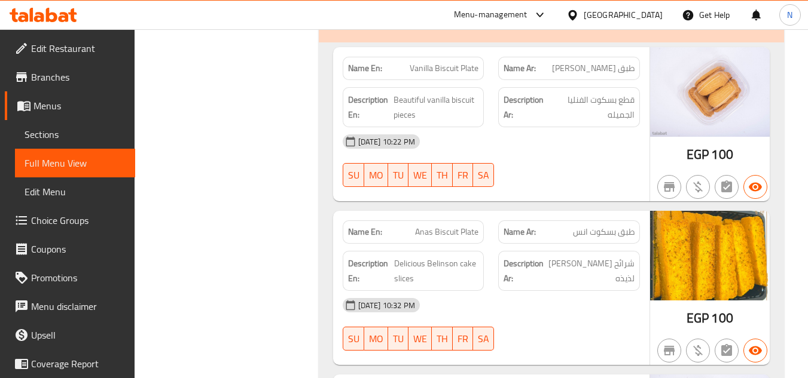
scroll to position [15633, 0]
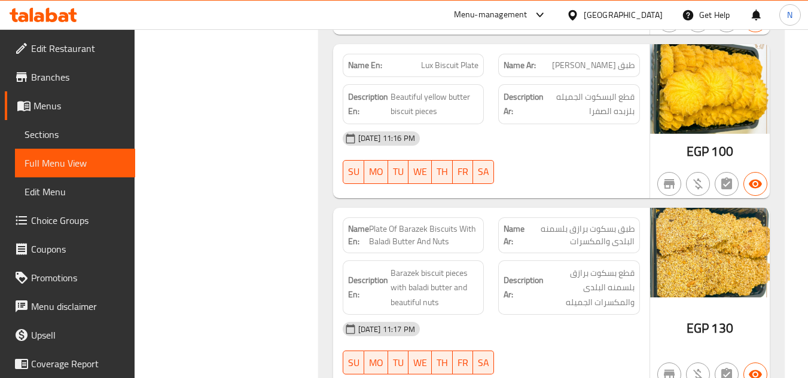
click at [421, 223] on span "Plate Of Barazek Biscuits With Baladi Butter And Nuts" at bounding box center [424, 235] width 110 height 25
copy span "Barazek"
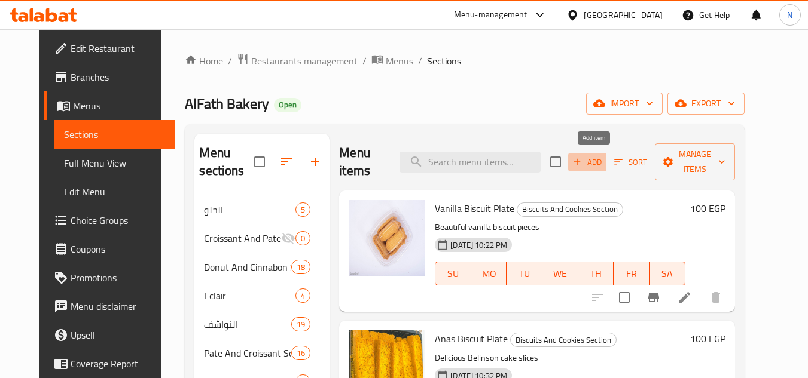
click at [603, 165] on span "Add" at bounding box center [587, 162] width 32 height 14
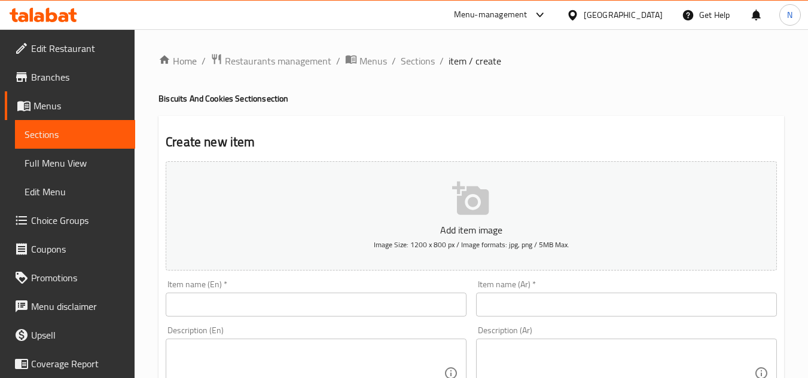
click at [584, 308] on input "text" at bounding box center [626, 305] width 301 height 24
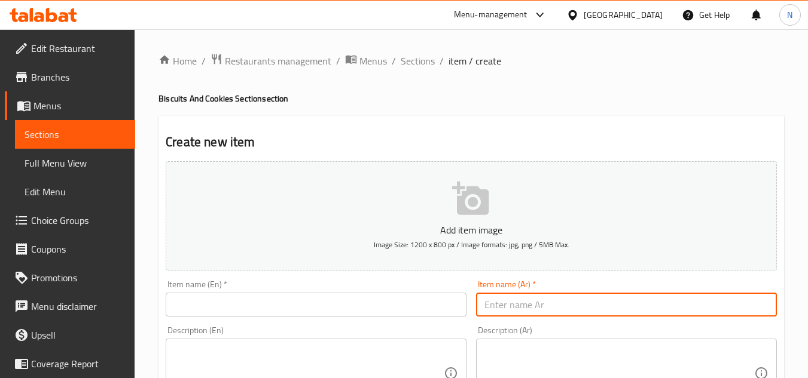
click at [632, 307] on input "text" at bounding box center [626, 305] width 301 height 24
paste input "بسكويت يانسون"
type input "بسكويت يانسون"
click at [534, 313] on input "بسكويت يانسون" at bounding box center [626, 305] width 301 height 24
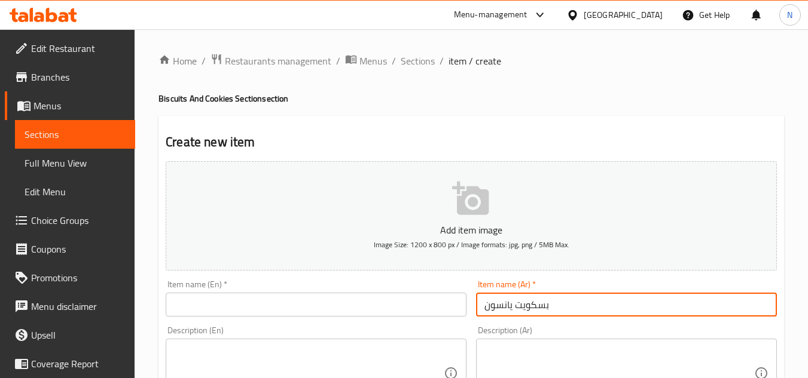
click at [534, 313] on input "بسكويت يانسون" at bounding box center [626, 305] width 301 height 24
click at [321, 305] on input "text" at bounding box center [316, 305] width 301 height 24
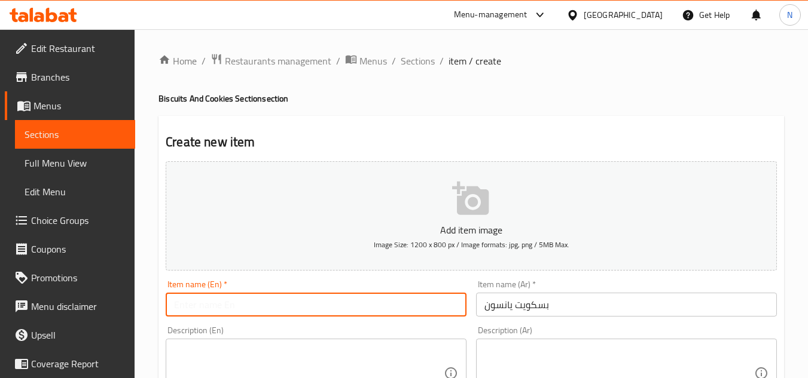
paste input "Anise Biscuits"
type input "Anise Biscuits"
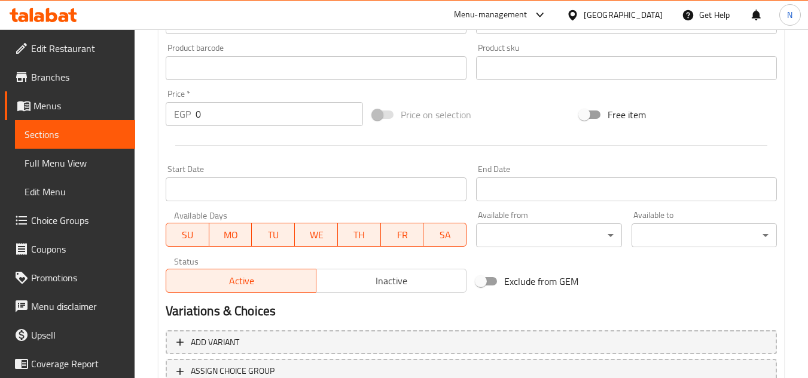
scroll to position [466, 0]
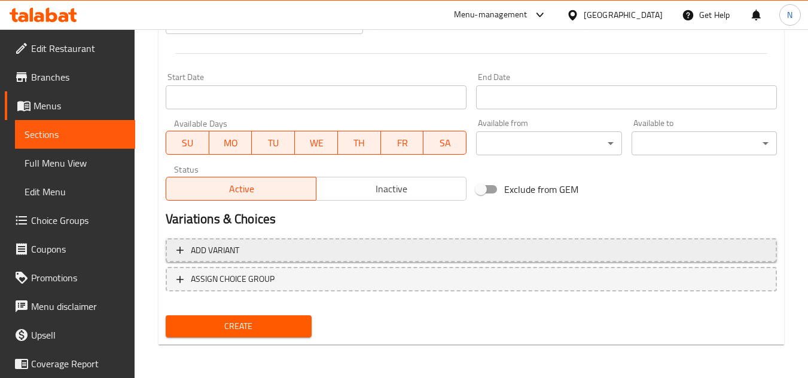
click at [378, 250] on span "Add variant" at bounding box center [470, 250] width 589 height 15
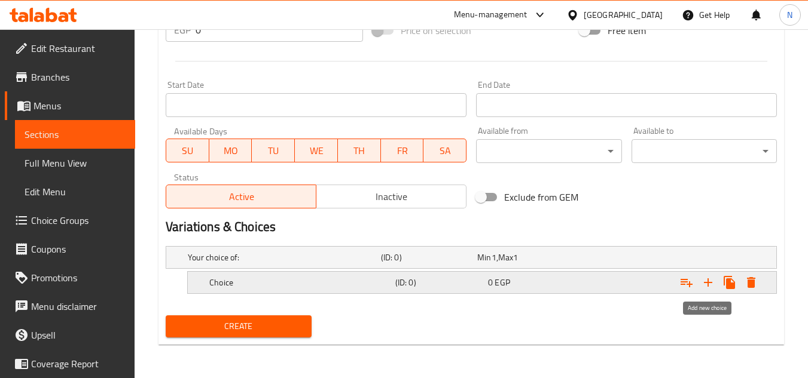
click at [704, 287] on icon "Expand" at bounding box center [708, 283] width 14 height 14
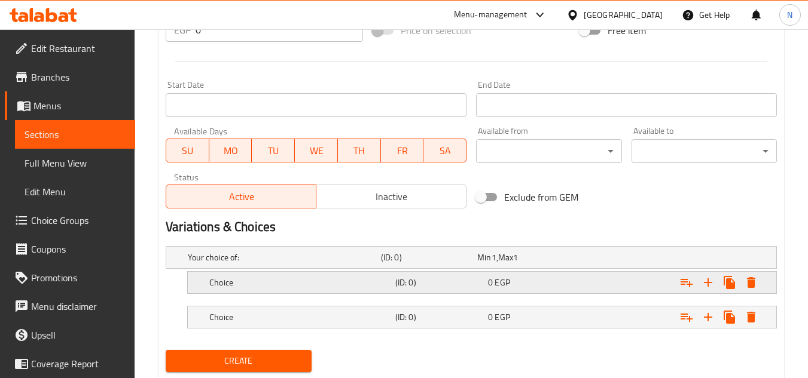
click at [526, 280] on div "0 EGP" at bounding box center [532, 283] width 88 height 12
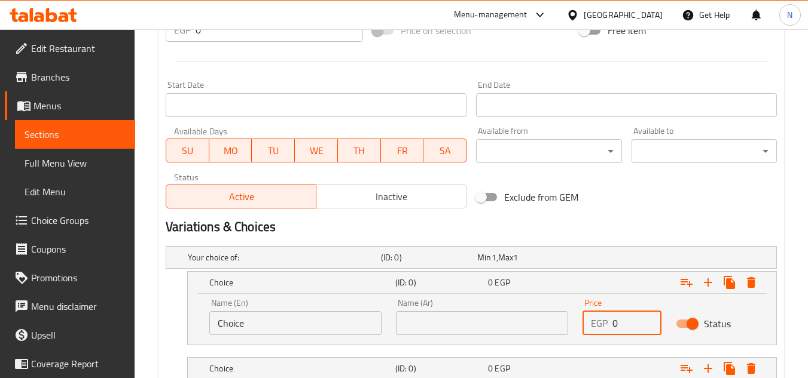
drag, startPoint x: 622, startPoint y: 322, endPoint x: 607, endPoint y: 329, distance: 16.3
click at [607, 329] on div "EGP 0 Price" at bounding box center [621, 323] width 79 height 24
paste input "143.75"
type input "143.75"
click at [274, 326] on input "Choice" at bounding box center [295, 323] width 172 height 24
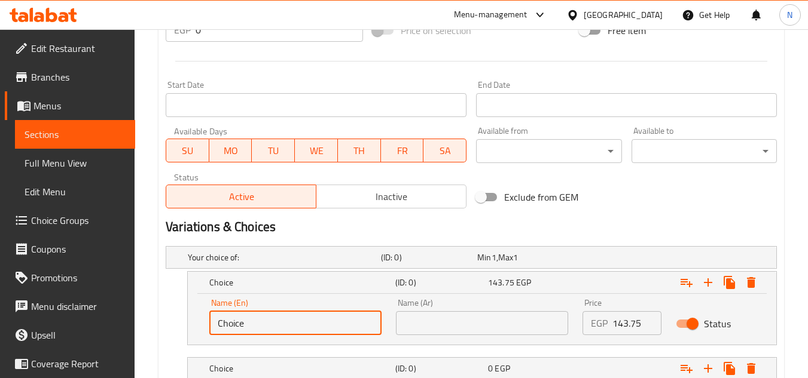
click at [274, 326] on input "Choice" at bounding box center [295, 323] width 172 height 24
type input "1/2 Kilo"
click at [466, 324] on input "text" at bounding box center [482, 323] width 172 height 24
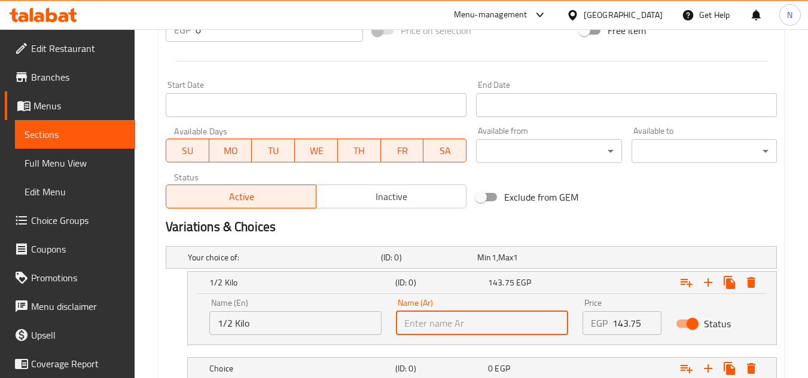
click at [226, 323] on input "1/2 Kilo" at bounding box center [295, 323] width 172 height 24
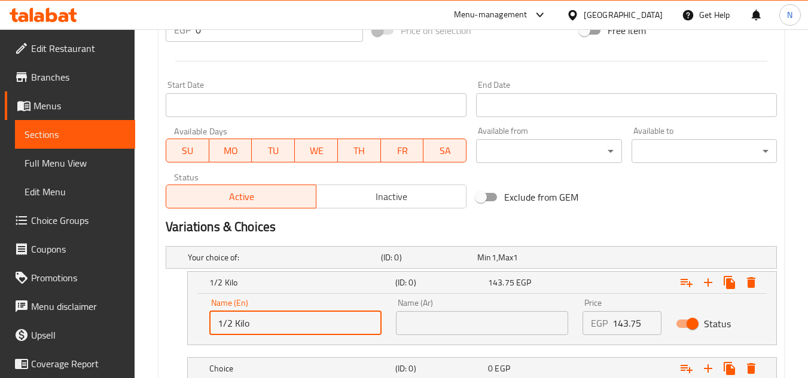
click at [226, 323] on input "1/2 Kilo" at bounding box center [295, 323] width 172 height 24
drag, startPoint x: 232, startPoint y: 323, endPoint x: 213, endPoint y: 323, distance: 19.1
click at [213, 323] on input "1/2 Kilo" at bounding box center [295, 323] width 172 height 24
click at [416, 320] on input "text" at bounding box center [482, 323] width 172 height 24
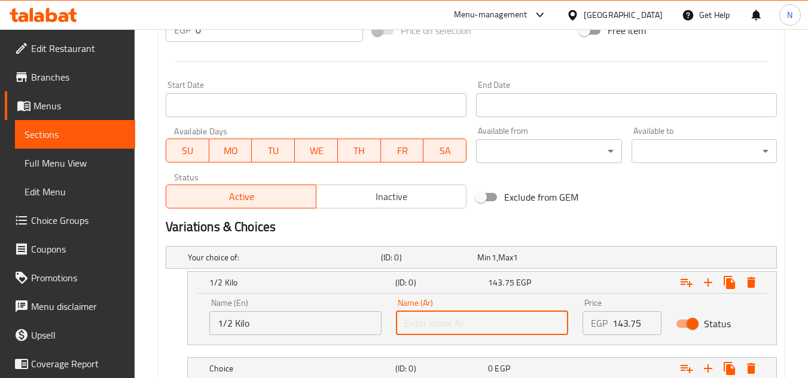
paste input "1/2"
type input "1/2 كيلو"
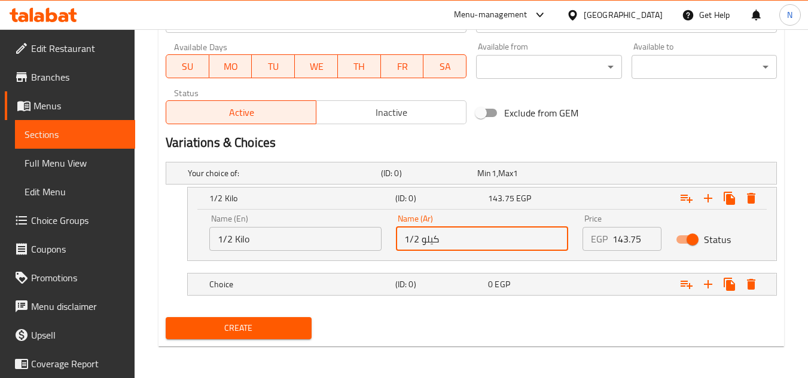
scroll to position [545, 0]
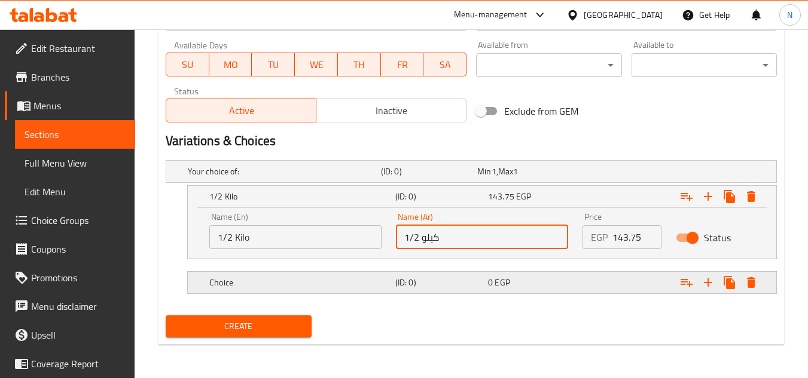
click at [282, 283] on h5 "Choice" at bounding box center [299, 283] width 181 height 12
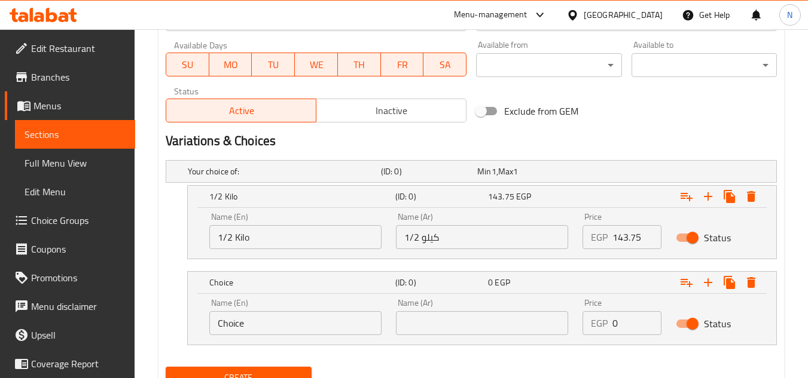
click at [246, 242] on input "1/2 Kilo" at bounding box center [295, 237] width 172 height 24
click at [268, 322] on input "Choice" at bounding box center [295, 323] width 172 height 24
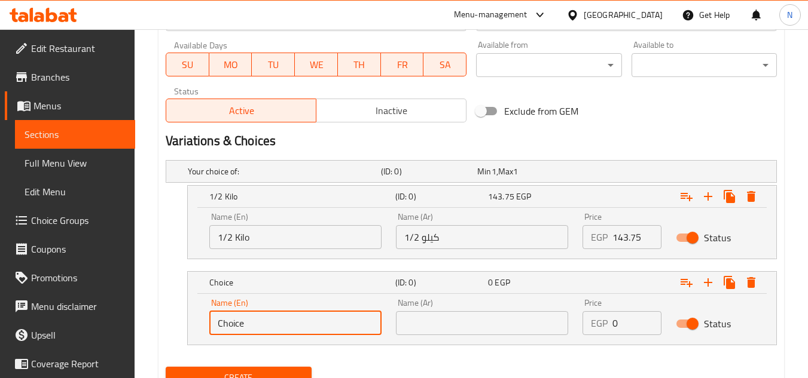
click at [268, 322] on input "Choice" at bounding box center [295, 323] width 172 height 24
paste input "Kilo"
type input "Kilo"
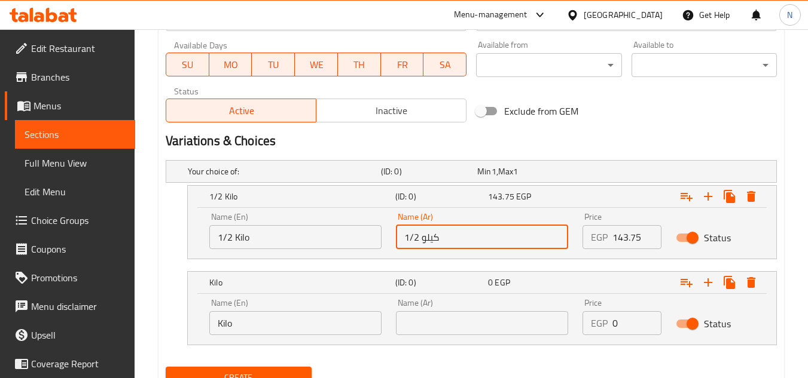
click at [432, 239] on input "1/2 كيلو" at bounding box center [482, 237] width 172 height 24
click at [429, 240] on input "1/2 كيلو" at bounding box center [482, 237] width 172 height 24
click at [432, 317] on input "text" at bounding box center [482, 323] width 172 height 24
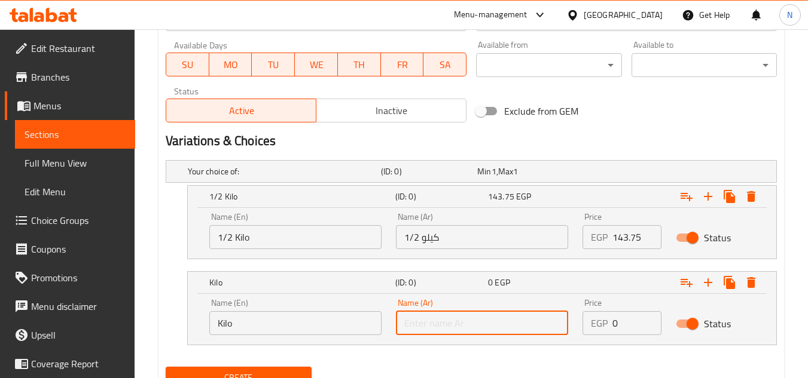
paste input "كيلو"
type input "كيلو"
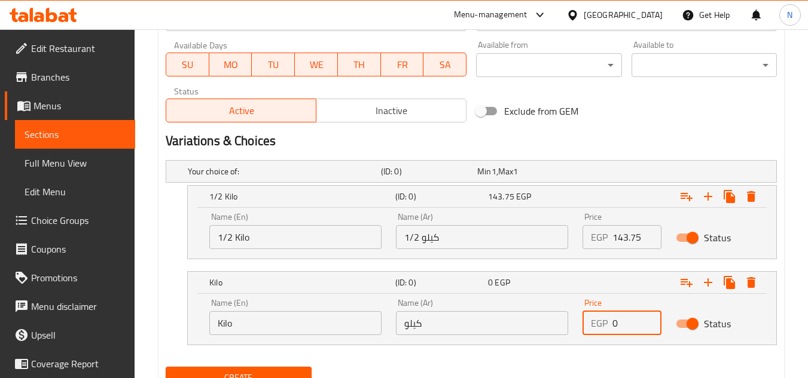
drag, startPoint x: 618, startPoint y: 319, endPoint x: 589, endPoint y: 338, distance: 33.7
click at [589, 338] on div "Price EGP 0 Price" at bounding box center [621, 317] width 93 height 51
paste input "287.5"
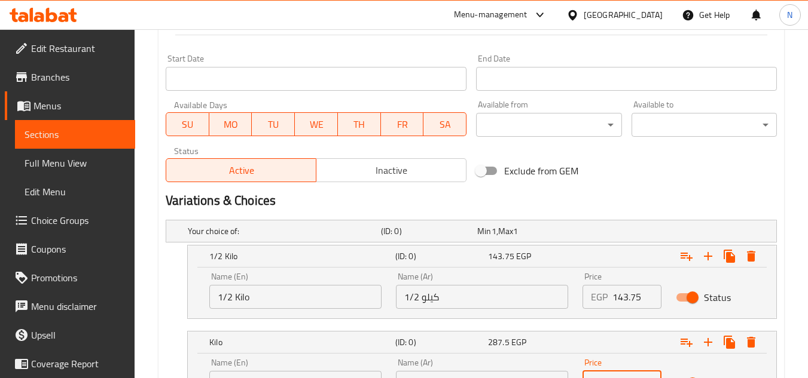
type input "287.5"
click at [392, 175] on span "Inactive" at bounding box center [391, 170] width 140 height 17
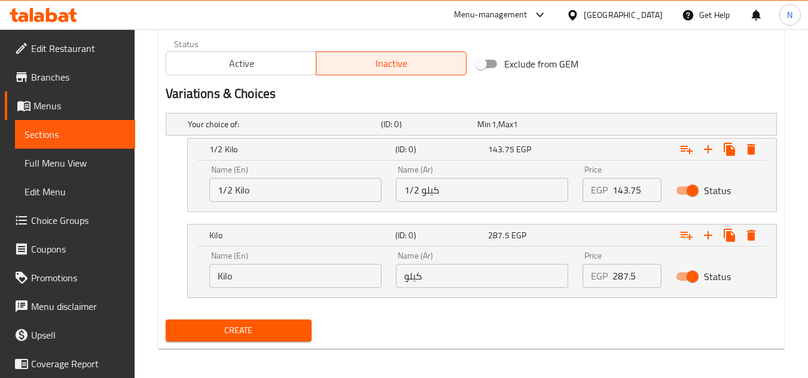
scroll to position [596, 0]
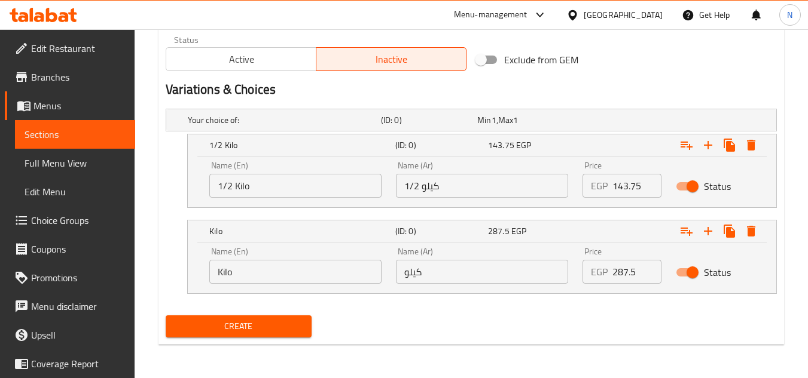
click at [279, 325] on span "Create" at bounding box center [238, 326] width 126 height 15
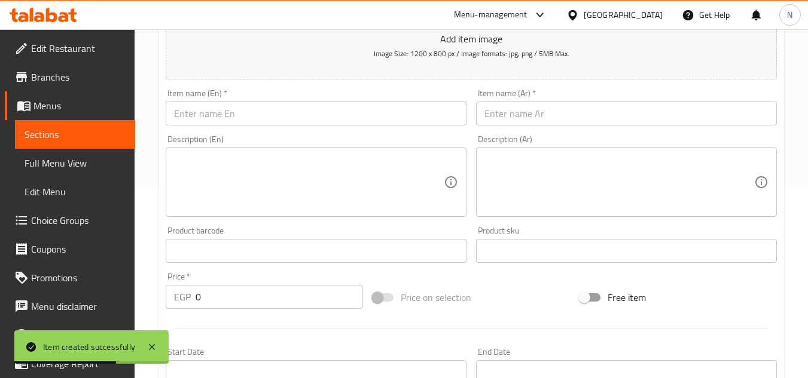
scroll to position [178, 0]
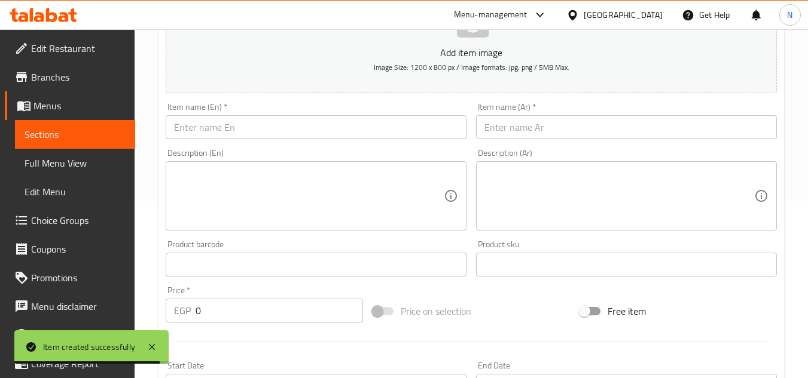
click at [556, 133] on input "text" at bounding box center [626, 127] width 301 height 24
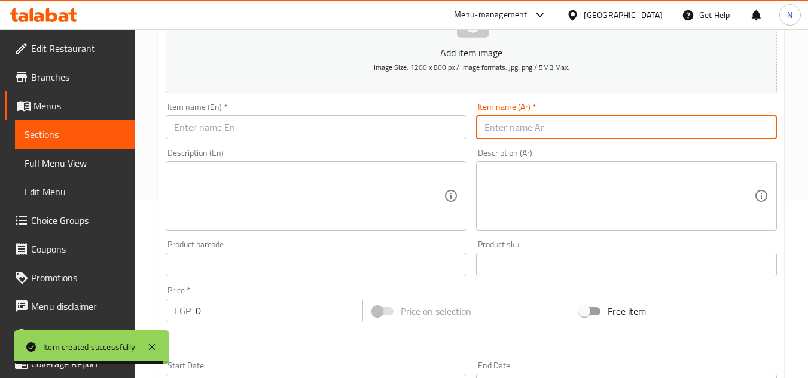
paste input "بسكويت انس يانسون"
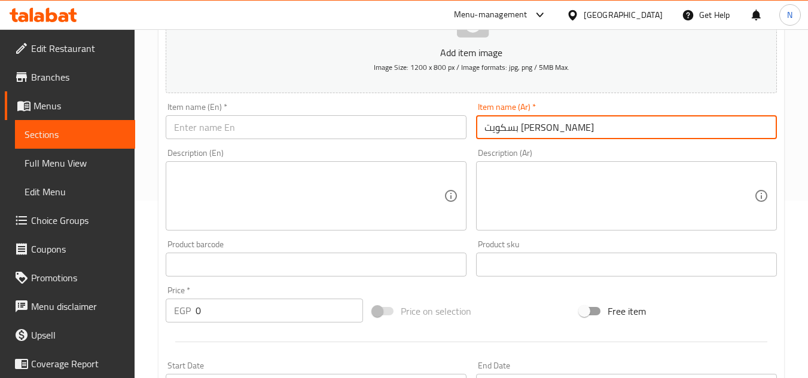
type input "بسكويت انس يانسون"
click at [112, 138] on span "Sections" at bounding box center [75, 134] width 101 height 14
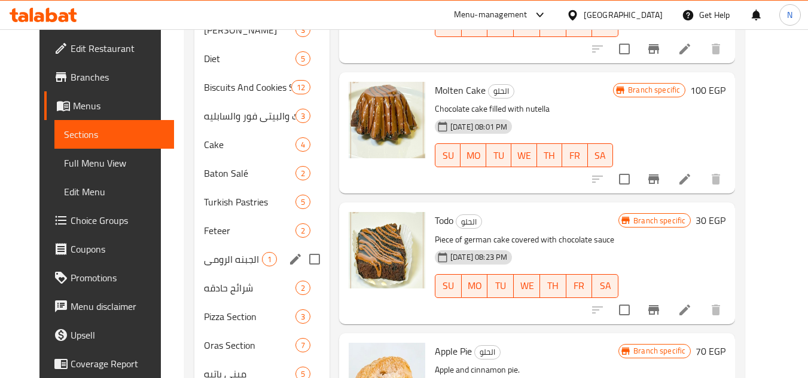
scroll to position [417, 0]
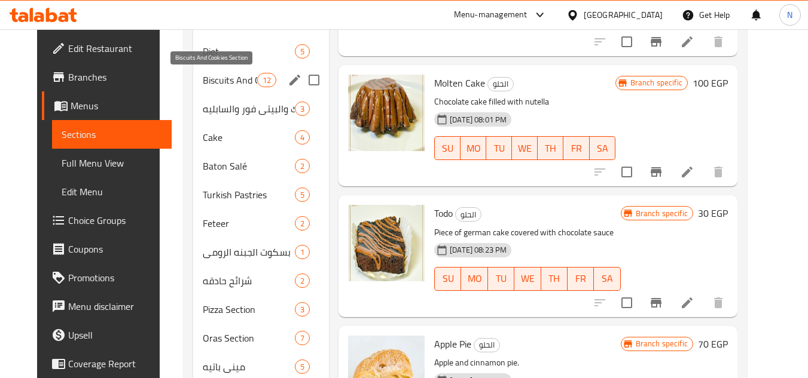
click at [219, 77] on span "Biscuits And Cookies Section" at bounding box center [230, 80] width 54 height 14
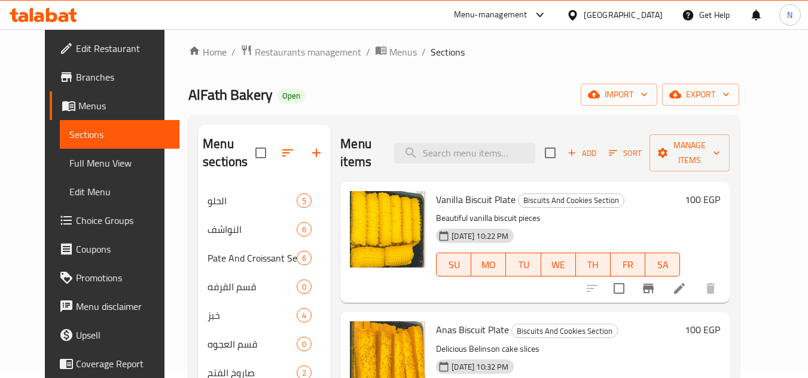
scroll to position [8, 0]
click at [597, 152] on span "Add" at bounding box center [582, 154] width 32 height 14
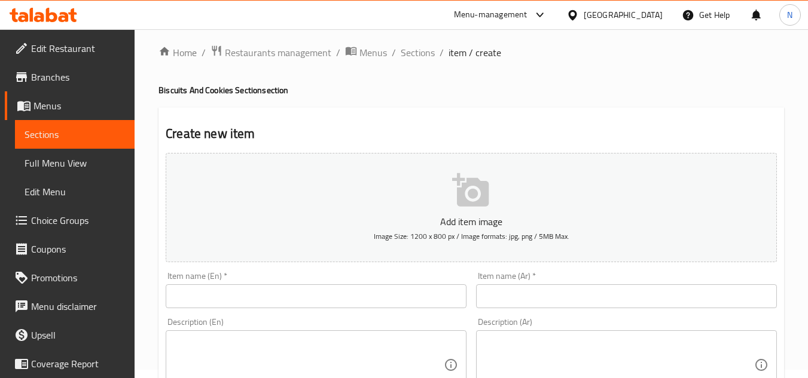
click at [540, 289] on input "text" at bounding box center [626, 297] width 301 height 24
paste input "Anise biscuits"
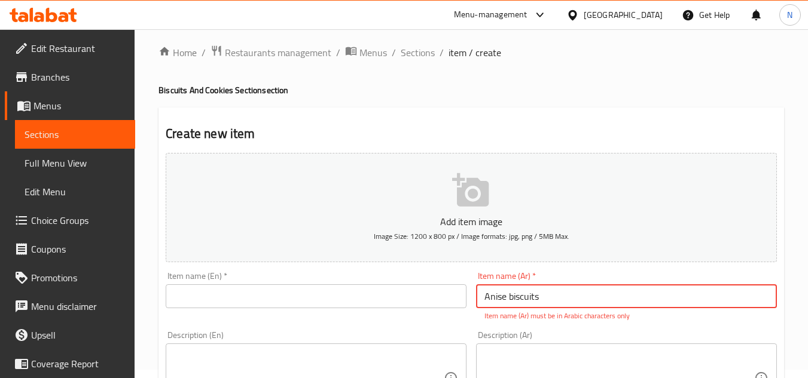
click at [549, 298] on input "Anise biscuits" at bounding box center [626, 297] width 301 height 24
paste input "بسكويت انس يانسون"
type input "بسكويت انس يانسون"
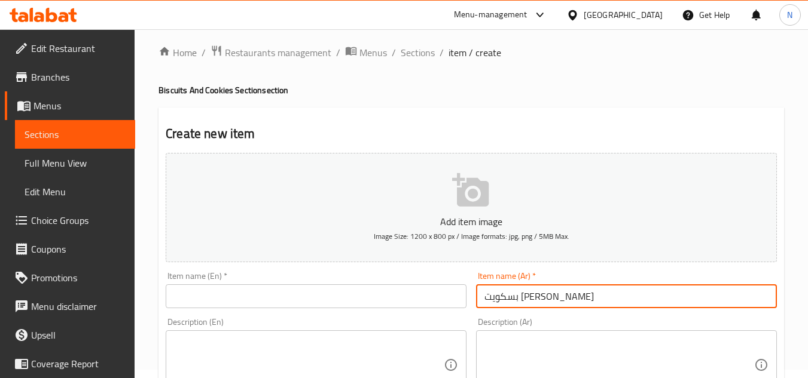
click at [393, 294] on input "text" at bounding box center [316, 297] width 301 height 24
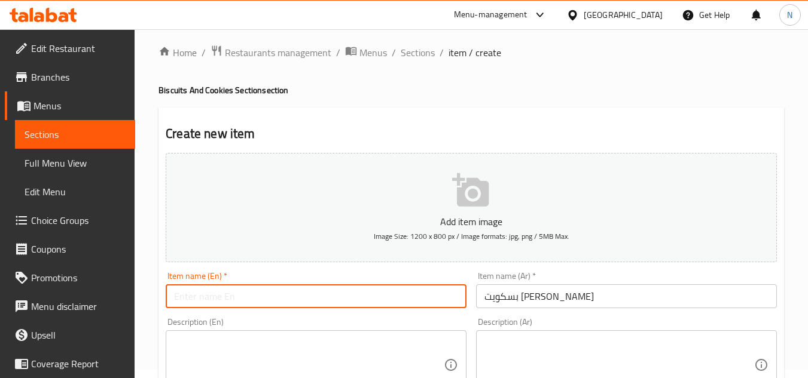
paste input "Anise biscuits"
click at [201, 307] on input "Anise biscuits" at bounding box center [316, 297] width 301 height 24
click at [192, 301] on input "Anise Anas biscuits" at bounding box center [316, 297] width 301 height 24
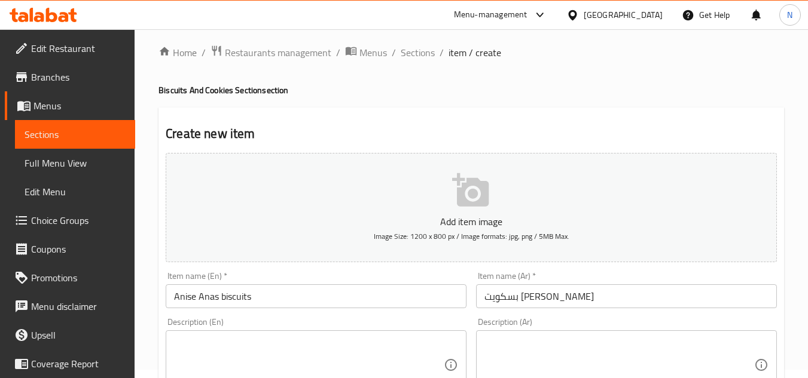
click at [323, 303] on input "Anise Anas biscuits" at bounding box center [316, 297] width 301 height 24
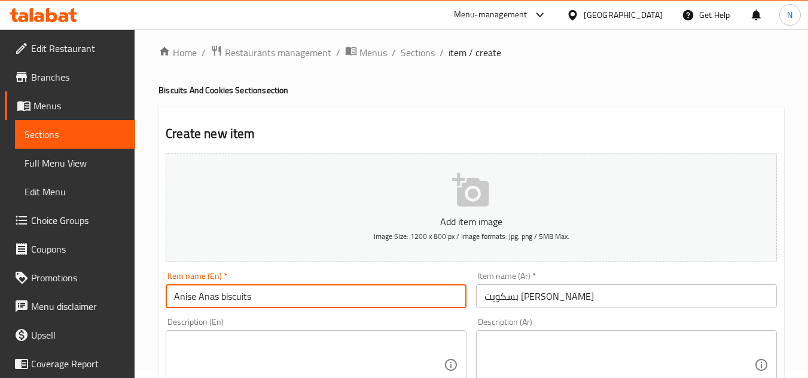
click at [323, 303] on input "Anise Anas biscuits" at bounding box center [316, 297] width 301 height 24
paste input "B"
type input "Anise Anas Biscuits"
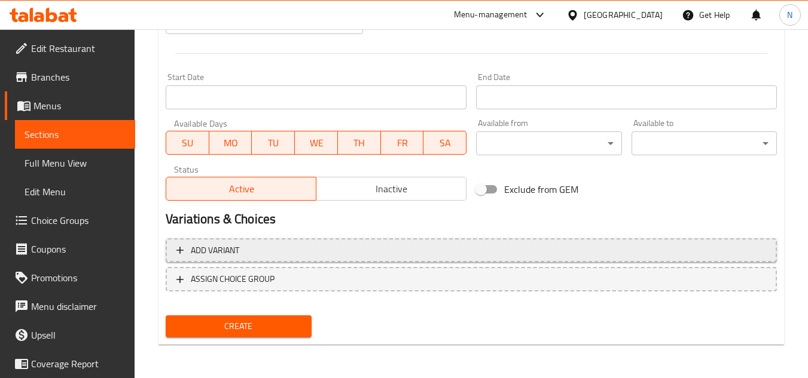
click at [508, 249] on span "Add variant" at bounding box center [470, 250] width 589 height 15
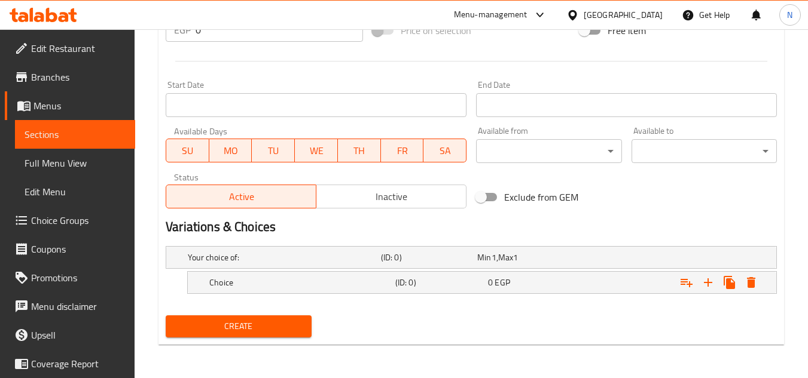
scroll to position [459, 0]
click at [708, 285] on icon "Expand" at bounding box center [708, 283] width 14 height 14
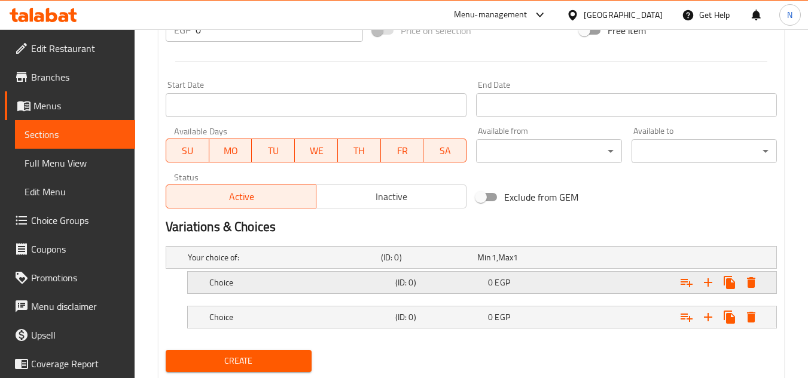
click at [573, 281] on div "0 EGP" at bounding box center [532, 283] width 88 height 12
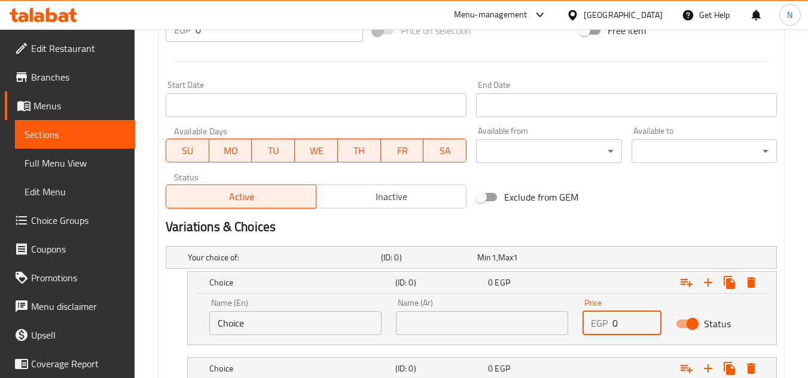
click at [617, 325] on input "0" at bounding box center [636, 323] width 49 height 24
paste input "149.5"
type input "149.5"
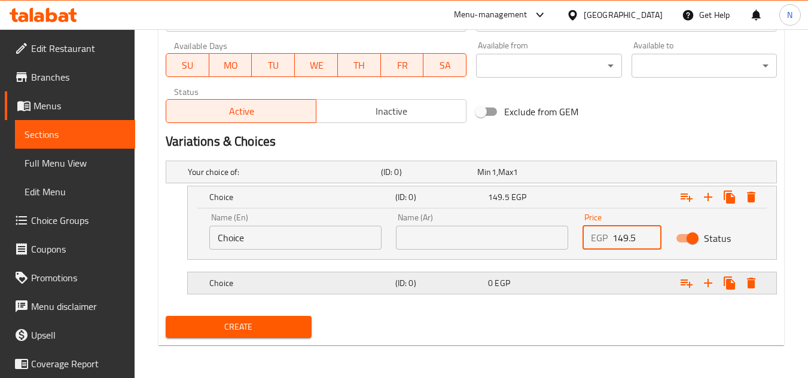
scroll to position [545, 0]
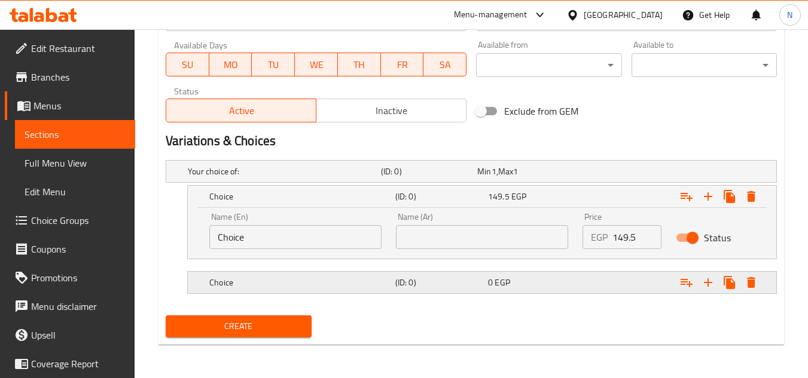
click at [614, 277] on div "Expand" at bounding box center [671, 283] width 186 height 26
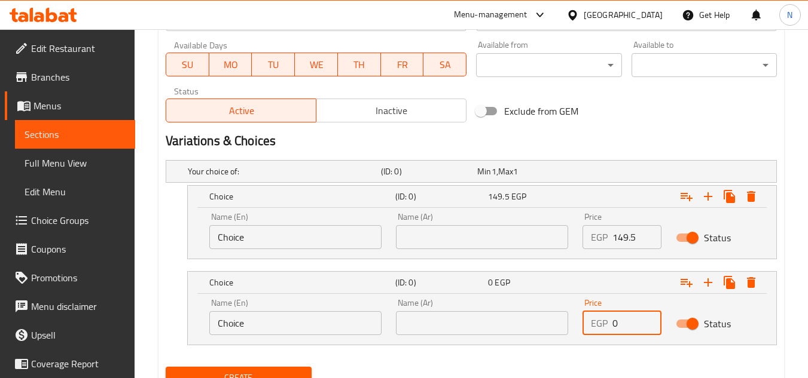
drag, startPoint x: 631, startPoint y: 332, endPoint x: 595, endPoint y: 336, distance: 36.6
click at [595, 336] on div "Price EGP 0 Price" at bounding box center [621, 317] width 93 height 51
paste input "299"
type input "299"
click at [289, 232] on input "Choice" at bounding box center [295, 237] width 172 height 24
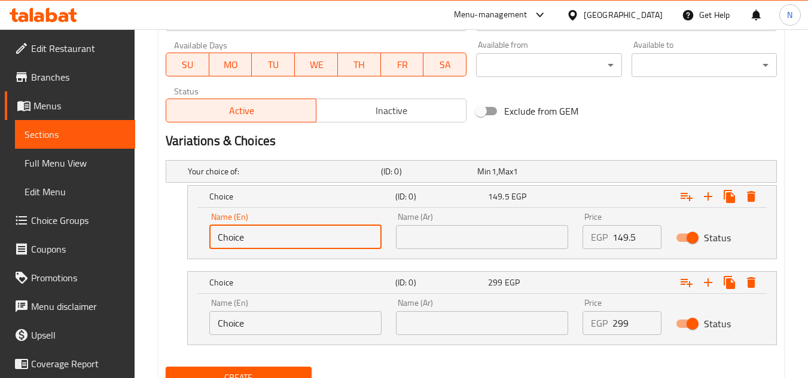
click at [289, 232] on input "Choice" at bounding box center [295, 237] width 172 height 24
paste input "1/2 Kilo"
type input "1/2 Kilo"
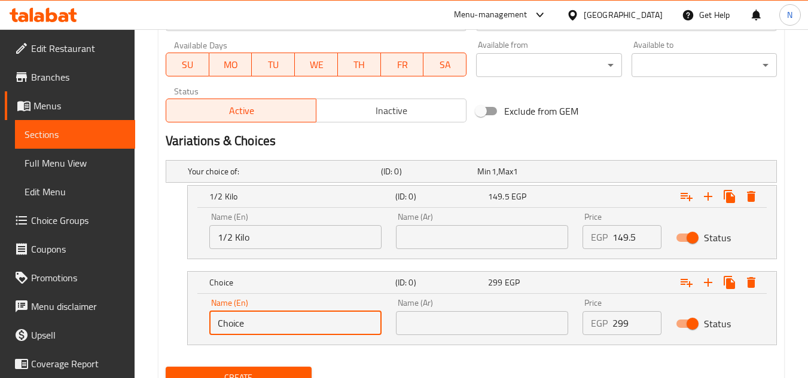
click at [256, 331] on input "Choice" at bounding box center [295, 323] width 172 height 24
paste input "Kilo"
type input "Kilo"
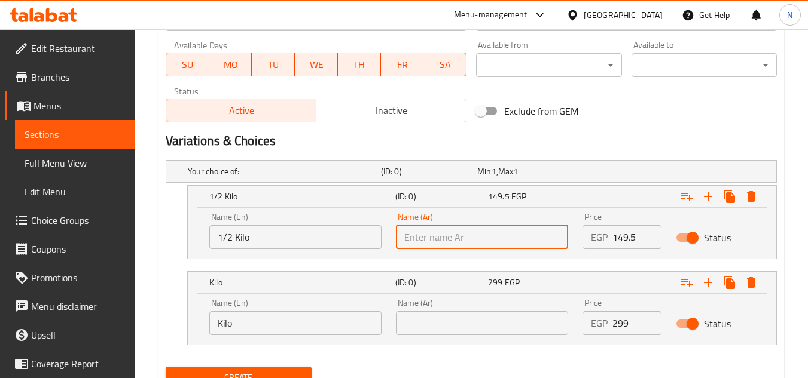
click at [505, 234] on input "text" at bounding box center [482, 237] width 172 height 24
paste input "1/2 كيلو"
type input "1/2 كيلو"
click at [470, 321] on input "text" at bounding box center [482, 323] width 172 height 24
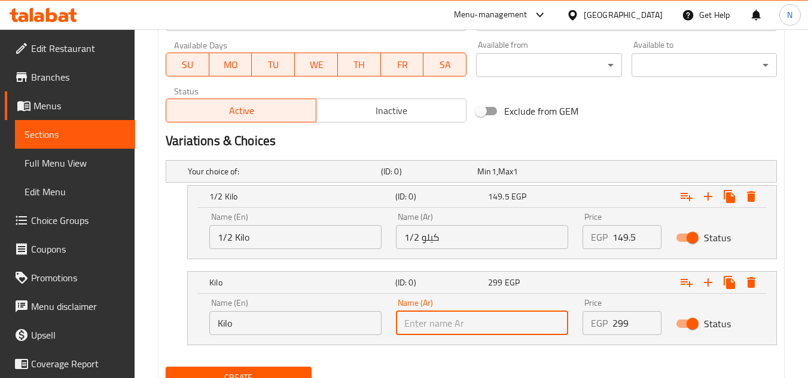
click at [470, 321] on input "text" at bounding box center [482, 323] width 172 height 24
drag, startPoint x: 470, startPoint y: 322, endPoint x: 433, endPoint y: 322, distance: 36.5
click at [433, 322] on input "text" at bounding box center [482, 323] width 172 height 24
type input "كيلو"
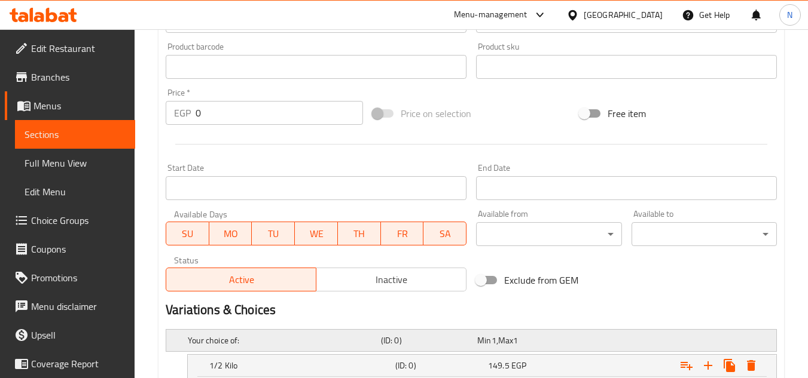
scroll to position [476, 0]
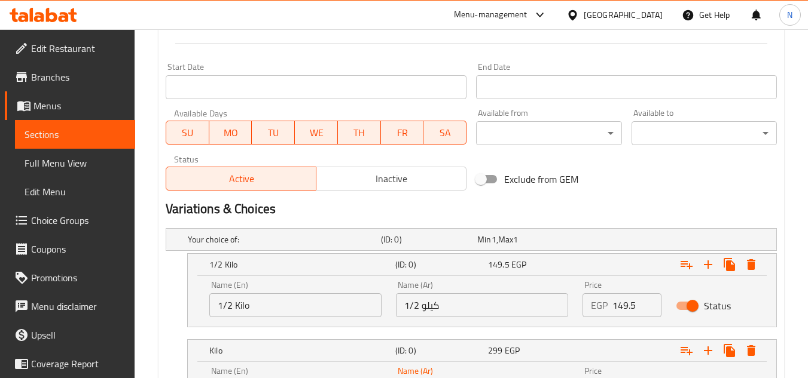
click at [406, 175] on span "Inactive" at bounding box center [391, 178] width 140 height 17
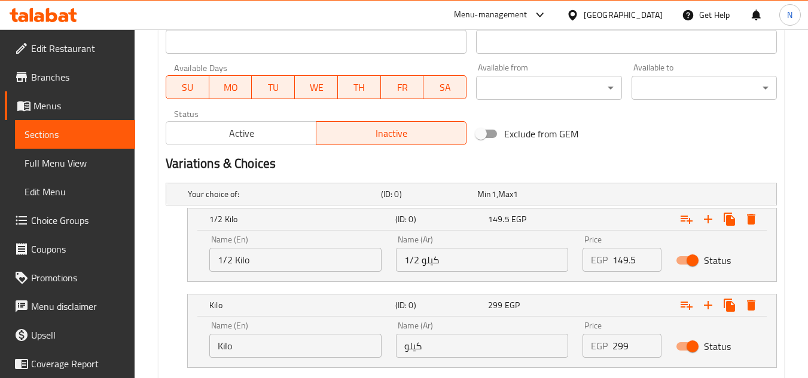
scroll to position [596, 0]
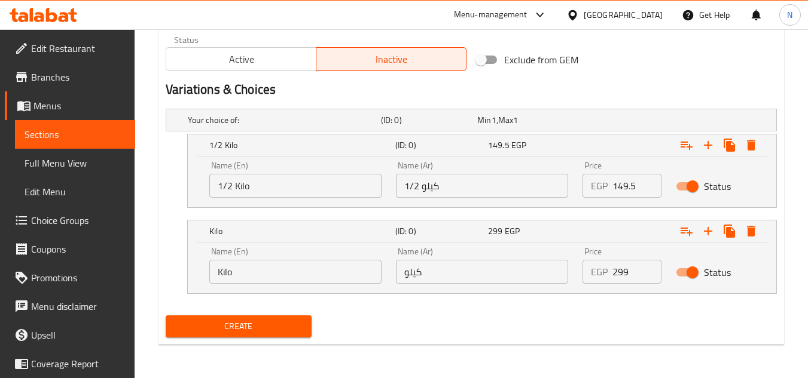
click at [269, 323] on span "Create" at bounding box center [238, 326] width 126 height 15
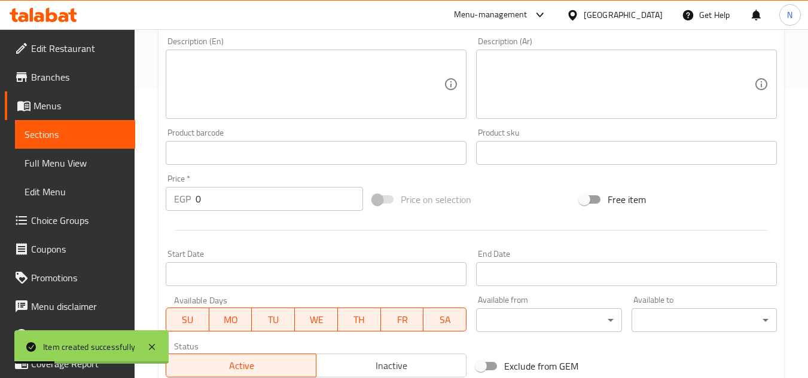
scroll to position [178, 0]
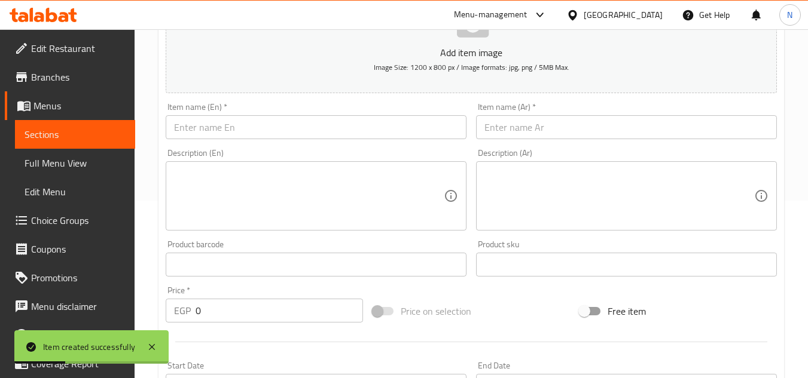
click at [516, 122] on input "text" at bounding box center [626, 127] width 301 height 24
paste input "بسكويت شوفان حشو نوتيلا"
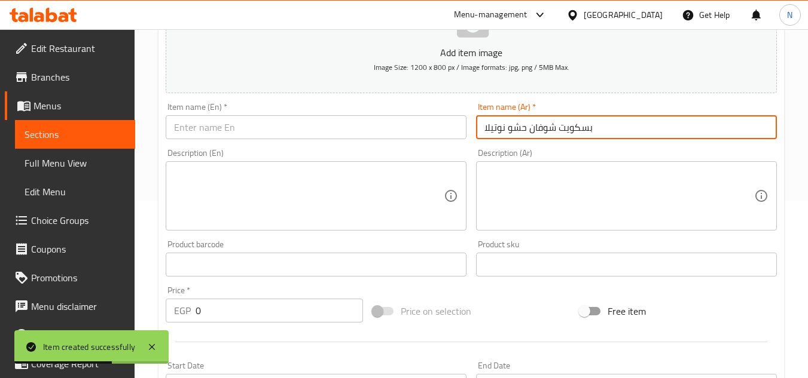
type input "بسكويت شوفان حشو نوتيلا"
click at [511, 132] on input "بسكويت شوفان حشو نوتيلا" at bounding box center [626, 127] width 301 height 24
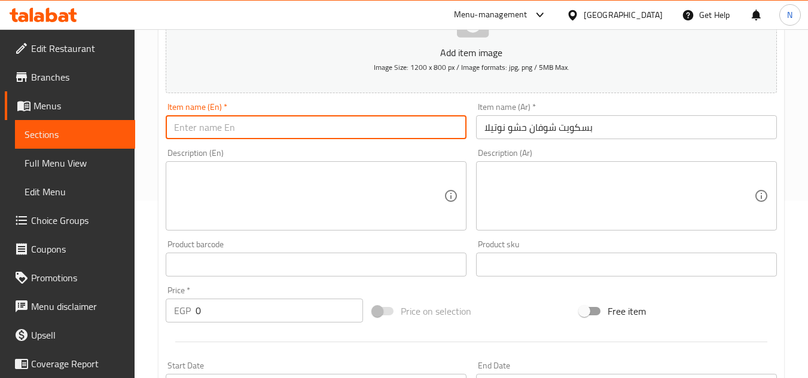
click at [377, 121] on input "text" at bounding box center [316, 127] width 301 height 24
paste input "Nutella Filled Oatmeal Cookies"
click at [285, 126] on input "Nutella Filled Oatmeal Cookies" at bounding box center [316, 127] width 301 height 24
paste input "Biscuit"
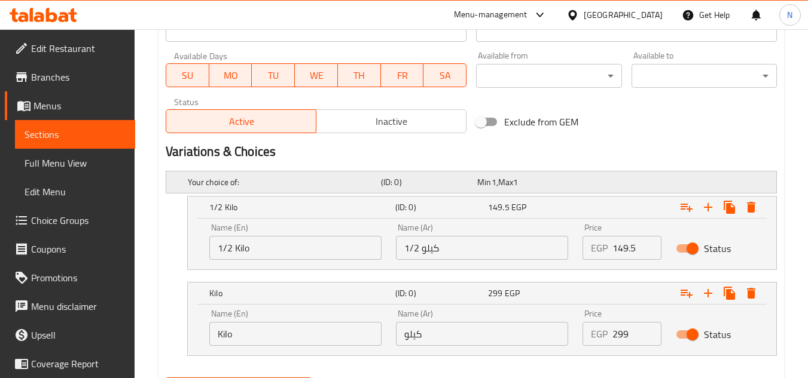
scroll to position [536, 0]
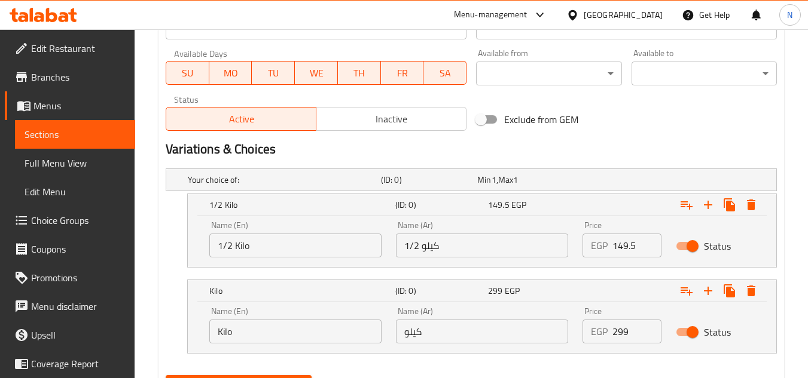
type input "Nutella Filled Oatmeal Biscuits"
drag, startPoint x: 626, startPoint y: 250, endPoint x: 610, endPoint y: 253, distance: 16.4
click at [610, 253] on div "EGP 149.5 Price" at bounding box center [621, 246] width 79 height 24
paste input "0"
type input "140"
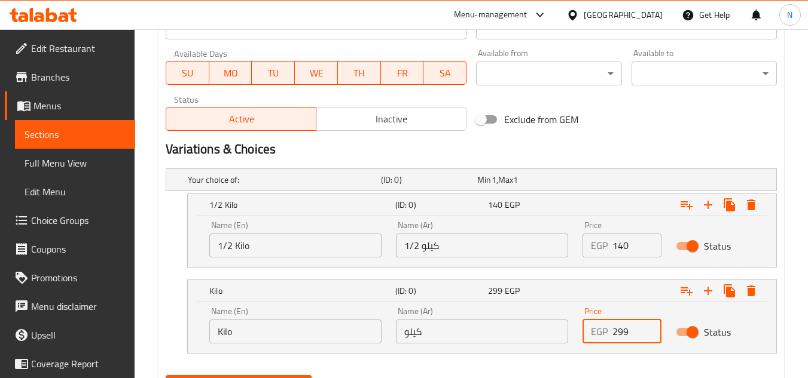
drag, startPoint x: 616, startPoint y: 334, endPoint x: 603, endPoint y: 336, distance: 13.3
click at [603, 336] on div "EGP 299 Price" at bounding box center [621, 332] width 79 height 24
paste input "80"
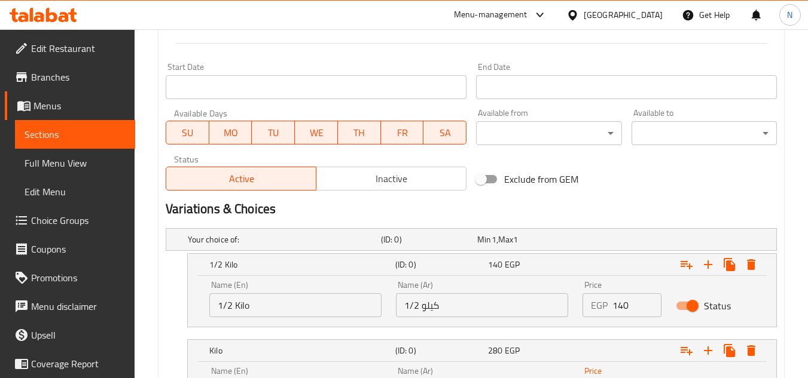
type input "280"
click at [360, 172] on span "Inactive" at bounding box center [391, 178] width 140 height 17
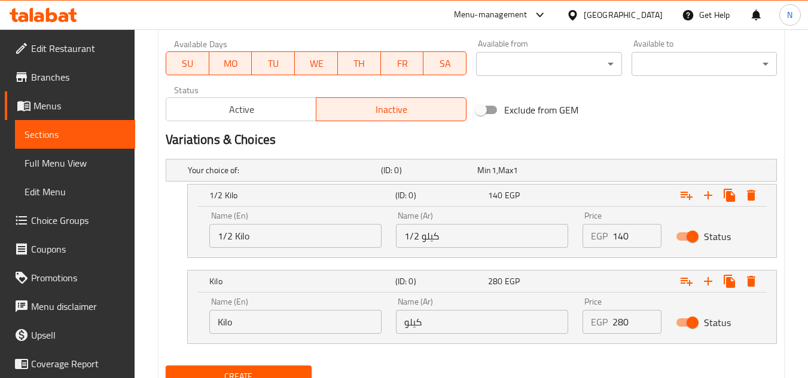
scroll to position [596, 0]
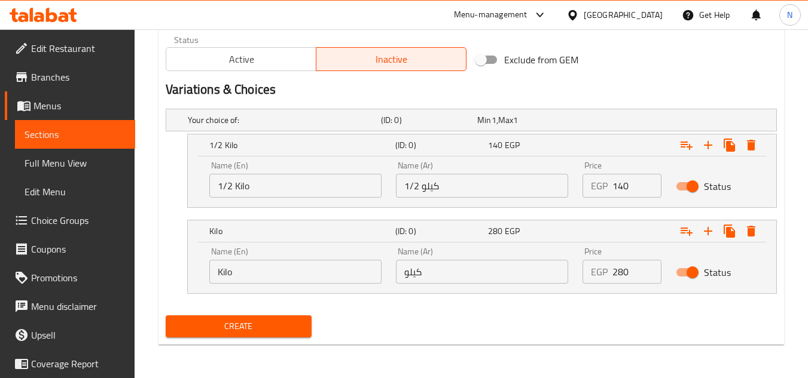
click at [298, 332] on span "Create" at bounding box center [238, 326] width 126 height 15
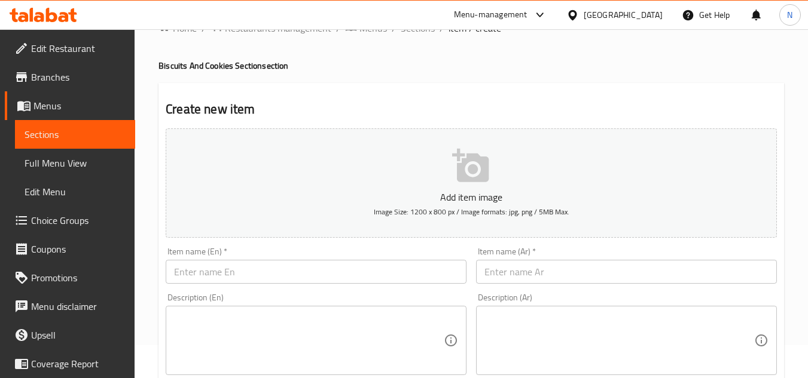
scroll to position [60, 0]
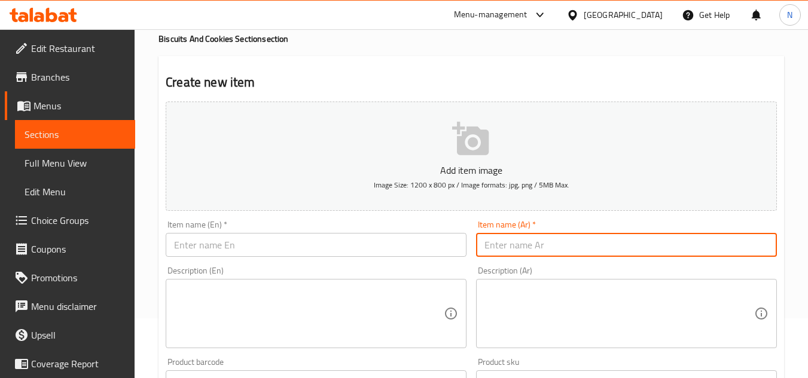
click at [571, 240] on input "text" at bounding box center [626, 245] width 301 height 24
paste input "كوكيز فانيليا حشو داخلي"
drag, startPoint x: 531, startPoint y: 247, endPoint x: 579, endPoint y: 246, distance: 47.8
click at [579, 246] on input "كوكيز فانيليا حشو داخلي" at bounding box center [626, 245] width 301 height 24
type input "كوكيز فانيليا حشو داخلي"
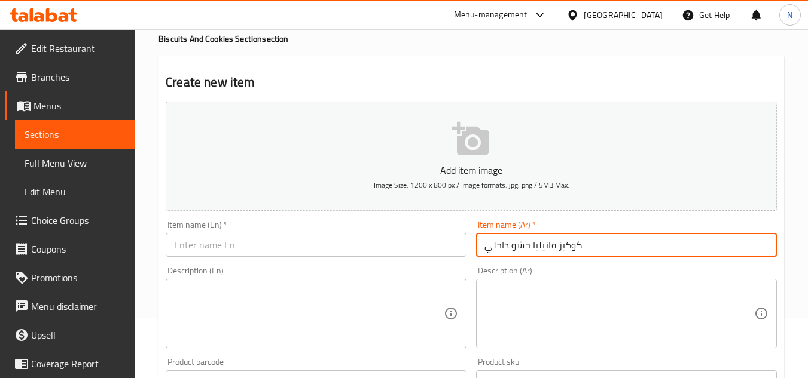
click at [328, 246] on input "text" at bounding box center [316, 245] width 301 height 24
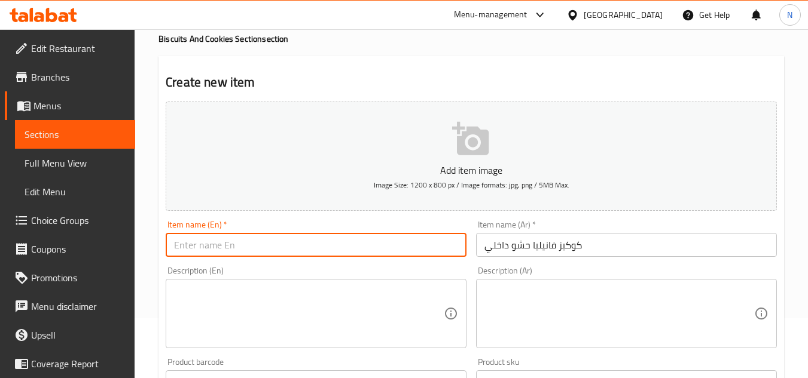
paste input "Vanilla Cookies Filling Inside"
type input "Vanilla Cookies Filling Inside"
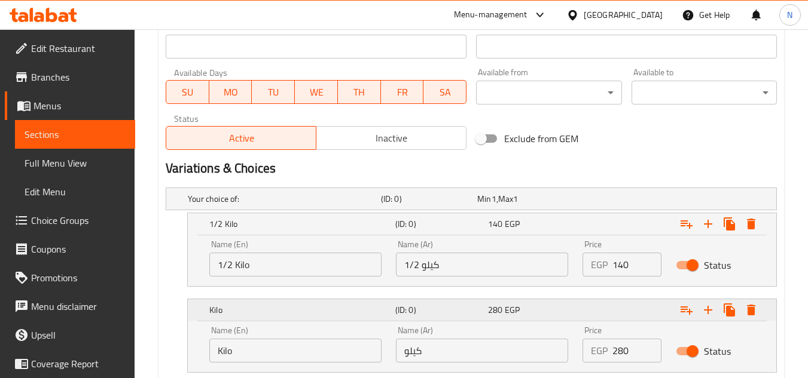
scroll to position [596, 0]
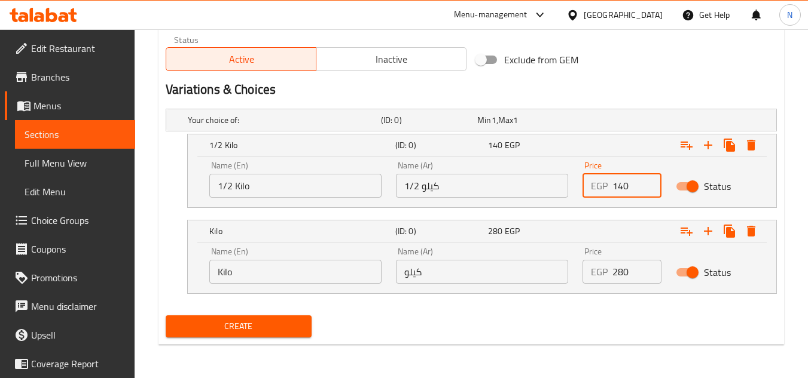
drag, startPoint x: 633, startPoint y: 187, endPoint x: 572, endPoint y: 206, distance: 63.9
click at [572, 206] on div "Name (En) 1/2 Kilo Name (En) Name (Ar) 1/2 كيلو Name (Ar) Price EGP 140 Price S…" at bounding box center [482, 182] width 588 height 51
paste input "149.5"
type input "149.5"
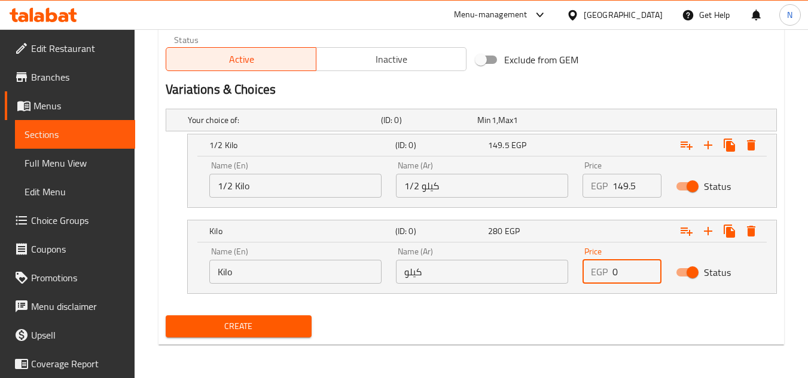
drag, startPoint x: 618, startPoint y: 276, endPoint x: 565, endPoint y: 287, distance: 54.4
click at [565, 287] on div "Name (En) Kilo Name (En) Name (Ar) كيلو Name (Ar) Price EGP 0 Price Status" at bounding box center [482, 265] width 560 height 51
paste input "299"
type input "299"
click at [390, 55] on span "Inactive" at bounding box center [391, 59] width 140 height 17
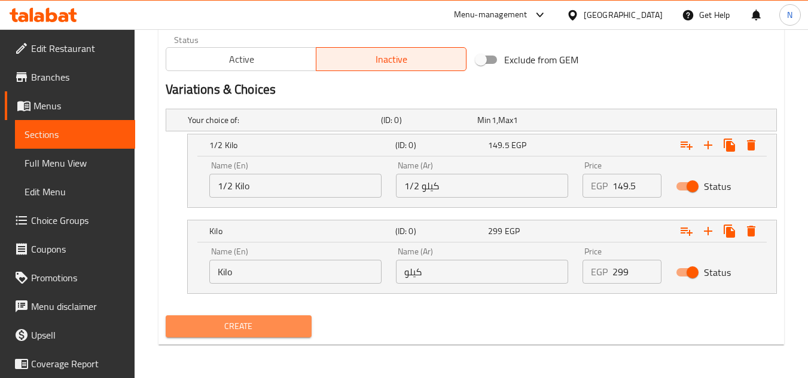
click at [275, 320] on span "Create" at bounding box center [238, 326] width 126 height 15
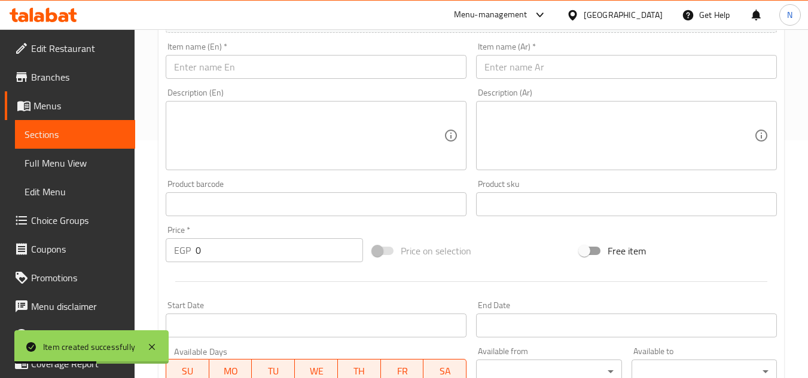
scroll to position [237, 0]
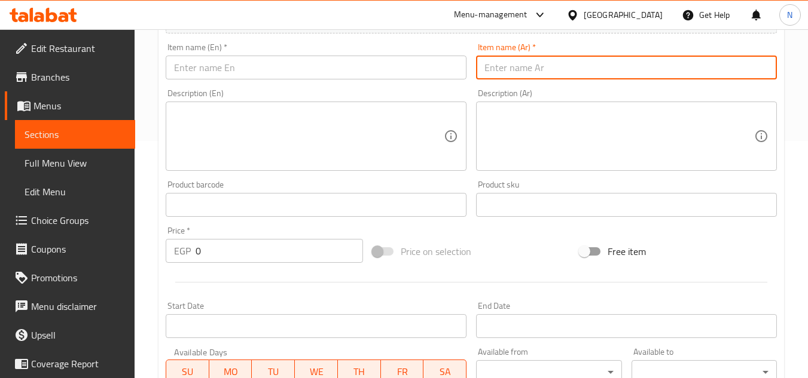
click at [546, 71] on input "text" at bounding box center [626, 68] width 301 height 24
paste input "كوكيز فانيليا"
type input "كوكيز فانيليا"
click at [330, 57] on input "text" at bounding box center [316, 68] width 301 height 24
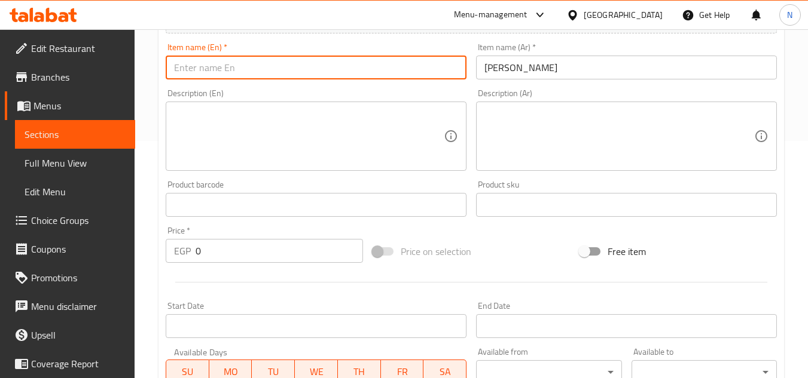
paste input "Vanilla Cookies"
type input "Vanilla Cookies"
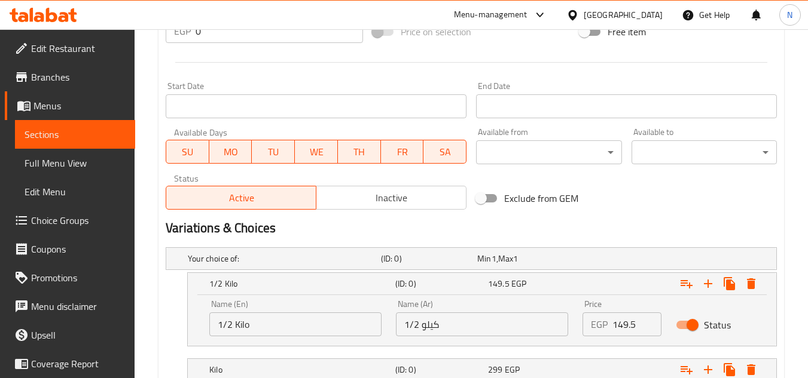
scroll to position [596, 0]
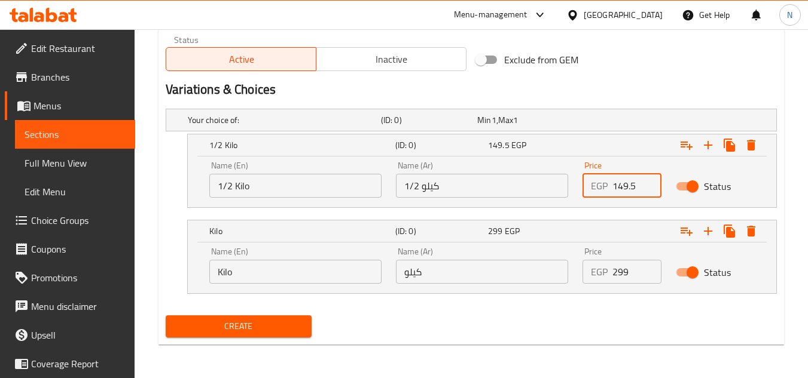
drag, startPoint x: 628, startPoint y: 187, endPoint x: 598, endPoint y: 190, distance: 29.4
click at [598, 190] on div "EGP 149.5 Price" at bounding box center [621, 186] width 79 height 24
paste input "149.5"
type input "149.5"
drag, startPoint x: 628, startPoint y: 274, endPoint x: 606, endPoint y: 277, distance: 21.7
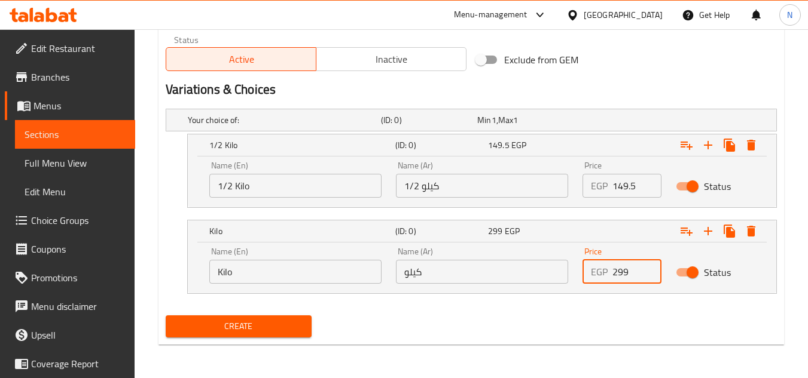
click at [606, 277] on div "EGP 299 Price" at bounding box center [621, 272] width 79 height 24
paste input "299"
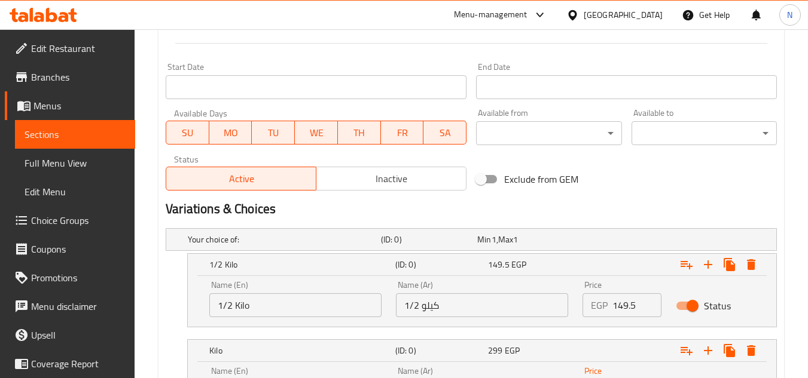
type input "299"
click at [387, 172] on span "Inactive" at bounding box center [391, 178] width 140 height 17
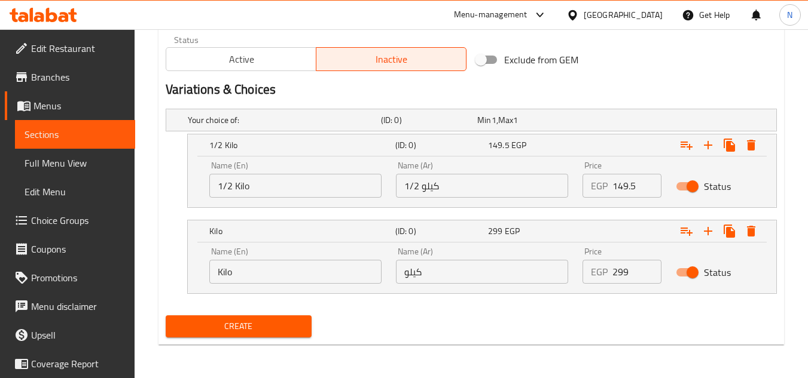
drag, startPoint x: 289, startPoint y: 328, endPoint x: 371, endPoint y: 71, distance: 269.6
click at [289, 326] on span "Create" at bounding box center [238, 326] width 126 height 15
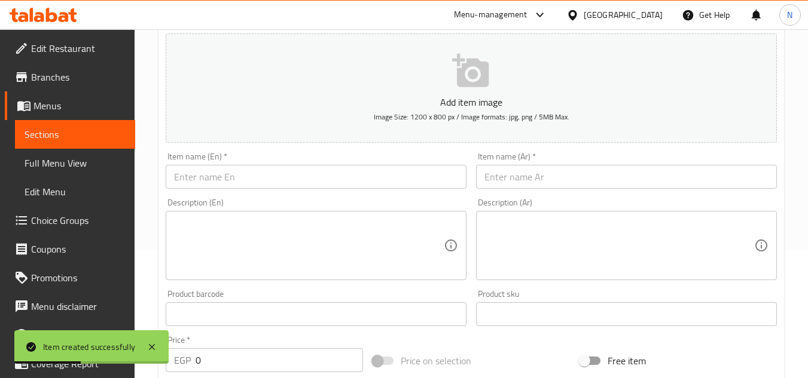
scroll to position [118, 0]
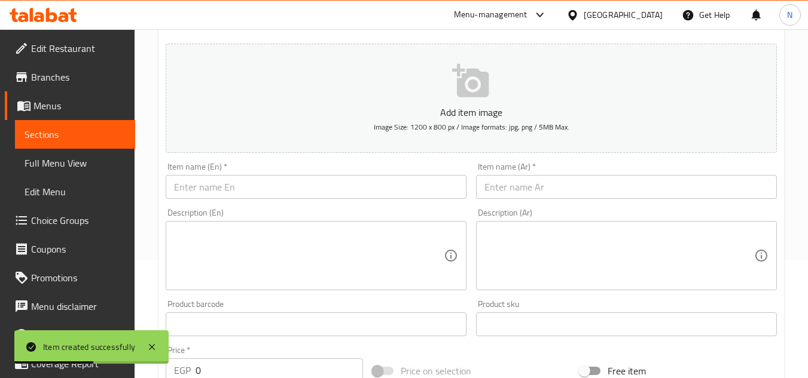
click at [538, 188] on input "text" at bounding box center [626, 187] width 301 height 24
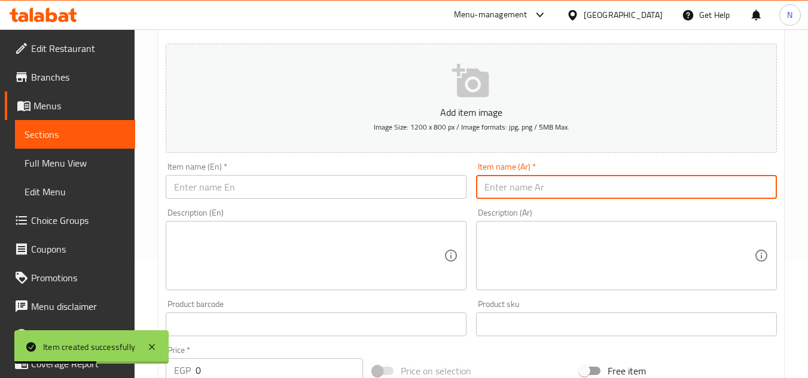
paste input "كوكيز شوكولاتة حشو داخلي"
type input "كوكيز شوكولاتة حشو داخلي"
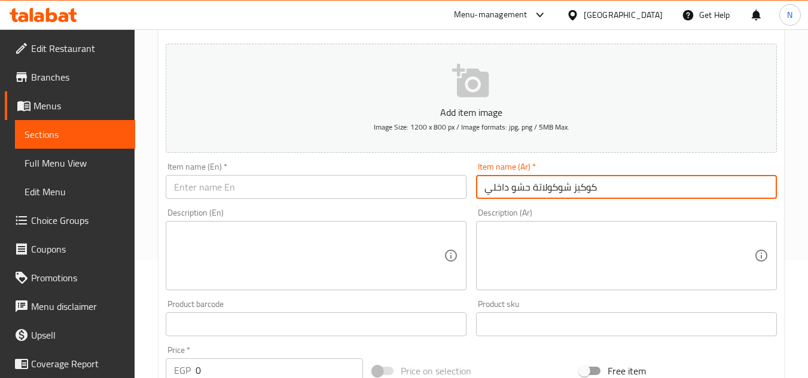
click at [361, 185] on input "text" at bounding box center [316, 187] width 301 height 24
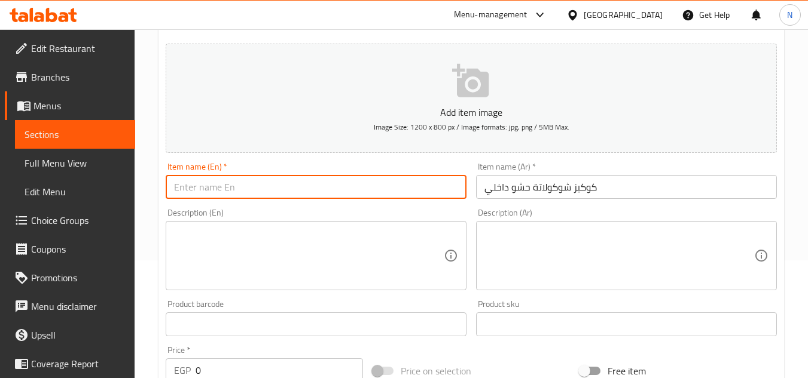
paste input "Chocolate chip cookies with filling inside"
click at [219, 188] on input "Chocolate chip cookies with filling inside" at bounding box center [316, 187] width 301 height 24
click at [219, 188] on input "Chocolate cookies with filling inside" at bounding box center [316, 187] width 301 height 24
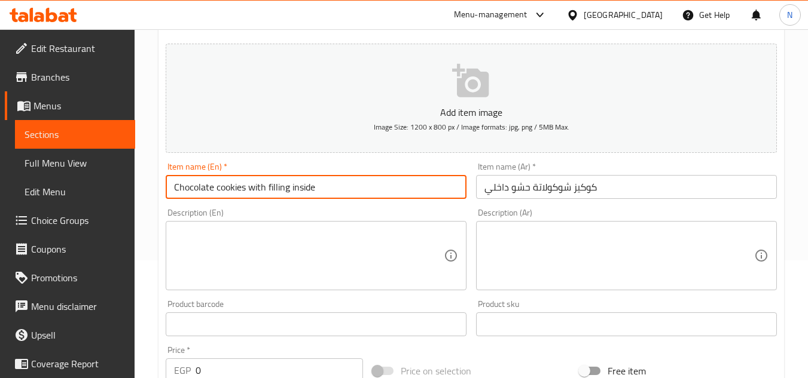
click at [219, 188] on input "Chocolate cookies with filling inside" at bounding box center [316, 187] width 301 height 24
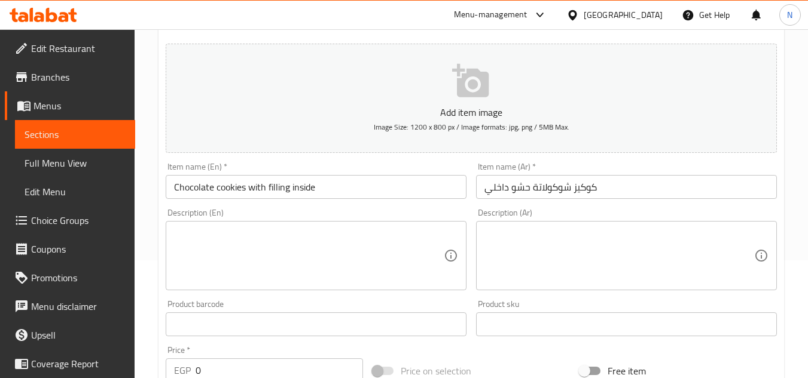
click at [298, 192] on input "Chocolate cookies with filling inside" at bounding box center [316, 187] width 301 height 24
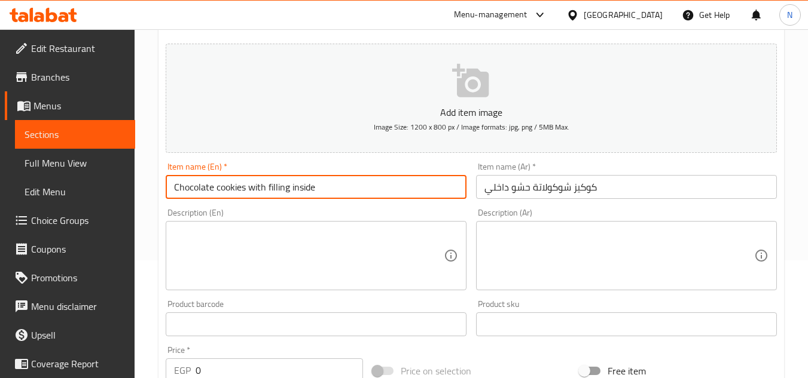
click at [298, 192] on input "Chocolate cookies with filling inside" at bounding box center [316, 187] width 301 height 24
paste input "Cookies With Filling I"
type input "Chocolate Cookies With Filling Inside"
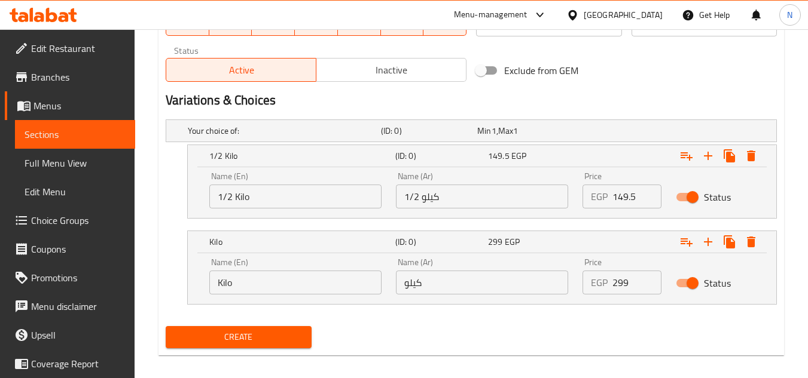
scroll to position [596, 0]
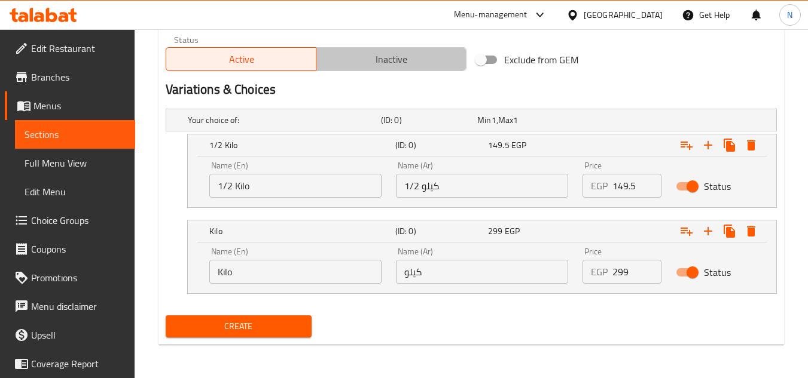
click at [375, 57] on span "Inactive" at bounding box center [391, 59] width 140 height 17
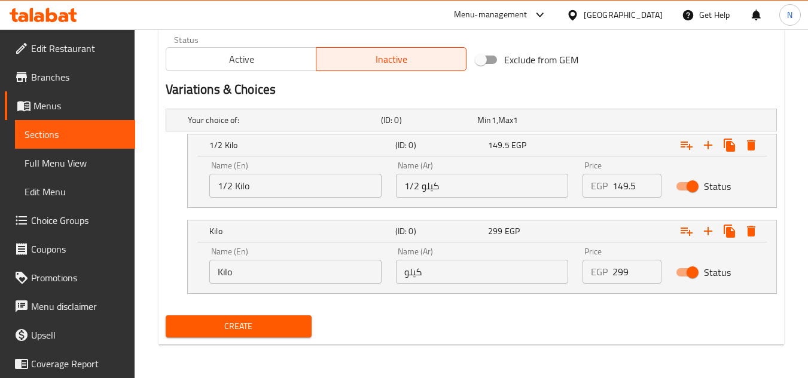
click at [282, 326] on span "Create" at bounding box center [238, 326] width 126 height 15
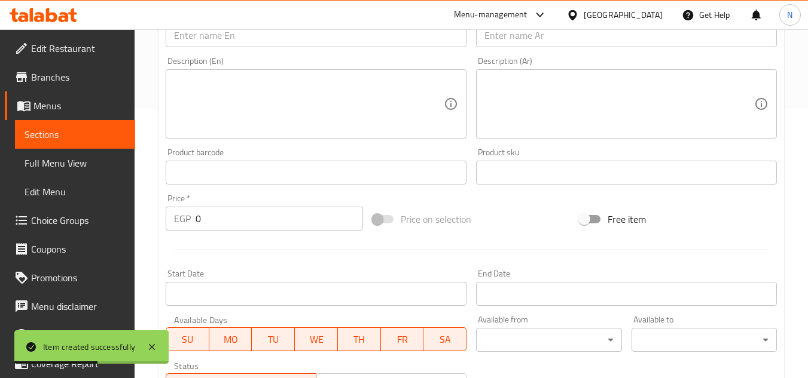
scroll to position [237, 0]
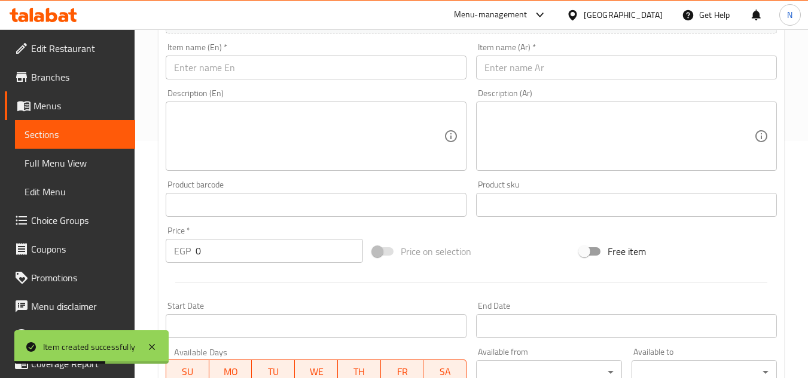
click at [561, 57] on input "text" at bounding box center [626, 68] width 301 height 24
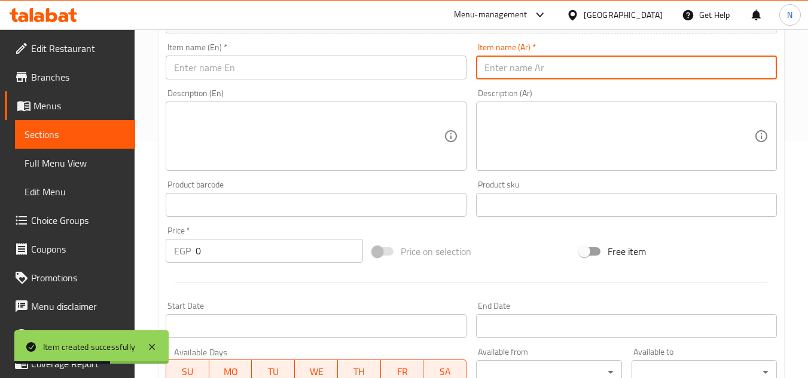
paste input "كوكيز شوكولاتة"
type input "كوكيز شوكولاتة"
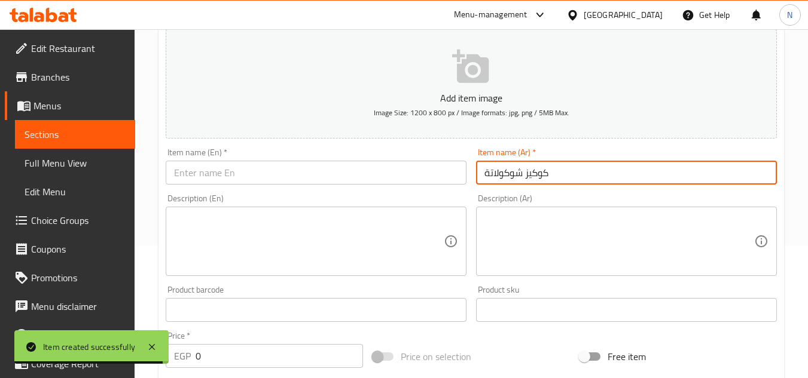
scroll to position [118, 0]
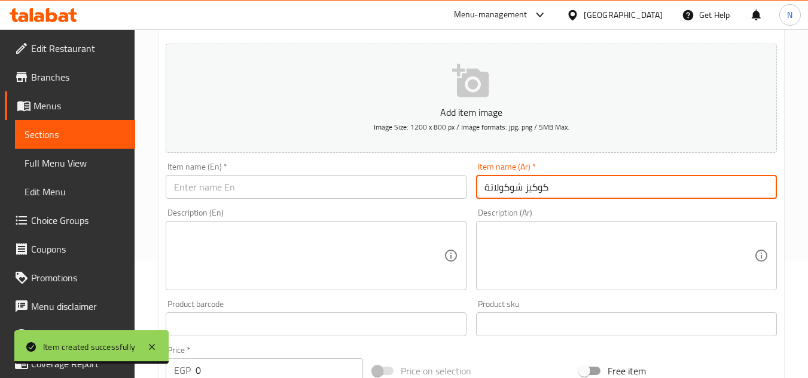
click at [334, 191] on input "text" at bounding box center [316, 187] width 301 height 24
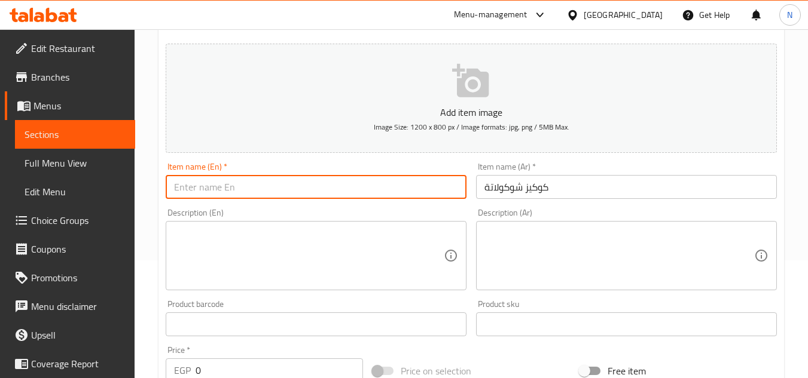
paste input "Chocolate Cookies"
type input "Chocolate Cookies"
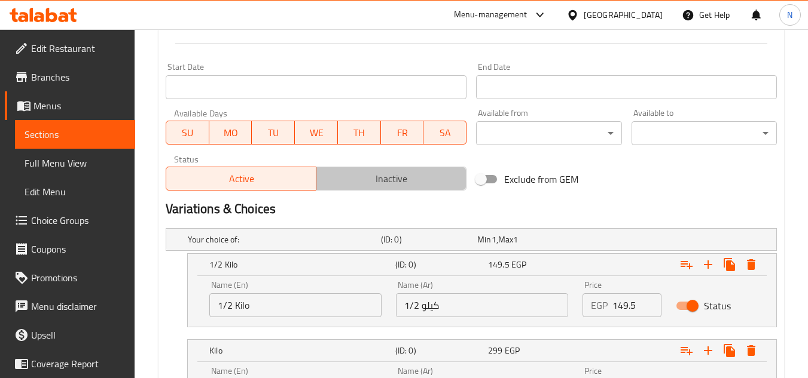
click at [393, 167] on button "Inactive" at bounding box center [391, 179] width 151 height 24
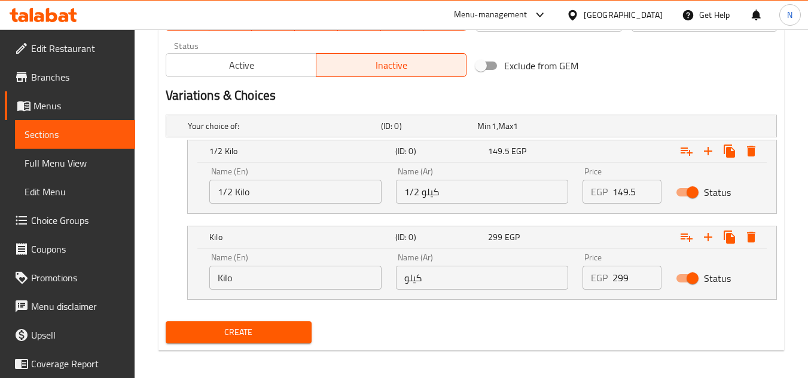
scroll to position [596, 0]
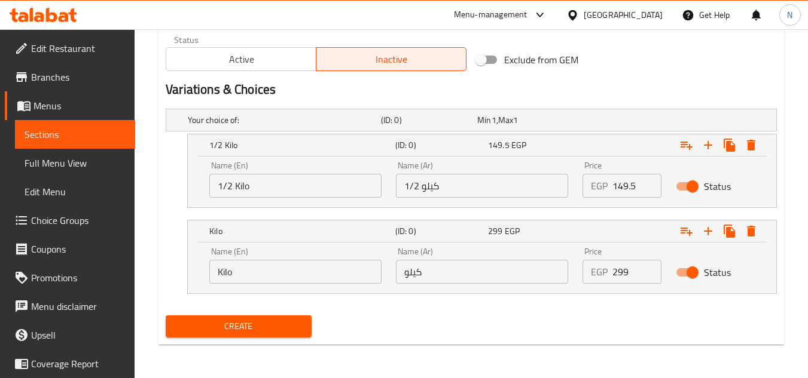
click at [273, 320] on span "Create" at bounding box center [238, 326] width 126 height 15
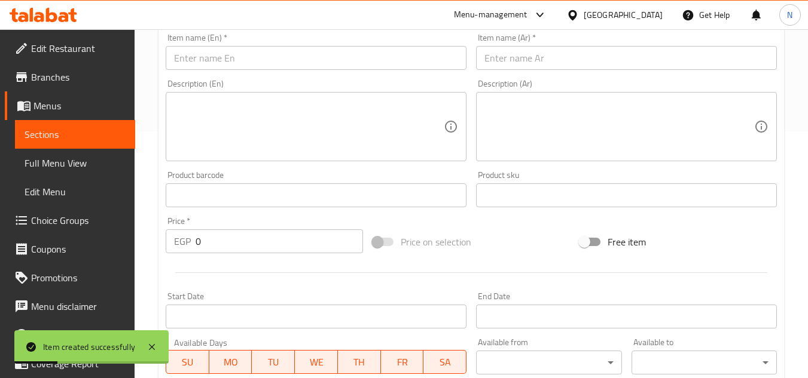
scroll to position [237, 0]
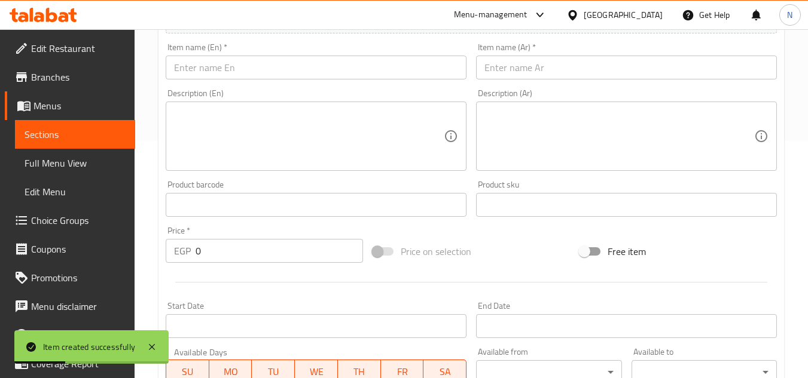
click at [587, 74] on input "text" at bounding box center [626, 68] width 301 height 24
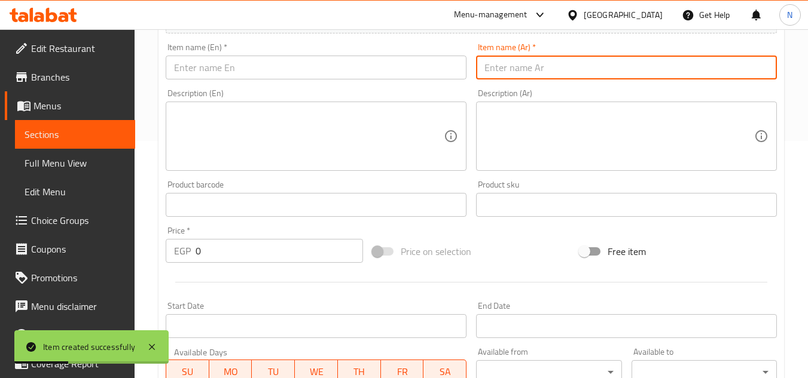
paste input "كوكيز شيكوبون"
type input "كوكيز شيكوبون"
click at [507, 77] on input "كوكيز شيكوبون" at bounding box center [626, 68] width 301 height 24
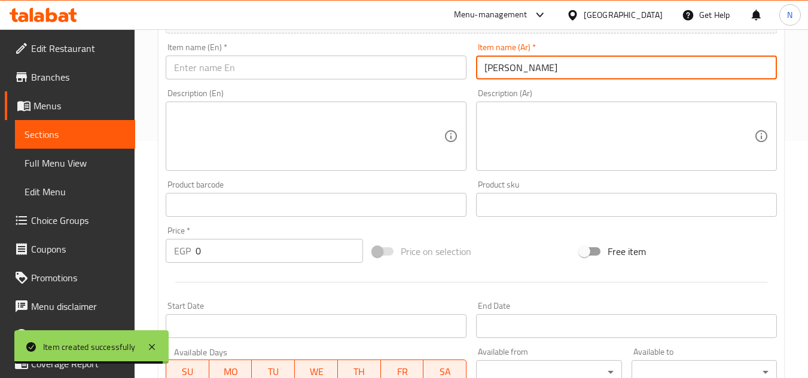
click at [360, 72] on input "text" at bounding box center [316, 68] width 301 height 24
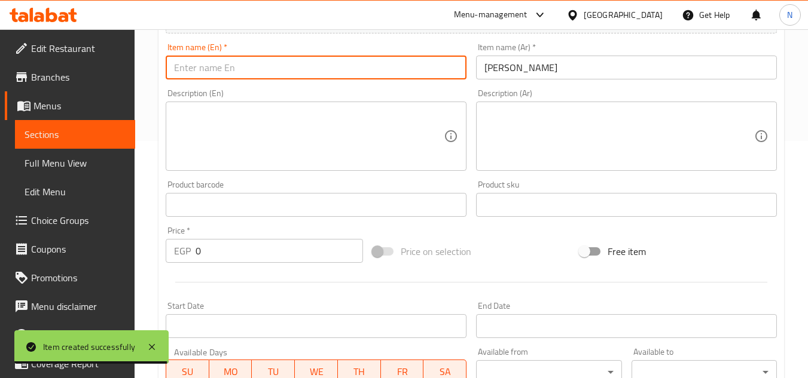
paste input "Chiccobon Cookies"
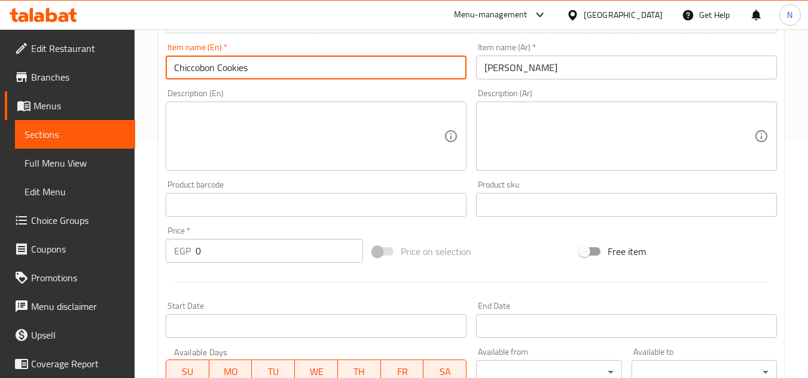
click at [306, 77] on input "Chiccobon Cookies" at bounding box center [316, 68] width 301 height 24
paste input "o B"
type input "Chico Bon Cookies"
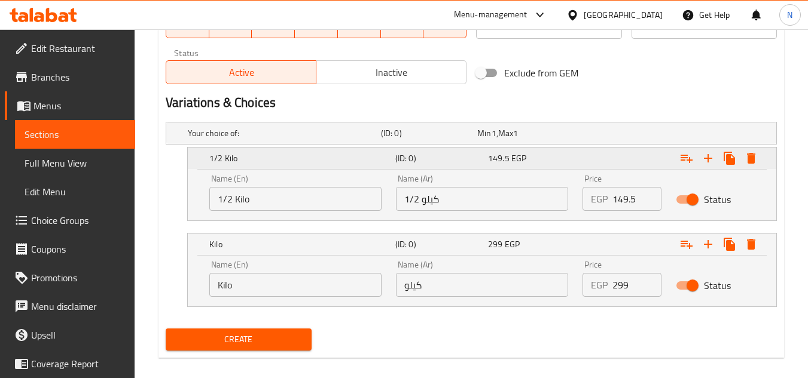
scroll to position [596, 0]
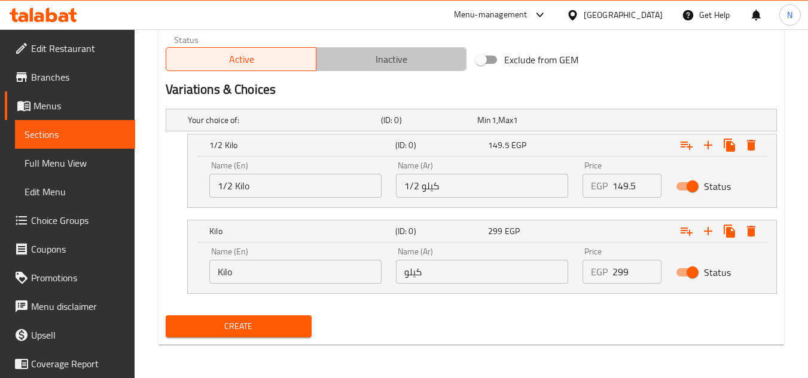
click at [388, 70] on button "Inactive" at bounding box center [391, 59] width 151 height 24
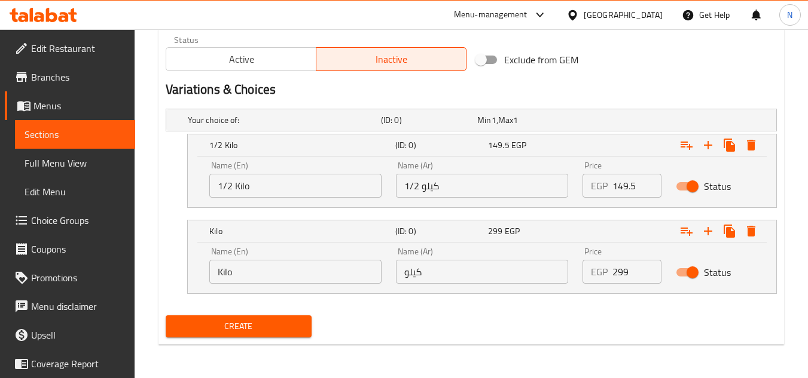
click at [272, 328] on span "Create" at bounding box center [238, 326] width 126 height 15
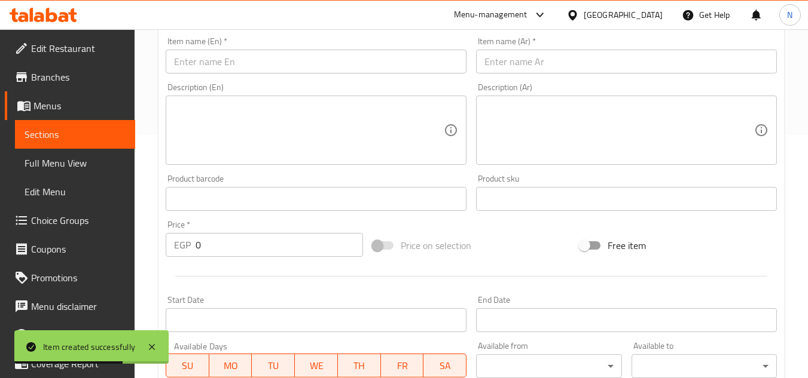
scroll to position [237, 0]
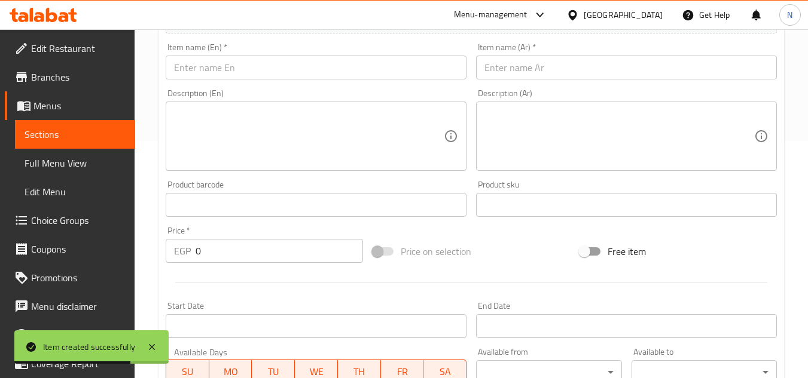
click at [574, 70] on input "text" at bounding box center [626, 68] width 301 height 24
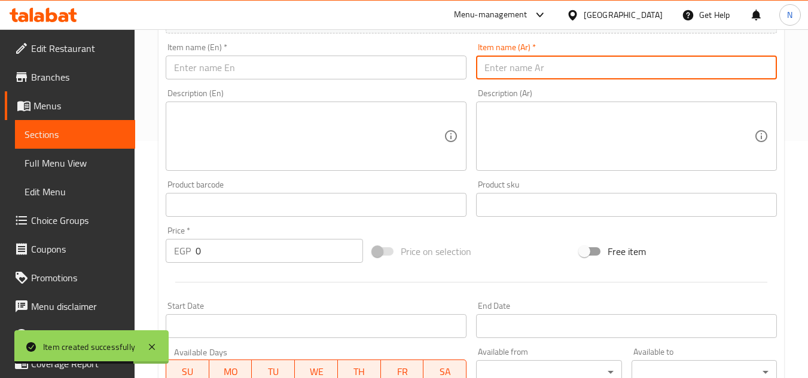
paste input "كوكيز نوتيلا"
click at [519, 70] on input "كوكيز نوتيلا" at bounding box center [626, 68] width 301 height 24
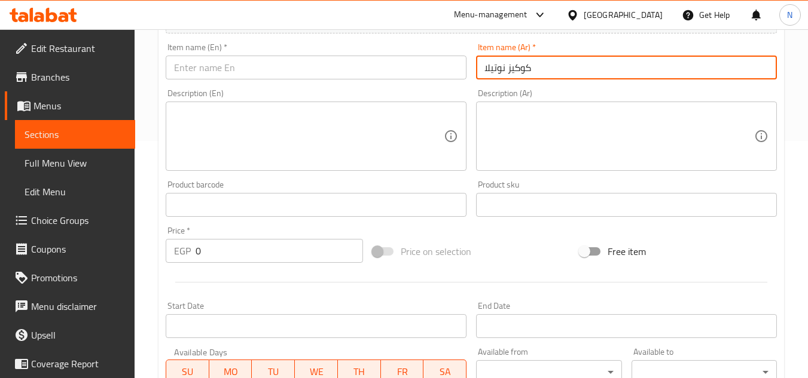
type input "كوكيز نوتيلا"
click at [503, 64] on input "كوكيز نوتيلا" at bounding box center [626, 68] width 301 height 24
click at [321, 62] on input "text" at bounding box center [316, 68] width 301 height 24
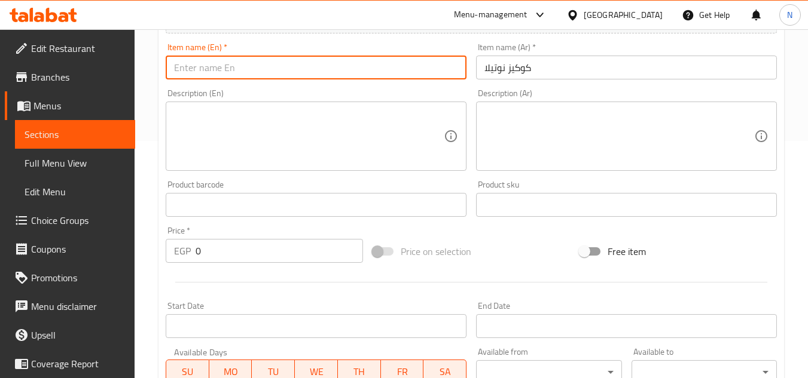
click at [321, 62] on input "text" at bounding box center [316, 68] width 301 height 24
paste input "Nutella Cookies"
type input "Nutella Cookies"
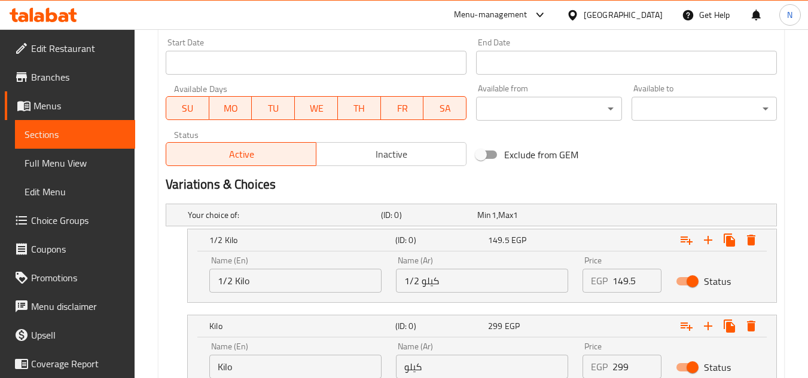
scroll to position [596, 0]
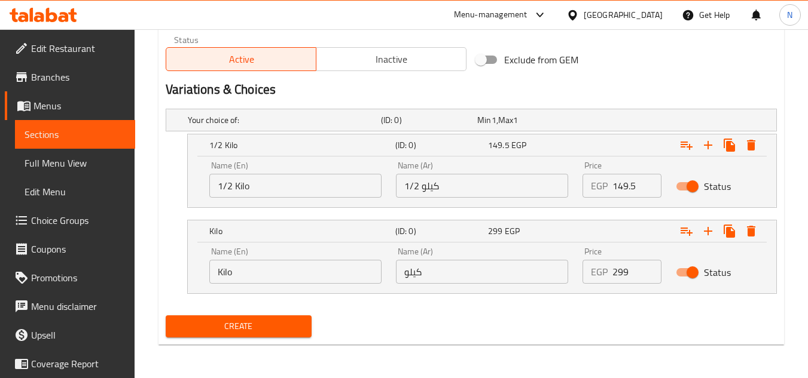
click at [383, 57] on span "Inactive" at bounding box center [391, 59] width 140 height 17
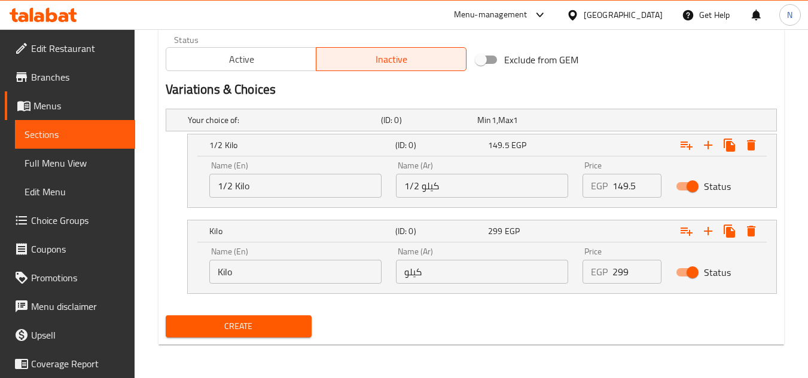
click at [274, 325] on span "Create" at bounding box center [238, 326] width 126 height 15
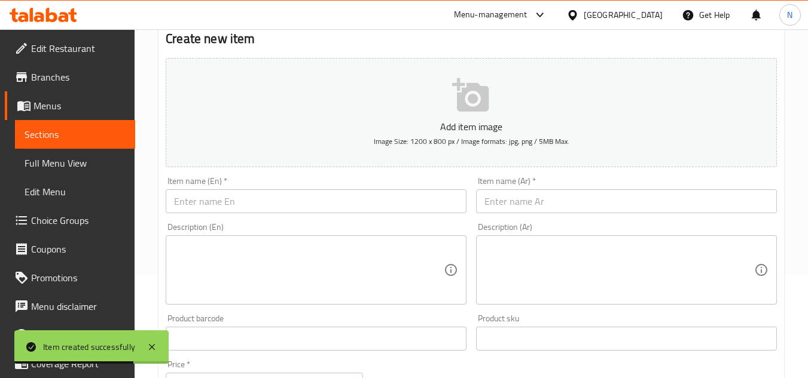
scroll to position [58, 0]
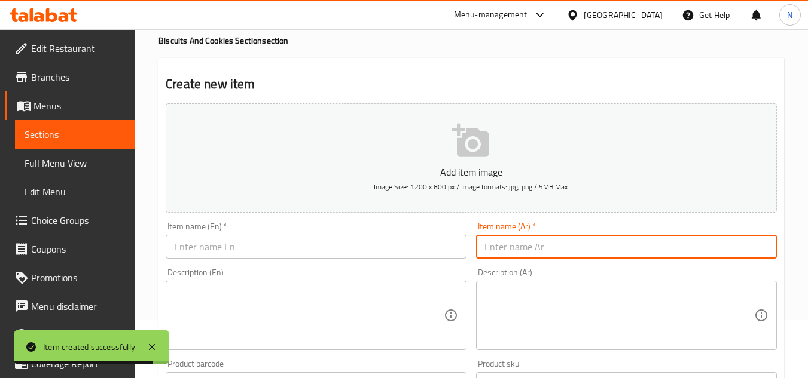
click at [598, 240] on input "text" at bounding box center [626, 247] width 301 height 24
paste input "برازق سوري"
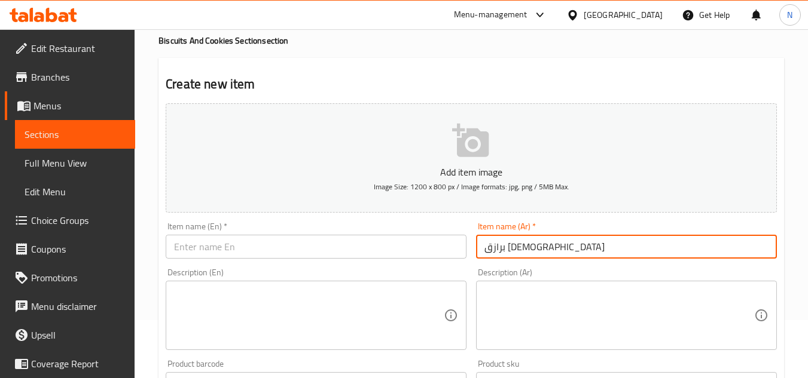
click at [511, 249] on input "برازق سوري" at bounding box center [626, 247] width 301 height 24
type input "برازق سوري"
click at [370, 234] on div "Item name (En)   * Item name (En) *" at bounding box center [316, 240] width 301 height 36
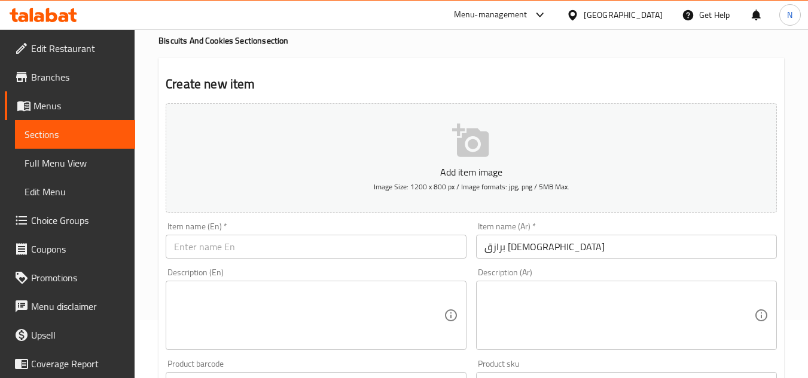
click at [360, 255] on input "text" at bounding box center [316, 247] width 301 height 24
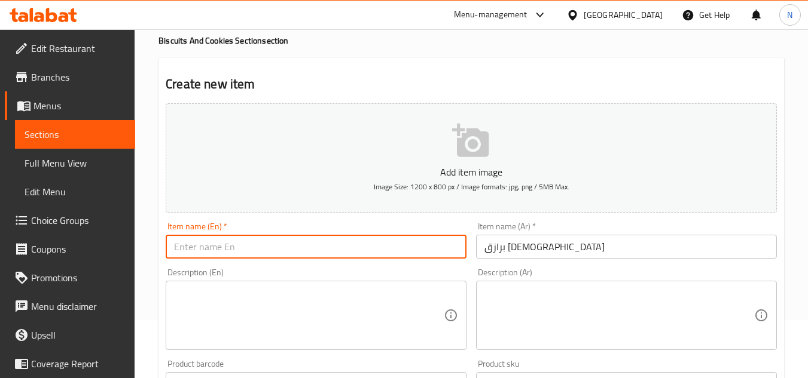
paste input "Syrian Barazak"
click at [525, 247] on input "برازق سوري" at bounding box center [626, 247] width 301 height 24
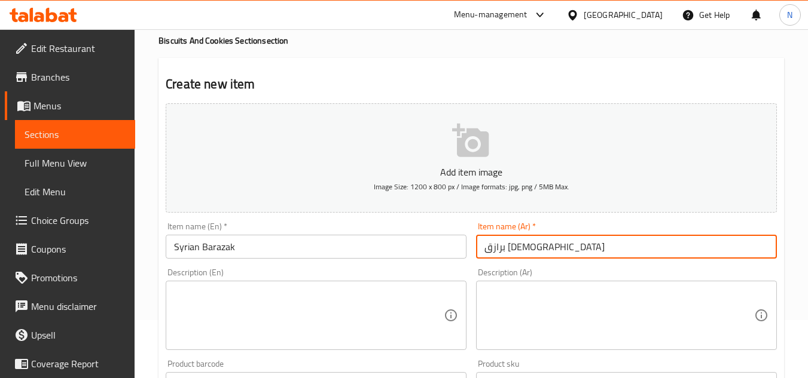
click at [525, 247] on input "برازق سوري" at bounding box center [626, 247] width 301 height 24
click at [226, 258] on input "Syrian Barazak" at bounding box center [316, 247] width 301 height 24
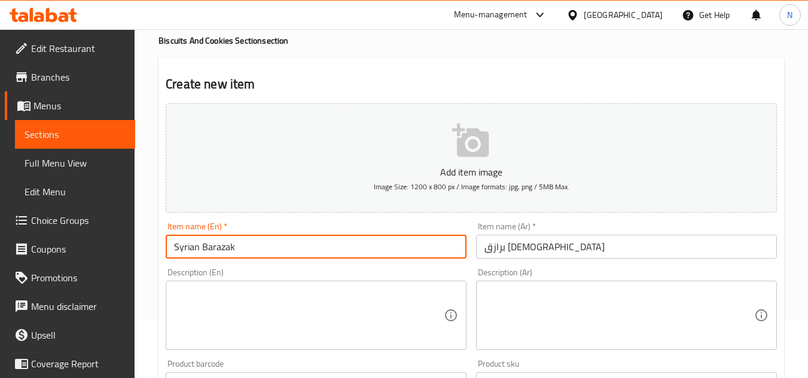
click at [226, 258] on input "Syrian Barazak" at bounding box center [316, 247] width 301 height 24
paste input "e"
type input "Syrian Barazek"
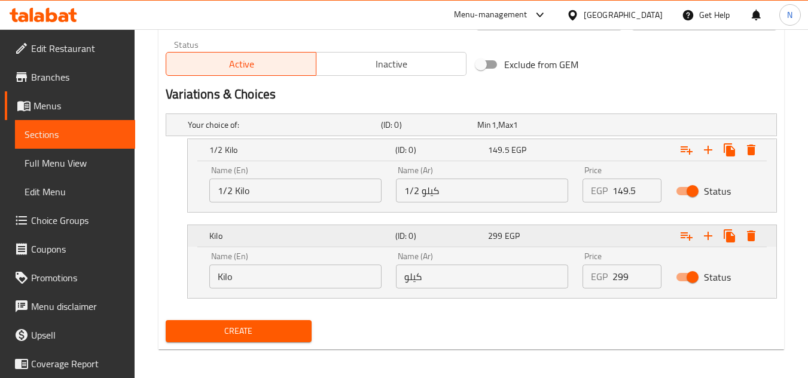
scroll to position [596, 0]
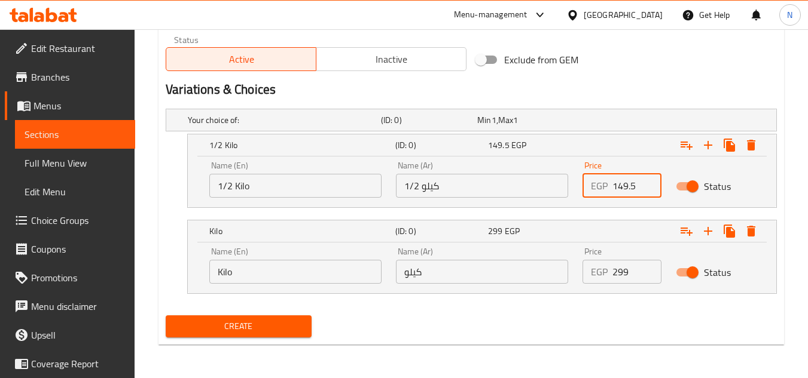
drag, startPoint x: 616, startPoint y: 189, endPoint x: 603, endPoint y: 191, distance: 13.4
click at [603, 191] on div "EGP 149.5 Price" at bounding box center [621, 186] width 79 height 24
paste input "138"
type input "138"
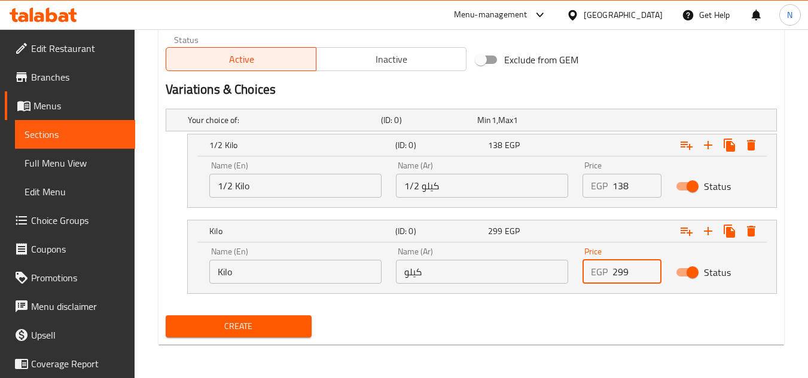
drag, startPoint x: 629, startPoint y: 273, endPoint x: 597, endPoint y: 285, distance: 35.0
click at [597, 285] on div "Price EGP 299 Price" at bounding box center [621, 265] width 93 height 51
paste input "276"
type input "276"
drag, startPoint x: 257, startPoint y: 330, endPoint x: 354, endPoint y: 0, distance: 344.1
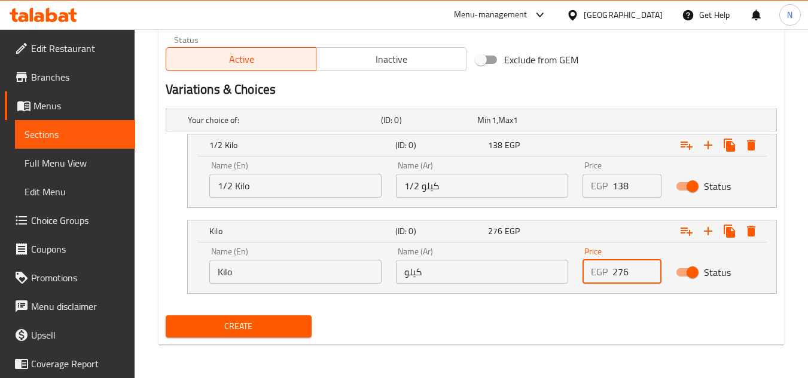
click at [257, 329] on span "Create" at bounding box center [238, 326] width 126 height 15
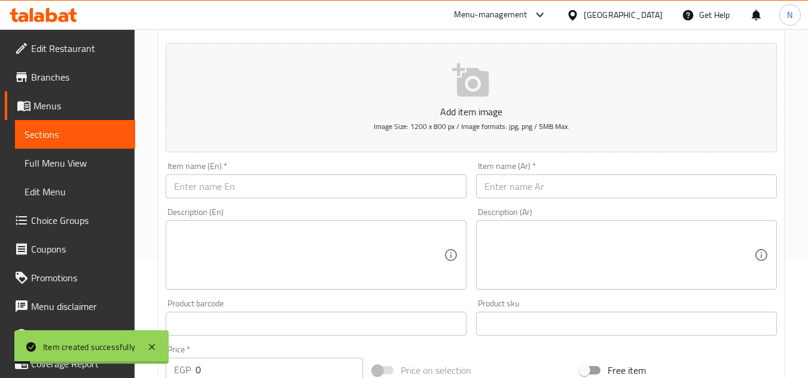
scroll to position [118, 0]
click at [87, 140] on span "Sections" at bounding box center [75, 134] width 101 height 14
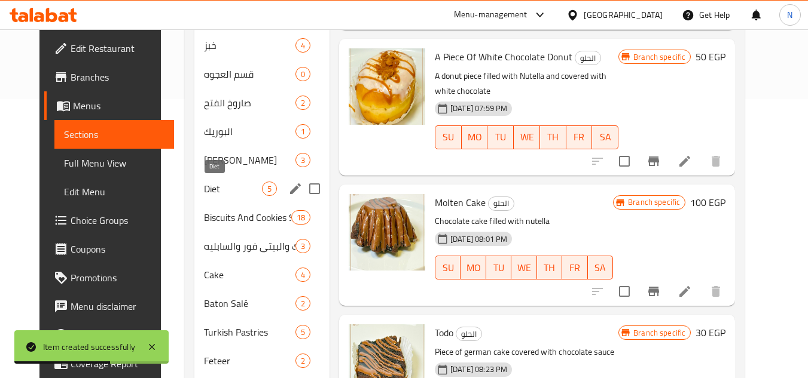
scroll to position [247, 0]
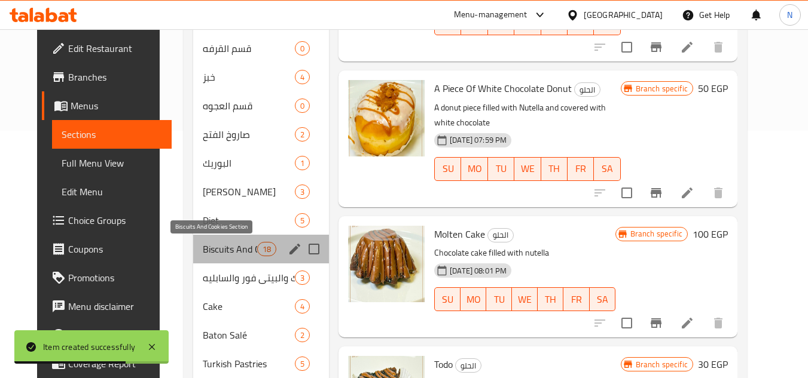
click at [231, 255] on span "Biscuits And Cookies Section" at bounding box center [230, 249] width 54 height 14
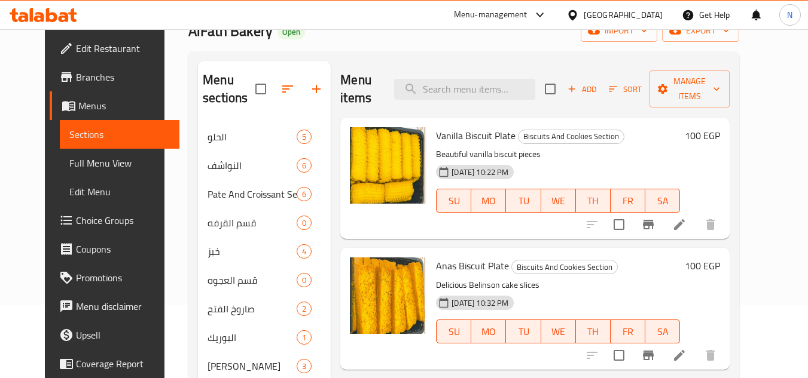
scroll to position [68, 0]
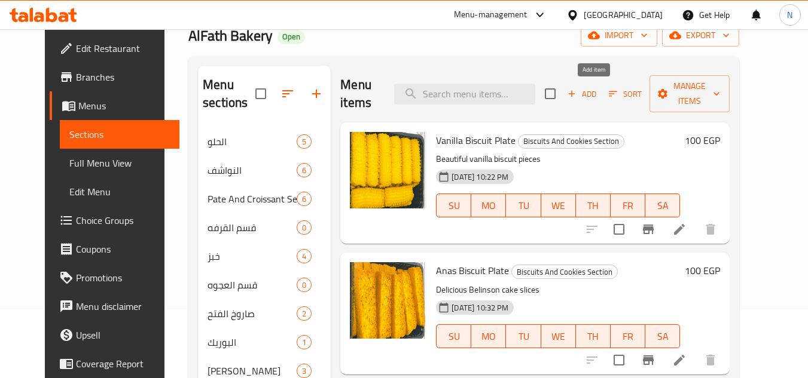
click at [598, 94] on span "Add" at bounding box center [582, 94] width 32 height 14
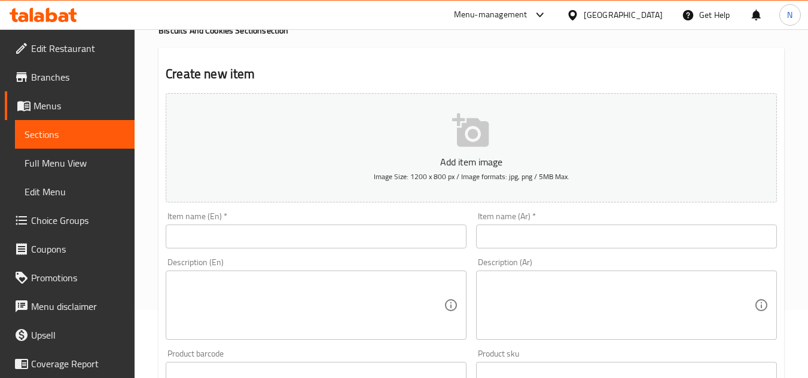
click at [604, 240] on input "text" at bounding box center [626, 237] width 301 height 24
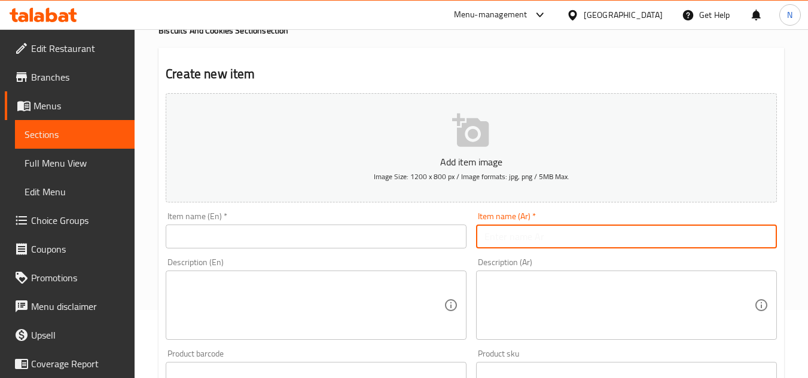
paste input "بالميه سكر وقرفة"
type input "بالميه سكر وقرفة"
click at [540, 242] on input "بالميه سكر وقرفة" at bounding box center [626, 237] width 301 height 24
click at [361, 236] on input "text" at bounding box center [316, 237] width 301 height 24
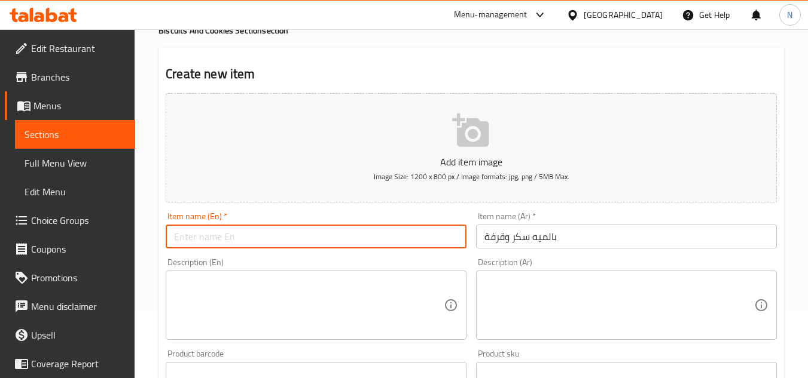
paste input "Palmier"
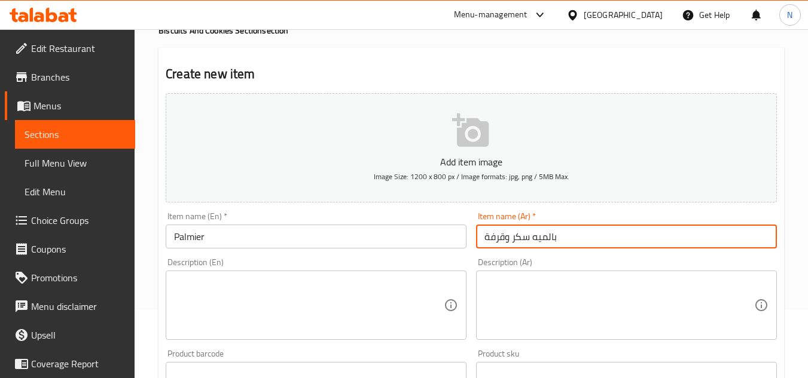
click at [519, 232] on input "بالميه سكر وقرفة" at bounding box center [626, 237] width 301 height 24
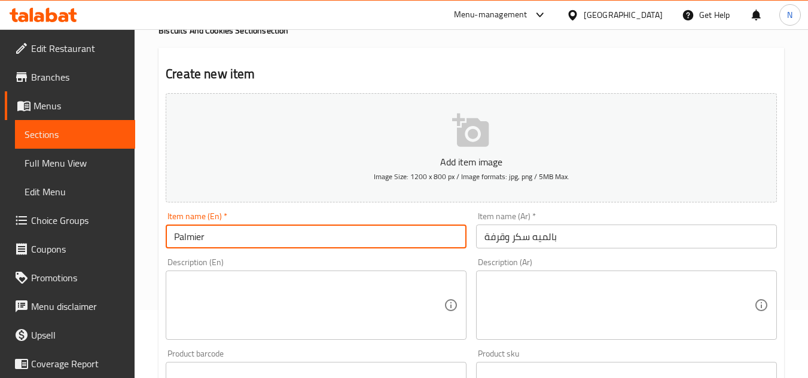
click at [291, 231] on input "Palmier" at bounding box center [316, 237] width 301 height 24
paste input "With Sugar And Cinnamon"
type input "Palmier With Sugar And Cinnamon"
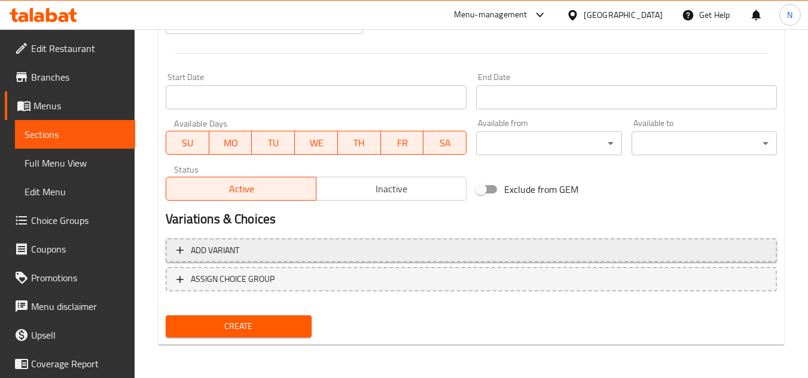
click at [410, 248] on span "Add variant" at bounding box center [470, 250] width 589 height 15
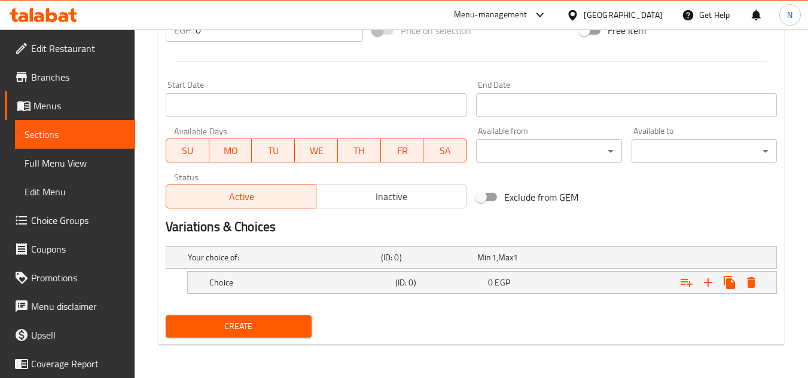
scroll to position [459, 0]
click at [708, 282] on icon "Expand" at bounding box center [708, 283] width 14 height 14
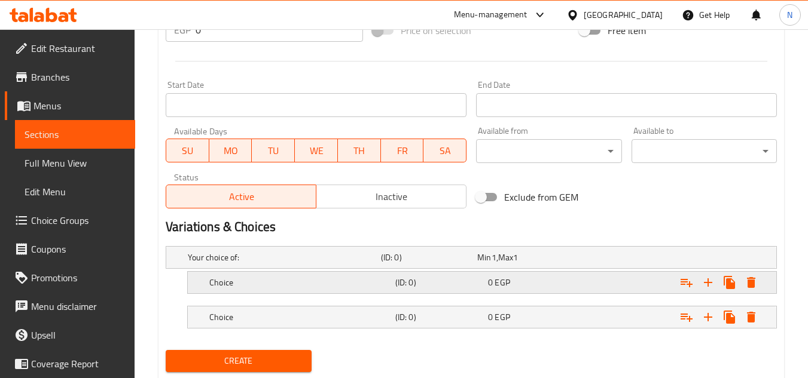
click at [523, 291] on div "Choice (ID: 0) 0 EGP" at bounding box center [485, 283] width 557 height 26
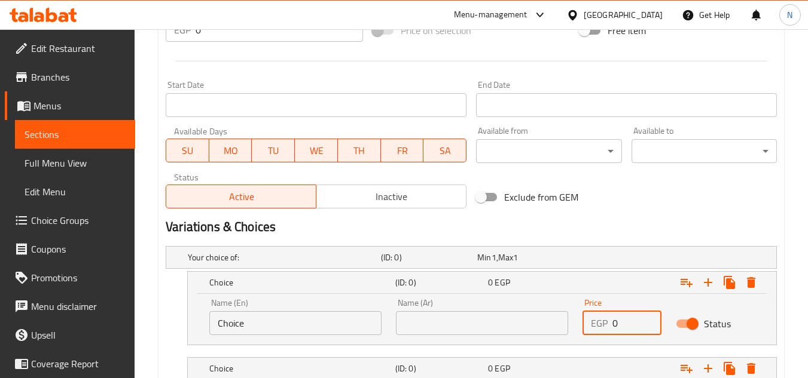
drag, startPoint x: 619, startPoint y: 330, endPoint x: 601, endPoint y: 332, distance: 18.1
click at [601, 332] on div "EGP 0 Price" at bounding box center [621, 323] width 79 height 24
paste input "149.5"
type input "149.5"
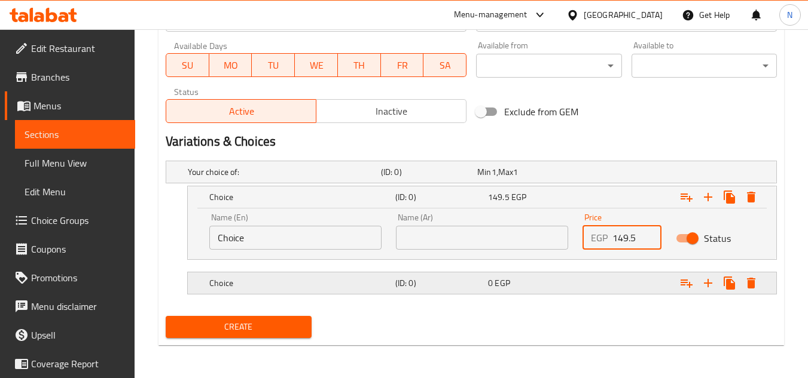
scroll to position [545, 0]
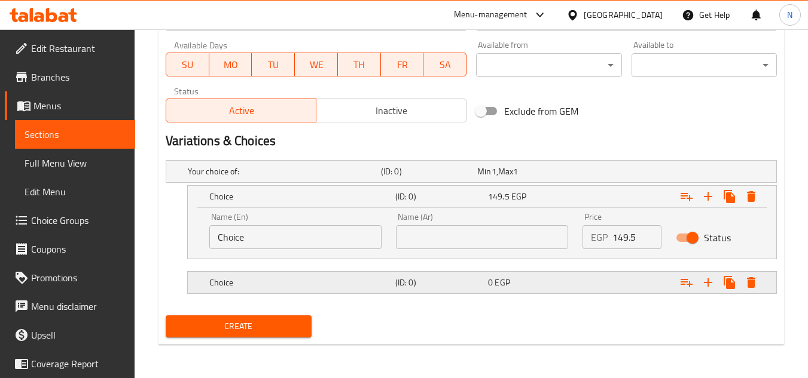
click at [612, 289] on div "Expand" at bounding box center [671, 283] width 186 height 26
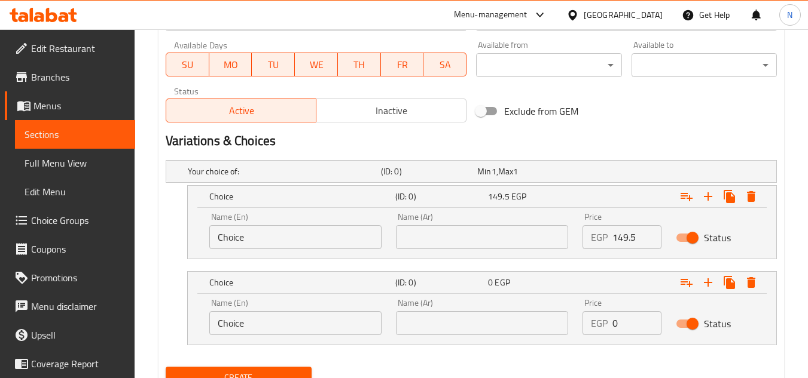
drag, startPoint x: 621, startPoint y: 326, endPoint x: 605, endPoint y: 329, distance: 16.0
click at [609, 328] on div "EGP 0 Price" at bounding box center [621, 323] width 79 height 24
paste input "299"
type input "299"
click at [278, 232] on input "Choice" at bounding box center [295, 237] width 172 height 24
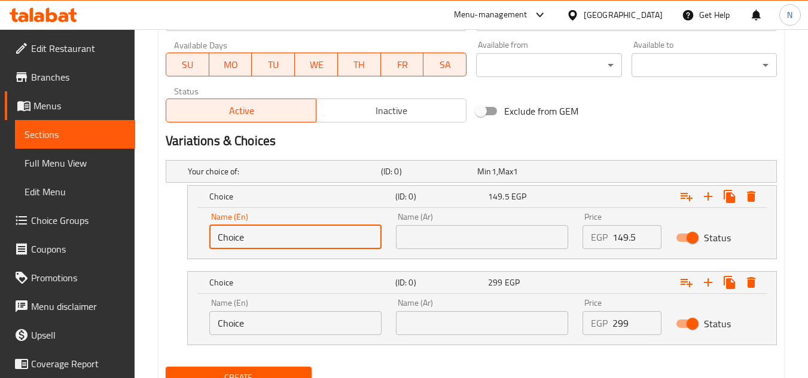
click at [278, 232] on input "Choice" at bounding box center [295, 237] width 172 height 24
type input "1/2 Kilo"
drag, startPoint x: 232, startPoint y: 240, endPoint x: 216, endPoint y: 242, distance: 15.6
click at [216, 242] on input "1/2 Kilo" at bounding box center [295, 237] width 172 height 24
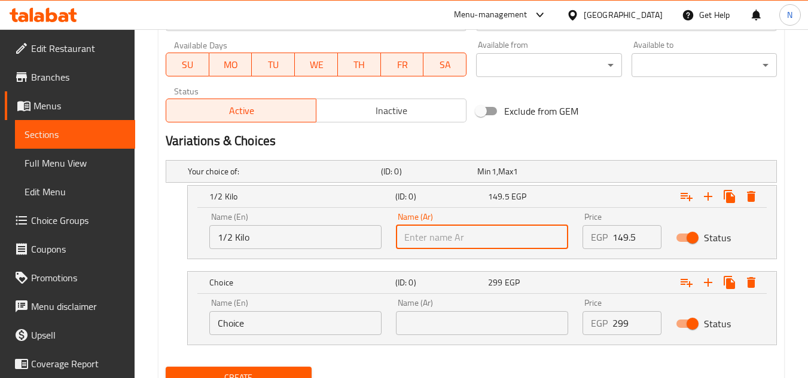
click at [444, 244] on input "text" at bounding box center [482, 237] width 172 height 24
paste input "1/2"
type input "1/2 كيلو"
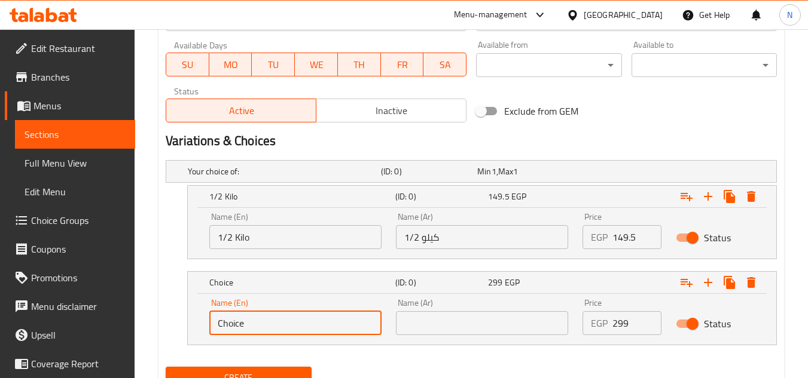
click at [268, 328] on input "Choice" at bounding box center [295, 323] width 172 height 24
click at [246, 240] on input "1/2 Kilo" at bounding box center [295, 237] width 172 height 24
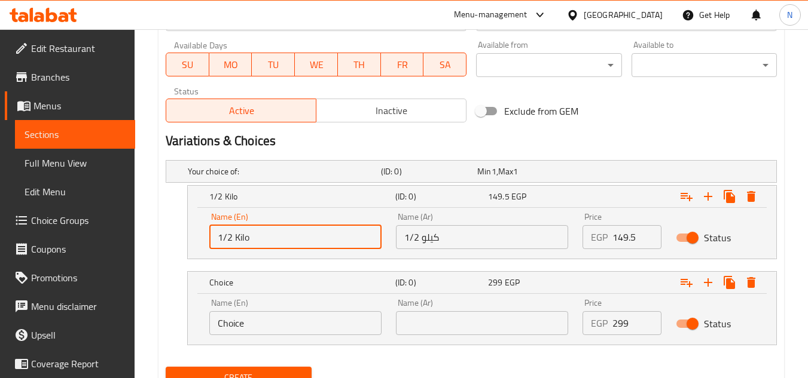
click at [246, 240] on input "1/2 Kilo" at bounding box center [295, 237] width 172 height 24
click at [237, 331] on input "Choice" at bounding box center [295, 323] width 172 height 24
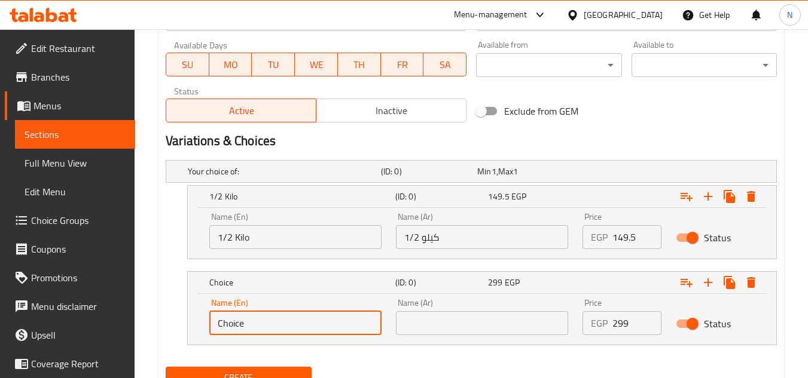
click at [237, 331] on input "Choice" at bounding box center [295, 323] width 172 height 24
paste input "Kilo"
type input "Kilo"
click at [429, 242] on input "1/2 كيلو" at bounding box center [482, 237] width 172 height 24
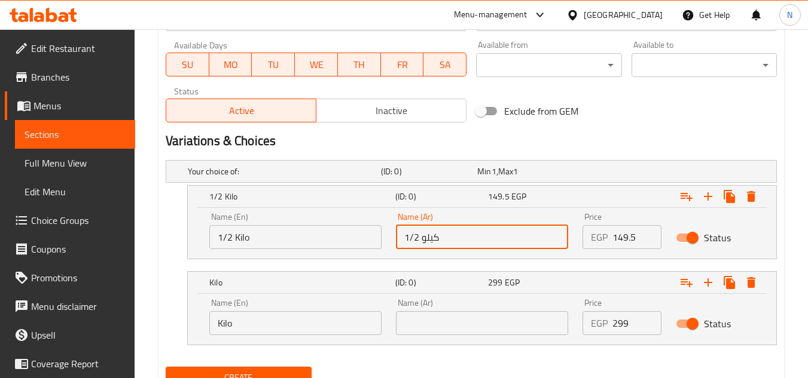
click at [429, 242] on input "1/2 كيلو" at bounding box center [482, 237] width 172 height 24
click at [462, 316] on input "text" at bounding box center [482, 323] width 172 height 24
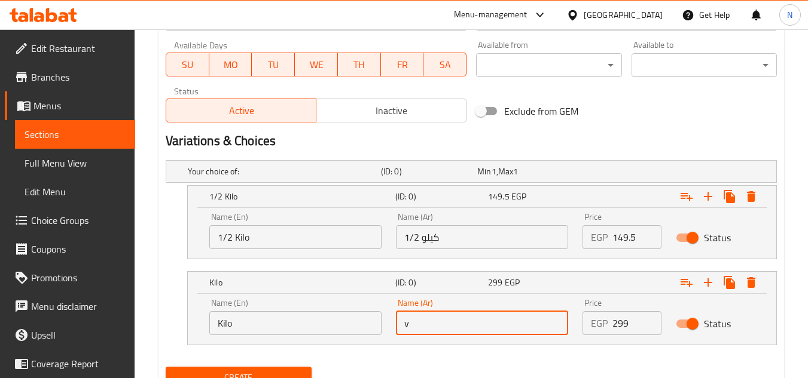
drag, startPoint x: 412, startPoint y: 331, endPoint x: 402, endPoint y: 331, distance: 10.2
click at [402, 331] on input "v" at bounding box center [482, 323] width 172 height 24
paste input "كيلو"
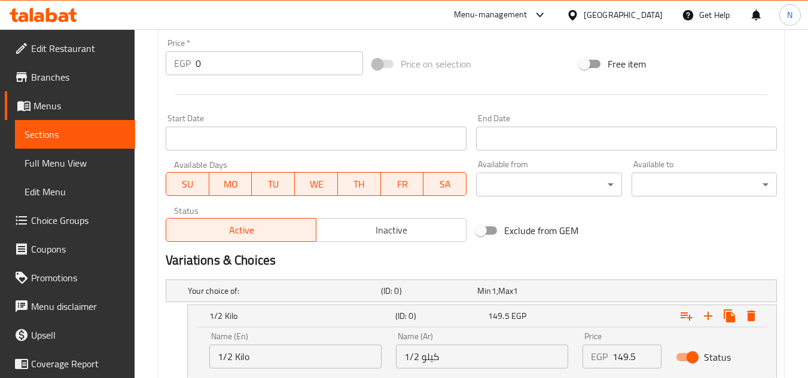
type input "كيلو"
click at [345, 237] on span "Inactive" at bounding box center [391, 230] width 140 height 17
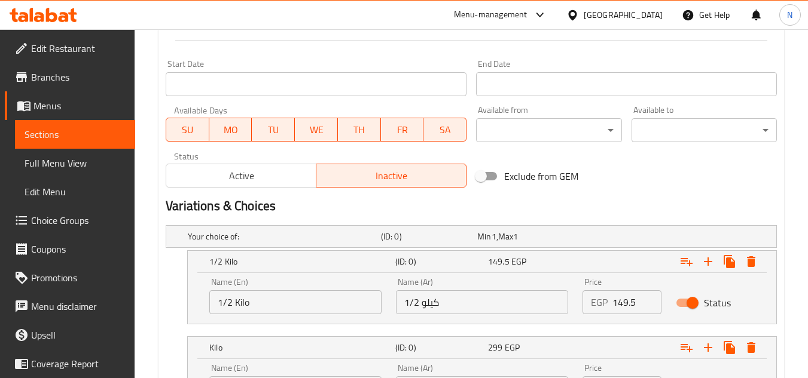
scroll to position [596, 0]
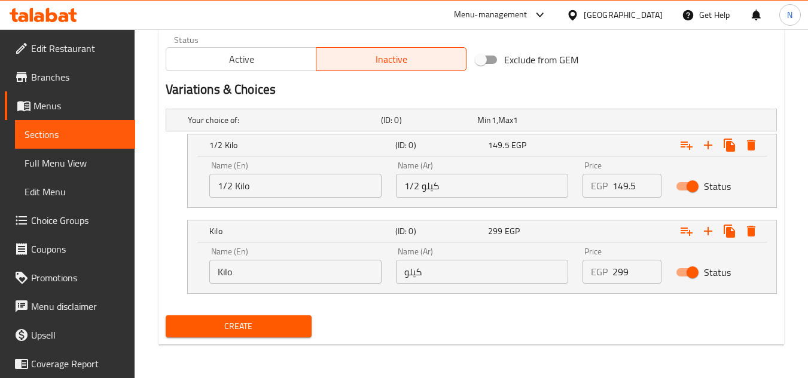
click at [277, 325] on span "Create" at bounding box center [238, 326] width 126 height 15
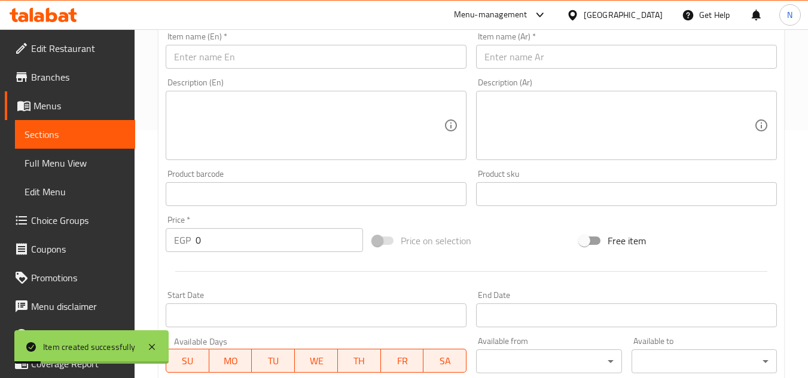
scroll to position [237, 0]
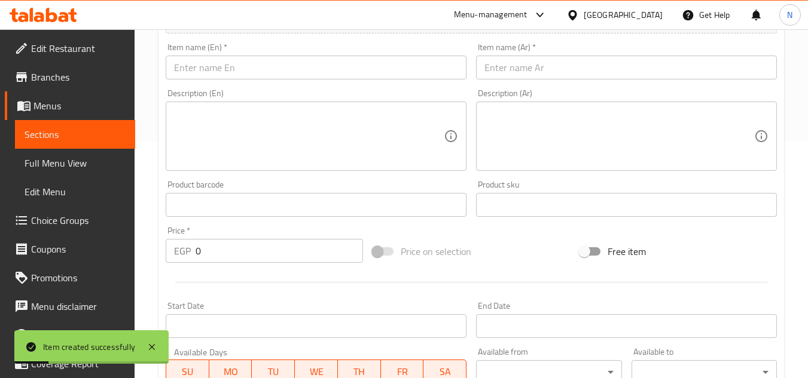
click at [512, 67] on input "text" at bounding box center [626, 68] width 301 height 24
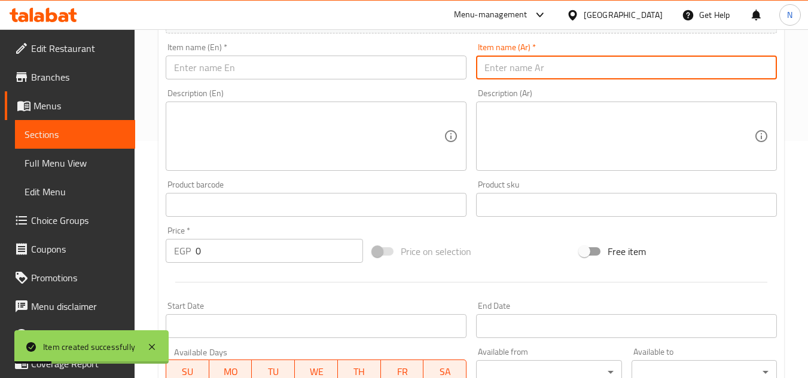
paste input "بالميه سكر"
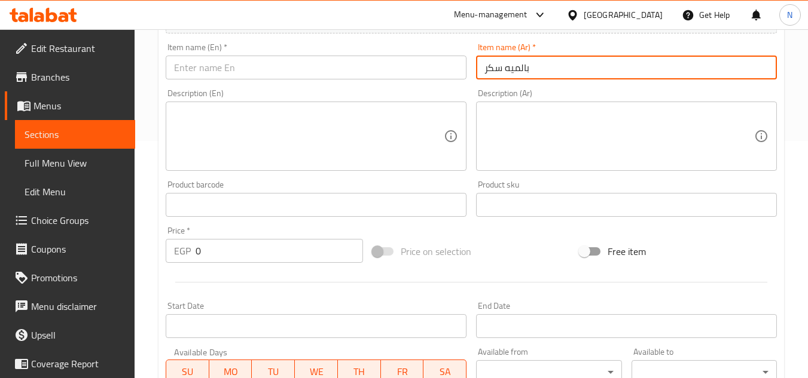
click at [519, 69] on input "بالميه سكر" at bounding box center [626, 68] width 301 height 24
type input "بالميه سكر"
click at [271, 64] on input "text" at bounding box center [316, 68] width 301 height 24
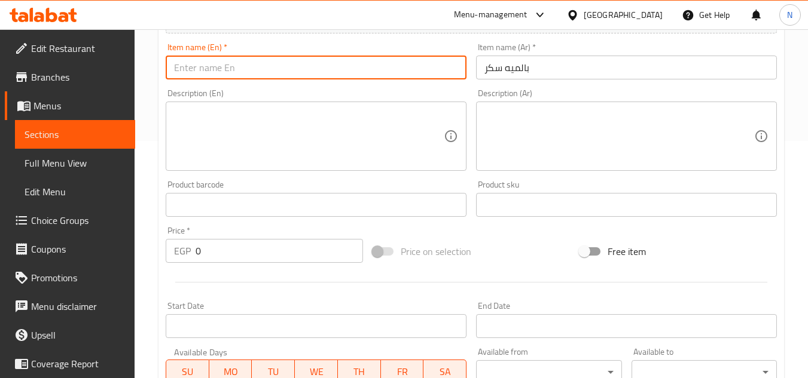
paste input "Palmier With Sugar"
type input "Palmier With Sugar"
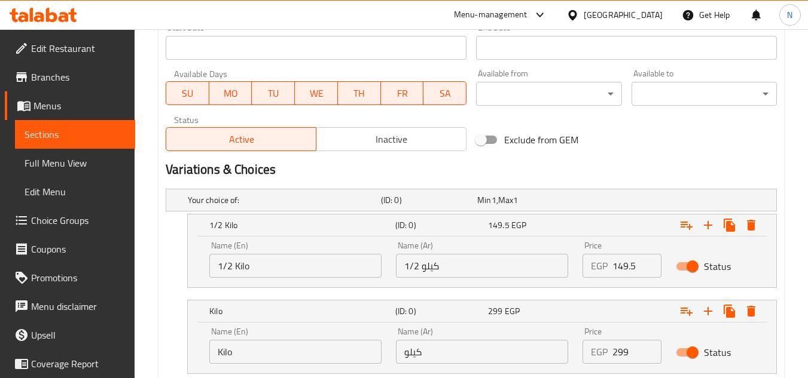
scroll to position [596, 0]
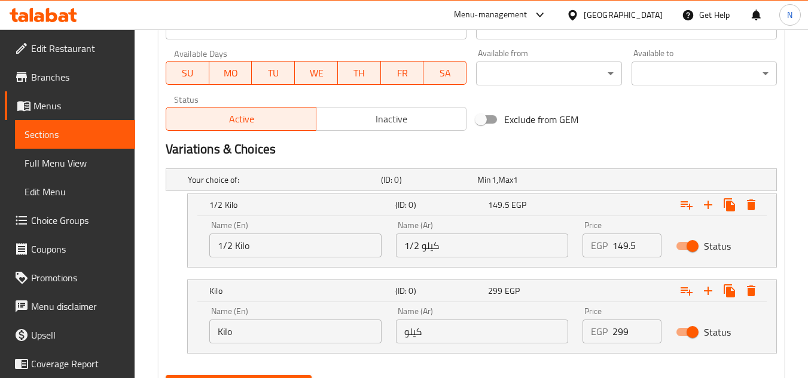
click at [362, 118] on span "Inactive" at bounding box center [391, 119] width 140 height 17
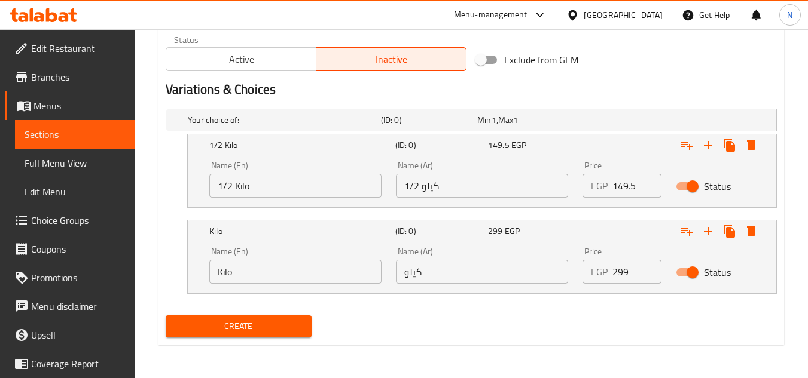
click at [271, 325] on span "Create" at bounding box center [238, 326] width 126 height 15
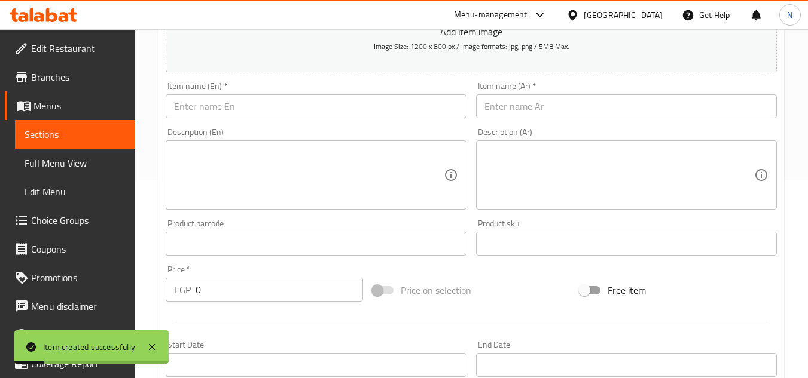
scroll to position [178, 0]
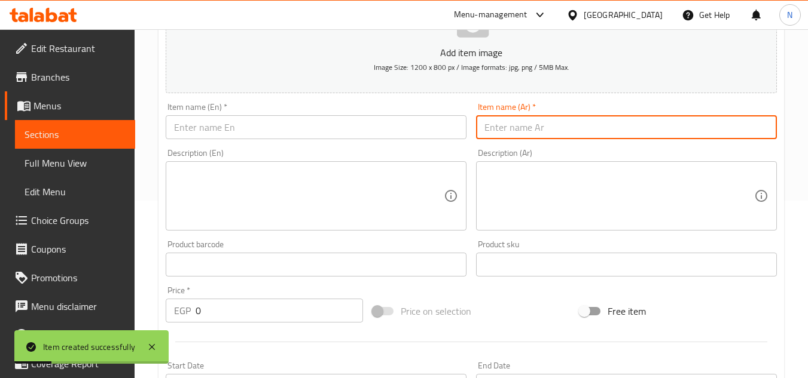
click at [552, 139] on input "text" at bounding box center [626, 127] width 301 height 24
paste input "بسكويت شطرنج"
click at [536, 128] on input "بسكويت شطرنج" at bounding box center [626, 127] width 301 height 24
click at [535, 128] on input "بسكويت شطرنج" at bounding box center [626, 127] width 301 height 24
click at [492, 132] on input "بسكويت شطرنج" at bounding box center [626, 127] width 301 height 24
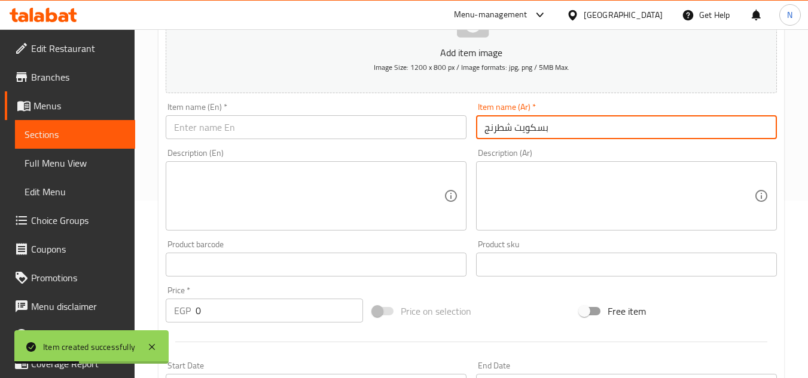
click at [492, 132] on input "بسكويت شطرنج" at bounding box center [626, 127] width 301 height 24
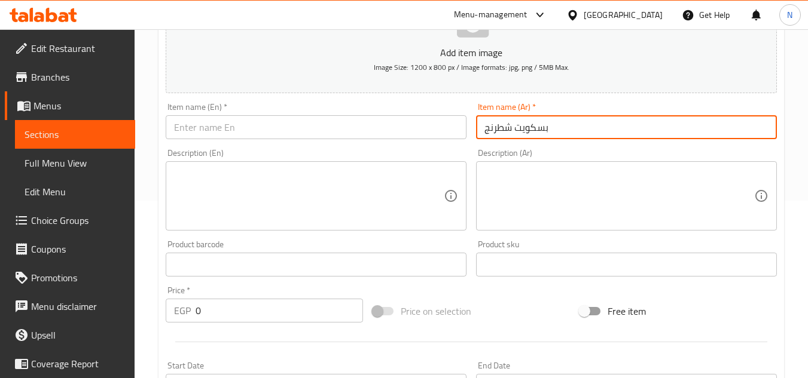
type input "بسكويت شطرنج"
click at [369, 136] on input "text" at bounding box center [316, 127] width 301 height 24
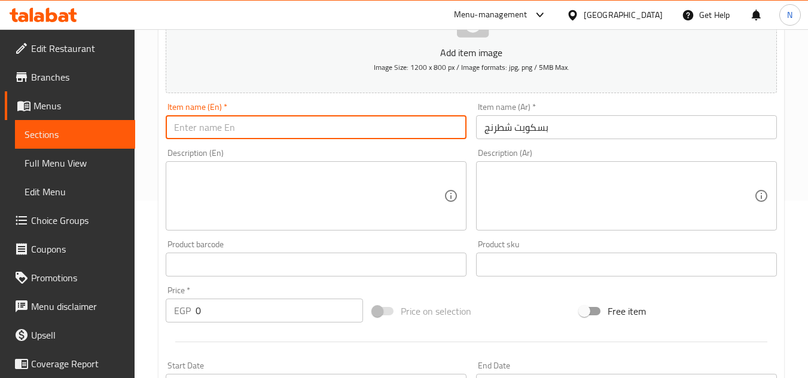
paste input "Chess Biscuit"
type input "Chess Biscuit"
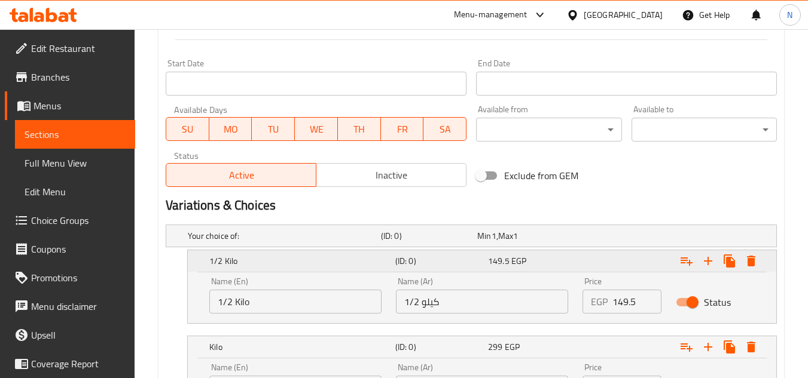
scroll to position [536, 0]
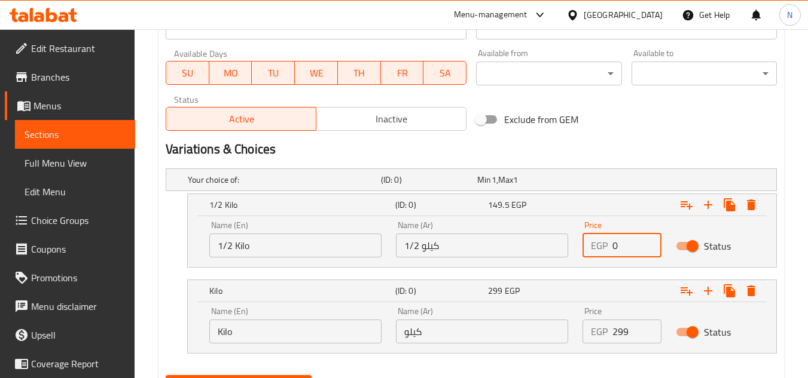
drag, startPoint x: 623, startPoint y: 255, endPoint x: 597, endPoint y: 253, distance: 25.8
click at [597, 253] on div "EGP 0 Price" at bounding box center [621, 246] width 79 height 24
paste input "143.75"
type input "143.75"
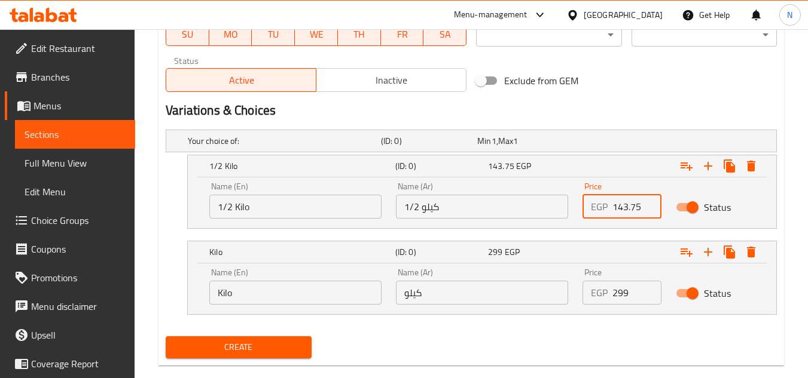
scroll to position [596, 0]
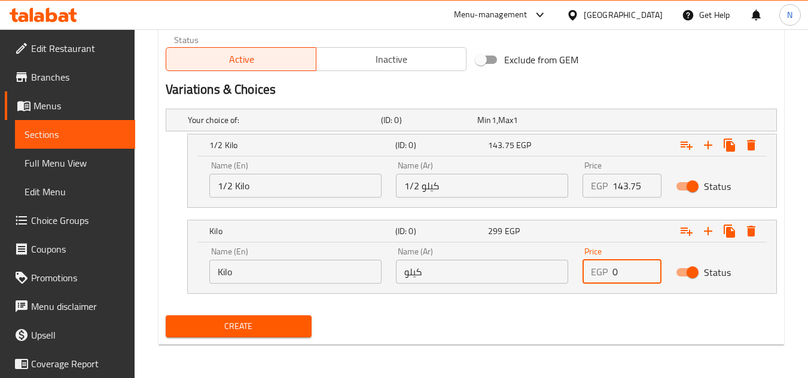
drag, startPoint x: 618, startPoint y: 273, endPoint x: 599, endPoint y: 279, distance: 19.3
click at [599, 279] on div "EGP 0 Price" at bounding box center [621, 272] width 79 height 24
paste input "287.5"
type input "287.5"
click at [381, 60] on span "Inactive" at bounding box center [391, 59] width 140 height 17
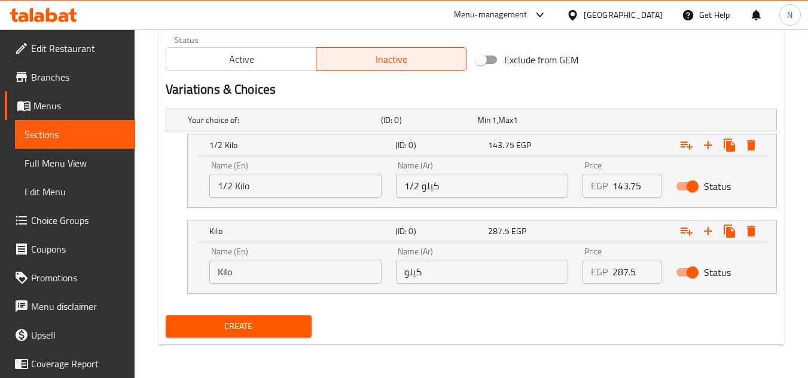
click at [285, 323] on span "Create" at bounding box center [238, 326] width 126 height 15
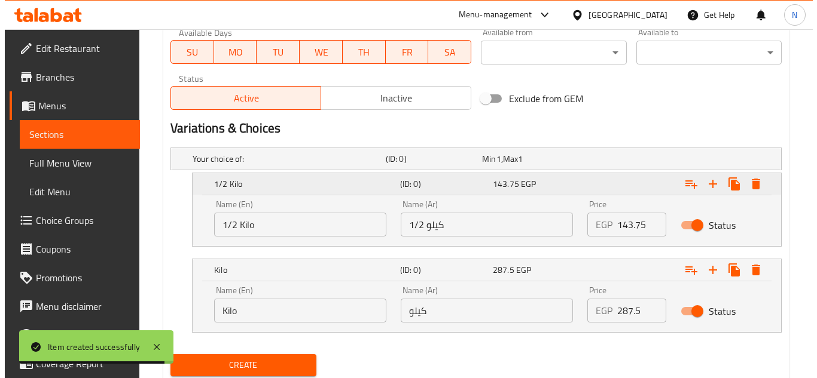
scroll to position [536, 0]
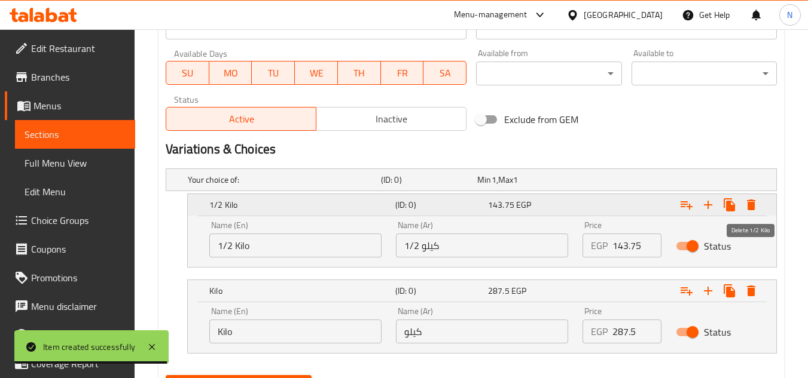
click at [753, 205] on icon "Expand" at bounding box center [751, 205] width 8 height 11
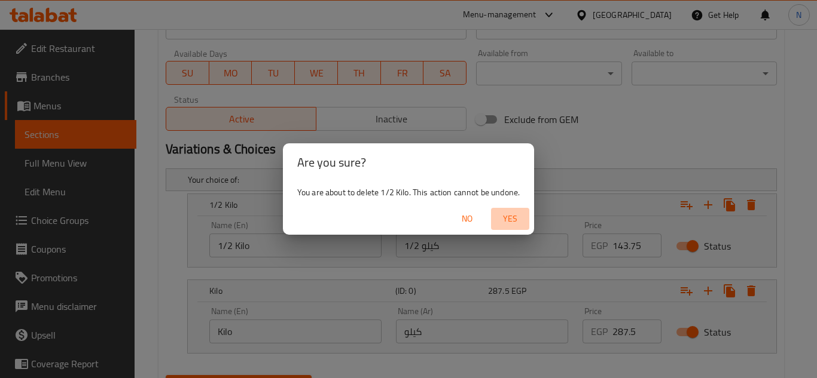
click at [509, 222] on span "Yes" at bounding box center [510, 219] width 29 height 15
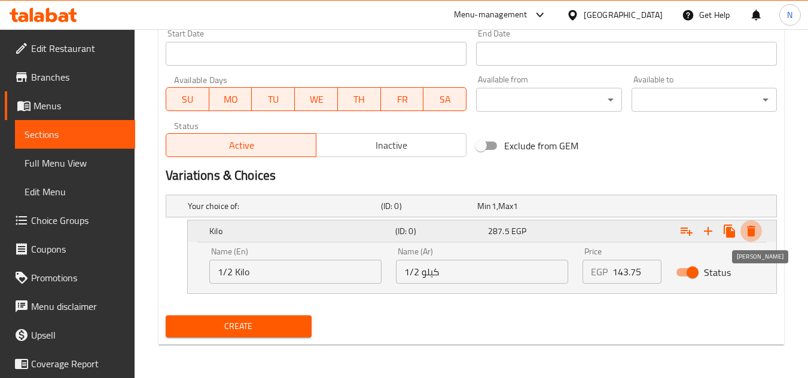
click at [747, 227] on icon "Expand" at bounding box center [751, 231] width 8 height 11
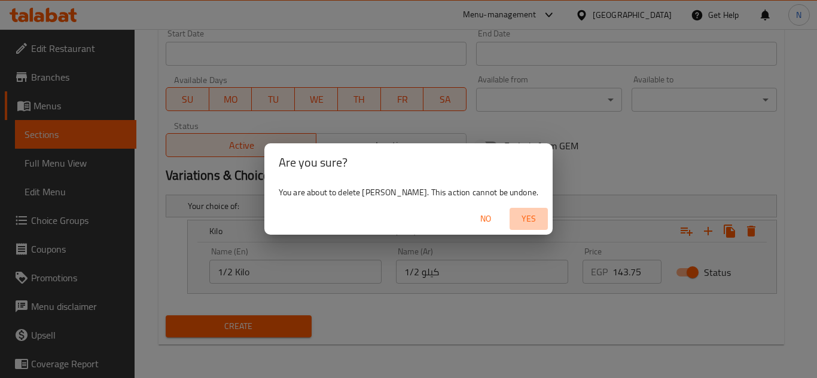
click at [514, 221] on span "Yes" at bounding box center [528, 219] width 29 height 15
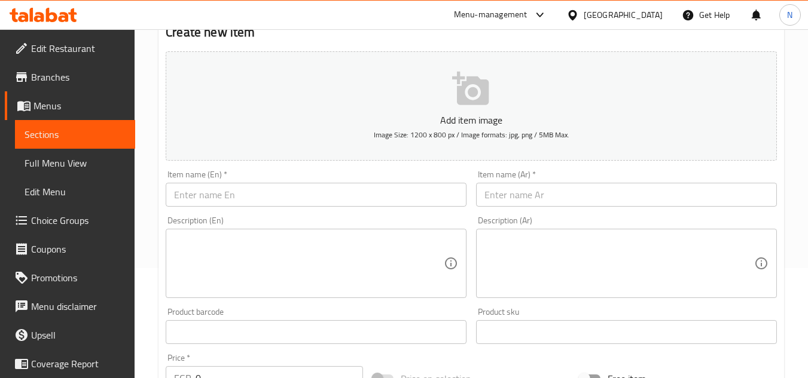
scroll to position [108, 0]
click at [204, 200] on input "text" at bounding box center [316, 197] width 301 height 24
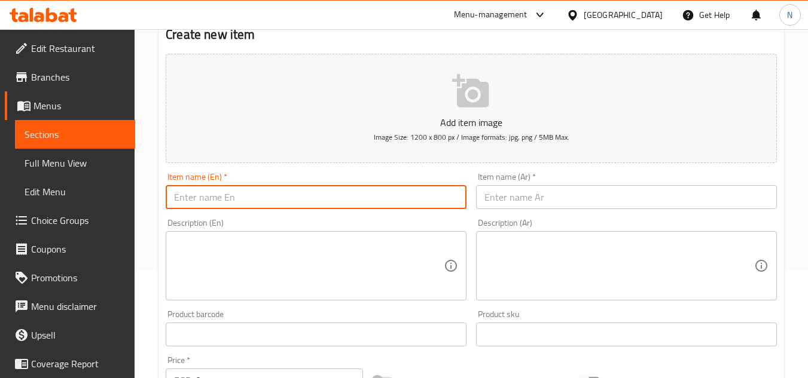
paste input "American Cookies"
type input "American Cookies"
click at [514, 198] on input "text" at bounding box center [626, 197] width 301 height 24
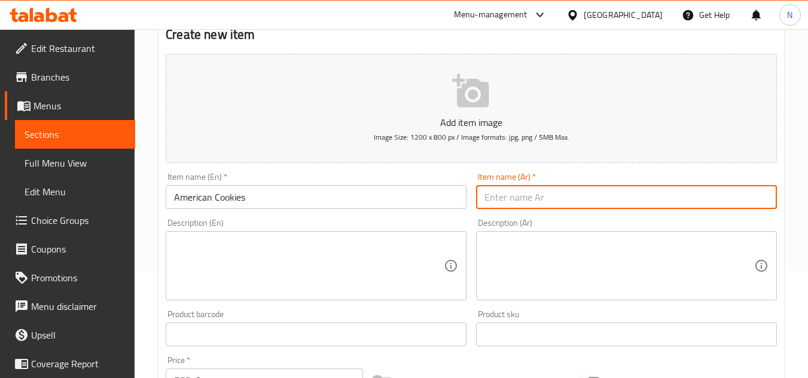
paste input "امريكان كوكيز"
type input "امريكان كوكيز"
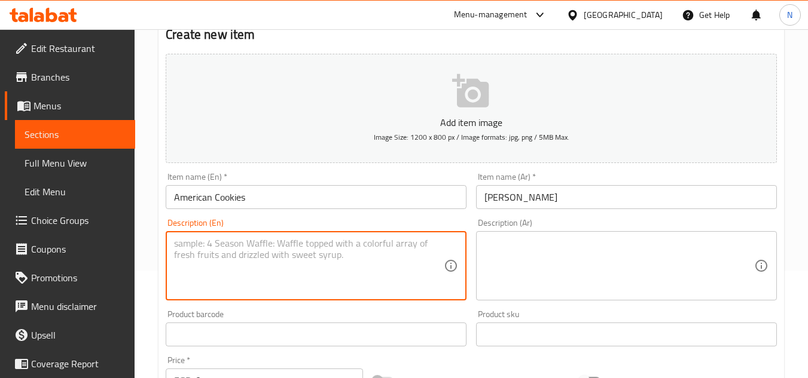
click at [289, 261] on textarea at bounding box center [309, 266] width 270 height 57
type textarea "Per piece."
click at [535, 269] on textarea at bounding box center [619, 266] width 270 height 57
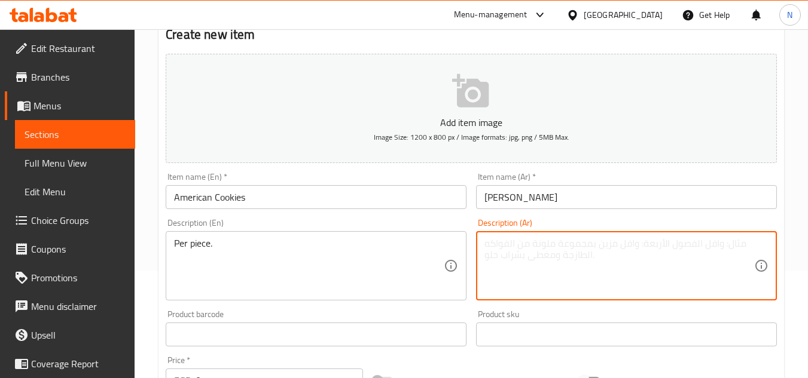
paste textarea "40 ج للقطعة"
drag, startPoint x: 497, startPoint y: 243, endPoint x: 472, endPoint y: 247, distance: 25.5
click at [472, 247] on div "Description (Ar) 40 ج للقطعة Description (Ar)" at bounding box center [626, 259] width 310 height 91
drag, startPoint x: 516, startPoint y: 245, endPoint x: 578, endPoint y: 247, distance: 62.2
click at [578, 247] on textarea "ج للقطعة" at bounding box center [619, 266] width 270 height 57
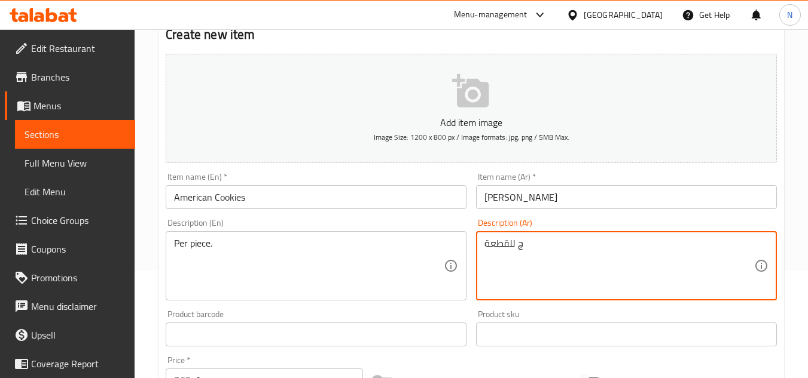
click at [578, 247] on textarea "ج للقطعة" at bounding box center [619, 266] width 270 height 57
click at [519, 245] on textarea "ج للقطعة" at bounding box center [619, 266] width 270 height 57
click at [522, 243] on textarea "ج للقطعة" at bounding box center [619, 266] width 270 height 57
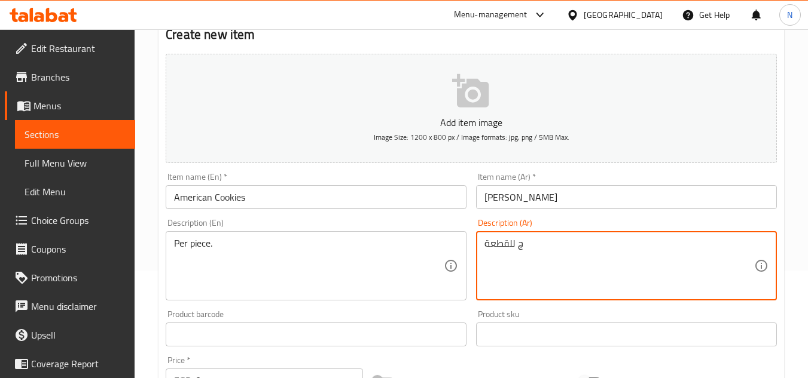
click at [518, 245] on textarea "ج للقطعة" at bounding box center [619, 266] width 270 height 57
click at [517, 248] on textarea "جللقطعة" at bounding box center [619, 266] width 270 height 57
click at [530, 238] on textarea "للقطعة" at bounding box center [619, 266] width 270 height 57
click at [514, 245] on textarea "للقطعة" at bounding box center [619, 266] width 270 height 57
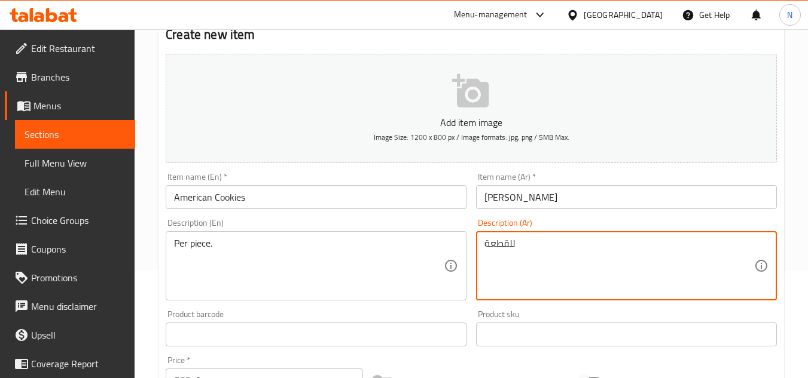
click at [524, 247] on textarea "للقطعة" at bounding box center [619, 266] width 270 height 57
click at [516, 246] on textarea "للقطعة" at bounding box center [619, 266] width 270 height 57
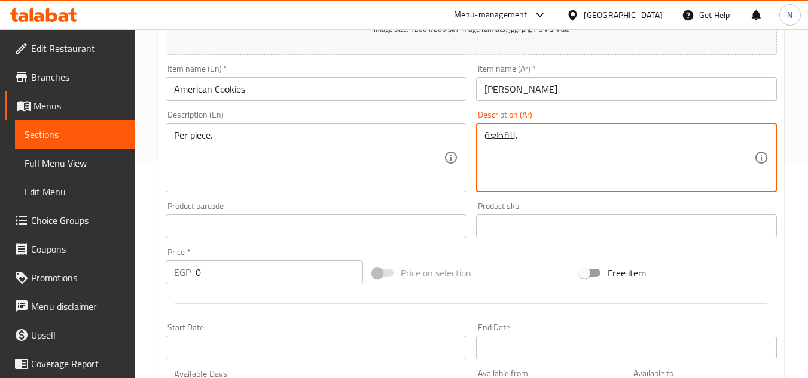
scroll to position [227, 0]
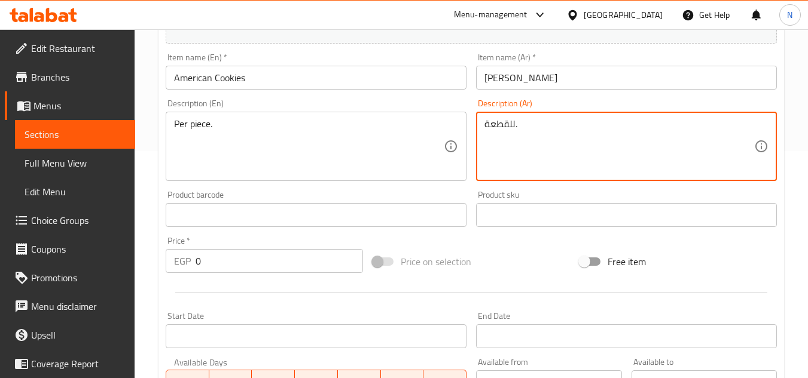
type textarea "للقطعة."
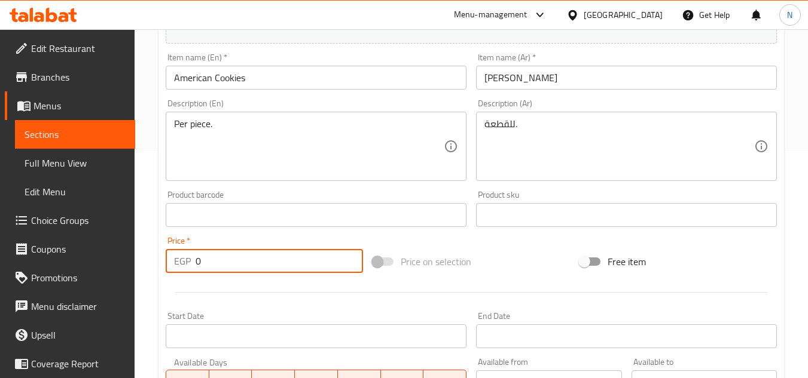
drag, startPoint x: 201, startPoint y: 255, endPoint x: 184, endPoint y: 268, distance: 22.6
click at [184, 268] on div "EGP 0 Price *" at bounding box center [264, 261] width 197 height 24
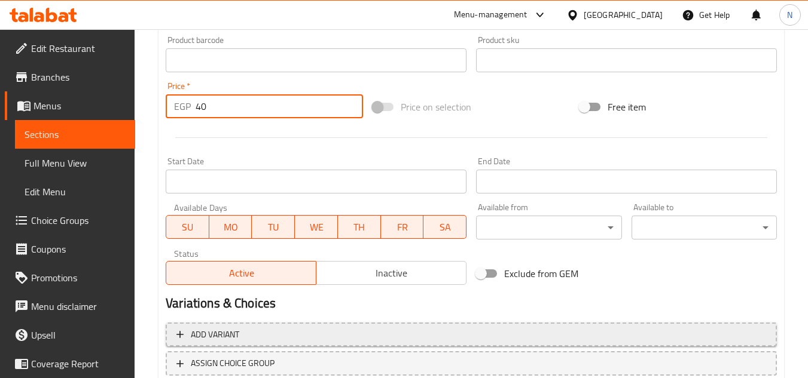
scroll to position [466, 0]
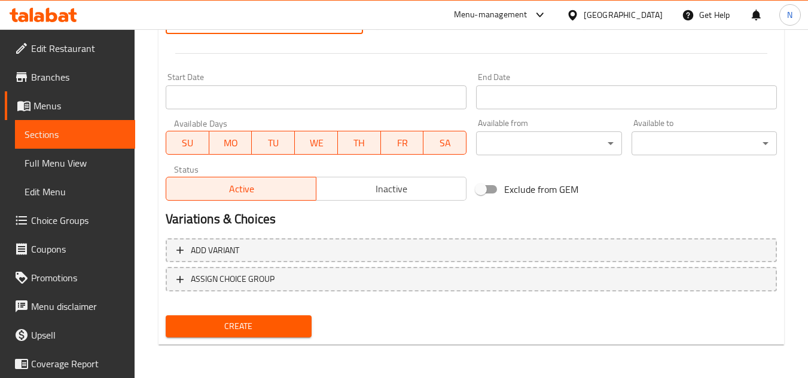
type input "40"
click at [430, 195] on span "Inactive" at bounding box center [391, 189] width 140 height 17
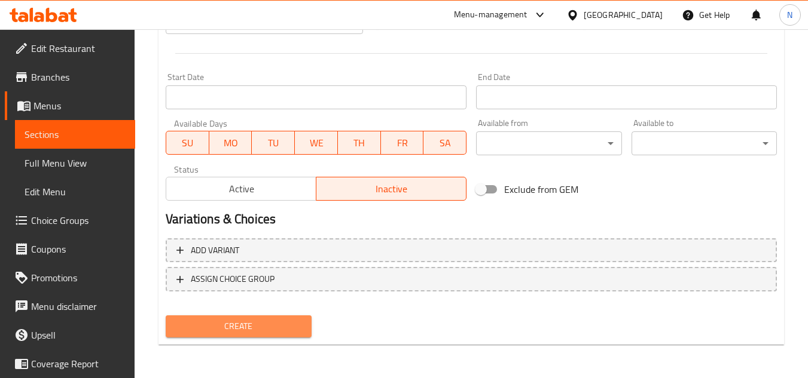
click at [282, 323] on span "Create" at bounding box center [238, 326] width 126 height 15
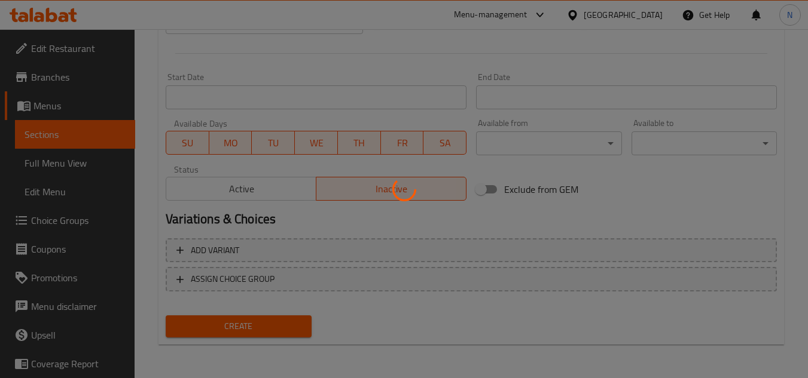
type input "0"
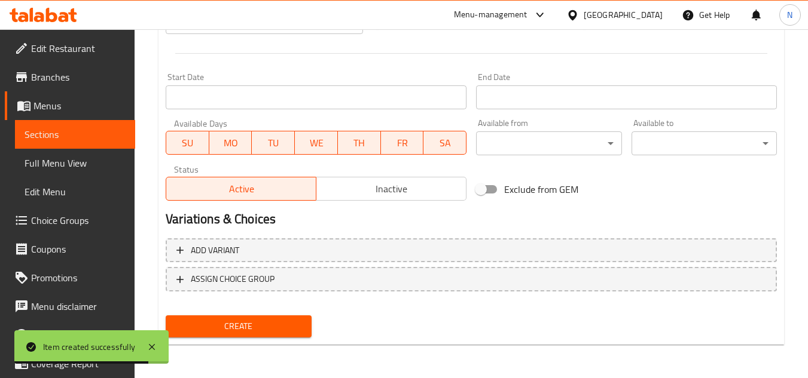
click at [58, 130] on span "Sections" at bounding box center [75, 134] width 101 height 14
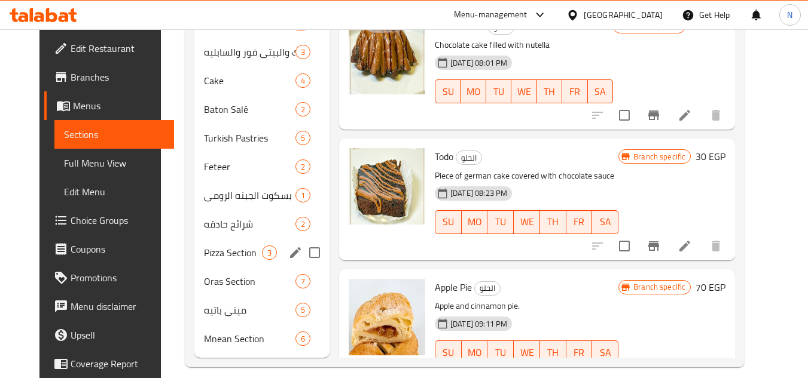
scroll to position [478, 0]
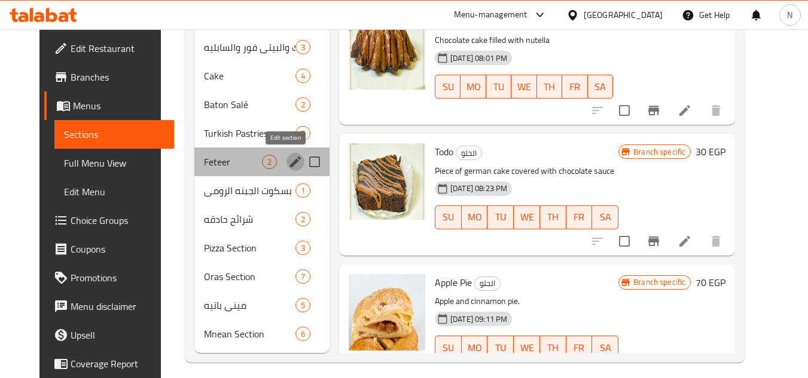
click at [288, 164] on icon "edit" at bounding box center [295, 162] width 14 height 14
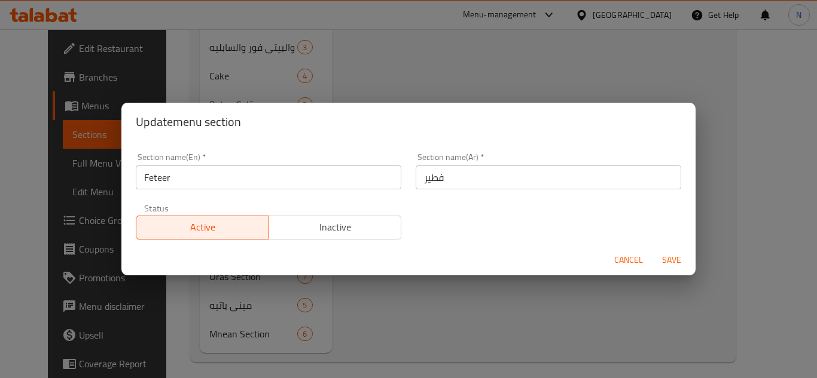
click at [473, 179] on input "فطير" at bounding box center [547, 178] width 265 height 24
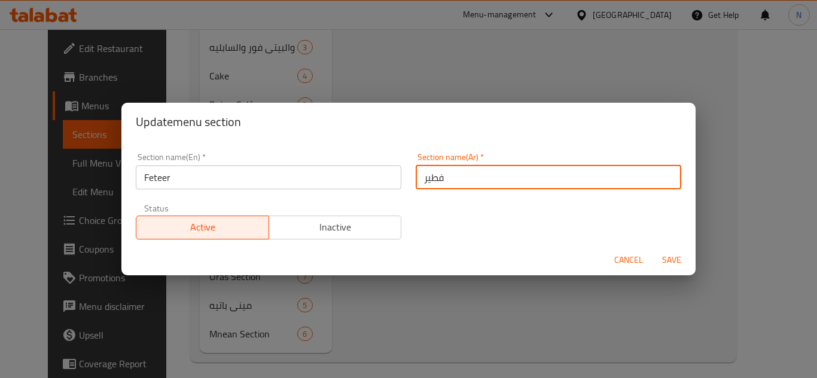
click at [473, 179] on input "فطير" at bounding box center [547, 178] width 265 height 24
paste input "سم الفطير المشلتت"
type input "قسم الفطير المشلتت"
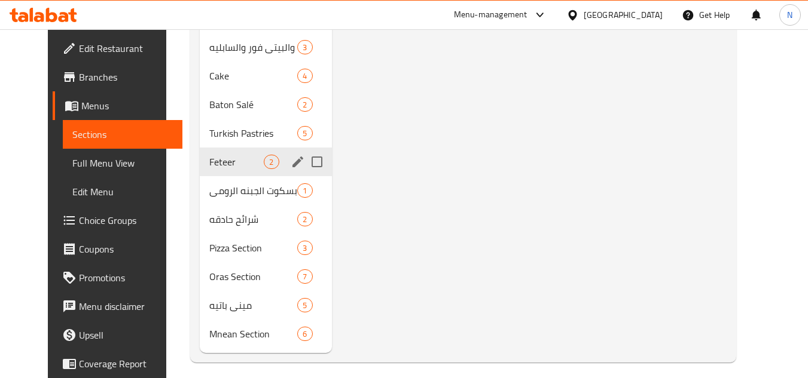
click at [292, 161] on icon "edit" at bounding box center [297, 162] width 11 height 11
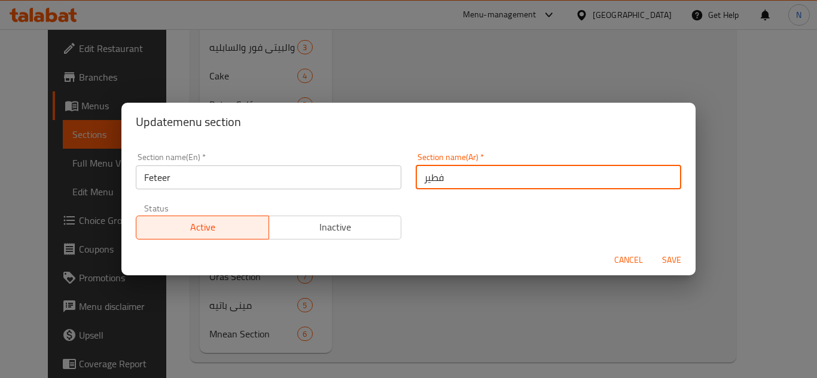
click at [489, 180] on input "فطير" at bounding box center [547, 178] width 265 height 24
paste input "سم الفطير المشلتت"
type input "قسم الفطير المشلتت"
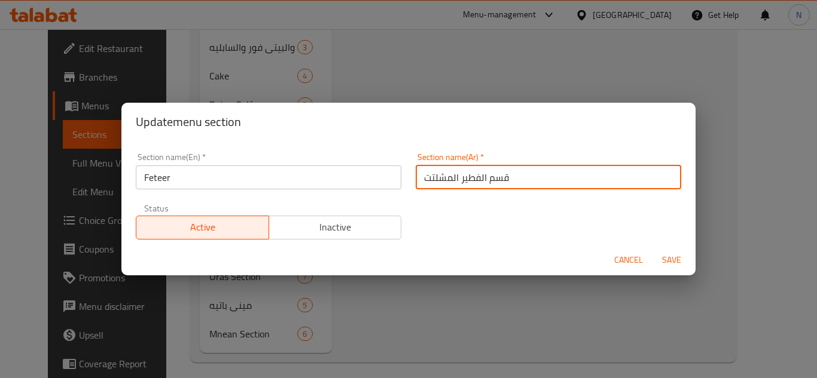
click at [669, 262] on span "Save" at bounding box center [671, 260] width 29 height 15
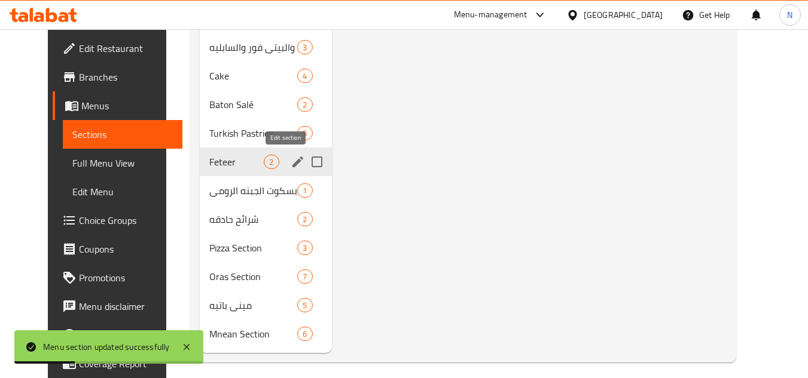
click at [291, 164] on icon "edit" at bounding box center [298, 162] width 14 height 14
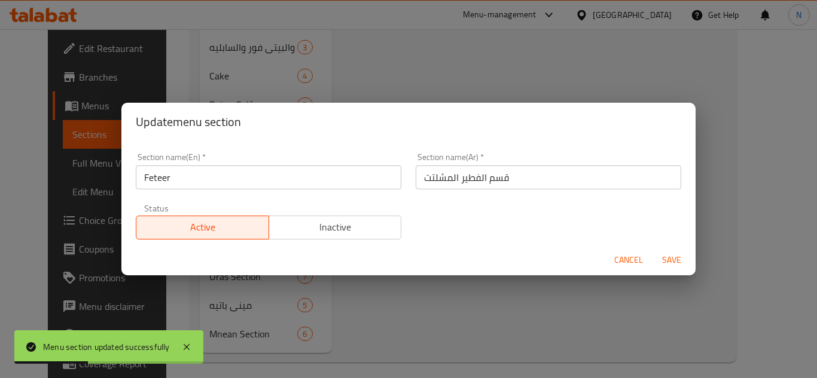
click at [200, 182] on input "Feteer" at bounding box center [268, 178] width 265 height 24
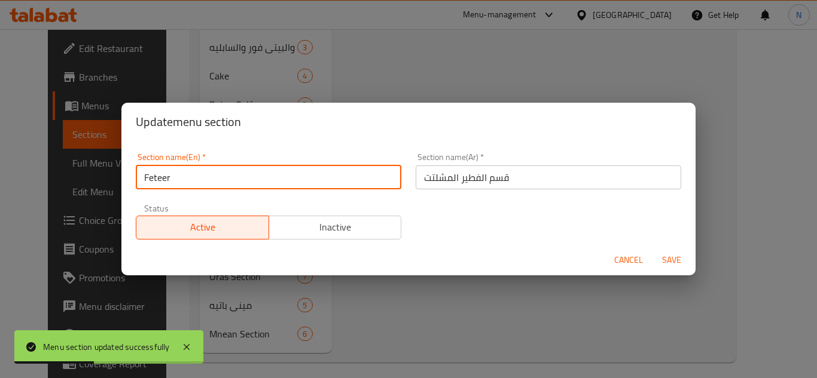
click at [200, 182] on input "Feteer" at bounding box center [268, 178] width 265 height 24
paste input "Fatayer Meshaltet Section"
click at [200, 182] on input "FeteerFatayer Meshaltet Section" at bounding box center [268, 178] width 265 height 24
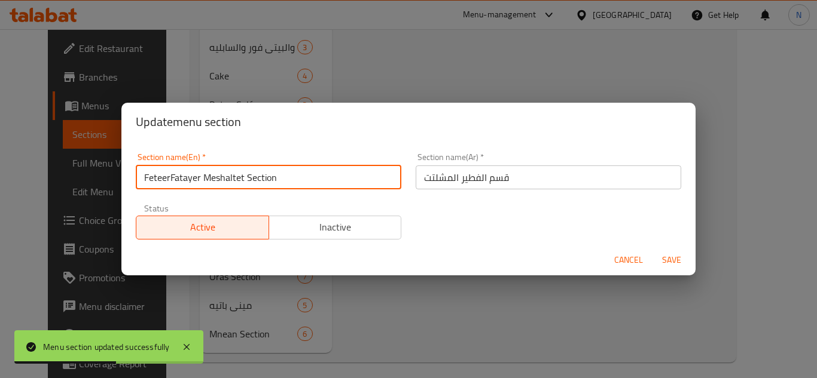
paste input "text"
type input "Fatayer Meshaltet Section"
click at [652, 249] on button "Save" at bounding box center [671, 260] width 38 height 22
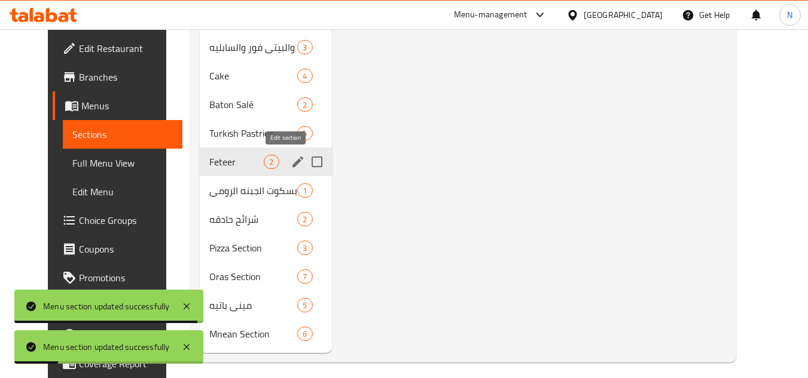
click at [291, 166] on icon "edit" at bounding box center [298, 162] width 14 height 14
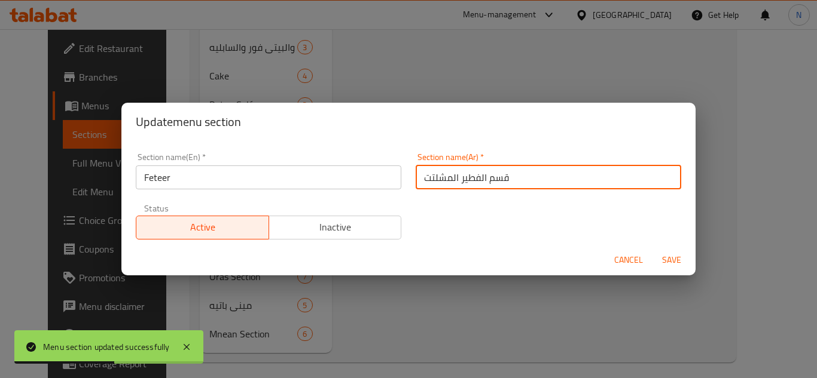
drag, startPoint x: 474, startPoint y: 179, endPoint x: 409, endPoint y: 182, distance: 65.3
click at [409, 182] on div "Section name(Ar)   * قسم الفطير المشلتت Section name(Ar) *" at bounding box center [548, 171] width 280 height 51
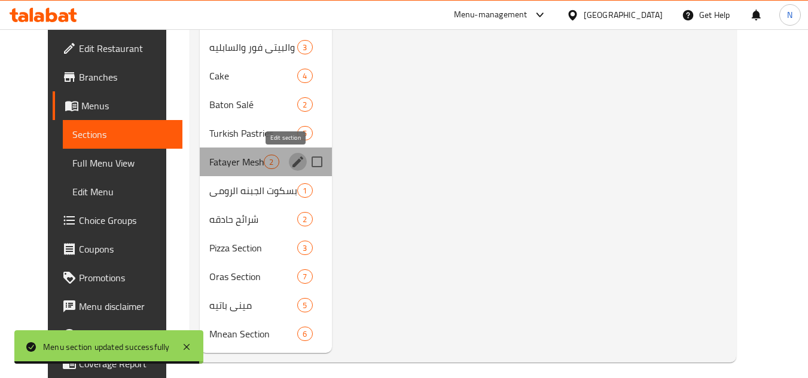
click at [291, 160] on icon "edit" at bounding box center [298, 162] width 14 height 14
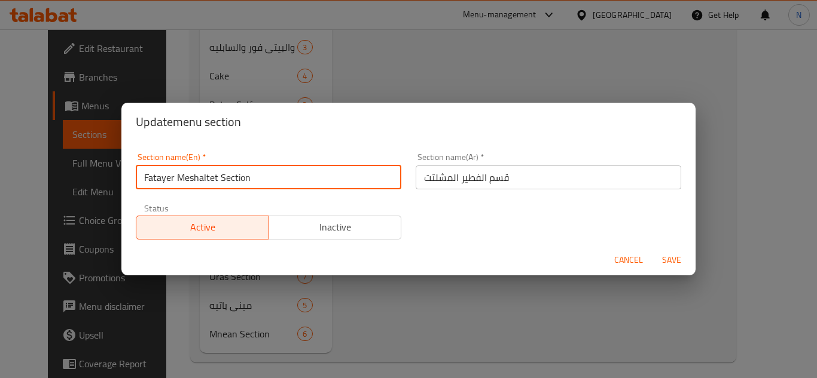
drag, startPoint x: 217, startPoint y: 181, endPoint x: 127, endPoint y: 175, distance: 89.9
click at [127, 175] on div "Section name(En)   * Fatayer Meshaltet Section Section name(En) * Section name(…" at bounding box center [408, 192] width 574 height 103
paste input "ete"
type input "Feteer Meshaltet Section"
click at [652, 249] on button "Save" at bounding box center [671, 260] width 38 height 22
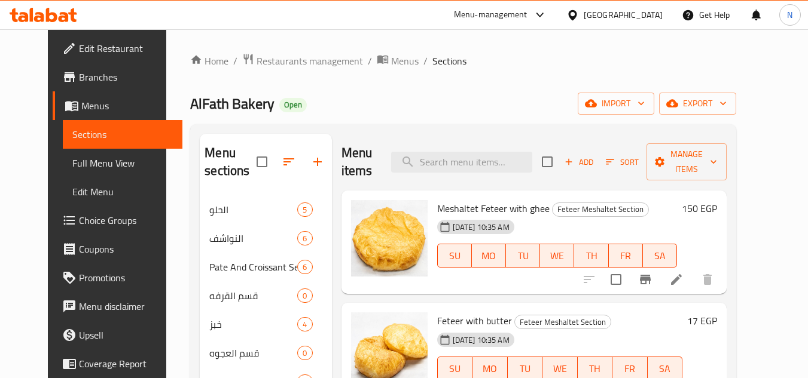
click at [650, 275] on icon "Branch-specific-item" at bounding box center [645, 280] width 11 height 10
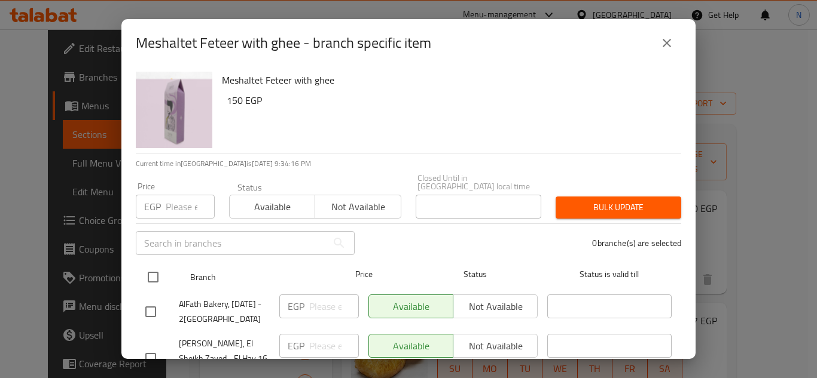
click at [145, 270] on input "checkbox" at bounding box center [152, 277] width 25 height 25
checkbox input "true"
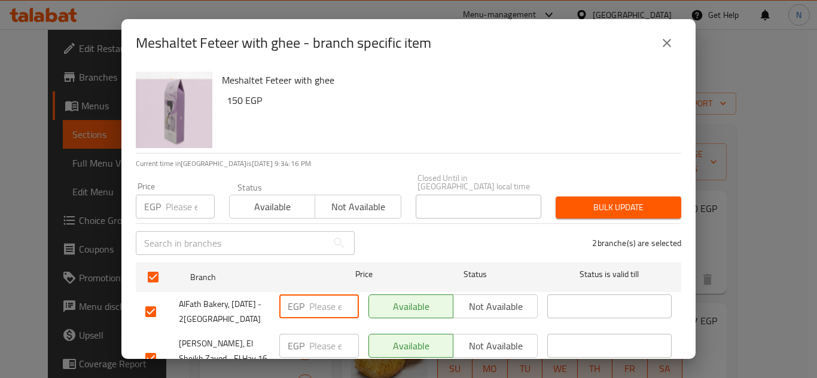
click at [319, 301] on input "number" at bounding box center [334, 307] width 50 height 24
paste input "90"
type input "90"
click at [321, 340] on input "number" at bounding box center [334, 346] width 50 height 24
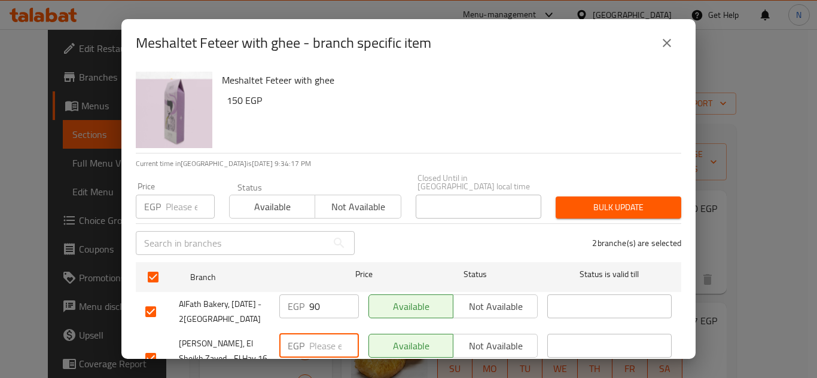
paste input "90"
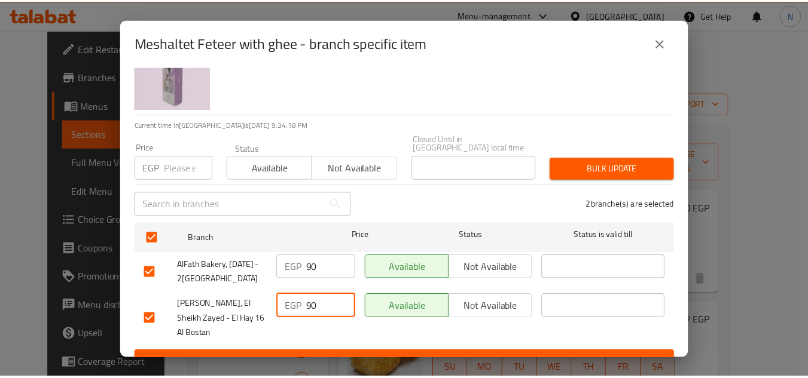
scroll to position [50, 0]
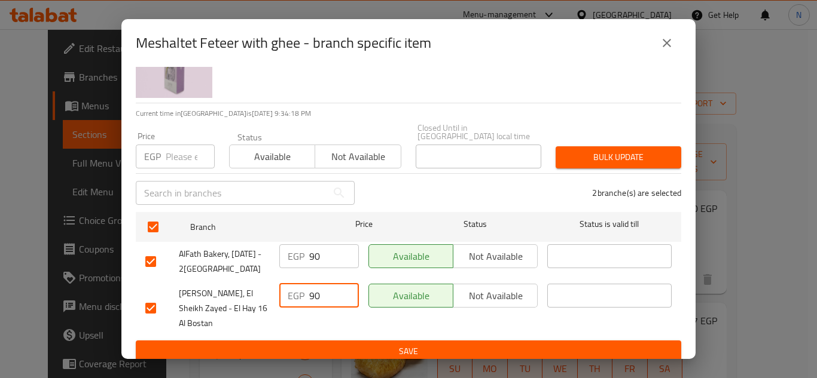
type input "90"
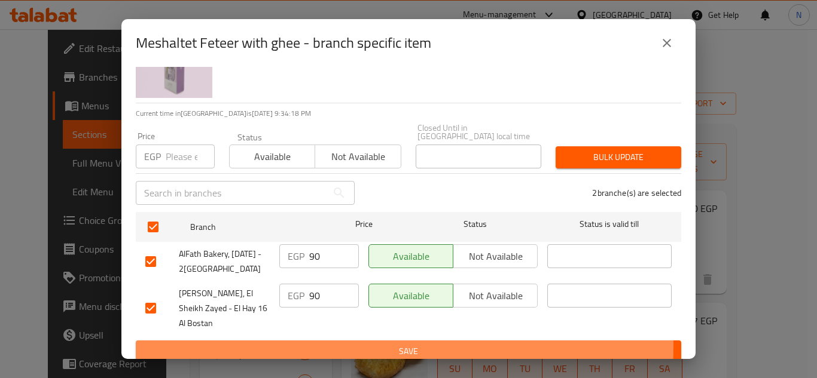
click at [345, 344] on span "Save" at bounding box center [408, 351] width 526 height 15
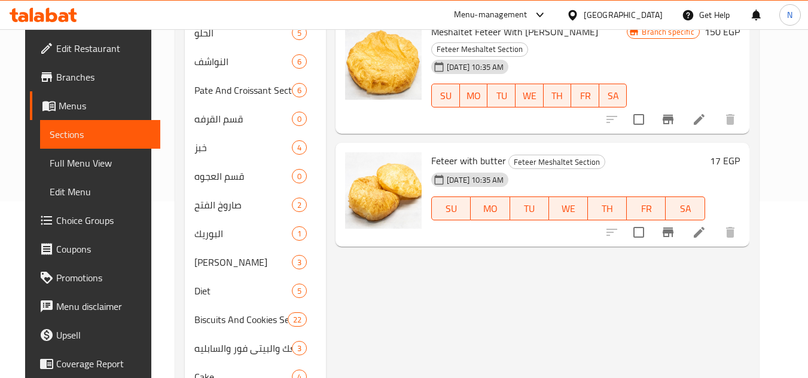
scroll to position [68, 0]
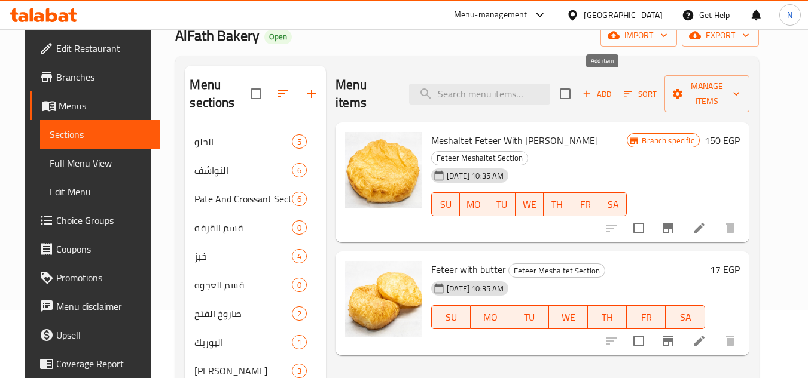
click at [612, 87] on span "Add" at bounding box center [596, 94] width 32 height 14
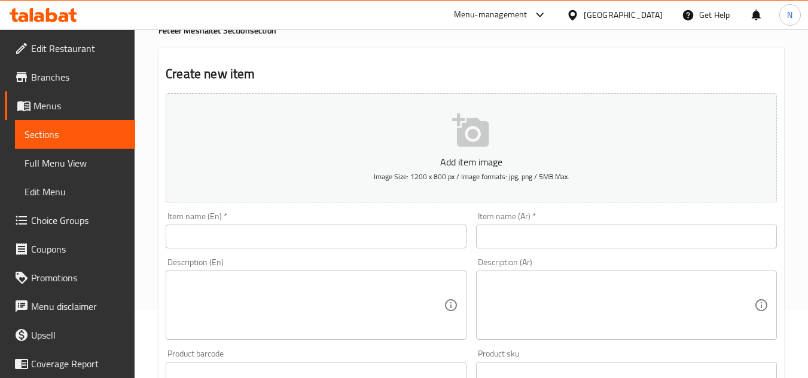
click at [542, 233] on input "text" at bounding box center [626, 237] width 301 height 24
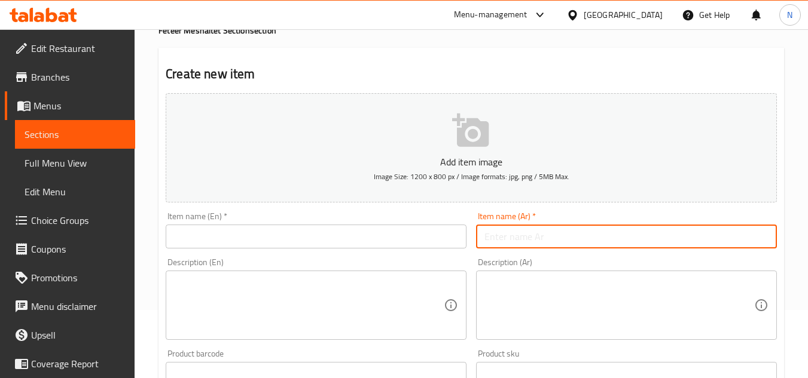
paste input "فطيرة وسط"
type input "فطيرة وسط"
click at [373, 248] on input "text" at bounding box center [316, 237] width 301 height 24
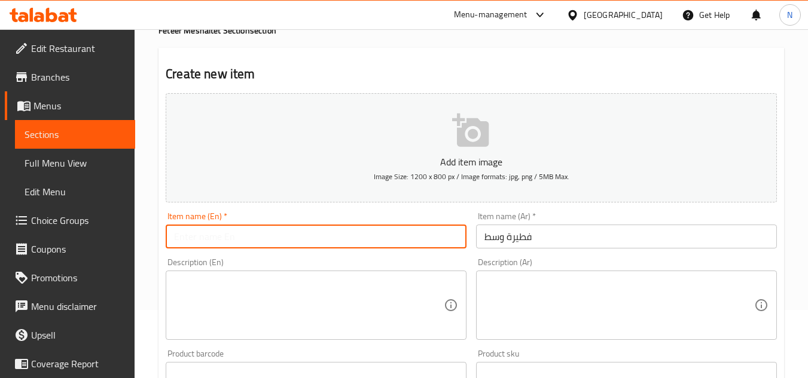
paste input "Medium Pie"
type input "Medium Pie"
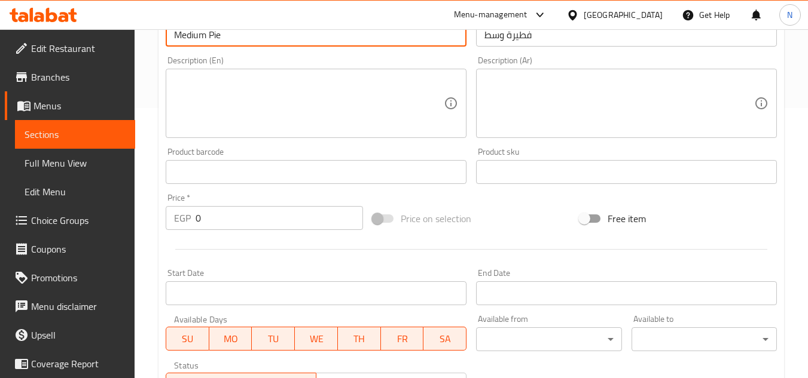
scroll to position [367, 0]
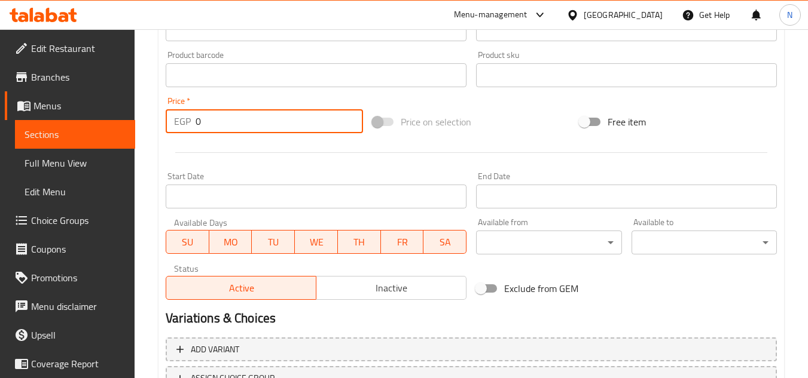
drag, startPoint x: 213, startPoint y: 130, endPoint x: 191, endPoint y: 134, distance: 22.4
click at [191, 134] on div "Price   * EGP 0 Price *" at bounding box center [264, 115] width 207 height 46
paste input "5"
type input "50"
click at [354, 283] on span "Inactive" at bounding box center [391, 288] width 140 height 17
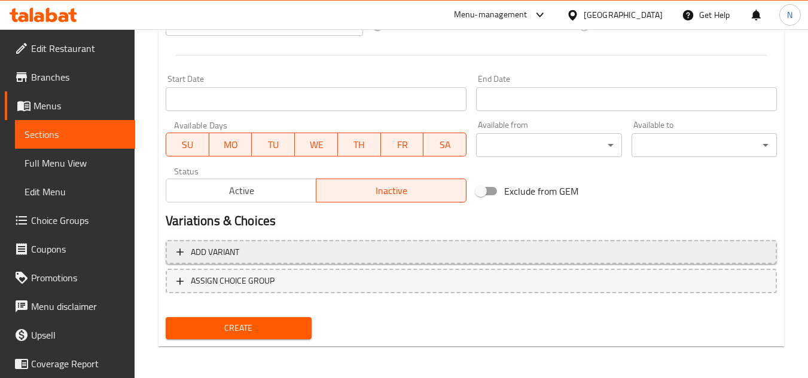
scroll to position [466, 0]
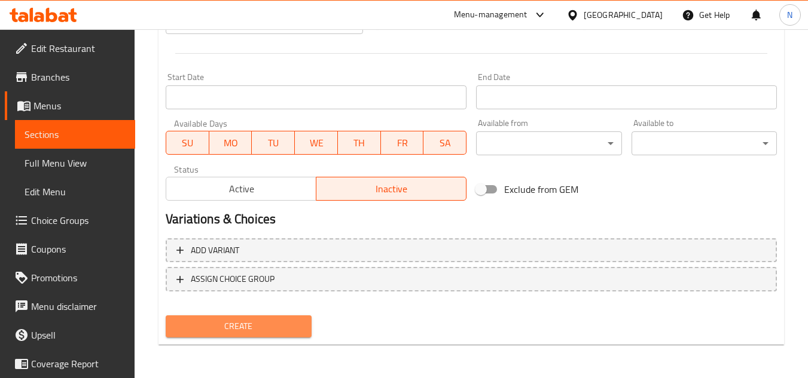
click at [280, 333] on span "Create" at bounding box center [238, 326] width 126 height 15
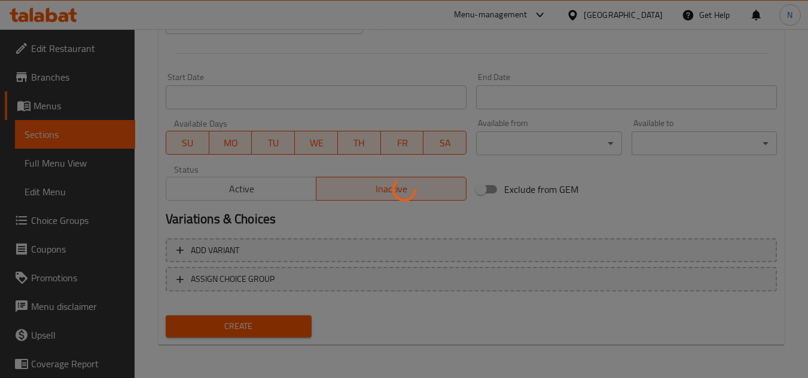
type input "0"
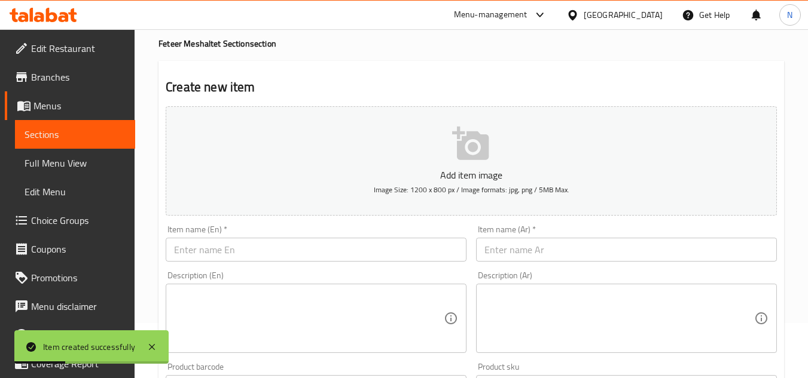
scroll to position [48, 0]
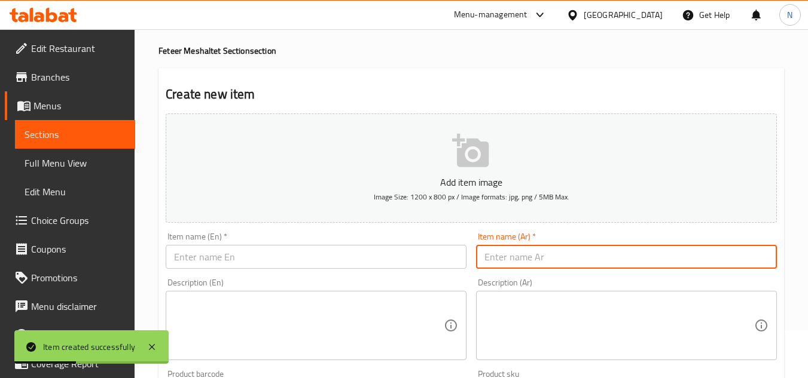
click at [539, 267] on input "text" at bounding box center [626, 257] width 301 height 24
paste input "فطيرة صغيرة"
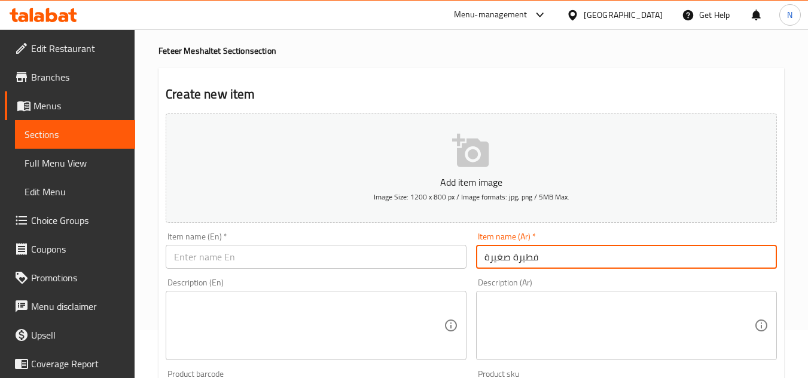
click at [492, 258] on input "فطيرة صغيرة" at bounding box center [626, 257] width 301 height 24
type input "فطيرة صغيرة"
click at [380, 267] on input "text" at bounding box center [316, 257] width 301 height 24
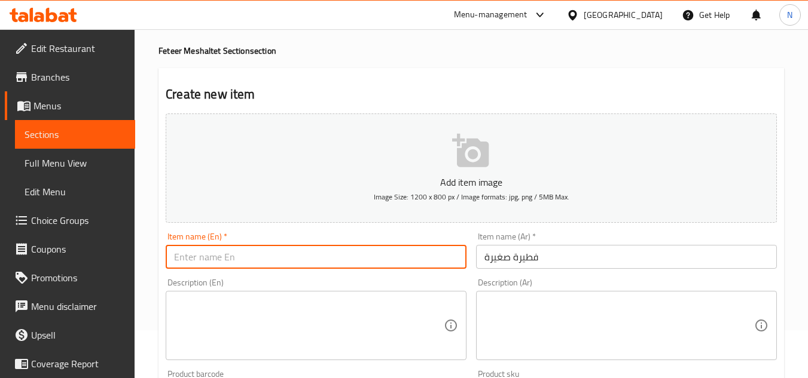
paste input "Small Pie"
type input "Small Pie"
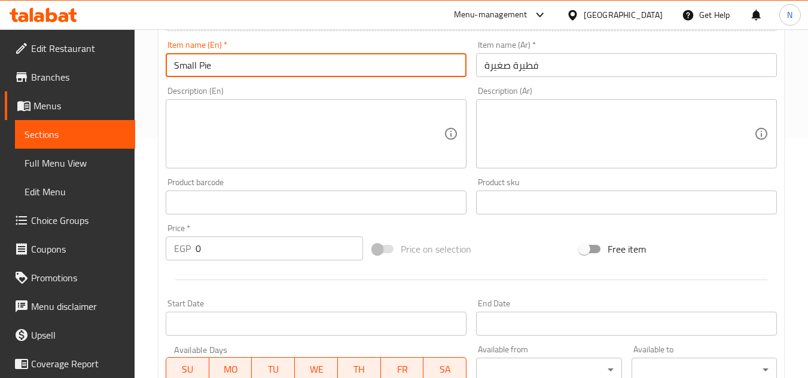
scroll to position [287, 0]
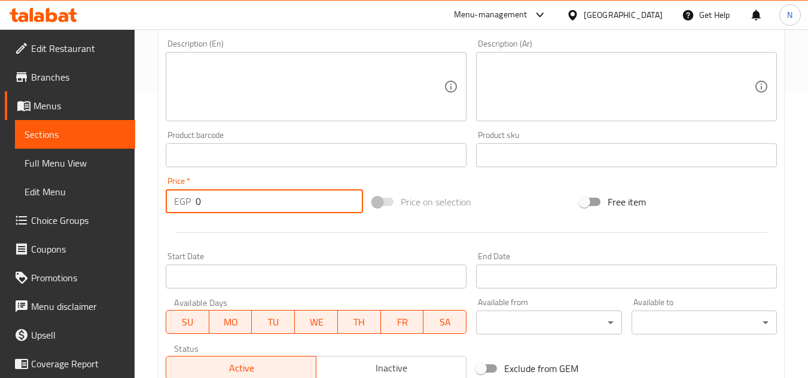
drag, startPoint x: 208, startPoint y: 204, endPoint x: 185, endPoint y: 214, distance: 24.9
click at [185, 214] on div "Price   * EGP 0 Price *" at bounding box center [264, 195] width 207 height 46
paste input "2"
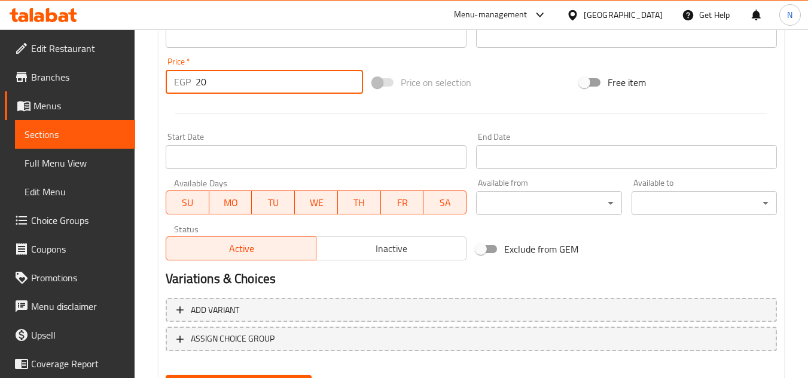
type input "20"
click at [355, 253] on span "Inactive" at bounding box center [391, 248] width 140 height 17
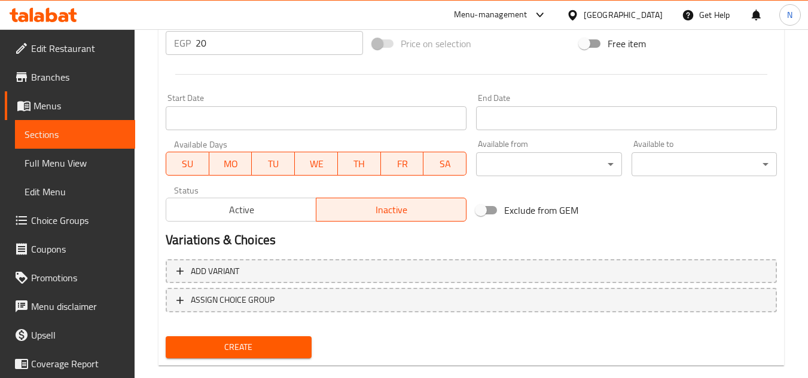
scroll to position [466, 0]
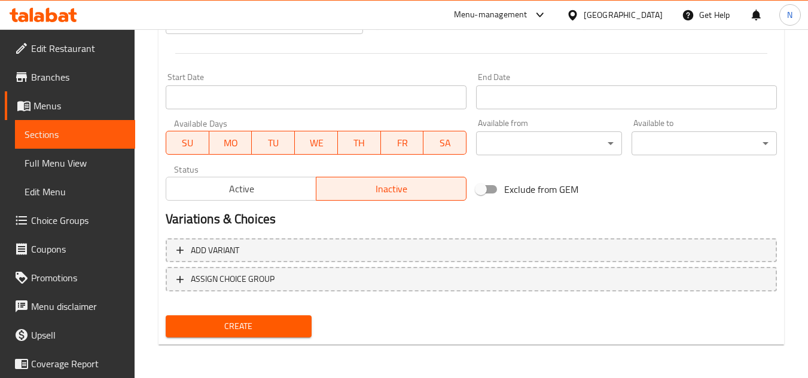
click at [264, 328] on span "Create" at bounding box center [238, 326] width 126 height 15
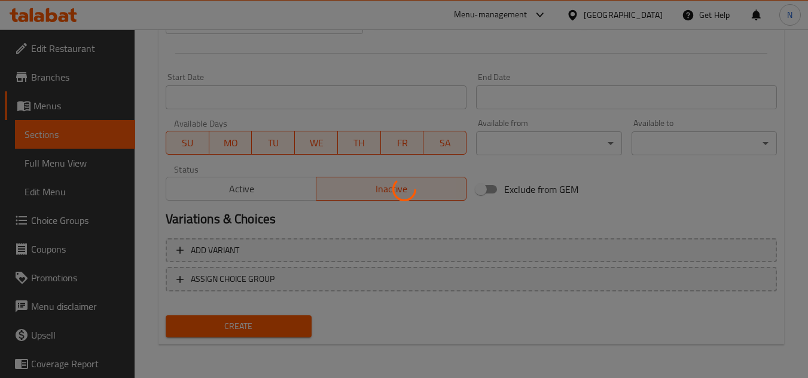
type input "0"
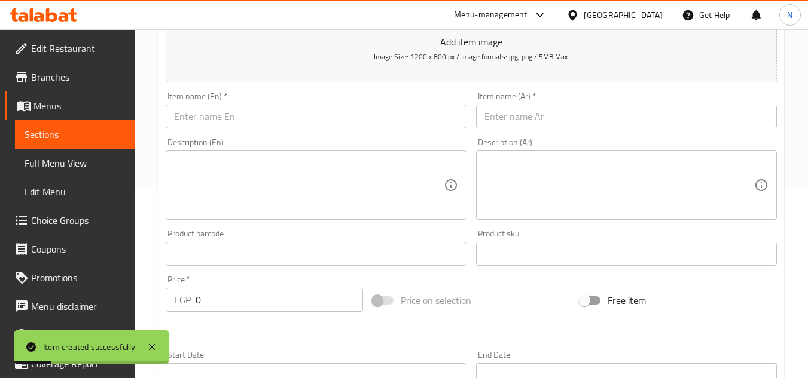
scroll to position [167, 0]
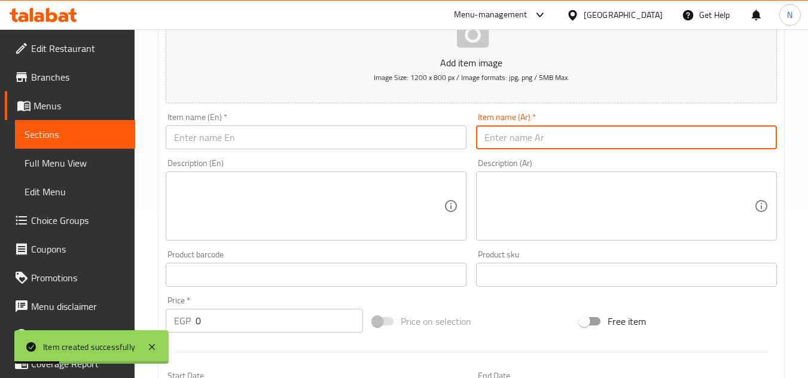
click at [518, 142] on input "text" at bounding box center [626, 138] width 301 height 24
paste input "فطيرة مكس جبن"
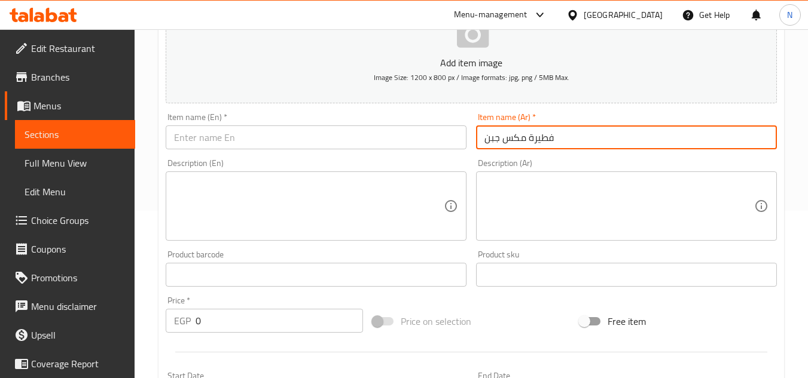
type input "فطيرة مكس جبن"
click at [378, 136] on input "text" at bounding box center [316, 138] width 301 height 24
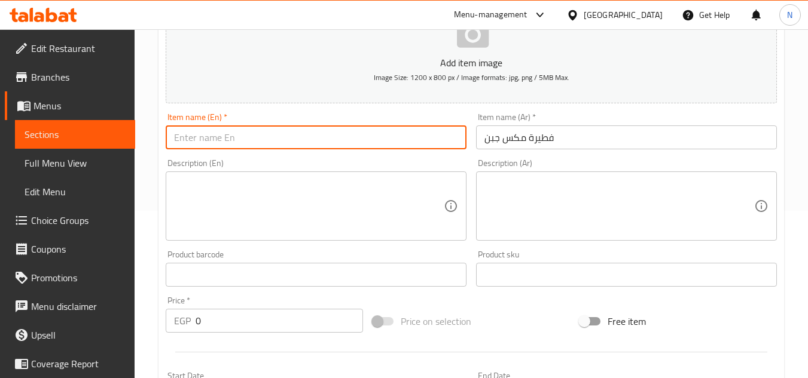
paste input "Mixed Cheese Pie"
type input "Mixed Cheese Pie"
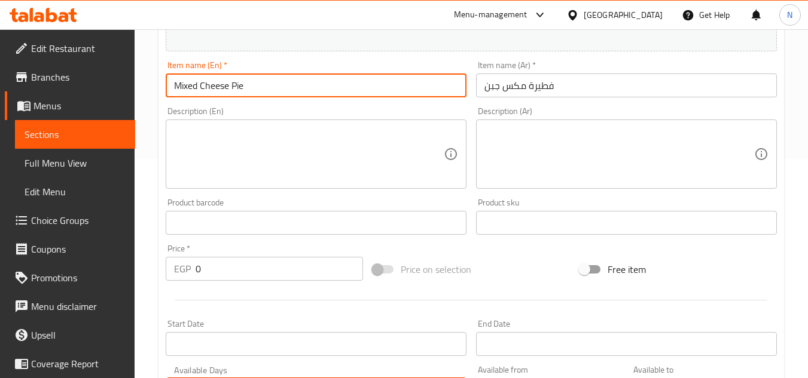
scroll to position [287, 0]
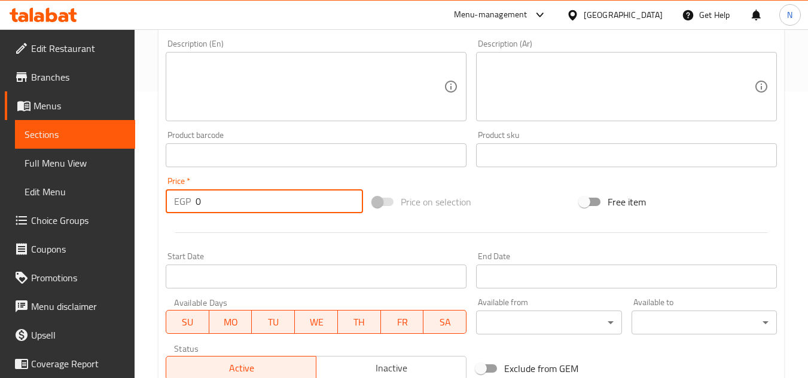
drag, startPoint x: 169, startPoint y: 218, endPoint x: 162, endPoint y: 219, distance: 7.4
click at [162, 219] on div "Add item image Image Size: 1200 x 800 px / Image formats: jpg, png / 5MB Max. I…" at bounding box center [471, 127] width 621 height 515
paste input "7"
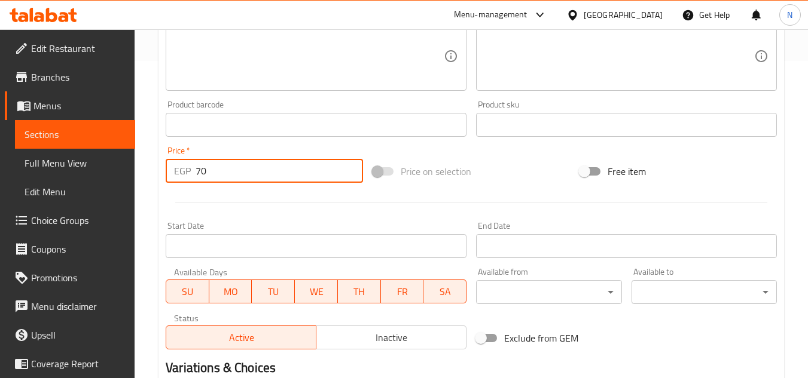
scroll to position [347, 0]
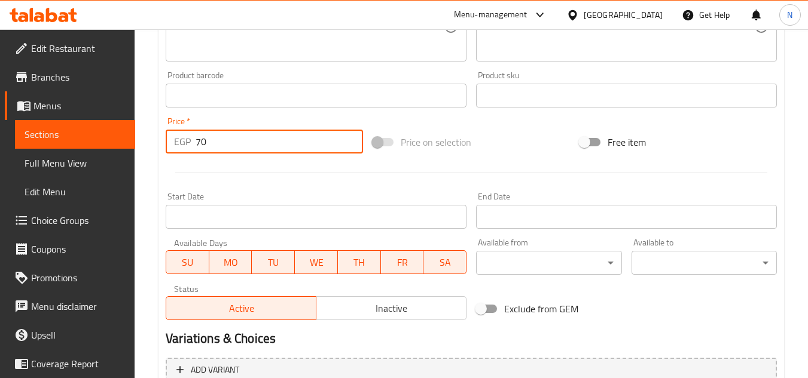
type input "70"
click at [375, 310] on span "Inactive" at bounding box center [391, 308] width 140 height 17
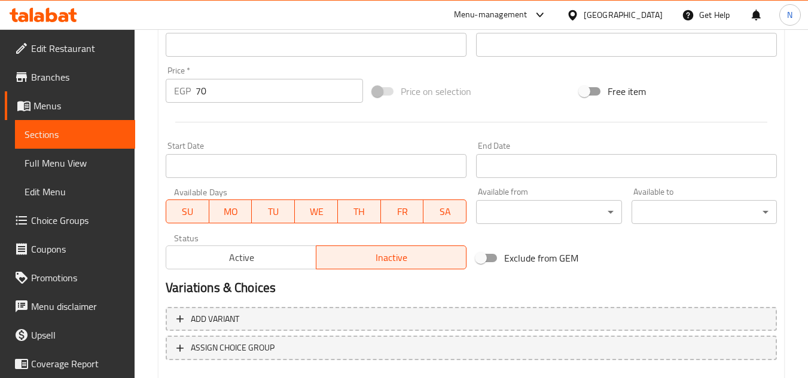
scroll to position [466, 0]
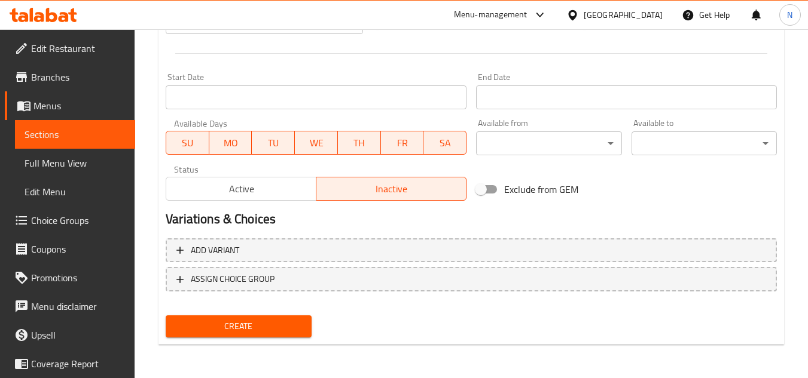
click at [279, 329] on span "Create" at bounding box center [238, 326] width 126 height 15
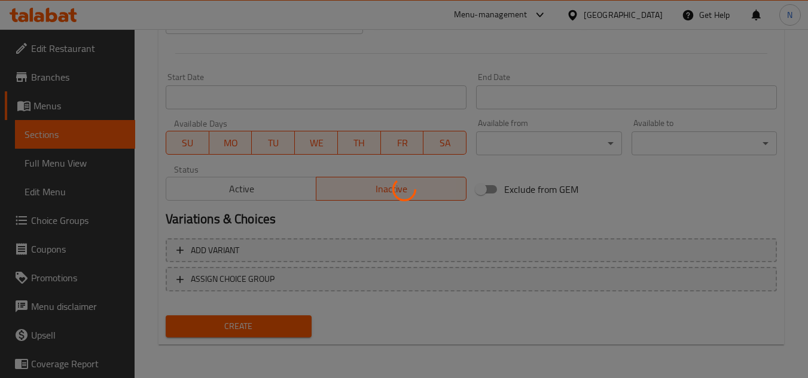
type input "0"
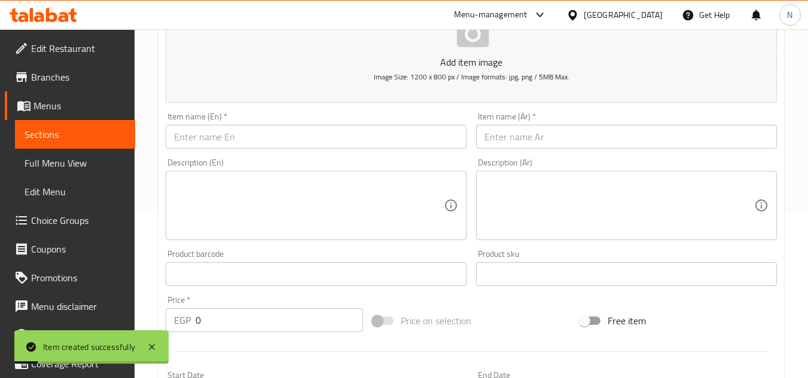
scroll to position [167, 0]
click at [530, 148] on input "text" at bounding box center [626, 138] width 301 height 24
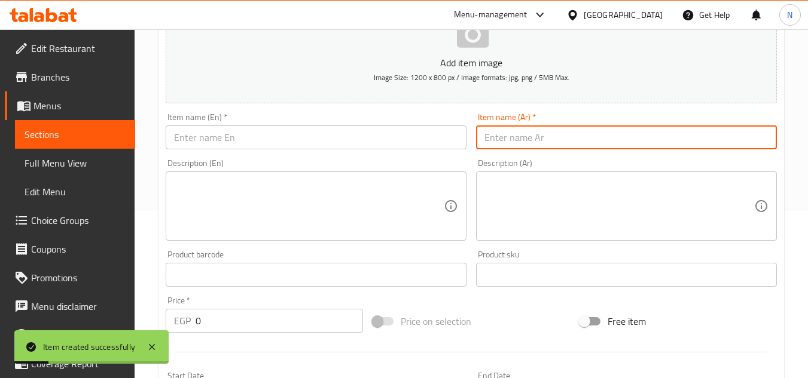
paste input "فطيرة مكس لحوم"
type input "فطيرة مكس لحوم"
click at [343, 143] on input "text" at bounding box center [316, 138] width 301 height 24
paste input "Mixed Meat Pie"
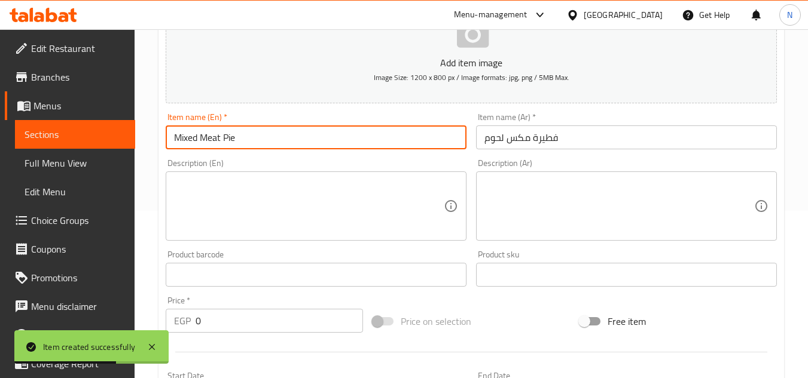
type input "Mixed Meat Pie"
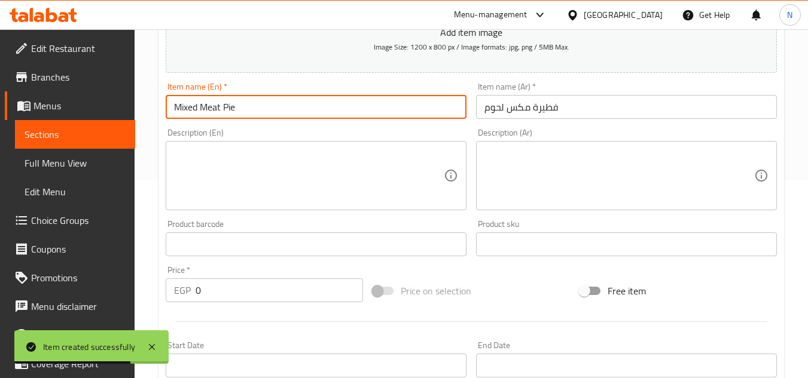
scroll to position [227, 0]
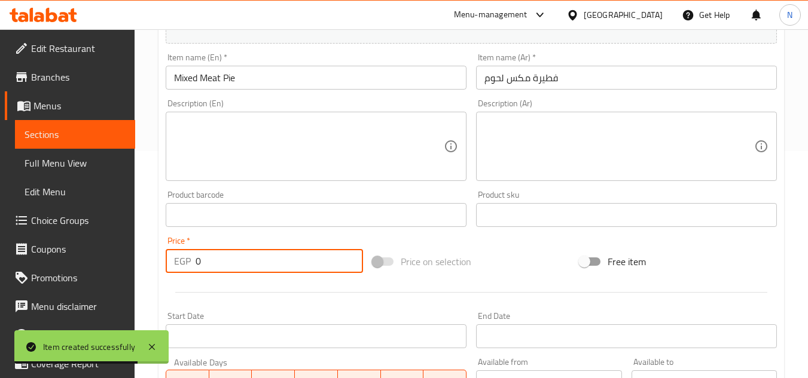
drag, startPoint x: 224, startPoint y: 267, endPoint x: 187, endPoint y: 272, distance: 38.0
click at [187, 272] on div "EGP 0 Price *" at bounding box center [264, 261] width 197 height 24
paste input "75"
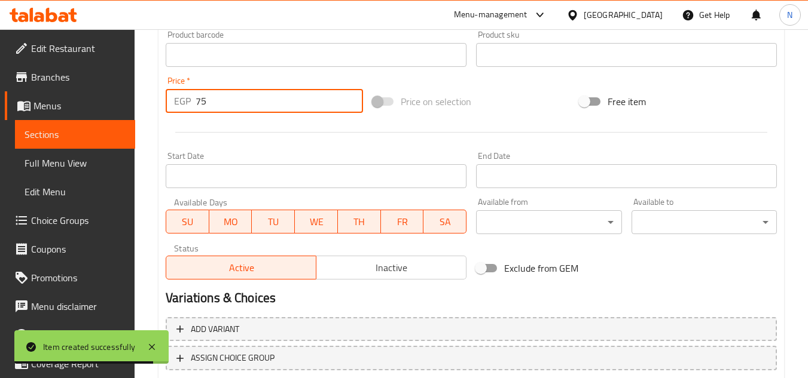
scroll to position [407, 0]
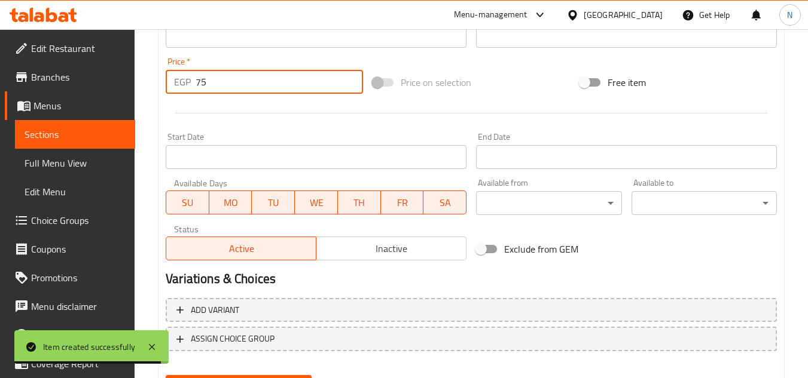
type input "75"
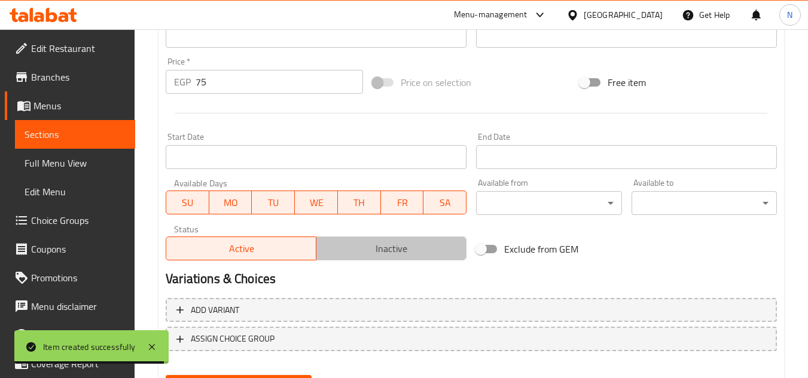
click at [386, 256] on span "Inactive" at bounding box center [391, 248] width 140 height 17
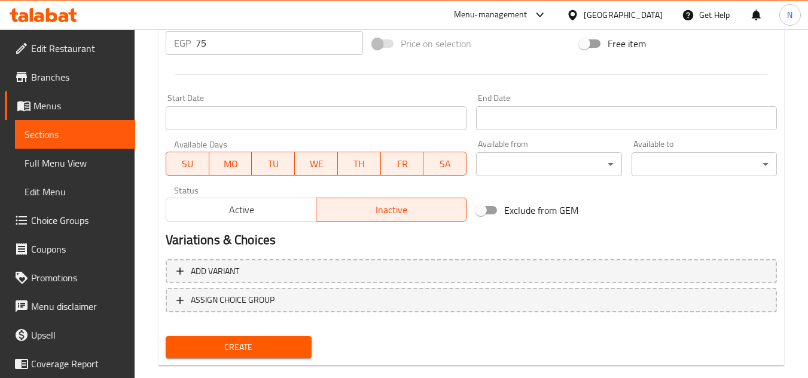
scroll to position [466, 0]
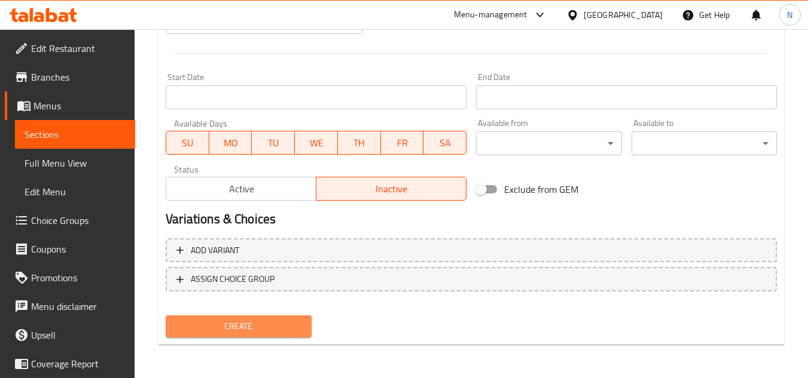
click at [269, 337] on button "Create" at bounding box center [238, 327] width 145 height 22
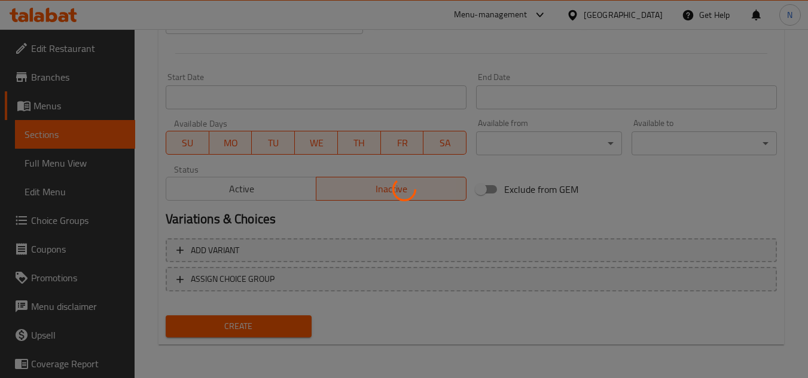
type input "0"
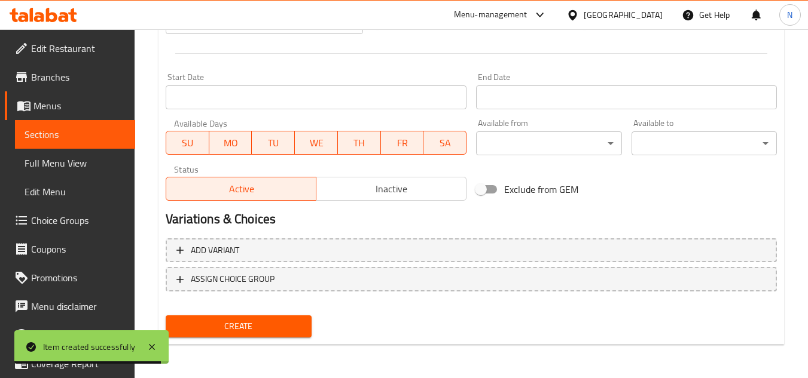
drag, startPoint x: 73, startPoint y: 136, endPoint x: 80, endPoint y: 142, distance: 9.3
click at [73, 136] on span "Sections" at bounding box center [75, 134] width 101 height 14
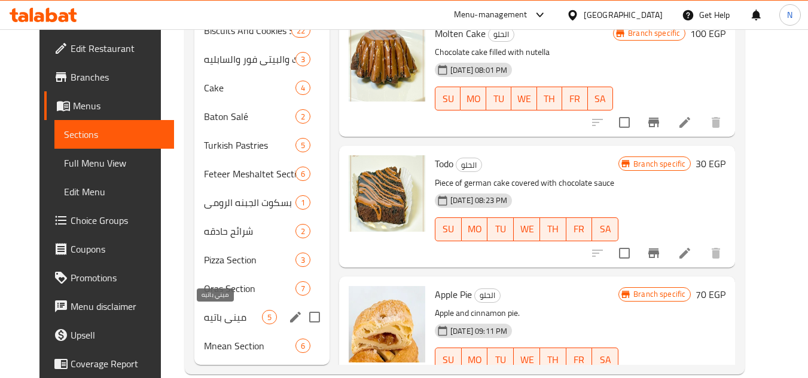
click at [218, 313] on span "ميني باتيه" at bounding box center [233, 317] width 58 height 14
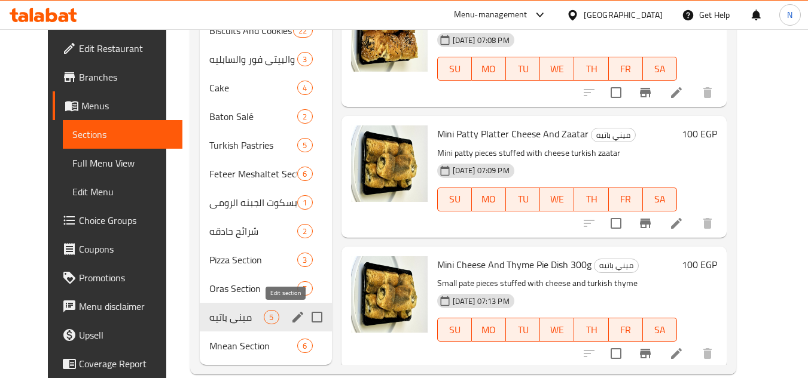
click at [291, 317] on icon "edit" at bounding box center [298, 317] width 14 height 14
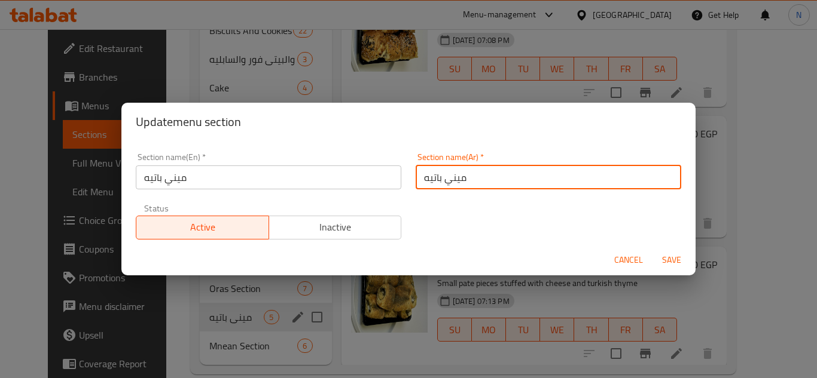
click at [456, 175] on input "ميني باتيه" at bounding box center [547, 178] width 265 height 24
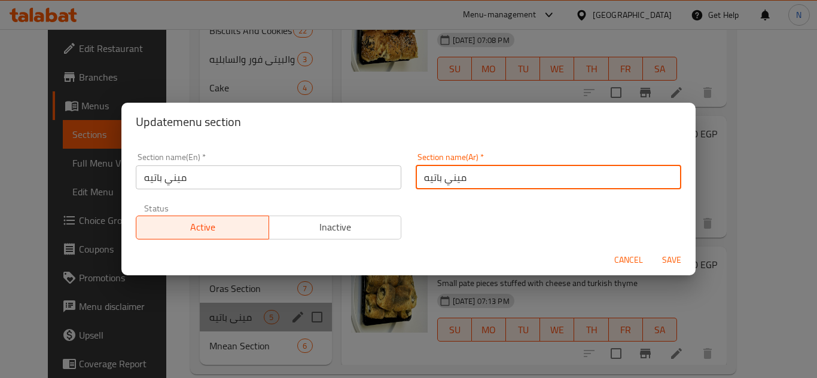
click at [456, 175] on input "ميني باتيه" at bounding box center [547, 178] width 265 height 24
paste input "سم الميني باتيه الحوادق"
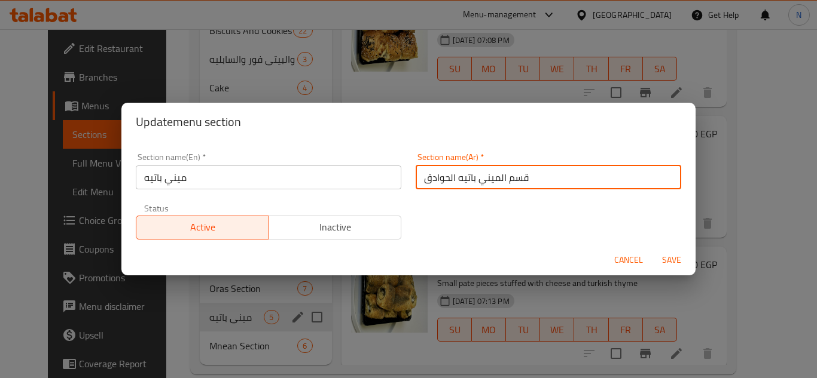
type input "قسم الميني باتيه الحوادق"
click at [677, 263] on span "Save" at bounding box center [671, 260] width 29 height 15
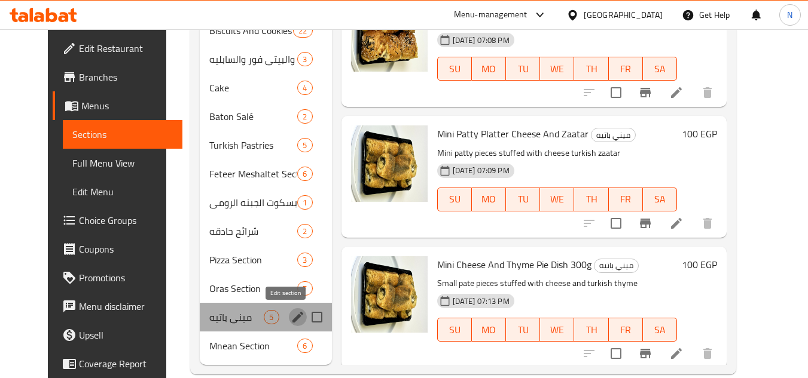
click at [291, 314] on icon "edit" at bounding box center [298, 317] width 14 height 14
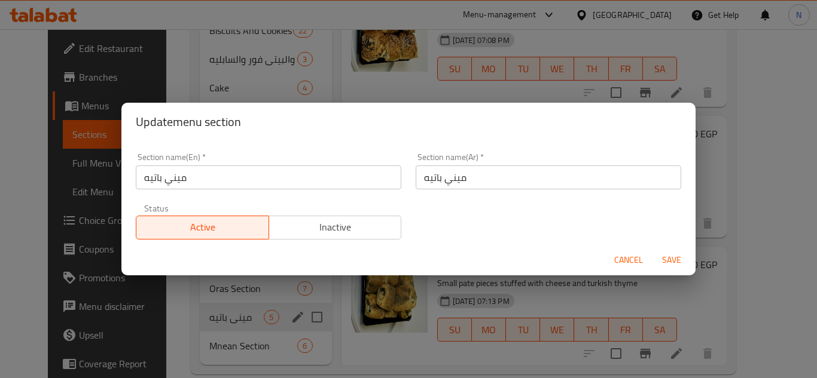
click at [290, 173] on input "ميني باتيه" at bounding box center [268, 178] width 265 height 24
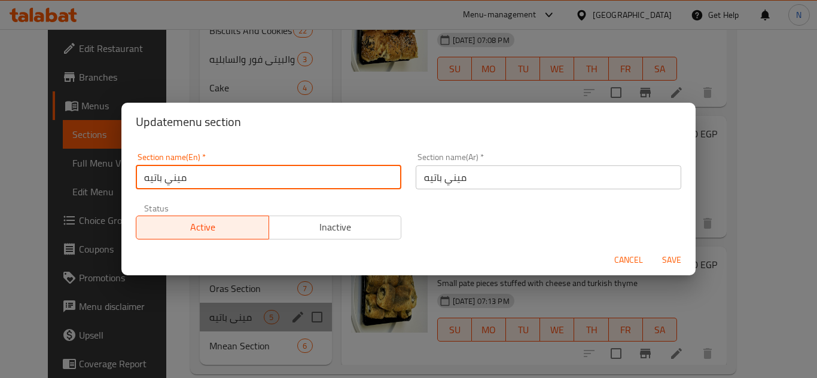
click at [290, 173] on input "ميني باتيه" at bounding box center [268, 178] width 265 height 24
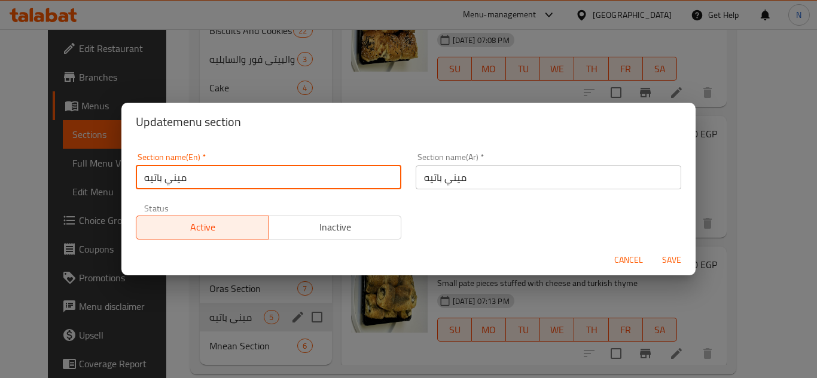
paste input "Mini Pate Section"
type input "Mini Pate Section"
click at [652, 249] on button "Save" at bounding box center [671, 260] width 38 height 22
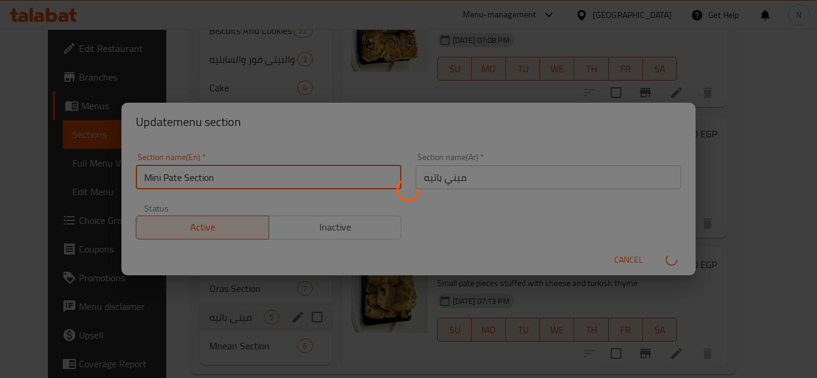
click at [652, 250] on button "submit" at bounding box center [671, 259] width 38 height 19
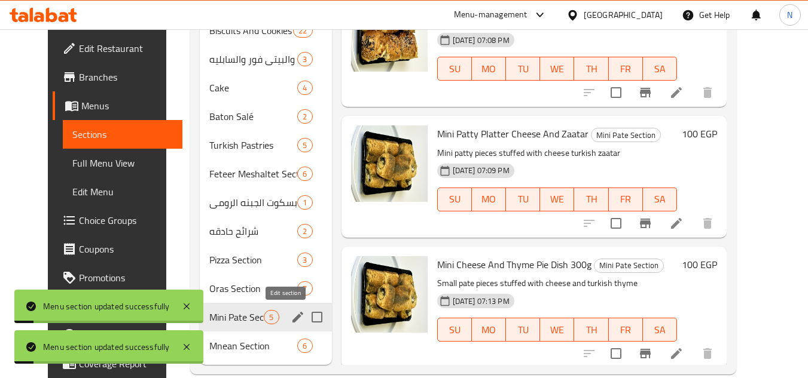
click at [291, 313] on icon "edit" at bounding box center [298, 317] width 14 height 14
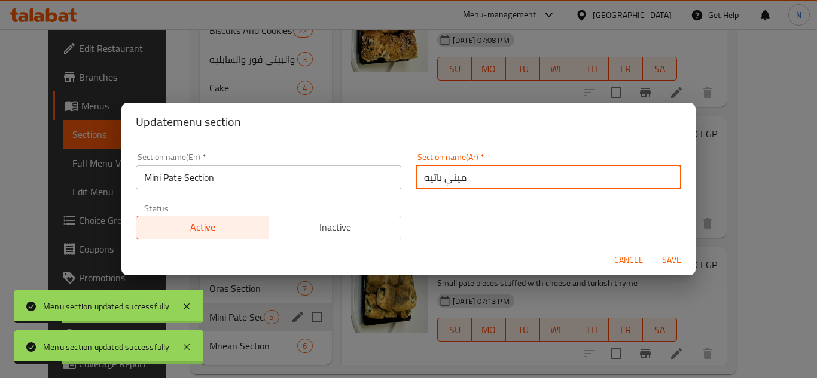
click at [421, 179] on input "ميني باتيه" at bounding box center [547, 178] width 265 height 24
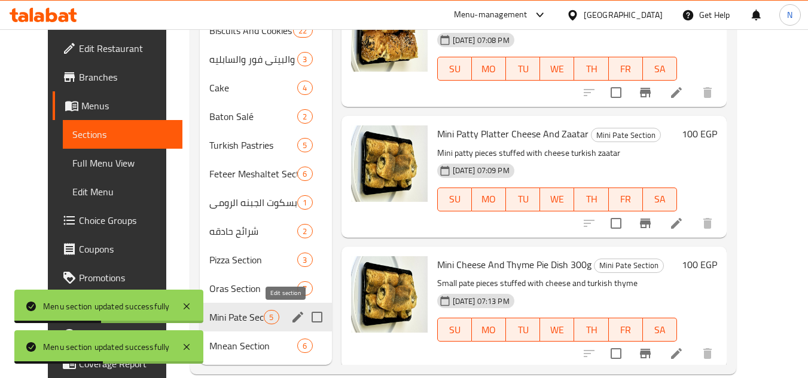
click at [291, 313] on icon "edit" at bounding box center [298, 317] width 14 height 14
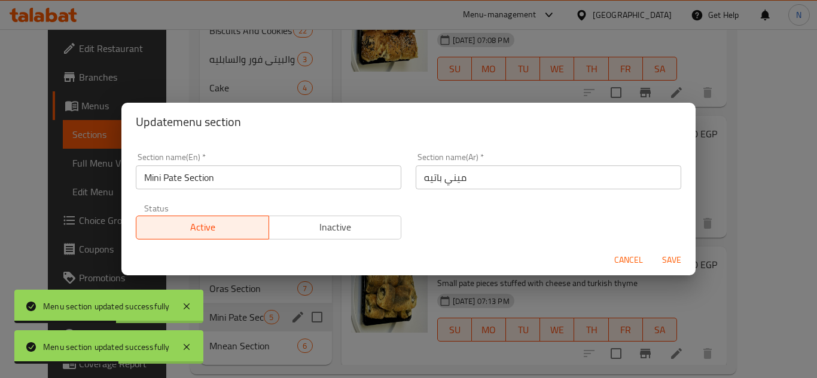
click at [448, 187] on input "ميني باتيه" at bounding box center [547, 178] width 265 height 24
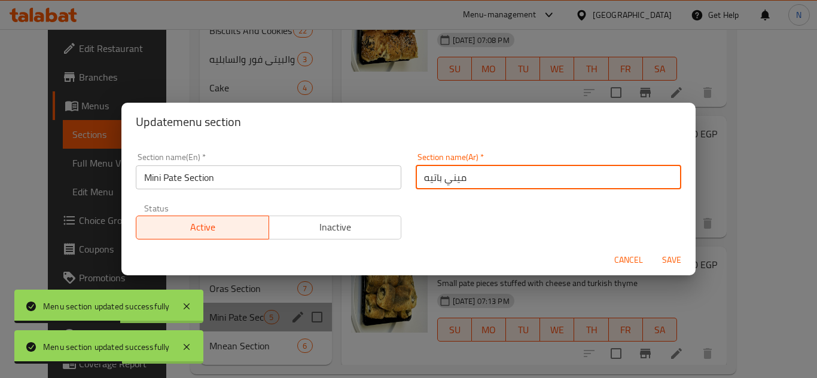
click at [448, 187] on input "ميني باتيه" at bounding box center [547, 178] width 265 height 24
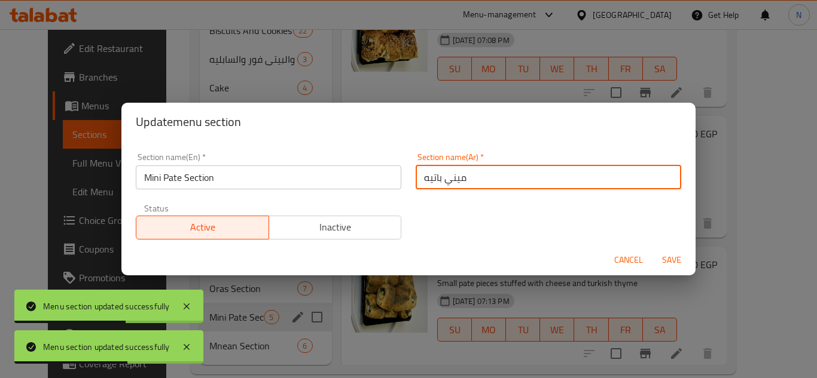
paste input "سم الميني باتيه الحوادق"
type input "قسم الميني باتيه الحوادق"
click at [652, 249] on button "Save" at bounding box center [671, 260] width 38 height 22
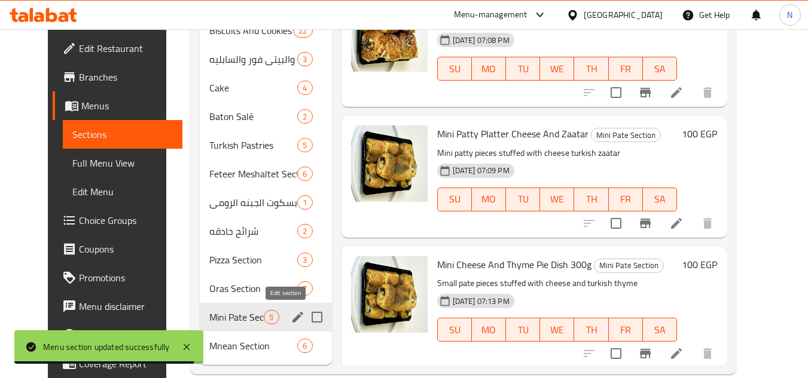
click at [292, 316] on icon "edit" at bounding box center [297, 317] width 11 height 11
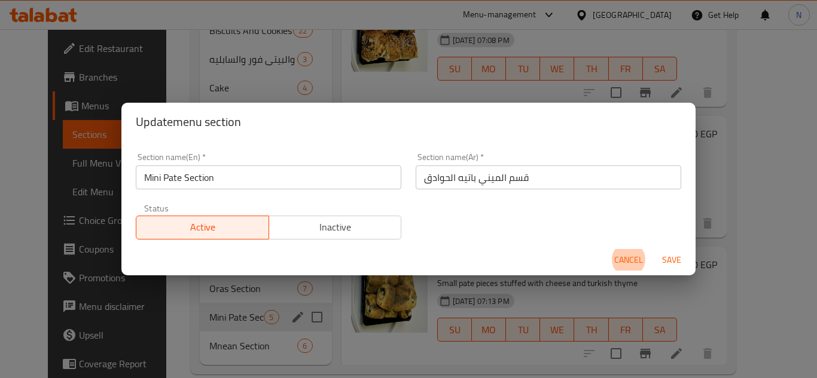
click at [147, 179] on input "Mini Pate Section" at bounding box center [268, 178] width 265 height 24
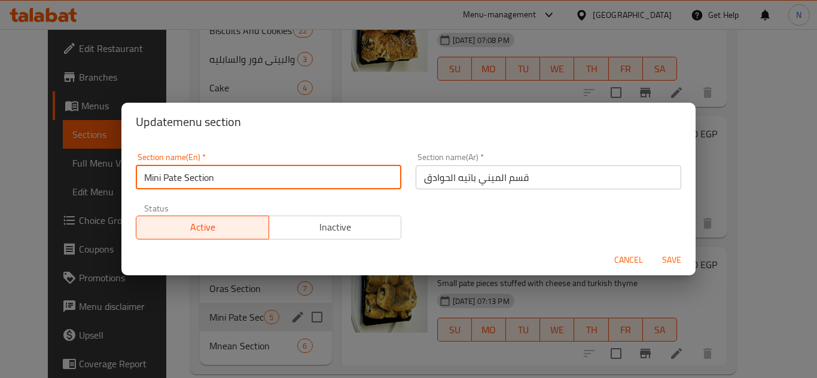
paste input "savory"
type input "savory Mini Pate Section"
click at [194, 177] on input "savory Mini Pate Section" at bounding box center [268, 178] width 265 height 24
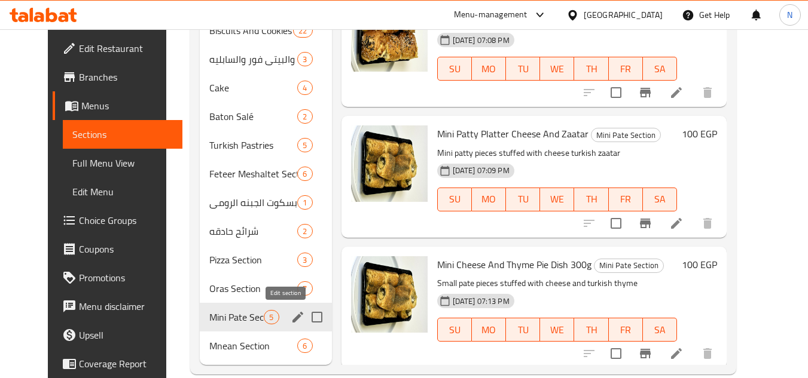
click at [291, 320] on icon "edit" at bounding box center [298, 317] width 14 height 14
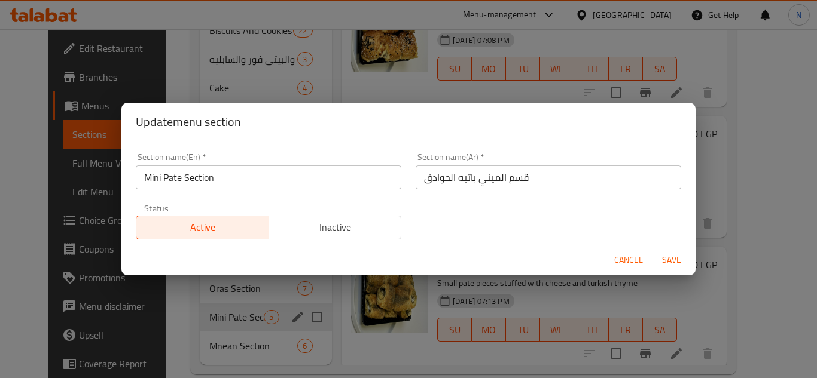
click at [265, 166] on input "Mini Pate Section" at bounding box center [268, 178] width 265 height 24
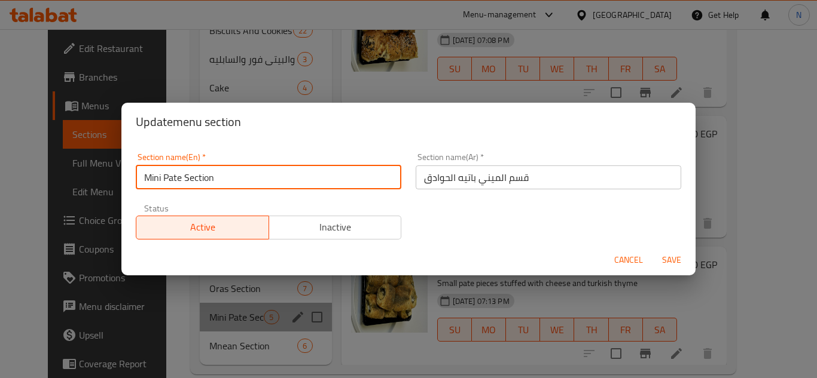
click at [265, 166] on input "Mini Pate Section" at bounding box center [268, 178] width 265 height 24
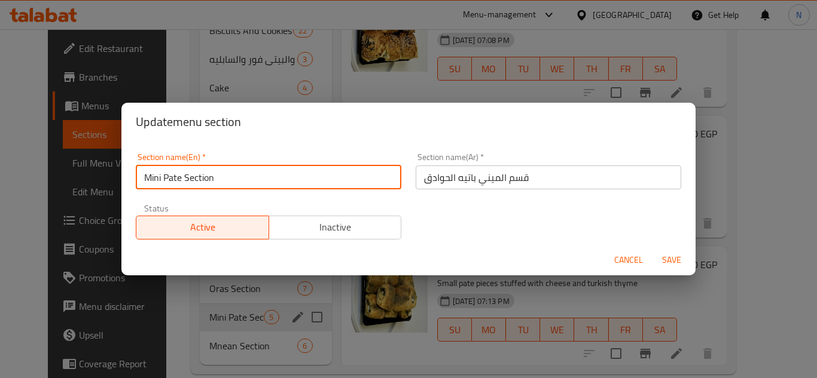
paste input "Savory"
type input "Savory Mini Pate Section"
click at [652, 249] on button "Save" at bounding box center [671, 260] width 38 height 22
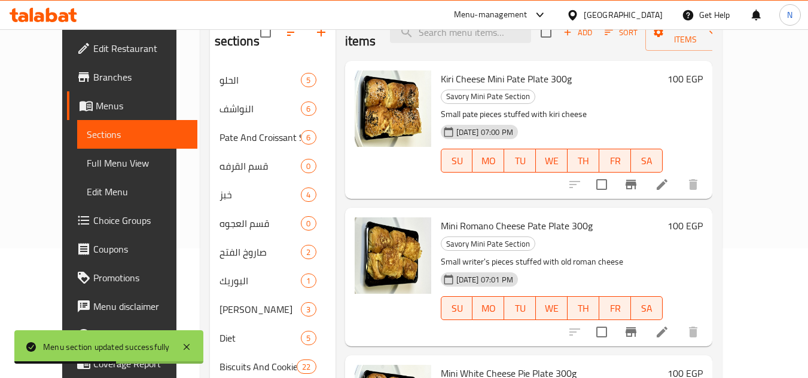
scroll to position [108, 0]
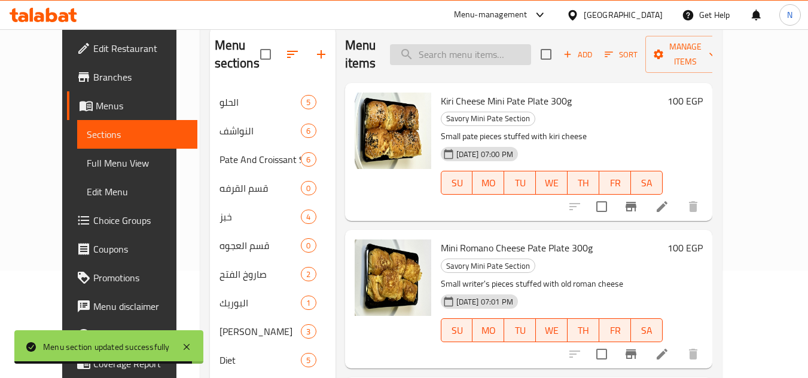
click at [519, 55] on input "search" at bounding box center [460, 54] width 141 height 21
paste input "ميني ويتش لانشون"
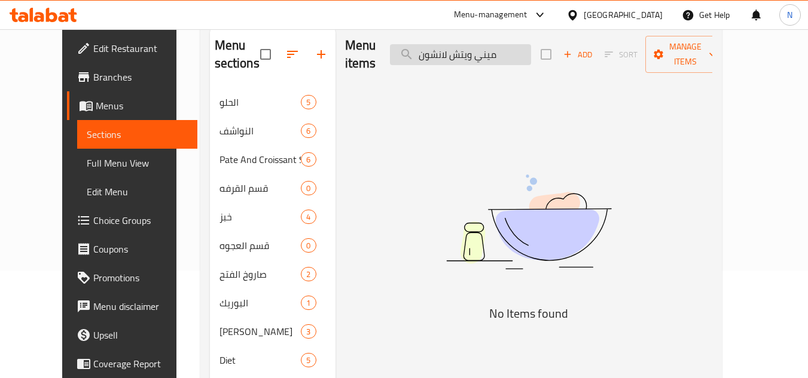
click at [516, 53] on input "ميني ويتش لانشون" at bounding box center [460, 54] width 141 height 21
type input "ميني ويتش لانشون"
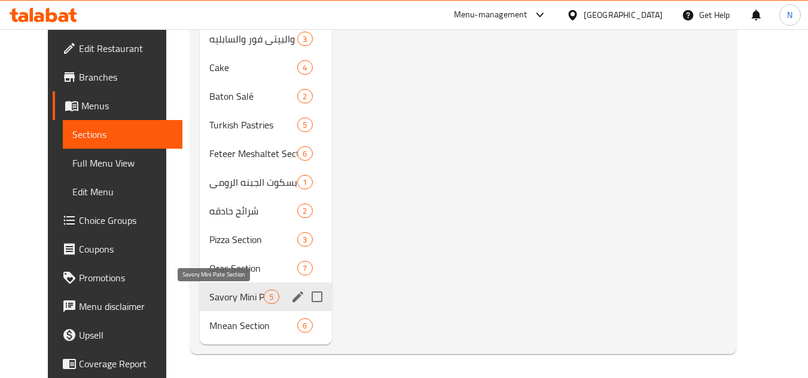
click at [223, 294] on span "Savory Mini Pate Section" at bounding box center [236, 297] width 54 height 14
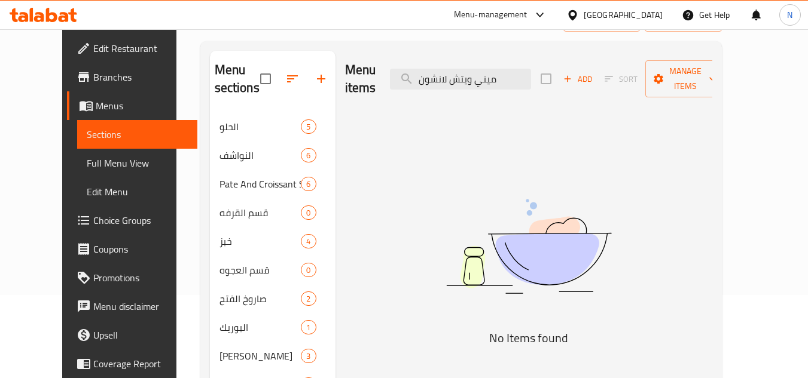
scroll to position [8, 0]
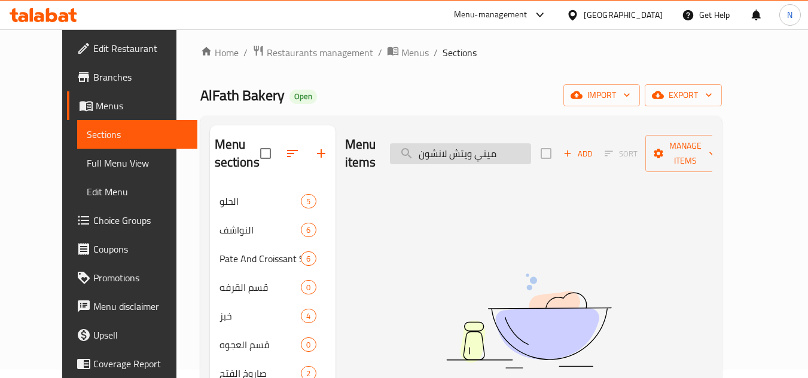
click at [518, 143] on input "ميني ويتش لانشون" at bounding box center [460, 153] width 141 height 21
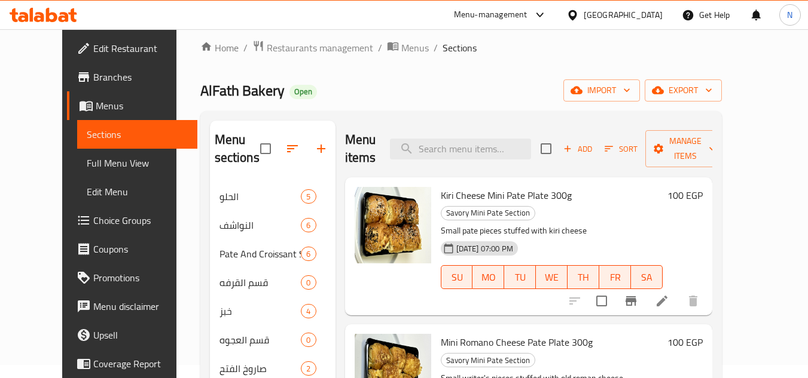
scroll to position [0, 0]
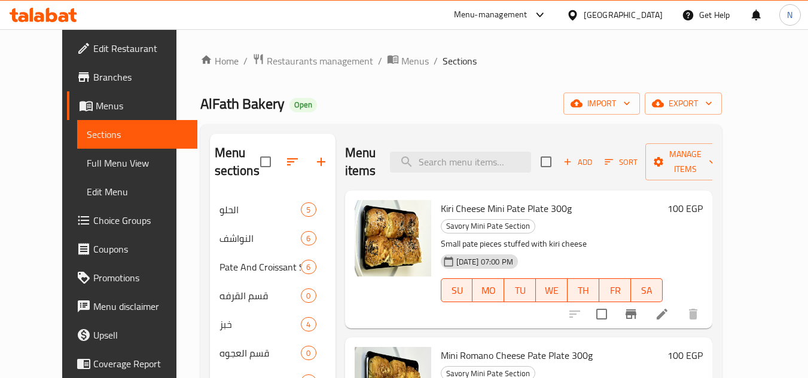
click at [594, 167] on span "Add" at bounding box center [577, 162] width 32 height 14
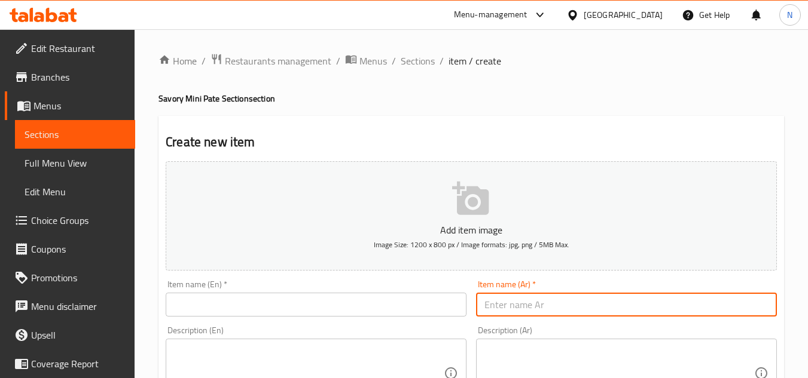
click at [568, 311] on input "text" at bounding box center [626, 305] width 301 height 24
paste input "ميني ويتش لانشون"
type input "ميني ويتش لانشون"
click at [320, 292] on div "Item name (En)   * Item name (En) *" at bounding box center [316, 298] width 301 height 36
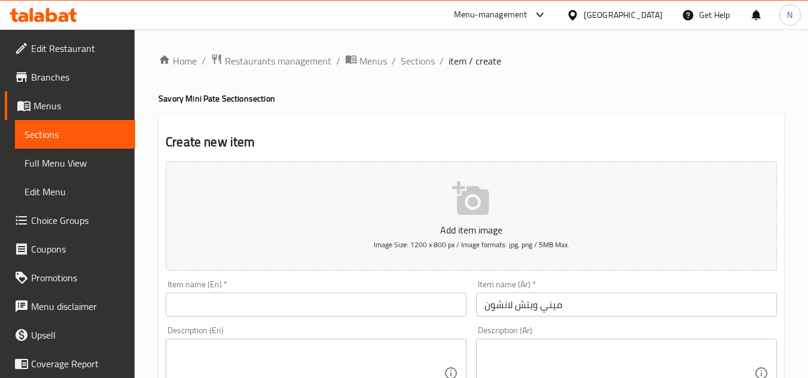
click at [304, 306] on input "text" at bounding box center [316, 305] width 301 height 24
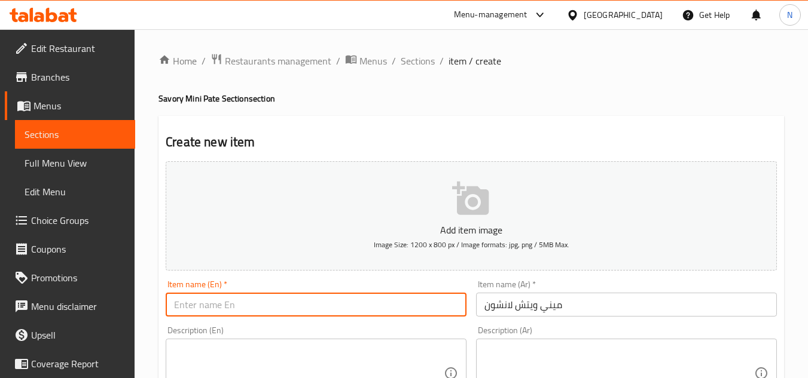
paste input "Mini Witch Luncheon"
type input "Mini Witch Luncheon"
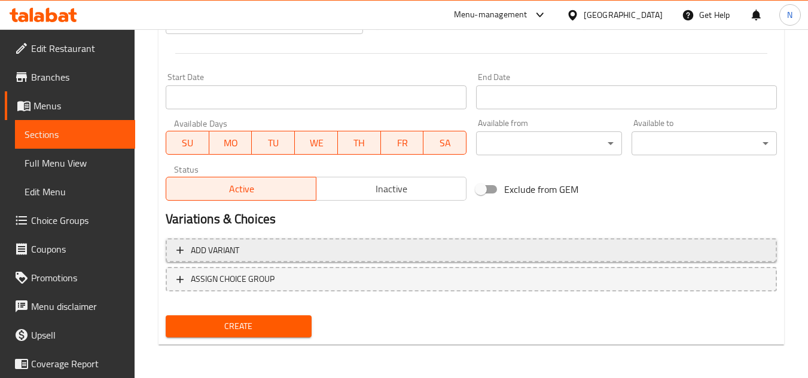
click at [330, 254] on span "Add variant" at bounding box center [470, 250] width 589 height 15
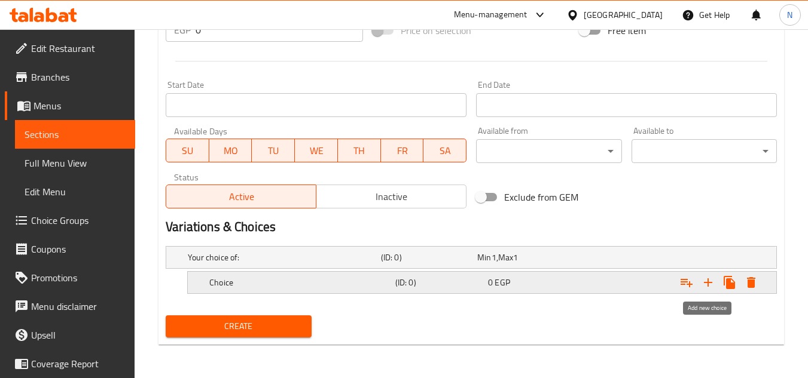
click at [708, 286] on icon "Expand" at bounding box center [708, 283] width 14 height 14
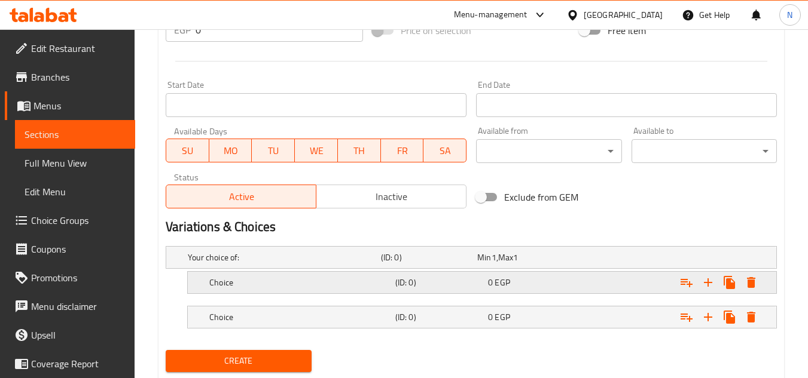
click at [519, 283] on div "0 EGP" at bounding box center [532, 283] width 88 height 12
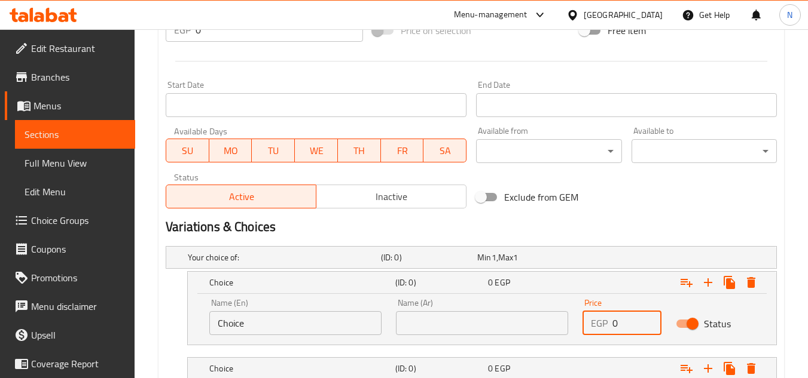
drag, startPoint x: 621, startPoint y: 320, endPoint x: 604, endPoint y: 329, distance: 18.7
click at [604, 329] on div "EGP 0 Price" at bounding box center [621, 323] width 79 height 24
paste input "172.5"
type input "172.5"
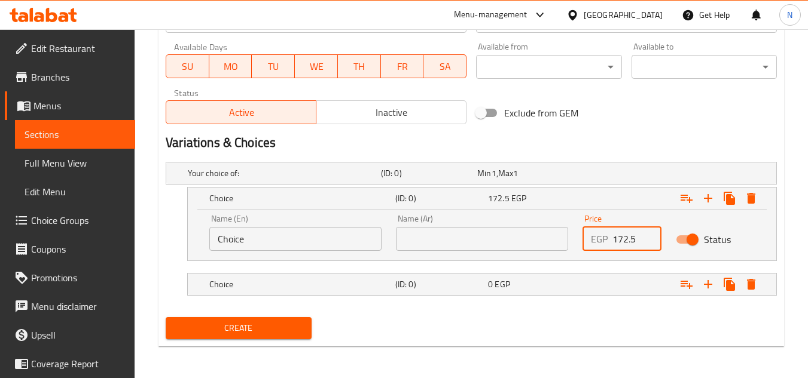
scroll to position [545, 0]
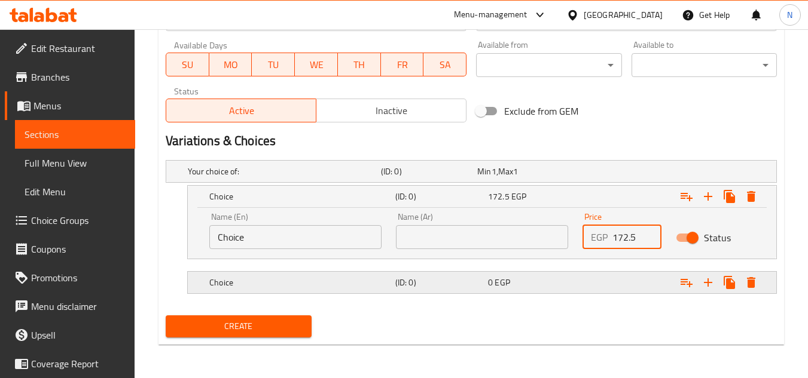
click at [600, 283] on div "Expand" at bounding box center [671, 283] width 186 height 26
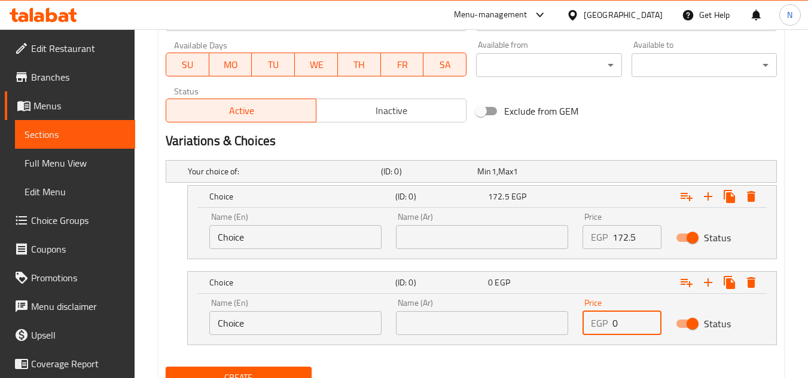
drag, startPoint x: 627, startPoint y: 333, endPoint x: 602, endPoint y: 336, distance: 25.3
click at [602, 336] on div "Price EGP 0 Price" at bounding box center [621, 317] width 93 height 51
paste input "345"
type input "345"
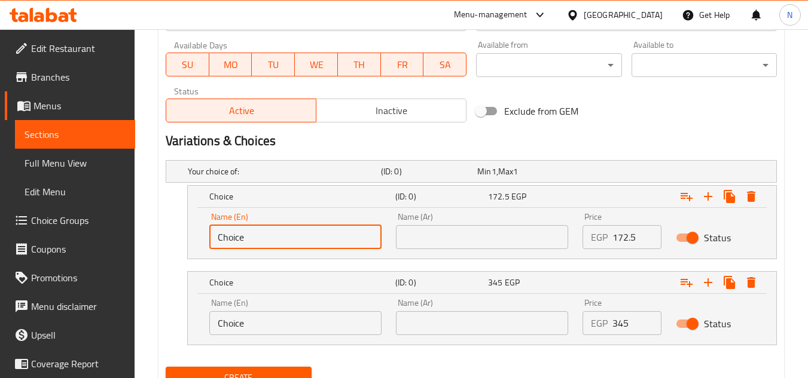
click at [227, 239] on input "Choice" at bounding box center [295, 237] width 172 height 24
type input "1/2 Kilo"
click at [242, 234] on input "1/2 Kilo" at bounding box center [295, 237] width 172 height 24
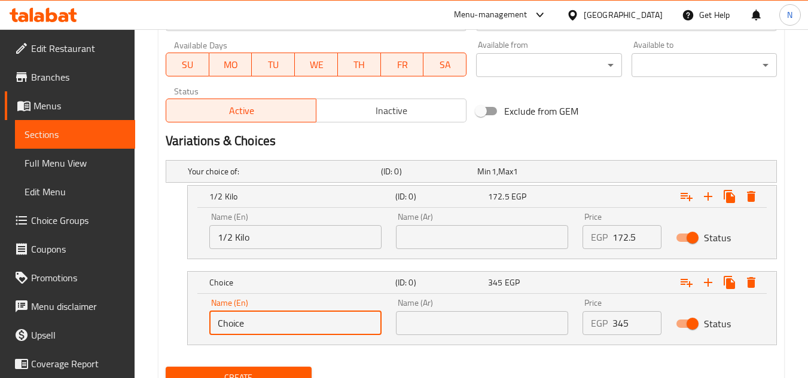
click at [260, 316] on input "Choice" at bounding box center [295, 323] width 172 height 24
paste input "Kilo"
type input "Kilo"
click at [469, 233] on input "text" at bounding box center [482, 237] width 172 height 24
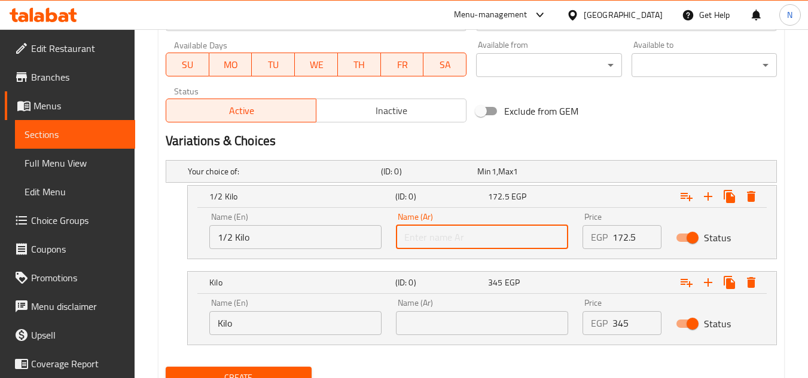
type input "1/2 كيلو"
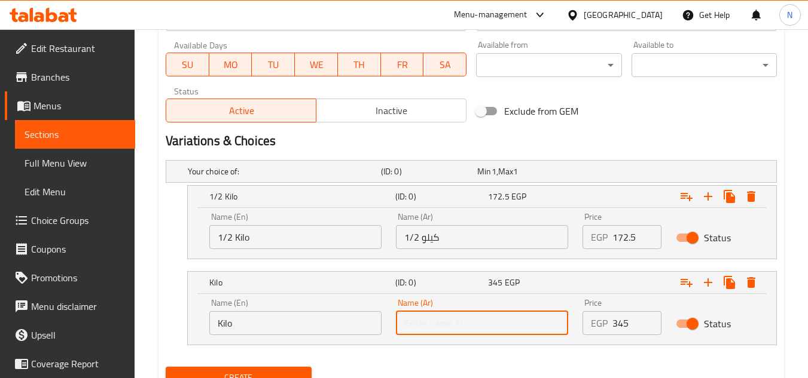
click at [440, 323] on input "text" at bounding box center [482, 323] width 172 height 24
type input "كيلو"
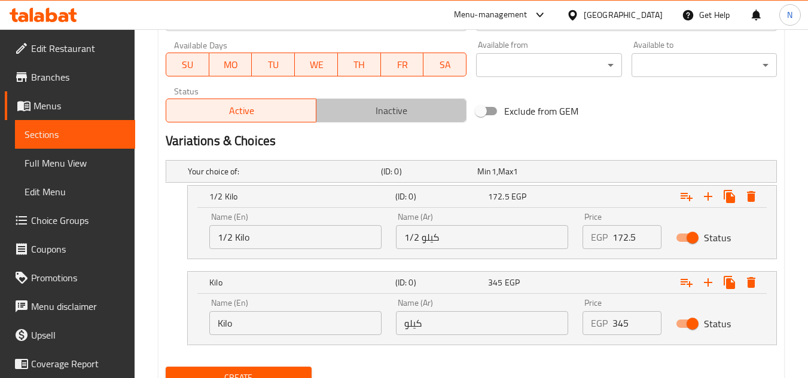
click at [383, 112] on span "Inactive" at bounding box center [391, 110] width 140 height 17
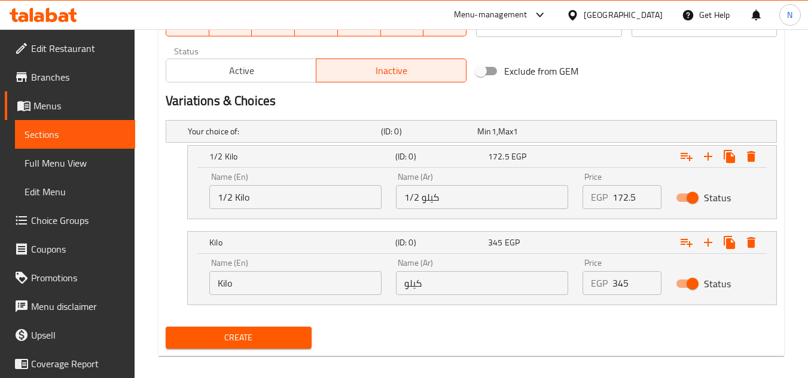
scroll to position [596, 0]
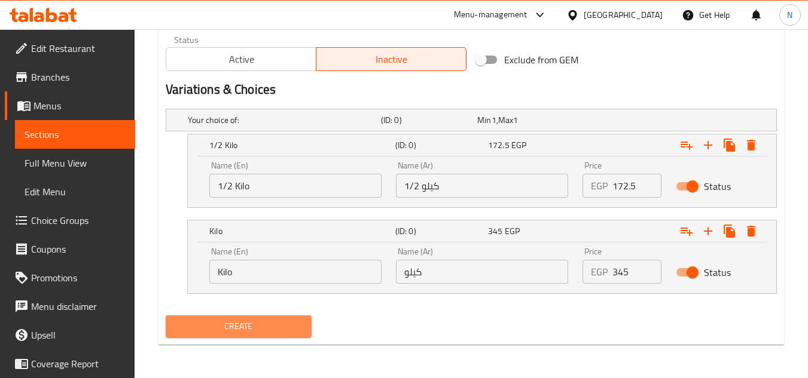
click at [261, 324] on span "Create" at bounding box center [238, 326] width 126 height 15
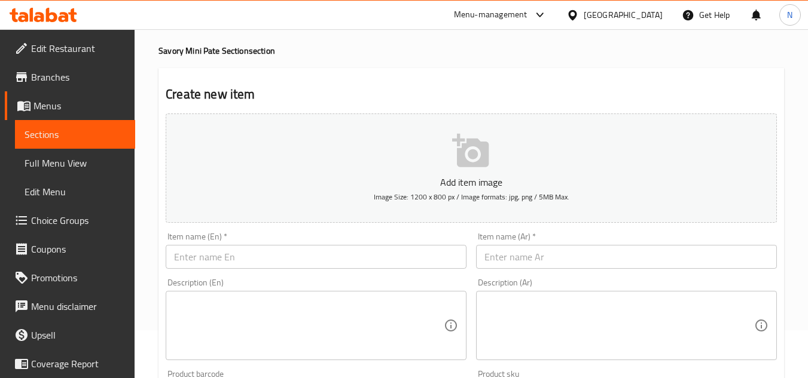
scroll to position [0, 0]
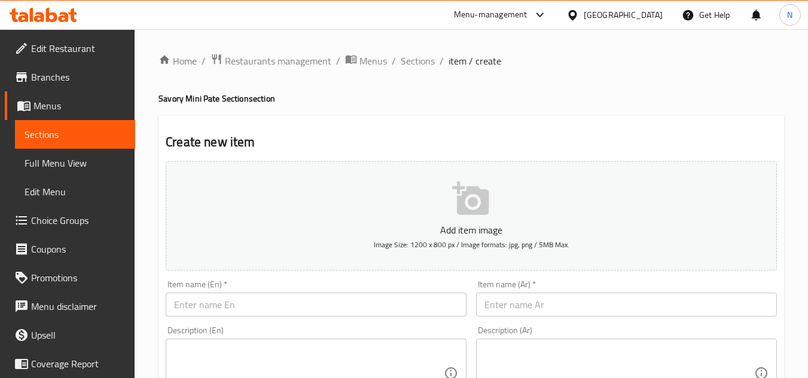
click at [522, 309] on input "text" at bounding box center [626, 305] width 301 height 24
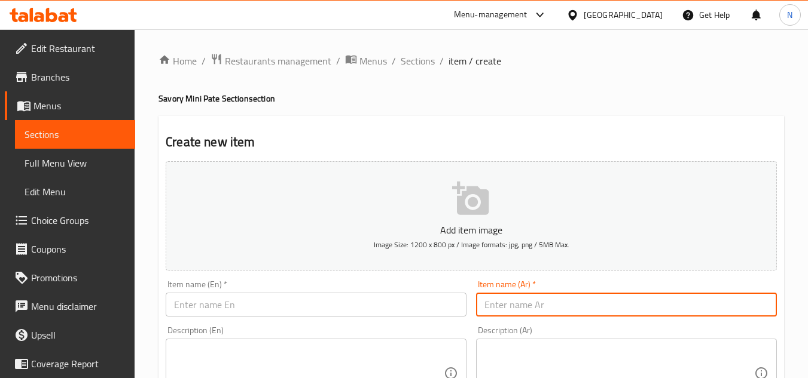
paste input "ميني استربس"
drag, startPoint x: 540, startPoint y: 309, endPoint x: 571, endPoint y: 314, distance: 31.5
click at [571, 314] on input "ميني استربس" at bounding box center [626, 305] width 301 height 24
click at [502, 314] on input "ميني استربس" at bounding box center [626, 305] width 301 height 24
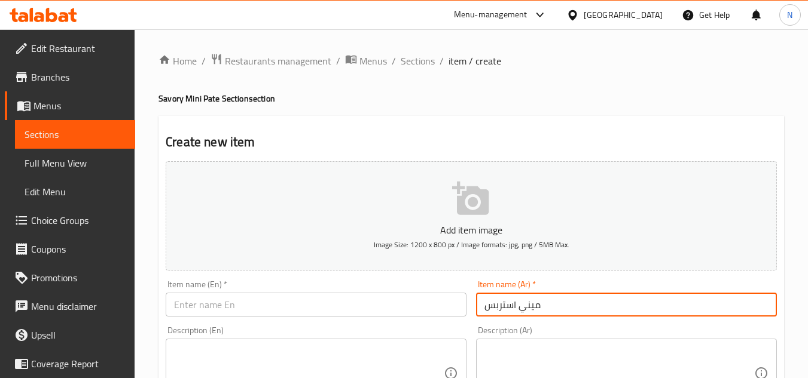
click at [502, 314] on input "ميني استربس" at bounding box center [626, 305] width 301 height 24
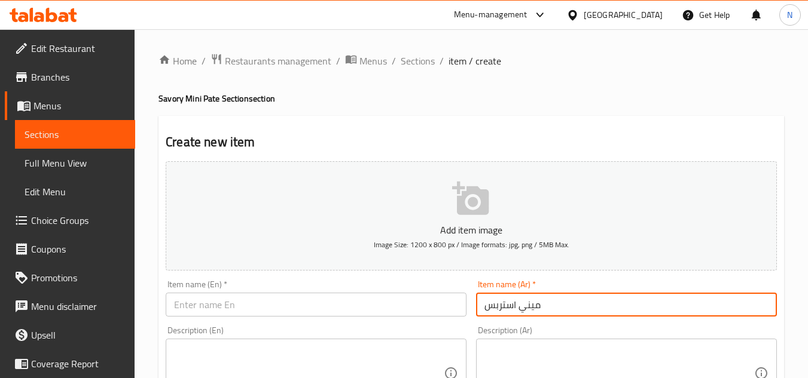
type input "ميني استربس"
click at [517, 308] on input "ميني استربس" at bounding box center [626, 305] width 301 height 24
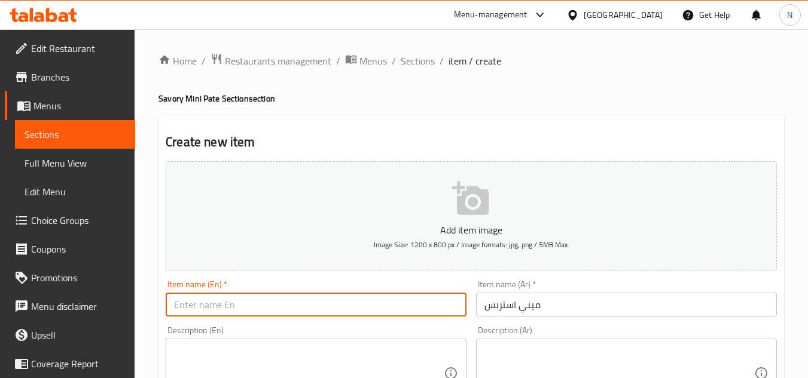
click at [302, 310] on input "text" at bounding box center [316, 305] width 301 height 24
paste input "Mini Strips"
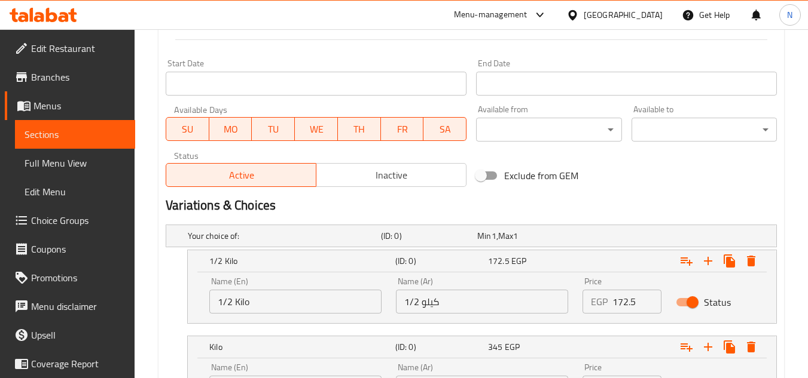
scroll to position [538, 0]
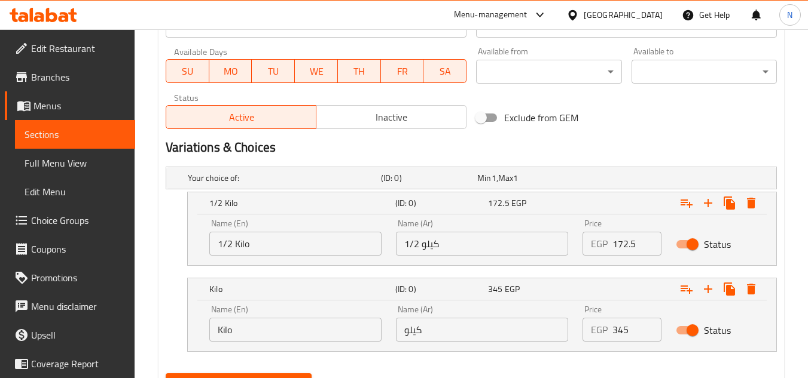
type input "Mini Strips"
drag, startPoint x: 614, startPoint y: 235, endPoint x: 637, endPoint y: 250, distance: 28.0
click at [637, 250] on input "172.5" at bounding box center [636, 244] width 49 height 24
paste input "184"
type input "184"
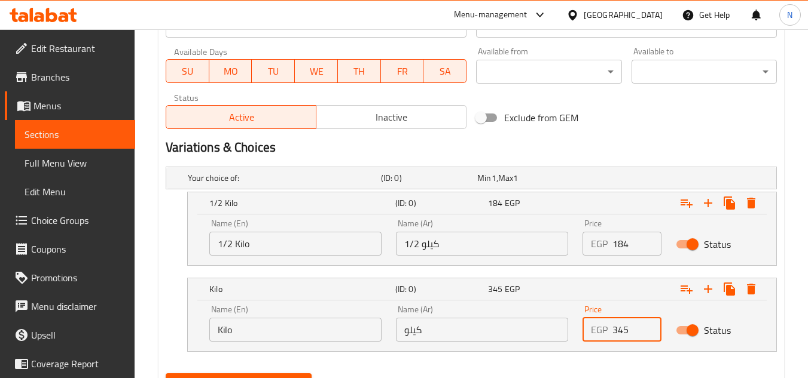
drag, startPoint x: 624, startPoint y: 337, endPoint x: 587, endPoint y: 338, distance: 37.1
click at [587, 338] on div "EGP 0 Price" at bounding box center [621, 330] width 79 height 24
paste input "368"
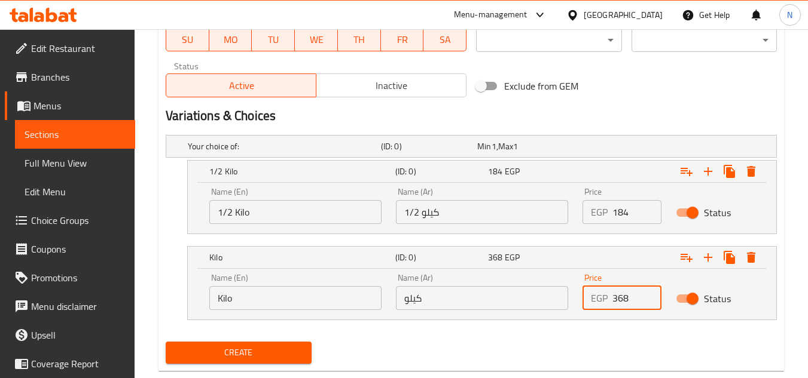
scroll to position [596, 0]
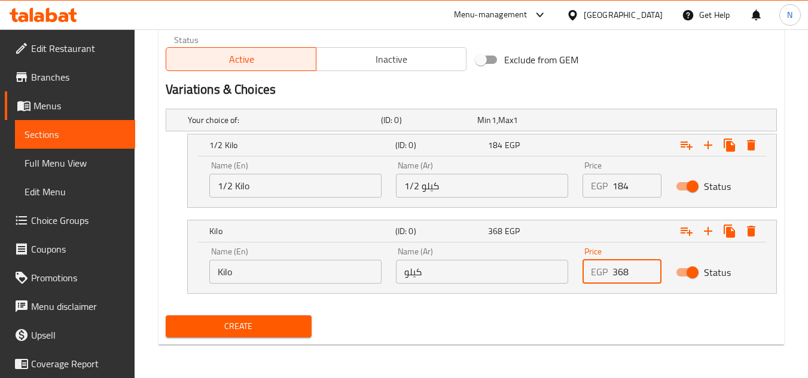
type input "368"
click at [389, 50] on button "Inactive" at bounding box center [391, 59] width 151 height 24
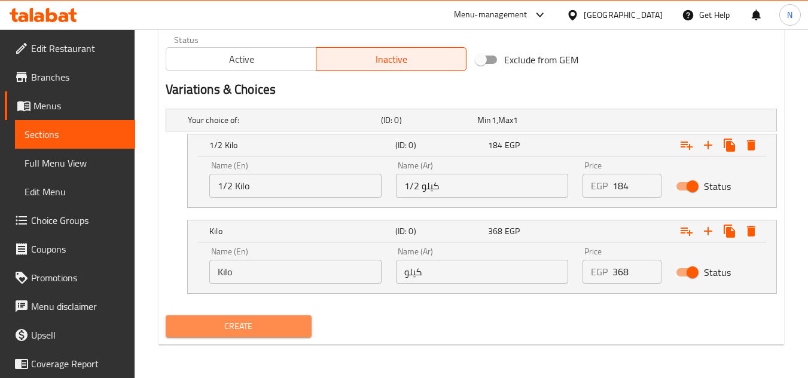
click at [279, 323] on span "Create" at bounding box center [238, 326] width 126 height 15
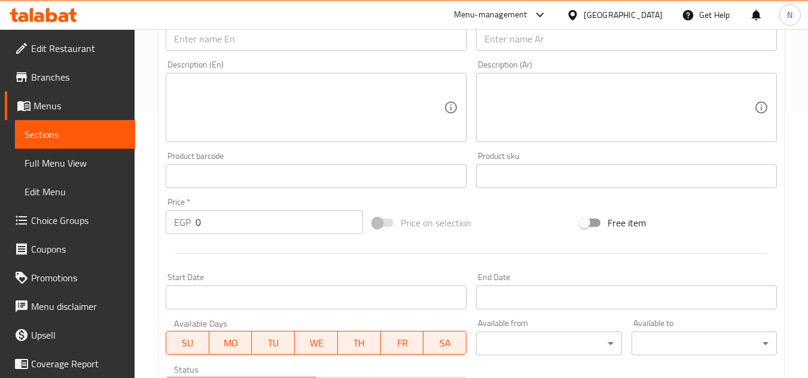
scroll to position [237, 0]
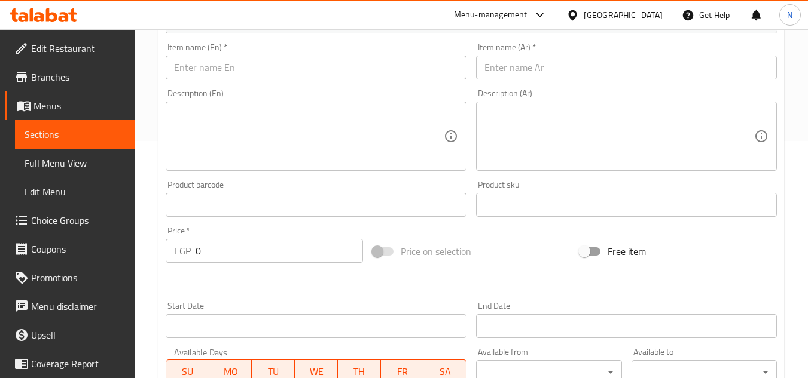
click at [519, 72] on input "text" at bounding box center [626, 68] width 301 height 24
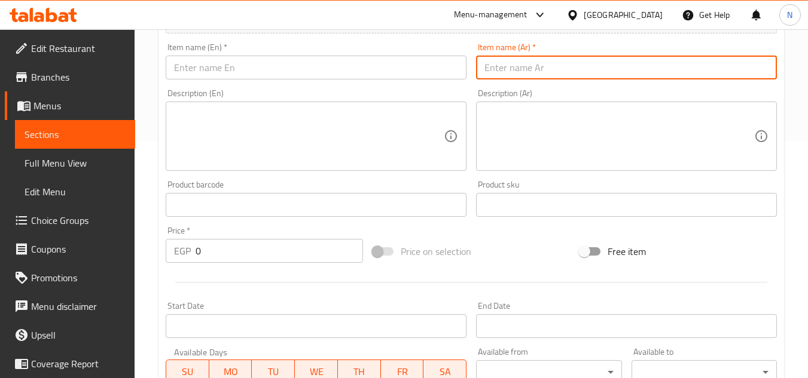
paste input "ميني برجر"
type input "ميني برجر"
click at [525, 71] on input "ميني برجر" at bounding box center [626, 68] width 301 height 24
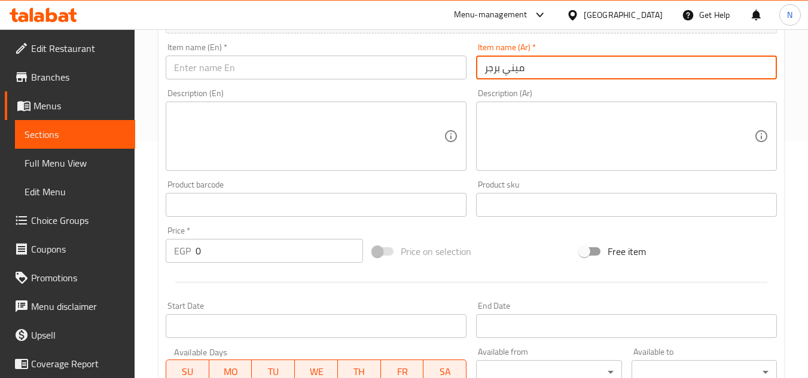
click at [397, 74] on input "text" at bounding box center [316, 68] width 301 height 24
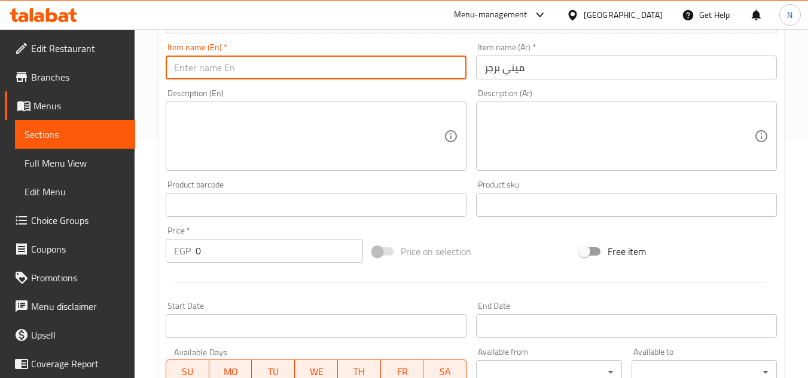
paste input "Mini Burger"
type input "Mini Burger"
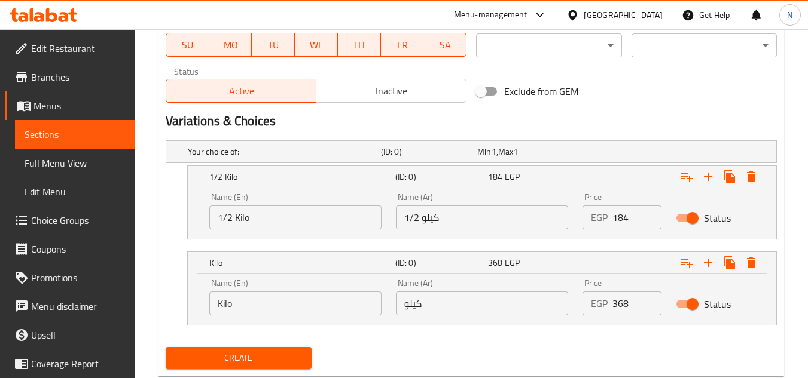
scroll to position [596, 0]
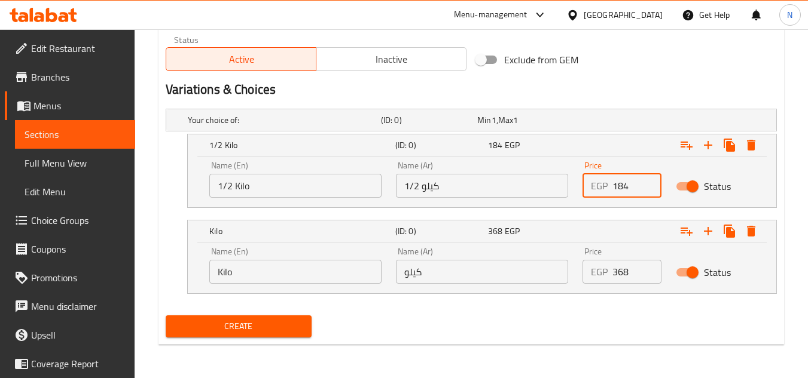
drag, startPoint x: 618, startPoint y: 185, endPoint x: 601, endPoint y: 190, distance: 17.6
click at [601, 190] on div "EGP 184 Price" at bounding box center [621, 186] width 79 height 24
paste input "184"
type input "184"
drag, startPoint x: 620, startPoint y: 271, endPoint x: 598, endPoint y: 277, distance: 22.9
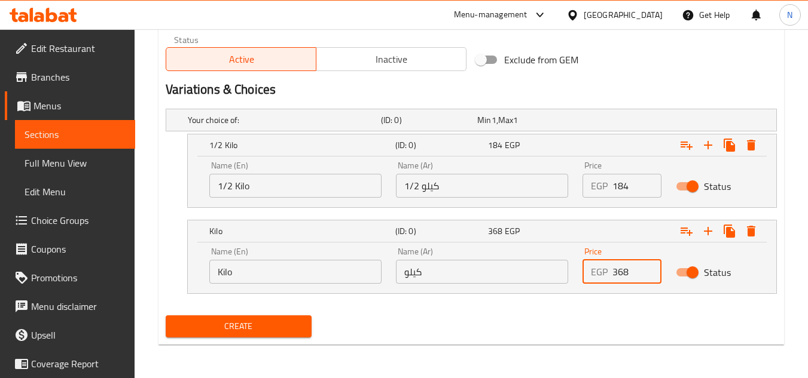
click at [598, 277] on div "EGP 368 Price" at bounding box center [621, 272] width 79 height 24
paste input "368"
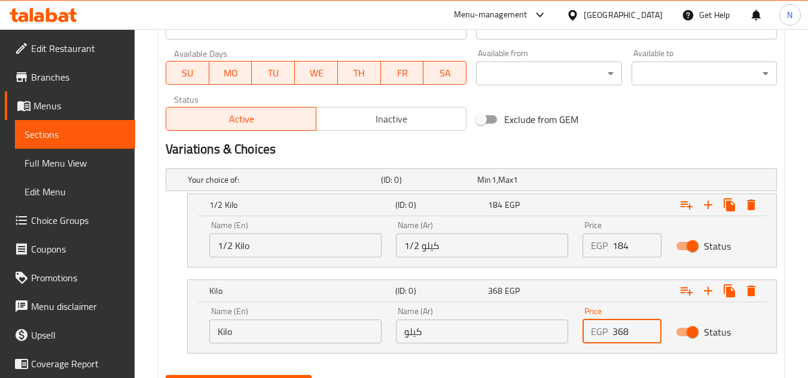
type input "368"
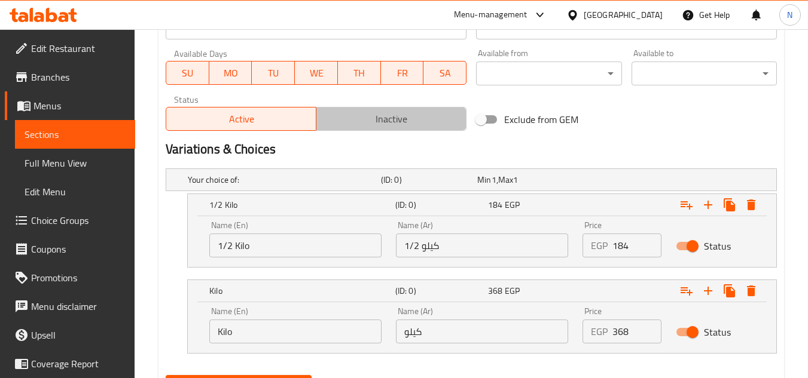
click at [392, 108] on button "Inactive" at bounding box center [391, 119] width 151 height 24
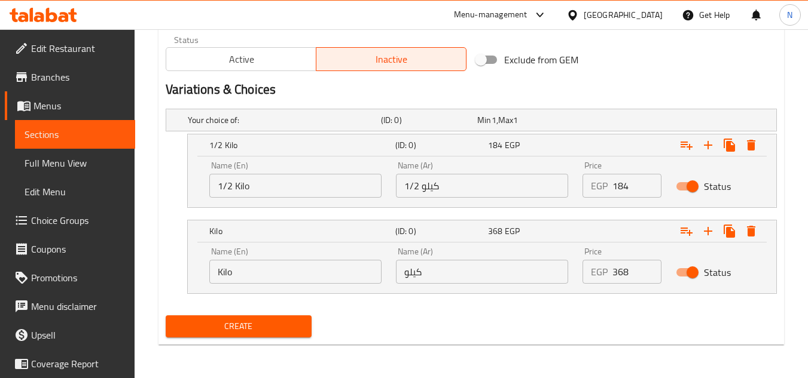
click at [255, 322] on span "Create" at bounding box center [238, 326] width 126 height 15
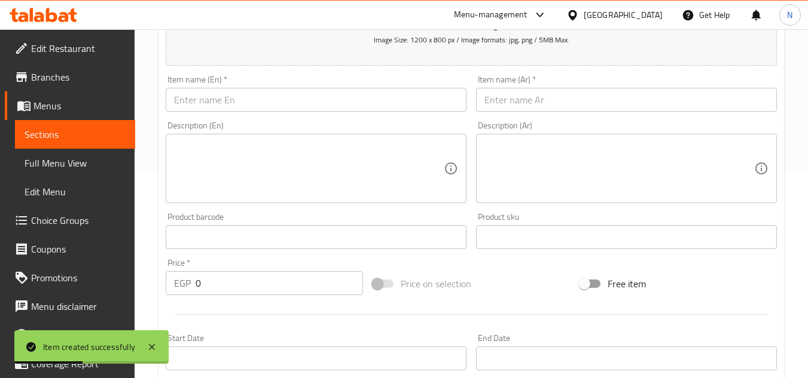
scroll to position [178, 0]
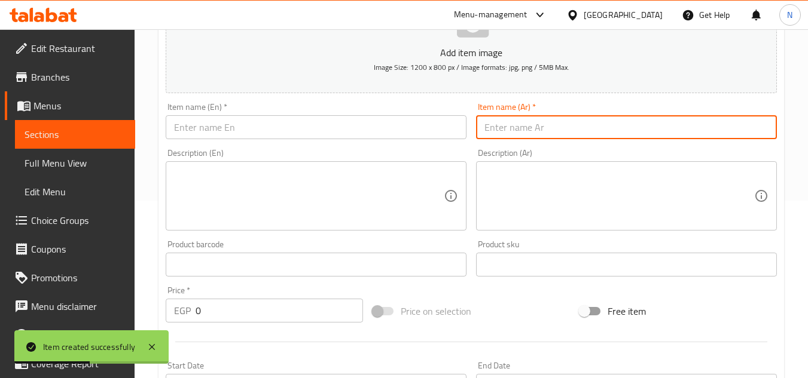
click at [570, 122] on input "text" at bounding box center [626, 127] width 301 height 24
paste
drag, startPoint x: 517, startPoint y: 137, endPoint x: 480, endPoint y: 140, distance: 36.6
click at [480, 140] on div "Item name (Ar)   * ميني هوت دوج Item name (Ar) *" at bounding box center [626, 121] width 310 height 46
type input "ميني هوت دوج"
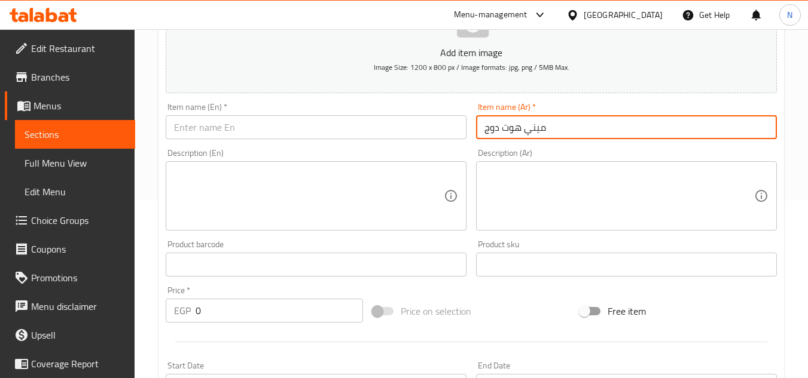
click at [503, 134] on input "ميني هوت دوج" at bounding box center [626, 127] width 301 height 24
click at [408, 126] on input "text" at bounding box center [316, 127] width 301 height 24
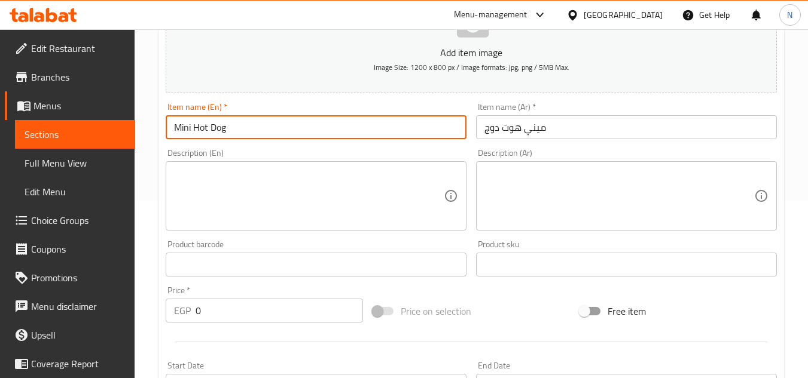
type input "Mini Hot Dog"
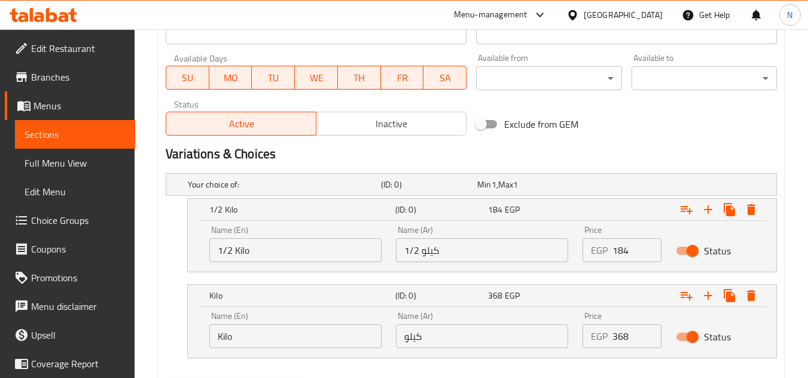
scroll to position [536, 0]
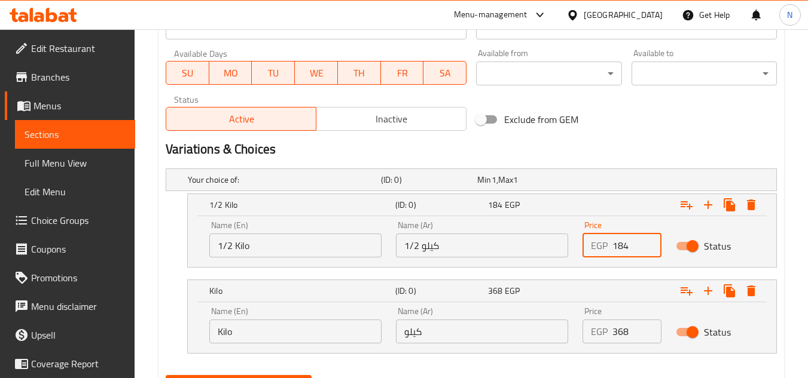
drag, startPoint x: 607, startPoint y: 256, endPoint x: 598, endPoint y: 259, distance: 9.5
click at [598, 259] on div "Price EGP 184 Price" at bounding box center [621, 239] width 93 height 51
type input "195.5"
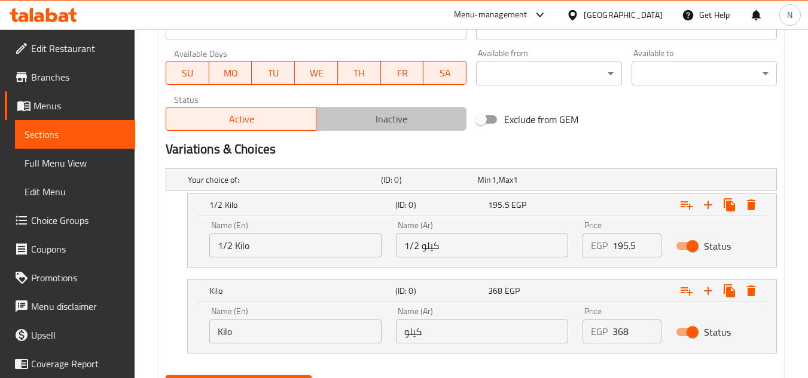
click at [374, 125] on span "Inactive" at bounding box center [391, 119] width 140 height 17
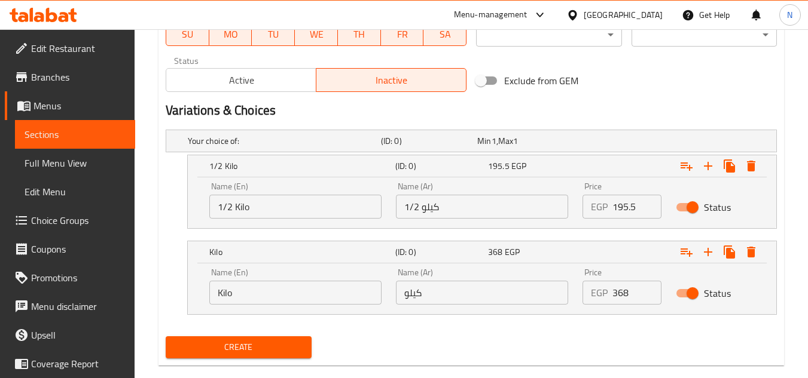
scroll to position [596, 0]
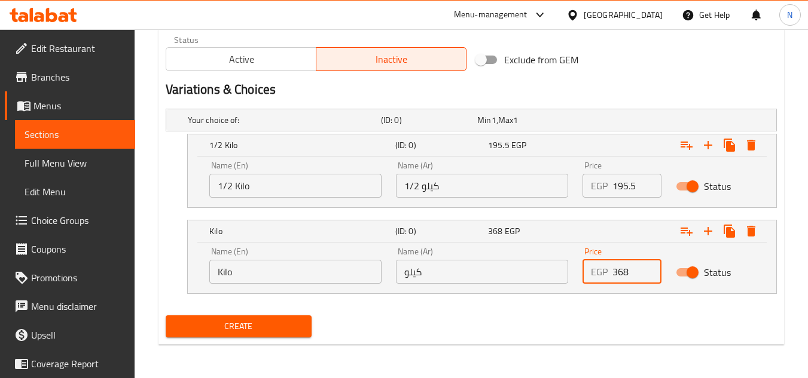
click at [600, 285] on div "Price EGP 368 Price" at bounding box center [621, 265] width 93 height 51
type input "391"
click at [267, 325] on span "Create" at bounding box center [238, 326] width 126 height 15
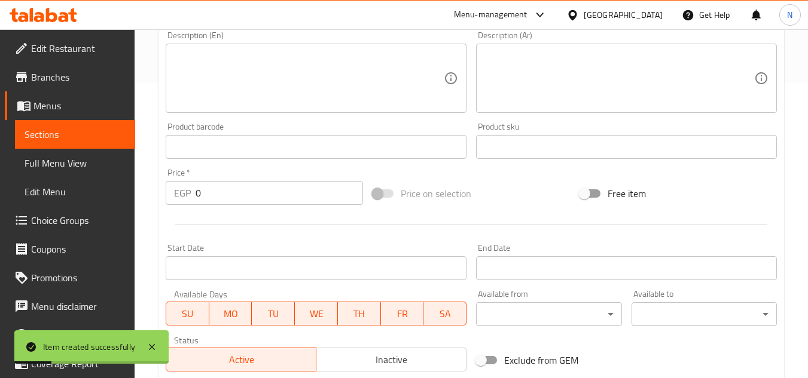
scroll to position [237, 0]
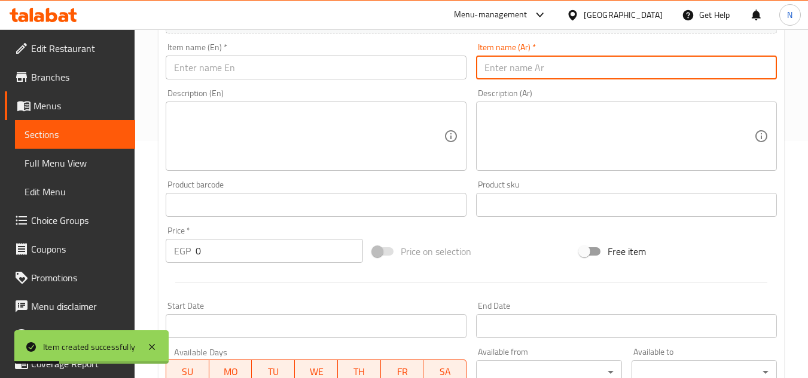
click at [545, 66] on input "text" at bounding box center [626, 68] width 301 height 24
type input "ميني تونة قطع"
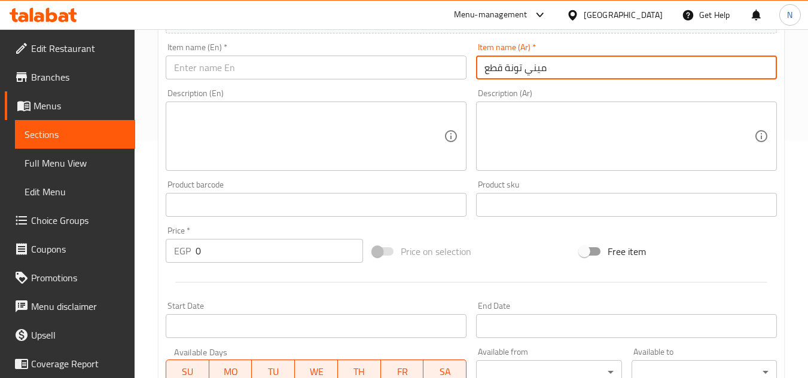
click at [515, 66] on input "ميني تونة قطع" at bounding box center [626, 68] width 301 height 24
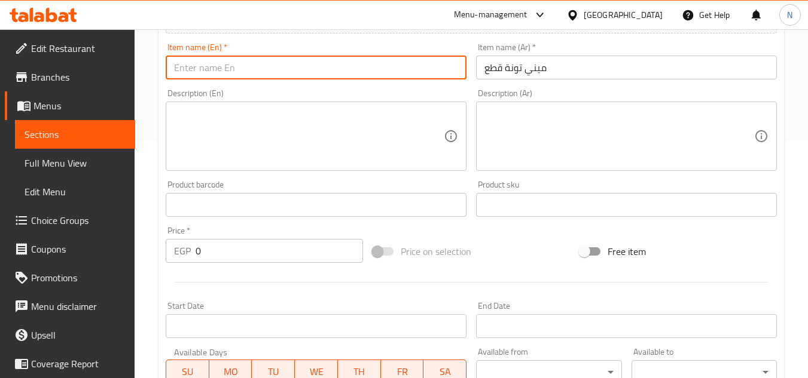
click at [374, 69] on input "text" at bounding box center [316, 68] width 301 height 24
type input "Mini Tuna Pieces"
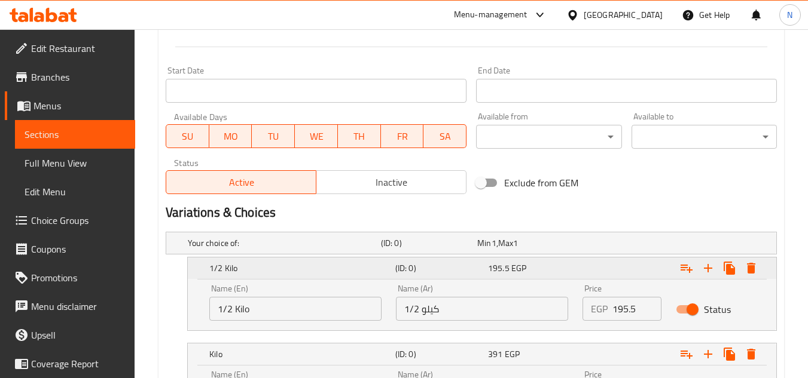
scroll to position [476, 0]
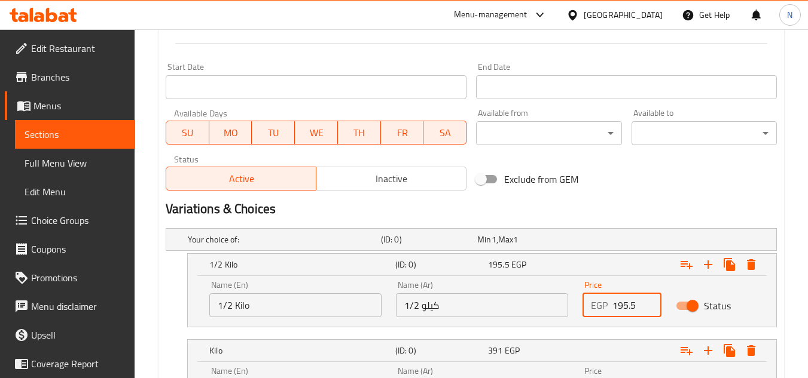
drag, startPoint x: 620, startPoint y: 308, endPoint x: 607, endPoint y: 310, distance: 12.8
click at [607, 310] on div "EGP 195.5 Price" at bounding box center [621, 306] width 79 height 24
type input "207"
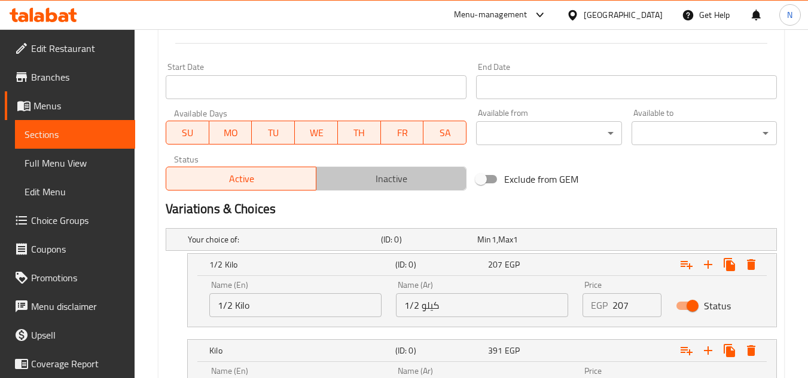
click at [383, 179] on span "Inactive" at bounding box center [391, 178] width 140 height 17
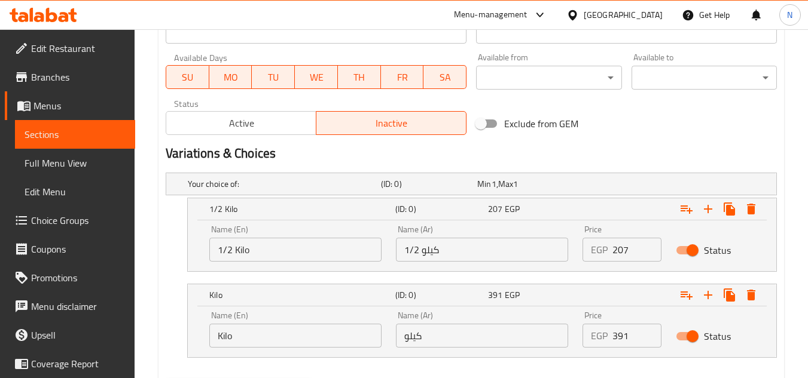
scroll to position [536, 0]
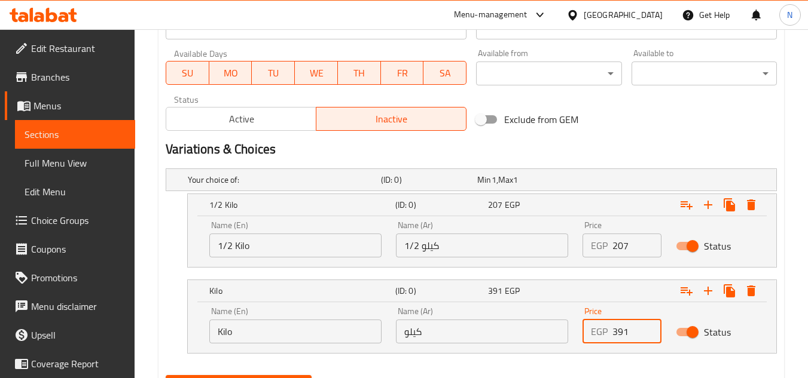
drag, startPoint x: 592, startPoint y: 337, endPoint x: 573, endPoint y: 343, distance: 20.6
click at [573, 343] on div "Name (En) Kilo Name (En) Name (Ar) كيلو Name (Ar) Price EGP 391 Price Status" at bounding box center [482, 325] width 560 height 51
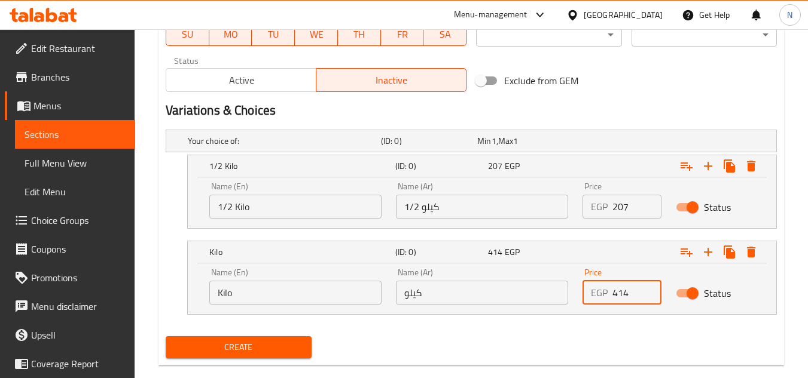
scroll to position [596, 0]
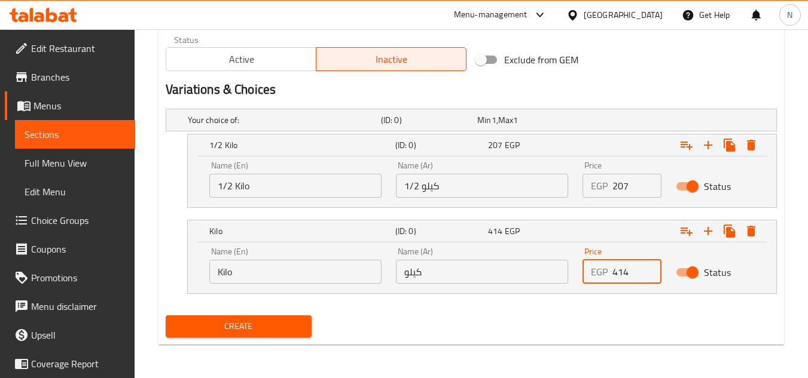
type input "414"
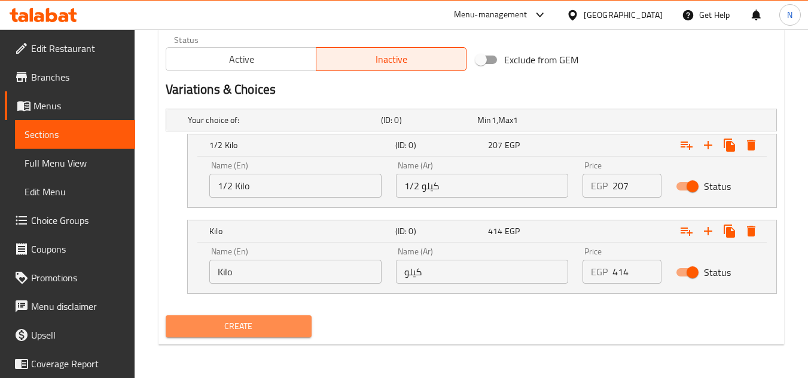
click at [270, 337] on button "Create" at bounding box center [238, 327] width 145 height 22
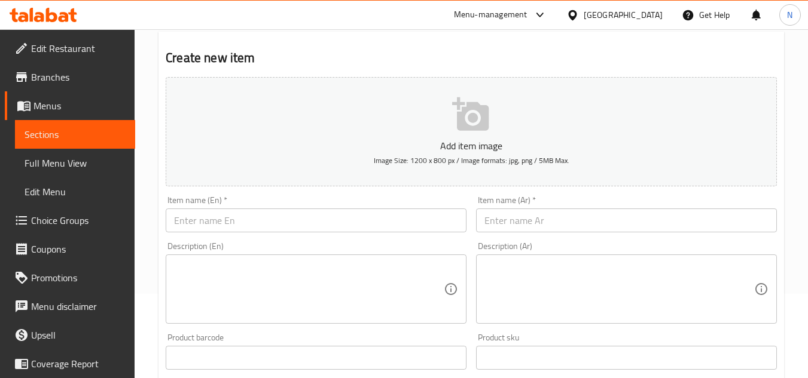
scroll to position [58, 0]
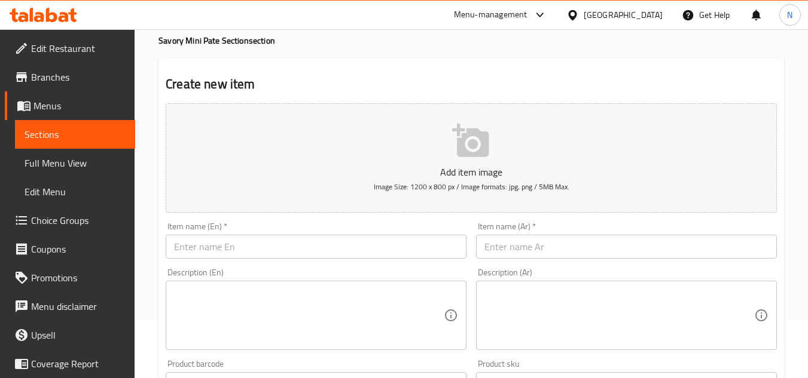
click at [528, 244] on input "text" at bounding box center [626, 247] width 301 height 24
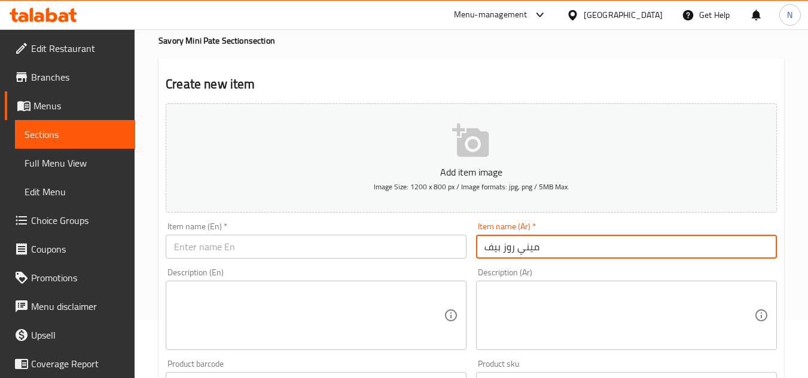
type input "ميني روز بيف"
click at [528, 261] on div "Item name (Ar)   * ميني روز بيف Item name (Ar) *" at bounding box center [626, 241] width 310 height 46
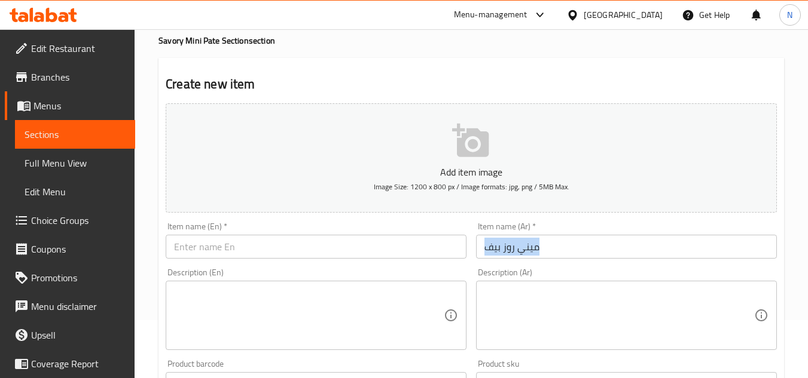
click at [528, 261] on div "Item name (Ar)   * ميني روز بيف Item name (Ar) *" at bounding box center [626, 241] width 310 height 46
copy div "Item name (Ar) *"
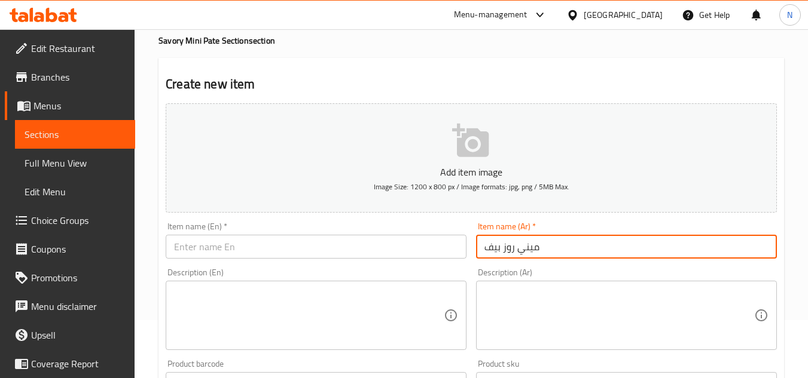
click at [528, 240] on input "ميني روز بيف" at bounding box center [626, 247] width 301 height 24
click at [411, 252] on input "text" at bounding box center [316, 247] width 301 height 24
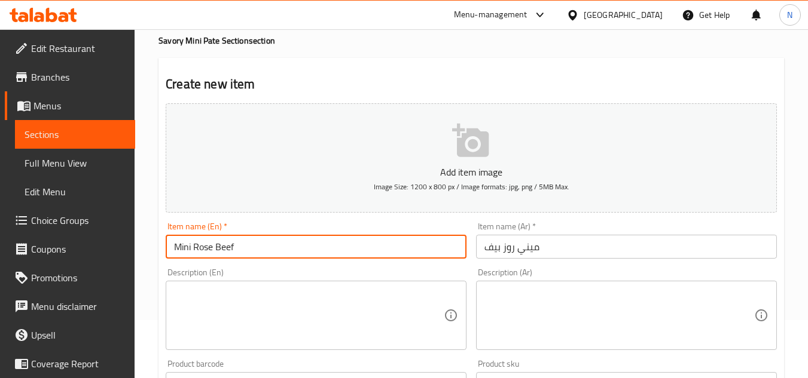
click at [206, 250] on input "Mini Rose Beef" at bounding box center [316, 247] width 301 height 24
drag, startPoint x: 196, startPoint y: 247, endPoint x: 247, endPoint y: 250, distance: 50.9
click at [247, 250] on input "Mini Roast Beef" at bounding box center [316, 247] width 301 height 24
type input "Mini Roast Beef"
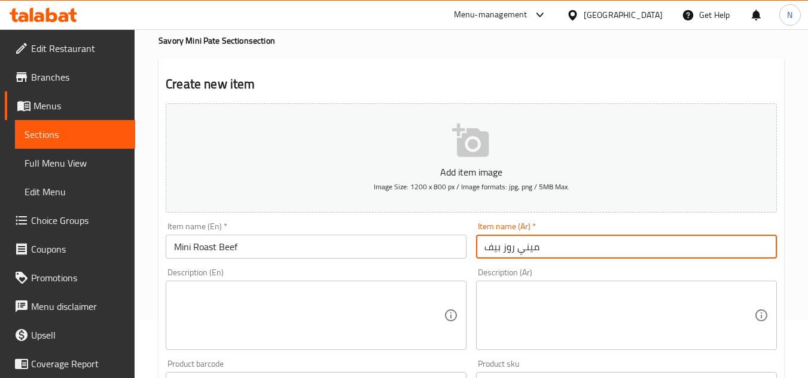
click at [512, 249] on input "ميني روز بيف" at bounding box center [626, 247] width 301 height 24
drag, startPoint x: 514, startPoint y: 249, endPoint x: 481, endPoint y: 260, distance: 35.4
click at [481, 260] on div "Item name (Ar)   * ميني روز بيف Item name (Ar) *" at bounding box center [626, 241] width 310 height 46
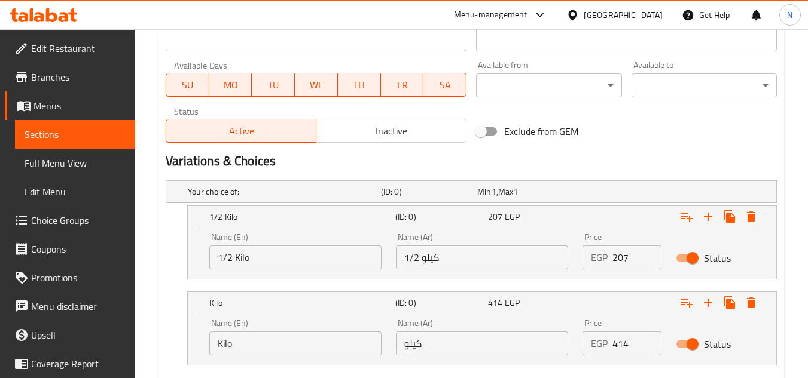
scroll to position [536, 0]
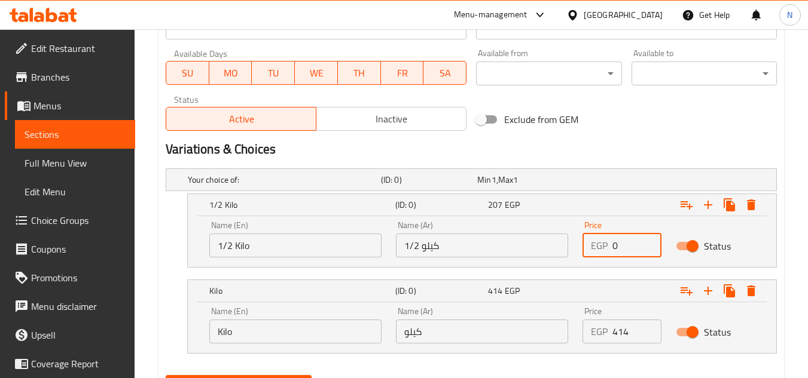
drag, startPoint x: 621, startPoint y: 245, endPoint x: 557, endPoint y: 264, distance: 66.9
click at [557, 264] on div "Name (En) 1/2 Kilo Name (En) Name (Ar) 1/2 كيلو Name (Ar) Price EGP 0 Price Sta…" at bounding box center [482, 239] width 560 height 51
type input "207"
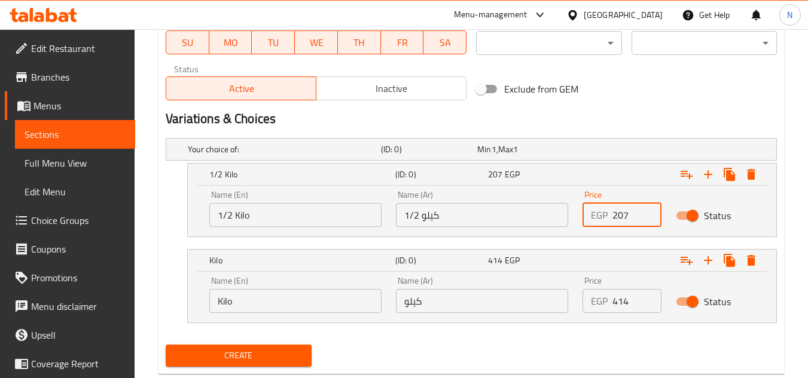
scroll to position [596, 0]
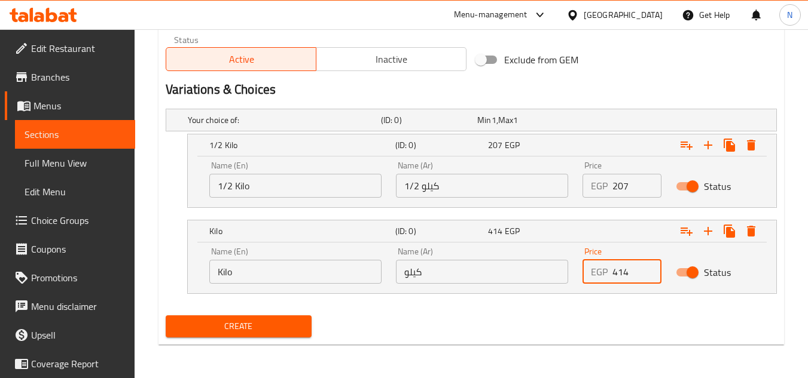
drag, startPoint x: 615, startPoint y: 268, endPoint x: 596, endPoint y: 280, distance: 22.6
click at [596, 280] on div "EGP 414 Price" at bounding box center [621, 272] width 79 height 24
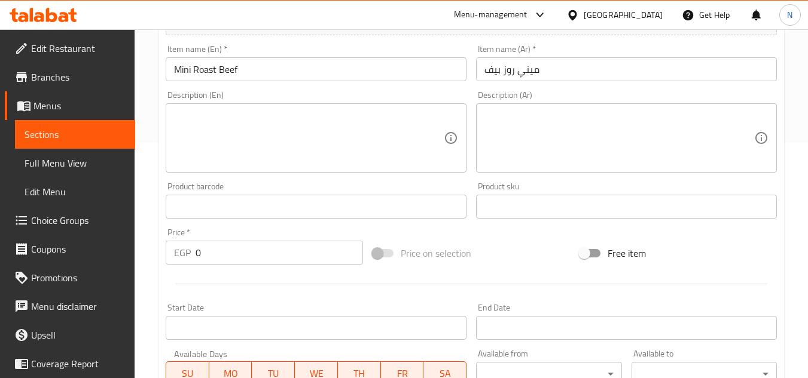
scroll to position [178, 0]
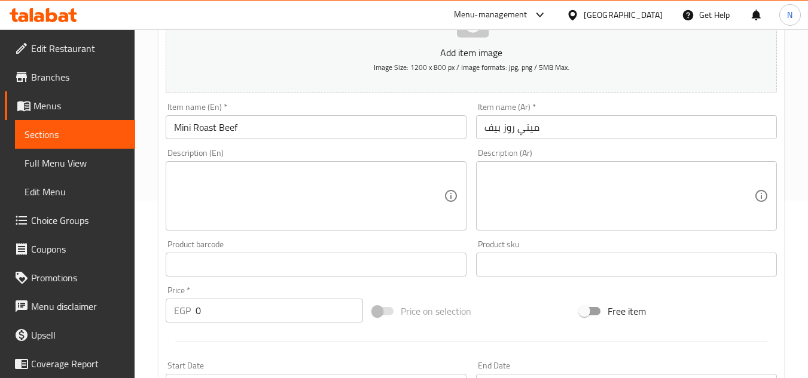
type input "414"
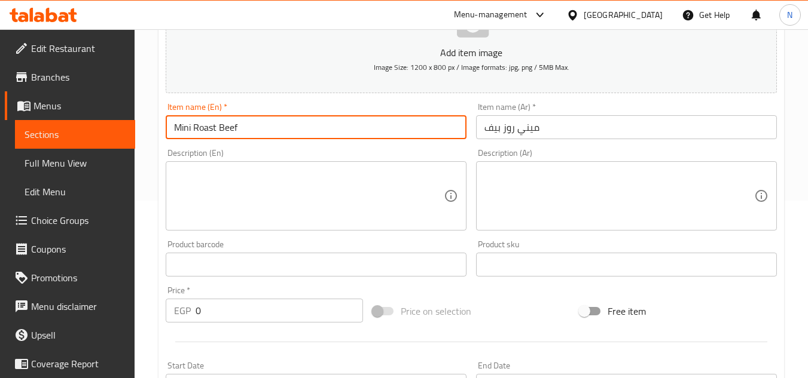
drag, startPoint x: 195, startPoint y: 131, endPoint x: 252, endPoint y: 129, distance: 56.8
click at [252, 129] on input "Mini Roast Beef" at bounding box center [316, 127] width 301 height 24
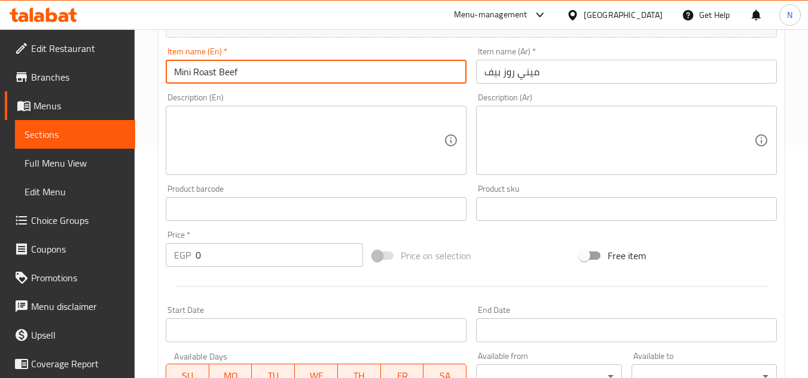
scroll to position [476, 0]
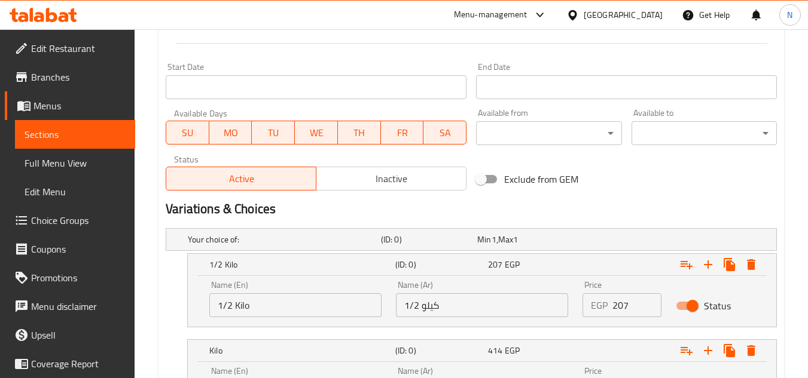
click at [394, 167] on button "Inactive" at bounding box center [391, 179] width 151 height 24
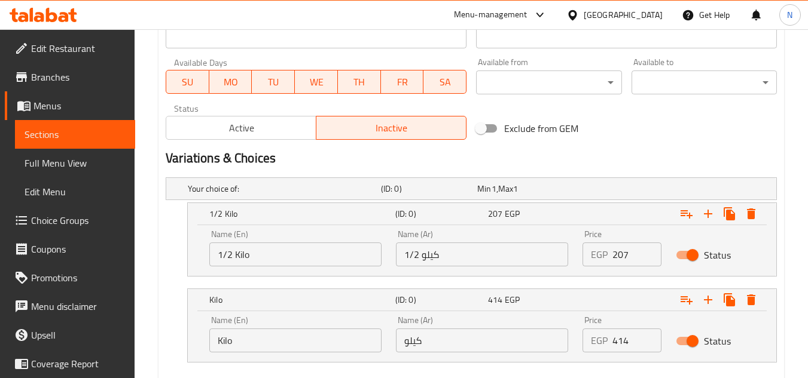
scroll to position [596, 0]
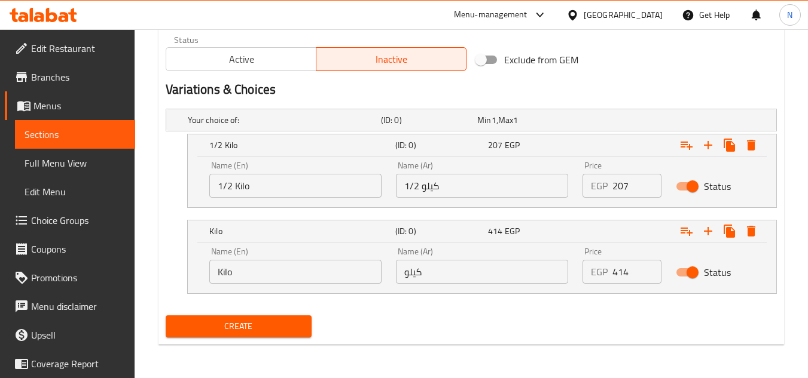
drag, startPoint x: 277, startPoint y: 332, endPoint x: 275, endPoint y: 304, distance: 28.2
click at [276, 332] on span "Create" at bounding box center [238, 326] width 126 height 15
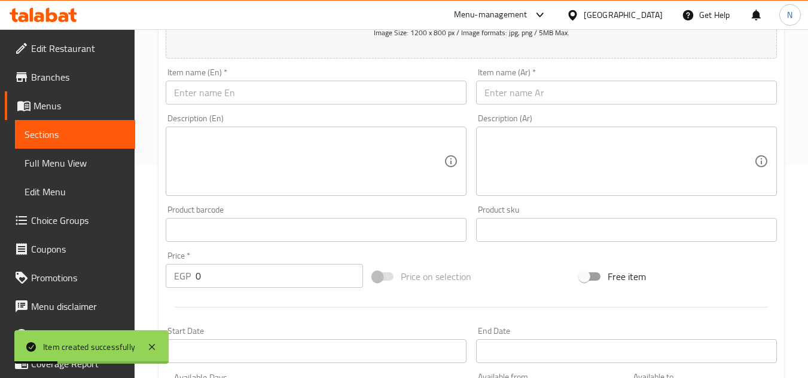
scroll to position [58, 0]
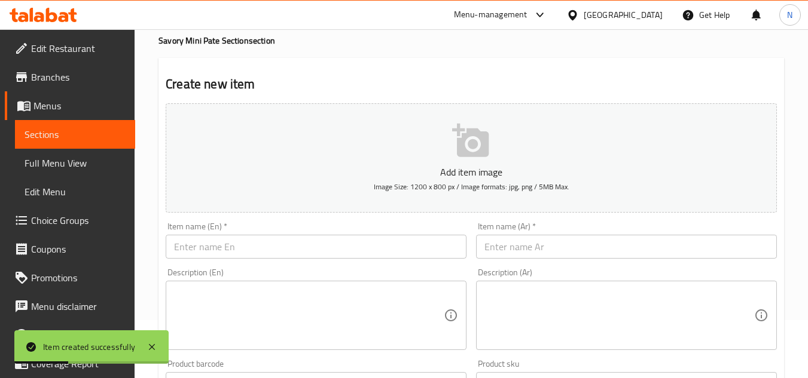
click at [552, 254] on input "text" at bounding box center [626, 247] width 301 height 24
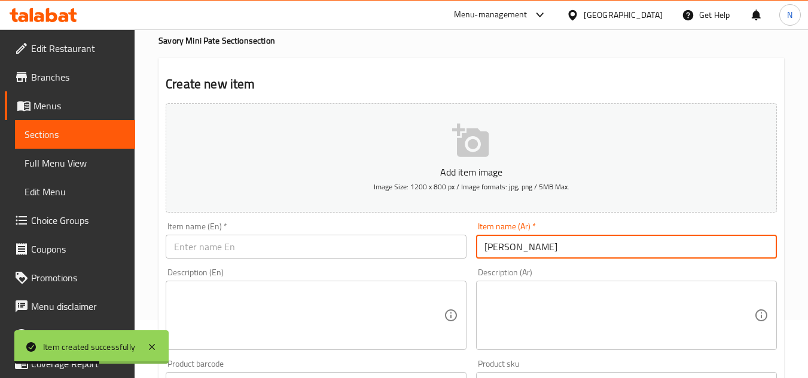
type input "ميني جبنه رومي"
click at [368, 244] on input "text" at bounding box center [316, 247] width 301 height 24
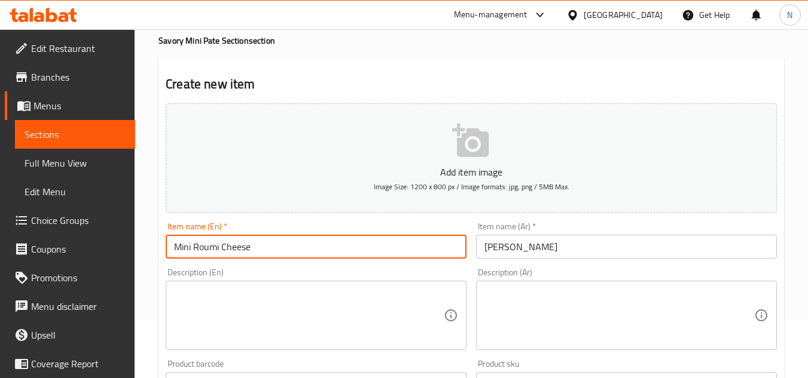
type input "Mini Roumi Cheese"
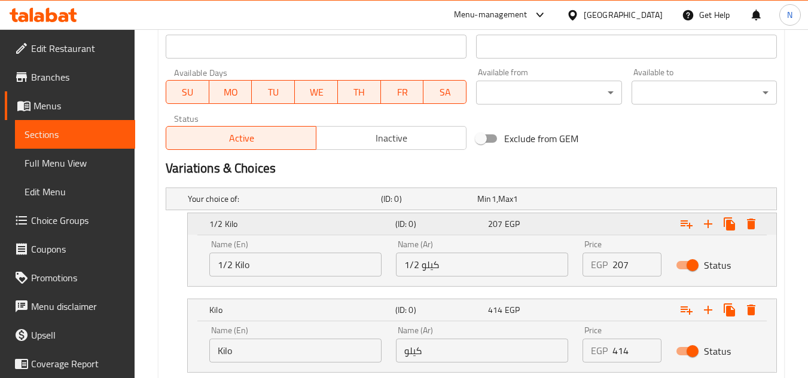
scroll to position [536, 0]
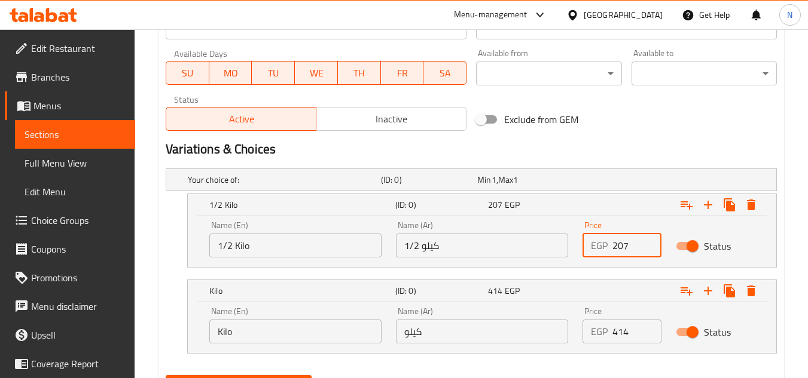
click at [600, 246] on div "EGP 207 Price" at bounding box center [621, 246] width 79 height 24
type input "184"
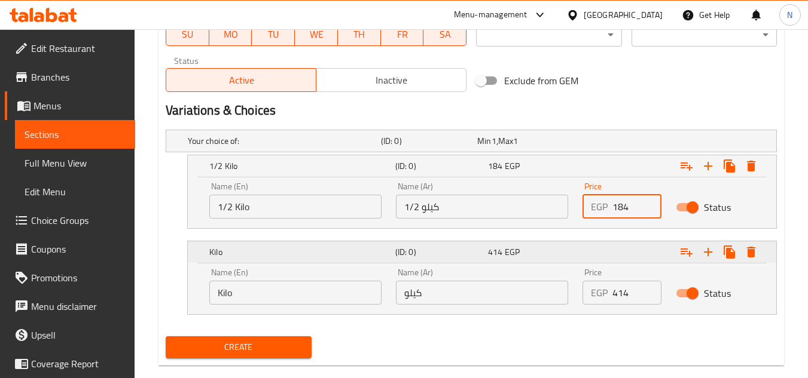
scroll to position [596, 0]
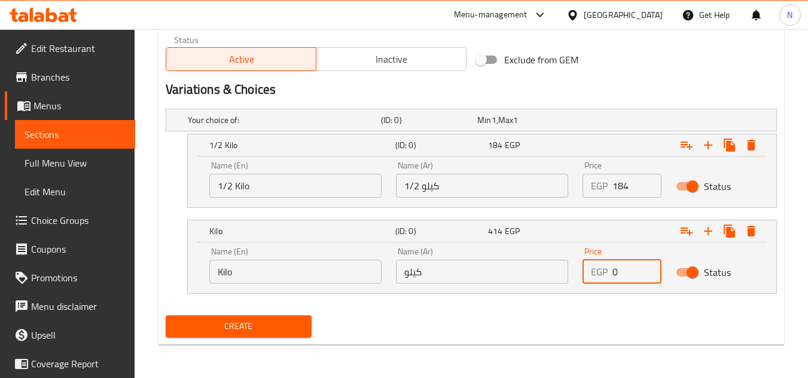
drag, startPoint x: 634, startPoint y: 267, endPoint x: 537, endPoint y: 296, distance: 101.0
click at [537, 296] on div "Your choice of: (ID: 0) Min 1 , Max 1 Name (En) Your choice of: Name (En) Name …" at bounding box center [471, 207] width 621 height 207
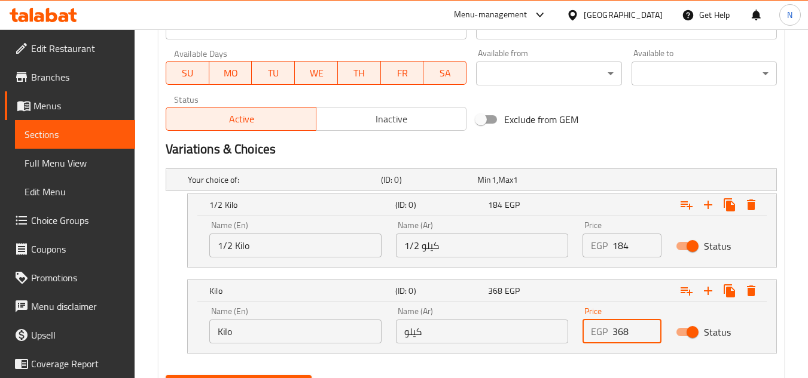
type input "368"
drag, startPoint x: 378, startPoint y: 115, endPoint x: 350, endPoint y: 181, distance: 71.7
click at [378, 115] on span "Inactive" at bounding box center [391, 119] width 140 height 17
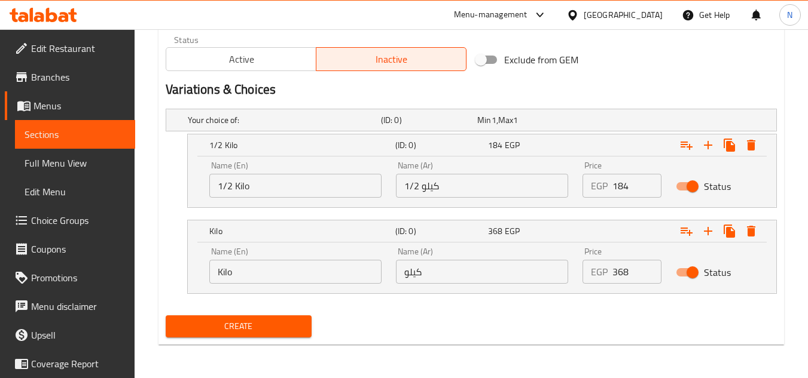
drag, startPoint x: 285, startPoint y: 322, endPoint x: 342, endPoint y: 29, distance: 298.4
click at [285, 314] on div "Create" at bounding box center [238, 327] width 155 height 32
drag, startPoint x: 265, startPoint y: 328, endPoint x: 274, endPoint y: 327, distance: 9.0
click at [266, 327] on span "Create" at bounding box center [238, 326] width 126 height 15
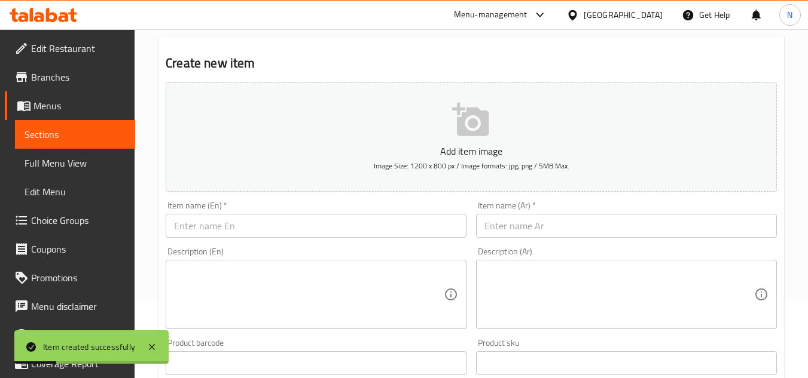
scroll to position [58, 0]
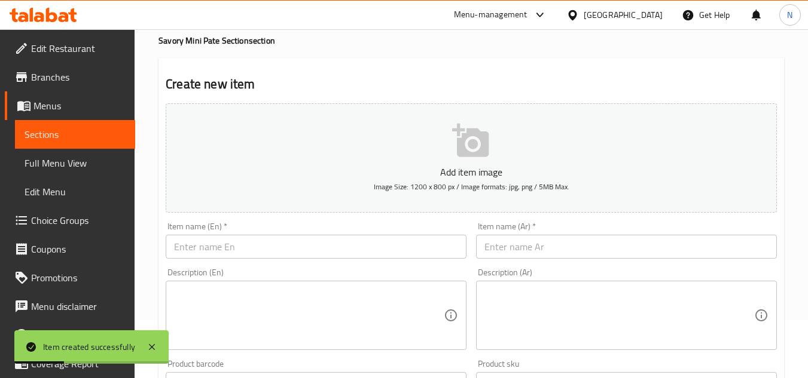
click at [543, 257] on input "text" at bounding box center [626, 247] width 301 height 24
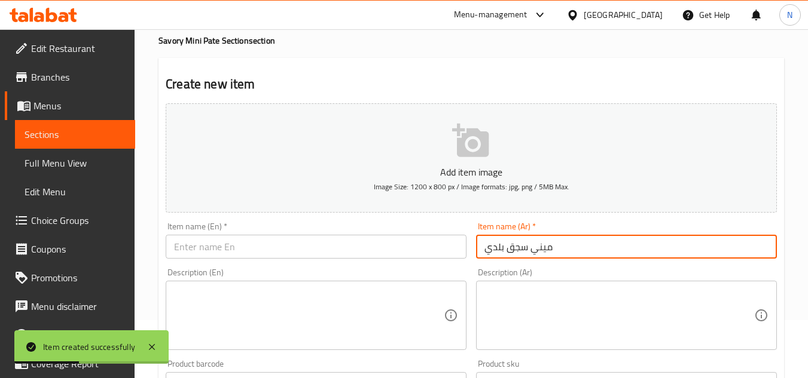
click at [543, 257] on input "ميني سجق بلدي" at bounding box center [626, 247] width 301 height 24
type input "ميني سجق بلدي"
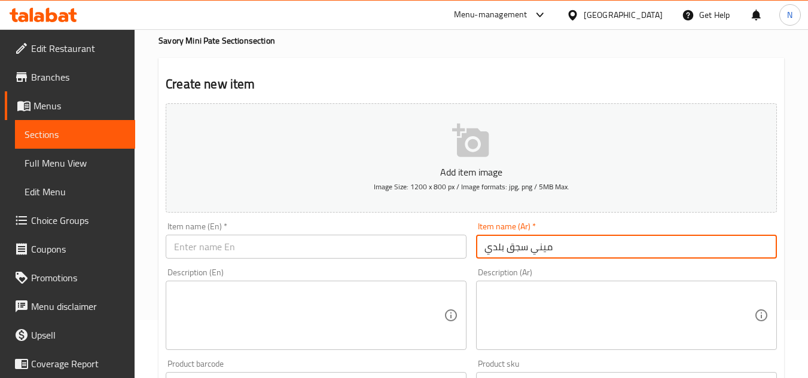
click at [349, 239] on input "text" at bounding box center [316, 247] width 301 height 24
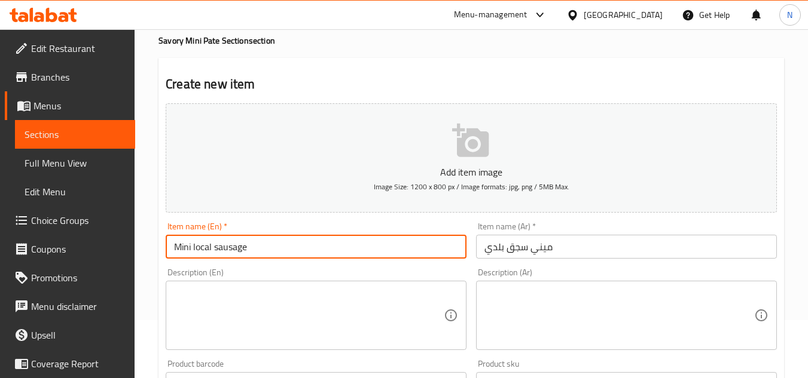
click at [210, 246] on input "Mini local sausage" at bounding box center [316, 247] width 301 height 24
click at [232, 246] on input "Mini baladi sausage" at bounding box center [316, 247] width 301 height 24
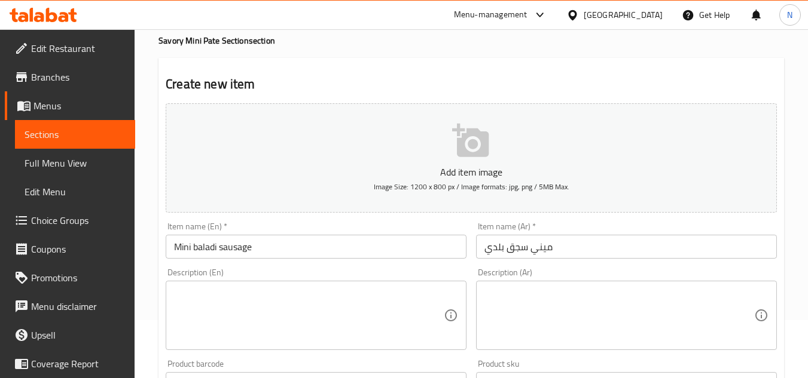
click at [308, 242] on input "Mini baladi sausage" at bounding box center [316, 247] width 301 height 24
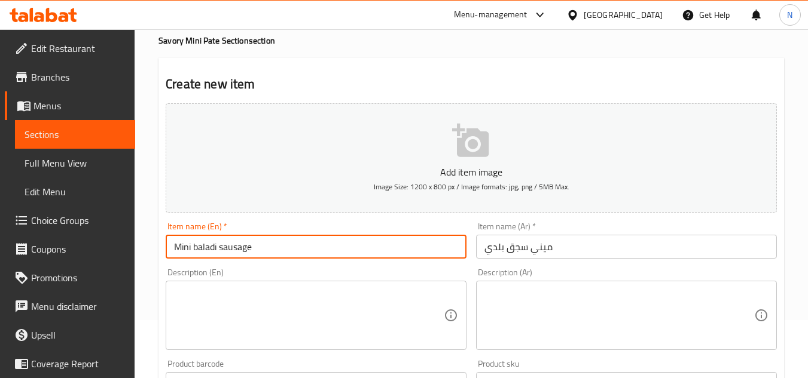
click at [308, 242] on input "Mini baladi sausage" at bounding box center [316, 247] width 301 height 24
type input "Mini Baladi Sausage"
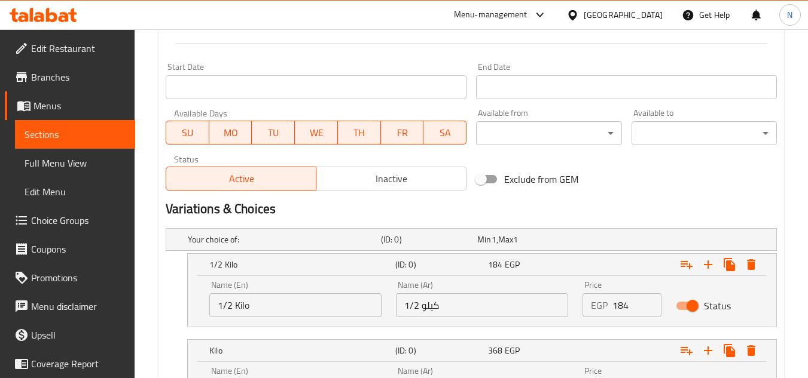
scroll to position [596, 0]
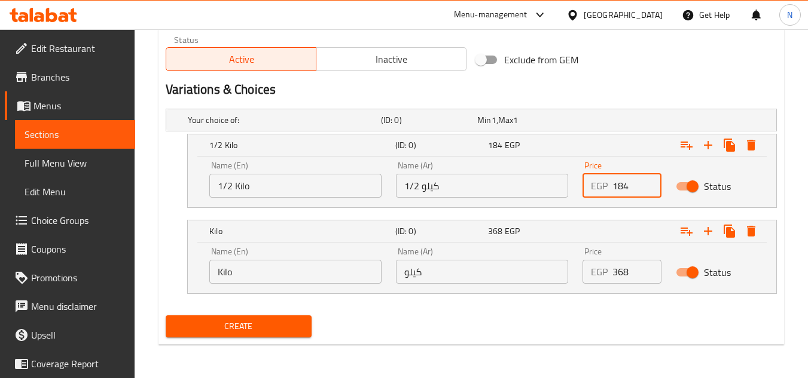
drag, startPoint x: 621, startPoint y: 194, endPoint x: 606, endPoint y: 201, distance: 16.6
click at [606, 201] on div "Price EGP 184 Price" at bounding box center [621, 179] width 93 height 51
type input "207"
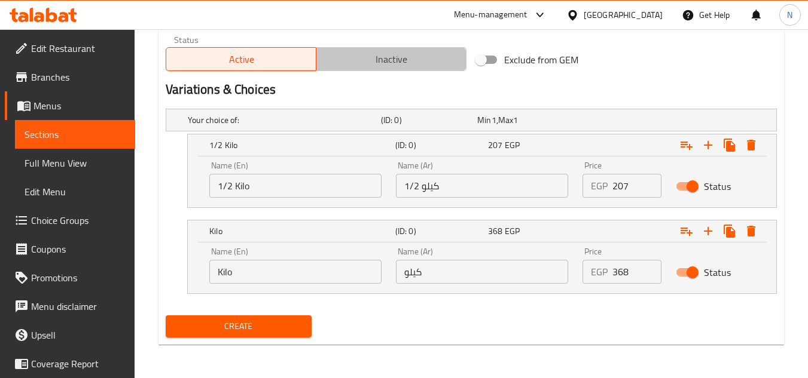
click at [370, 56] on span "Inactive" at bounding box center [391, 59] width 140 height 17
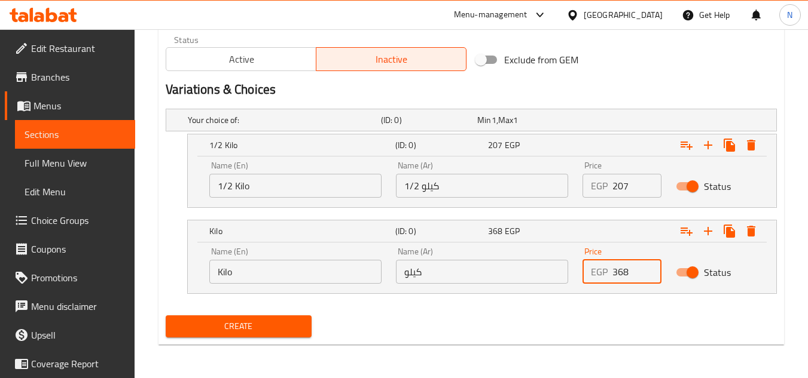
drag, startPoint x: 621, startPoint y: 265, endPoint x: 596, endPoint y: 277, distance: 27.8
click at [596, 277] on div "EGP 368 Price" at bounding box center [621, 272] width 79 height 24
type input "414"
drag, startPoint x: 286, startPoint y: 326, endPoint x: 381, endPoint y: 302, distance: 97.4
click at [286, 326] on span "Create" at bounding box center [238, 326] width 126 height 15
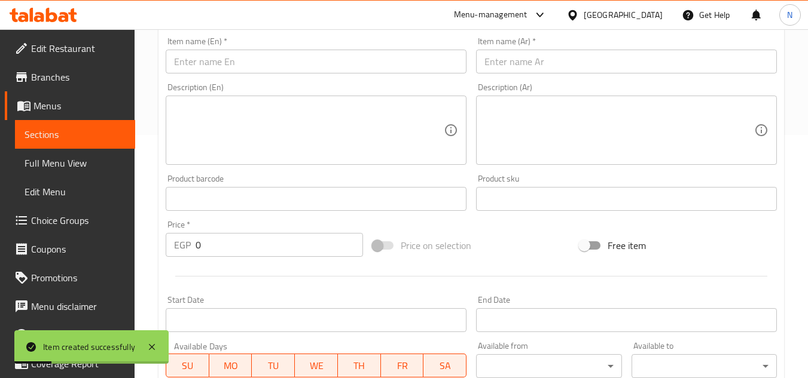
scroll to position [237, 0]
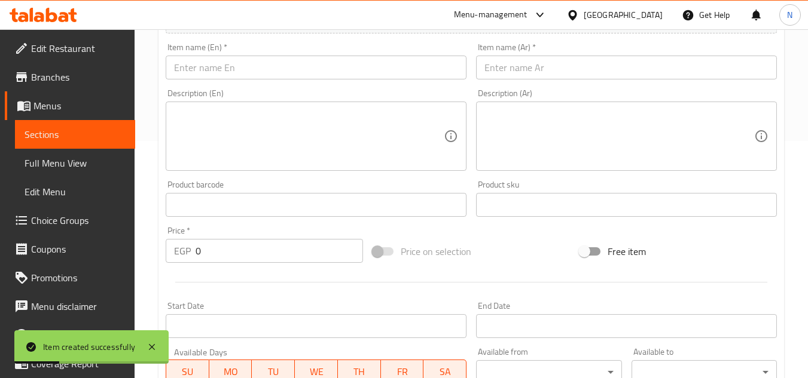
click at [528, 69] on input "text" at bounding box center [626, 68] width 301 height 24
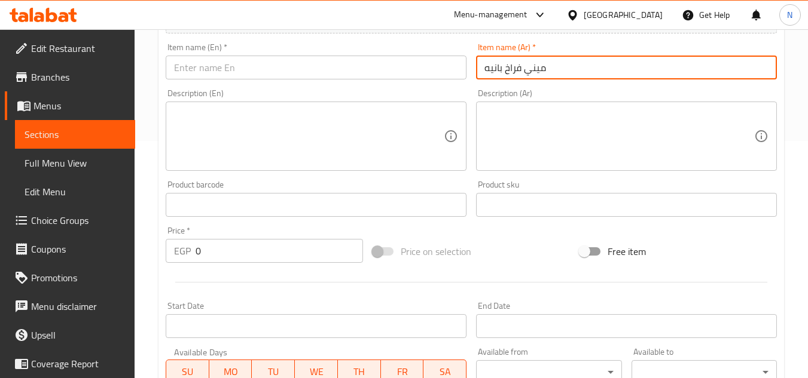
click at [497, 77] on input "ميني فراخ بانيه" at bounding box center [626, 68] width 301 height 24
type input "ميني فراخ بانيه"
click at [319, 67] on input "text" at bounding box center [316, 68] width 301 height 24
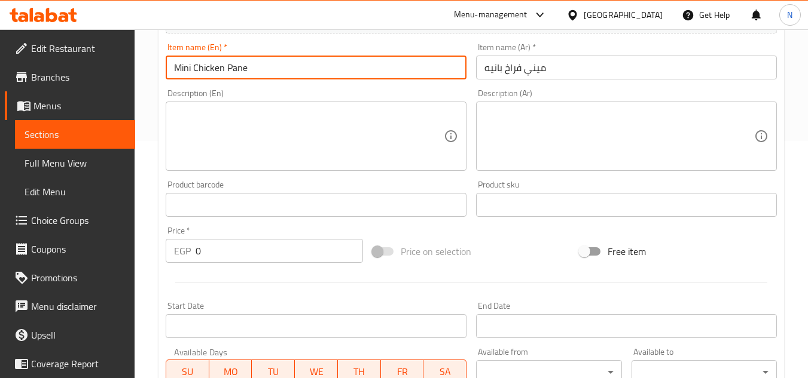
type input "Mini Chicken Pane"
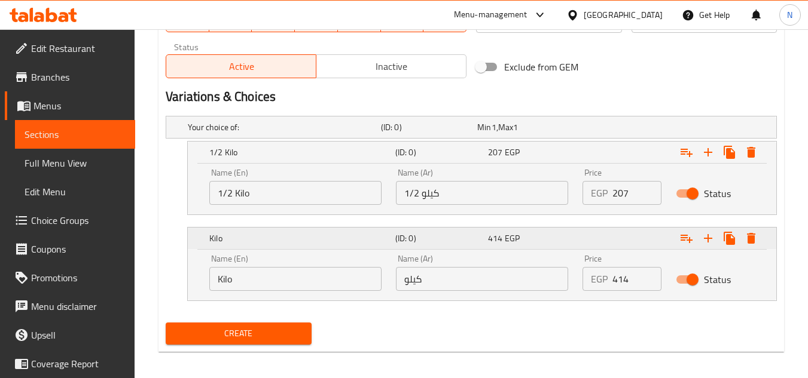
scroll to position [596, 0]
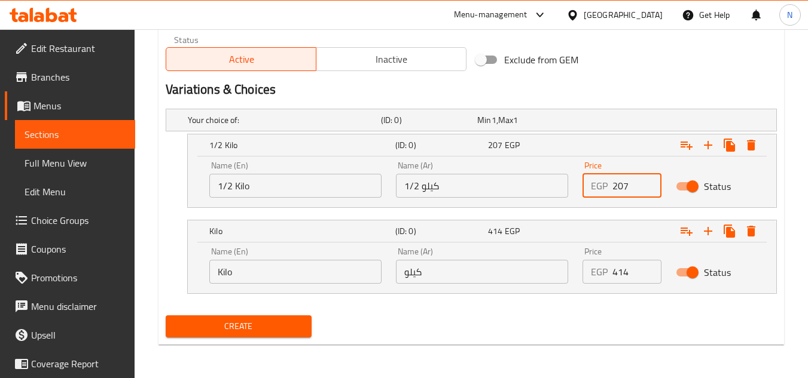
drag, startPoint x: 622, startPoint y: 185, endPoint x: 587, endPoint y: 198, distance: 37.1
click at [587, 198] on div "Price EGP 207 Price" at bounding box center [621, 179] width 93 height 51
type input "172.5"
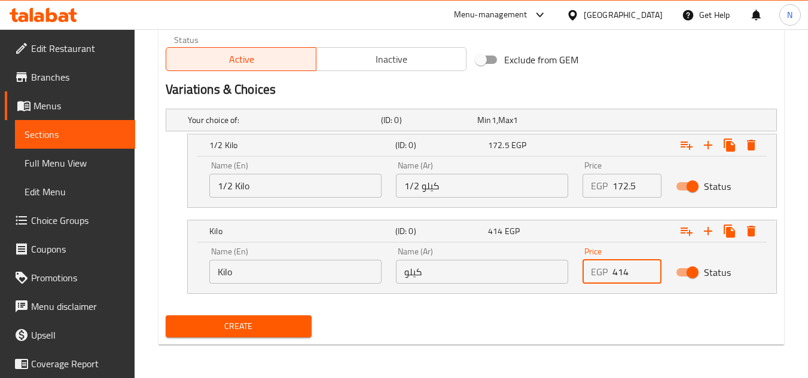
drag, startPoint x: 624, startPoint y: 277, endPoint x: 590, endPoint y: 285, distance: 34.9
click at [590, 285] on div "Price EGP 414 Price" at bounding box center [621, 265] width 93 height 51
type input "345"
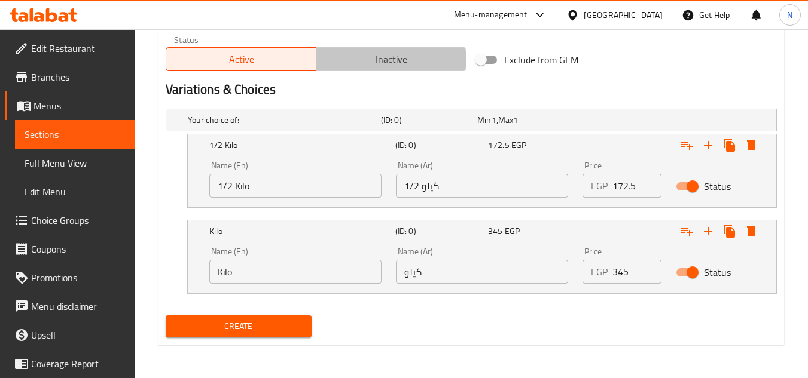
click at [362, 58] on span "Inactive" at bounding box center [391, 59] width 140 height 17
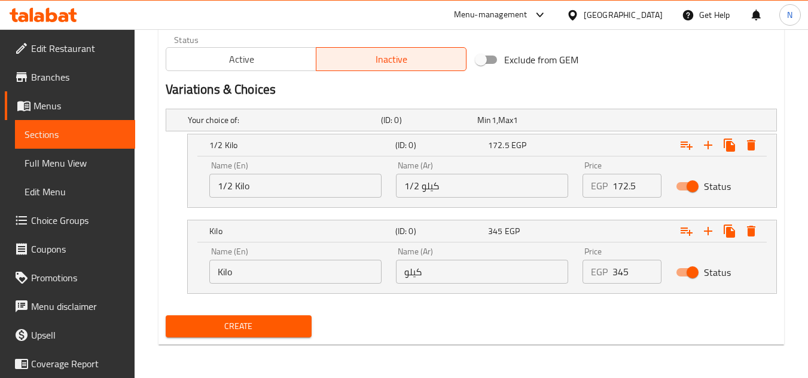
click at [262, 317] on button "Create" at bounding box center [238, 327] width 145 height 22
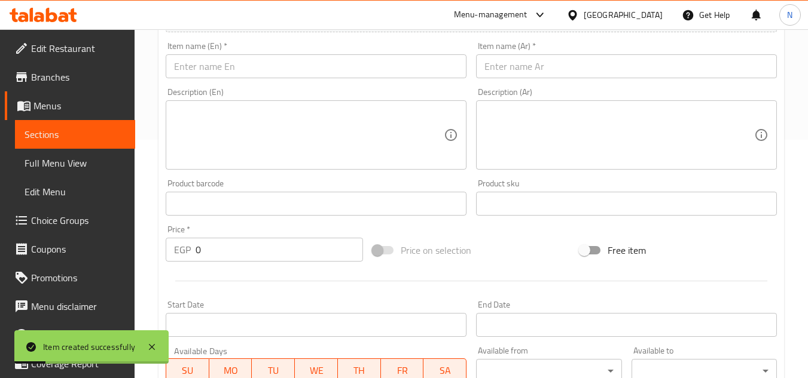
scroll to position [237, 0]
click at [548, 71] on input "text" at bounding box center [626, 68] width 301 height 24
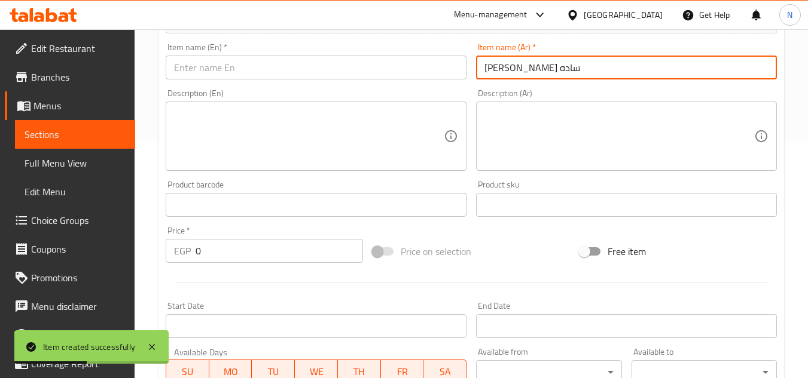
type input "ميني كرواسون ساده"
click at [505, 69] on input "ميني كرواسون ساده" at bounding box center [626, 68] width 301 height 24
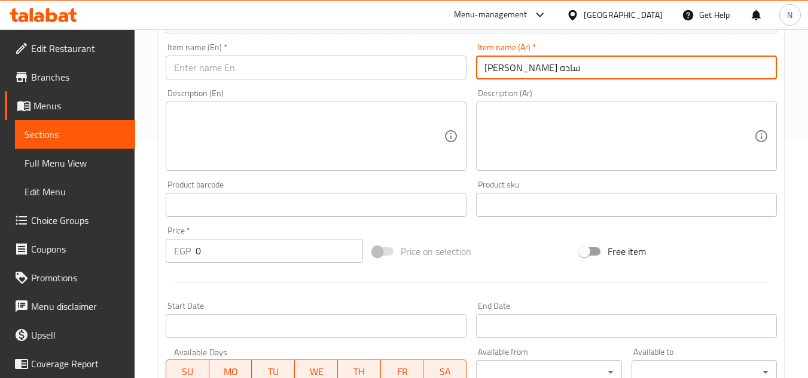
click at [505, 69] on input "ميني كرواسون ساده" at bounding box center [626, 68] width 301 height 24
click at [354, 63] on input "text" at bounding box center [316, 68] width 301 height 24
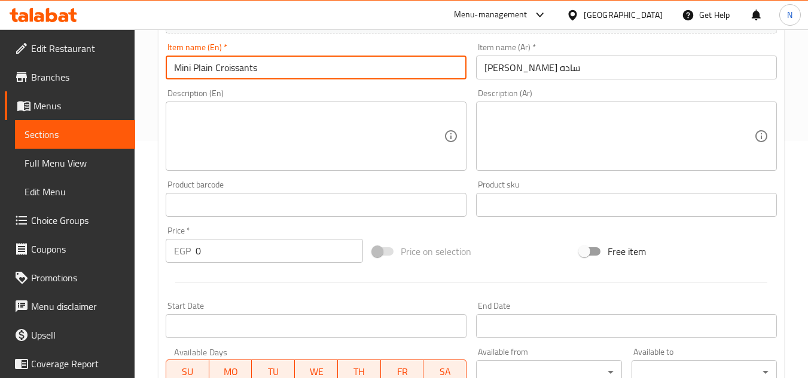
type input "Mini Plain Croissants"
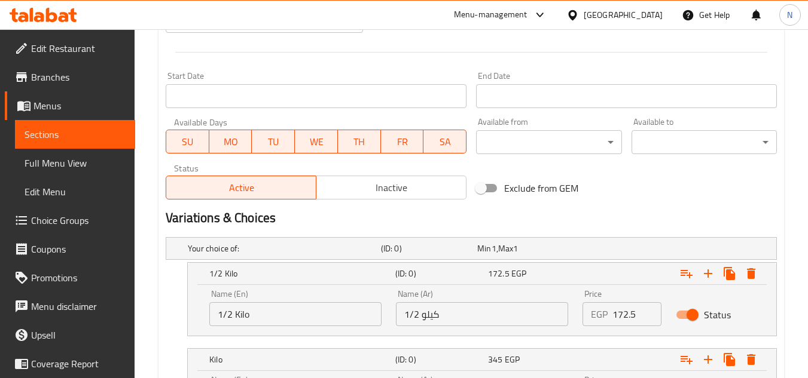
scroll to position [536, 0]
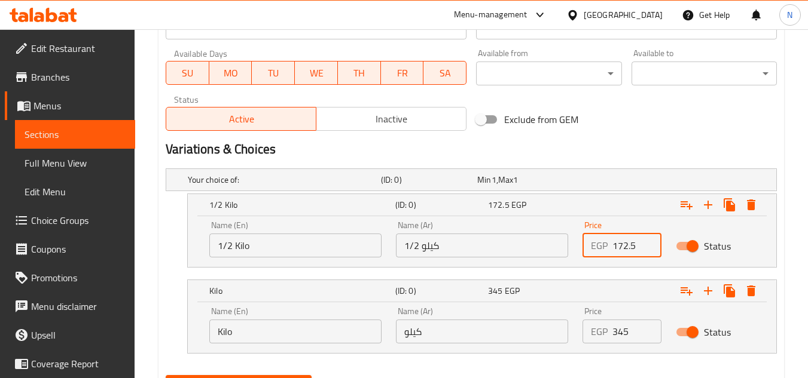
drag, startPoint x: 620, startPoint y: 245, endPoint x: 597, endPoint y: 255, distance: 25.7
click at [597, 255] on div "EGP 172.5 Price" at bounding box center [621, 246] width 79 height 24
type input "103.5"
drag, startPoint x: 615, startPoint y: 328, endPoint x: 601, endPoint y: 341, distance: 19.4
click at [601, 341] on div "EGP 345 Price" at bounding box center [621, 332] width 79 height 24
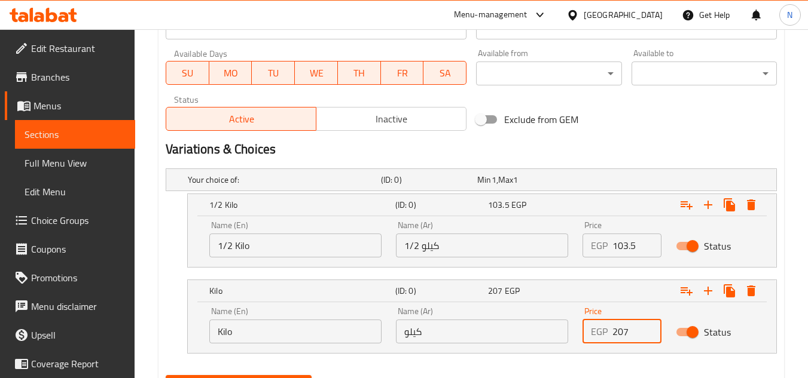
type input "207"
click at [382, 120] on span "Inactive" at bounding box center [391, 119] width 140 height 17
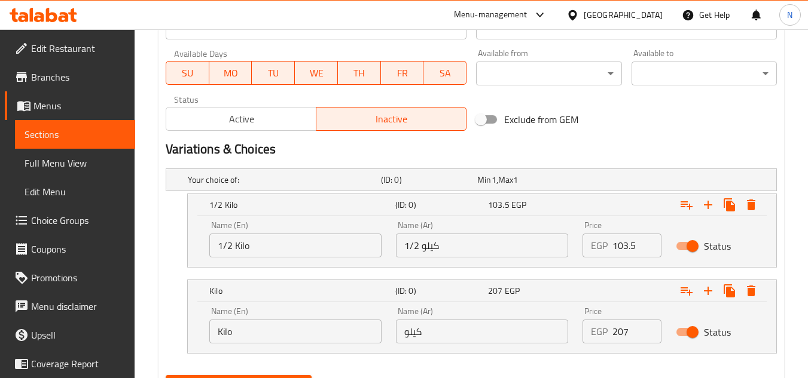
scroll to position [596, 0]
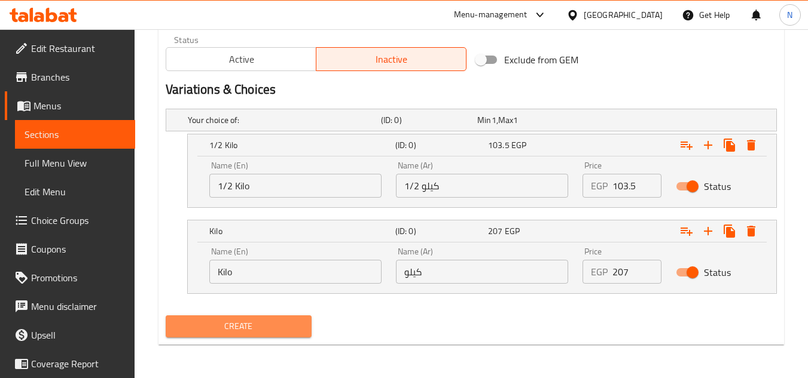
click at [301, 333] on span "Create" at bounding box center [238, 326] width 126 height 15
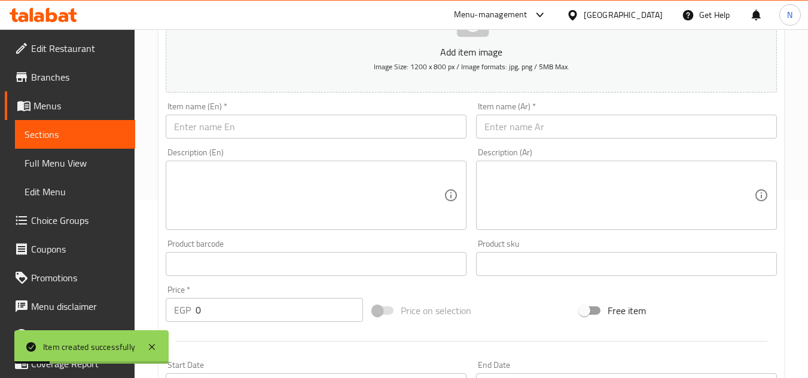
scroll to position [178, 0]
click at [515, 128] on input "text" at bounding box center [626, 127] width 301 height 24
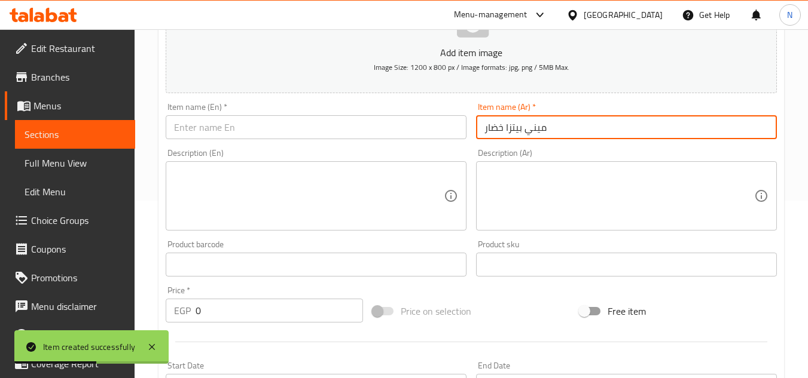
drag, startPoint x: 505, startPoint y: 132, endPoint x: 546, endPoint y: 136, distance: 41.5
click at [546, 136] on input "ميني بيتزا خضار" at bounding box center [626, 127] width 301 height 24
type input "ميني بيتزا خضار"
click at [366, 128] on input "text" at bounding box center [316, 127] width 301 height 24
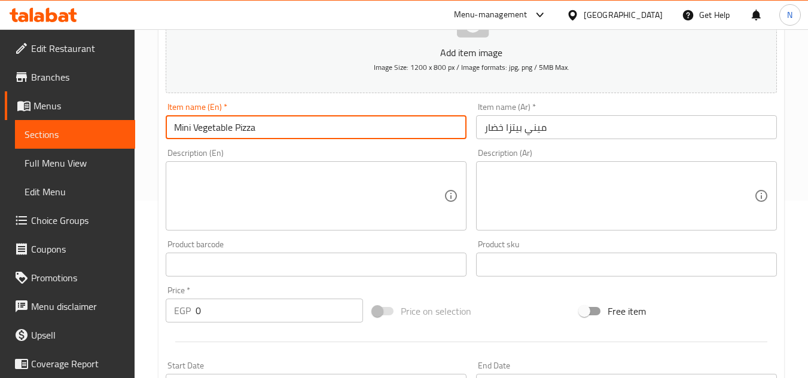
type input "Mini Vegetable Pizza"
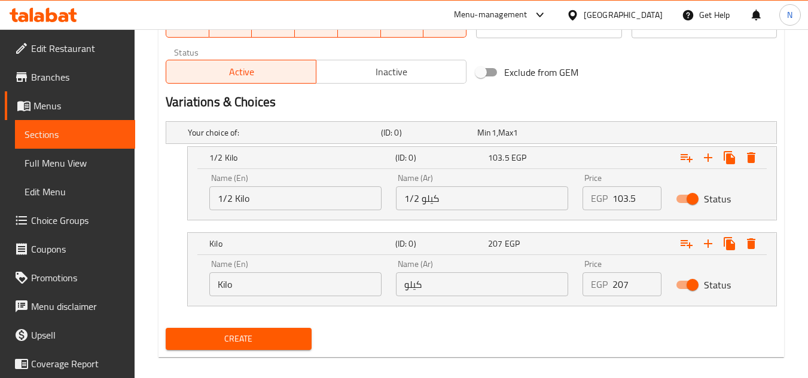
scroll to position [596, 0]
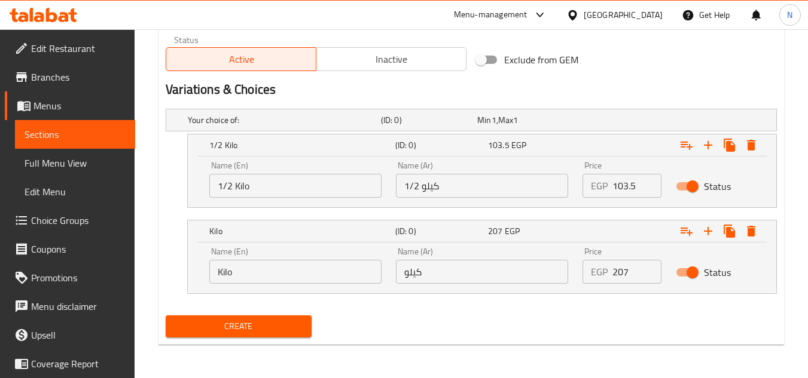
click at [366, 57] on span "Inactive" at bounding box center [391, 59] width 140 height 17
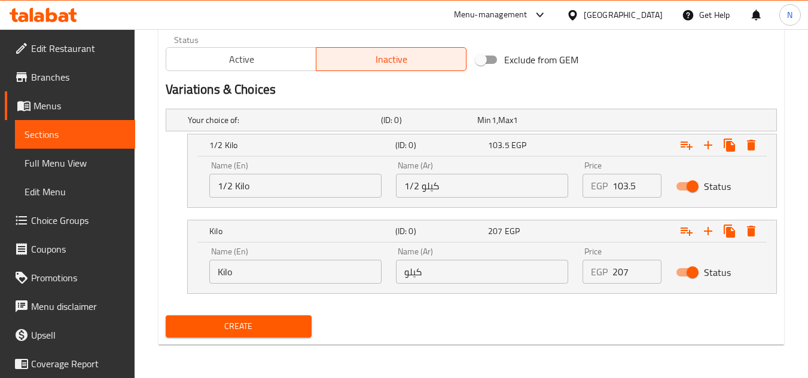
click at [285, 332] on span "Create" at bounding box center [238, 326] width 126 height 15
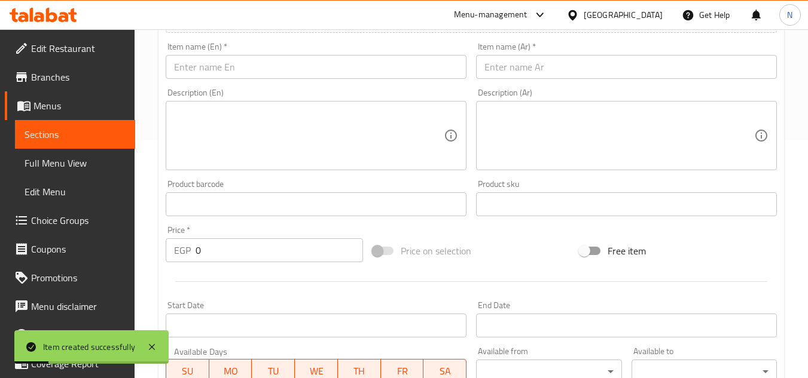
scroll to position [237, 0]
click at [577, 72] on input "text" at bounding box center [626, 68] width 301 height 24
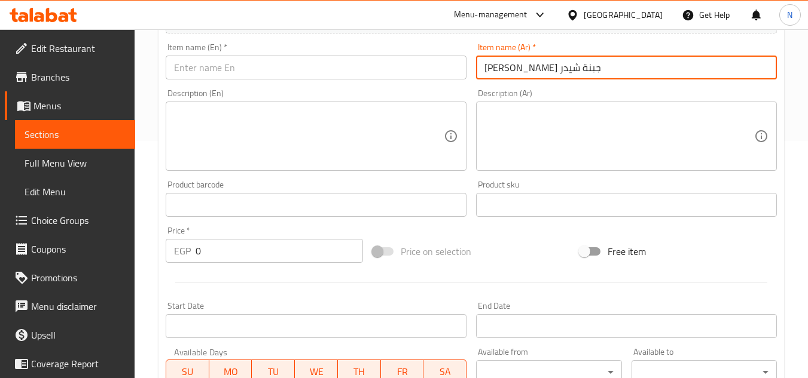
click at [527, 69] on input "ميني كرواسون جبنة شيدر" at bounding box center [626, 68] width 301 height 24
click at [527, 70] on input "ميني كرواسون جبنة شيدر" at bounding box center [626, 68] width 301 height 24
type input "ميني كرواسون جبنة شيدر"
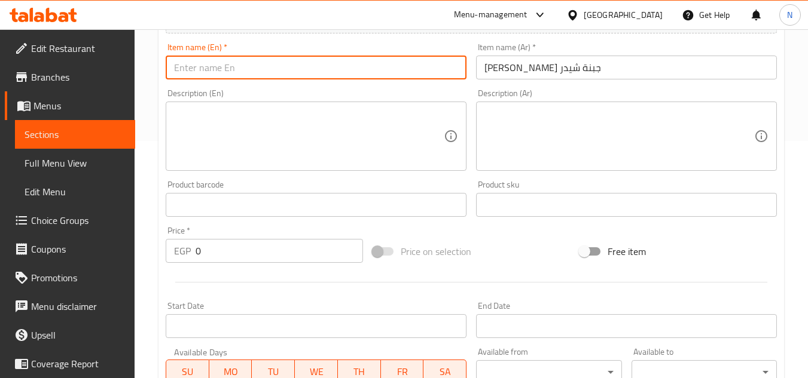
click at [375, 74] on input "text" at bounding box center [316, 68] width 301 height 24
type input "Mini Cheddar Cheese Croissants"
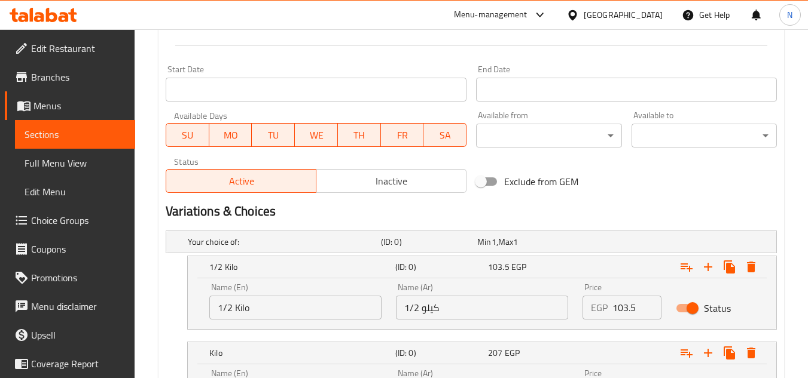
scroll to position [596, 0]
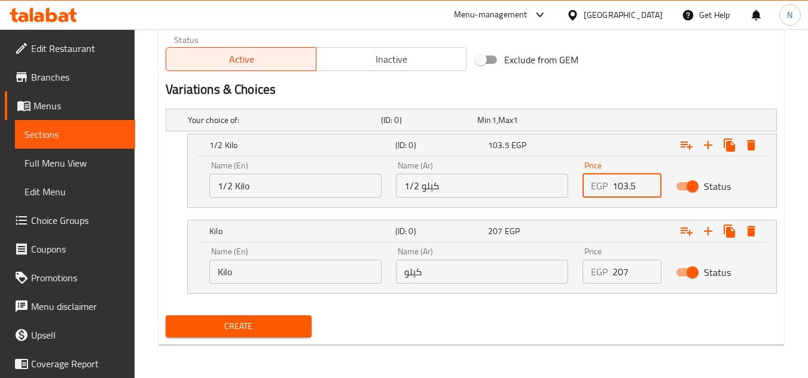
drag, startPoint x: 621, startPoint y: 186, endPoint x: 598, endPoint y: 197, distance: 24.6
click at [598, 197] on div "EGP 103.5 Price" at bounding box center [621, 186] width 79 height 24
type input "115"
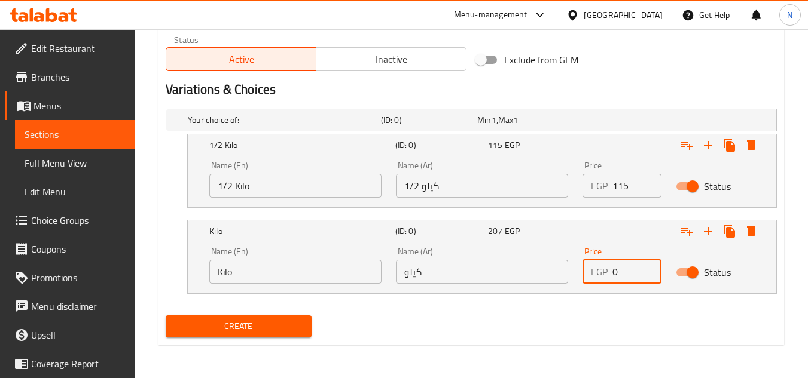
drag, startPoint x: 623, startPoint y: 274, endPoint x: 577, endPoint y: 280, distance: 46.3
click at [577, 280] on div "Price EGP 0 Price" at bounding box center [621, 265] width 93 height 51
type input "230"
click at [393, 62] on span "Inactive" at bounding box center [391, 59] width 140 height 17
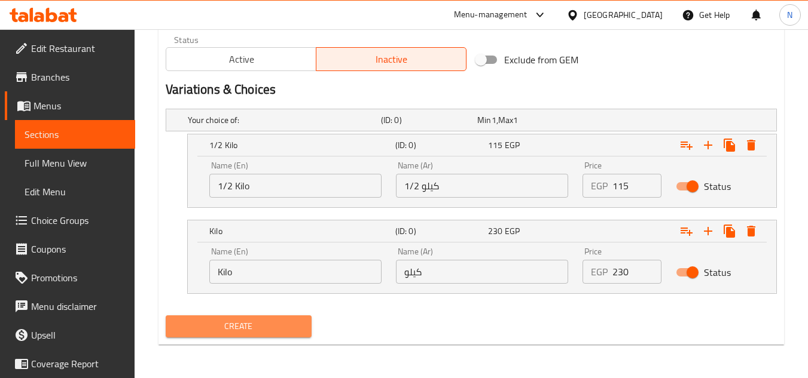
drag, startPoint x: 268, startPoint y: 325, endPoint x: 674, endPoint y: 326, distance: 405.9
click at [268, 325] on span "Create" at bounding box center [238, 326] width 126 height 15
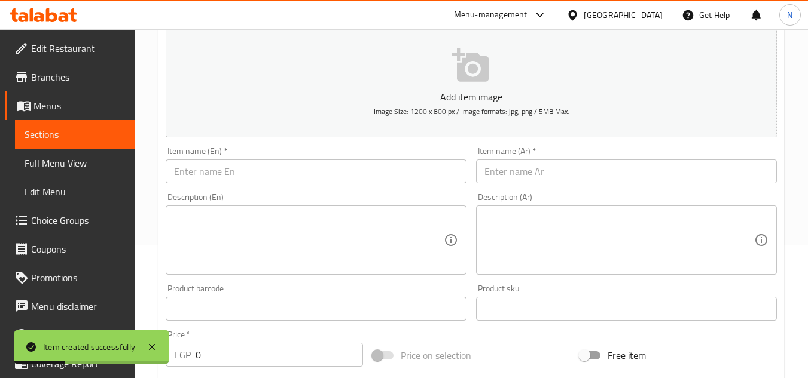
scroll to position [118, 0]
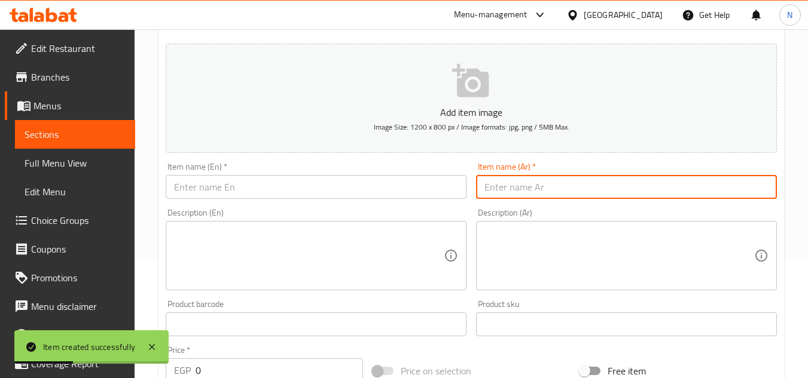
click at [510, 190] on input "text" at bounding box center [626, 187] width 301 height 24
type input "ميني كرواسون شكولاتة"
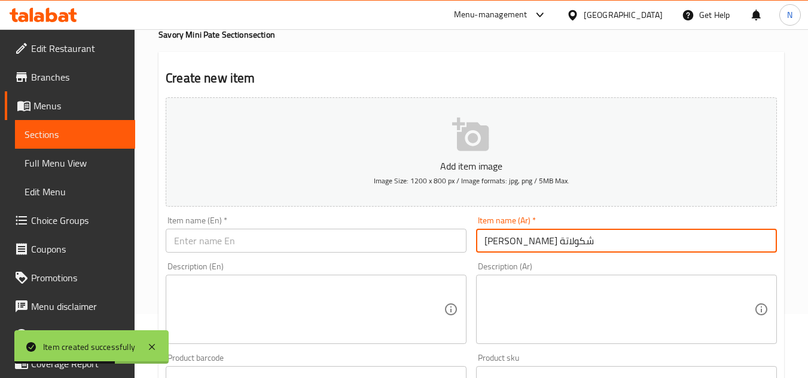
scroll to position [0, 0]
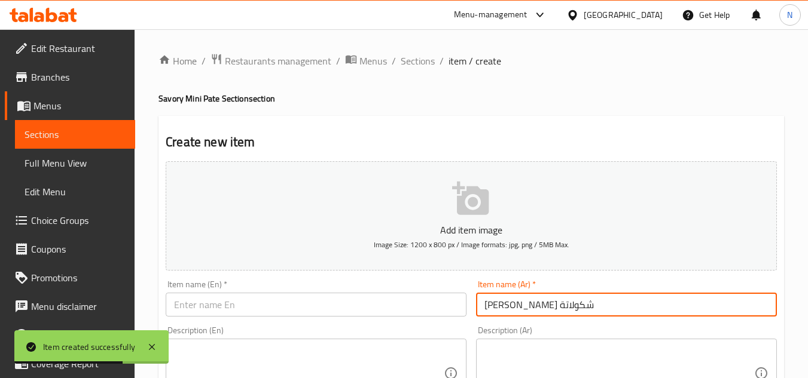
click at [347, 313] on input "text" at bounding box center [316, 305] width 301 height 24
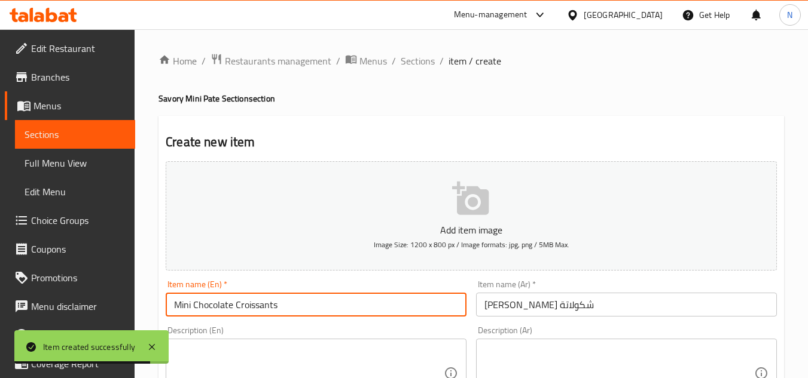
type input "Mini Chocolate Croissants"
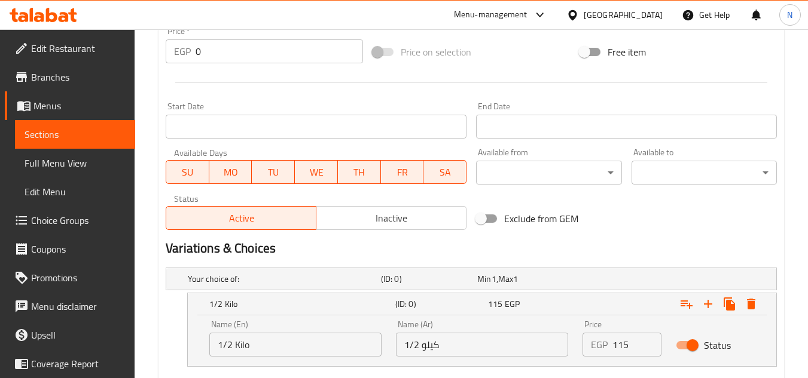
scroll to position [478, 0]
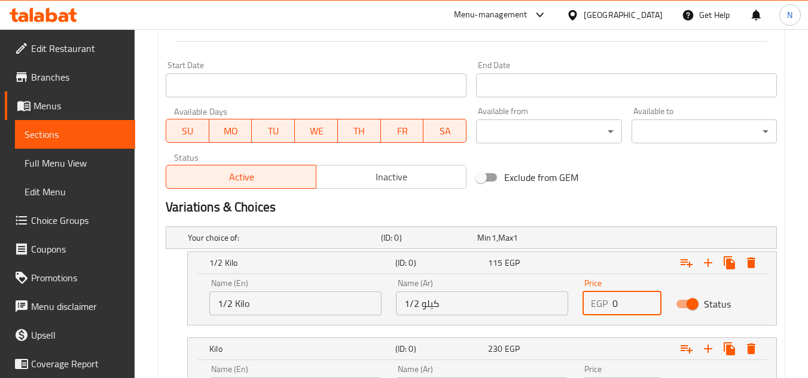
drag, startPoint x: 623, startPoint y: 301, endPoint x: 600, endPoint y: 313, distance: 25.7
click at [600, 313] on div "EGP 0 Price" at bounding box center [621, 304] width 79 height 24
type input "103.5"
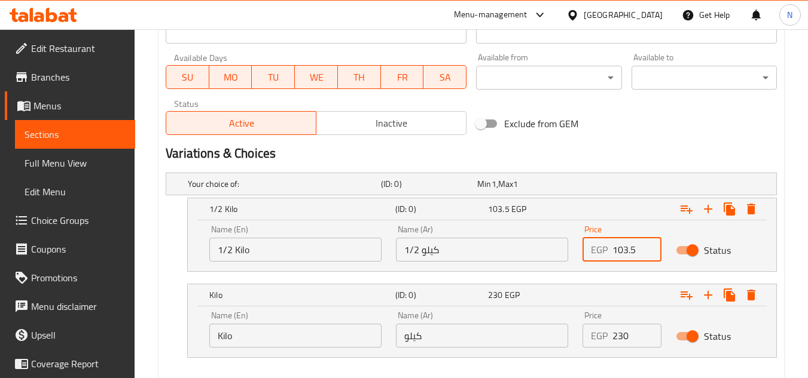
scroll to position [596, 0]
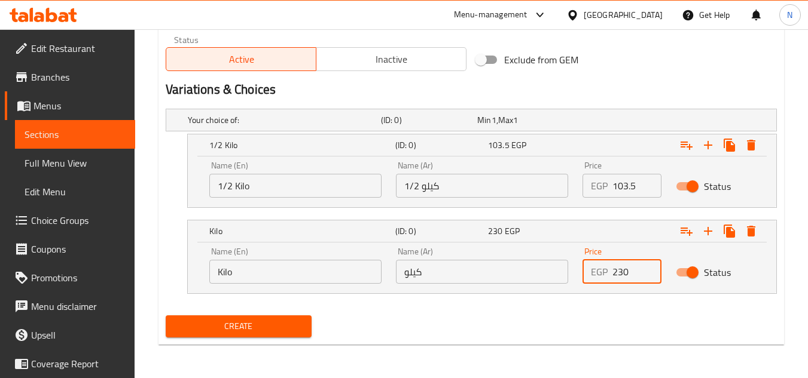
drag, startPoint x: 626, startPoint y: 264, endPoint x: 576, endPoint y: 286, distance: 54.6
click at [576, 286] on div "Price EGP 230 Price" at bounding box center [621, 265] width 93 height 51
type input "207"
click at [380, 57] on span "Inactive" at bounding box center [391, 59] width 140 height 17
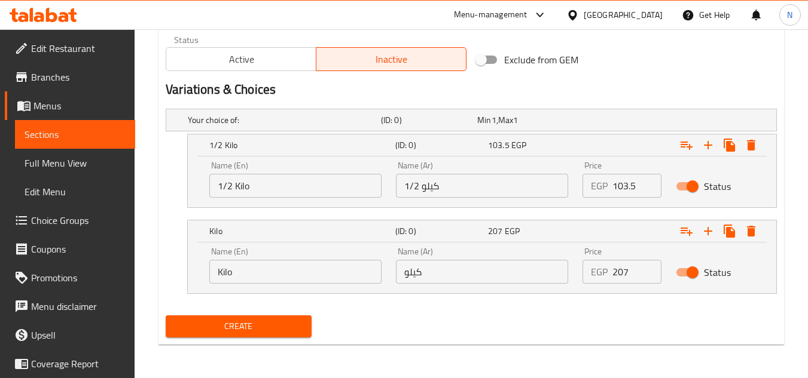
click at [290, 324] on span "Create" at bounding box center [238, 326] width 126 height 15
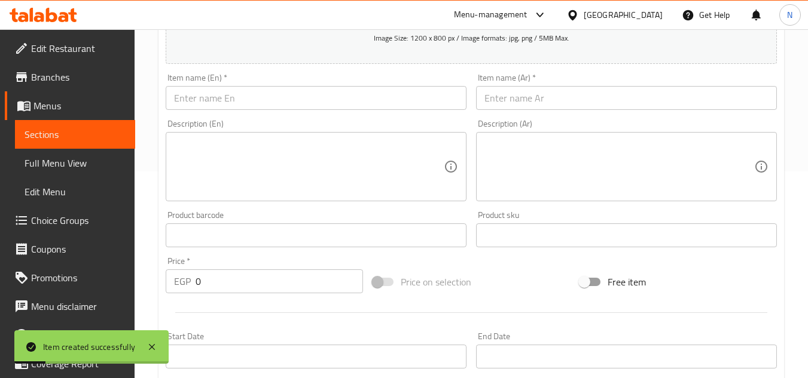
scroll to position [178, 0]
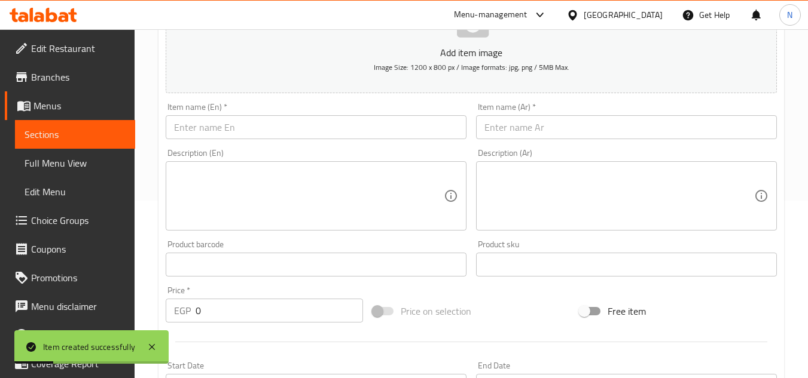
click at [547, 125] on input "text" at bounding box center [626, 127] width 301 height 24
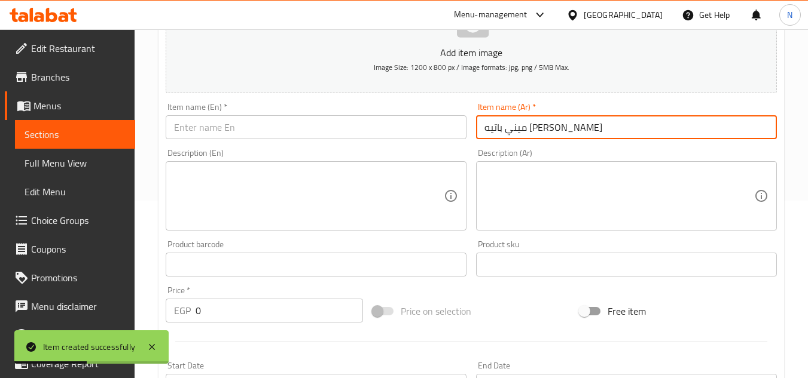
type input "ميني باتيه سوسيس"
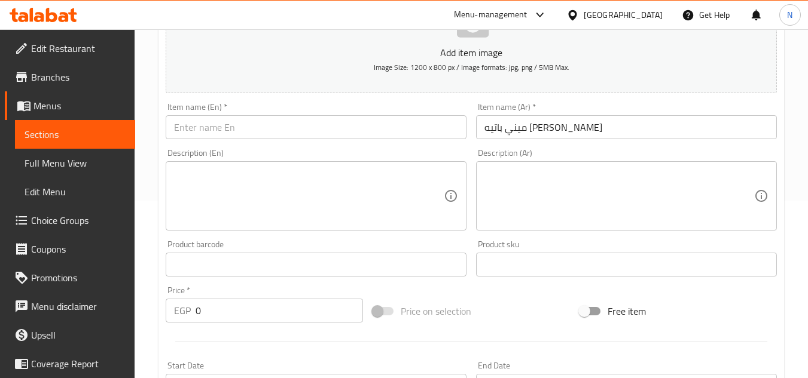
click at [310, 131] on input "text" at bounding box center [316, 127] width 301 height 24
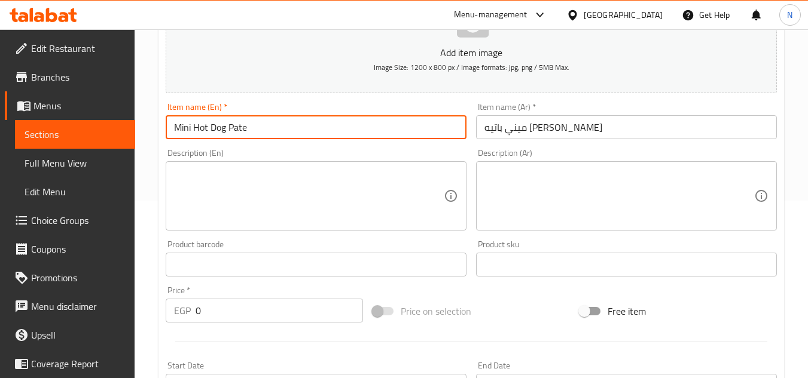
click at [245, 131] on input "Mini Hot Dog Pate" at bounding box center [316, 127] width 301 height 24
type input "Mini Hot Dog Pate"
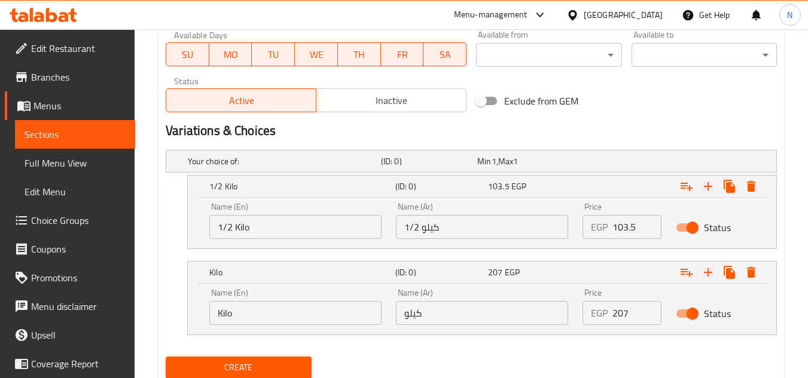
scroll to position [596, 0]
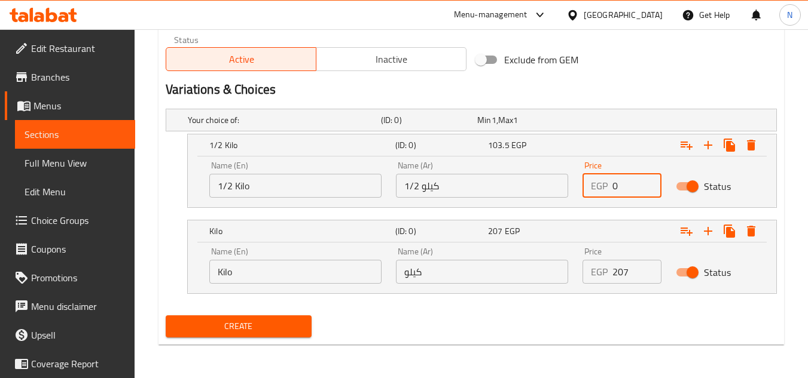
drag, startPoint x: 619, startPoint y: 190, endPoint x: 600, endPoint y: 194, distance: 20.1
click at [600, 194] on div "EGP 0 Price" at bounding box center [621, 186] width 79 height 24
type input "115"
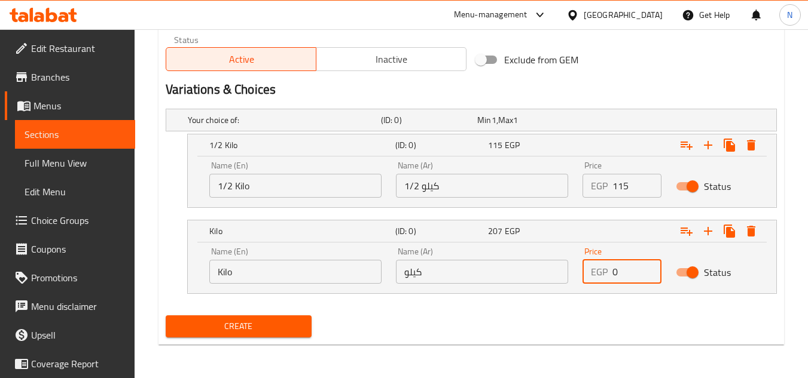
drag, startPoint x: 621, startPoint y: 270, endPoint x: 600, endPoint y: 281, distance: 23.8
click at [600, 281] on div "EGP 0 Price" at bounding box center [621, 272] width 79 height 24
type input "230"
click at [386, 60] on span "Inactive" at bounding box center [391, 59] width 140 height 17
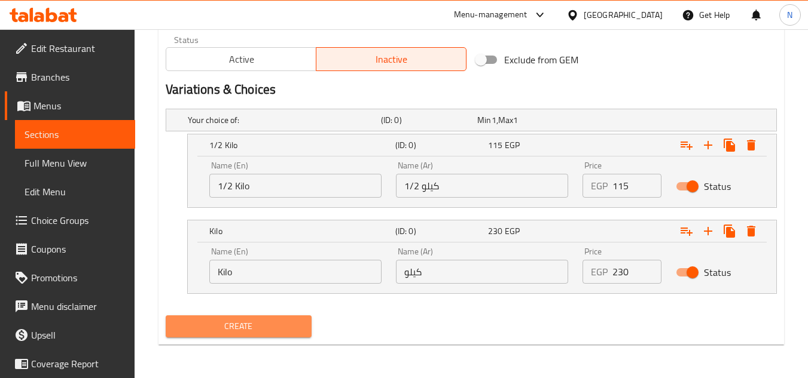
click at [300, 324] on span "Create" at bounding box center [238, 326] width 126 height 15
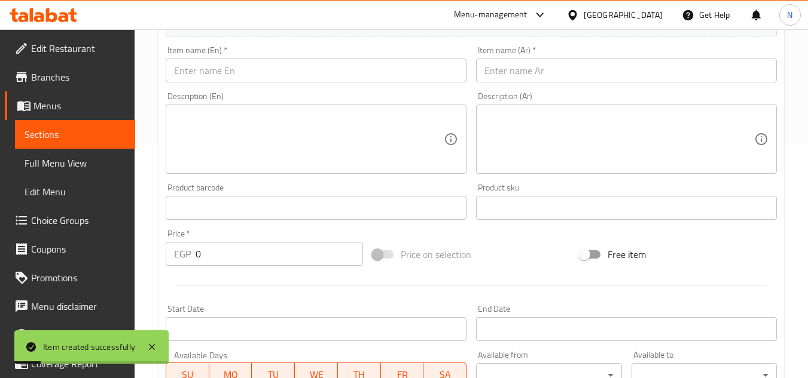
scroll to position [58, 0]
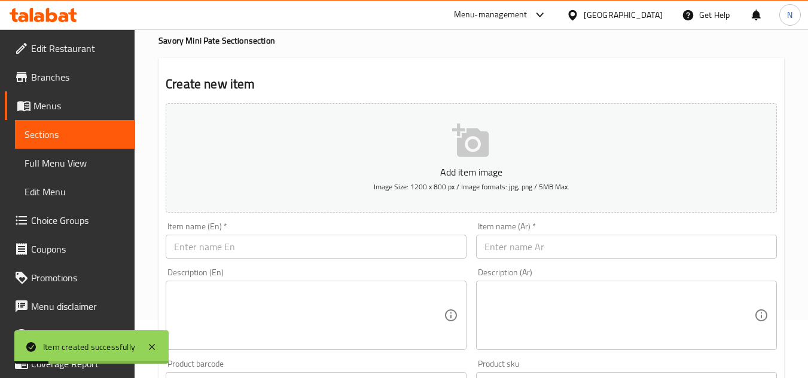
click at [505, 248] on input "text" at bounding box center [626, 247] width 301 height 24
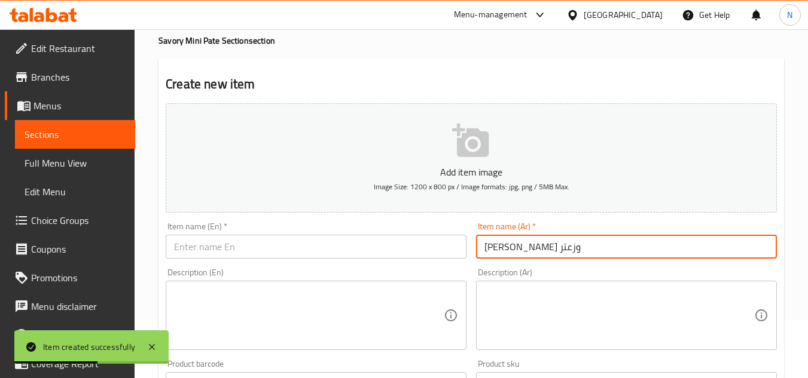
type input "ميني باتيه جبنة وزعتر"
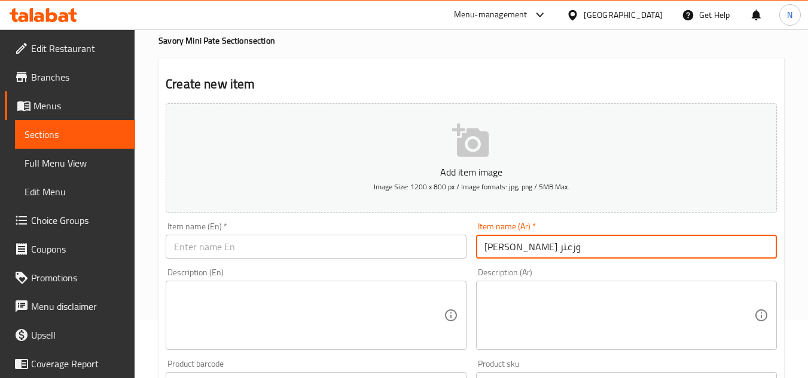
click at [539, 255] on input "ميني باتيه جبنة وزعتر" at bounding box center [626, 247] width 301 height 24
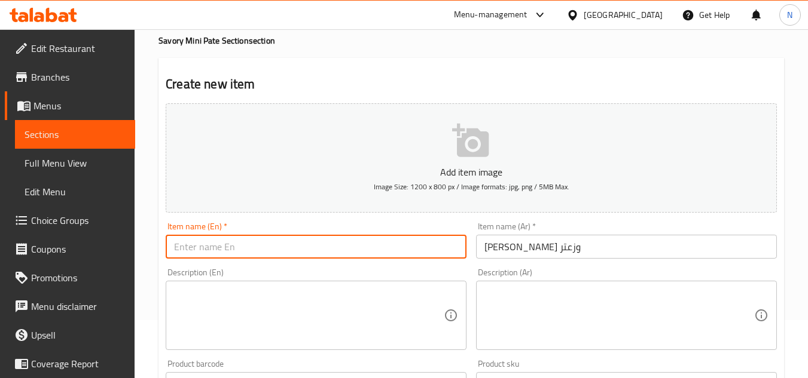
click at [314, 243] on input "text" at bounding box center [316, 247] width 301 height 24
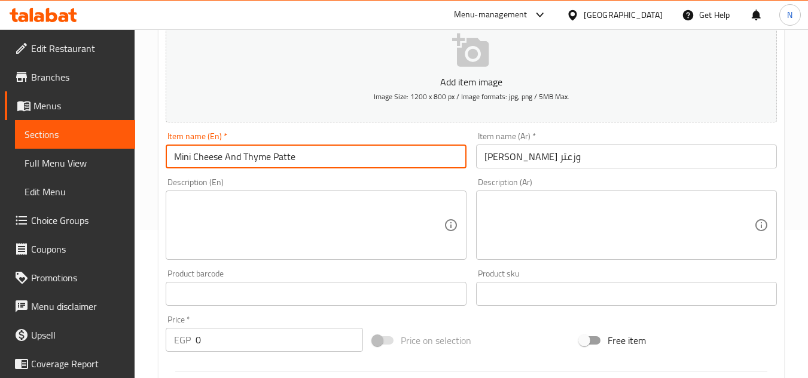
scroll to position [118, 0]
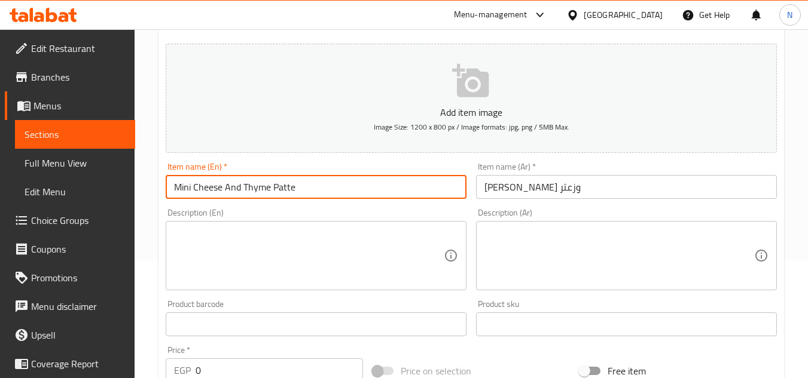
click at [289, 187] on input "Mini Cheese And Thyme Patte" at bounding box center [316, 187] width 301 height 24
click at [289, 188] on input "Mini Cheese And Thyme Pate" at bounding box center [316, 187] width 301 height 24
click at [288, 189] on input "Mini Cheese And Thyme Pate" at bounding box center [316, 187] width 301 height 24
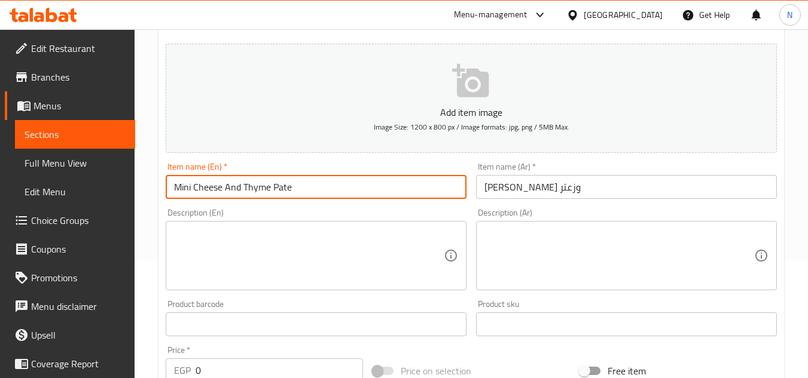
click at [288, 189] on input "Mini Cheese And Thyme Pate" at bounding box center [316, 187] width 301 height 24
click at [286, 191] on input "Mini Cheese And Thyme Pate" at bounding box center [316, 187] width 301 height 24
type input "Mini Cheese And Thyme Pate"
click at [259, 194] on input "Mini Cheese And Thyme Pate" at bounding box center [316, 187] width 301 height 24
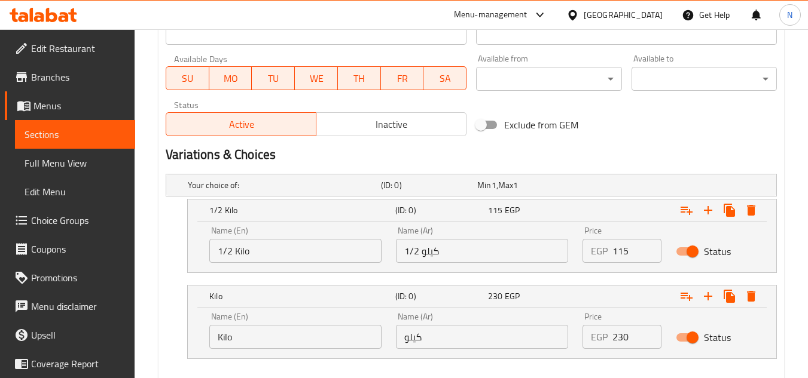
scroll to position [596, 0]
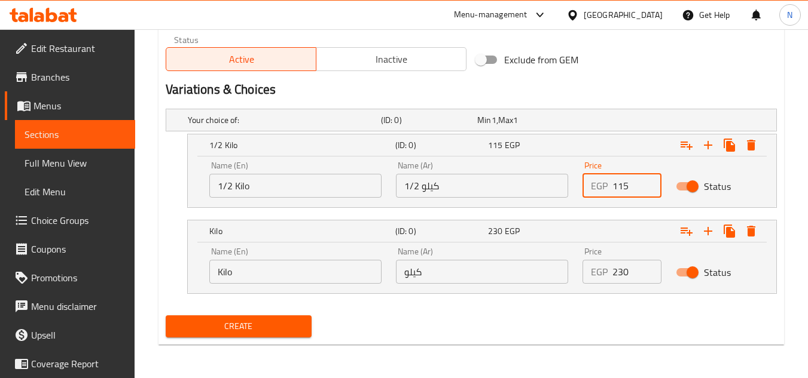
drag, startPoint x: 622, startPoint y: 185, endPoint x: 581, endPoint y: 197, distance: 42.5
click at [581, 197] on div "Price EGP 115 Price" at bounding box center [621, 179] width 93 height 51
type input "103.5"
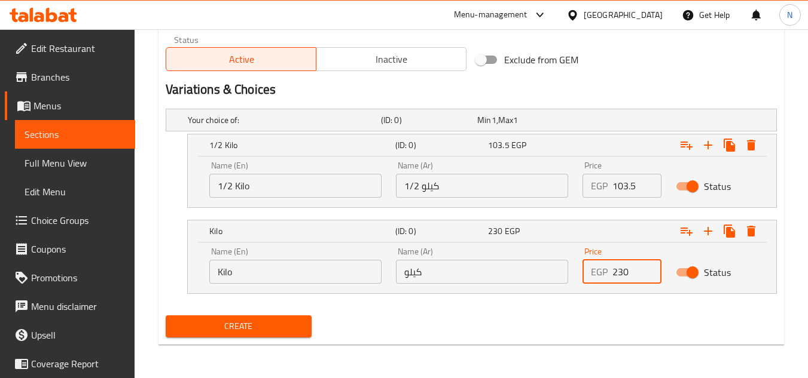
drag, startPoint x: 622, startPoint y: 273, endPoint x: 600, endPoint y: 276, distance: 22.3
click at [600, 276] on div "EGP 230 Price" at bounding box center [621, 272] width 79 height 24
type input "207"
drag, startPoint x: 411, startPoint y: 64, endPoint x: 402, endPoint y: 84, distance: 22.2
click at [412, 64] on span "Inactive" at bounding box center [391, 59] width 140 height 17
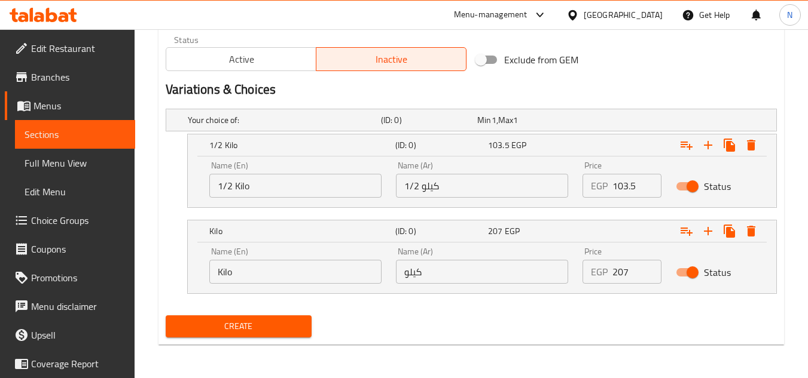
click at [294, 326] on span "Create" at bounding box center [238, 326] width 126 height 15
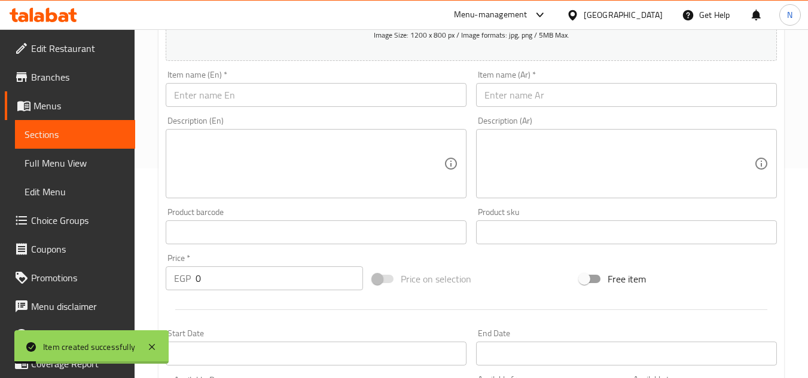
scroll to position [178, 0]
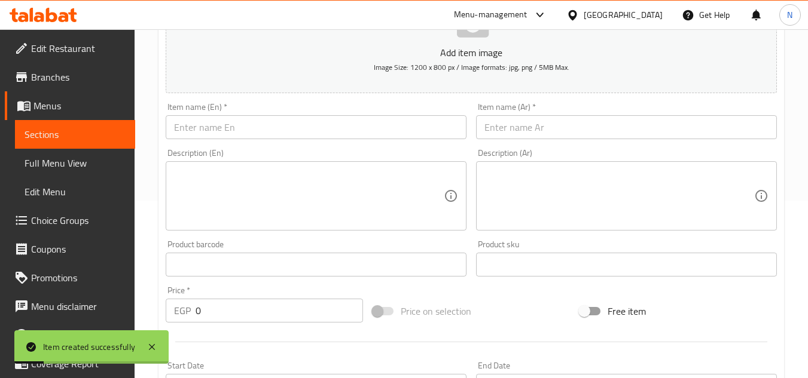
click at [534, 132] on input "text" at bounding box center [626, 127] width 301 height 24
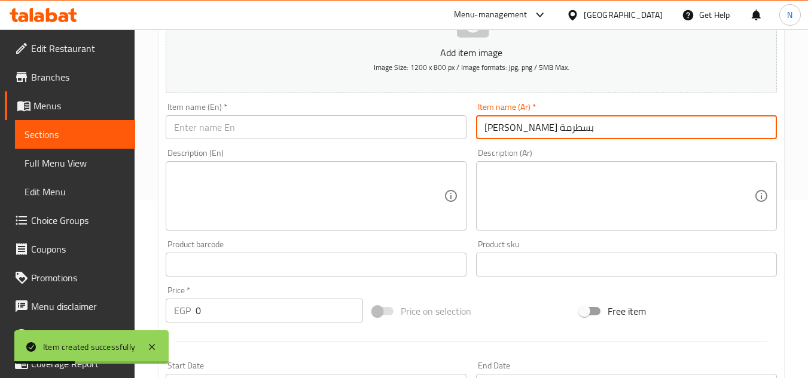
type input "ميني باتيه بسطرمة"
click at [354, 124] on input "text" at bounding box center [316, 127] width 301 height 24
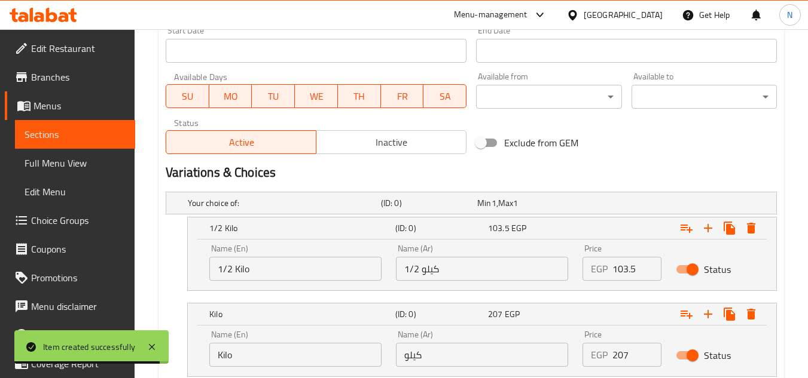
scroll to position [596, 0]
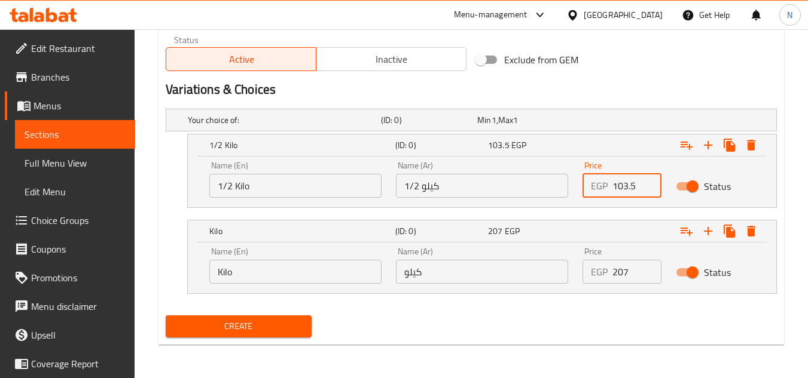
drag, startPoint x: 621, startPoint y: 191, endPoint x: 598, endPoint y: 199, distance: 24.0
click at [598, 199] on div "Price EGP 103.5 Price" at bounding box center [621, 179] width 93 height 51
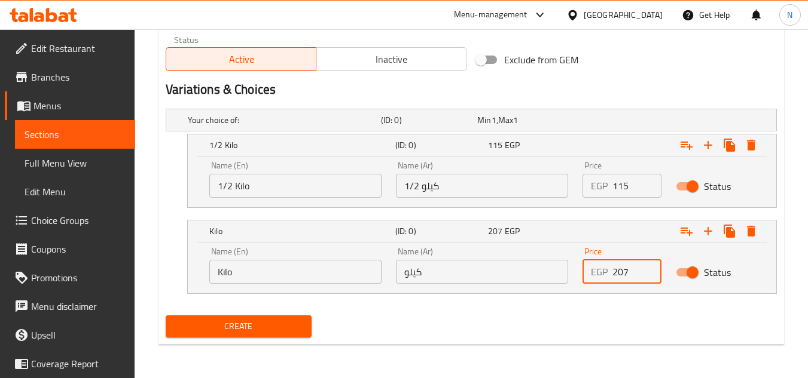
drag, startPoint x: 632, startPoint y: 275, endPoint x: 591, endPoint y: 303, distance: 49.9
click at [591, 303] on div "Your choice of: (ID: 0) Min 1 , Max 1 Name (En) Your choice of: Name (En) Name …" at bounding box center [471, 207] width 621 height 207
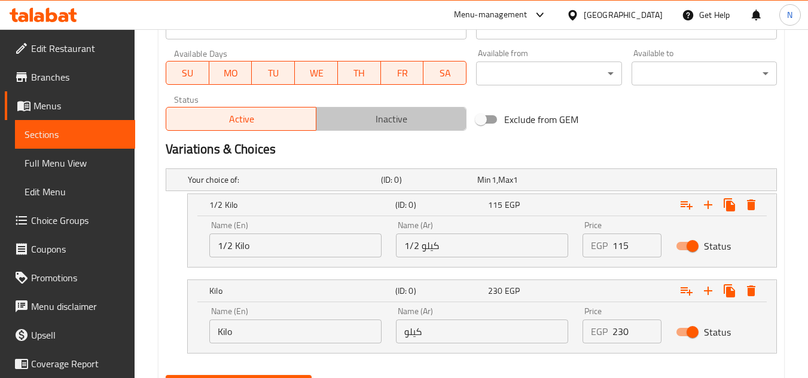
click at [382, 122] on span "Inactive" at bounding box center [391, 119] width 140 height 17
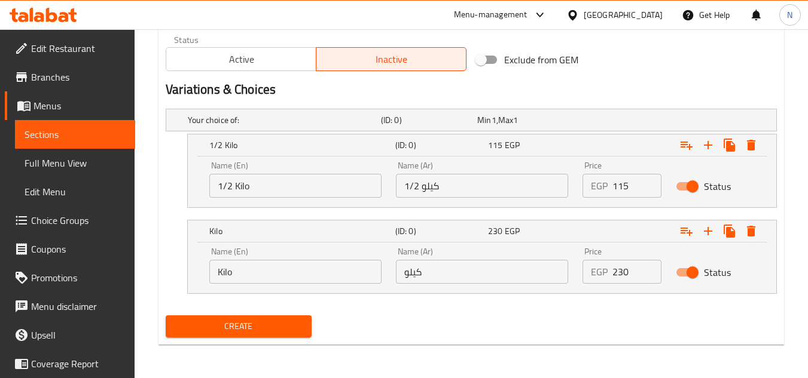
click at [277, 337] on button "Create" at bounding box center [238, 327] width 145 height 22
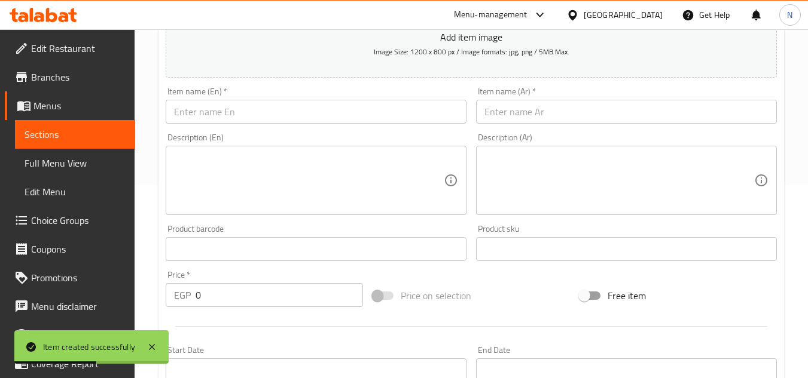
scroll to position [118, 0]
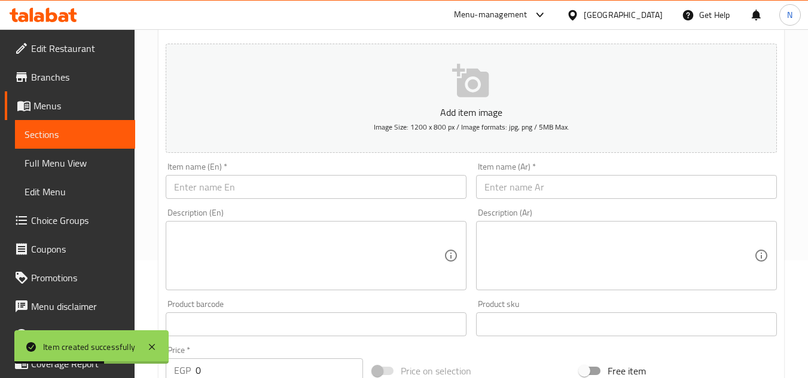
click at [510, 190] on input "text" at bounding box center [626, 187] width 301 height 24
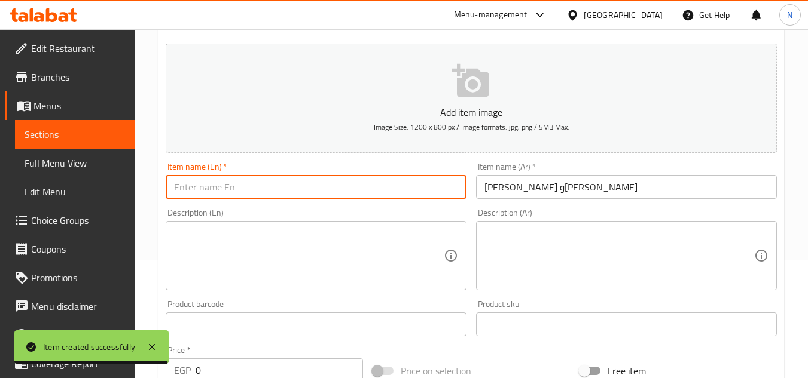
click at [344, 184] on input "text" at bounding box center [316, 187] width 301 height 24
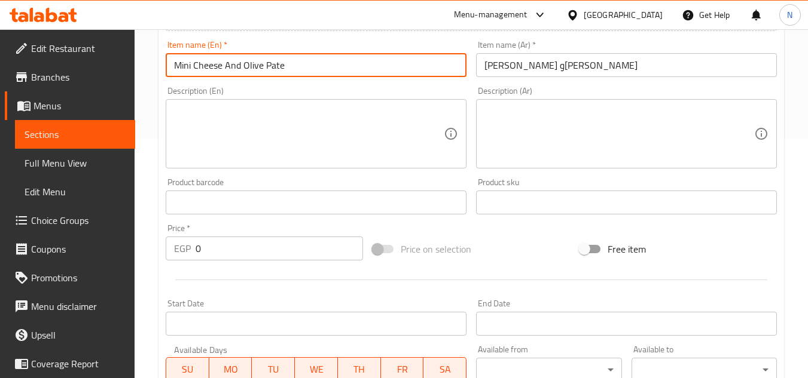
scroll to position [536, 0]
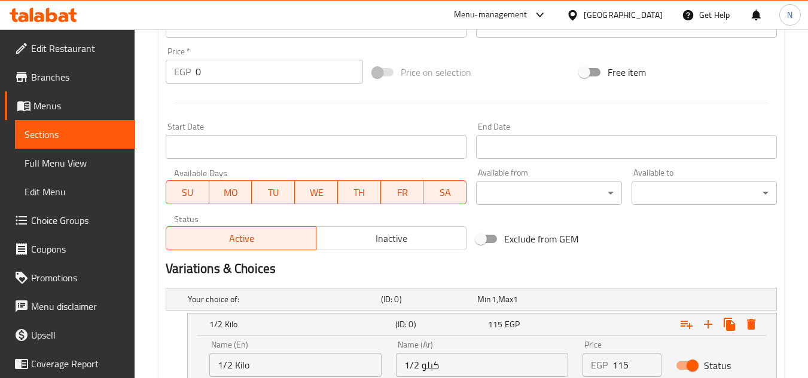
click at [396, 236] on span "Inactive" at bounding box center [391, 238] width 140 height 17
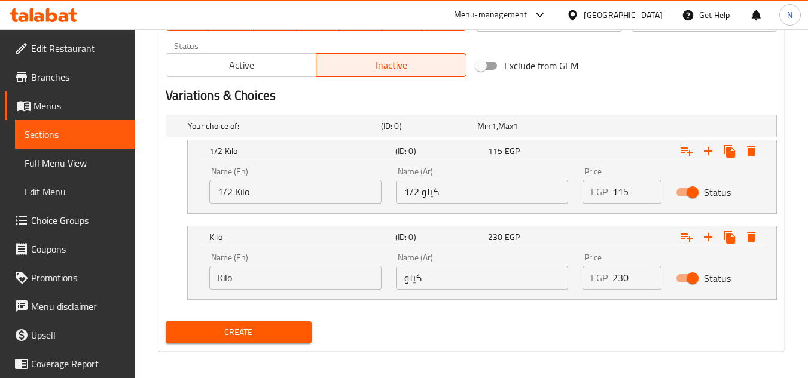
scroll to position [596, 0]
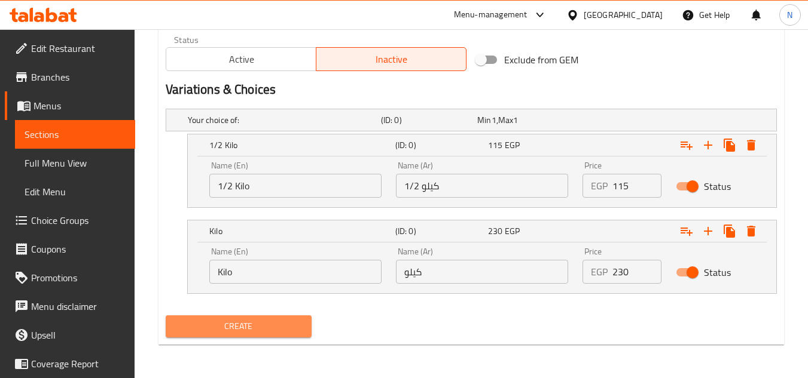
click at [295, 335] on button "Create" at bounding box center [238, 327] width 145 height 22
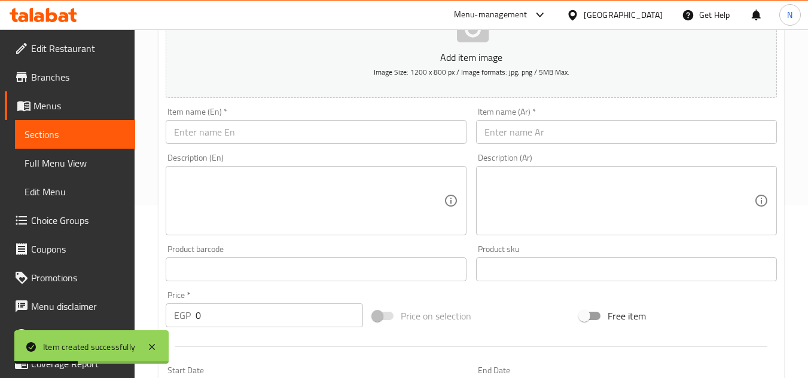
scroll to position [118, 0]
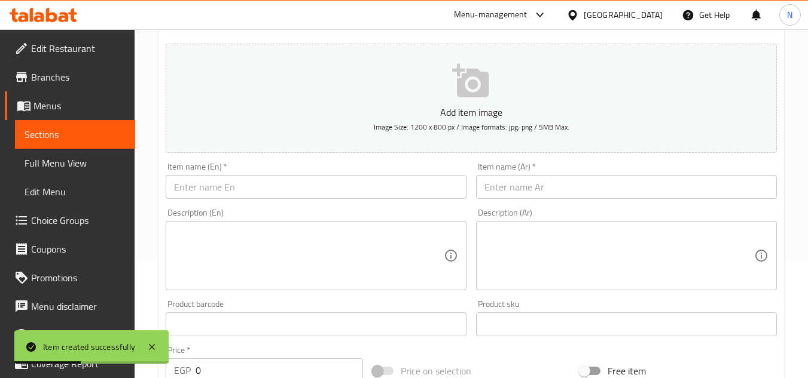
click at [563, 197] on input "text" at bounding box center [626, 187] width 301 height 24
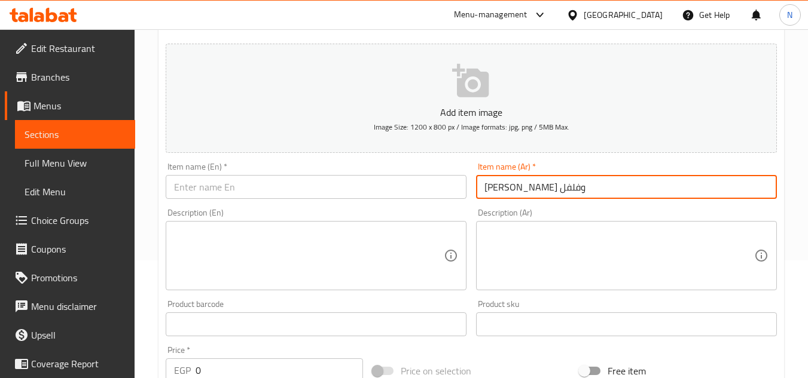
click at [406, 188] on input "text" at bounding box center [316, 187] width 301 height 24
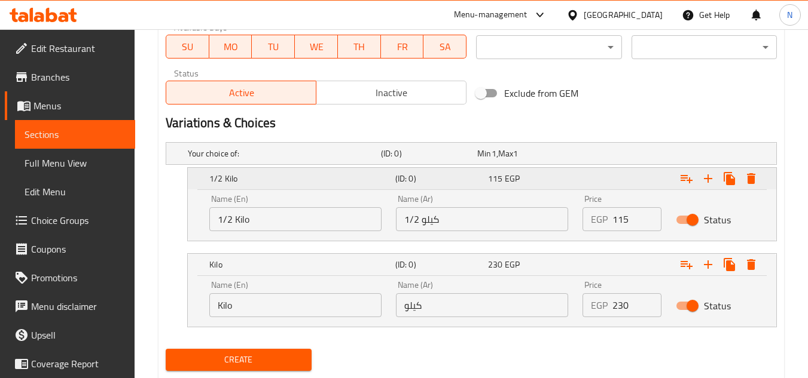
scroll to position [536, 0]
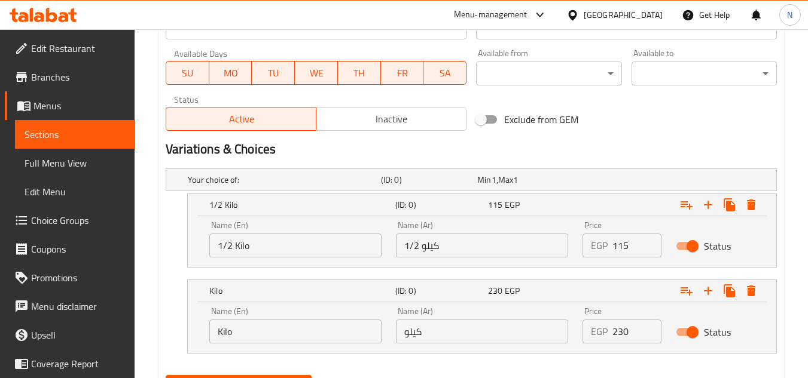
click at [375, 125] on span "Inactive" at bounding box center [391, 119] width 140 height 17
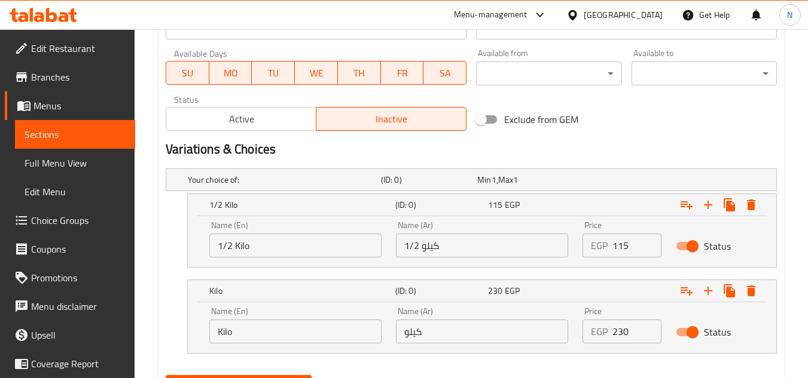
scroll to position [596, 0]
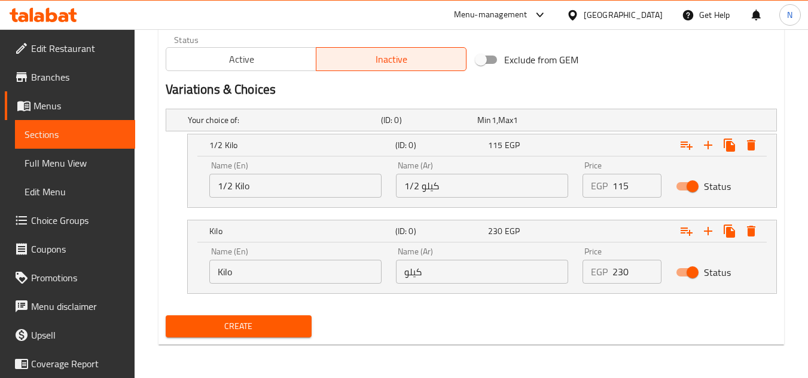
click at [274, 329] on span "Create" at bounding box center [238, 326] width 126 height 15
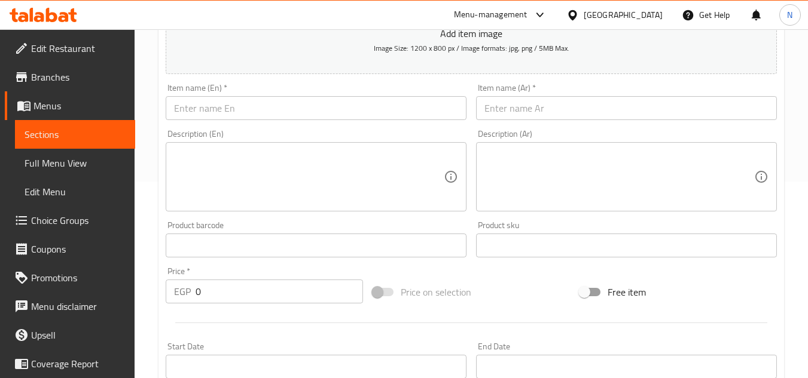
scroll to position [178, 0]
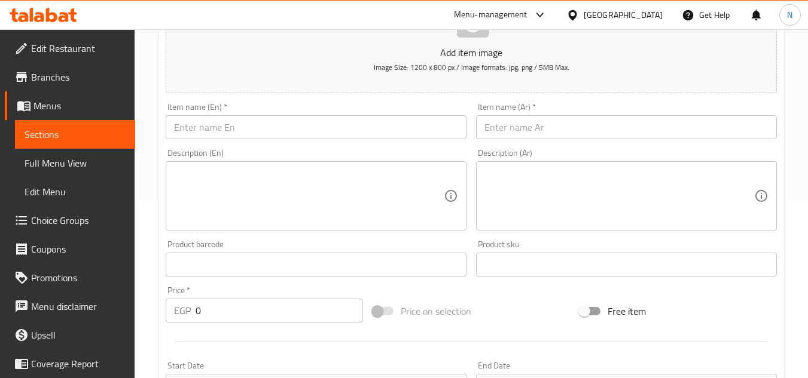
click at [533, 122] on input "text" at bounding box center [626, 127] width 301 height 24
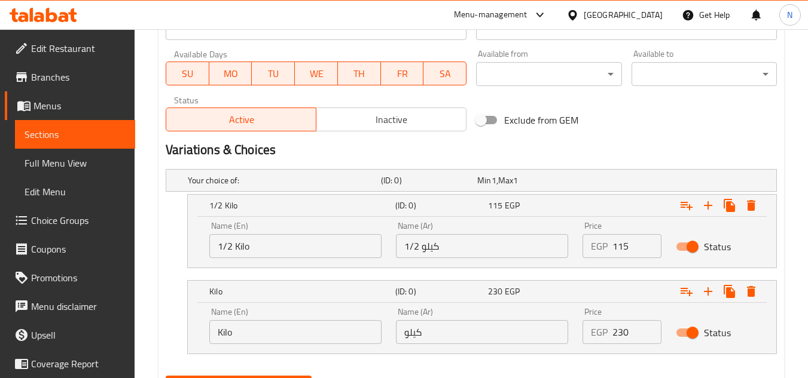
scroll to position [536, 0]
drag, startPoint x: 625, startPoint y: 249, endPoint x: 598, endPoint y: 256, distance: 28.4
click at [598, 256] on div "EGP 0 Price" at bounding box center [621, 246] width 79 height 24
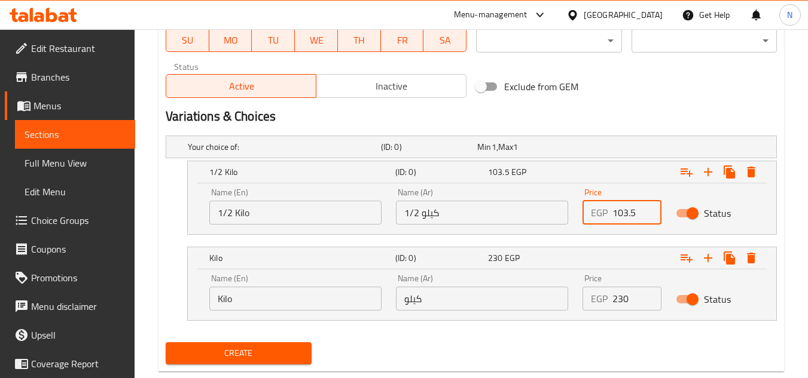
scroll to position [596, 0]
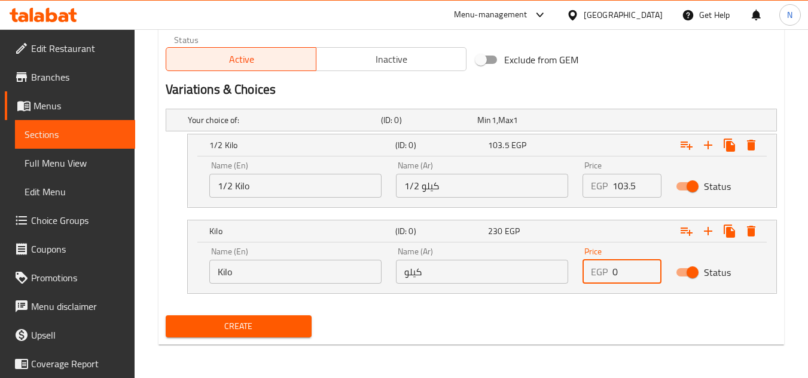
drag, startPoint x: 622, startPoint y: 268, endPoint x: 589, endPoint y: 279, distance: 34.0
click at [589, 279] on div "EGP 0 Price" at bounding box center [621, 272] width 79 height 24
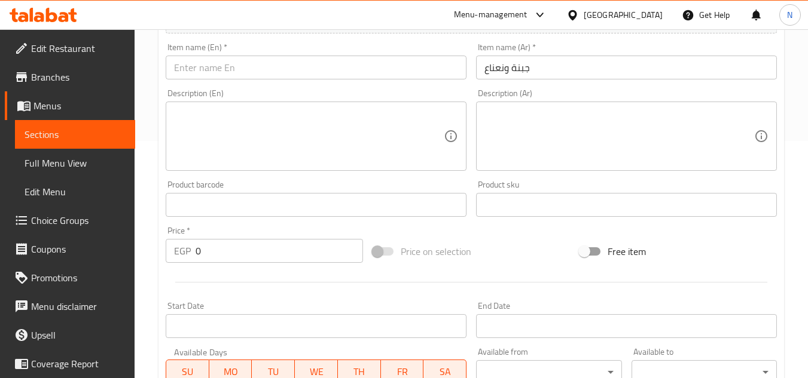
scroll to position [178, 0]
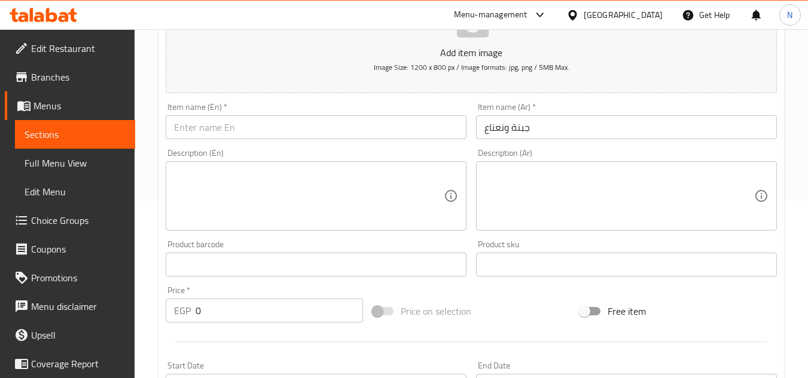
click at [518, 137] on input "جبنة ونعناع" at bounding box center [626, 127] width 301 height 24
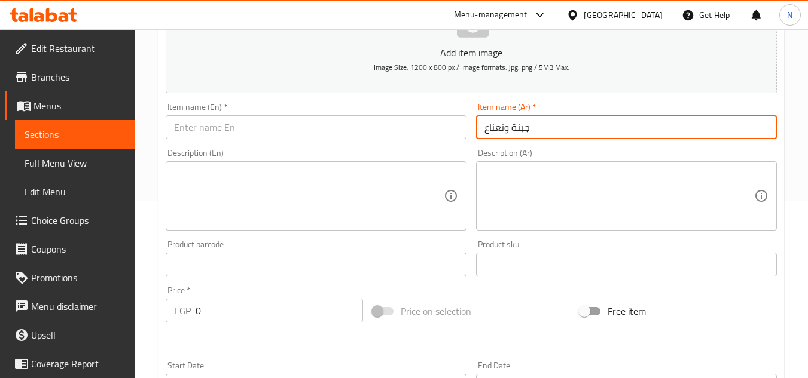
click at [518, 137] on input "جبنة ونعناع" at bounding box center [626, 127] width 301 height 24
click at [350, 126] on input "text" at bounding box center [316, 127] width 301 height 24
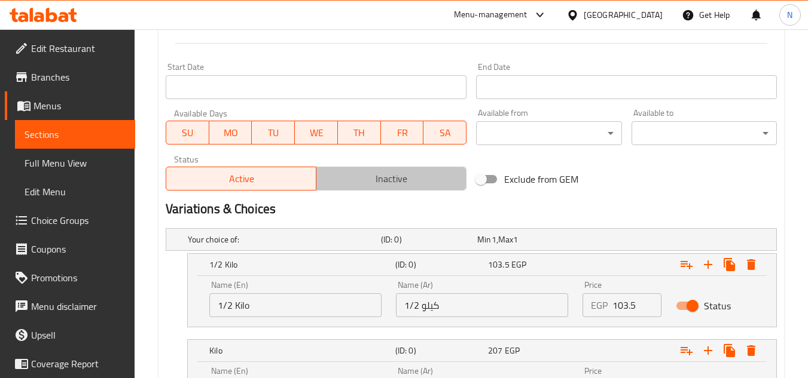
click at [409, 181] on span "Inactive" at bounding box center [391, 178] width 140 height 17
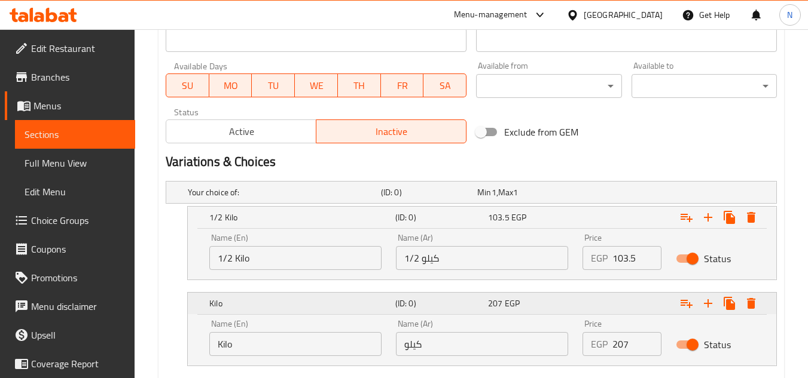
scroll to position [596, 0]
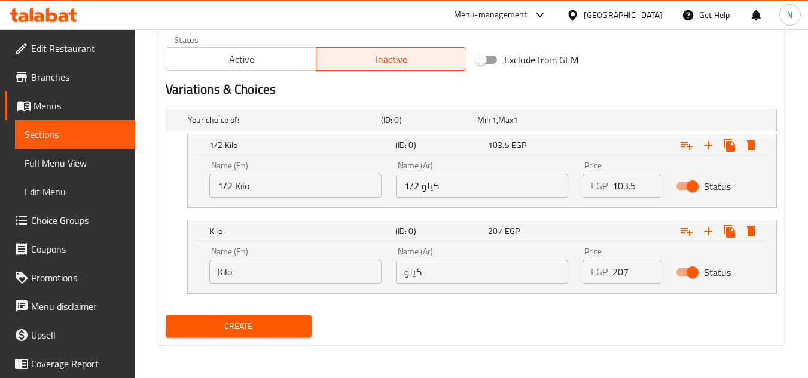
click at [272, 334] on button "Create" at bounding box center [238, 327] width 145 height 22
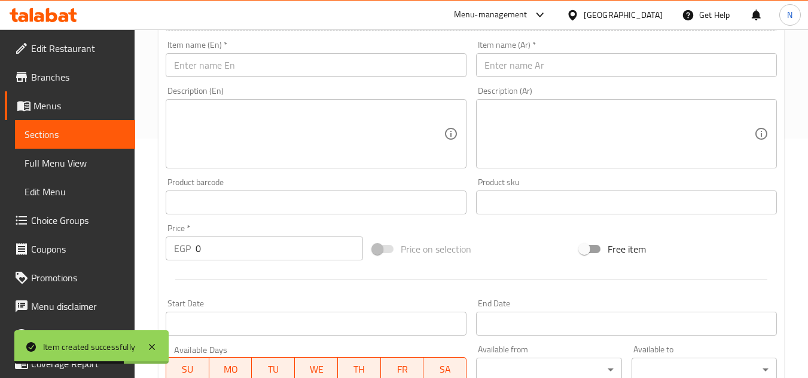
scroll to position [237, 0]
click at [593, 71] on input "text" at bounding box center [626, 68] width 301 height 24
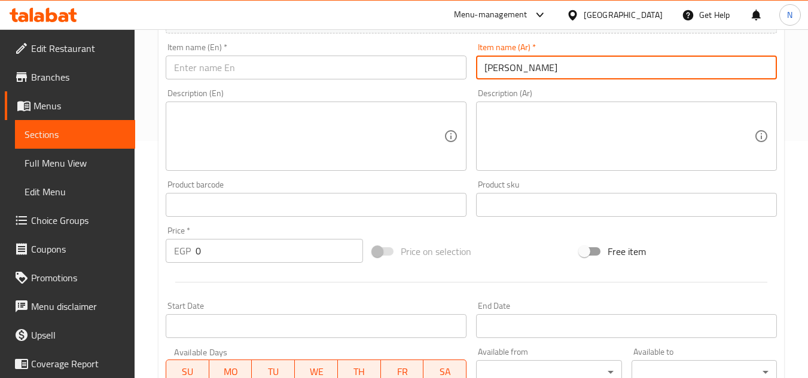
click at [522, 66] on input "ميني بيتزا سوسيس" at bounding box center [626, 68] width 301 height 24
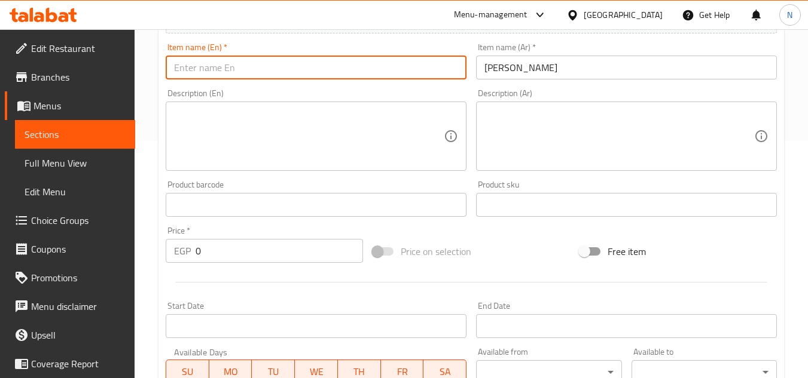
click at [302, 70] on input "text" at bounding box center [316, 68] width 301 height 24
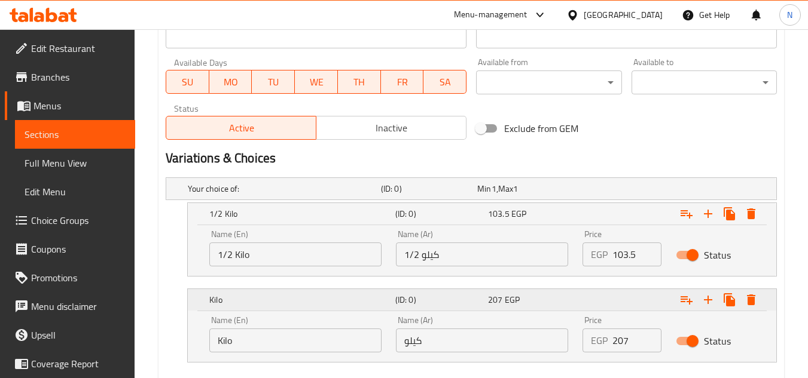
scroll to position [596, 0]
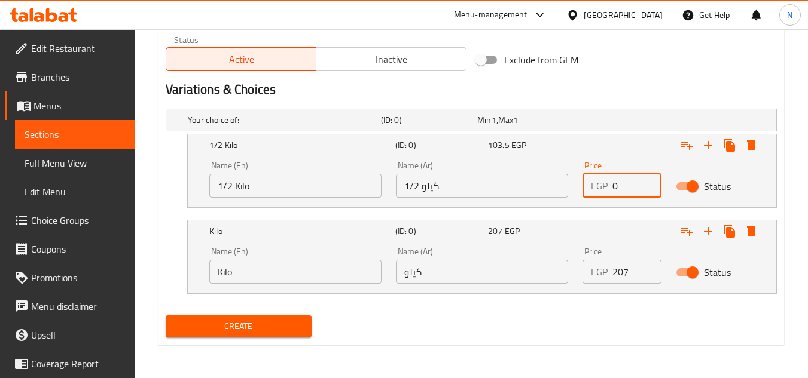
drag, startPoint x: 634, startPoint y: 188, endPoint x: 591, endPoint y: 194, distance: 43.5
click at [591, 194] on div "EGP 0 Price" at bounding box center [621, 186] width 79 height 24
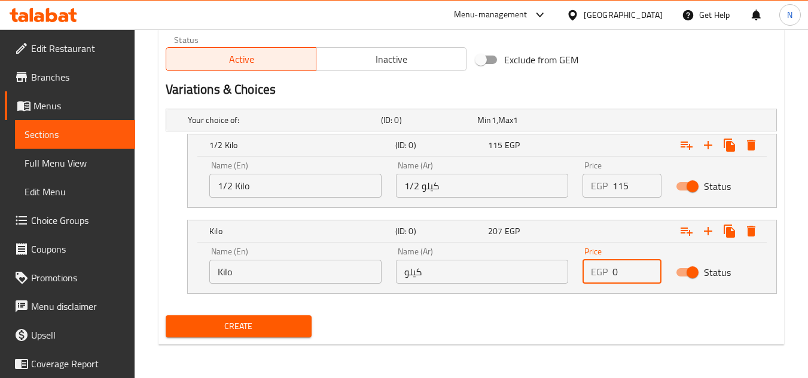
drag, startPoint x: 621, startPoint y: 270, endPoint x: 604, endPoint y: 277, distance: 18.2
click at [604, 277] on div "EGP 0 Price" at bounding box center [621, 272] width 79 height 24
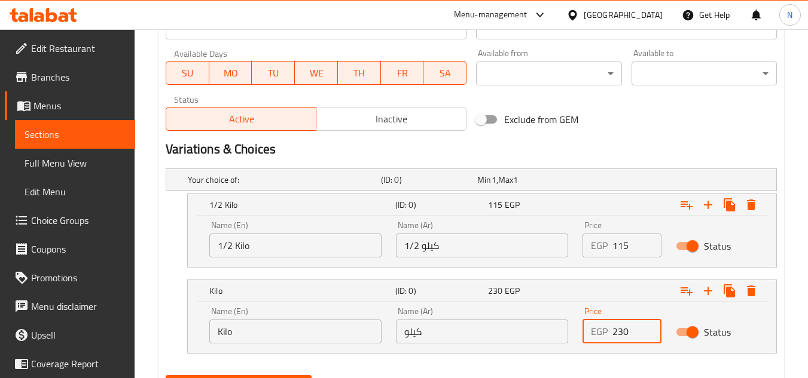
click at [375, 109] on button "Inactive" at bounding box center [391, 119] width 151 height 24
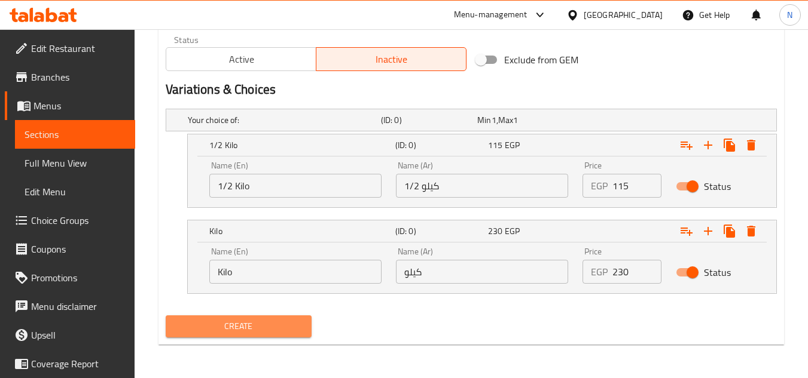
click at [265, 323] on span "Create" at bounding box center [238, 326] width 126 height 15
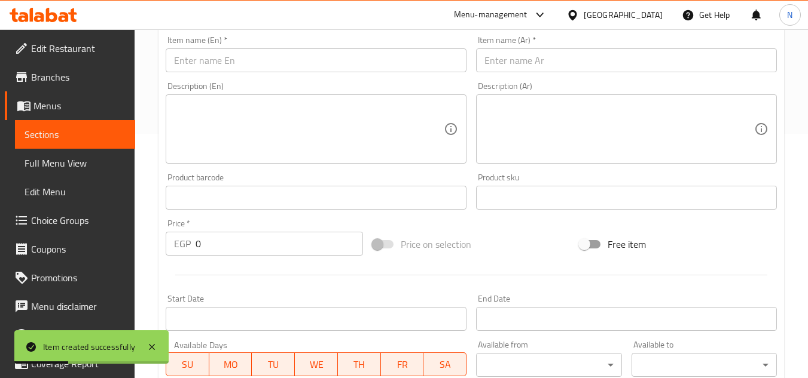
scroll to position [237, 0]
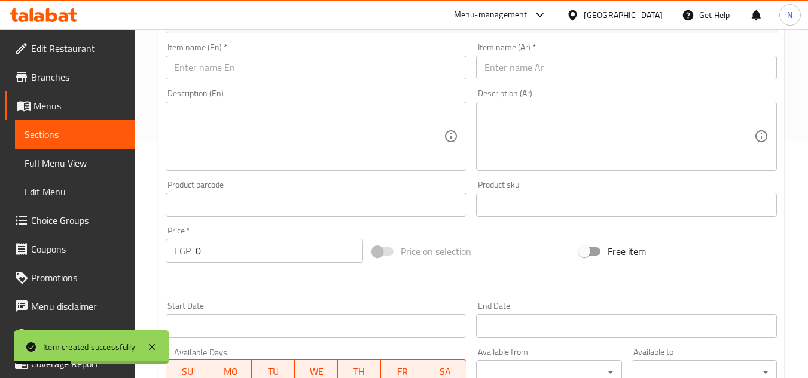
click at [552, 69] on input "text" at bounding box center [626, 68] width 301 height 24
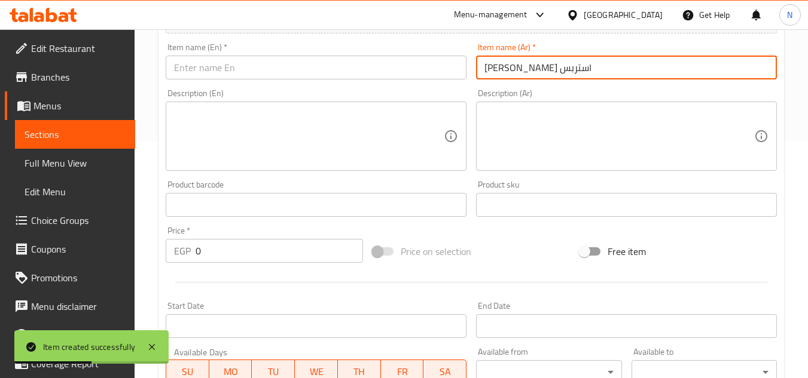
click at [502, 65] on input "ميني بيتزا استربس" at bounding box center [626, 68] width 301 height 24
click at [570, 66] on input "ميني بيتزا استربس" at bounding box center [626, 68] width 301 height 24
drag, startPoint x: 557, startPoint y: 70, endPoint x: 478, endPoint y: 78, distance: 79.9
click at [478, 78] on input "ميني بيتزا استربس" at bounding box center [626, 68] width 301 height 24
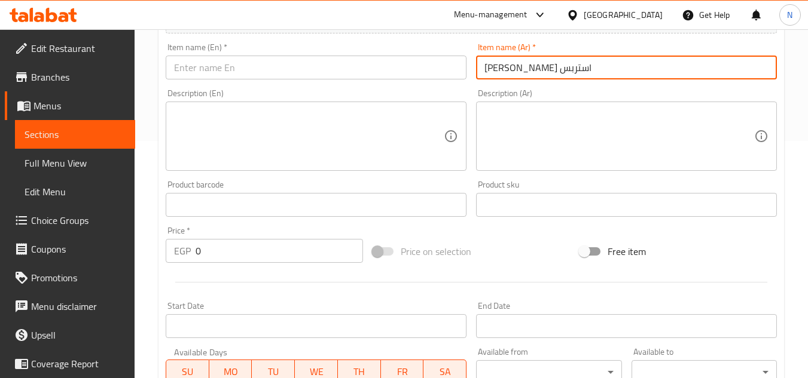
click at [337, 66] on input "text" at bounding box center [316, 68] width 301 height 24
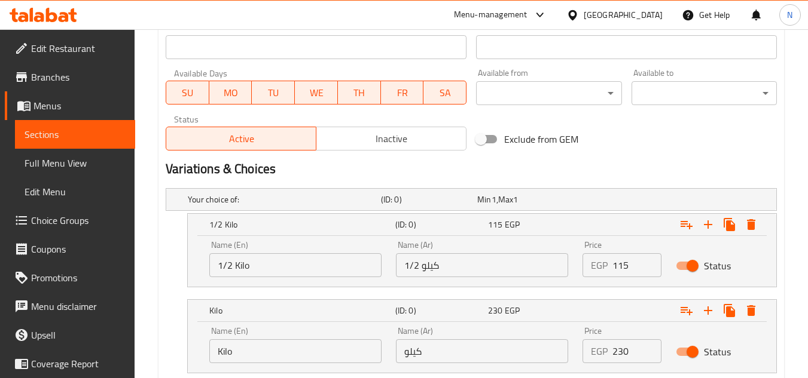
scroll to position [596, 0]
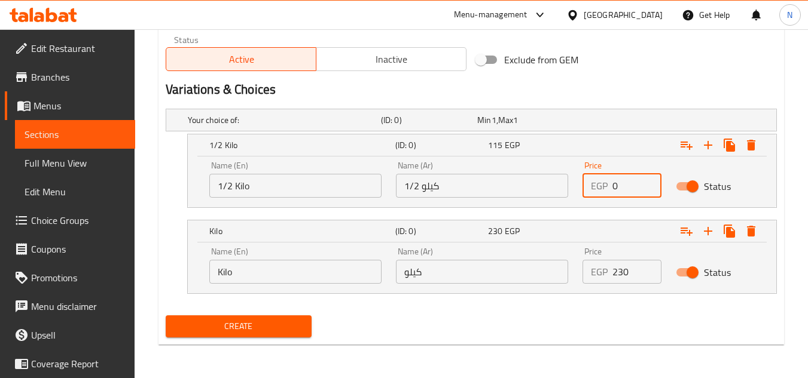
drag, startPoint x: 614, startPoint y: 184, endPoint x: 640, endPoint y: 198, distance: 29.7
click at [640, 198] on div "Price EGP 0 Price" at bounding box center [621, 179] width 93 height 51
click at [377, 68] on span "Inactive" at bounding box center [391, 59] width 140 height 17
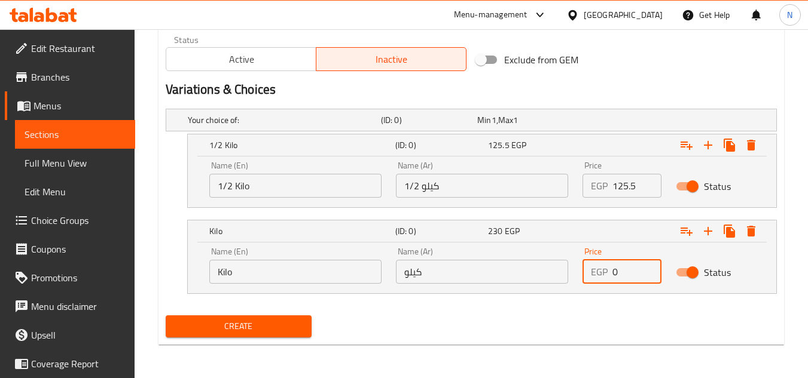
click at [594, 290] on div "Price EGP 0 Price" at bounding box center [621, 265] width 93 height 51
click at [299, 325] on span "Create" at bounding box center [238, 326] width 126 height 15
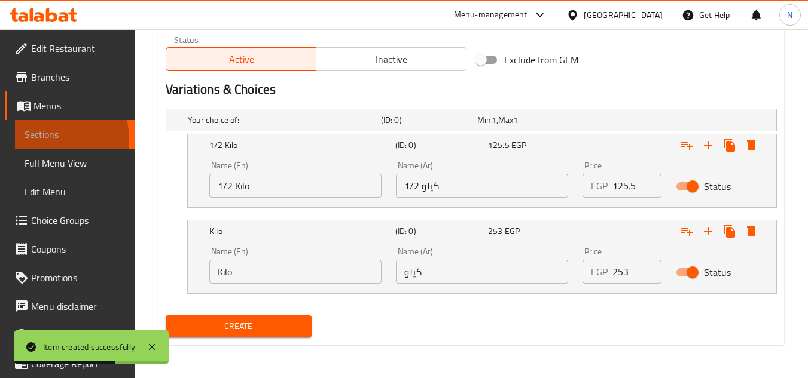
click at [45, 140] on span "Sections" at bounding box center [75, 134] width 101 height 14
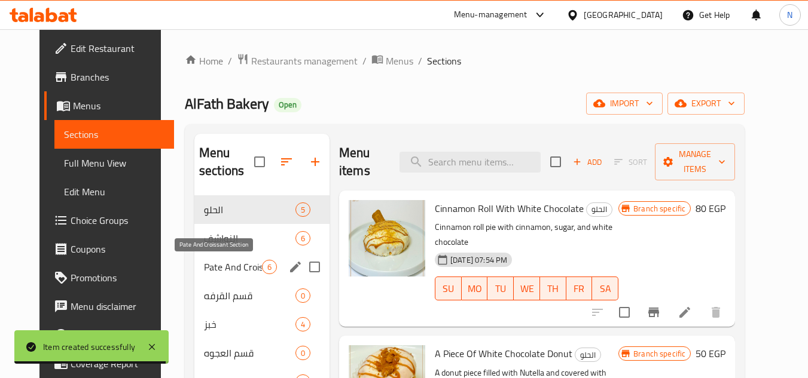
click at [219, 270] on span "Pate And Croissant Section" at bounding box center [233, 267] width 58 height 14
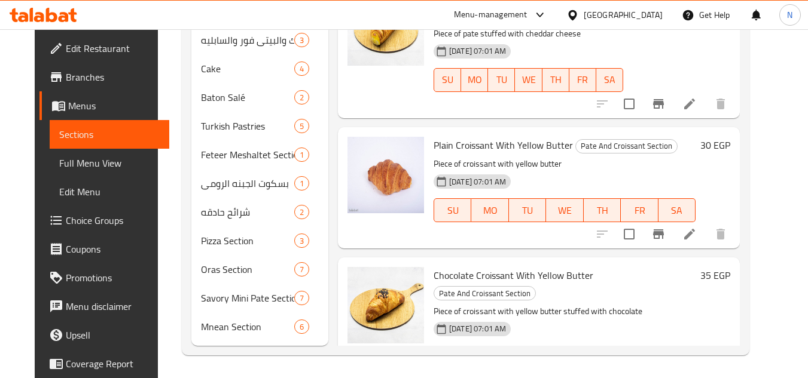
scroll to position [487, 0]
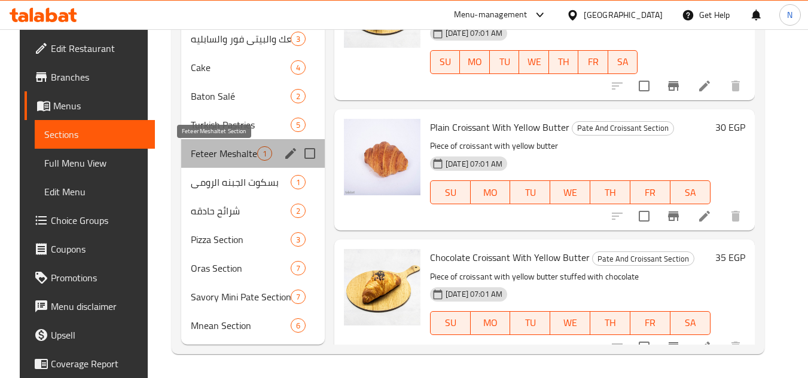
click at [212, 155] on span "Feteer Meshaltet Section" at bounding box center [224, 153] width 66 height 14
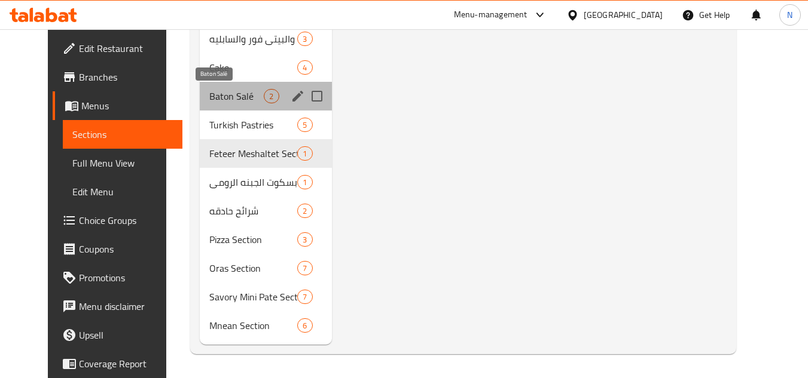
click at [215, 91] on span "Baton Salé" at bounding box center [236, 96] width 54 height 14
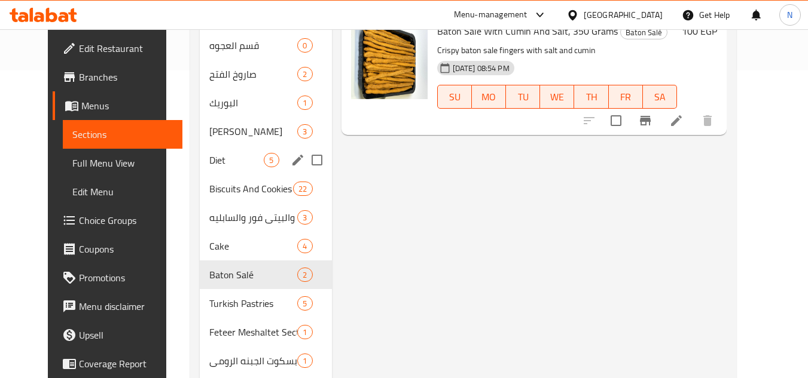
scroll to position [307, 0]
click at [203, 113] on div "البوريك 1" at bounding box center [266, 103] width 132 height 29
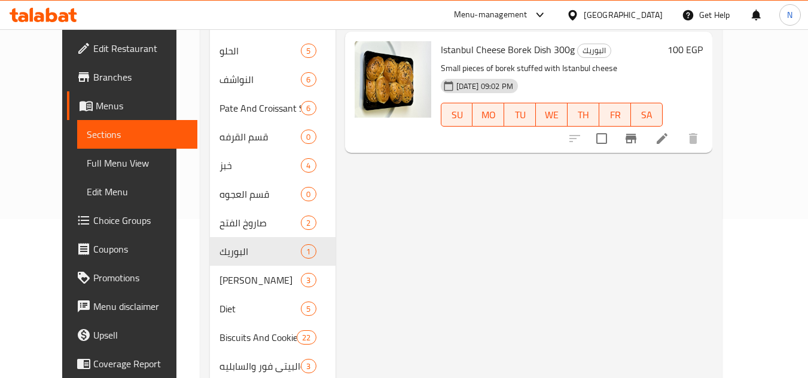
scroll to position [60, 0]
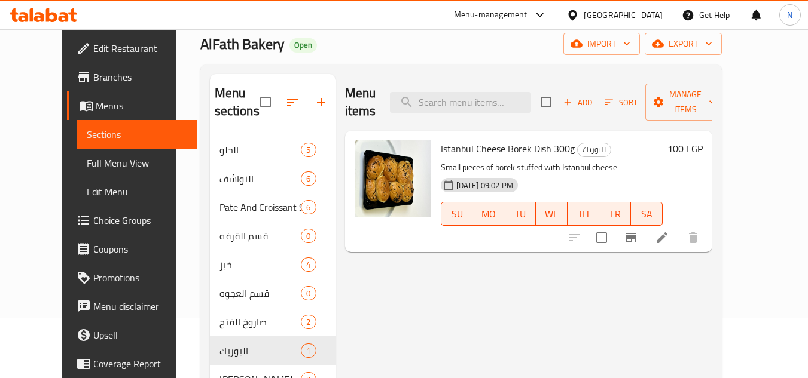
click at [594, 96] on span "Add" at bounding box center [577, 103] width 32 height 14
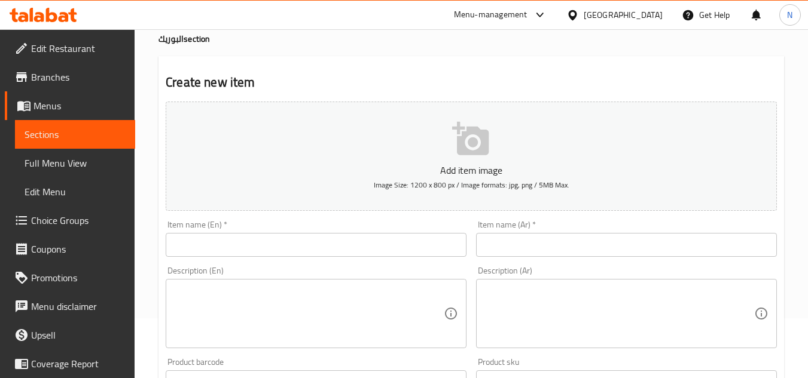
click at [543, 245] on input "text" at bounding box center [626, 245] width 301 height 24
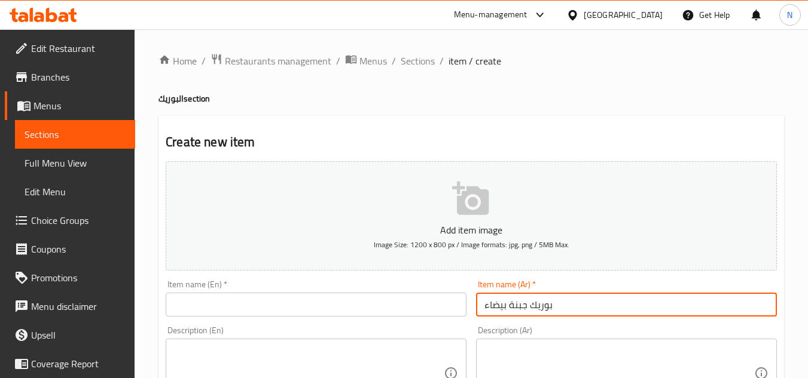
click at [496, 314] on input "بوريك جبنة بيضاء" at bounding box center [626, 305] width 301 height 24
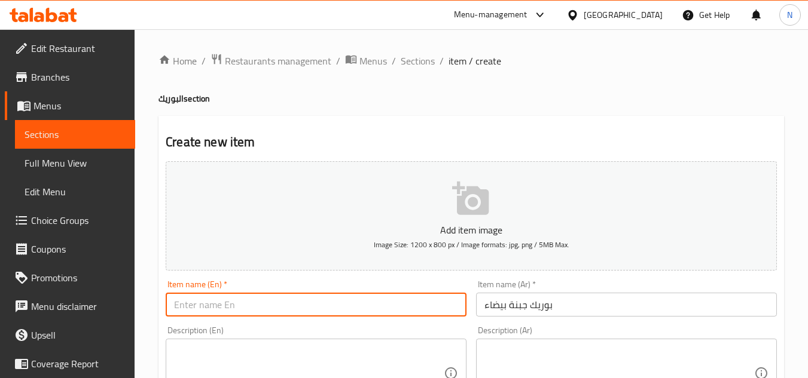
click at [361, 304] on input "text" at bounding box center [316, 305] width 301 height 24
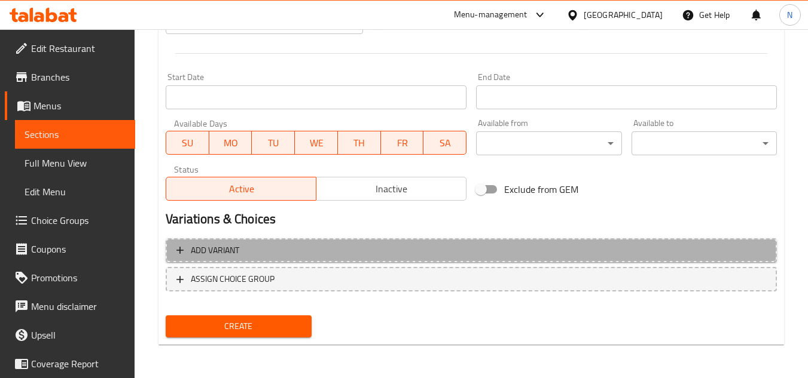
click at [500, 244] on span "Add variant" at bounding box center [470, 250] width 589 height 15
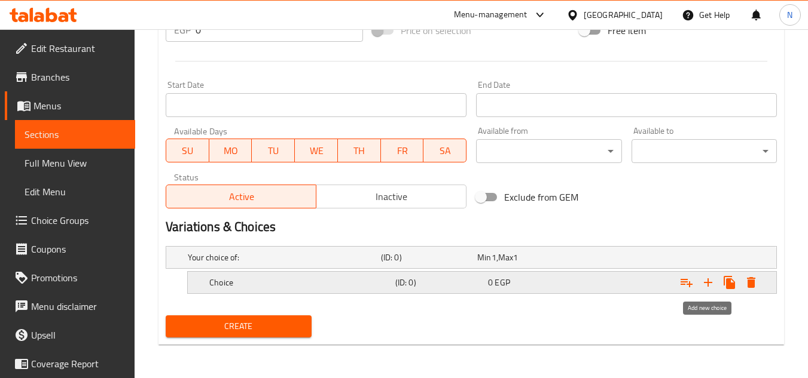
click at [711, 288] on icon "Expand" at bounding box center [708, 283] width 14 height 14
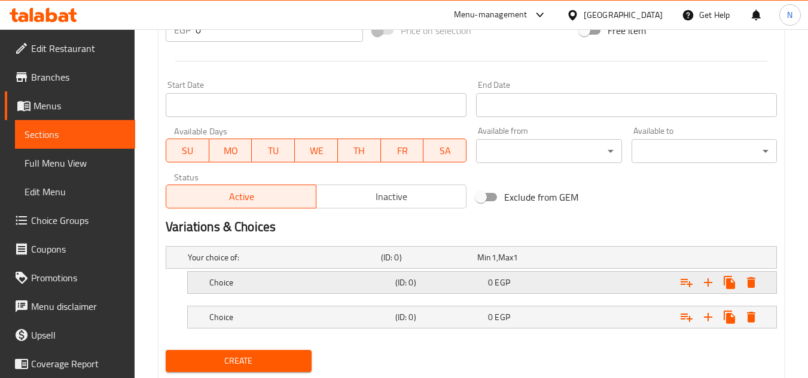
click at [531, 280] on div "0 EGP" at bounding box center [532, 283] width 88 height 12
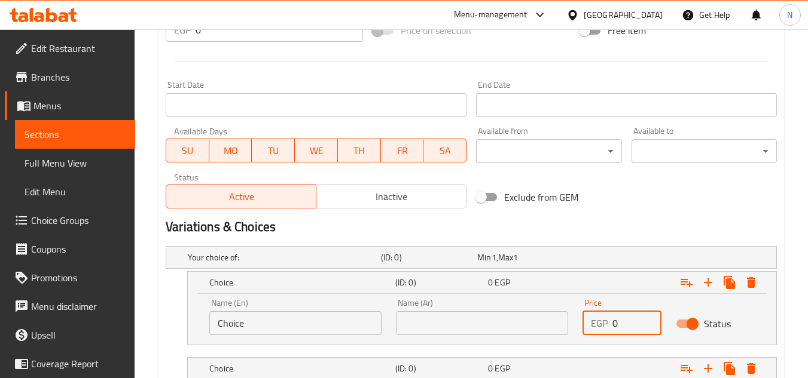
drag, startPoint x: 629, startPoint y: 327, endPoint x: 612, endPoint y: 332, distance: 17.6
click at [612, 332] on input "0" at bounding box center [636, 323] width 49 height 24
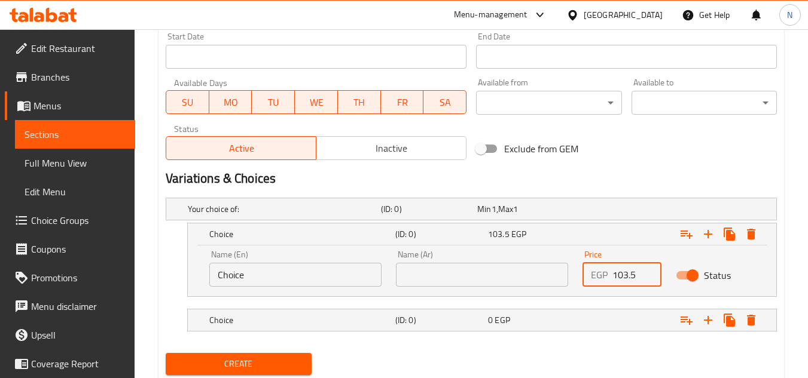
scroll to position [545, 0]
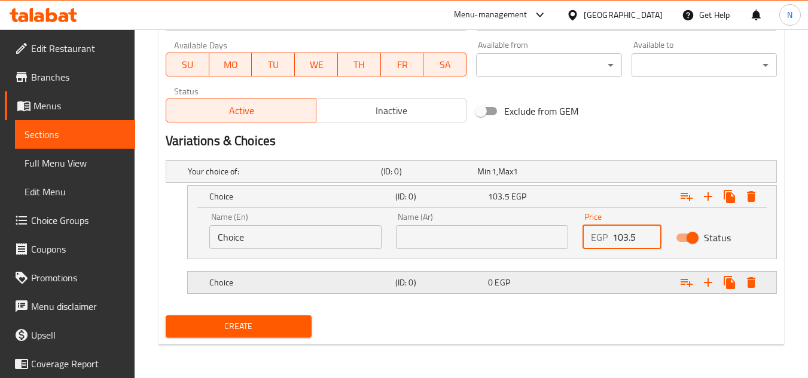
click at [618, 287] on div "Expand" at bounding box center [671, 283] width 186 height 26
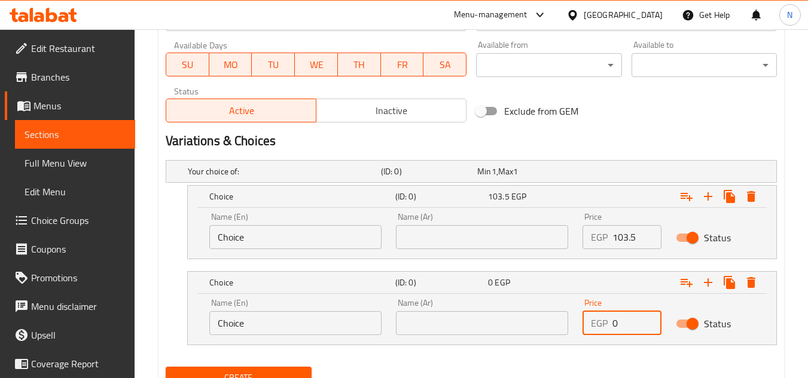
drag, startPoint x: 629, startPoint y: 329, endPoint x: 592, endPoint y: 335, distance: 37.0
click at [592, 335] on div "Price EGP 0 Price" at bounding box center [621, 317] width 93 height 51
click at [241, 230] on input "Choice" at bounding box center [295, 237] width 172 height 24
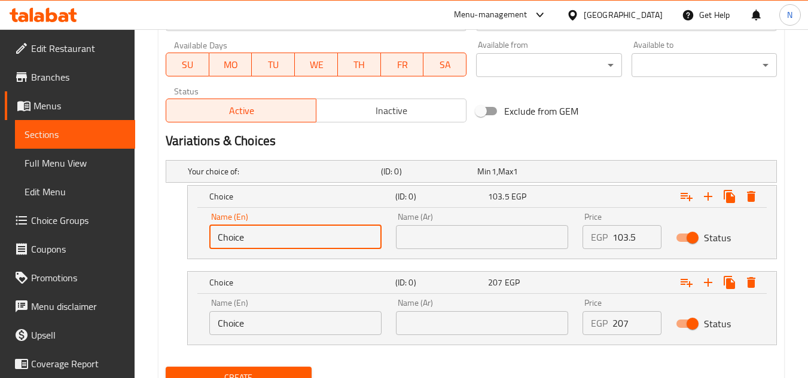
click at [241, 230] on input "Choice" at bounding box center [295, 237] width 172 height 24
click at [246, 232] on input "1/2 Kilo" at bounding box center [295, 237] width 172 height 24
click at [247, 325] on input "Choice" at bounding box center [295, 323] width 172 height 24
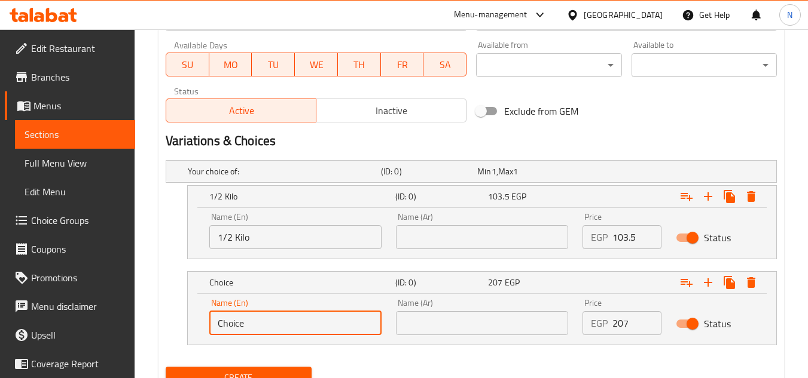
click at [247, 325] on input "Choice" at bounding box center [295, 323] width 172 height 24
click at [427, 248] on input "text" at bounding box center [482, 237] width 172 height 24
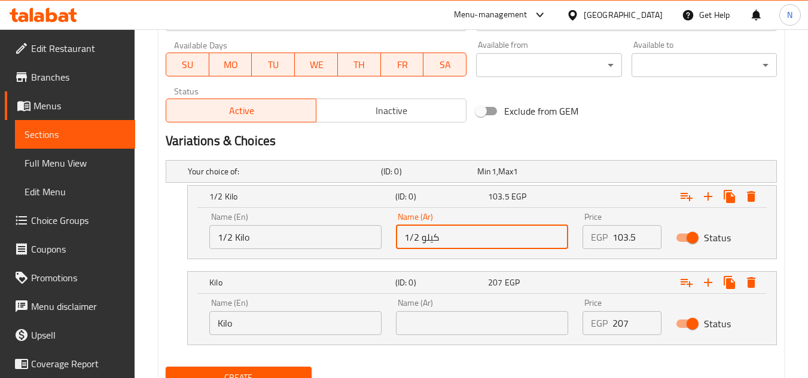
click at [427, 234] on input "1/2 كيلو" at bounding box center [482, 237] width 172 height 24
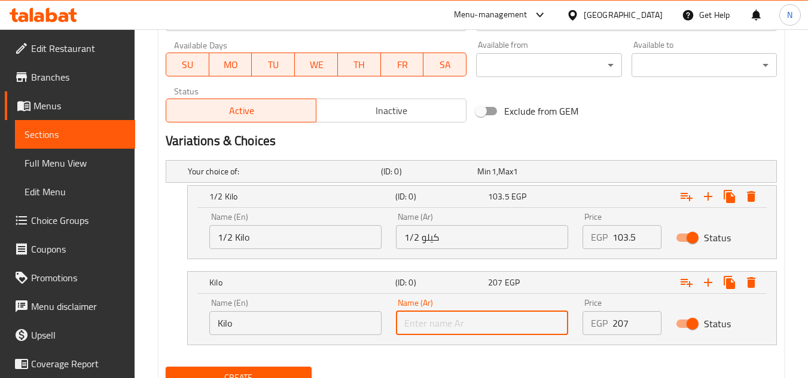
click at [461, 334] on input "text" at bounding box center [482, 323] width 172 height 24
click at [377, 121] on button "Inactive" at bounding box center [391, 111] width 151 height 24
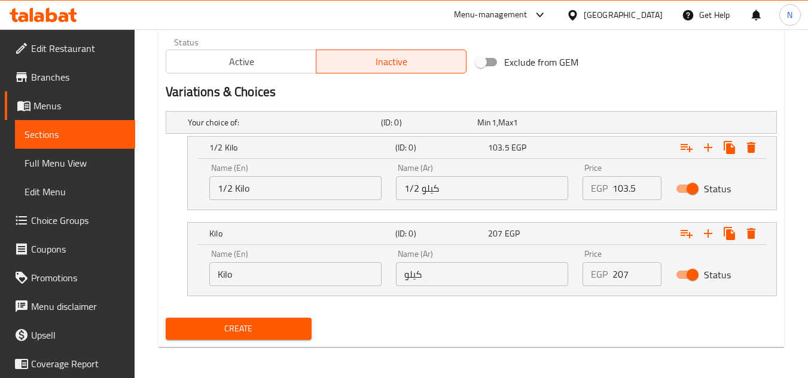
scroll to position [596, 0]
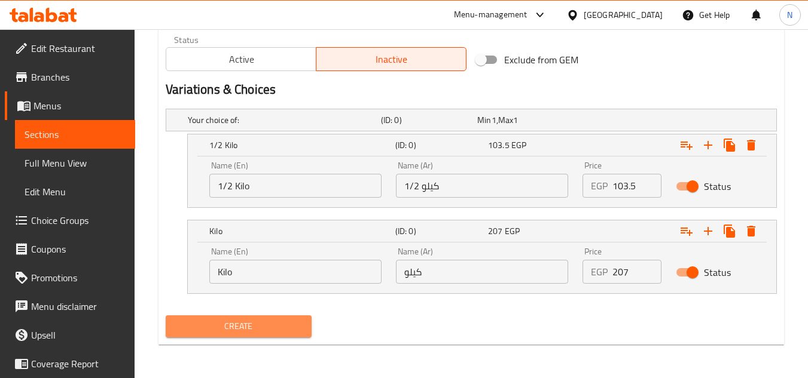
click at [255, 331] on span "Create" at bounding box center [238, 326] width 126 height 15
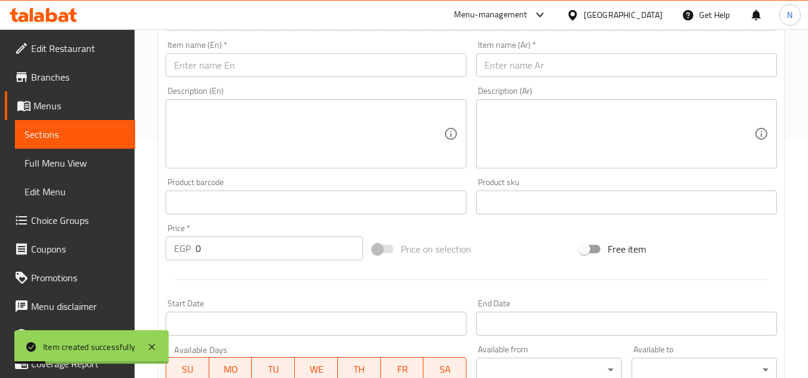
scroll to position [237, 0]
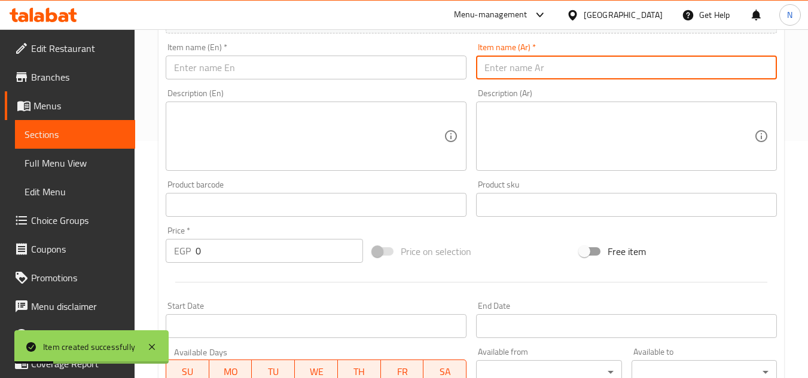
click at [546, 77] on input "text" at bounding box center [626, 68] width 301 height 24
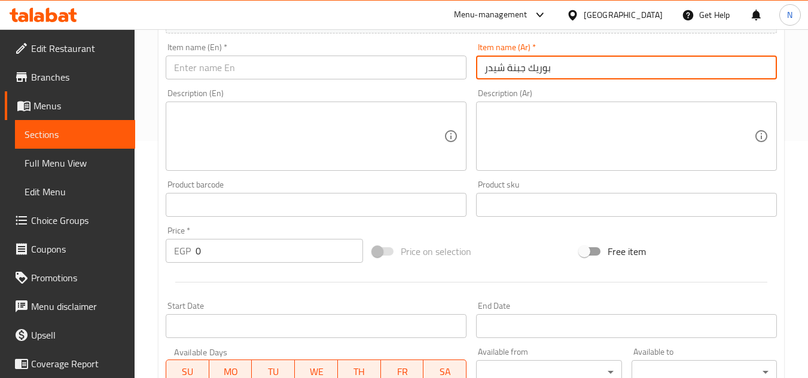
click at [361, 71] on input "text" at bounding box center [316, 68] width 301 height 24
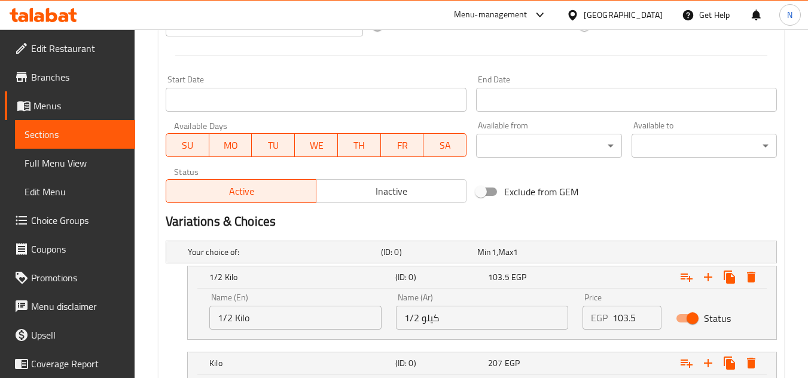
scroll to position [596, 0]
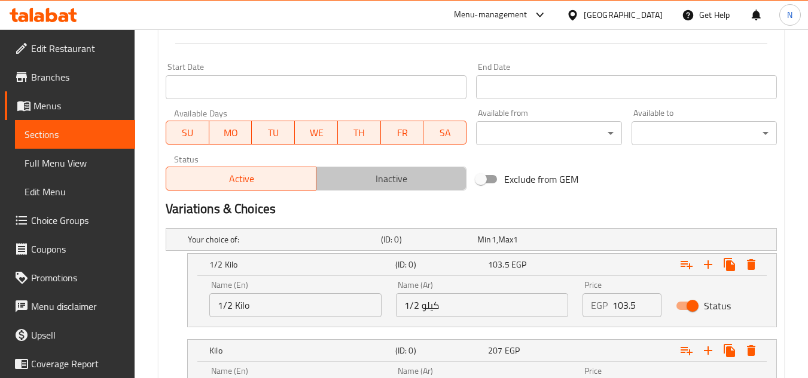
click at [408, 181] on span "Inactive" at bounding box center [391, 178] width 140 height 17
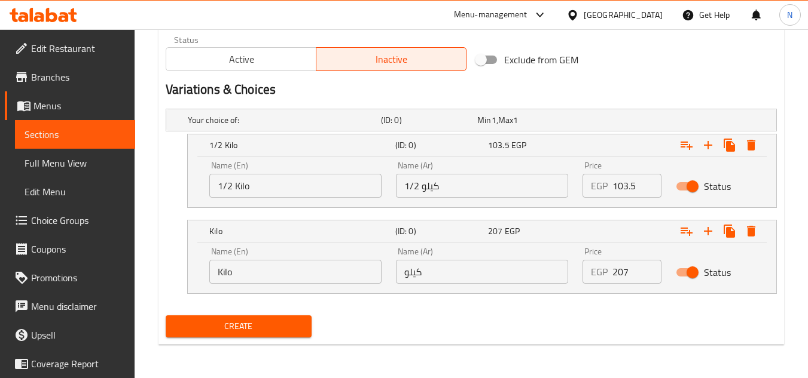
click at [291, 326] on span "Create" at bounding box center [238, 326] width 126 height 15
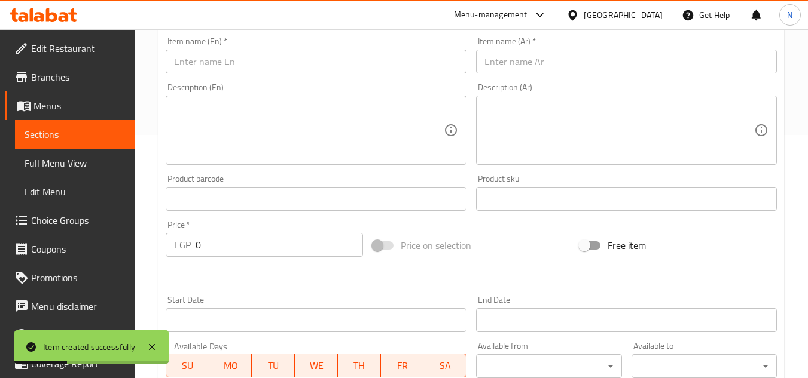
scroll to position [237, 0]
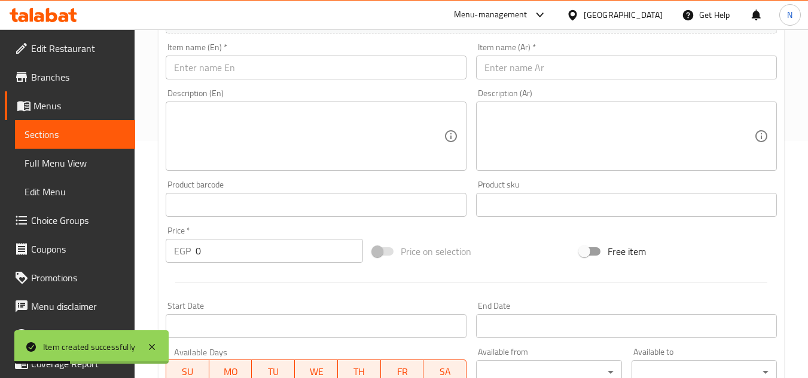
click at [536, 60] on input "text" at bounding box center [626, 68] width 301 height 24
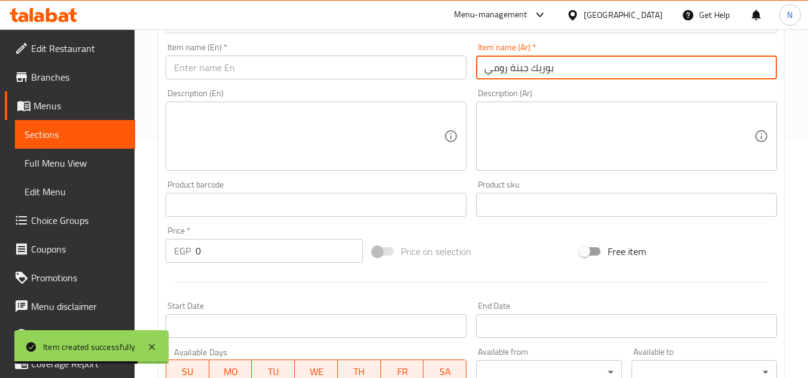
click at [266, 72] on input "text" at bounding box center [316, 68] width 301 height 24
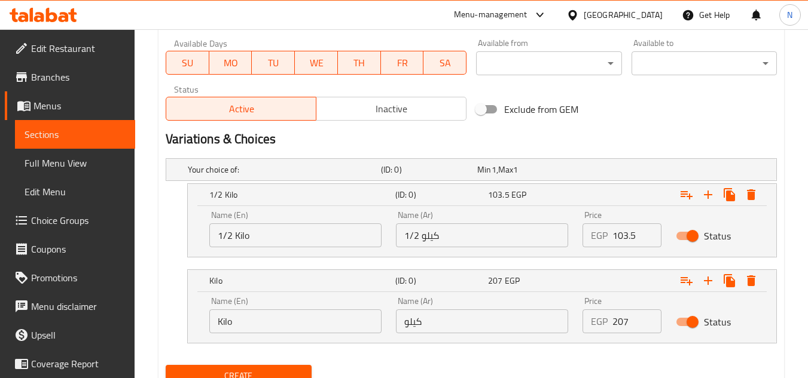
scroll to position [596, 0]
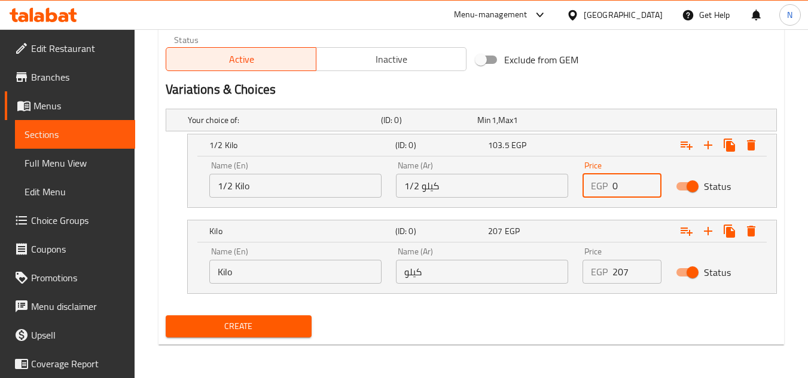
click at [609, 197] on div "EGP 0 Price" at bounding box center [621, 186] width 79 height 24
click at [369, 53] on span "Inactive" at bounding box center [391, 59] width 140 height 17
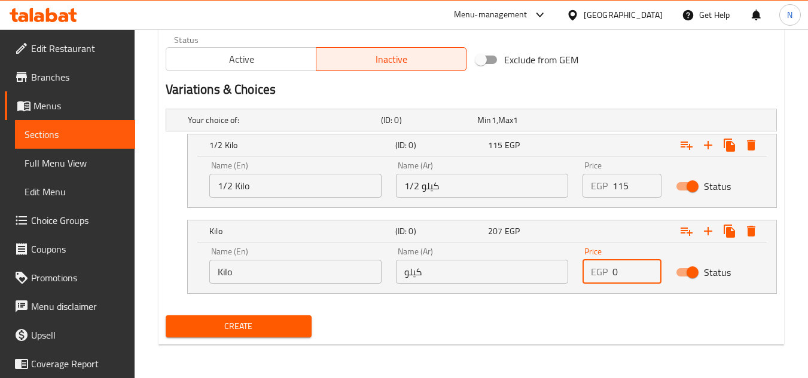
drag, startPoint x: 622, startPoint y: 271, endPoint x: 573, endPoint y: 294, distance: 54.3
click at [600, 285] on div "Price EGP 0 Price" at bounding box center [621, 265] width 93 height 51
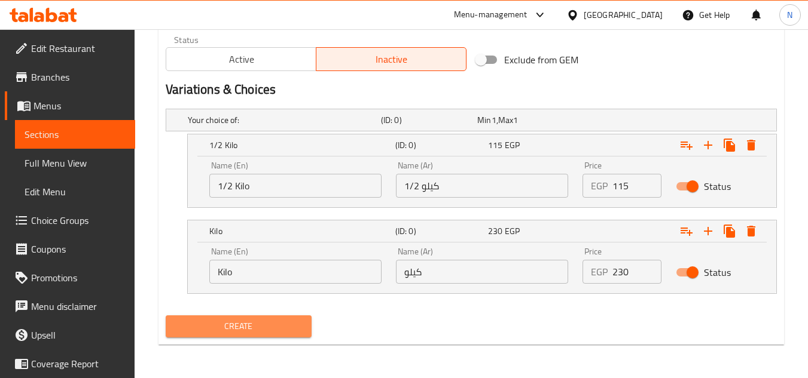
drag, startPoint x: 278, startPoint y: 330, endPoint x: 379, endPoint y: 347, distance: 102.4
click at [278, 332] on span "Create" at bounding box center [238, 326] width 126 height 15
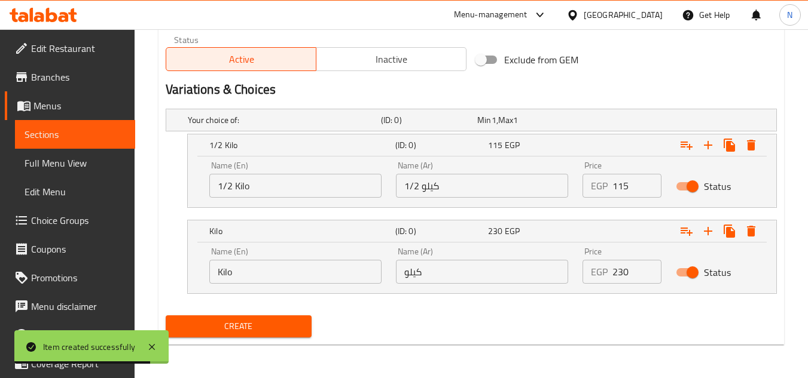
click at [84, 142] on link "Sections" at bounding box center [75, 134] width 120 height 29
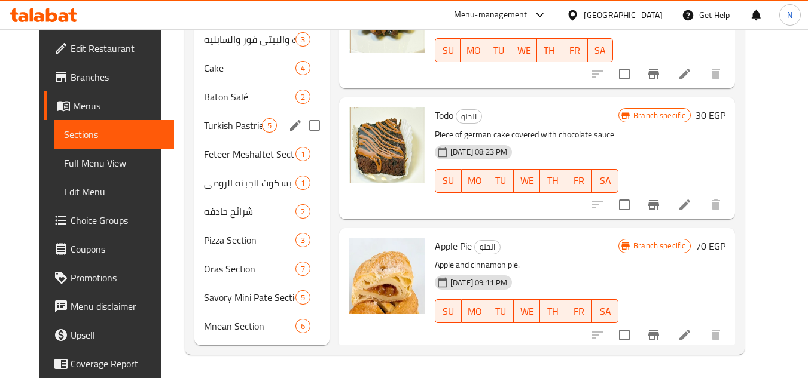
scroll to position [515, 0]
drag, startPoint x: 198, startPoint y: 258, endPoint x: 281, endPoint y: 254, distance: 83.2
click at [198, 258] on div "Oras Section 7" at bounding box center [261, 268] width 135 height 29
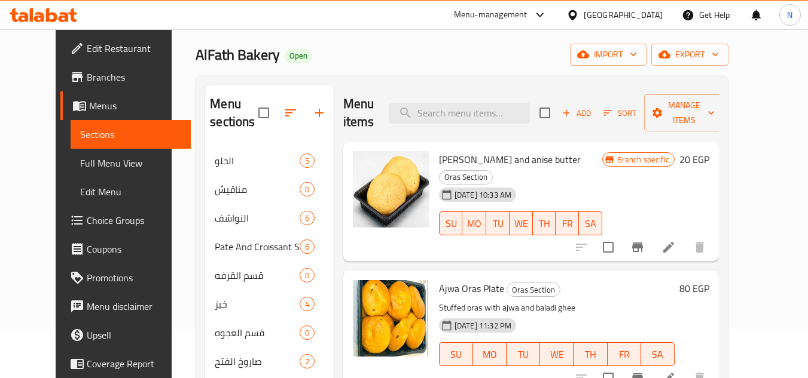
scroll to position [37, 0]
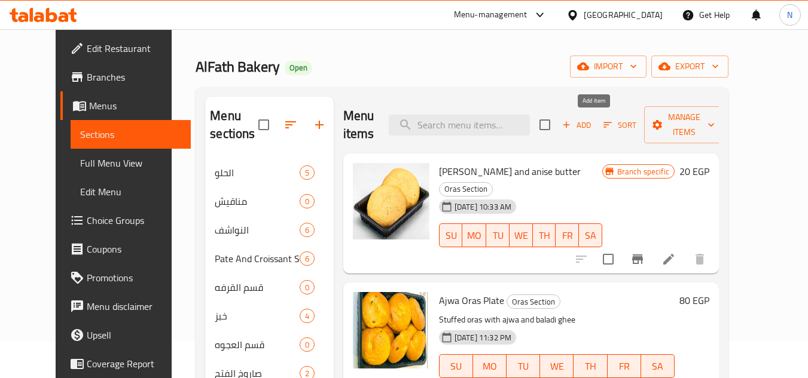
click at [592, 123] on span "Add" at bounding box center [576, 125] width 32 height 14
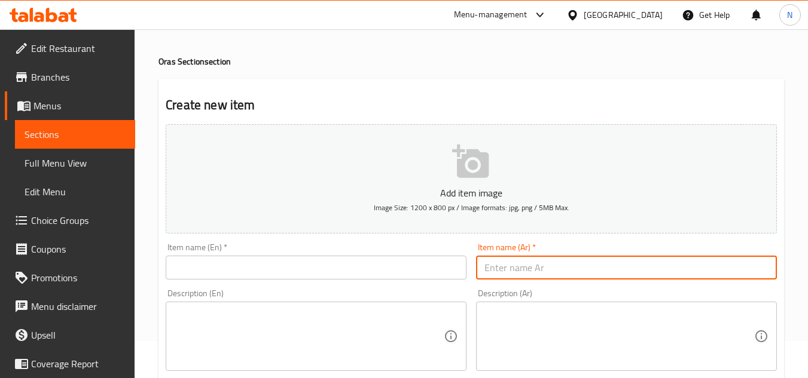
click at [530, 260] on input "text" at bounding box center [626, 268] width 301 height 24
click at [576, 270] on input "ميني قرصة قشطة عجوة" at bounding box center [626, 268] width 301 height 24
click at [566, 271] on input "ميني قرصة قشطة عجوة" at bounding box center [626, 268] width 301 height 24
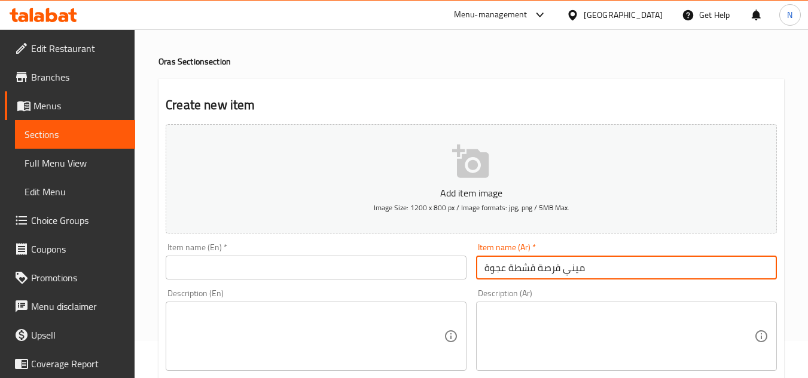
click at [566, 271] on input "ميني قرصة قشطة عجوة" at bounding box center [626, 268] width 301 height 24
click at [326, 275] on input "text" at bounding box center [316, 268] width 301 height 24
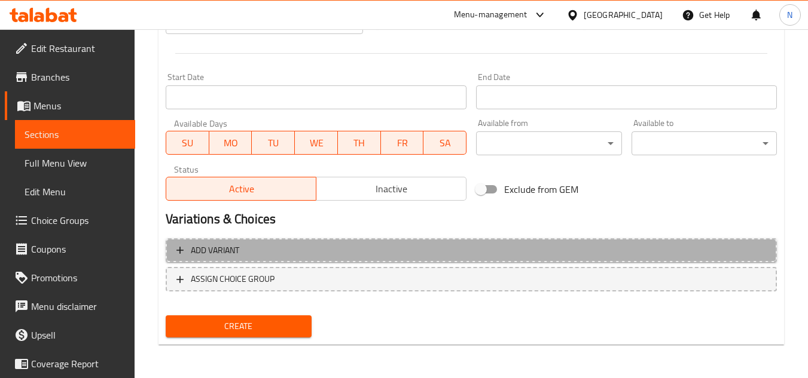
click at [396, 249] on span "Add variant" at bounding box center [470, 250] width 589 height 15
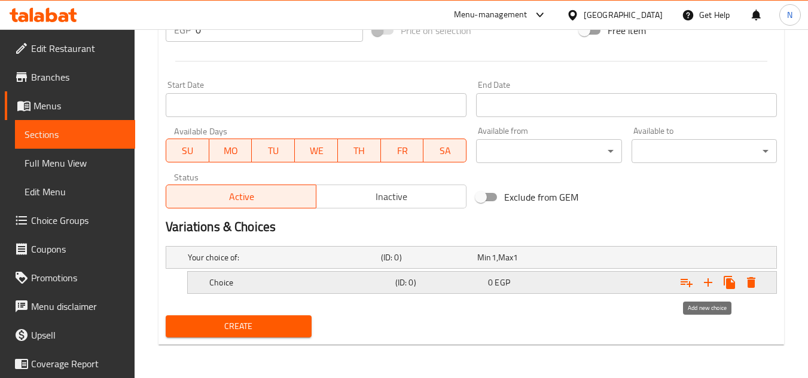
click at [707, 287] on icon "Expand" at bounding box center [708, 283] width 14 height 14
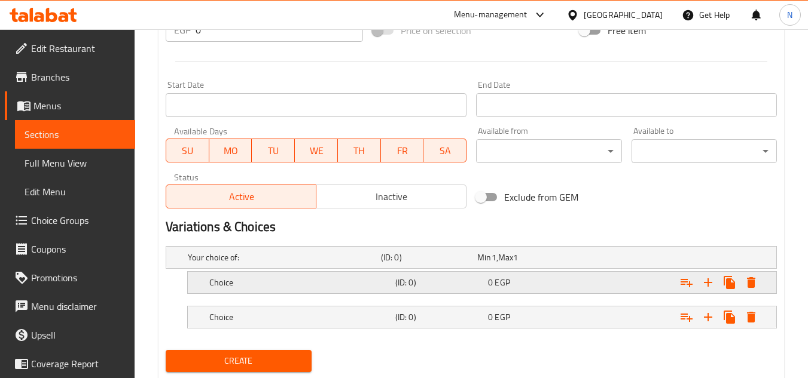
click at [534, 285] on div "0 EGP" at bounding box center [532, 283] width 88 height 12
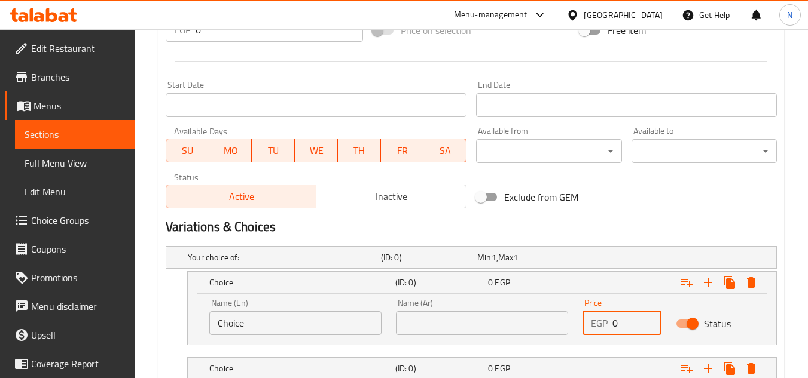
drag, startPoint x: 624, startPoint y: 326, endPoint x: 616, endPoint y: 331, distance: 9.4
click at [616, 331] on input "0" at bounding box center [636, 323] width 49 height 24
click at [629, 326] on input "098" at bounding box center [636, 323] width 49 height 24
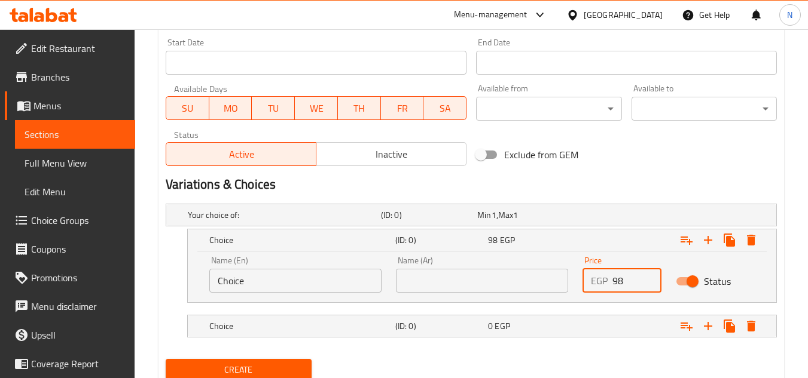
scroll to position [545, 0]
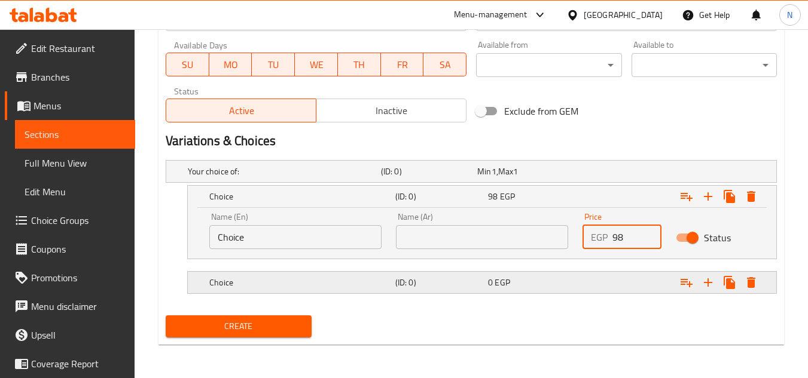
click at [619, 286] on div "Expand" at bounding box center [671, 283] width 186 height 26
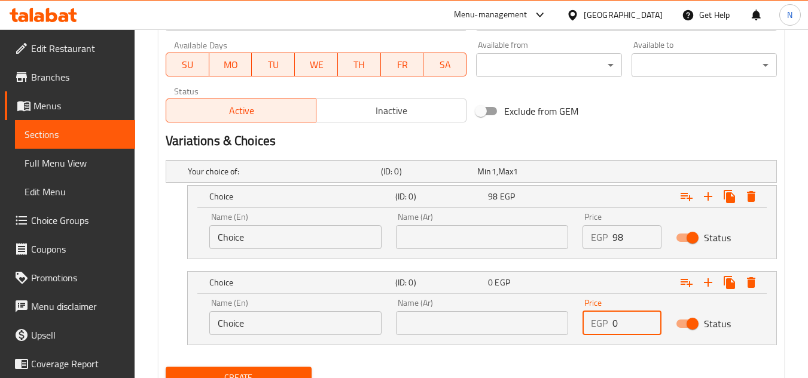
drag, startPoint x: 615, startPoint y: 321, endPoint x: 624, endPoint y: 329, distance: 11.9
click at [624, 329] on input "0" at bounding box center [636, 323] width 49 height 24
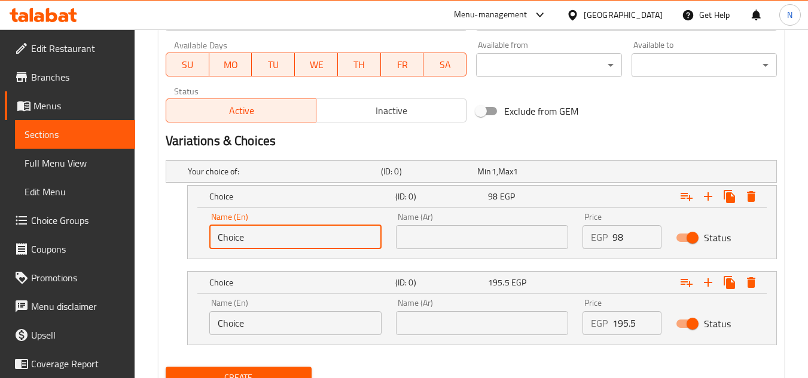
click at [288, 246] on input "Choice" at bounding box center [295, 237] width 172 height 24
drag, startPoint x: 232, startPoint y: 240, endPoint x: 211, endPoint y: 249, distance: 22.5
click at [211, 249] on input "1/2 Kilo" at bounding box center [295, 237] width 172 height 24
click at [429, 239] on input "text" at bounding box center [482, 237] width 172 height 24
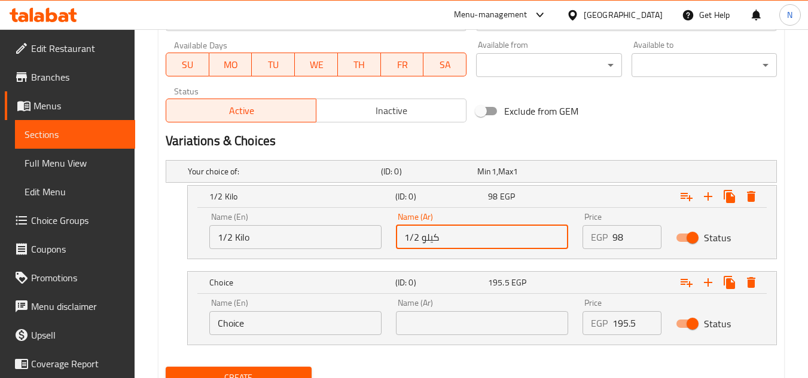
click at [244, 245] on input "1/2 Kilo" at bounding box center [295, 237] width 172 height 24
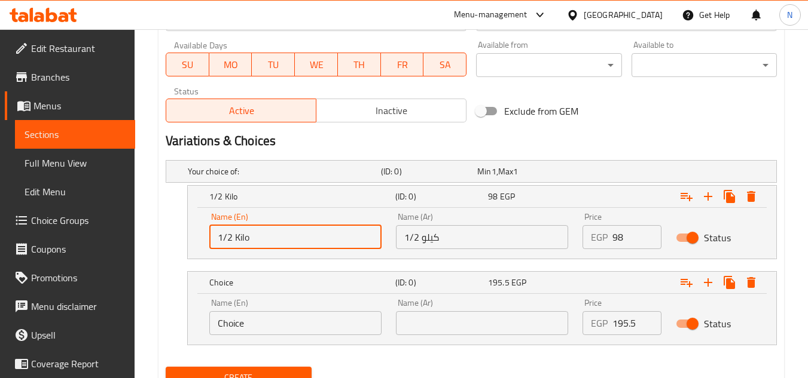
click at [242, 330] on input "Choice" at bounding box center [295, 323] width 172 height 24
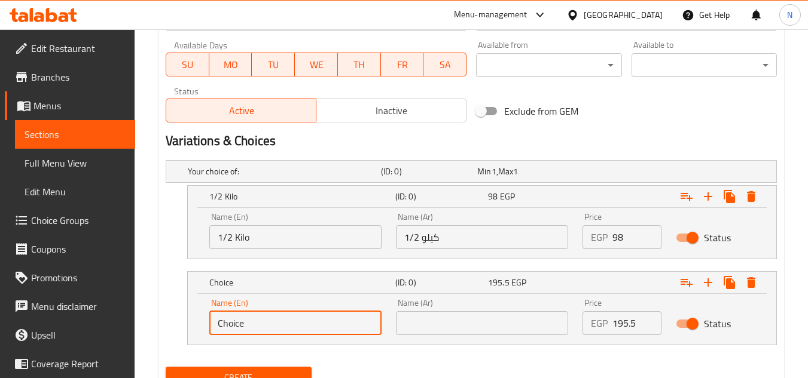
click at [242, 330] on input "Choice" at bounding box center [295, 323] width 172 height 24
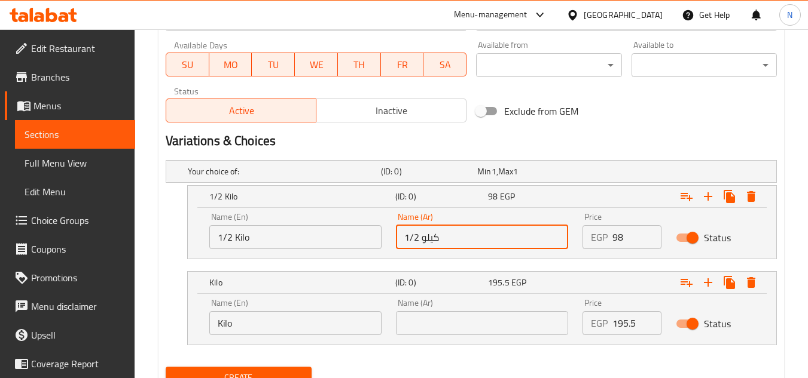
click at [435, 230] on input "1/2 كيلو" at bounding box center [482, 237] width 172 height 24
click at [453, 314] on input "text" at bounding box center [482, 323] width 172 height 24
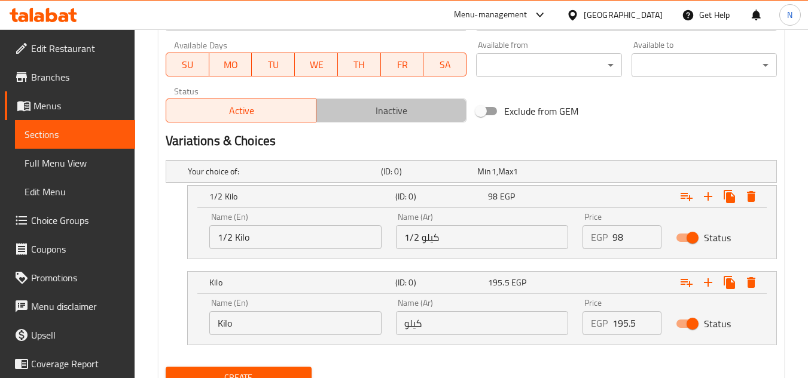
click at [347, 109] on span "Inactive" at bounding box center [391, 110] width 140 height 17
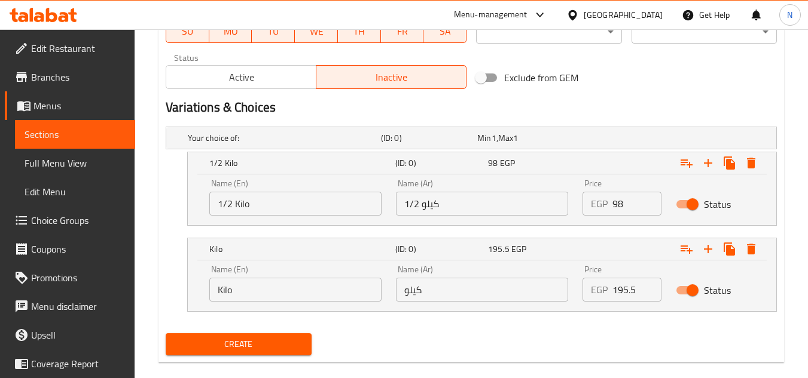
scroll to position [596, 0]
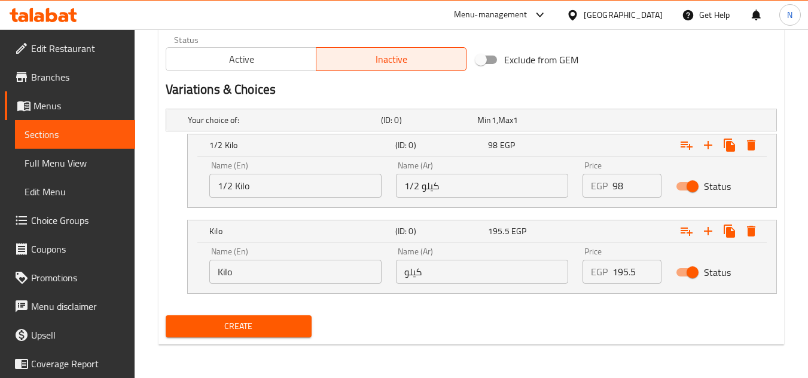
drag, startPoint x: 255, startPoint y: 327, endPoint x: 316, endPoint y: 8, distance: 325.0
click at [255, 326] on span "Create" at bounding box center [238, 326] width 126 height 15
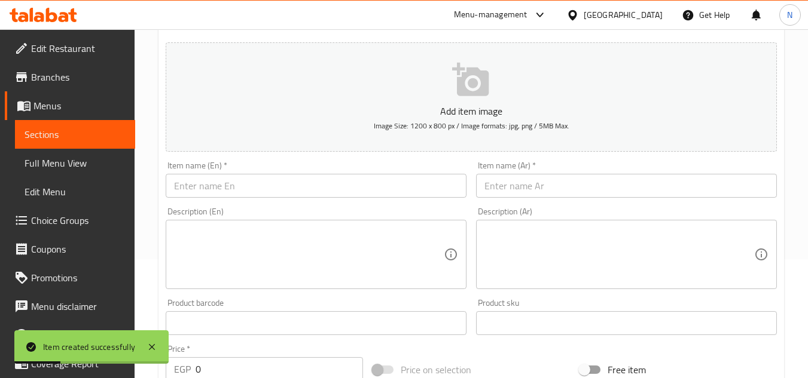
scroll to position [118, 0]
click at [546, 171] on div "Item name (Ar)   * Item name (Ar) *" at bounding box center [626, 181] width 301 height 36
click at [528, 195] on input "text" at bounding box center [626, 187] width 301 height 24
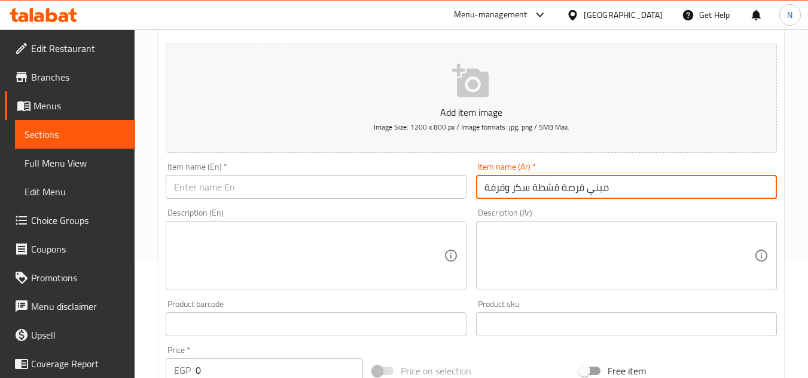
drag, startPoint x: 607, startPoint y: 192, endPoint x: 627, endPoint y: 195, distance: 20.5
click at [627, 195] on input "ميني قرصة قشطة سكر وقرفة" at bounding box center [626, 187] width 301 height 24
click at [581, 188] on input "ميني قرصة قشطة سكر وقرفة" at bounding box center [626, 187] width 301 height 24
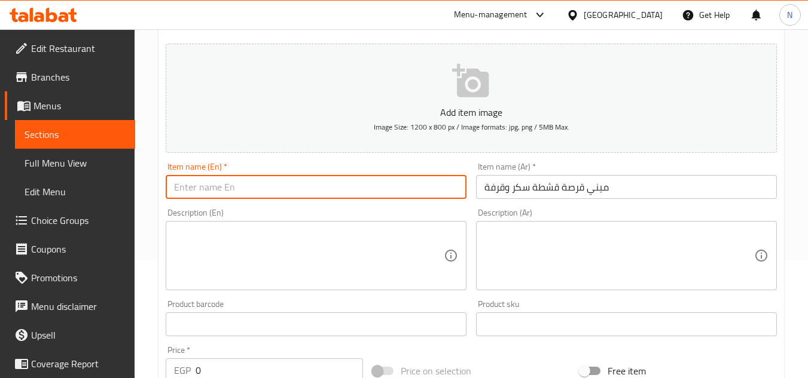
click at [333, 193] on input "text" at bounding box center [316, 187] width 301 height 24
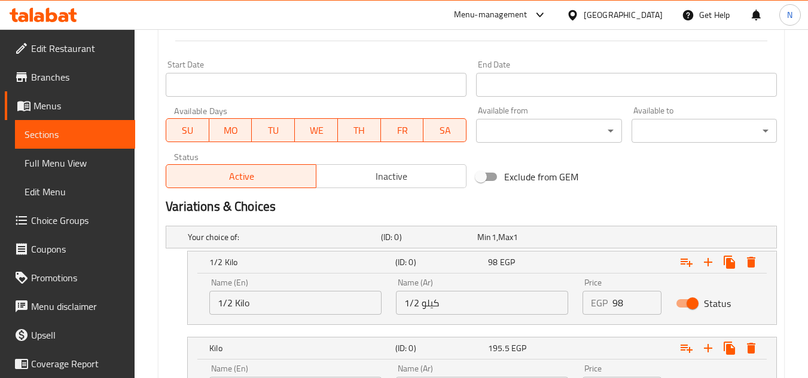
scroll to position [536, 0]
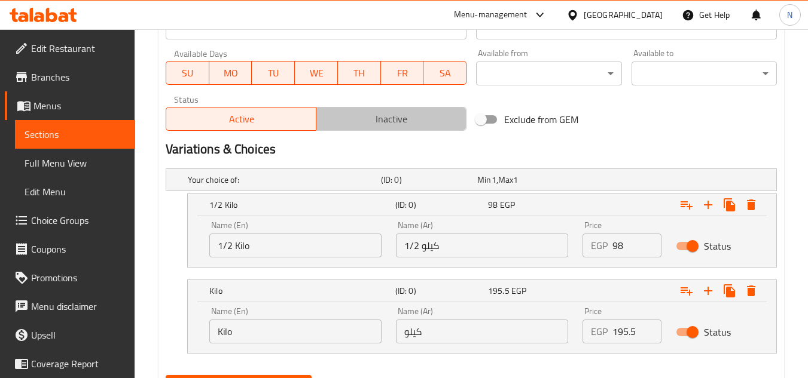
click at [385, 112] on span "Inactive" at bounding box center [391, 119] width 140 height 17
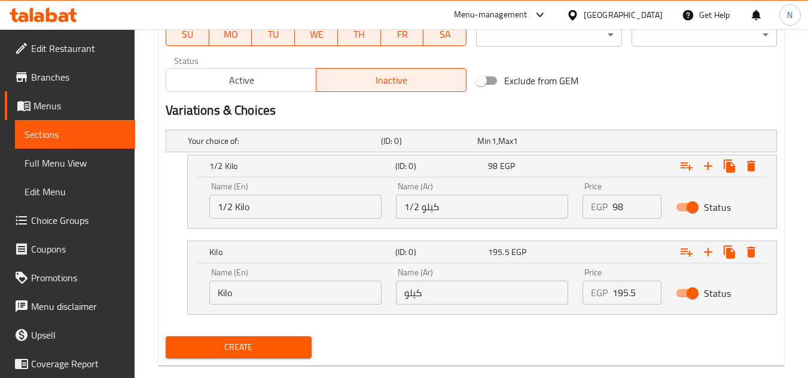
scroll to position [596, 0]
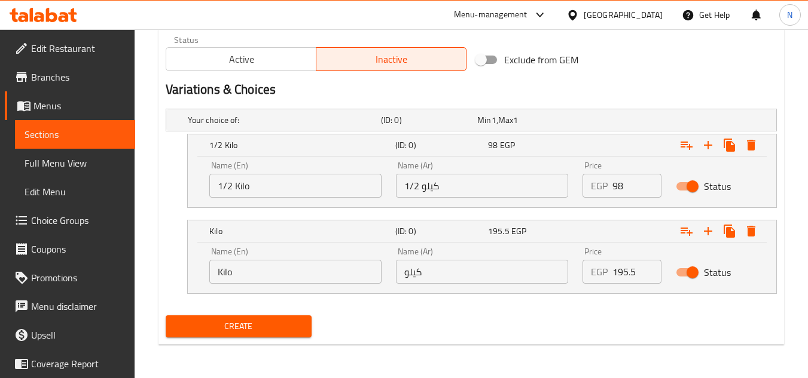
click at [270, 313] on div "Create" at bounding box center [238, 327] width 155 height 32
click at [258, 323] on span "Create" at bounding box center [238, 326] width 126 height 15
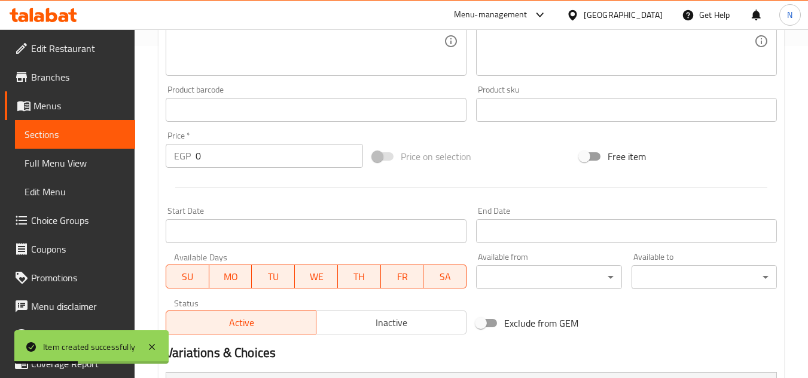
scroll to position [237, 0]
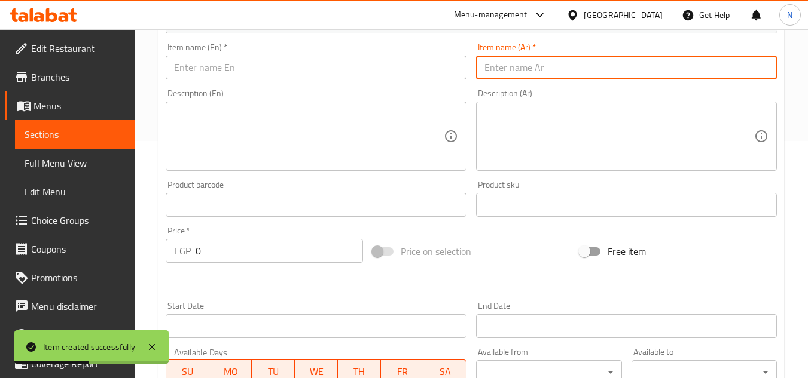
click at [549, 72] on input "text" at bounding box center [626, 68] width 301 height 24
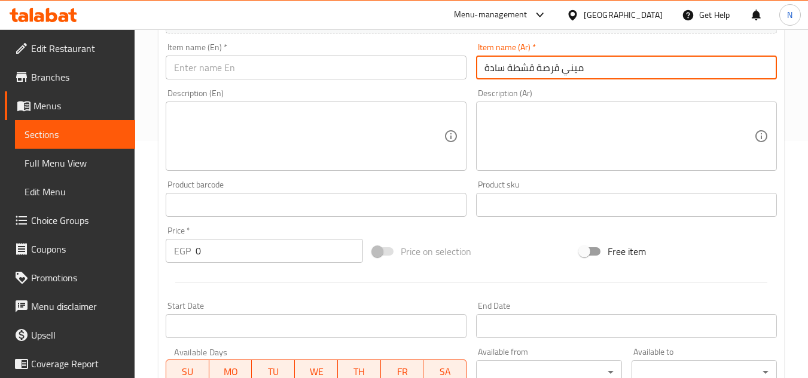
click at [381, 66] on input "text" at bounding box center [316, 68] width 301 height 24
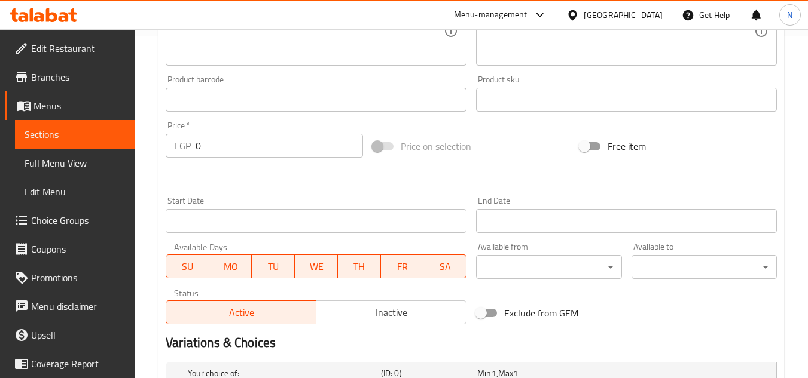
scroll to position [476, 0]
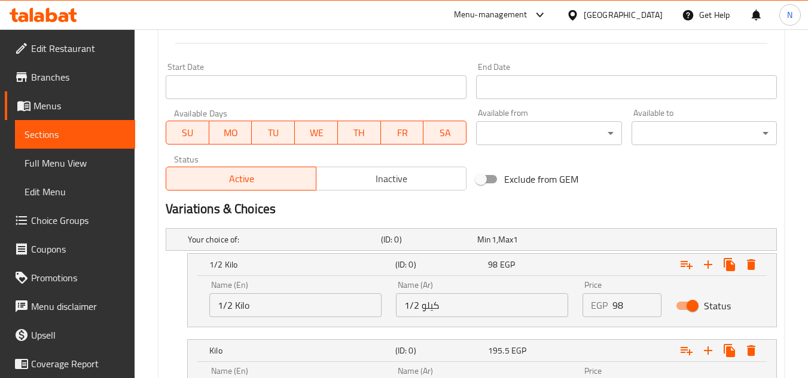
click at [392, 174] on span "Inactive" at bounding box center [391, 178] width 140 height 17
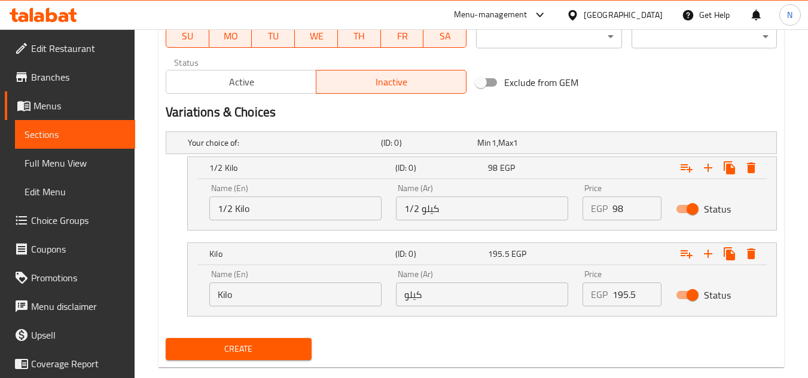
scroll to position [596, 0]
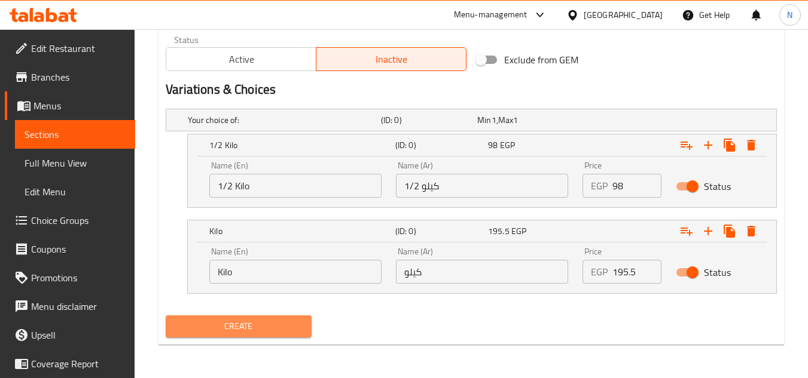
click at [269, 333] on span "Create" at bounding box center [238, 326] width 126 height 15
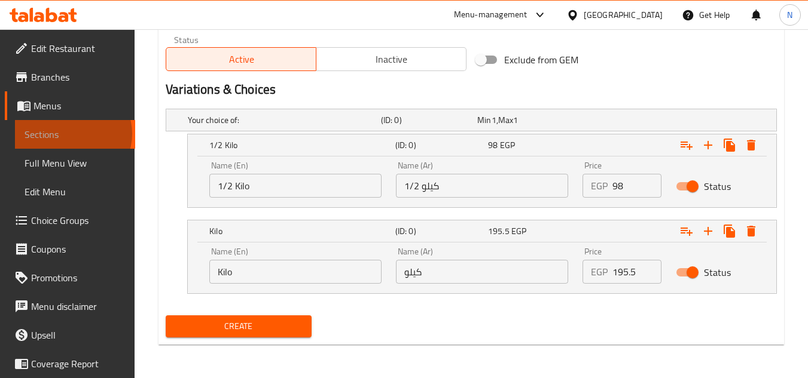
click at [72, 134] on span "Sections" at bounding box center [75, 134] width 101 height 14
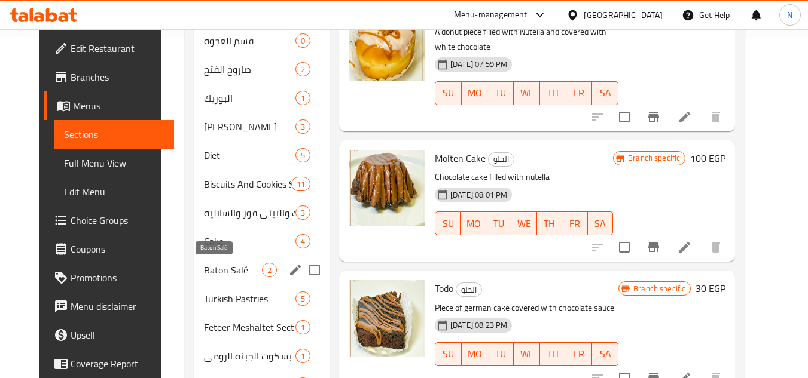
scroll to position [359, 0]
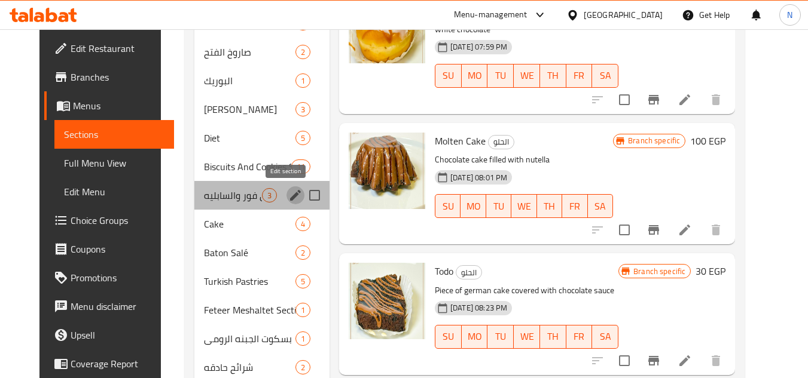
click at [289, 196] on icon "edit" at bounding box center [295, 195] width 14 height 14
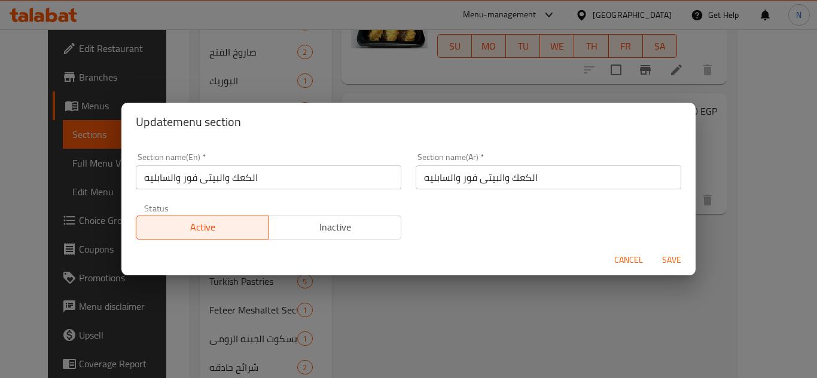
click at [473, 182] on input "الكعك والبيتى فور والسابليه" at bounding box center [547, 178] width 265 height 24
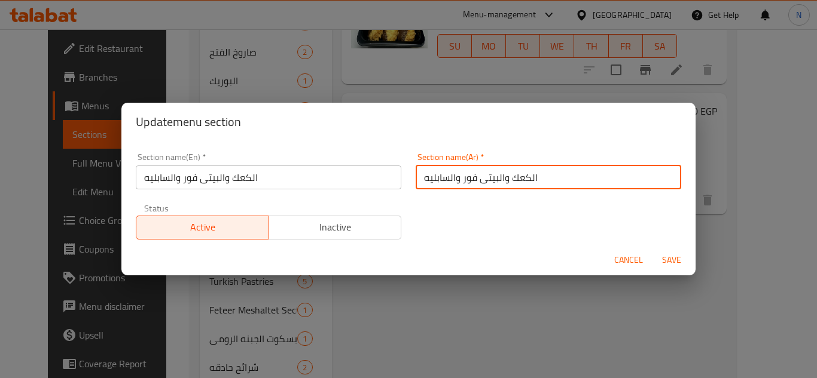
click at [473, 182] on input "الكعك والبيتى فور والسابليه" at bounding box center [547, 178] width 265 height 24
click at [652, 249] on button "Save" at bounding box center [671, 260] width 38 height 22
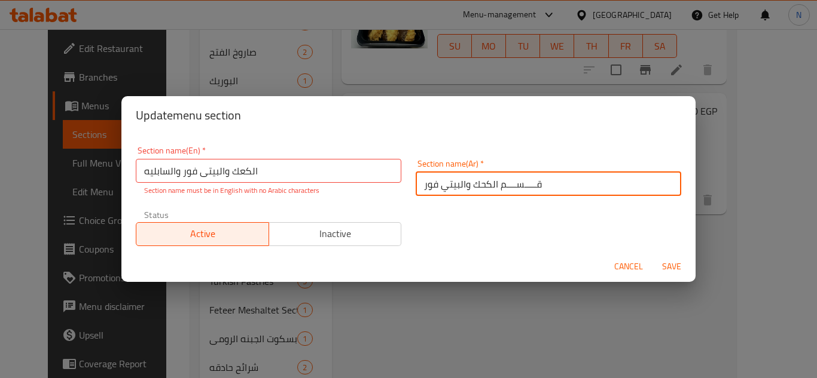
drag, startPoint x: 538, startPoint y: 190, endPoint x: 570, endPoint y: 191, distance: 31.7
click at [570, 191] on input "قـــــســــم الكحك والبيتي فور" at bounding box center [547, 184] width 265 height 24
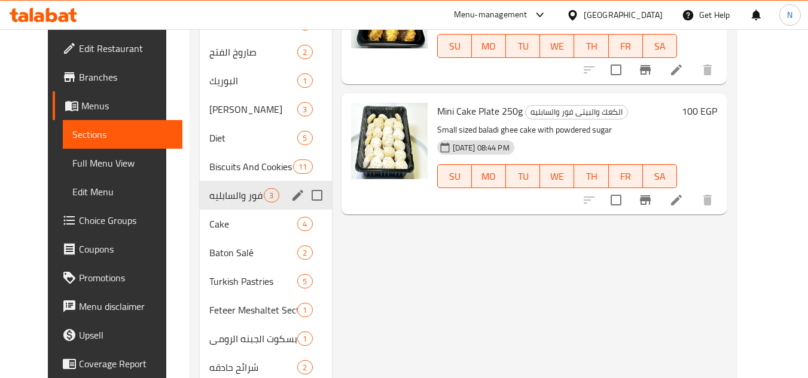
click at [291, 192] on icon "edit" at bounding box center [298, 195] width 14 height 14
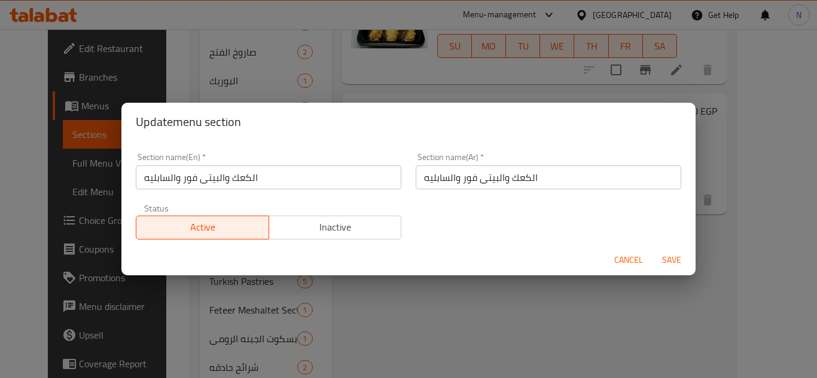
click at [457, 172] on input "الكعك والبيتى فور والسابليه" at bounding box center [547, 178] width 265 height 24
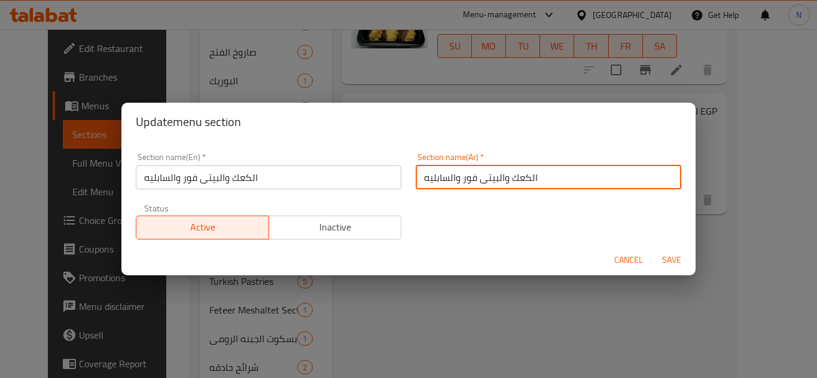
click at [457, 172] on input "الكعك والبيتى فور والسابليه" at bounding box center [547, 178] width 265 height 24
drag, startPoint x: 535, startPoint y: 173, endPoint x: 616, endPoint y: 188, distance: 82.1
click at [616, 188] on input "قـــــســــم الكحك والبيتي فور" at bounding box center [547, 178] width 265 height 24
click at [652, 249] on button "Save" at bounding box center [671, 260] width 38 height 22
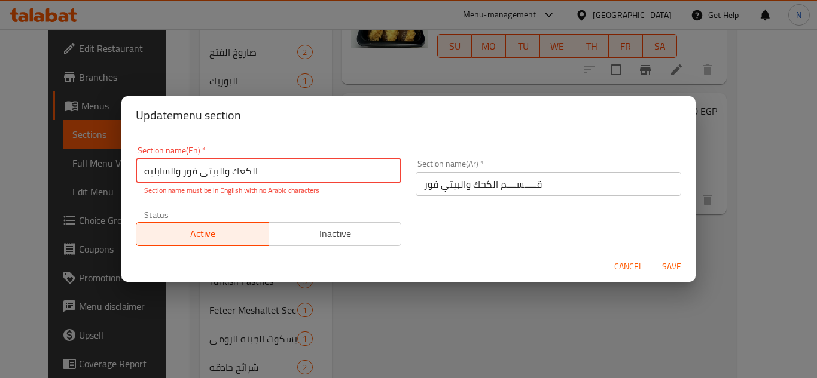
click at [505, 190] on input "قـــــســــم الكحك والبيتي فور" at bounding box center [547, 184] width 265 height 24
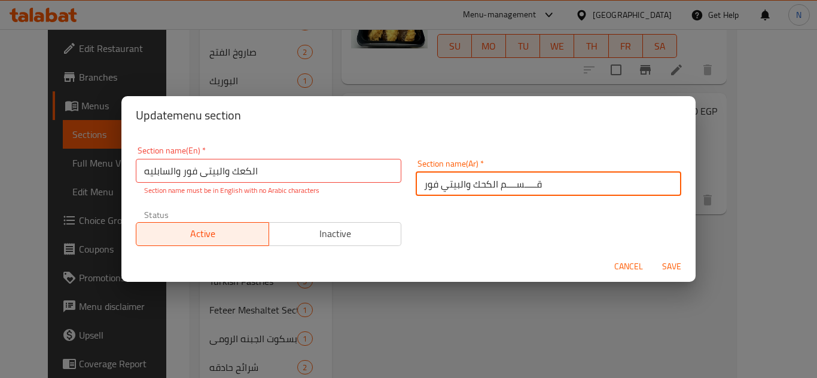
click at [505, 190] on input "قـــــســــم الكحك والبيتي فور" at bounding box center [547, 184] width 265 height 24
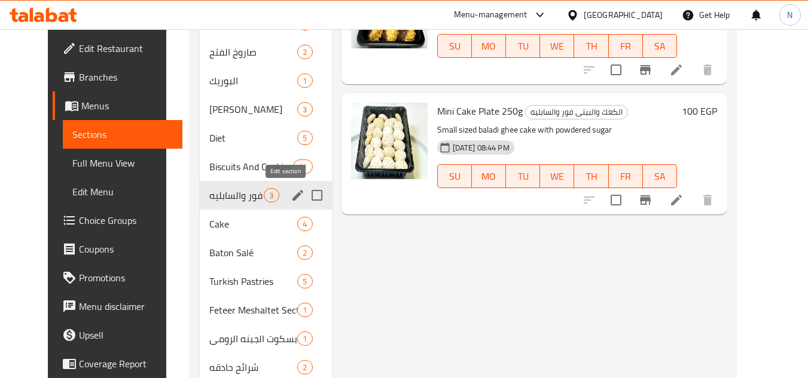
click at [291, 197] on icon "edit" at bounding box center [298, 195] width 14 height 14
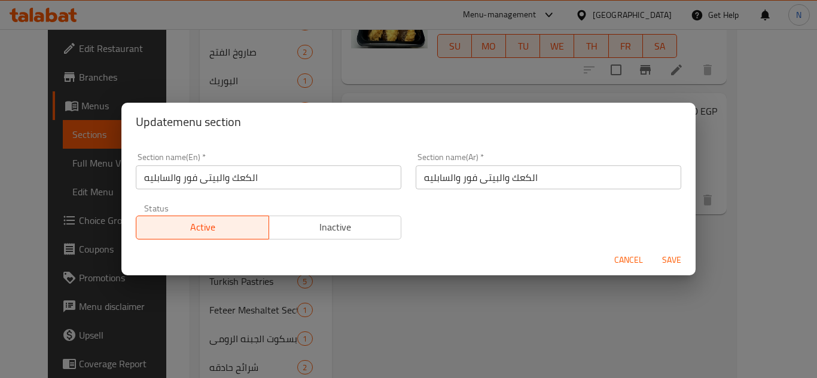
click at [238, 171] on input "الكعك والبيتى فور والسابليه" at bounding box center [268, 178] width 265 height 24
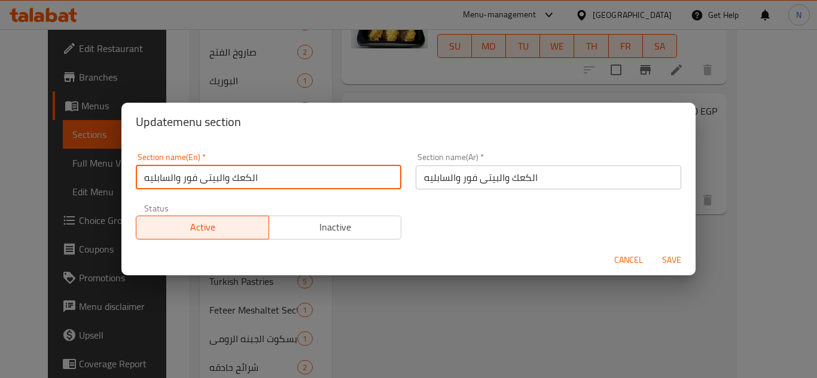
click at [238, 171] on input "الكعك والبيتى فور والسابليه" at bounding box center [268, 178] width 265 height 24
click at [652, 249] on button "Save" at bounding box center [671, 260] width 38 height 22
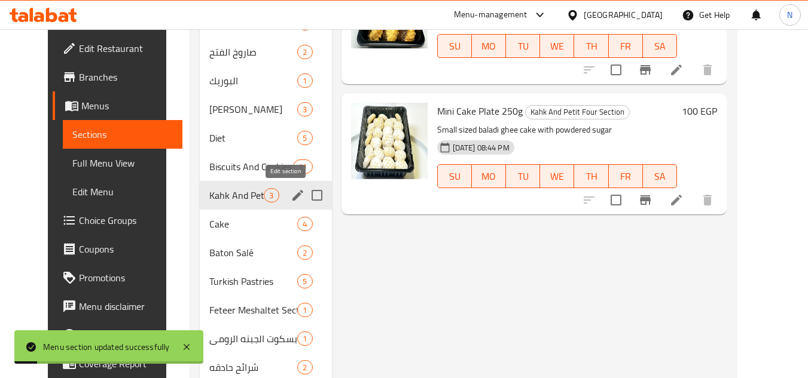
click at [291, 195] on icon "edit" at bounding box center [298, 195] width 14 height 14
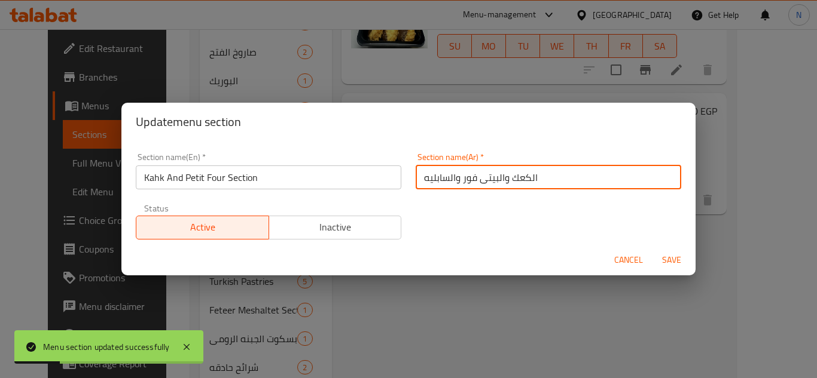
click at [503, 179] on input "الكعك والبيتى فور والسابليه" at bounding box center [547, 178] width 265 height 24
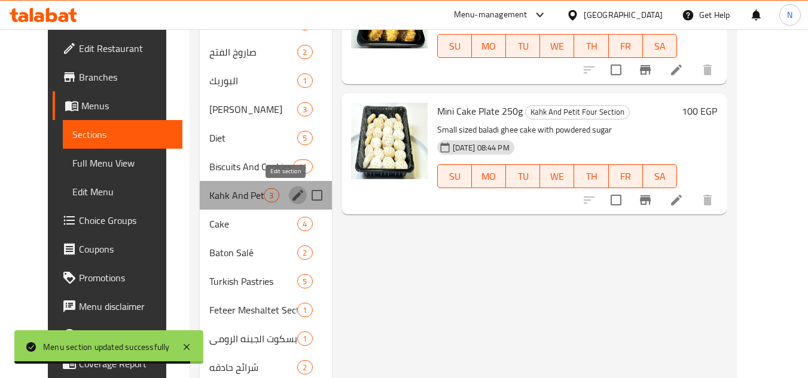
click at [292, 199] on icon "edit" at bounding box center [297, 195] width 11 height 11
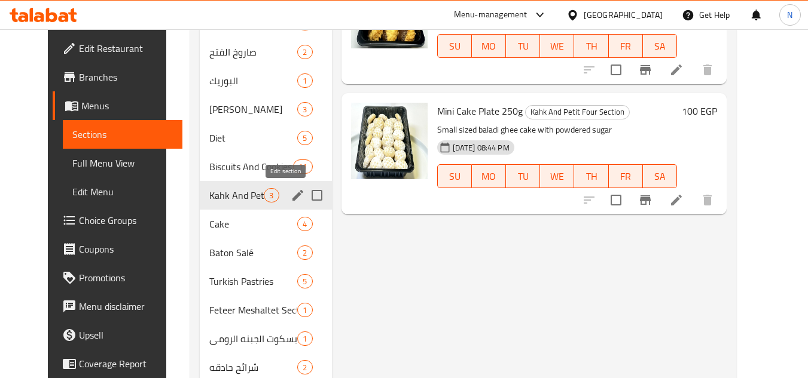
click at [291, 195] on icon "edit" at bounding box center [298, 195] width 14 height 14
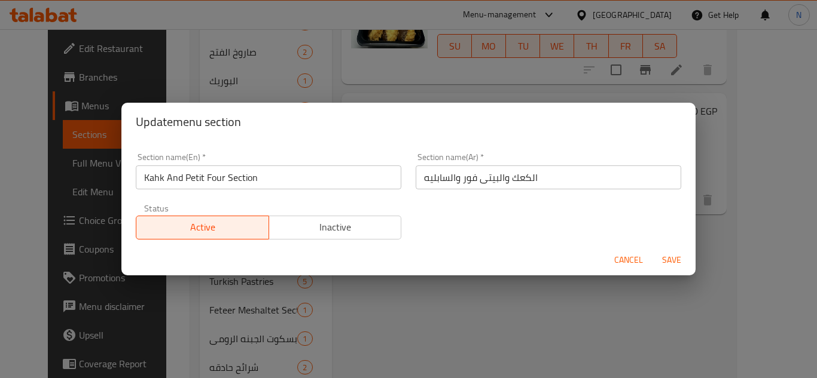
click at [504, 181] on input "الكعك والبيتى فور والسابليه" at bounding box center [547, 178] width 265 height 24
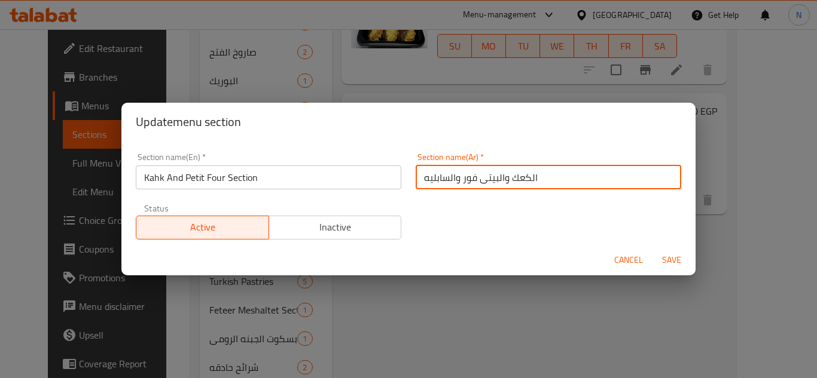
click at [504, 181] on input "الكعك والبيتى فور والسابليه" at bounding box center [547, 178] width 265 height 24
drag, startPoint x: 537, startPoint y: 182, endPoint x: 584, endPoint y: 182, distance: 46.6
click at [584, 182] on input "قـــــســــم الكحك والبيتي فور" at bounding box center [547, 178] width 265 height 24
drag, startPoint x: 535, startPoint y: 179, endPoint x: 544, endPoint y: 181, distance: 9.0
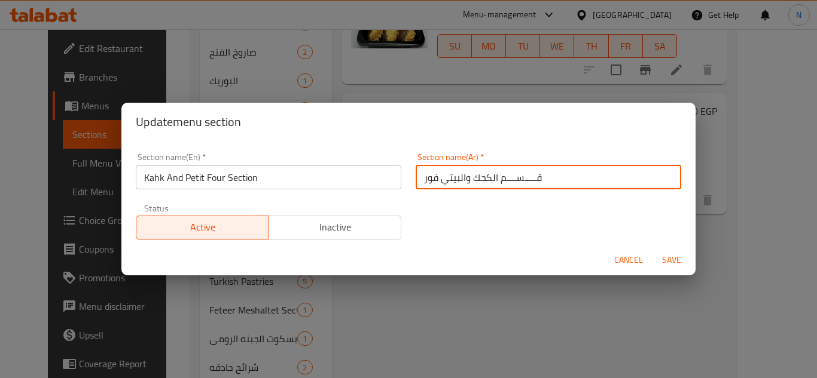
click at [544, 181] on input "قـــــســــم الكحك والبيتي فور" at bounding box center [547, 178] width 265 height 24
click at [652, 249] on button "Save" at bounding box center [671, 260] width 38 height 22
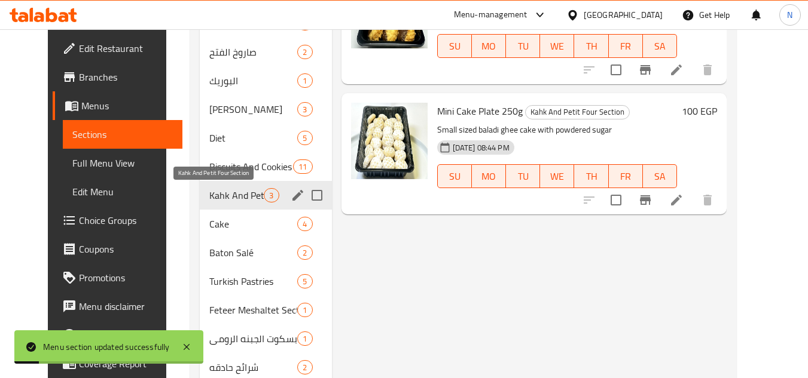
click at [234, 197] on span "Kahk And Petit Four Section" at bounding box center [236, 195] width 54 height 14
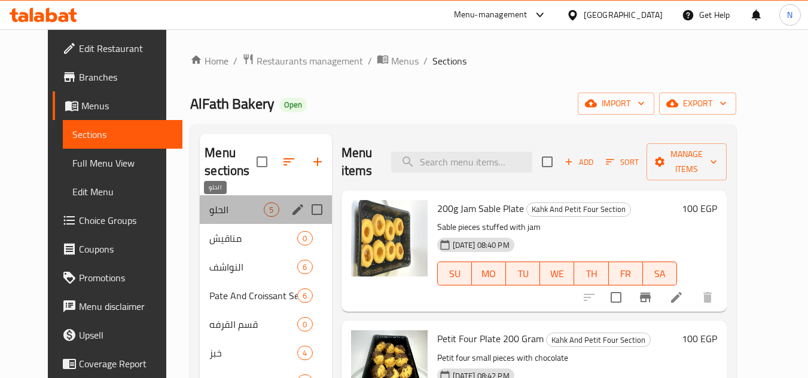
click at [222, 216] on span "الحلو" at bounding box center [236, 210] width 54 height 14
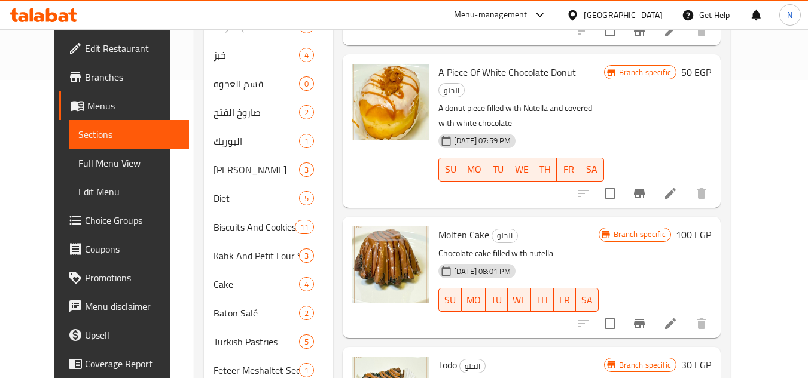
scroll to position [299, 0]
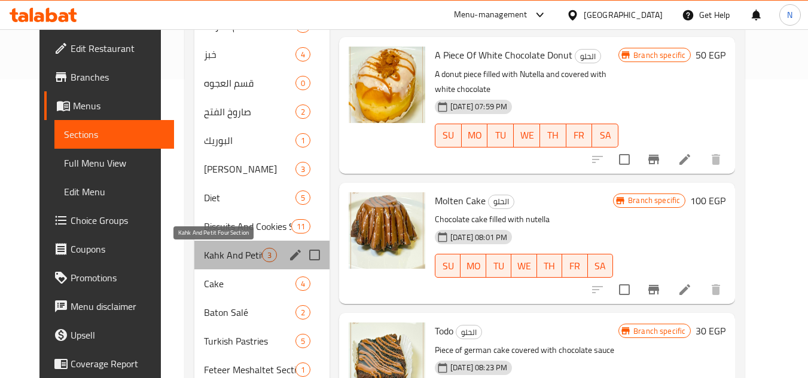
click at [212, 261] on span "Kahk And Petit Four Section" at bounding box center [233, 255] width 58 height 14
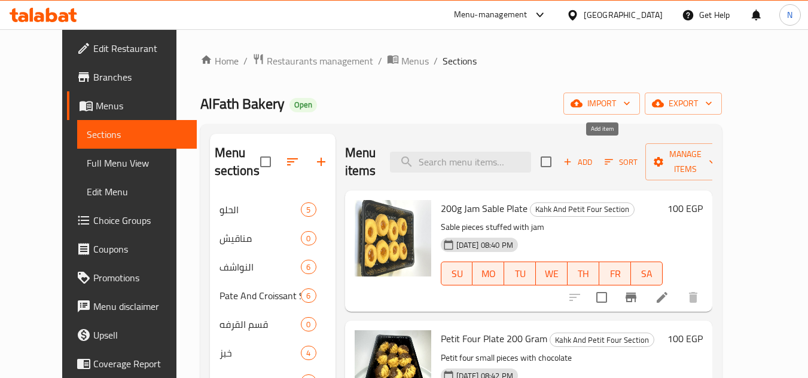
click at [594, 157] on span "Add" at bounding box center [577, 162] width 32 height 14
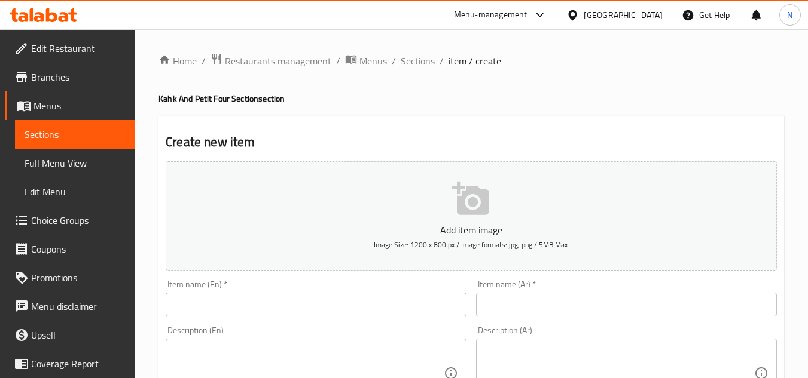
click at [607, 312] on input "text" at bounding box center [626, 305] width 301 height 24
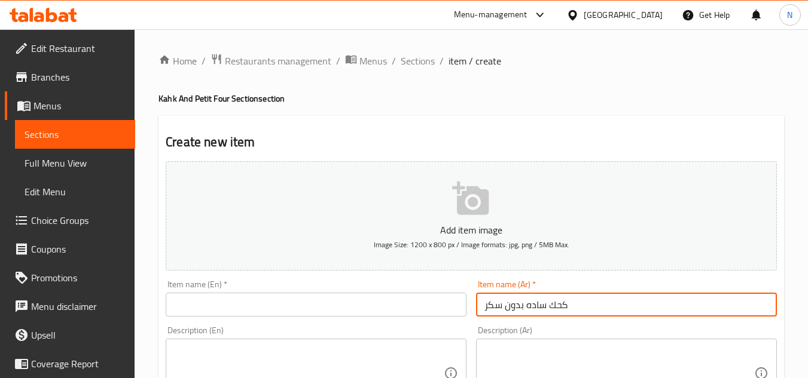
click at [516, 304] on input "كحك ساده بدون سكر" at bounding box center [626, 305] width 301 height 24
click at [304, 312] on input "text" at bounding box center [316, 305] width 301 height 24
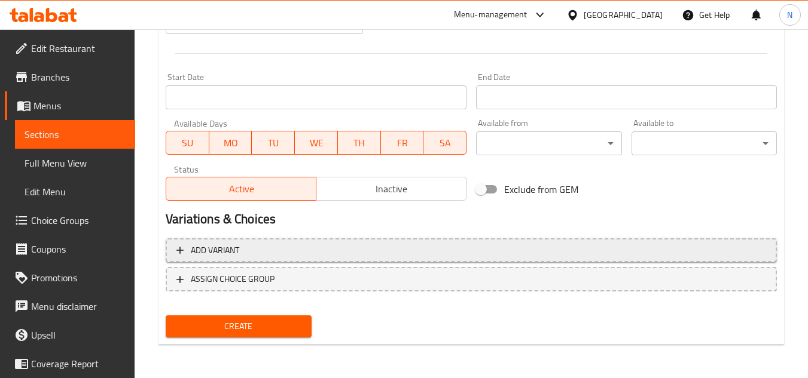
click at [483, 255] on span "Add variant" at bounding box center [470, 250] width 589 height 15
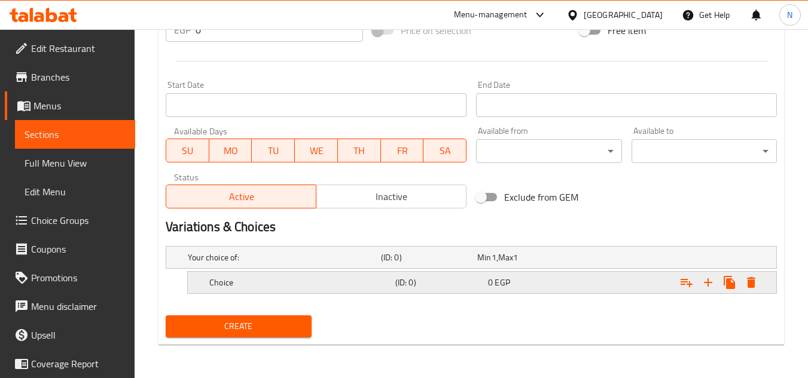
scroll to position [459, 0]
click at [707, 284] on icon "Expand" at bounding box center [708, 283] width 14 height 14
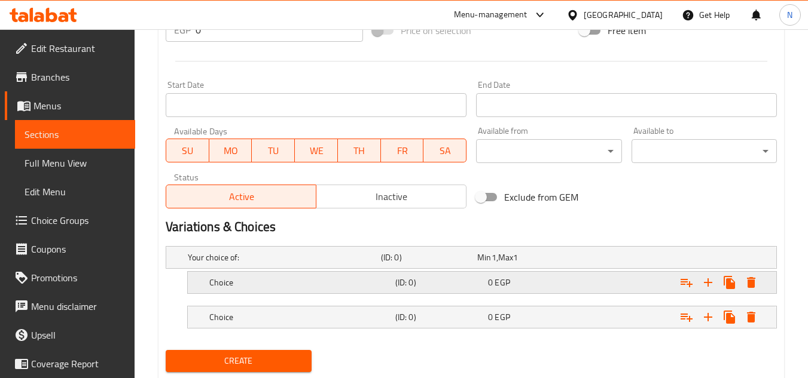
click at [570, 286] on div "0 EGP" at bounding box center [532, 283] width 88 height 12
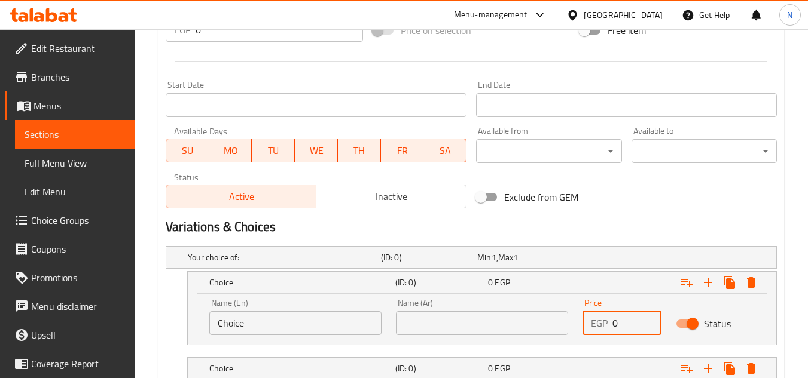
drag, startPoint x: 620, startPoint y: 325, endPoint x: 603, endPoint y: 332, distance: 18.2
click at [603, 332] on div "EGP 0 Price" at bounding box center [621, 323] width 79 height 24
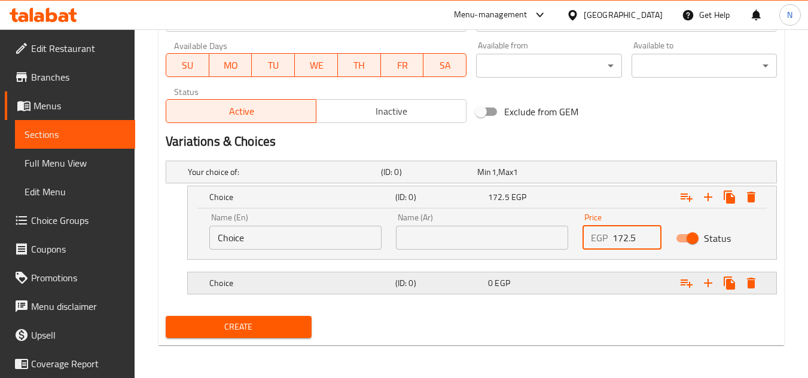
scroll to position [545, 0]
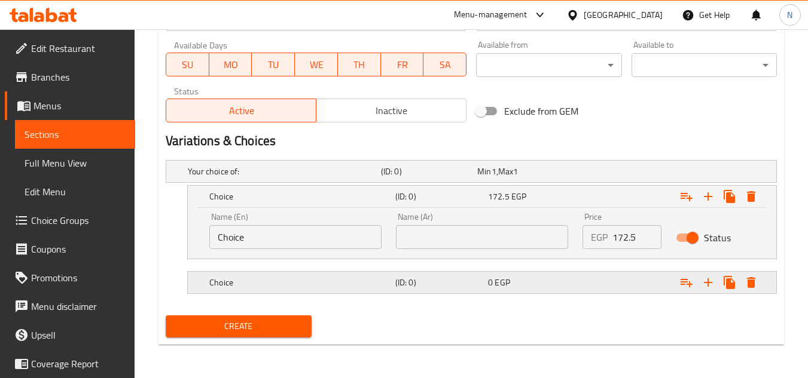
click at [625, 281] on div "Expand" at bounding box center [671, 283] width 186 height 26
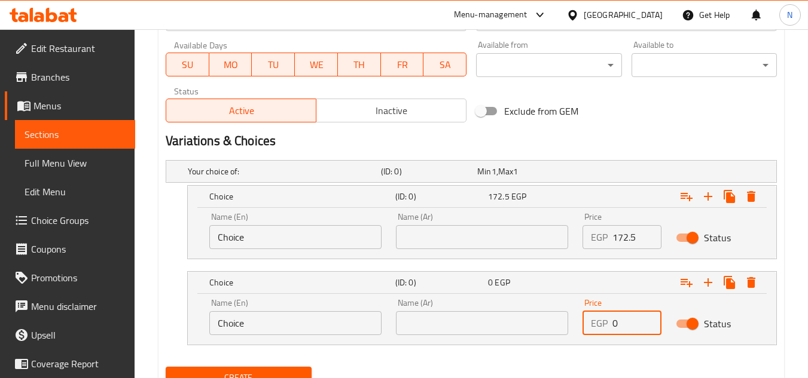
drag, startPoint x: 623, startPoint y: 314, endPoint x: 580, endPoint y: 338, distance: 49.2
click at [580, 338] on div "Price EGP 0 Price" at bounding box center [621, 317] width 93 height 51
click at [350, 111] on span "Inactive" at bounding box center [391, 110] width 140 height 17
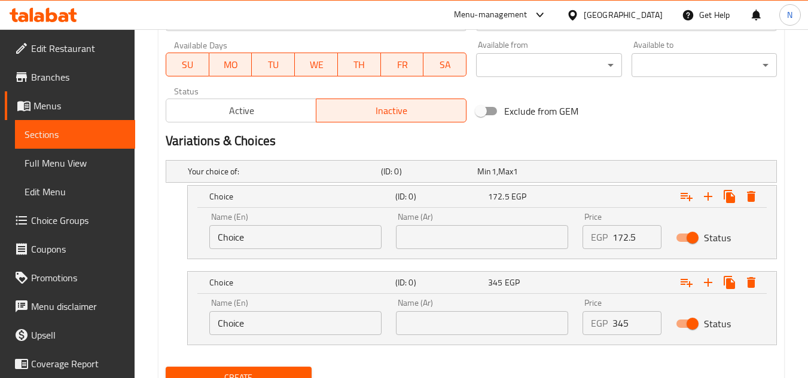
click at [275, 243] on input "Choice" at bounding box center [295, 237] width 172 height 24
click at [242, 236] on input "1/2 Kilo" at bounding box center [295, 237] width 172 height 24
click at [261, 327] on input "Choice" at bounding box center [295, 323] width 172 height 24
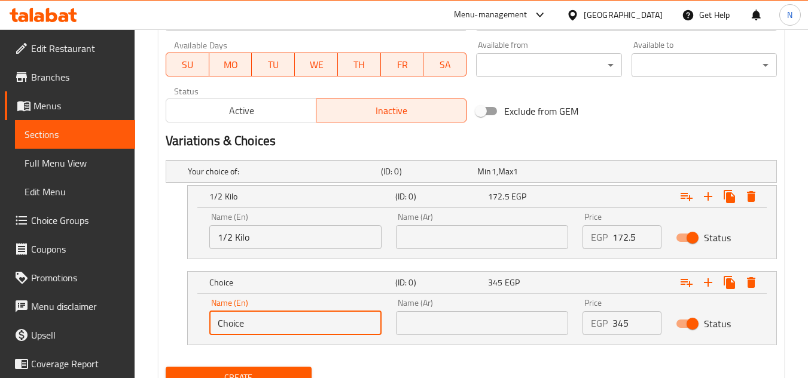
click at [261, 327] on input "Choice" at bounding box center [295, 323] width 172 height 24
click at [449, 222] on div "Name (Ar) Name (Ar)" at bounding box center [482, 231] width 172 height 36
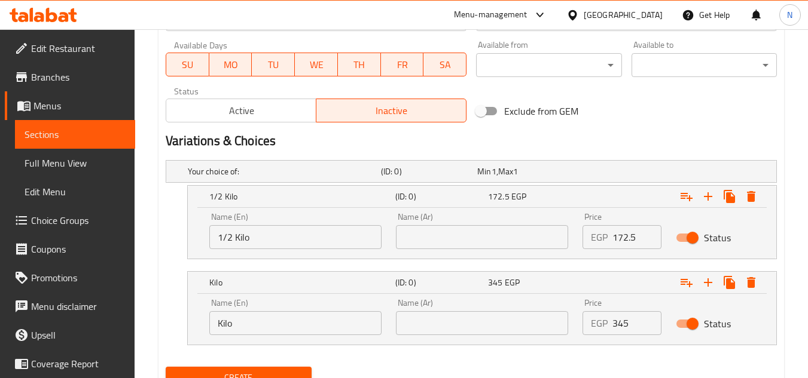
click at [436, 238] on input "text" at bounding box center [482, 237] width 172 height 24
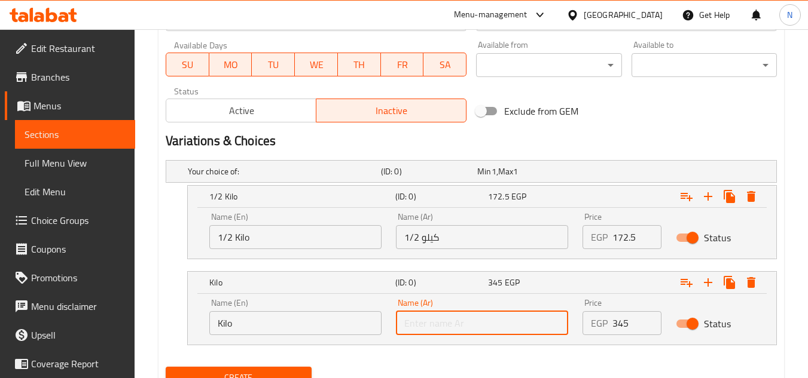
click at [454, 316] on input "text" at bounding box center [482, 323] width 172 height 24
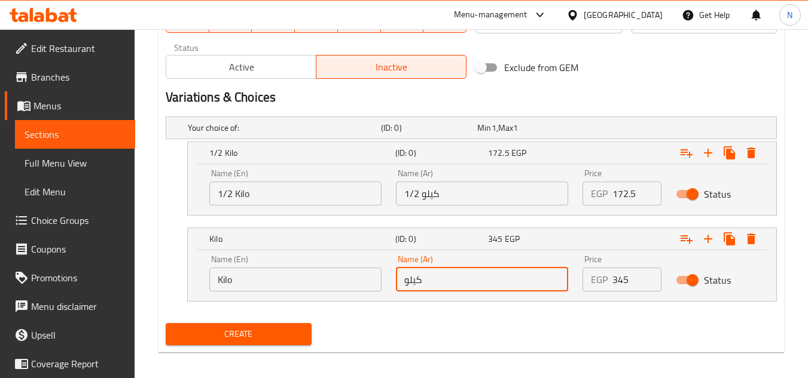
scroll to position [596, 0]
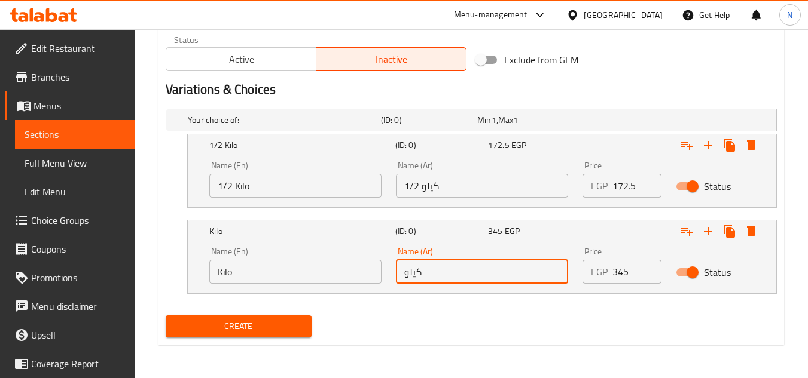
click at [281, 330] on span "Create" at bounding box center [238, 326] width 126 height 15
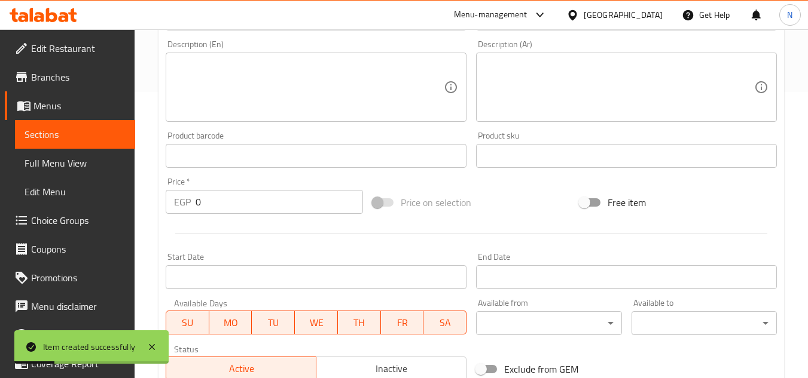
scroll to position [237, 0]
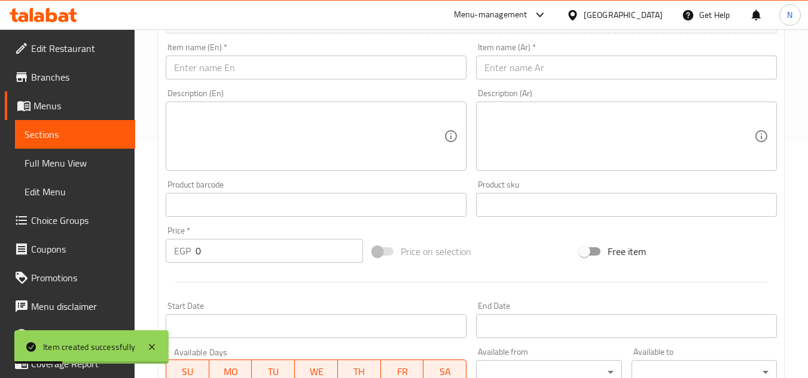
click at [552, 77] on input "text" at bounding box center [626, 68] width 301 height 24
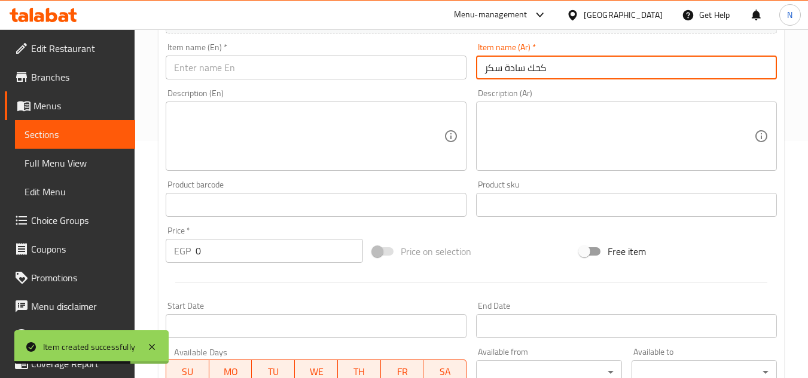
click at [326, 68] on input "text" at bounding box center [316, 68] width 301 height 24
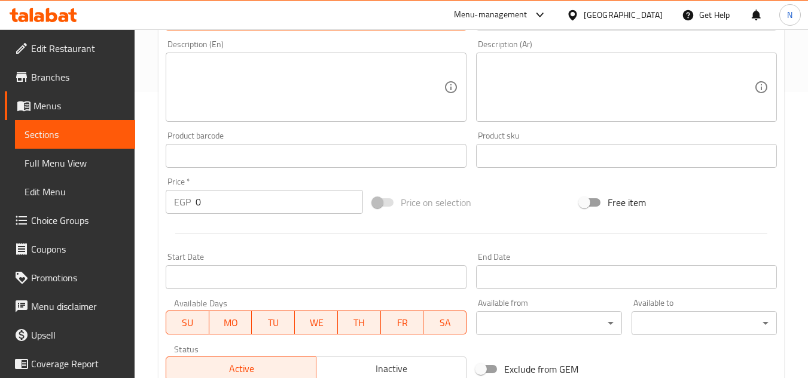
scroll to position [536, 0]
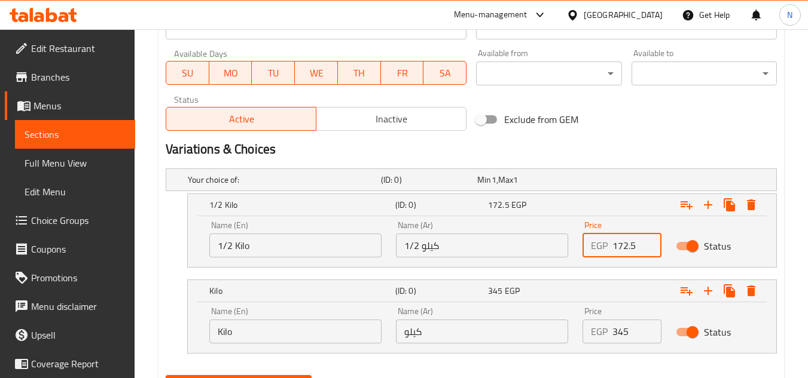
drag, startPoint x: 612, startPoint y: 243, endPoint x: 606, endPoint y: 248, distance: 8.0
click at [606, 248] on div "EGP 172.5 Price" at bounding box center [621, 246] width 79 height 24
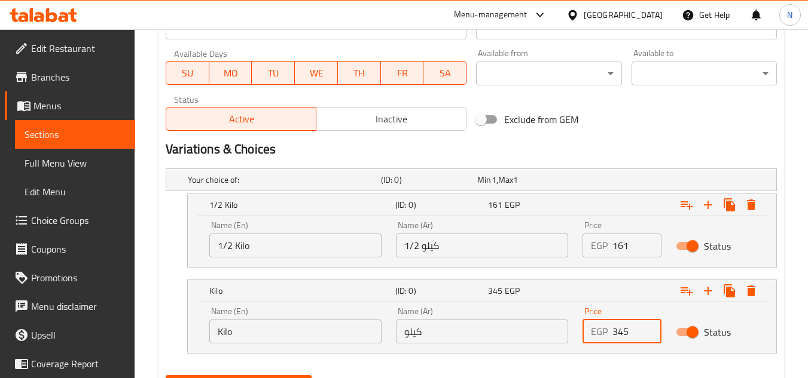
drag, startPoint x: 627, startPoint y: 336, endPoint x: 601, endPoint y: 344, distance: 27.0
click at [601, 344] on div "Price EGP 0 Price" at bounding box center [621, 325] width 93 height 51
click at [342, 106] on div "Active Inactive" at bounding box center [316, 113] width 301 height 36
click at [337, 118] on span "Inactive" at bounding box center [391, 119] width 140 height 17
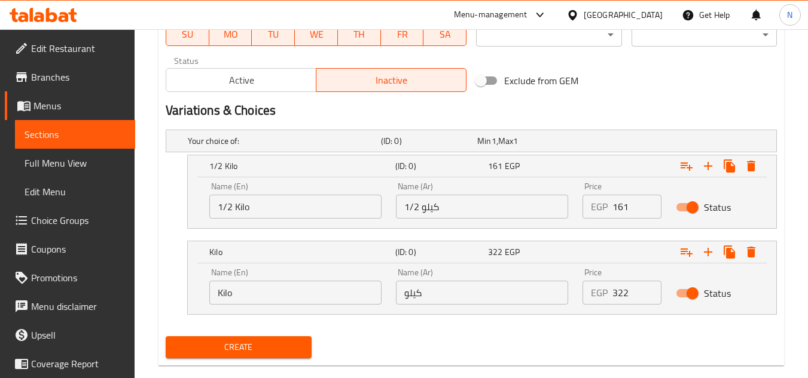
scroll to position [596, 0]
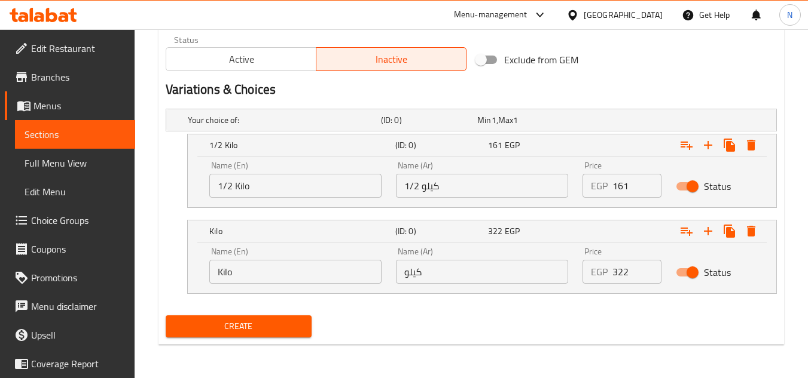
click at [246, 328] on span "Create" at bounding box center [238, 326] width 126 height 15
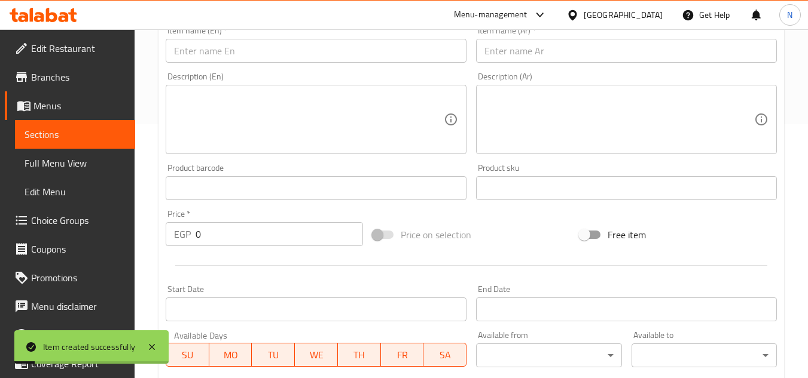
scroll to position [237, 0]
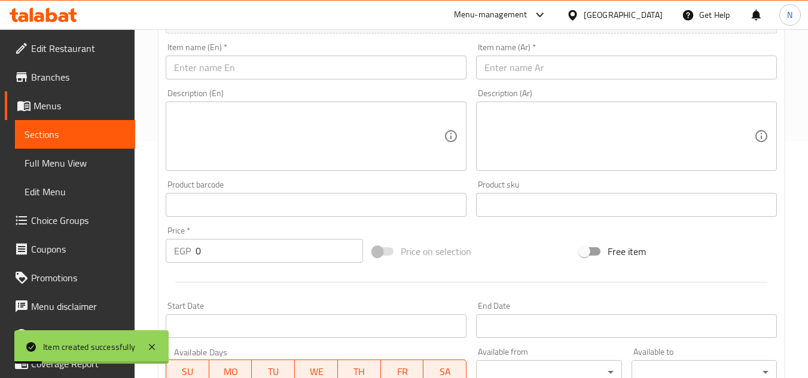
click at [551, 66] on input "text" at bounding box center [626, 68] width 301 height 24
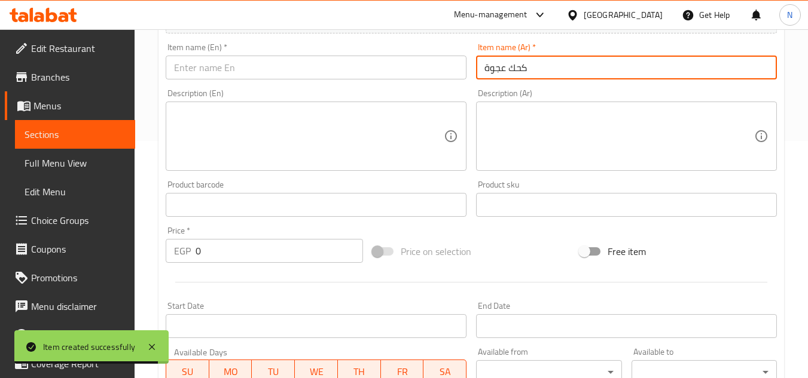
click at [519, 80] on input "كحك عجوة" at bounding box center [626, 68] width 301 height 24
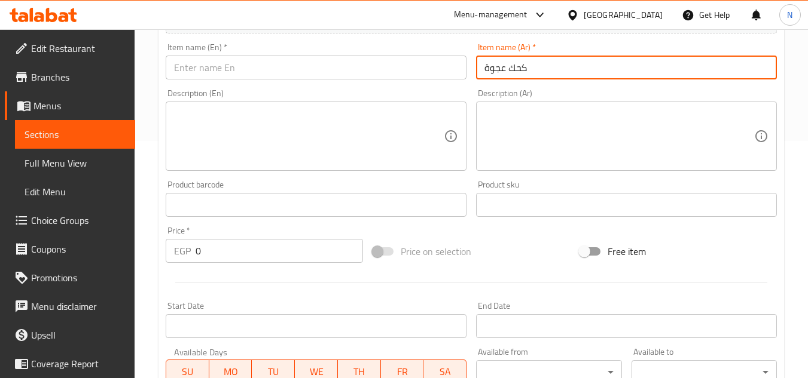
click at [293, 63] on input "text" at bounding box center [316, 68] width 301 height 24
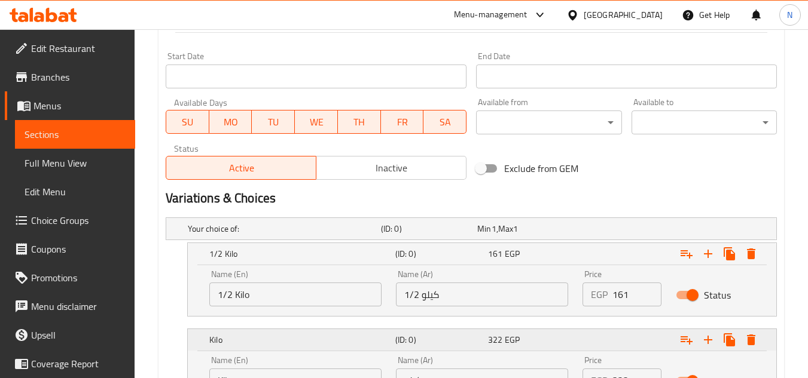
scroll to position [596, 0]
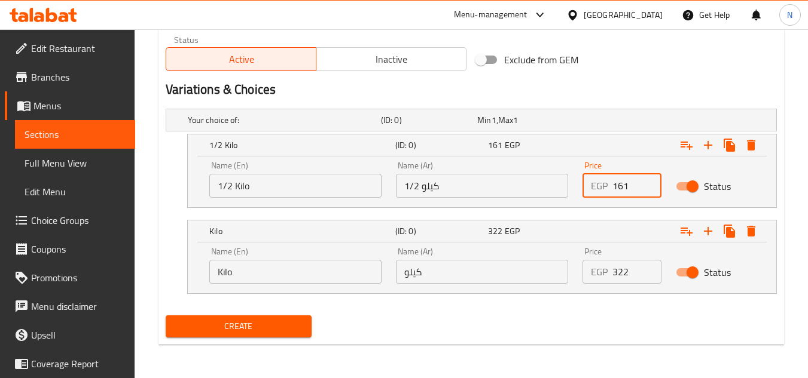
drag, startPoint x: 632, startPoint y: 191, endPoint x: 615, endPoint y: 201, distance: 20.4
click at [615, 201] on div "Price EGP 161 Price" at bounding box center [621, 179] width 93 height 51
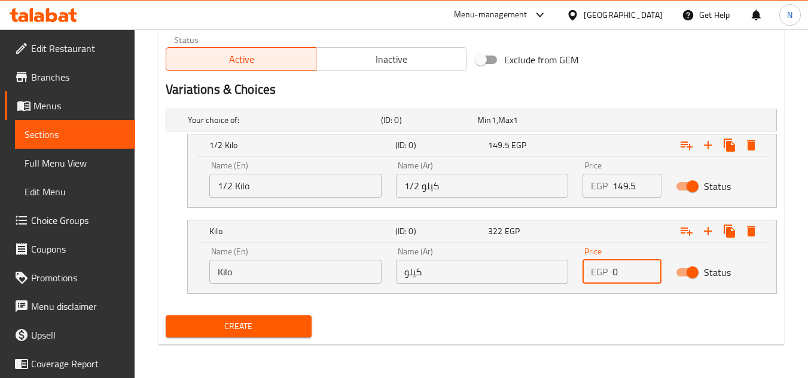
drag, startPoint x: 629, startPoint y: 278, endPoint x: 567, endPoint y: 293, distance: 64.5
click at [567, 293] on div "Name (En) Kilo Name (En) Name (Ar) كيلو Name (Ar) Price EGP 0 Price Status" at bounding box center [482, 268] width 588 height 51
click at [345, 56] on span "Inactive" at bounding box center [391, 59] width 140 height 17
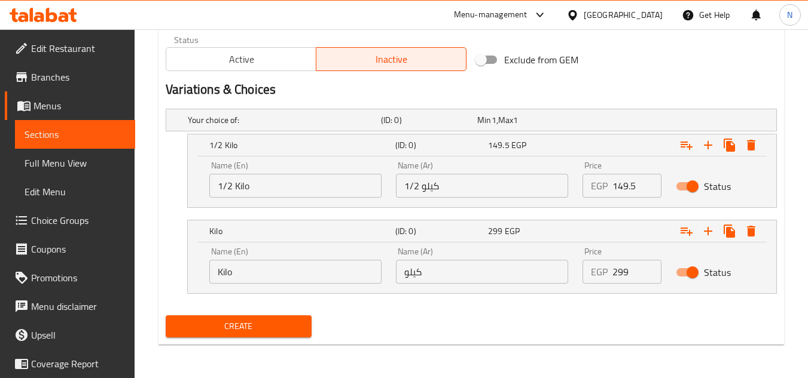
click at [262, 328] on span "Create" at bounding box center [238, 326] width 126 height 15
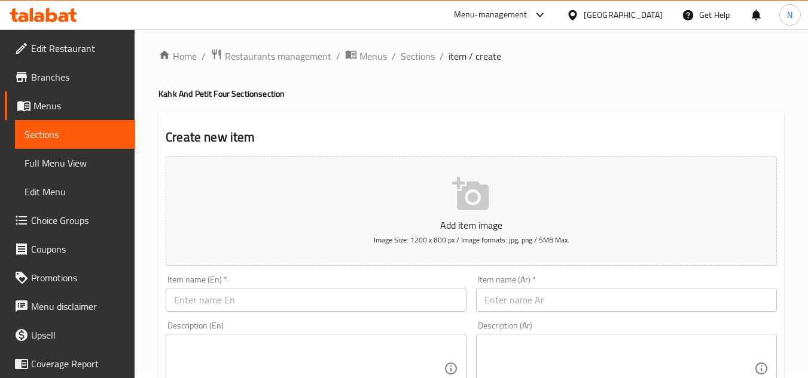
scroll to position [0, 0]
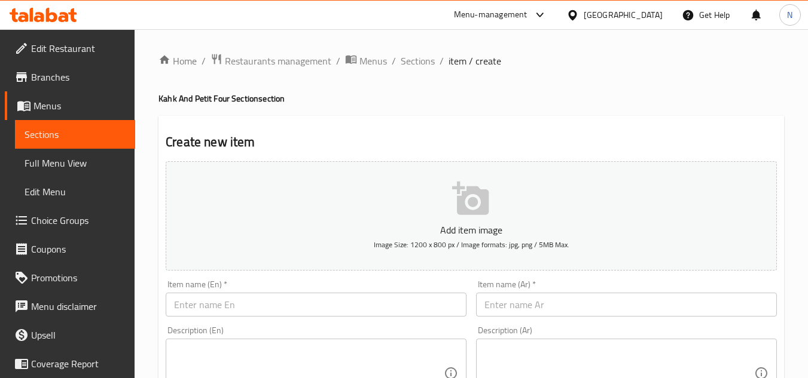
click at [538, 295] on input "text" at bounding box center [626, 305] width 301 height 24
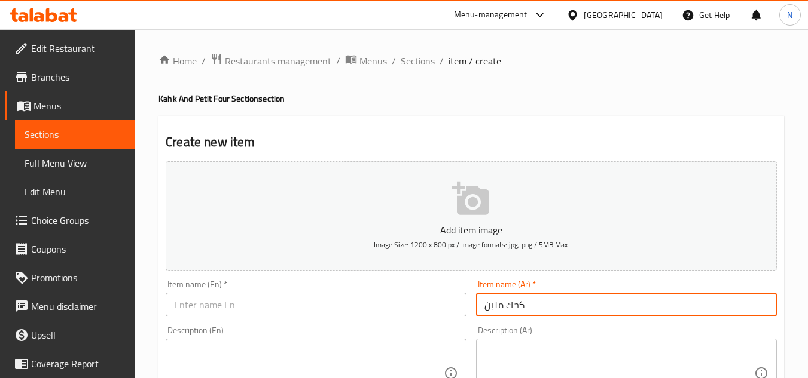
click at [510, 311] on input "كحك ملبن" at bounding box center [626, 305] width 301 height 24
click at [312, 302] on input "text" at bounding box center [316, 305] width 301 height 24
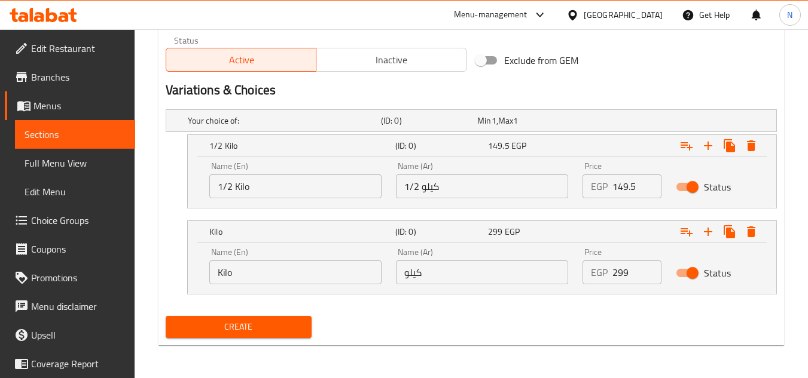
scroll to position [596, 0]
click at [370, 70] on button "Inactive" at bounding box center [391, 59] width 151 height 24
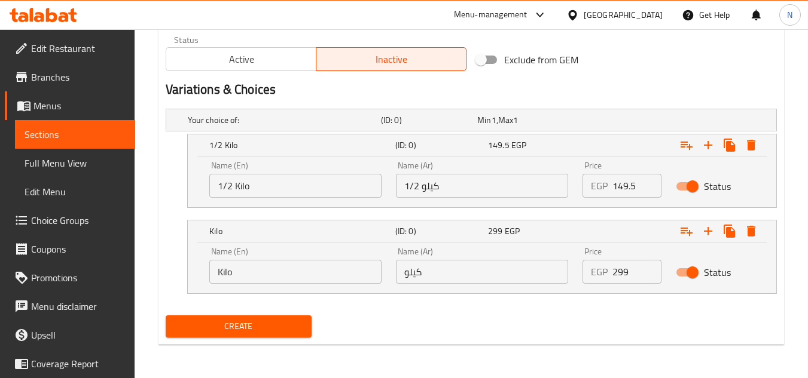
click at [273, 322] on span "Create" at bounding box center [238, 326] width 126 height 15
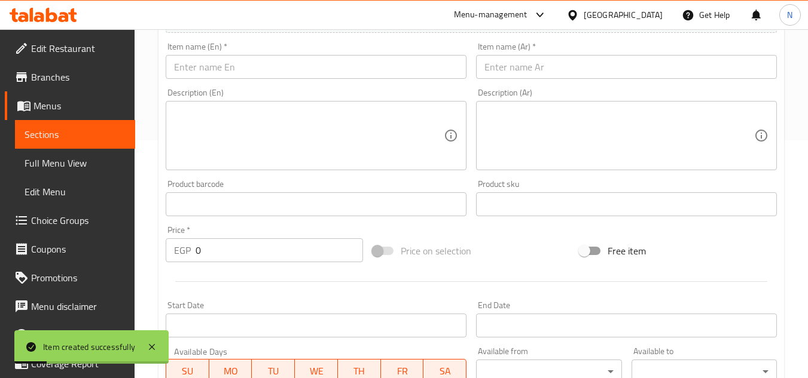
scroll to position [237, 0]
click at [531, 81] on div "Item name (Ar)   * Item name (Ar) *" at bounding box center [626, 61] width 310 height 46
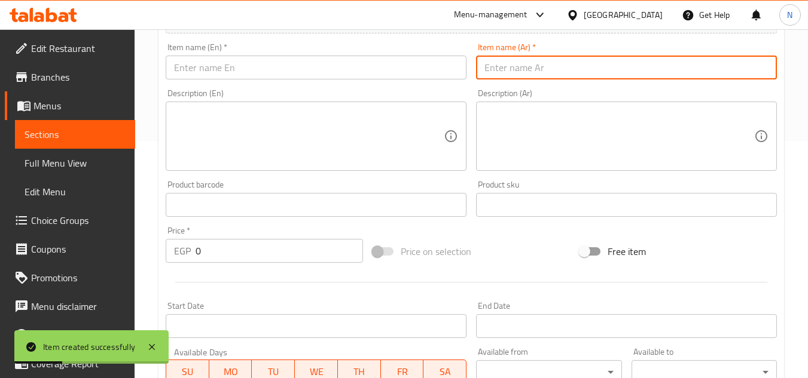
click at [546, 71] on input "text" at bounding box center [626, 68] width 301 height 24
click at [325, 75] on input "text" at bounding box center [316, 68] width 301 height 24
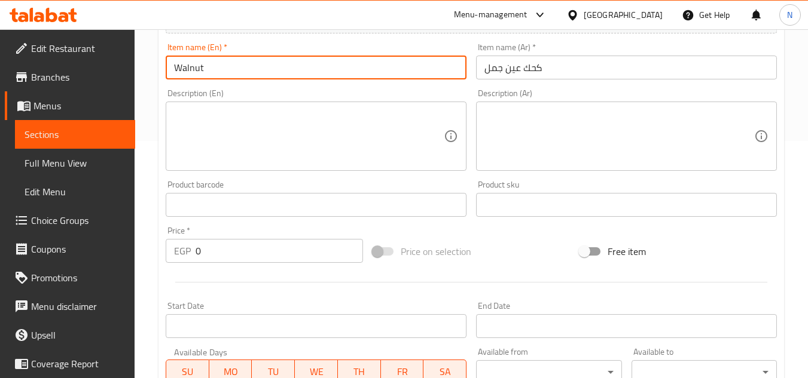
click at [399, 67] on input "Walnut" at bounding box center [316, 68] width 301 height 24
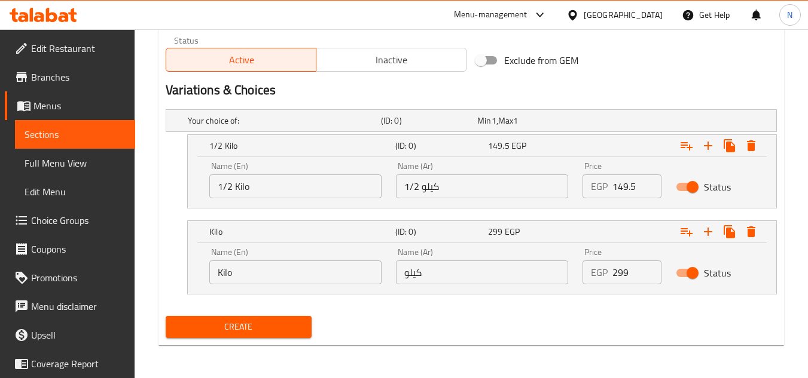
scroll to position [596, 0]
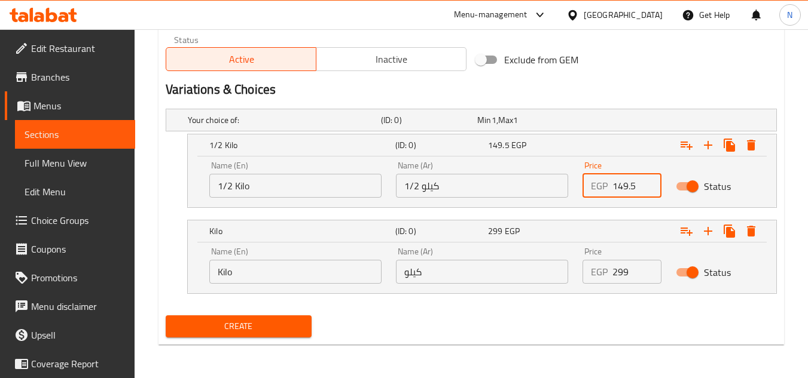
drag, startPoint x: 614, startPoint y: 188, endPoint x: 598, endPoint y: 192, distance: 16.3
click at [598, 192] on div "EGP 149.5 Price" at bounding box center [621, 186] width 79 height 24
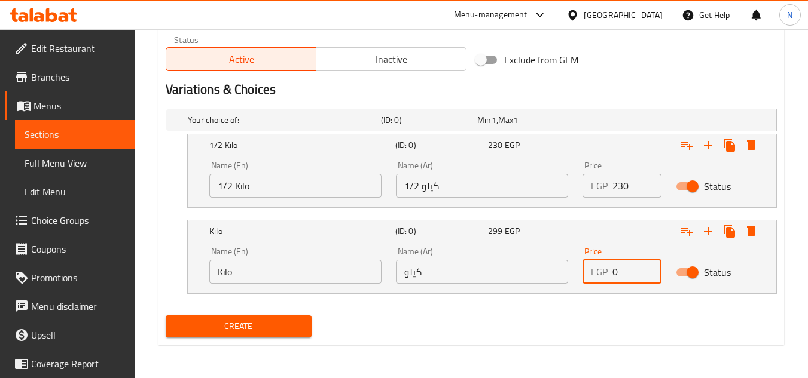
drag, startPoint x: 625, startPoint y: 280, endPoint x: 609, endPoint y: 282, distance: 16.3
click at [609, 282] on div "EGP 0 Price" at bounding box center [621, 272] width 79 height 24
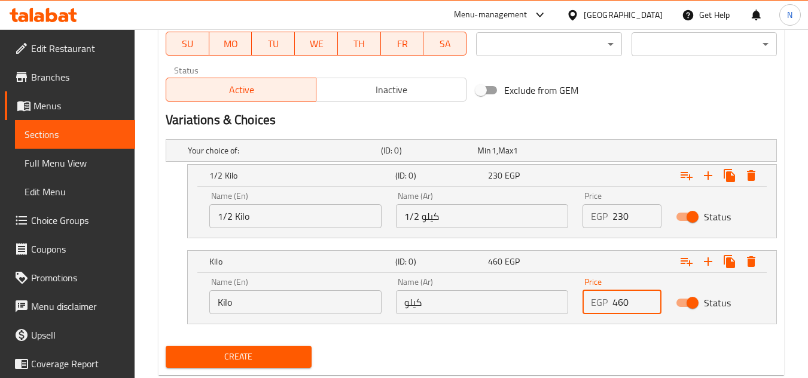
scroll to position [536, 0]
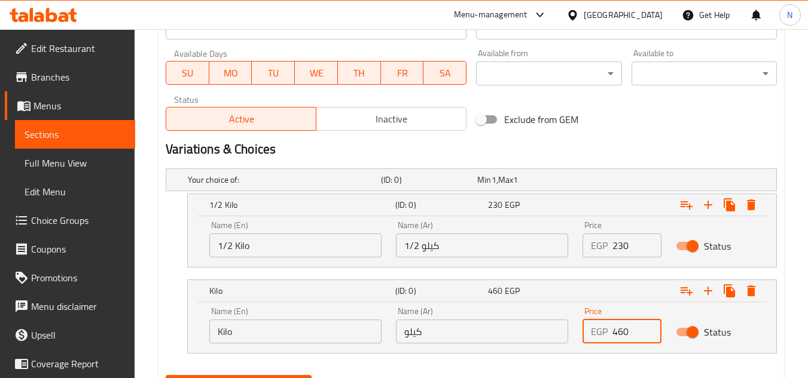
click at [355, 117] on span "Inactive" at bounding box center [391, 119] width 140 height 17
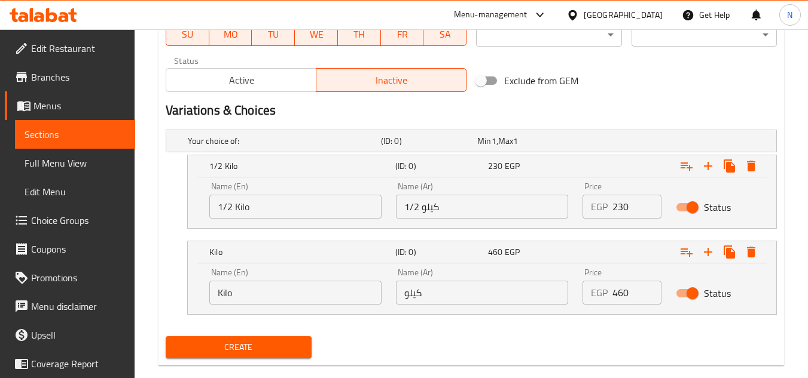
scroll to position [596, 0]
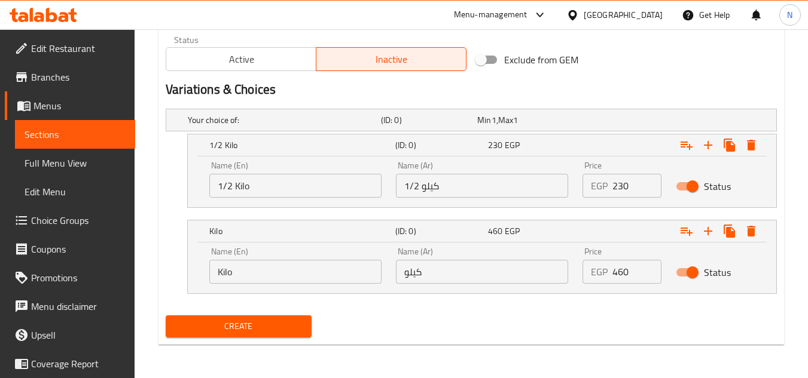
click at [258, 325] on span "Create" at bounding box center [238, 326] width 126 height 15
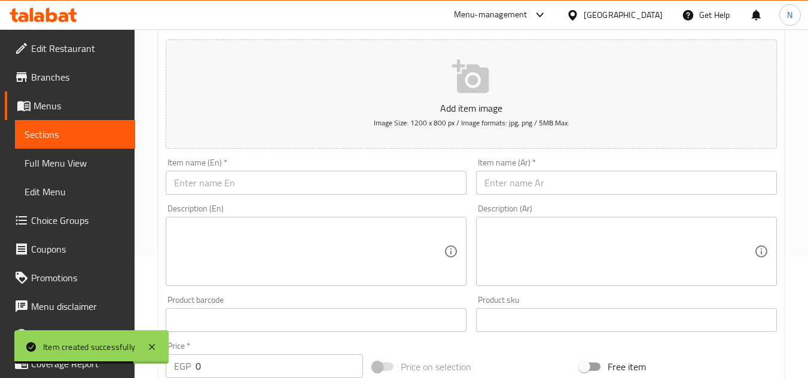
scroll to position [118, 0]
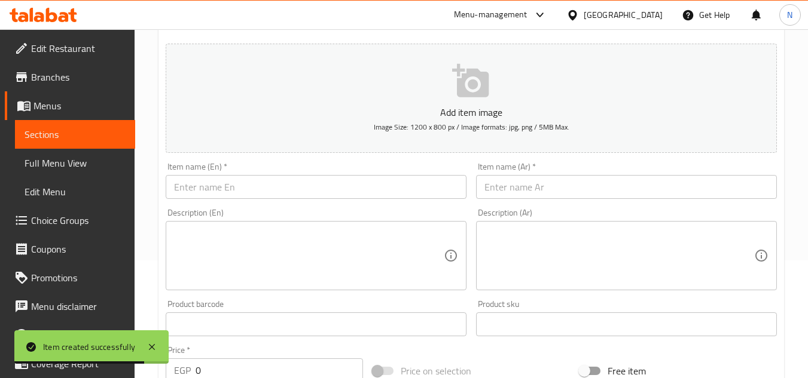
click at [558, 197] on input "text" at bounding box center [626, 187] width 301 height 24
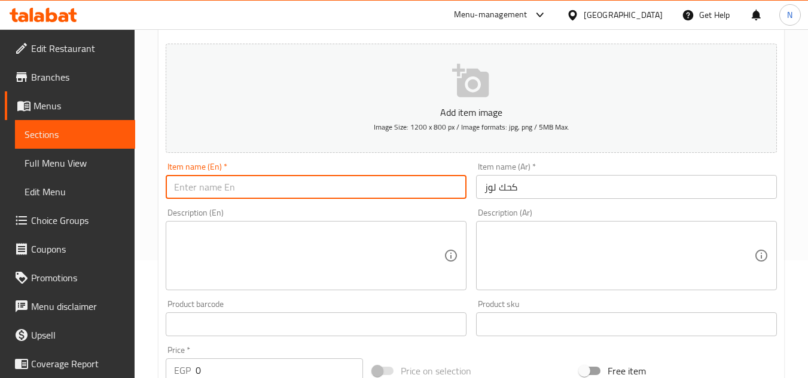
click at [334, 193] on input "text" at bounding box center [316, 187] width 301 height 24
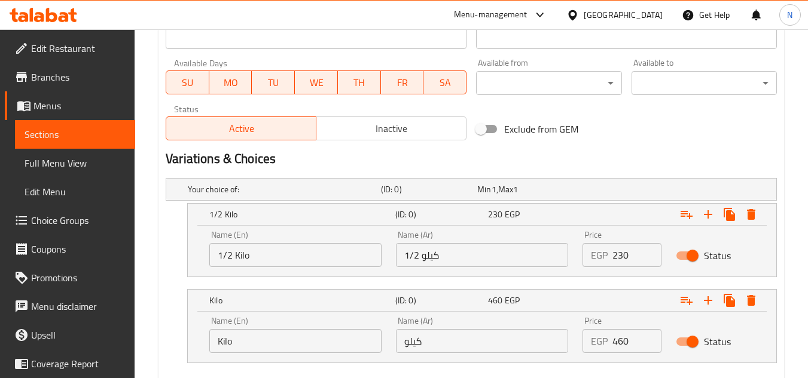
scroll to position [536, 0]
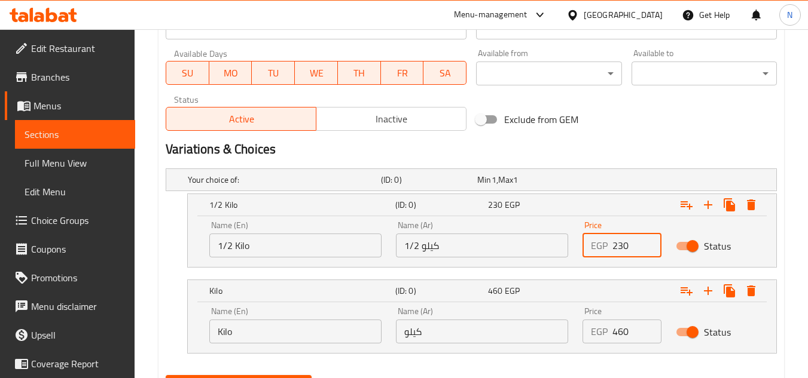
drag, startPoint x: 621, startPoint y: 245, endPoint x: 609, endPoint y: 254, distance: 15.4
click at [609, 254] on div "EGP 230 Price" at bounding box center [621, 246] width 79 height 24
click at [389, 126] on span "Inactive" at bounding box center [391, 119] width 140 height 17
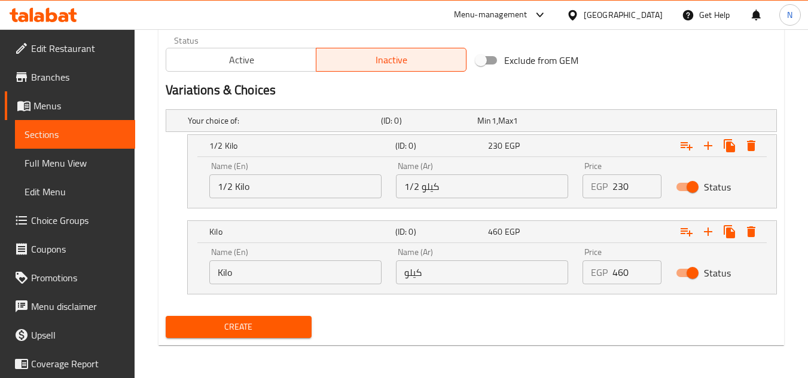
scroll to position [596, 0]
click at [289, 325] on span "Create" at bounding box center [238, 326] width 126 height 15
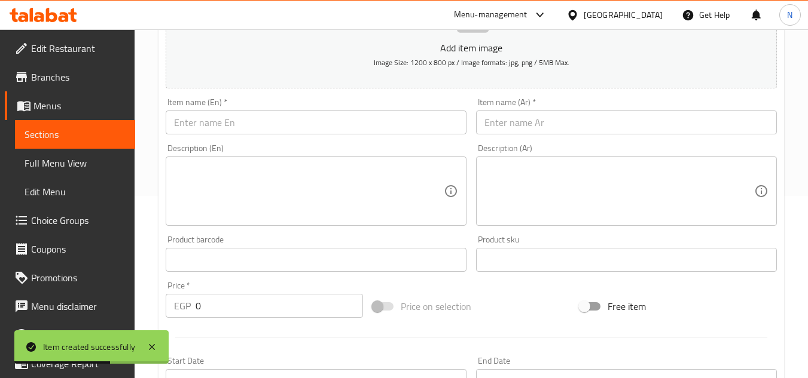
scroll to position [178, 0]
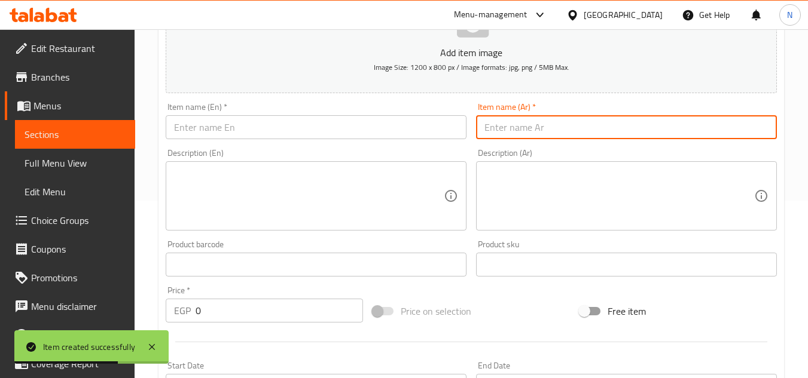
click at [554, 129] on input "text" at bounding box center [626, 127] width 301 height 24
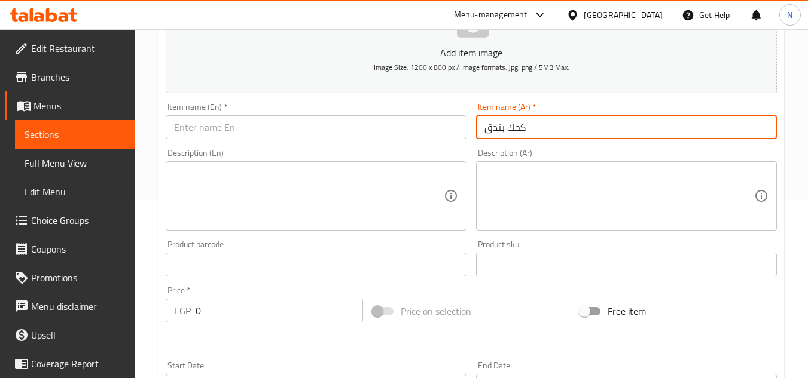
click at [349, 130] on input "text" at bounding box center [316, 127] width 301 height 24
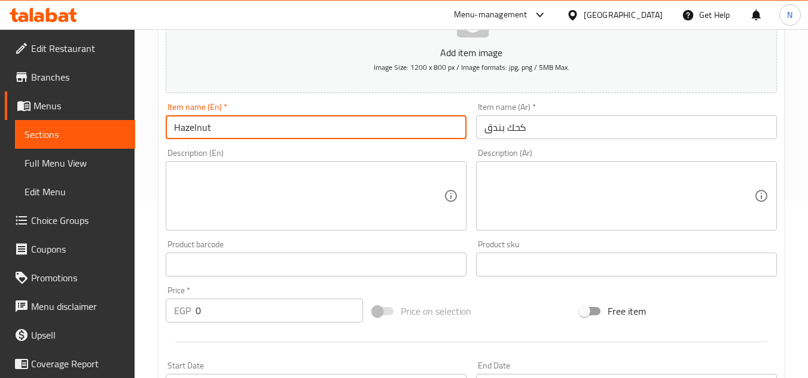
click at [306, 129] on input "Hazelnut" at bounding box center [316, 127] width 301 height 24
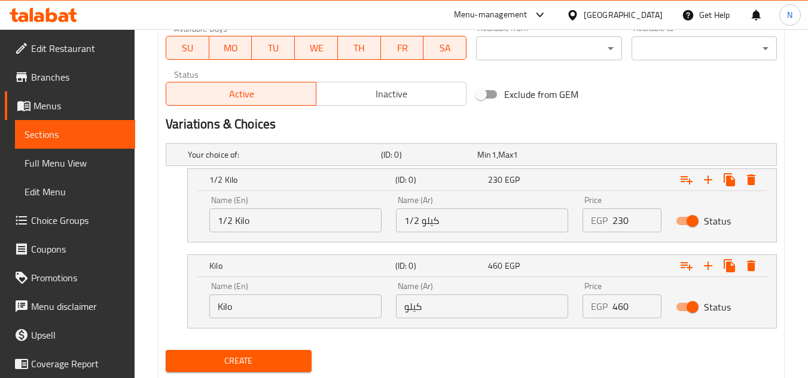
scroll to position [596, 0]
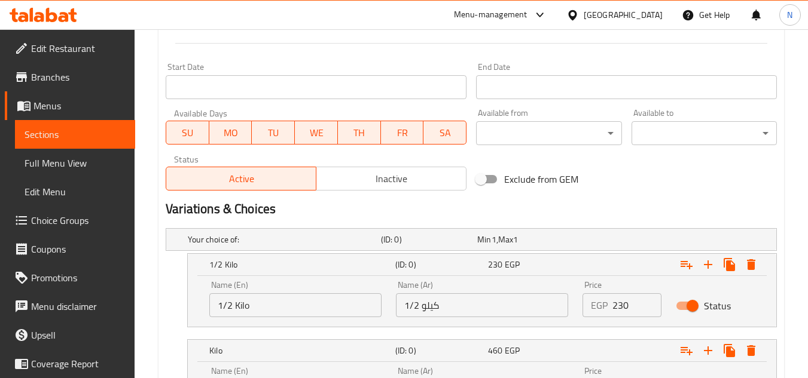
click at [374, 170] on button "Inactive" at bounding box center [391, 179] width 151 height 24
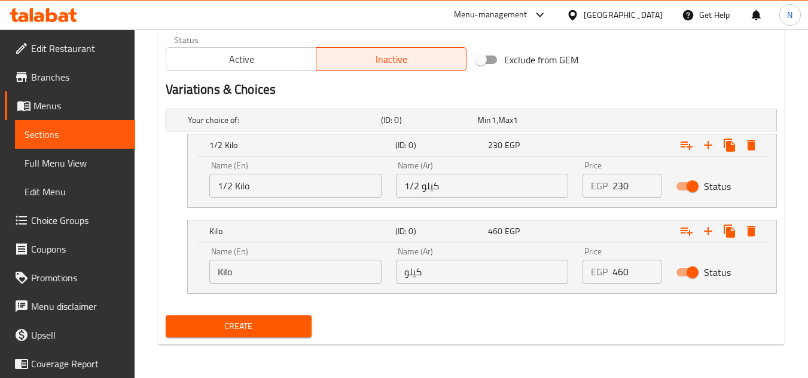
click at [280, 338] on div "Create" at bounding box center [238, 327] width 155 height 32
click at [263, 328] on span "Create" at bounding box center [238, 326] width 126 height 15
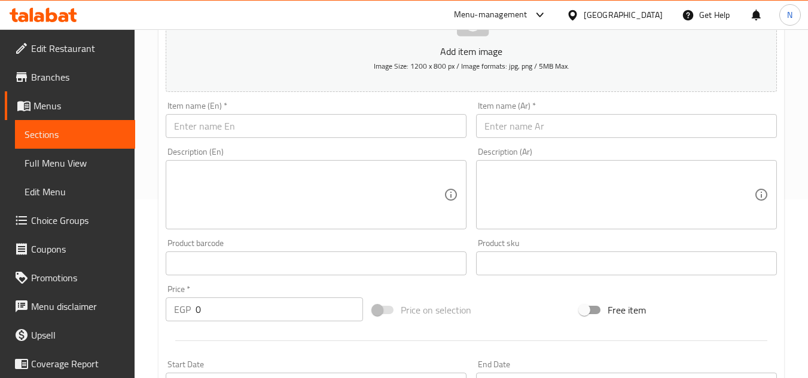
scroll to position [118, 0]
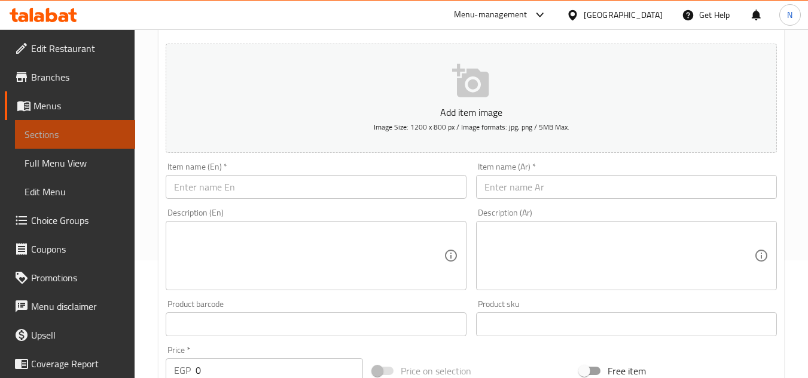
click at [110, 129] on span "Sections" at bounding box center [75, 134] width 101 height 14
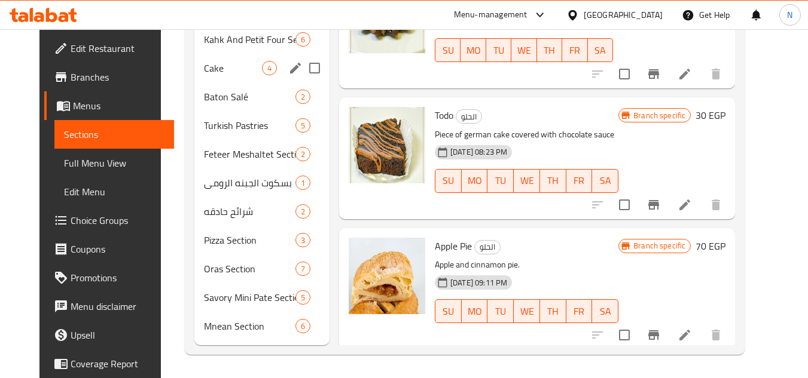
scroll to position [515, 0]
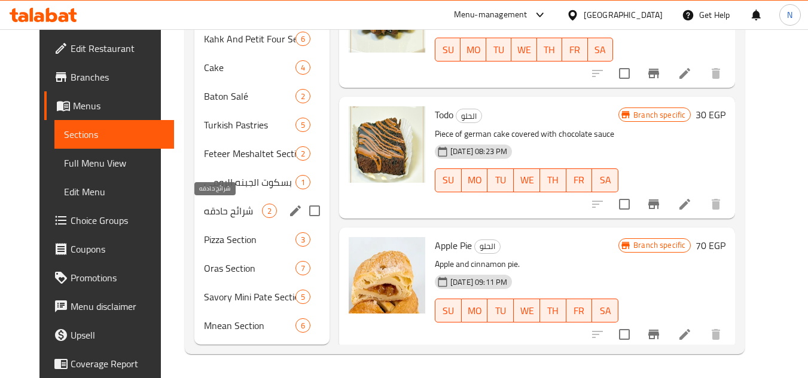
click at [218, 214] on span "شرائح حادقه" at bounding box center [233, 211] width 58 height 14
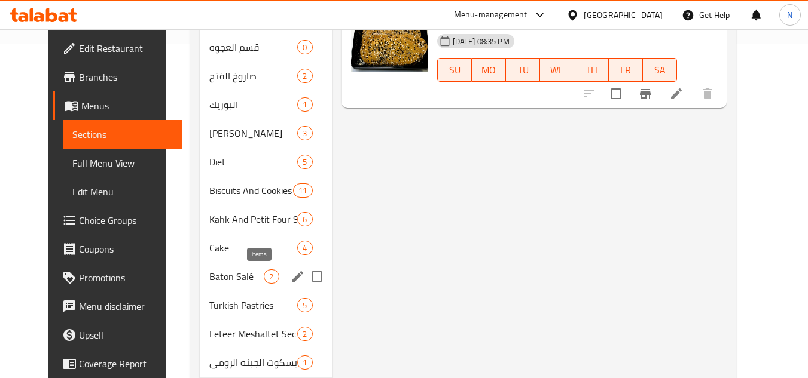
scroll to position [336, 0]
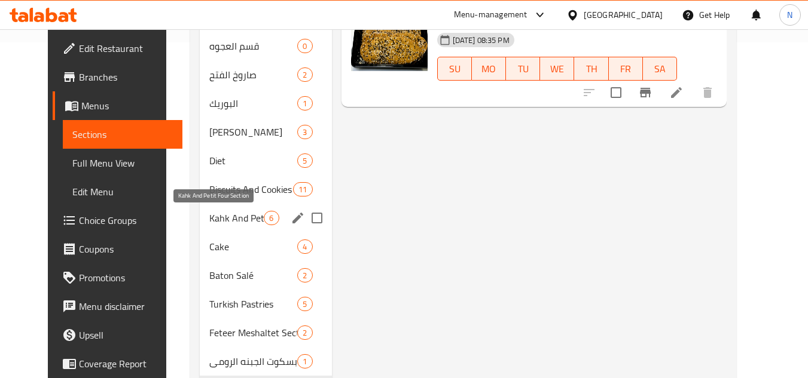
drag, startPoint x: 224, startPoint y: 216, endPoint x: 231, endPoint y: 216, distance: 7.2
click at [224, 216] on span "Kahk And Petit Four Section" at bounding box center [236, 218] width 54 height 14
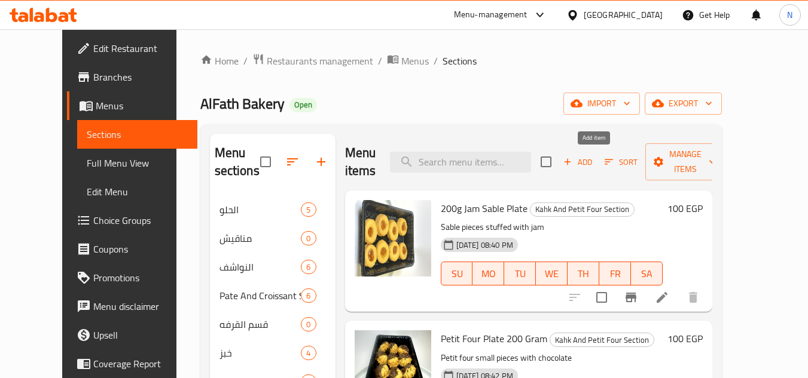
click at [594, 167] on span "Add" at bounding box center [577, 162] width 32 height 14
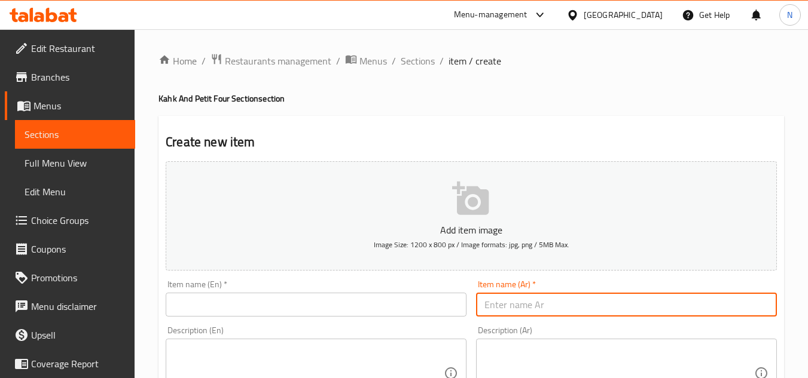
click at [564, 312] on input "text" at bounding box center [626, 305] width 301 height 24
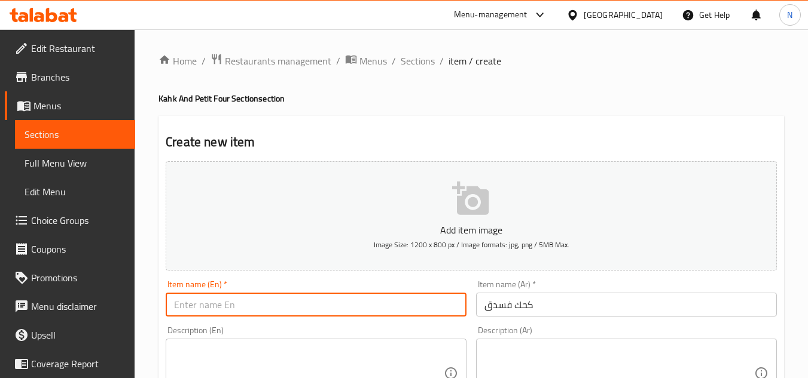
click at [376, 297] on input "text" at bounding box center [316, 305] width 301 height 24
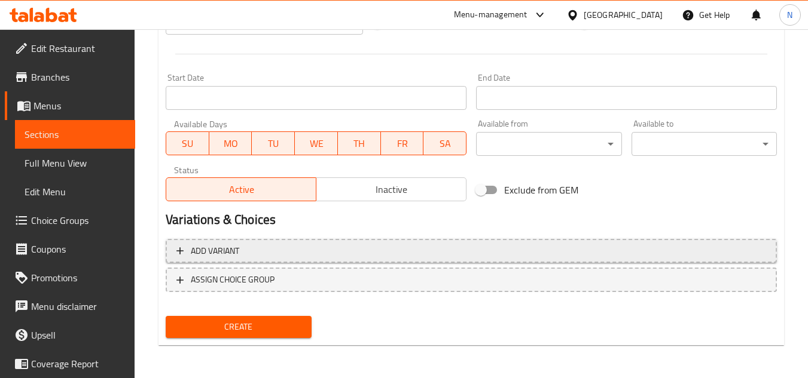
scroll to position [466, 0]
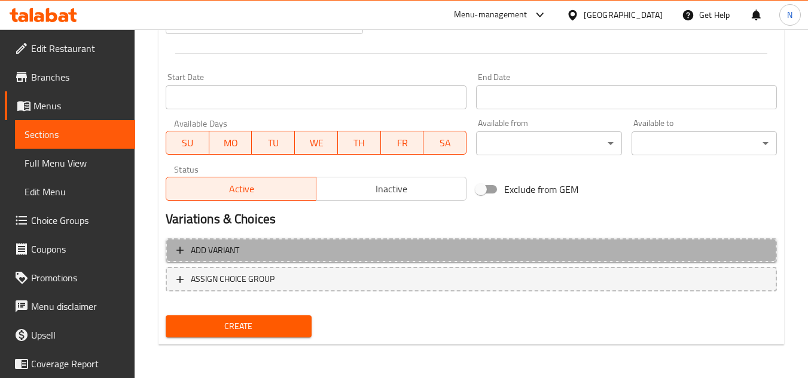
click at [526, 249] on span "Add variant" at bounding box center [470, 250] width 589 height 15
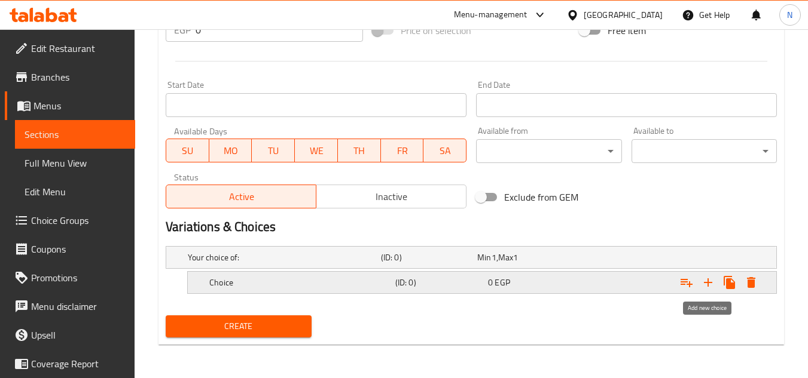
click at [704, 284] on icon "Expand" at bounding box center [708, 283] width 14 height 14
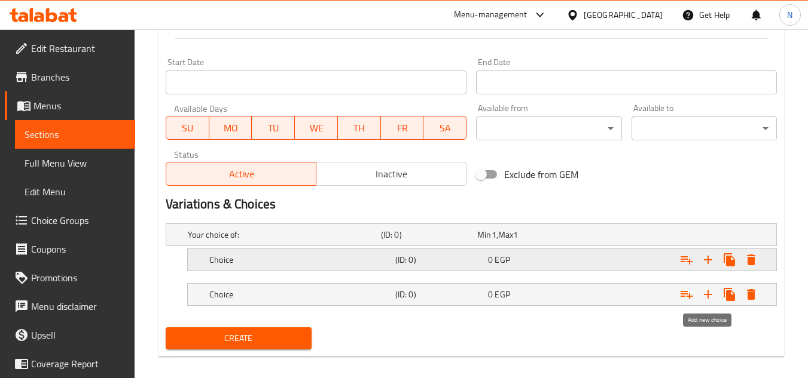
scroll to position [493, 0]
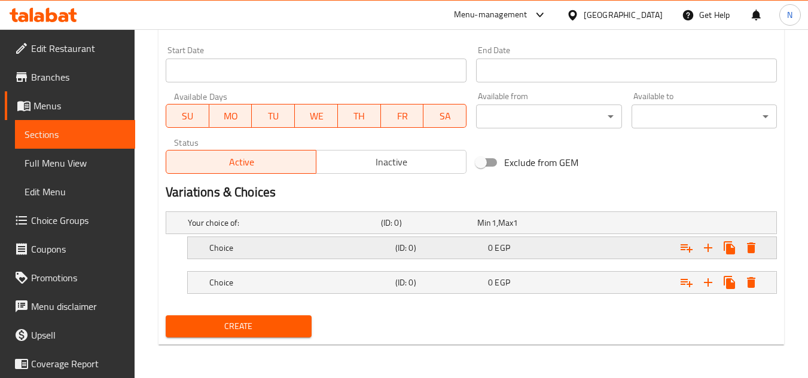
click at [214, 245] on h5 "Choice" at bounding box center [299, 248] width 181 height 12
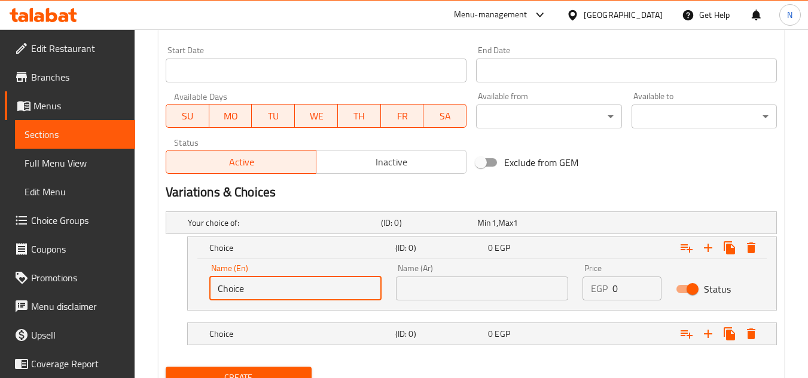
click at [242, 282] on input "Choice" at bounding box center [295, 289] width 172 height 24
click at [458, 298] on input "text" at bounding box center [482, 289] width 172 height 24
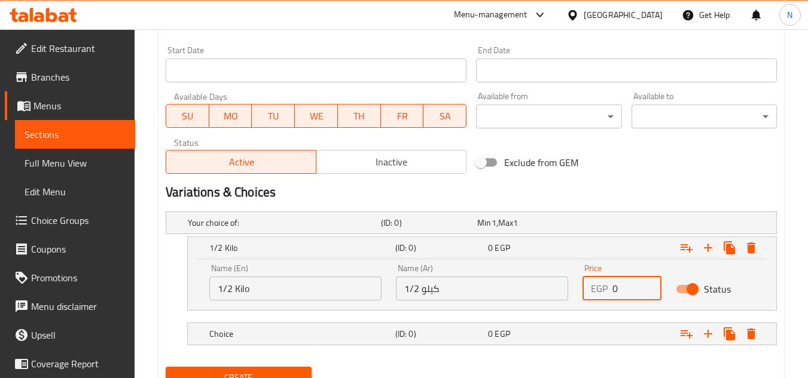
drag, startPoint x: 618, startPoint y: 283, endPoint x: 488, endPoint y: 297, distance: 130.4
click at [488, 297] on div "Name (En) 1/2 Kilo Name (En) Name (Ar) 1/2 كيلو Name (Ar) Price EGP 0 Price Sta…" at bounding box center [482, 282] width 560 height 51
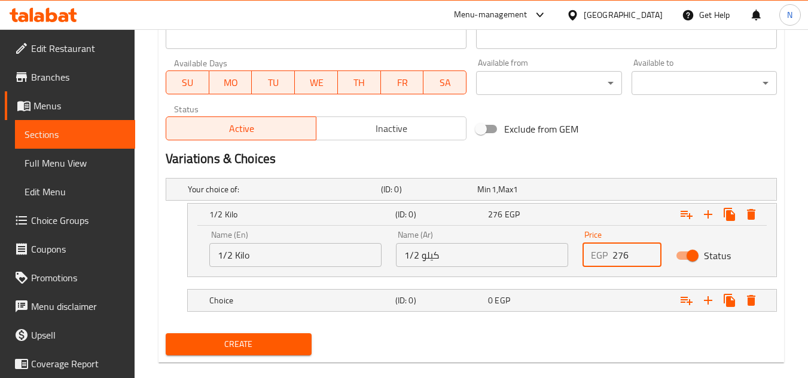
scroll to position [545, 0]
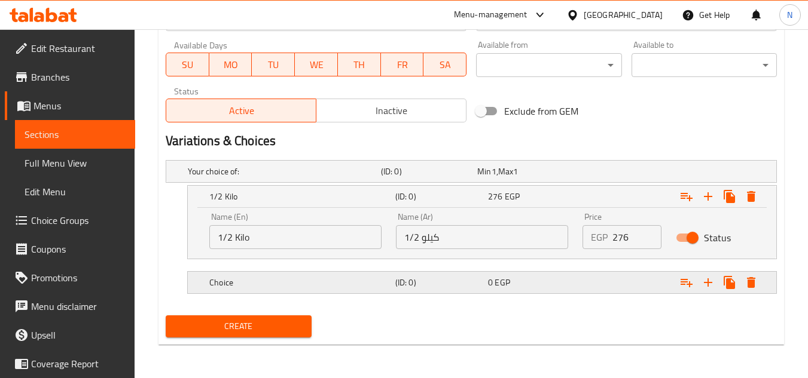
click at [637, 282] on div "Expand" at bounding box center [671, 283] width 186 height 26
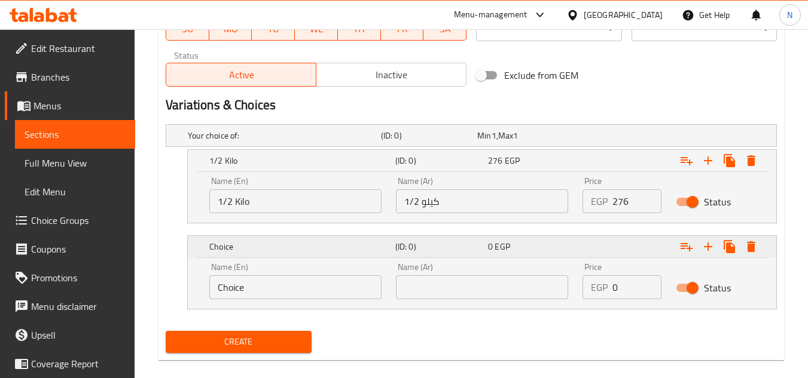
scroll to position [596, 0]
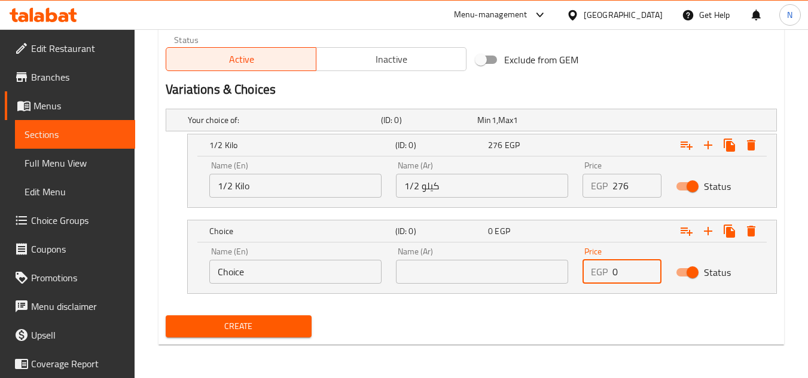
drag, startPoint x: 619, startPoint y: 271, endPoint x: 600, endPoint y: 277, distance: 19.9
click at [600, 277] on div "EGP 0 Price" at bounding box center [621, 272] width 79 height 24
click at [237, 191] on input "1/2 Kilo" at bounding box center [295, 186] width 172 height 24
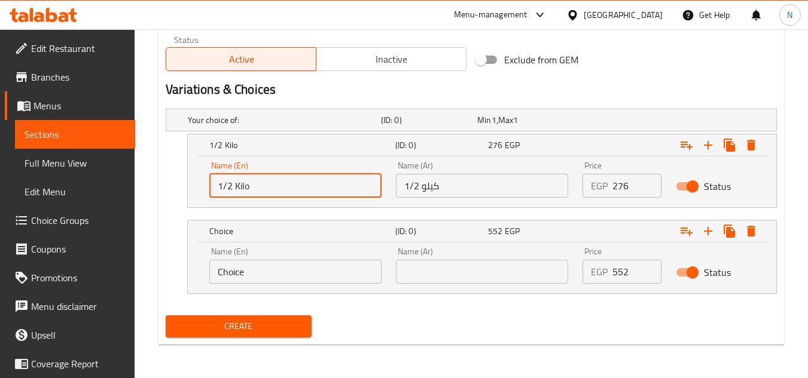
click at [237, 191] on input "1/2 Kilo" at bounding box center [295, 186] width 172 height 24
click at [265, 279] on input "Choice" at bounding box center [295, 272] width 172 height 24
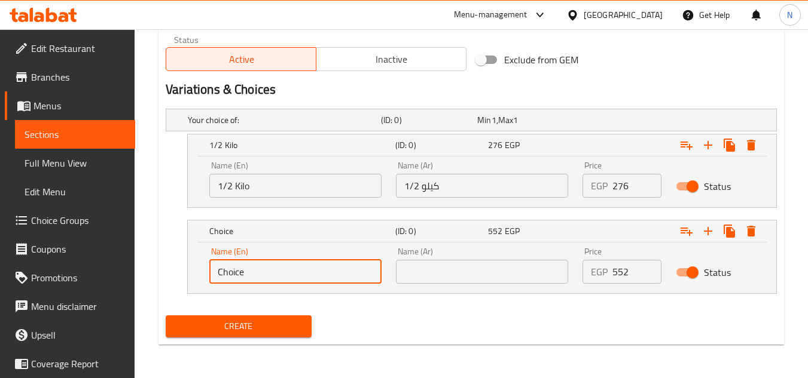
click at [265, 279] on input "Choice" at bounding box center [295, 272] width 172 height 24
click at [428, 187] on input "1/2 كيلو" at bounding box center [482, 186] width 172 height 24
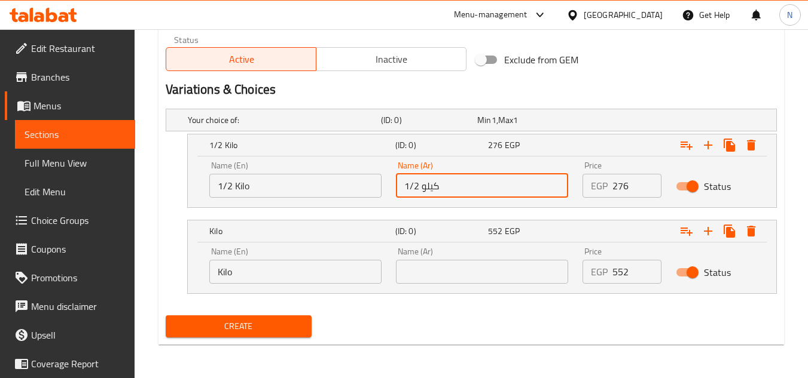
click at [428, 187] on input "1/2 كيلو" at bounding box center [482, 186] width 172 height 24
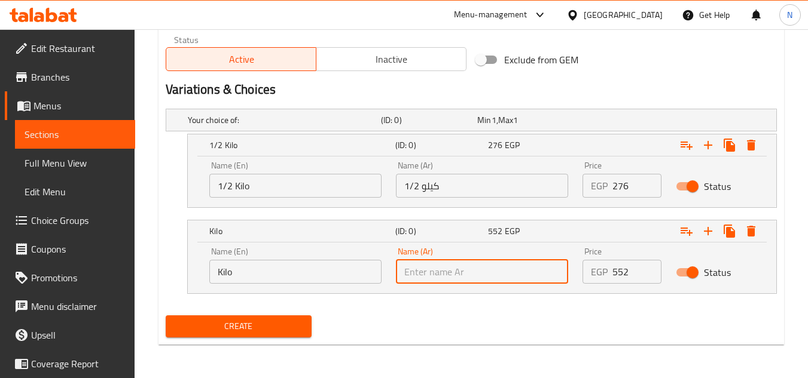
click at [433, 271] on input "text" at bounding box center [482, 272] width 172 height 24
drag, startPoint x: 426, startPoint y: 276, endPoint x: 458, endPoint y: 276, distance: 32.3
click at [458, 276] on input "كيلو" at bounding box center [482, 272] width 172 height 24
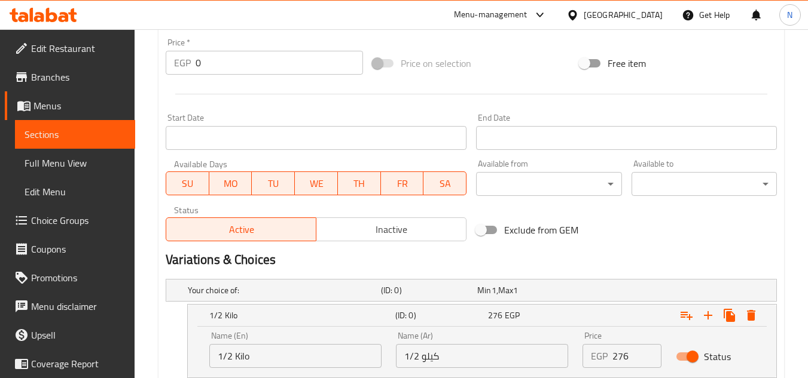
scroll to position [237, 0]
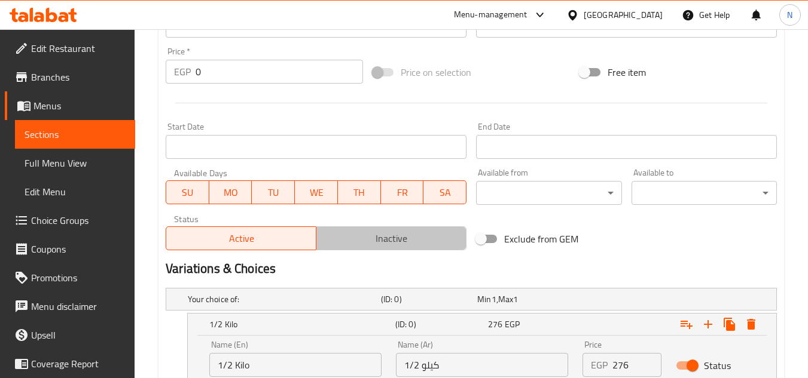
click at [384, 236] on span "Inactive" at bounding box center [391, 238] width 140 height 17
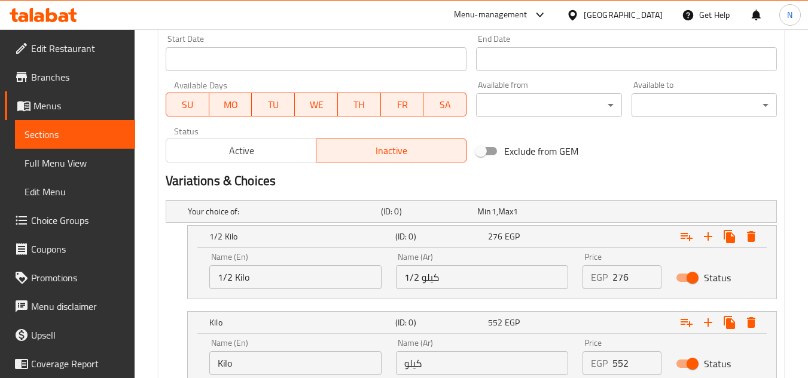
scroll to position [596, 0]
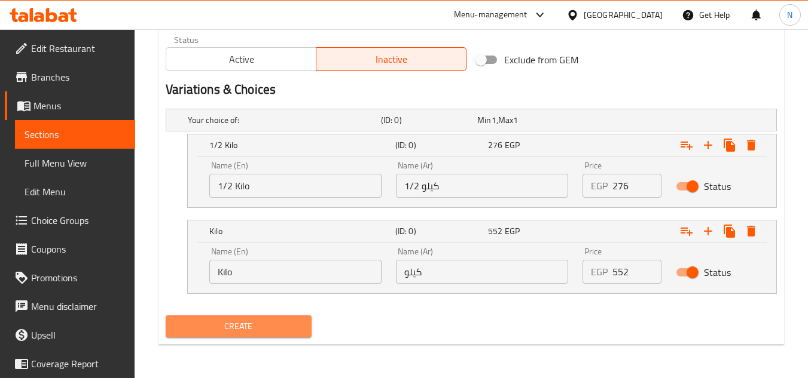
drag, startPoint x: 277, startPoint y: 331, endPoint x: 328, endPoint y: 19, distance: 315.7
click at [277, 329] on span "Create" at bounding box center [238, 326] width 126 height 15
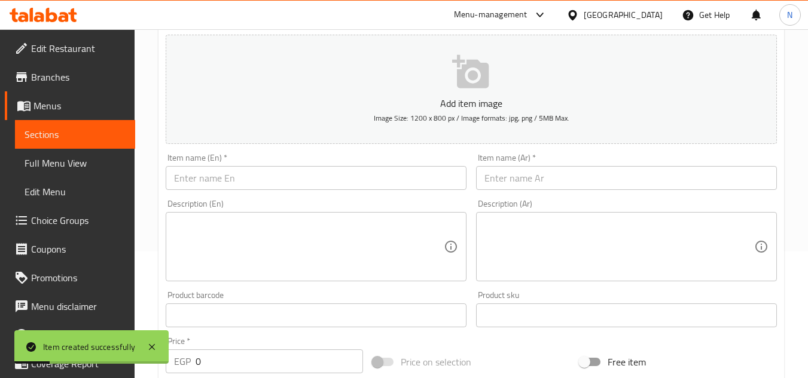
scroll to position [118, 0]
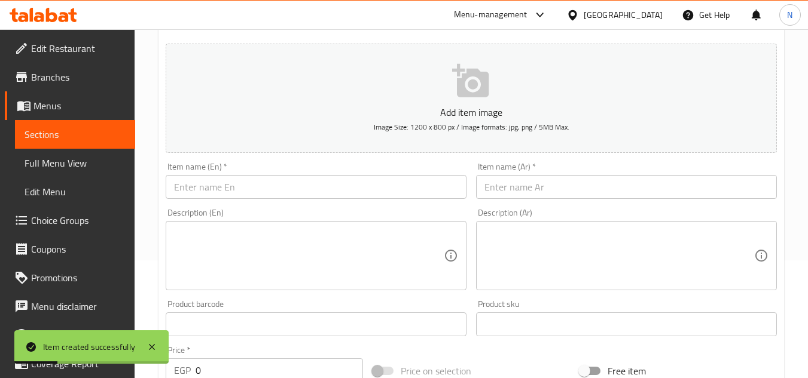
click at [552, 188] on input "text" at bounding box center [626, 187] width 301 height 24
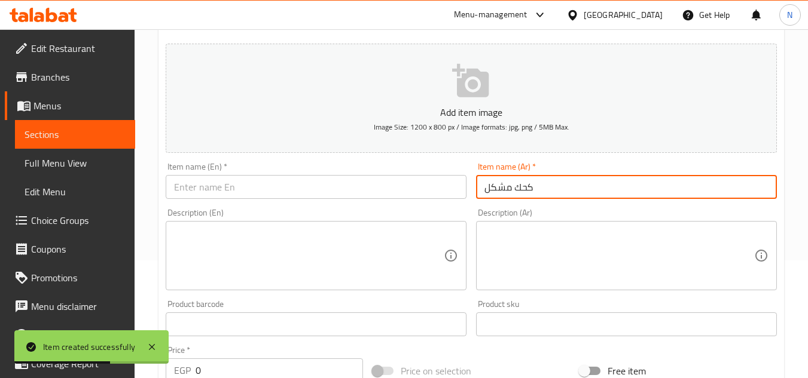
click at [388, 187] on input "text" at bounding box center [316, 187] width 301 height 24
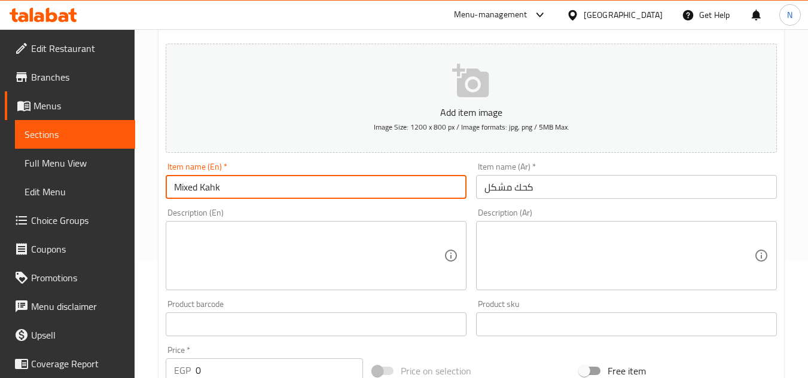
click at [38, 133] on span "Sections" at bounding box center [75, 134] width 101 height 14
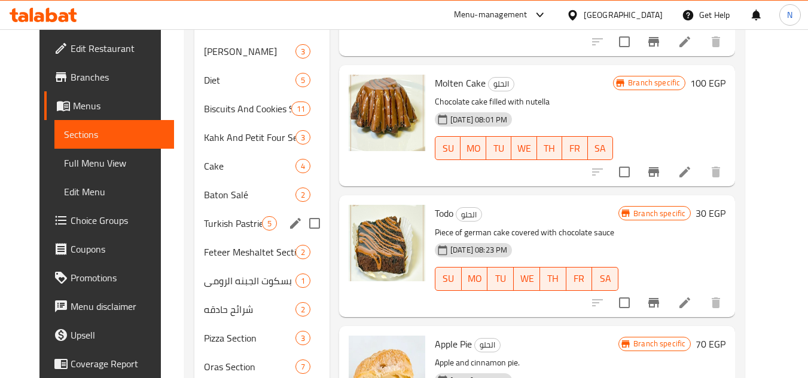
scroll to position [396, 0]
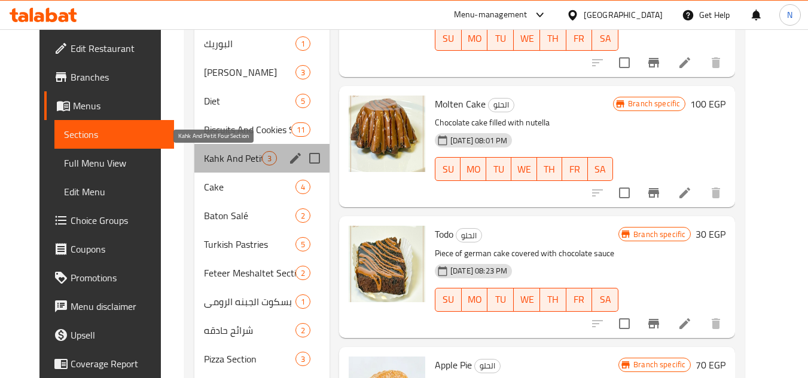
click at [218, 162] on span "Kahk And Petit Four Section" at bounding box center [233, 158] width 58 height 14
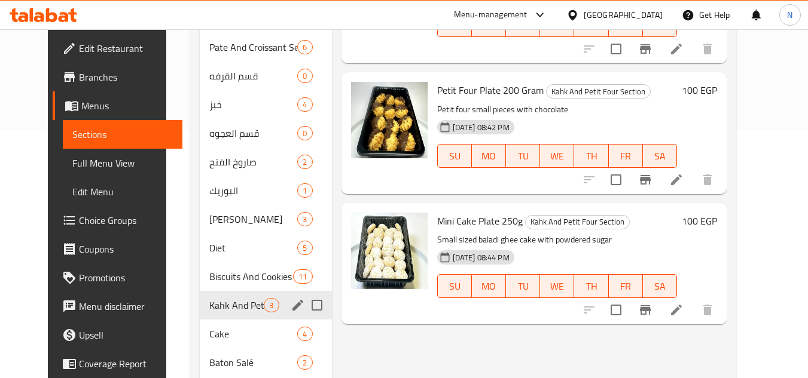
scroll to position [276, 0]
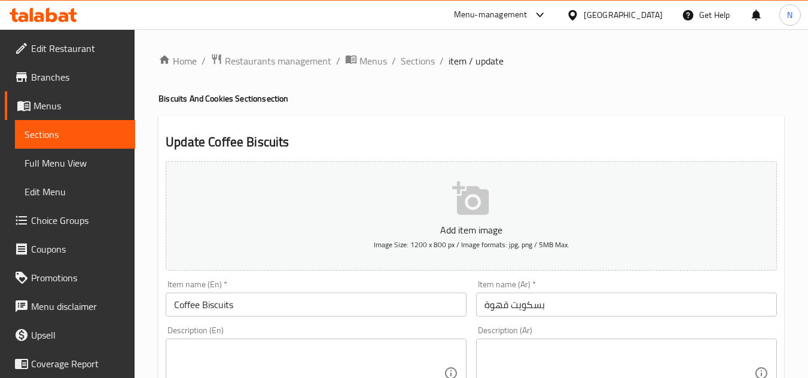
scroll to position [493, 0]
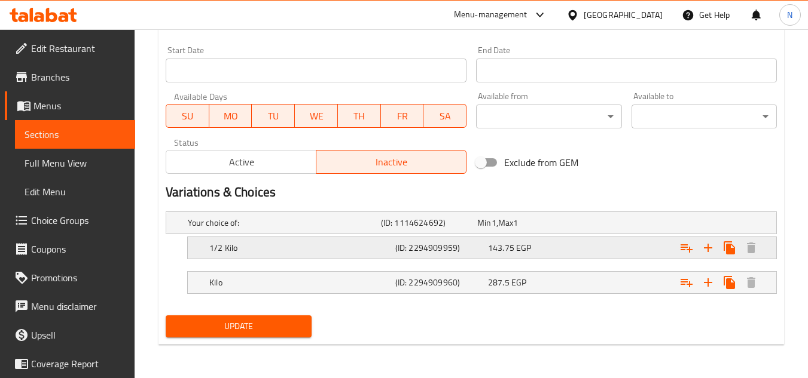
click at [240, 242] on h5 "1/2 Kilo" at bounding box center [299, 248] width 181 height 12
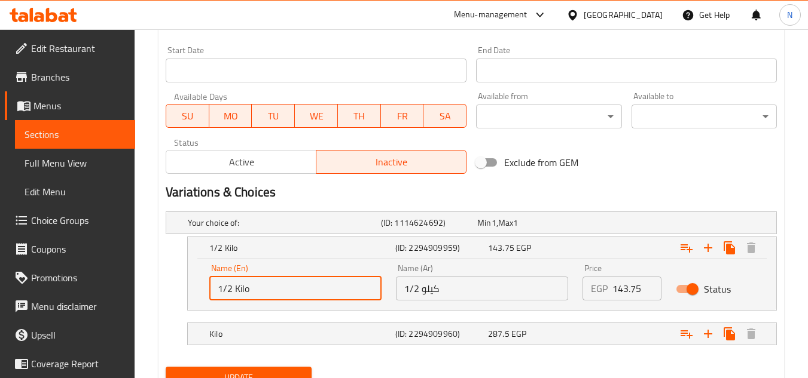
click at [275, 298] on input "1/2 Kilo" at bounding box center [295, 289] width 172 height 24
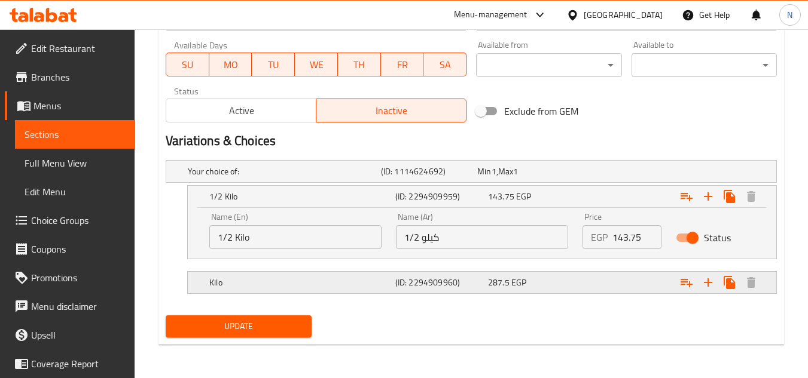
click at [263, 287] on h5 "Kilo" at bounding box center [299, 283] width 181 height 12
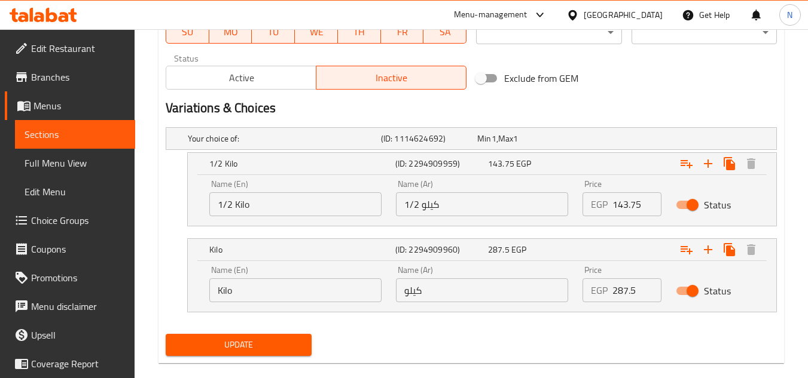
scroll to position [595, 0]
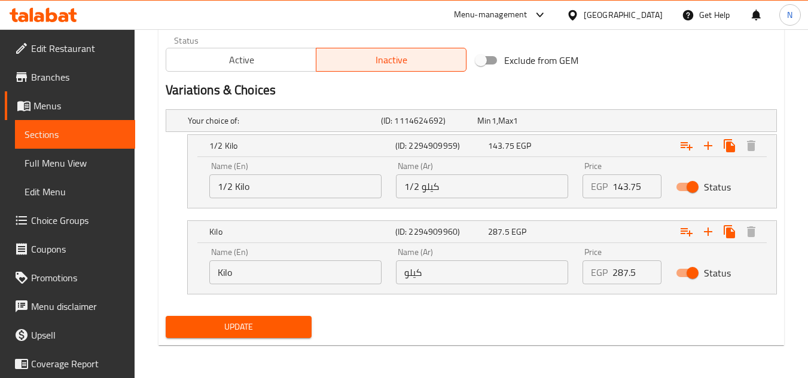
click at [274, 274] on input "Kilo" at bounding box center [295, 273] width 172 height 24
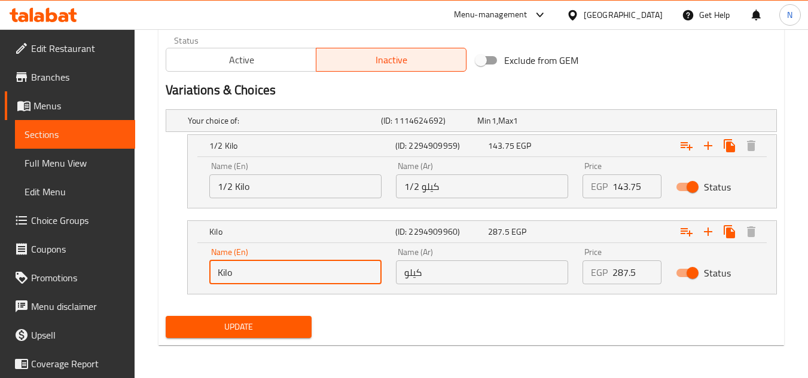
click at [274, 274] on input "Kilo" at bounding box center [295, 273] width 172 height 24
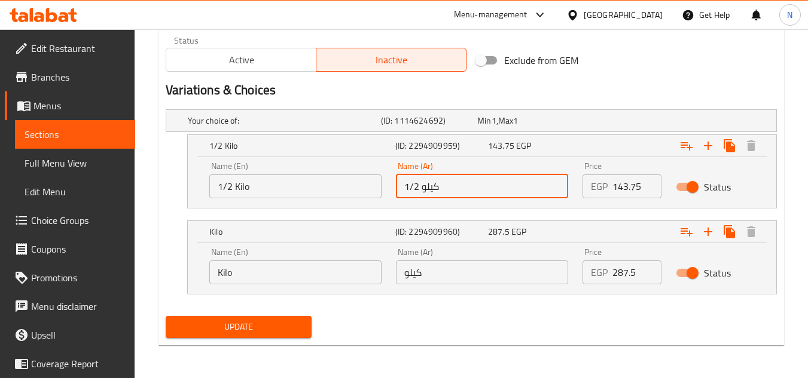
click at [432, 182] on input "1/2 كيلو" at bounding box center [482, 187] width 172 height 24
click at [418, 279] on input "كيلو" at bounding box center [482, 273] width 172 height 24
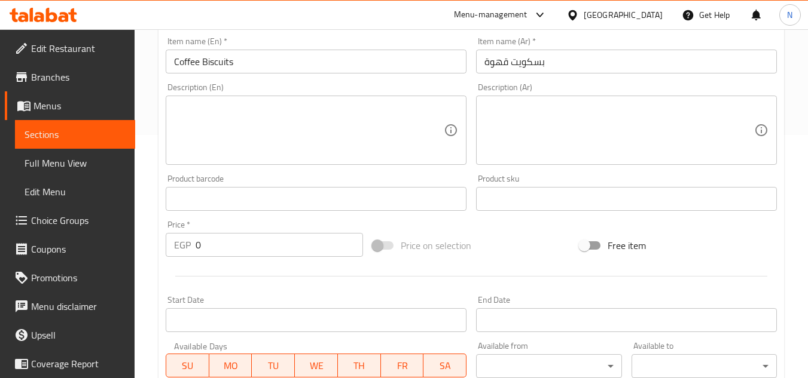
scroll to position [237, 0]
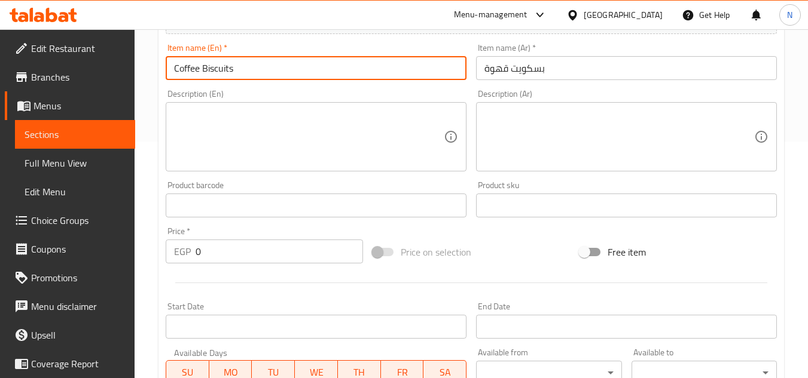
click at [225, 66] on input "Coffee Biscuits" at bounding box center [316, 68] width 301 height 24
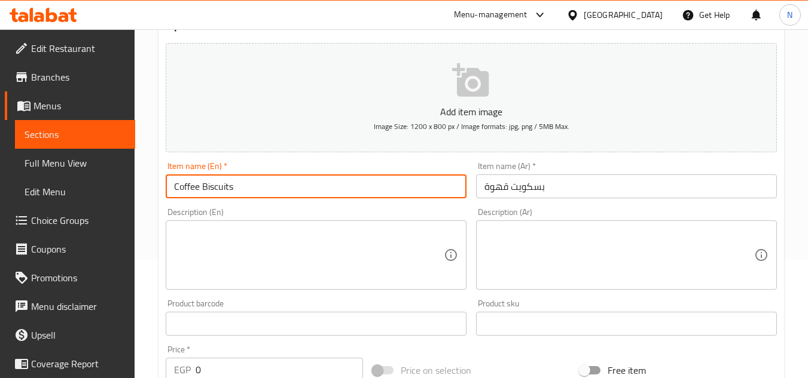
scroll to position [117, 0]
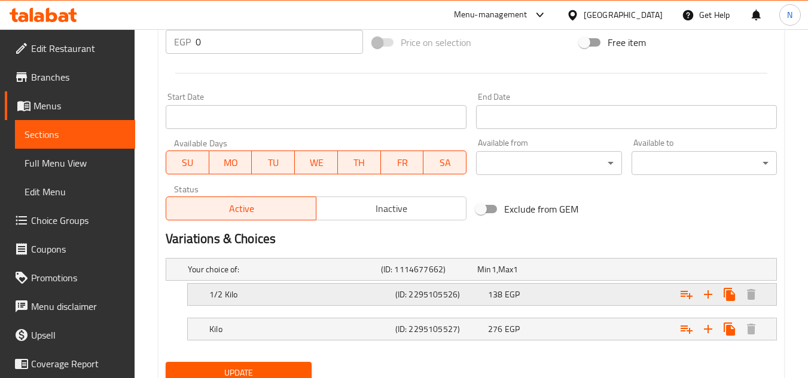
scroll to position [478, 0]
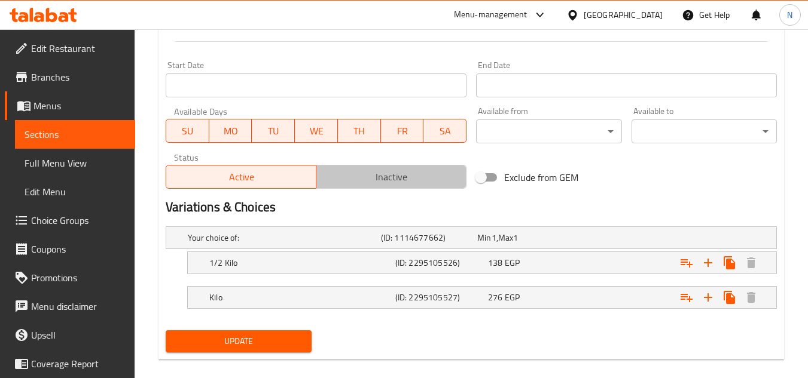
click at [404, 174] on span "Inactive" at bounding box center [391, 177] width 140 height 17
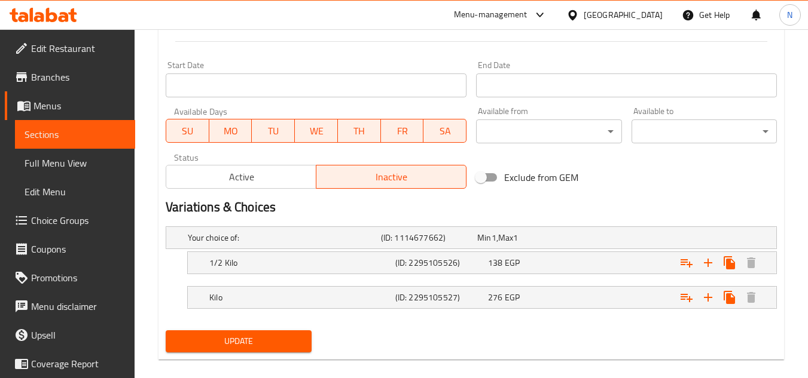
click at [273, 338] on span "Update" at bounding box center [238, 341] width 126 height 15
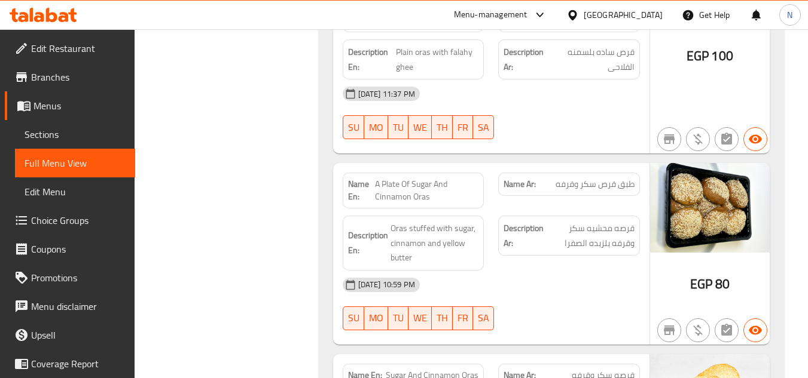
scroll to position [10191, 0]
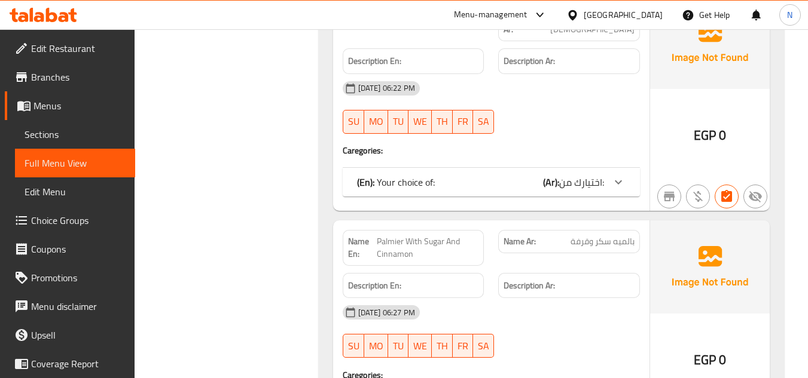
click at [378, 236] on span "Palmier With Sugar And Cinnamon" at bounding box center [428, 248] width 102 height 25
drag, startPoint x: 378, startPoint y: 188, endPoint x: 441, endPoint y: 175, distance: 63.4
click at [441, 223] on div "Name En: Palmier With Sugar And Cinnamon" at bounding box center [413, 248] width 156 height 50
copy span "Palmier With Sugar"
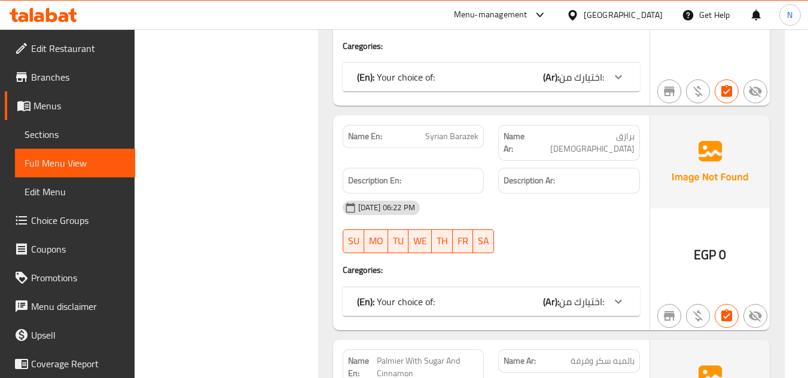
scroll to position [7481, 0]
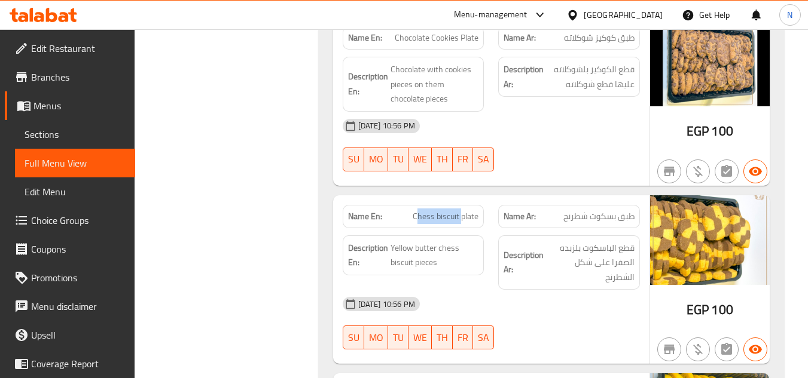
drag, startPoint x: 415, startPoint y: 191, endPoint x: 457, endPoint y: 188, distance: 41.4
click at [457, 210] on span "Chess biscuit plate" at bounding box center [445, 216] width 66 height 13
copy span "Chess biscuit"
drag, startPoint x: 460, startPoint y: 190, endPoint x: 399, endPoint y: 191, distance: 61.0
click at [399, 210] on p "Name En: Chess biscuit plate" at bounding box center [413, 216] width 131 height 13
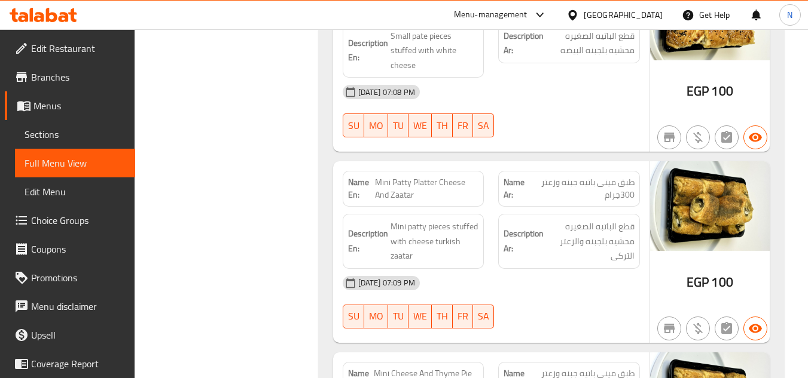
scroll to position [16854, 0]
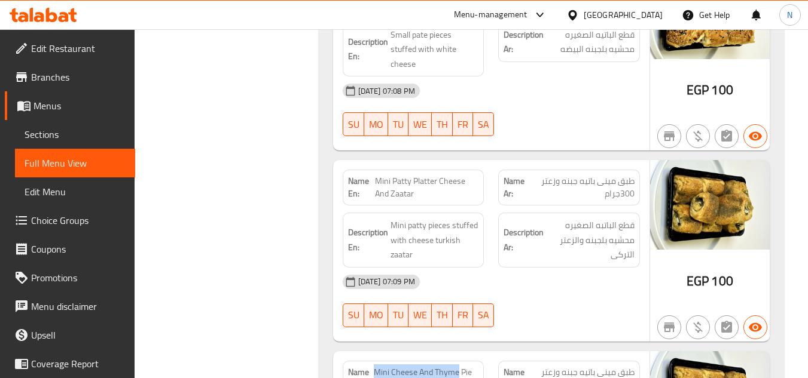
drag, startPoint x: 374, startPoint y: 253, endPoint x: 458, endPoint y: 253, distance: 83.7
click at [458, 366] on span "Mini Cheese And Thyme Pie Dish 300g" at bounding box center [426, 378] width 105 height 25
copy span "Mini Cheese And Thyme"
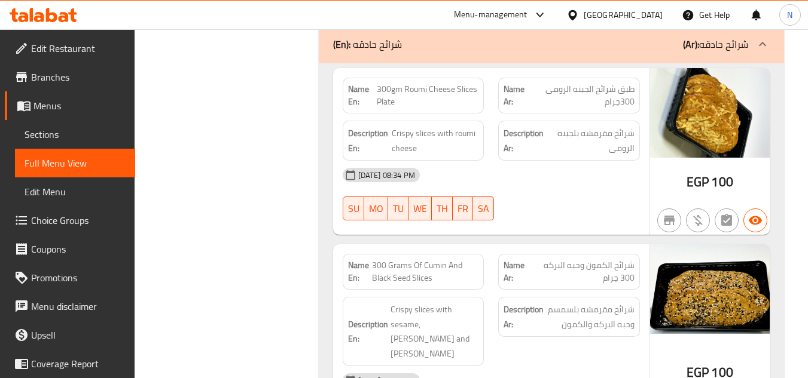
scroll to position [14014, 0]
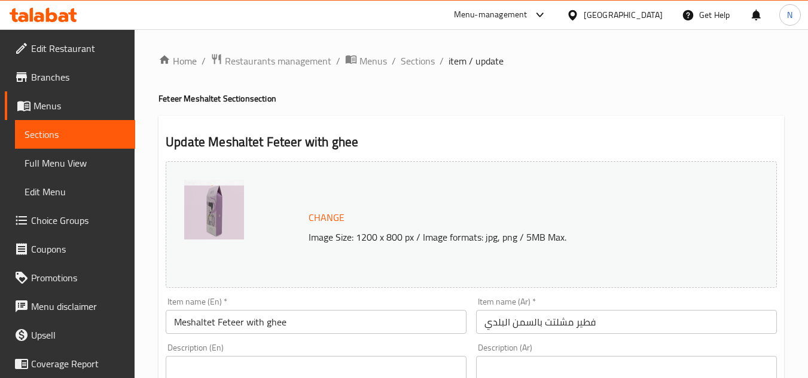
click at [544, 317] on input "فطير مشلتت بالسمن البلدي" at bounding box center [626, 322] width 301 height 24
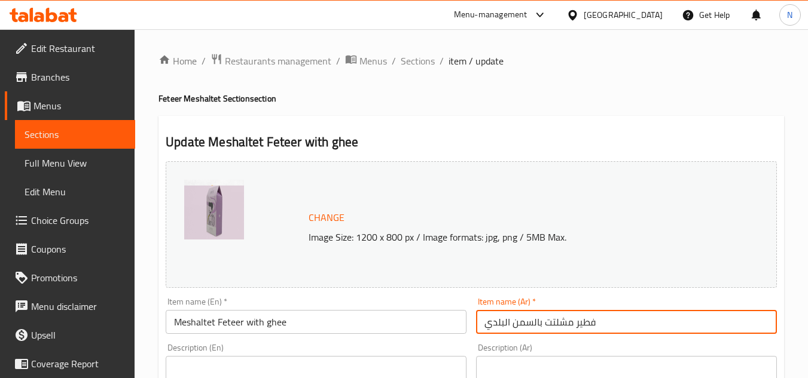
click at [544, 317] on input "فطير مشلتت بالسمن البلدي" at bounding box center [626, 322] width 301 height 24
paste input "ة مشلتت سمن بلدي"
type input "فطيرة مشلتت سمن بلدي"
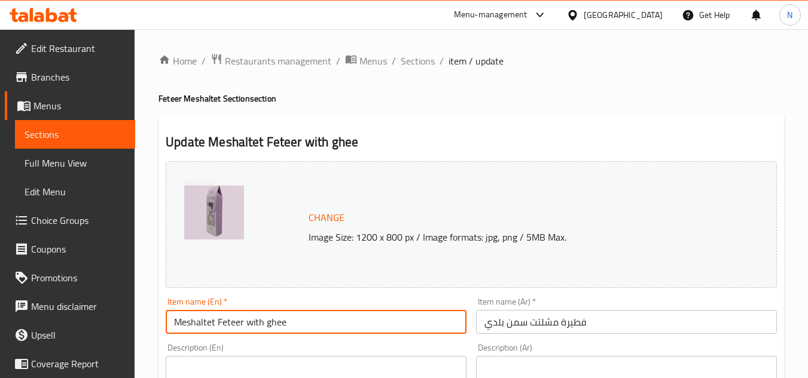
click at [191, 323] on input "Meshaltet Feteer with ghee" at bounding box center [316, 322] width 301 height 24
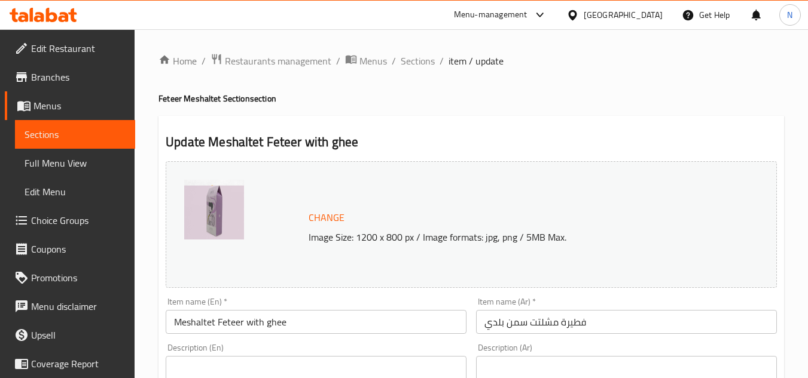
click at [286, 323] on input "Meshaltet Feteer with ghee" at bounding box center [316, 322] width 301 height 24
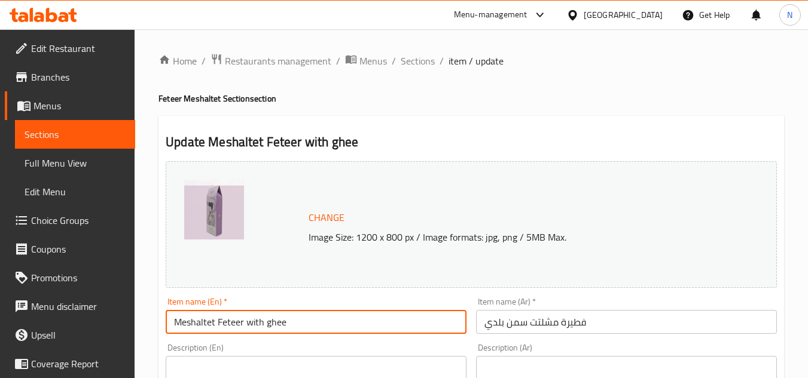
click at [286, 323] on input "Meshaltet Feteer with ghee" at bounding box center [316, 322] width 301 height 24
paste input "With G"
type input "Meshaltet Feteer With Ghee"
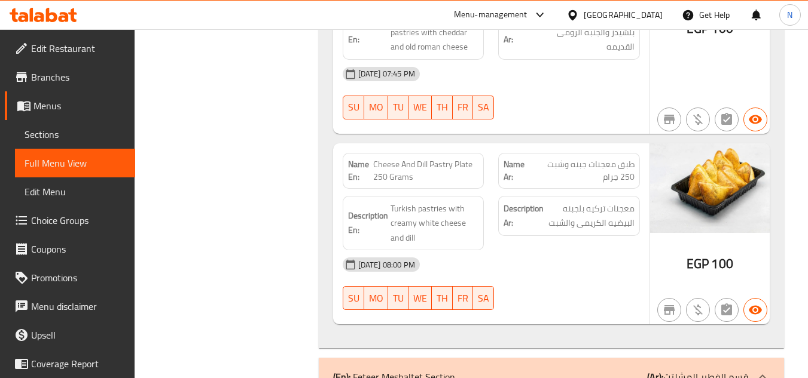
scroll to position [13655, 0]
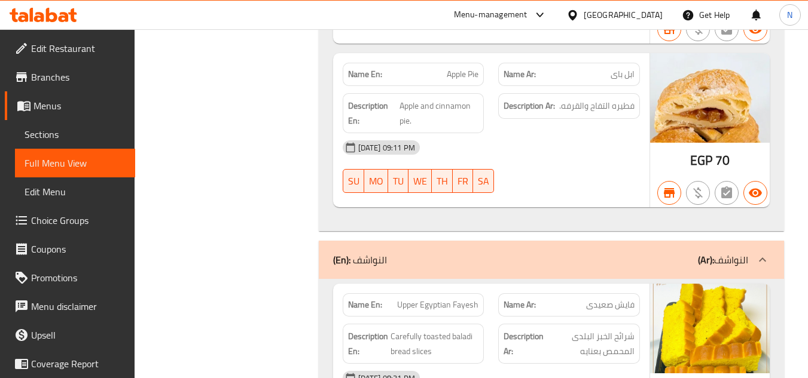
scroll to position [897, 0]
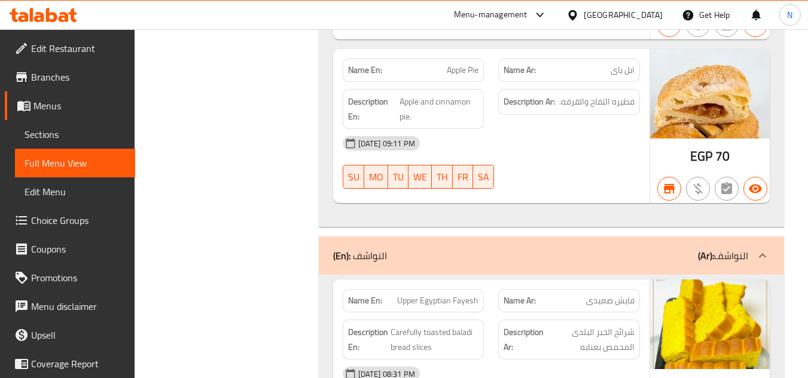
drag, startPoint x: 52, startPoint y: 129, endPoint x: 133, endPoint y: 131, distance: 80.7
click at [52, 129] on span "Sections" at bounding box center [75, 134] width 101 height 14
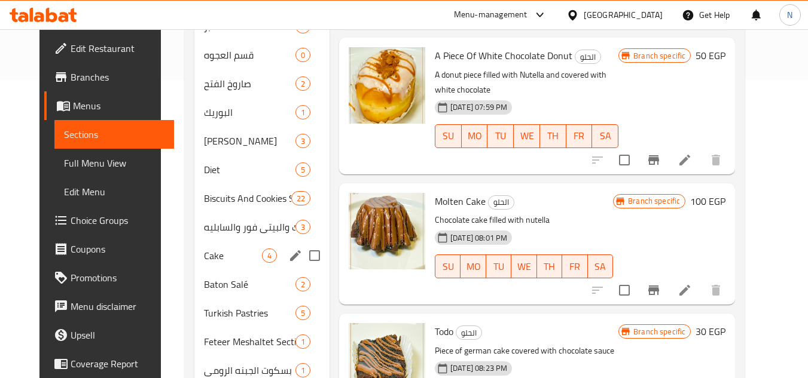
scroll to position [299, 0]
click at [211, 120] on div "البوريك 1" at bounding box center [261, 111] width 135 height 29
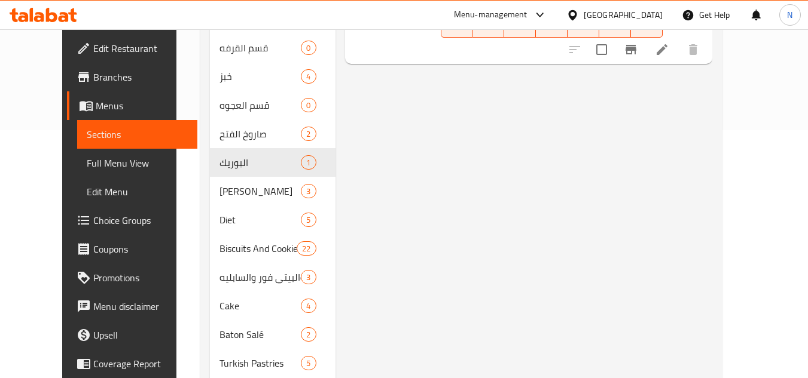
scroll to position [60, 0]
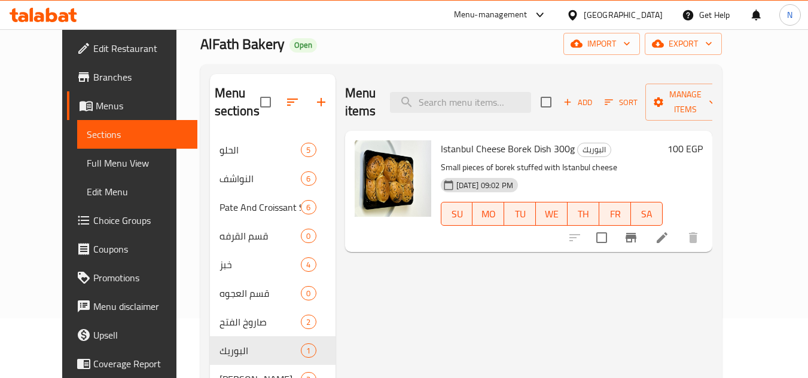
click at [317, 103] on icon "button" at bounding box center [321, 102] width 8 height 8
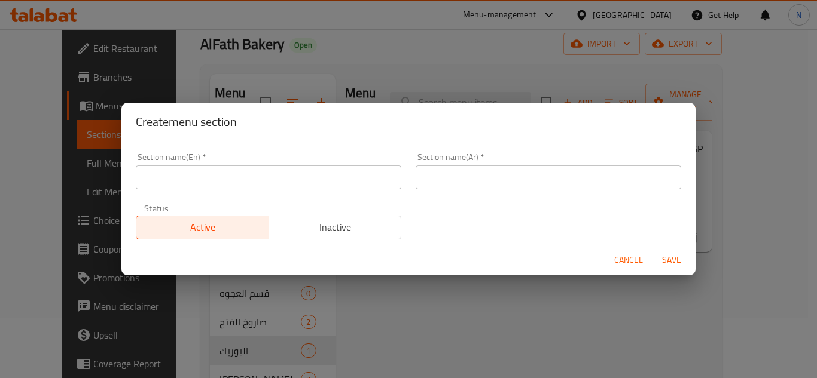
click at [479, 187] on input "text" at bounding box center [547, 178] width 265 height 24
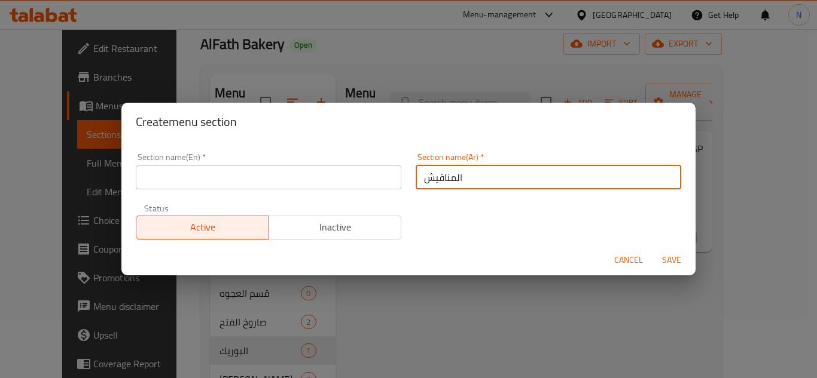
type input "المناقيش"
click at [264, 172] on input "text" at bounding box center [268, 178] width 265 height 24
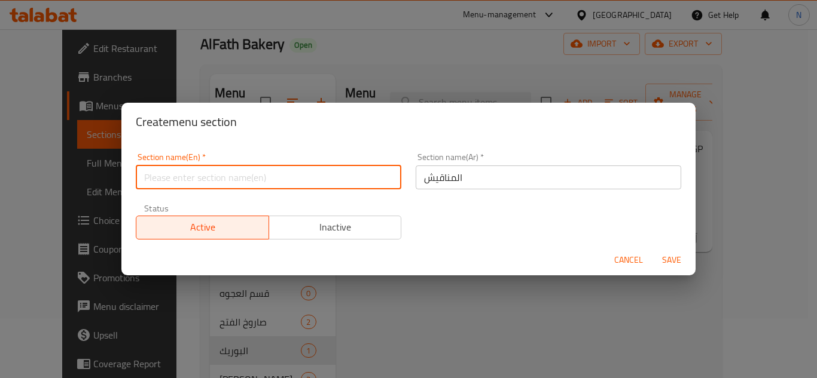
paste input "Manakish"
type input "Manakish"
click at [652, 249] on button "Save" at bounding box center [671, 260] width 38 height 22
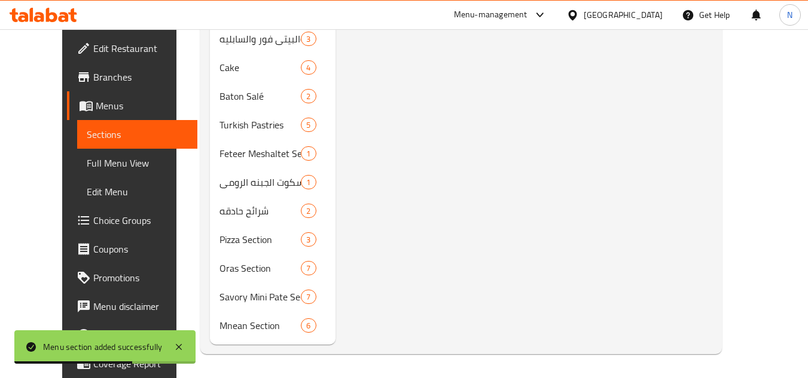
scroll to position [49, 0]
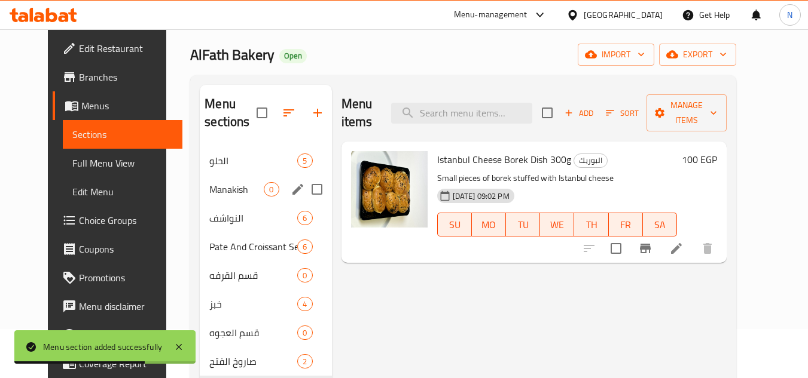
click at [215, 198] on div "Manakish 0" at bounding box center [266, 189] width 132 height 29
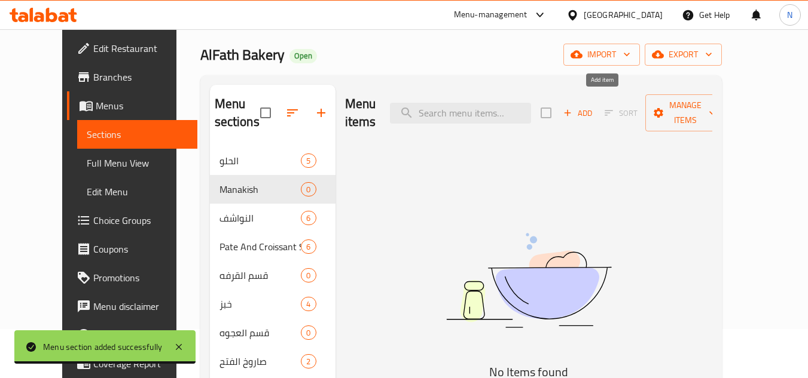
click at [594, 106] on span "Add" at bounding box center [577, 113] width 32 height 14
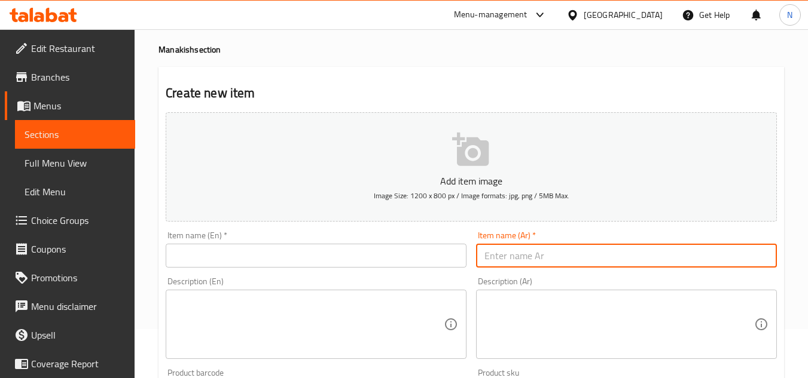
click at [560, 267] on input "text" at bounding box center [626, 256] width 301 height 24
paste input "مناقيش سوري مكس جبن"
type input "مناقيش سوري مكس جبن"
click at [349, 255] on input "text" at bounding box center [316, 256] width 301 height 24
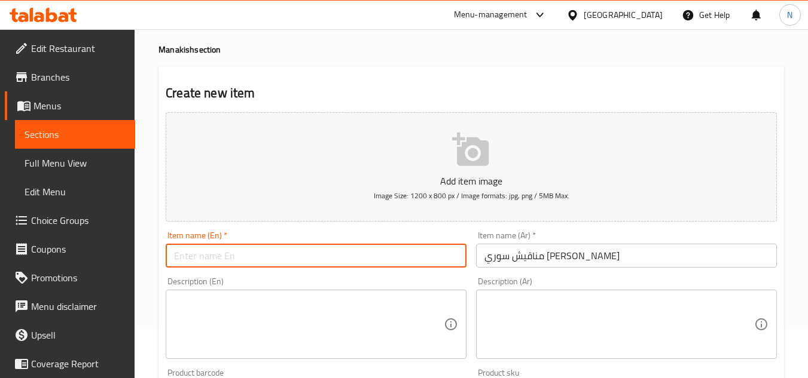
paste input "Syrian Mixed Cheese Manakish"
type input "Syrian Mixed Cheese Manakish"
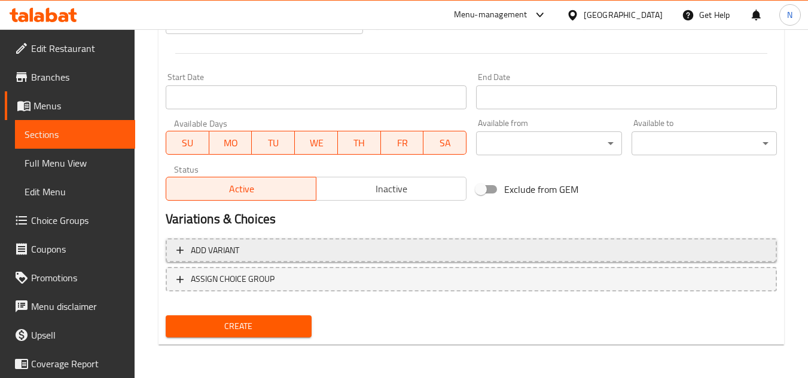
click at [384, 246] on span "Add variant" at bounding box center [470, 250] width 589 height 15
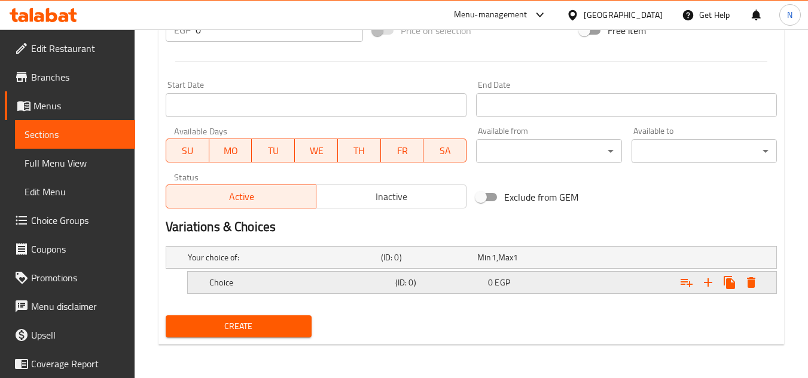
scroll to position [459, 0]
drag, startPoint x: 714, startPoint y: 286, endPoint x: 576, endPoint y: 295, distance: 138.4
click at [713, 286] on icon "Expand" at bounding box center [708, 283] width 14 height 14
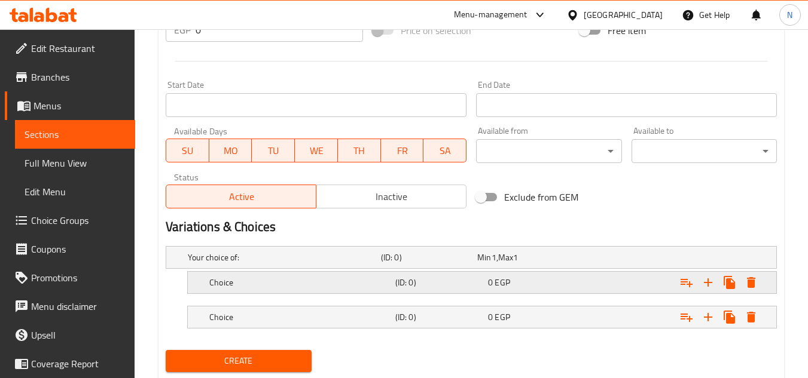
click at [515, 283] on div "0 EGP" at bounding box center [532, 283] width 88 height 12
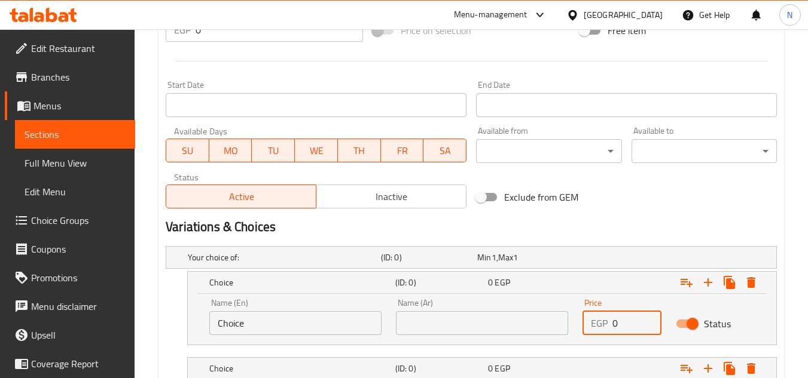
drag, startPoint x: 626, startPoint y: 326, endPoint x: 612, endPoint y: 326, distance: 14.3
click at [612, 326] on div "EGP 0 Price" at bounding box center [621, 323] width 79 height 24
paste input "115"
type input "115"
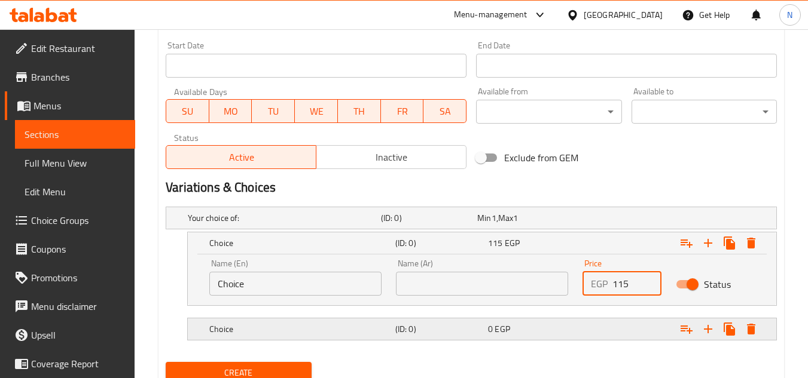
scroll to position [545, 0]
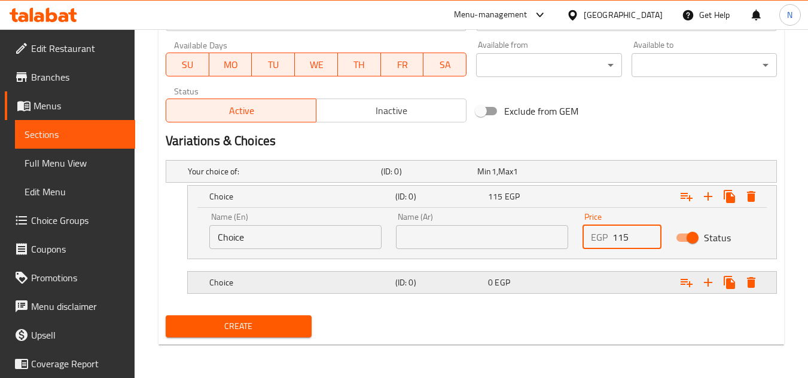
click at [612, 289] on div "Expand" at bounding box center [671, 283] width 186 height 26
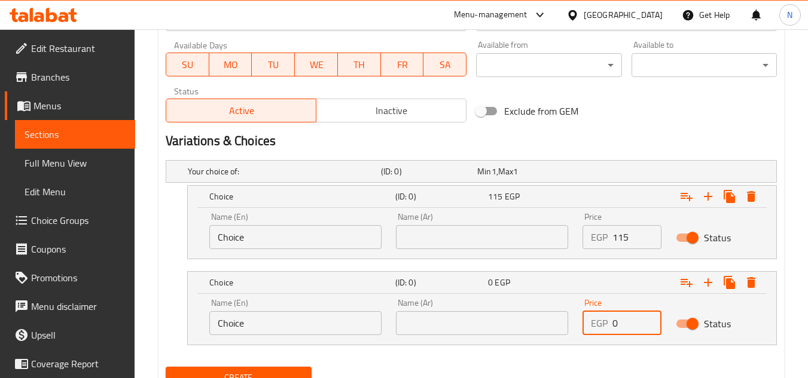
drag, startPoint x: 626, startPoint y: 328, endPoint x: 609, endPoint y: 328, distance: 16.7
click at [609, 328] on div "EGP 0 Price" at bounding box center [621, 323] width 79 height 24
paste input "23"
type input "230"
click at [228, 235] on input "Choice" at bounding box center [295, 237] width 172 height 24
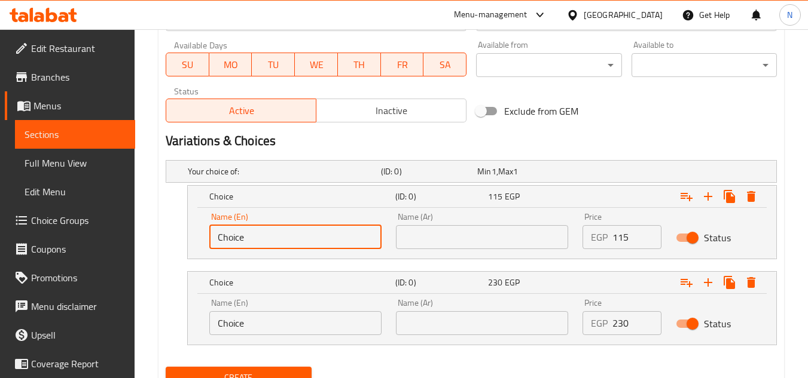
click at [228, 235] on input "Choice" at bounding box center [295, 237] width 172 height 24
type input "1/2 Kilo"
click at [245, 237] on input "1/2 Kilo" at bounding box center [295, 237] width 172 height 24
click at [261, 329] on input "Choice" at bounding box center [295, 323] width 172 height 24
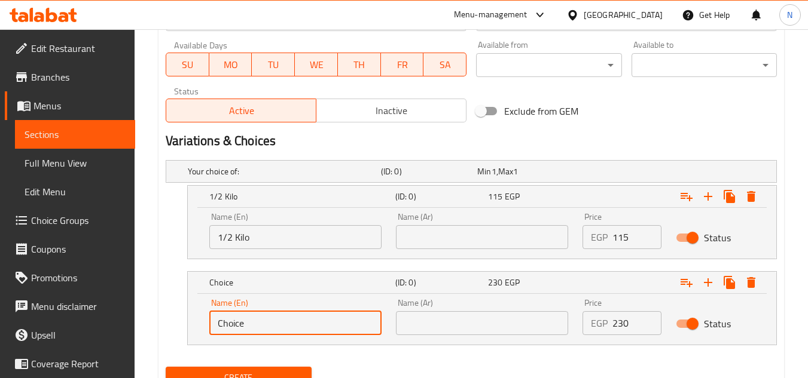
paste input "Kilo"
click at [261, 329] on input "ChoiceKilo" at bounding box center [295, 323] width 172 height 24
paste input "text"
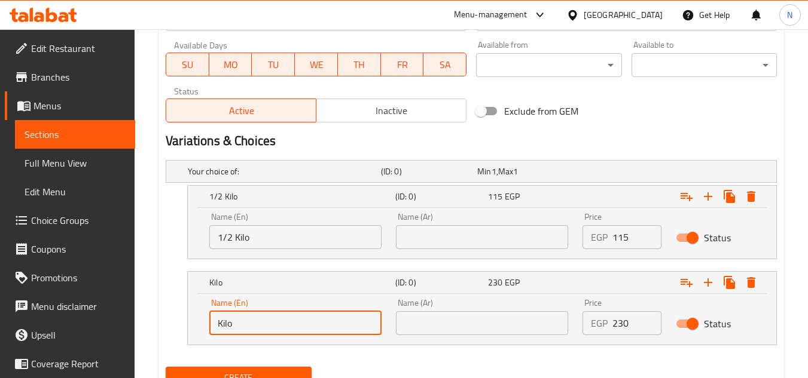
type input "Kilo"
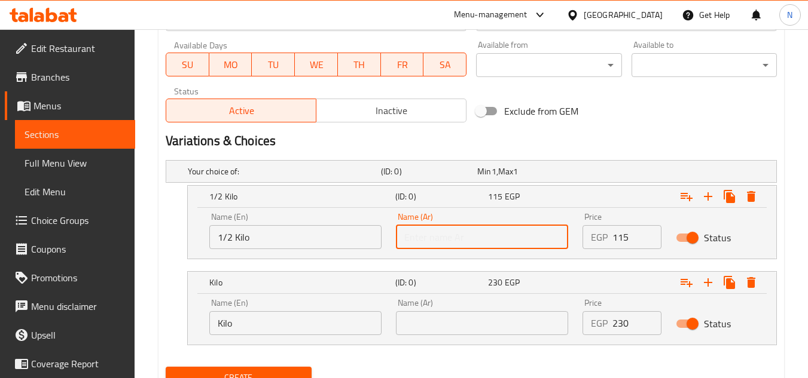
click at [413, 241] on input "text" at bounding box center [482, 237] width 172 height 24
type input "1/2 كيلو"
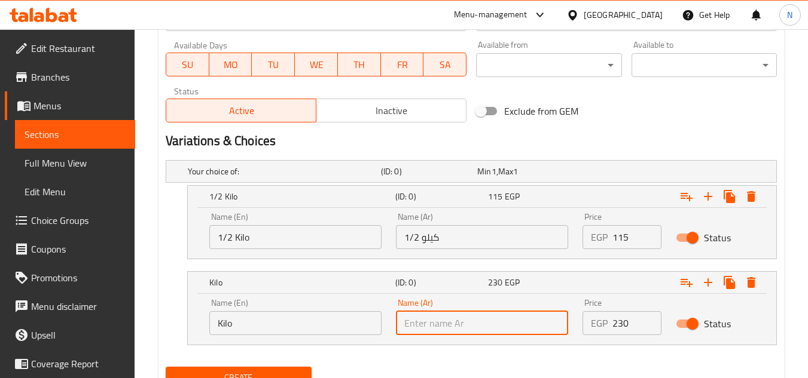
click at [448, 331] on input "text" at bounding box center [482, 323] width 172 height 24
type input "كيلو"
click at [357, 105] on span "Inactive" at bounding box center [391, 110] width 140 height 17
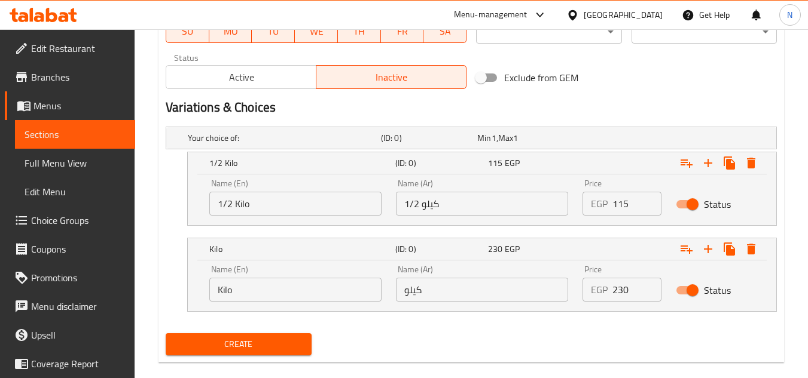
scroll to position [596, 0]
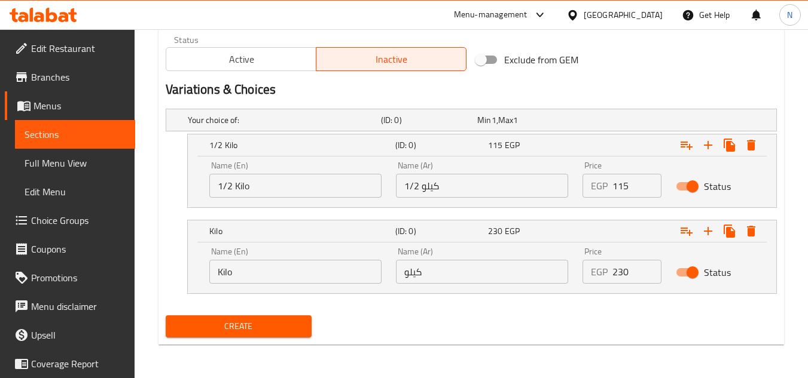
click at [243, 323] on span "Create" at bounding box center [238, 326] width 126 height 15
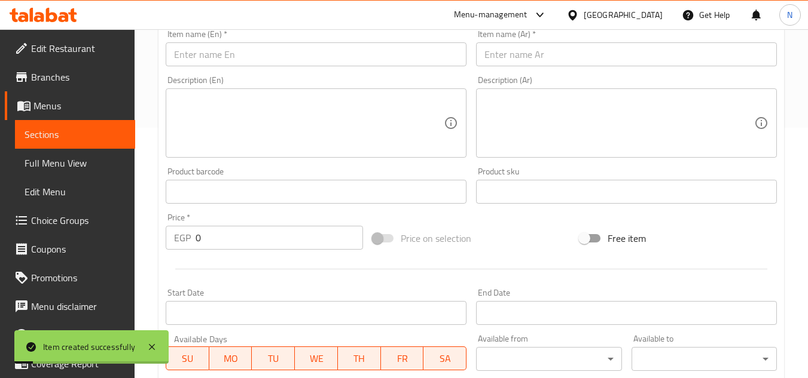
scroll to position [178, 0]
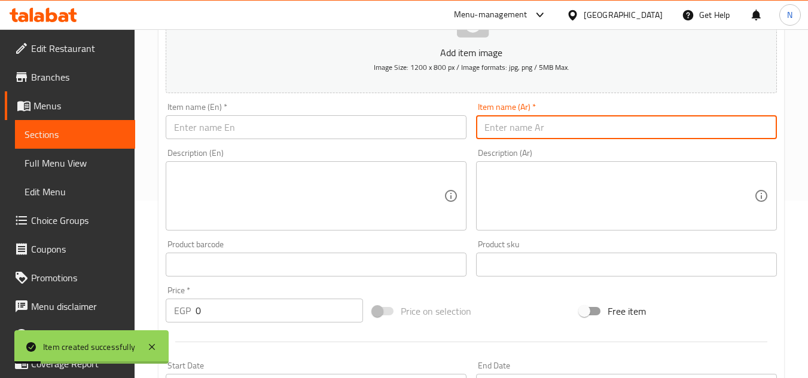
click at [515, 124] on input "text" at bounding box center [626, 127] width 301 height 24
paste input "مناقش سوري بسطرمة"
type input "مناقش سوري بسطرمة"
click at [340, 125] on input "text" at bounding box center [316, 127] width 301 height 24
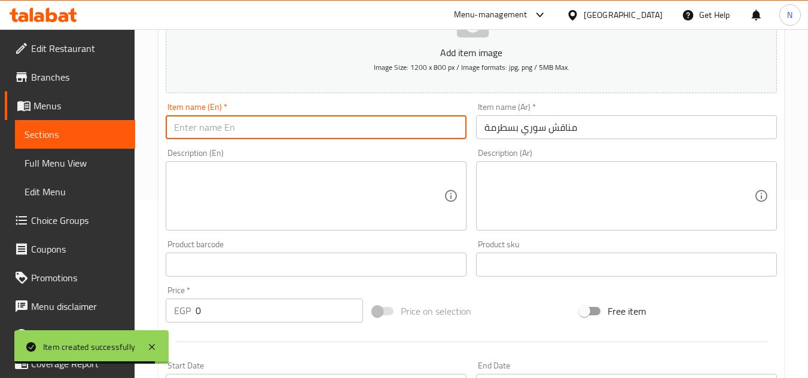
paste input "Syrian Pastrami"
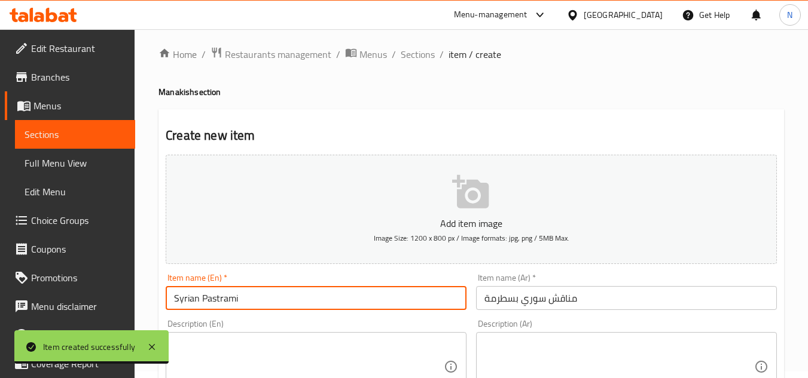
scroll to position [0, 0]
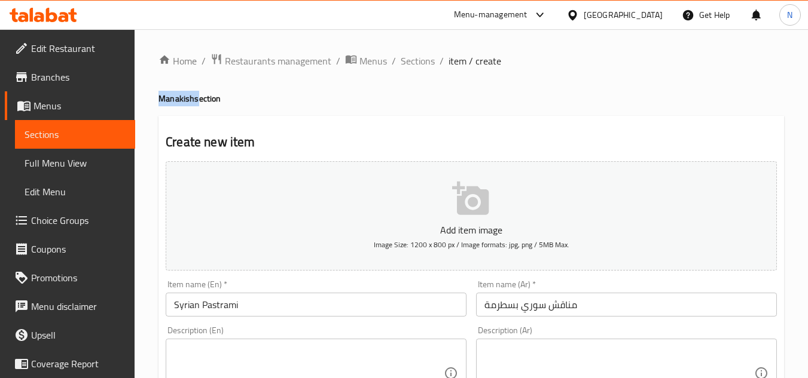
copy h4 "Manakish"
drag, startPoint x: 159, startPoint y: 97, endPoint x: 194, endPoint y: 101, distance: 34.9
click at [194, 101] on h4 "Manakish section" at bounding box center [470, 99] width 625 height 12
click at [282, 305] on input "Syrian Pastrami" at bounding box center [316, 305] width 301 height 24
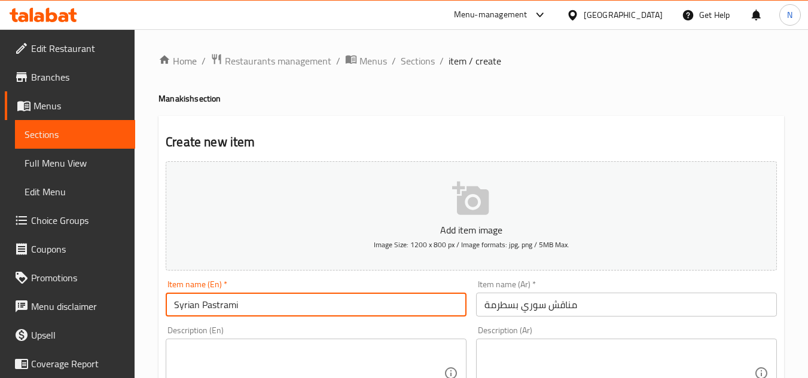
paste input "Manakish"
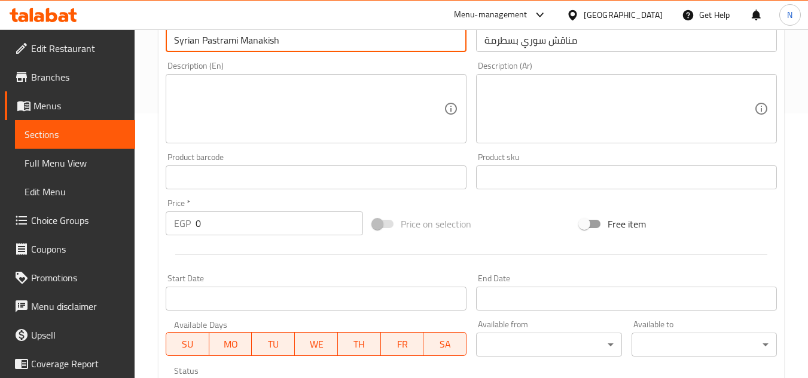
scroll to position [299, 0]
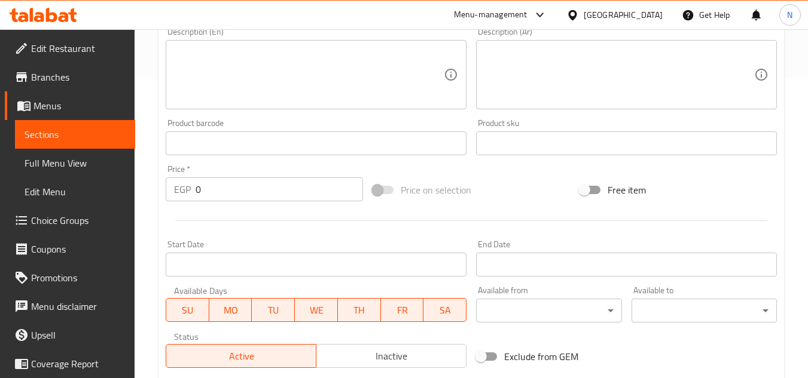
type input "Syrian Pastrami Manakish"
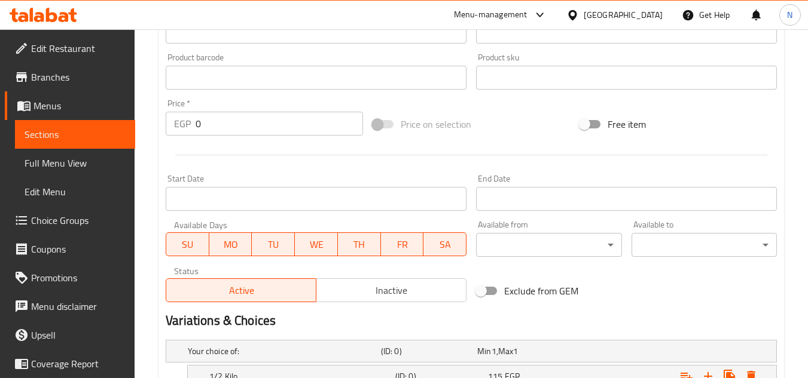
scroll to position [596, 0]
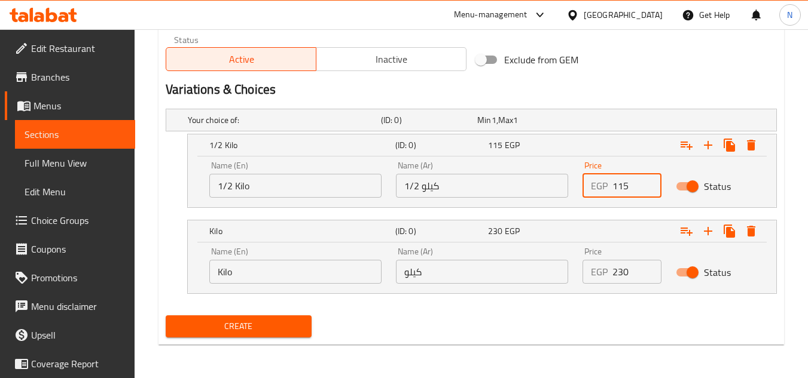
drag, startPoint x: 610, startPoint y: 185, endPoint x: 603, endPoint y: 195, distance: 12.6
click at [603, 195] on div "EGP 115 Price" at bounding box center [621, 186] width 79 height 24
paste input "125.5"
type input "125.5"
click at [408, 66] on span "Inactive" at bounding box center [391, 59] width 140 height 17
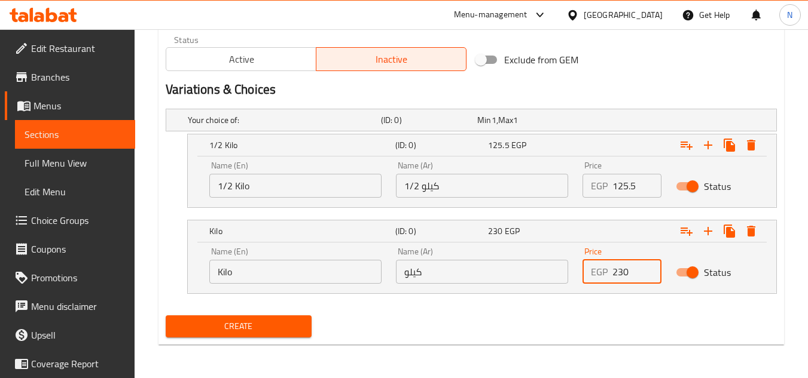
click at [618, 277] on input "230" at bounding box center [636, 272] width 49 height 24
click at [620, 276] on input "0" at bounding box center [636, 272] width 49 height 24
paste input "253"
type input "253"
click at [271, 323] on span "Create" at bounding box center [238, 326] width 126 height 15
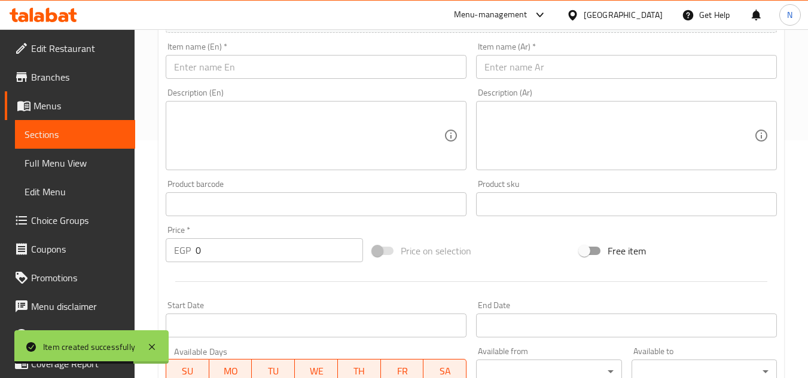
scroll to position [237, 0]
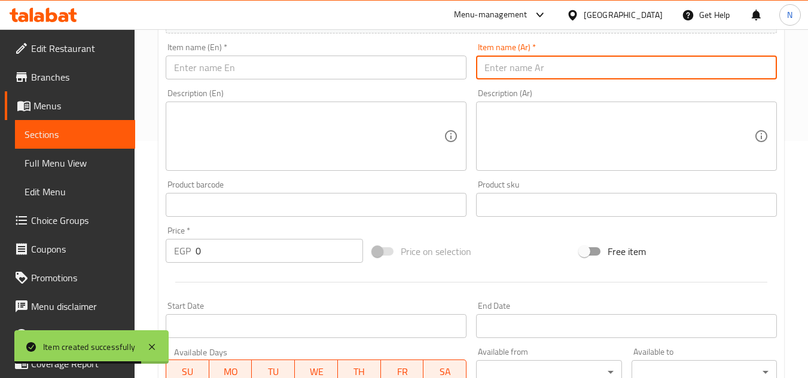
click at [591, 71] on input "text" at bounding box center [626, 68] width 301 height 24
paste input "مناقيش جبنه وزعتر"
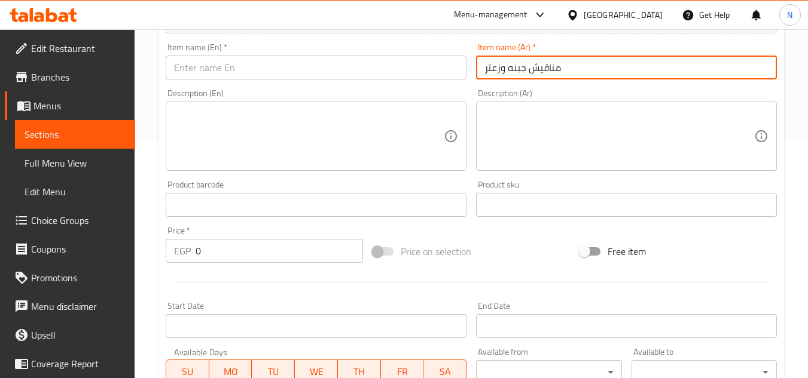
type input "مناقيش جبنه وزعتر"
click at [341, 52] on div "Item name (En)   * Item name (En) *" at bounding box center [316, 61] width 301 height 36
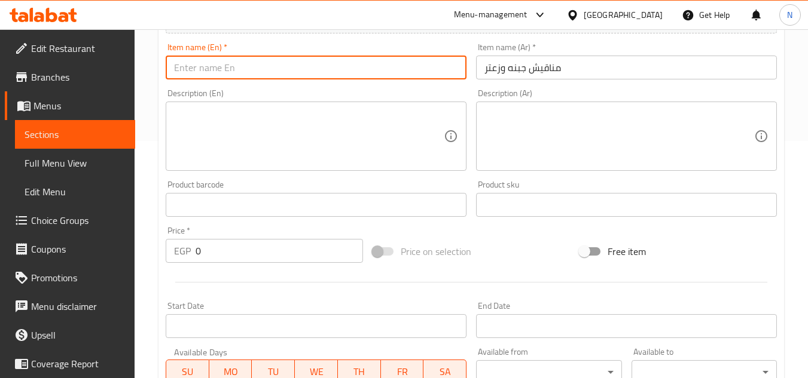
click at [308, 63] on input "text" at bounding box center [316, 68] width 301 height 24
paste input "Cheese And Thyme Manakish"
type input "Cheese And Thyme Manakish"
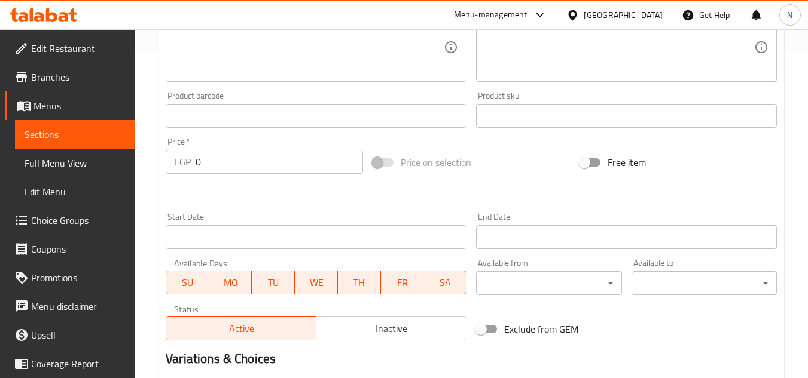
scroll to position [596, 0]
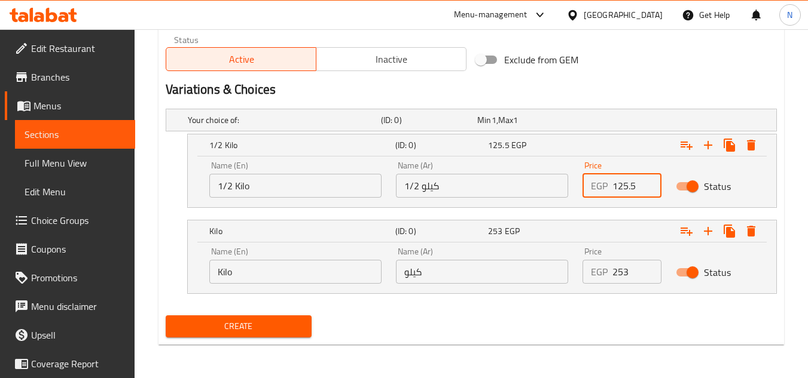
drag, startPoint x: 606, startPoint y: 187, endPoint x: 595, endPoint y: 189, distance: 10.9
click at [595, 189] on div "EGP 125.5 Price" at bounding box center [621, 186] width 79 height 24
paste input "103.5"
type input "103.5"
drag, startPoint x: 621, startPoint y: 280, endPoint x: 598, endPoint y: 288, distance: 23.6
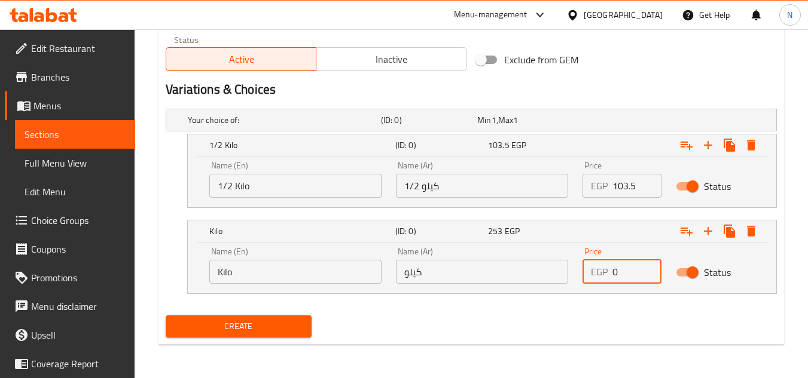
click at [598, 288] on div "Price EGP 0 Price" at bounding box center [621, 265] width 93 height 51
paste input "207"
type input "207"
click at [407, 62] on span "Inactive" at bounding box center [391, 59] width 140 height 17
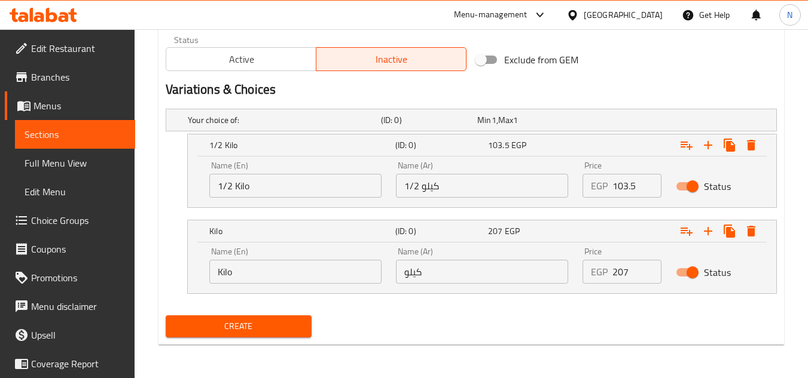
drag, startPoint x: 293, startPoint y: 327, endPoint x: 537, endPoint y: 282, distance: 248.1
click at [292, 327] on span "Create" at bounding box center [238, 326] width 126 height 15
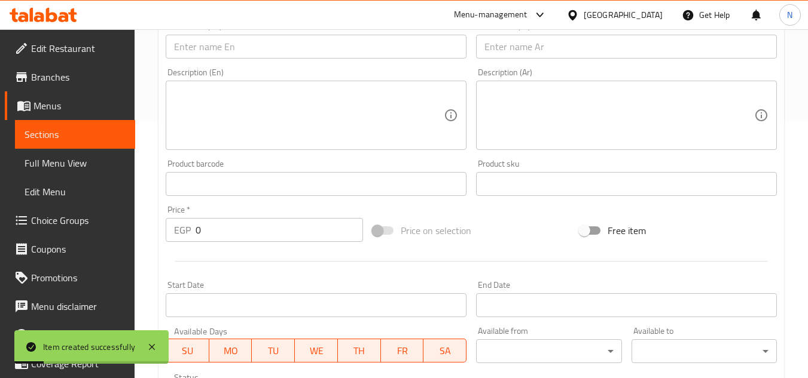
scroll to position [237, 0]
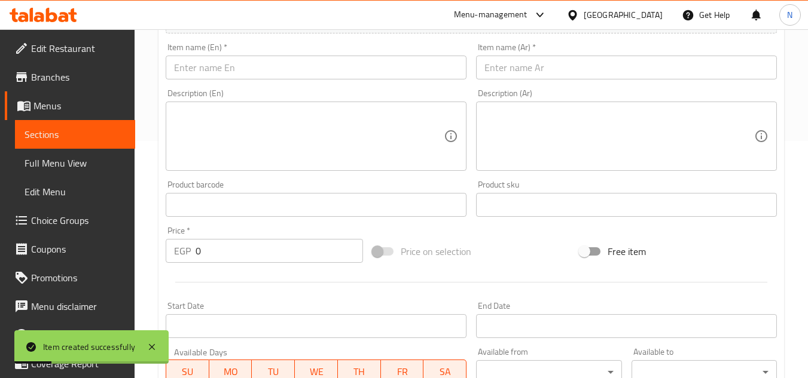
click at [547, 74] on input "text" at bounding box center [626, 68] width 301 height 24
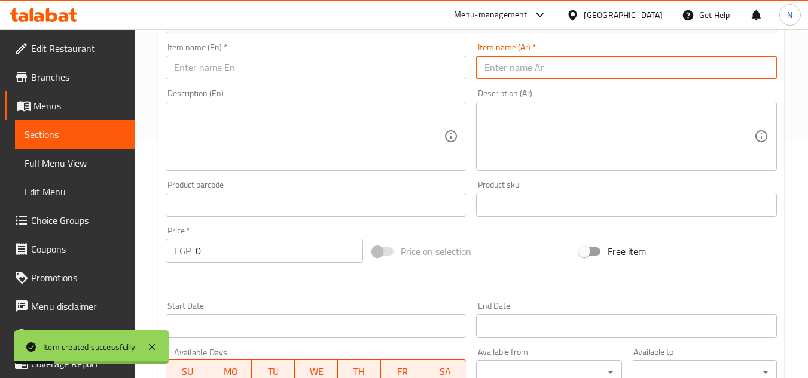
paste input "منافيش جبنه ملح خفيف"
click at [547, 74] on input "منافيش جبنه ملح خفيف" at bounding box center [626, 68] width 301 height 24
type input "منافيش جبنه ملح خفيف"
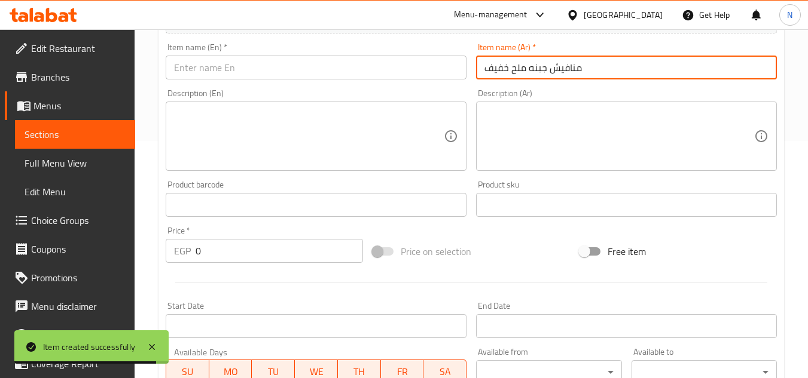
click at [323, 68] on input "text" at bounding box center [316, 68] width 301 height 24
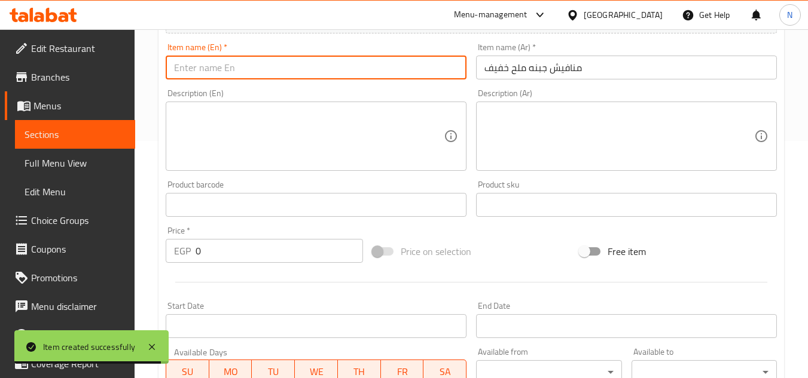
paste input "Lightly Salted Cheese Manakish"
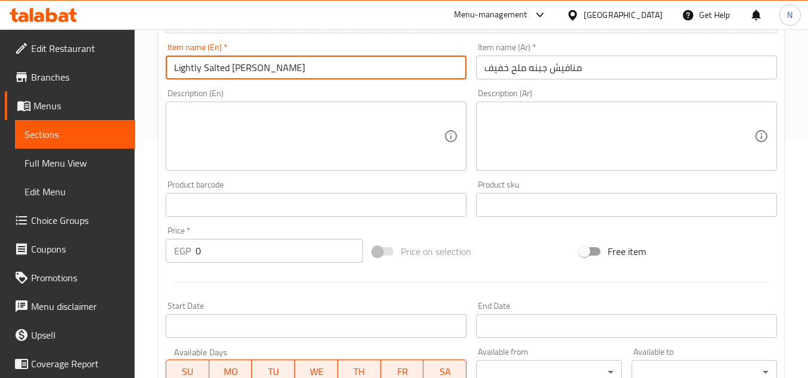
type input "Lightly Salted Cheese Manakish"
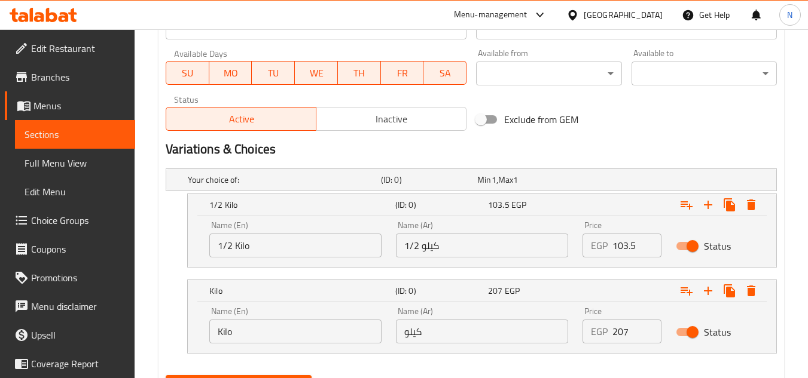
scroll to position [596, 0]
click at [399, 126] on span "Inactive" at bounding box center [391, 119] width 140 height 17
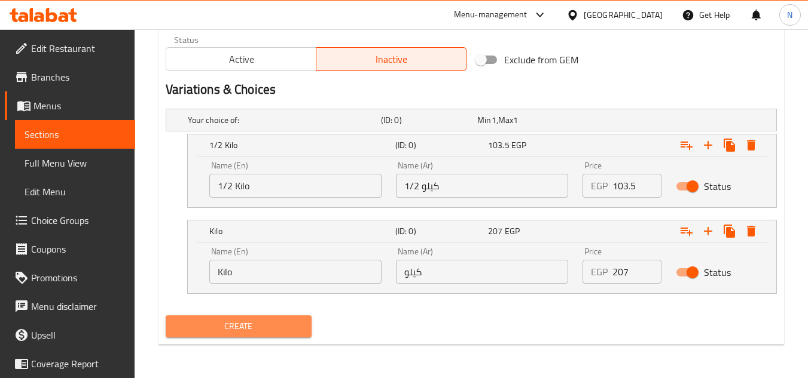
click at [267, 320] on span "Create" at bounding box center [238, 326] width 126 height 15
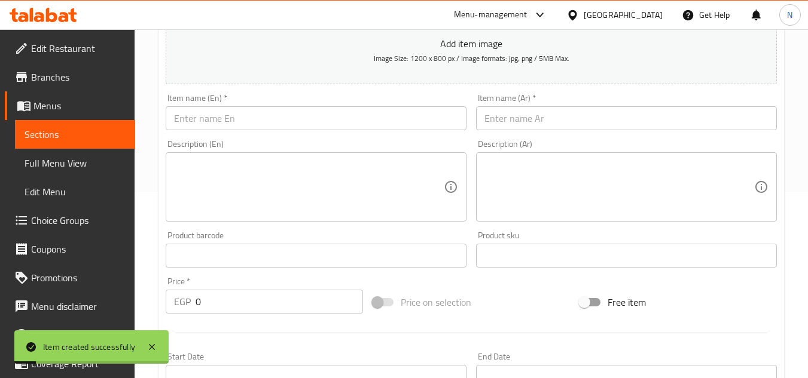
scroll to position [178, 0]
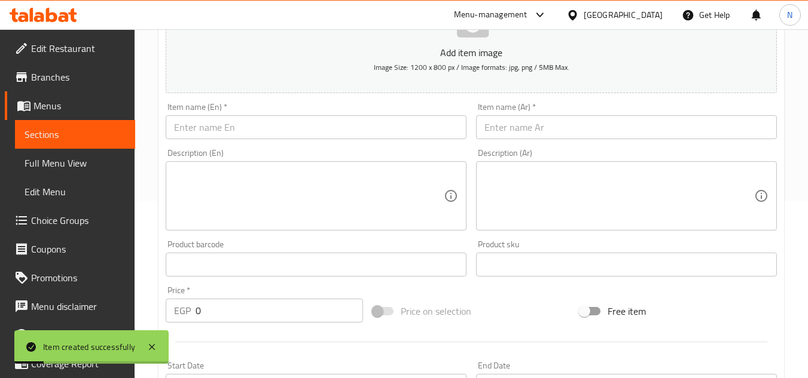
click at [528, 122] on input "text" at bounding box center [626, 127] width 301 height 24
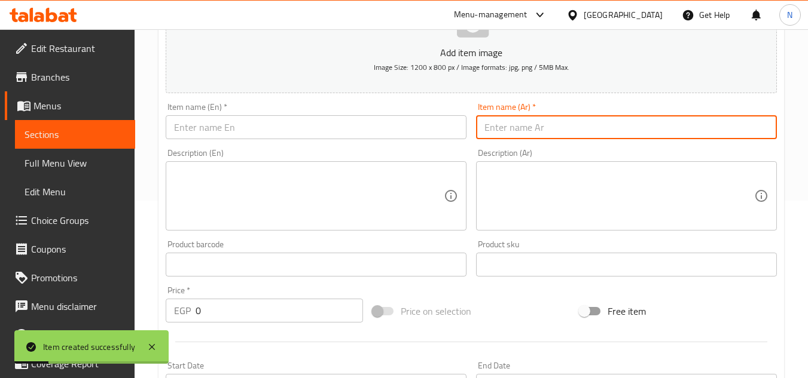
paste input "مناقيش سوسيس"
type input "مناقيش سوسيس"
click at [405, 137] on input "text" at bounding box center [316, 127] width 301 height 24
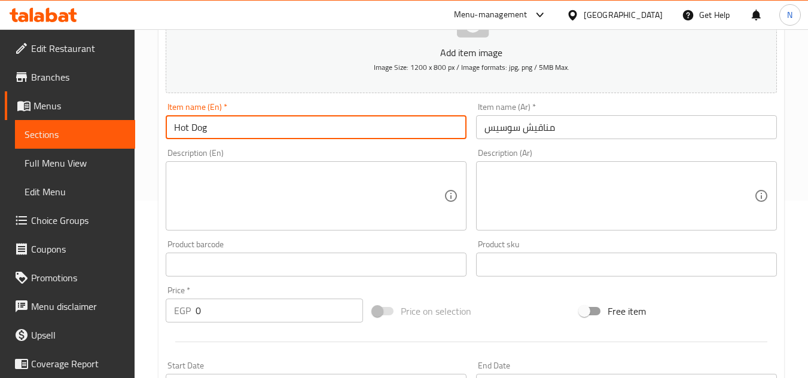
paste input "Manakish"
type input "Hot Dog Manakish"
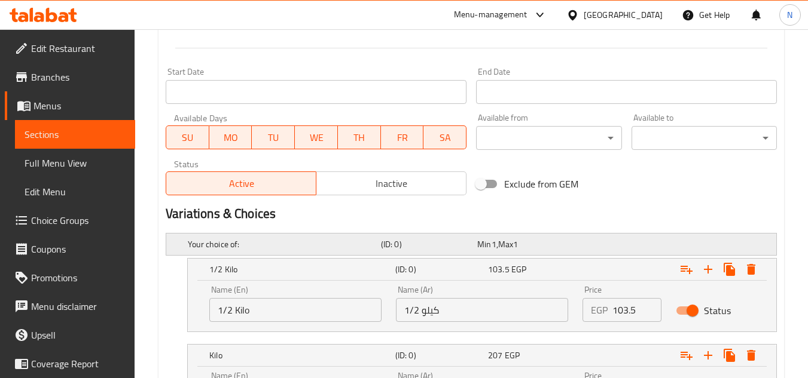
scroll to position [536, 0]
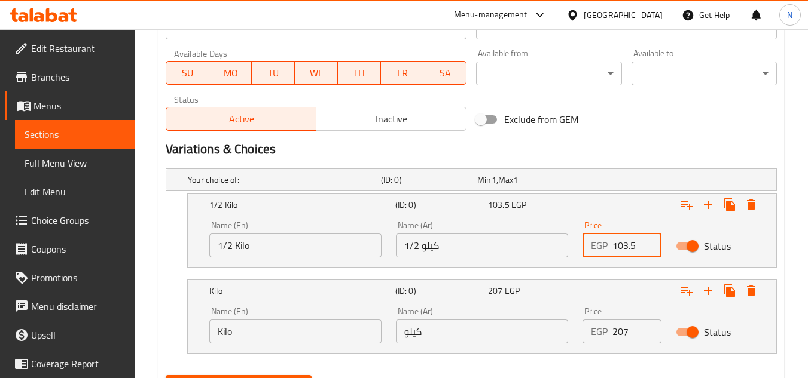
drag, startPoint x: 613, startPoint y: 244, endPoint x: 641, endPoint y: 255, distance: 29.8
click at [641, 255] on input "103.5" at bounding box center [636, 246] width 49 height 24
paste input "115"
type input "115"
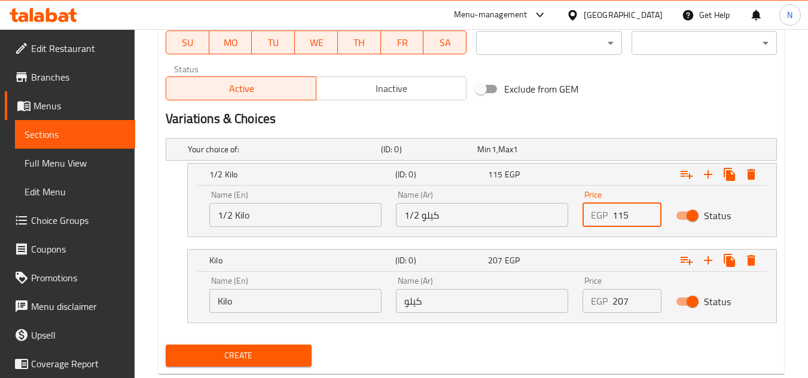
scroll to position [596, 0]
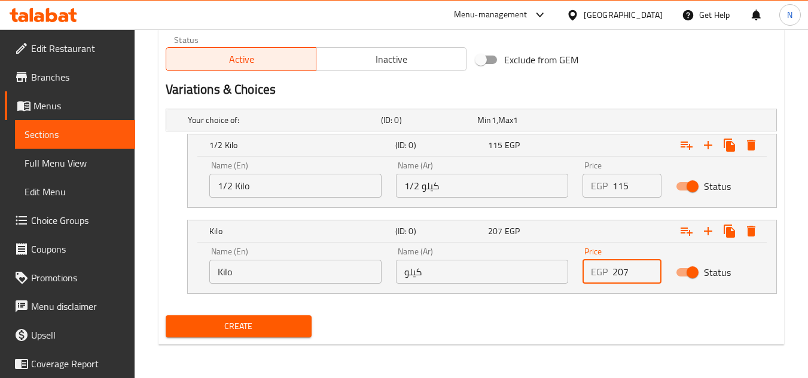
drag, startPoint x: 620, startPoint y: 270, endPoint x: 610, endPoint y: 274, distance: 10.7
click at [610, 274] on div "EGP 207 Price" at bounding box center [621, 272] width 79 height 24
paste input "23"
type input "230"
click at [401, 68] on button "Inactive" at bounding box center [391, 59] width 151 height 24
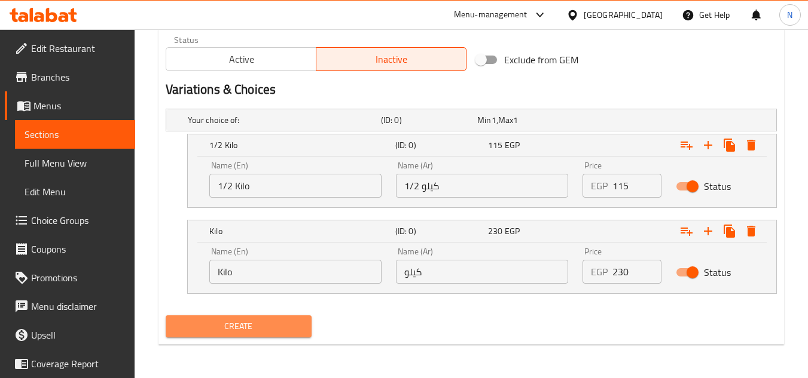
click at [282, 328] on span "Create" at bounding box center [238, 326] width 126 height 15
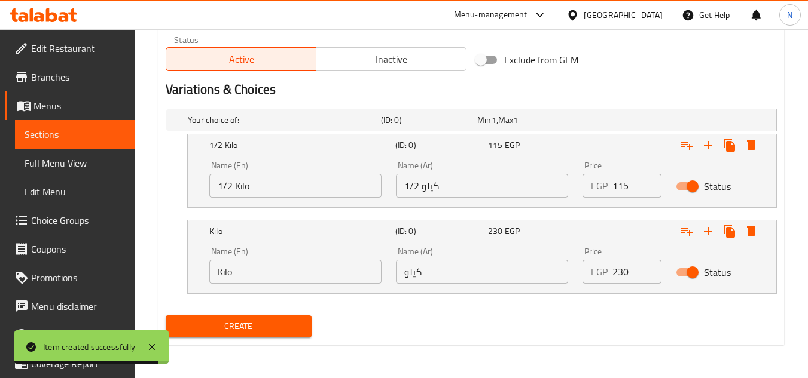
click at [42, 165] on span "Full Menu View" at bounding box center [75, 163] width 101 height 14
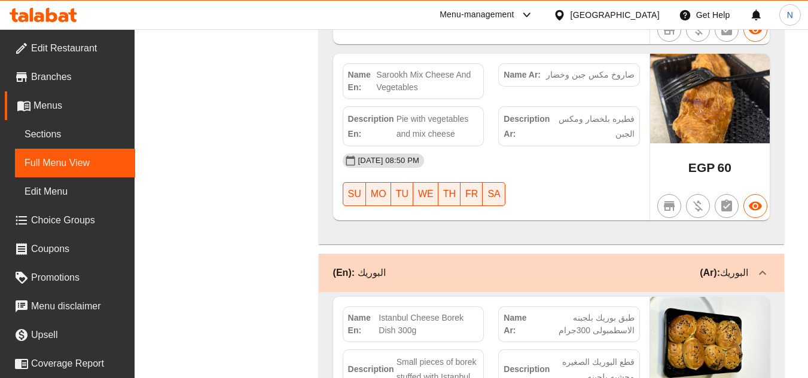
scroll to position [5405, 0]
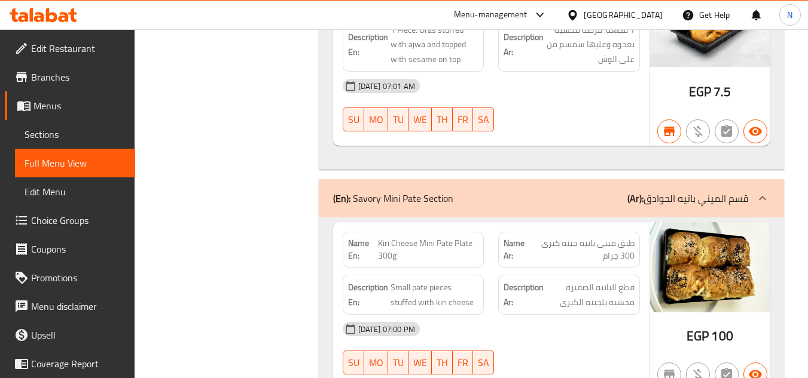
scroll to position [14623, 0]
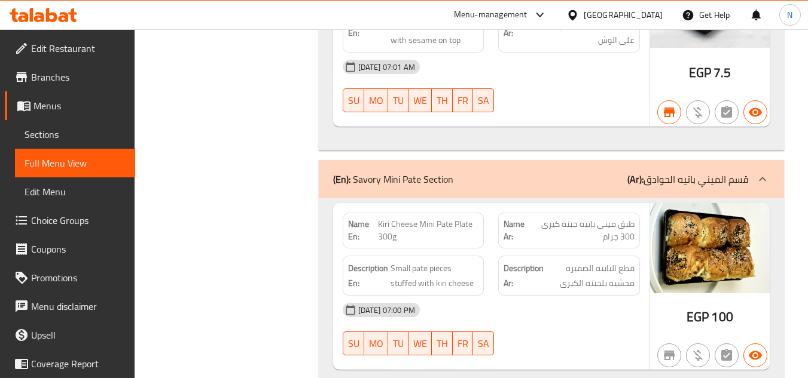
click at [573, 172] on div "(En): Savory Mini Pate Section (Ar): قسم الميني باتيه الحوادق" at bounding box center [540, 179] width 415 height 14
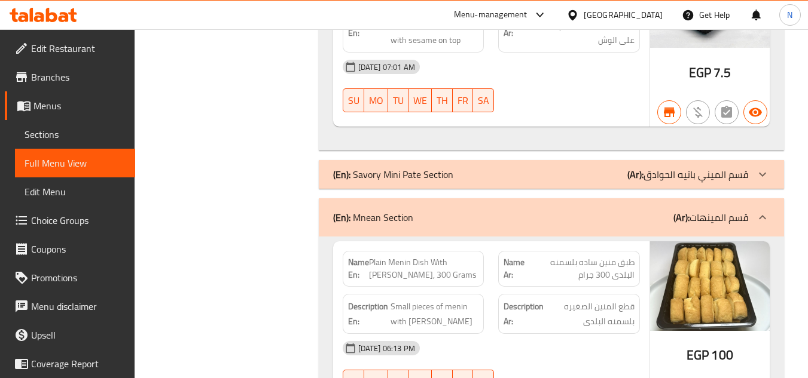
click at [598, 198] on div "(En): Mnean Section (Ar): قسم المينهات" at bounding box center [551, 217] width 465 height 38
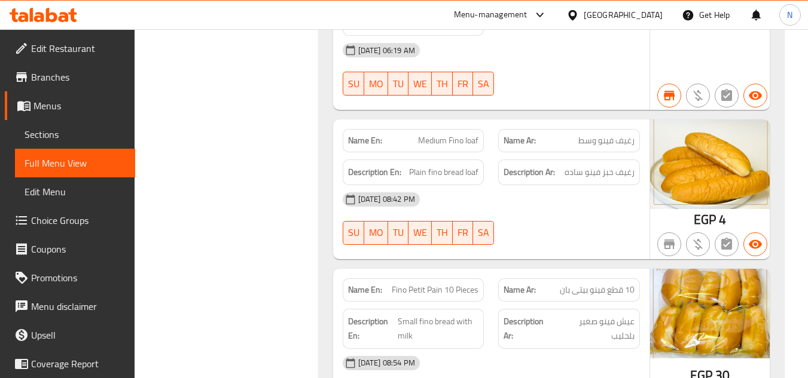
scroll to position [4116, 0]
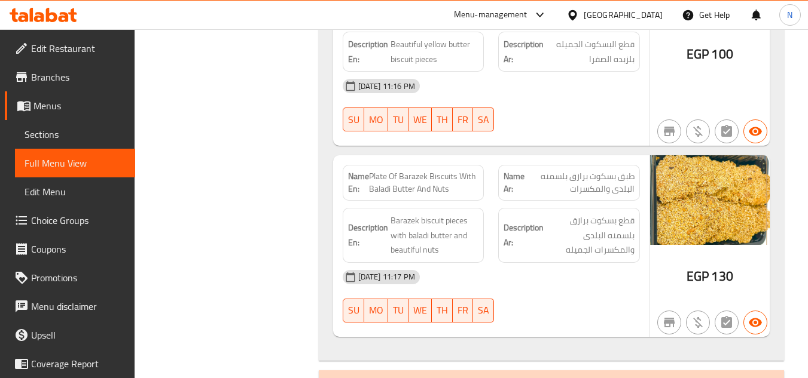
scroll to position [8412, 0]
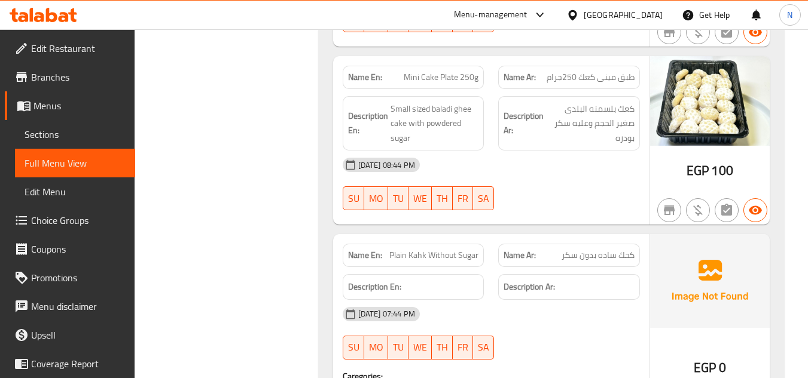
scroll to position [9334, 0]
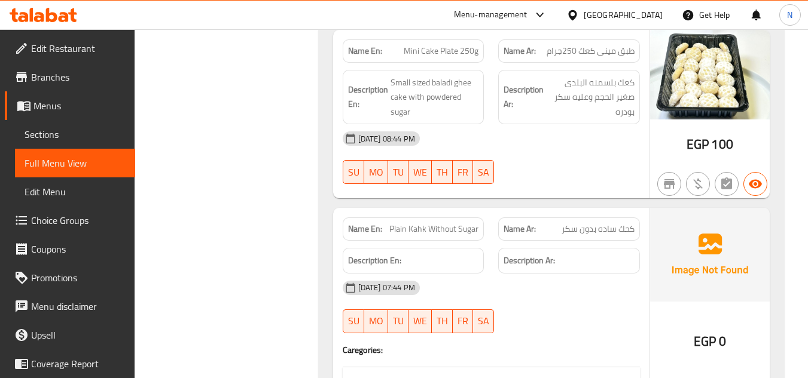
click at [421, 223] on span "Plain Kahk Without Sugar" at bounding box center [433, 229] width 89 height 13
copy span "Kahk"
click at [470, 223] on span "Walnut Kahk" at bounding box center [455, 229] width 45 height 13
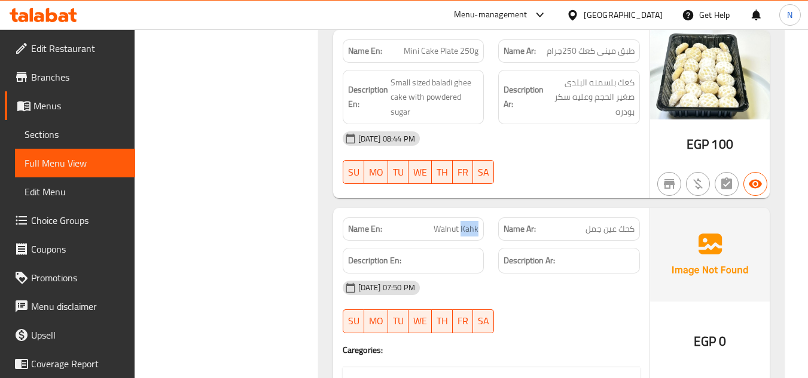
copy span "Kahk"
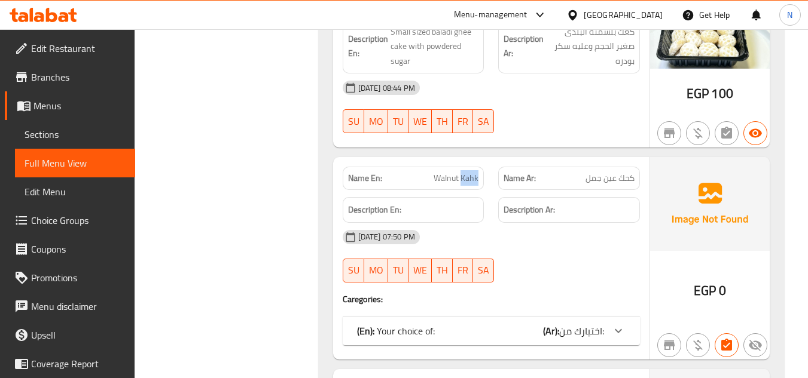
scroll to position [9454, 0]
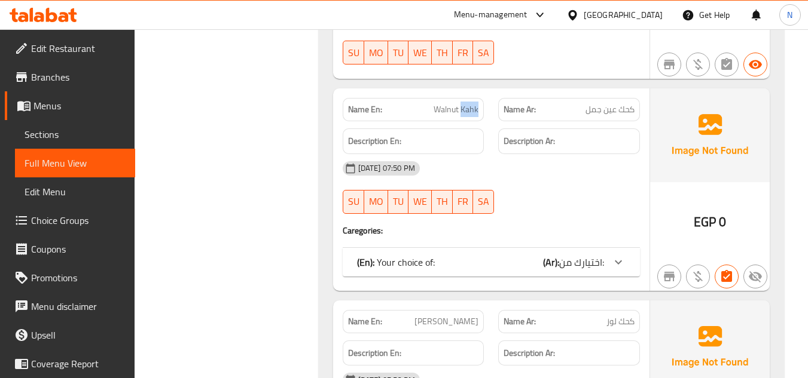
click at [534, 255] on div "(En): Your choice of: (Ar): اختيارك من:" at bounding box center [480, 262] width 247 height 14
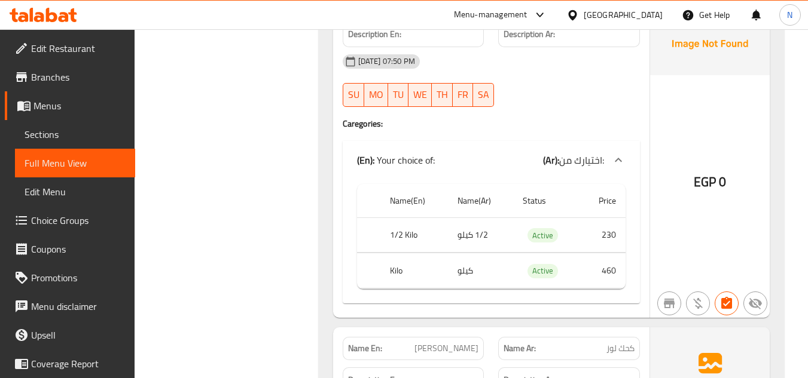
scroll to position [9573, 0]
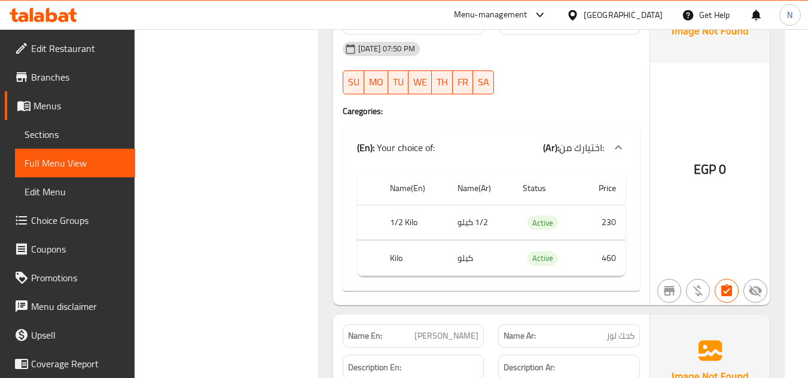
click at [407, 205] on th "1/2 Kilo" at bounding box center [414, 222] width 68 height 35
copy th "1/2 Kilo"
click at [478, 205] on td "1/2 كيلو" at bounding box center [480, 222] width 65 height 35
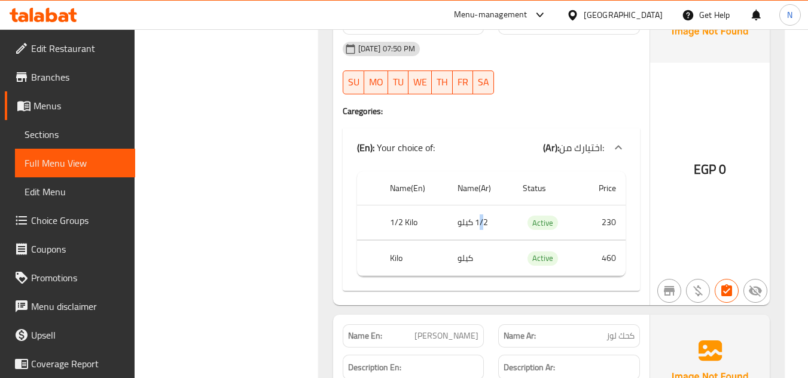
click at [478, 205] on td "1/2 كيلو" at bounding box center [480, 222] width 65 height 35
copy td "1/2 كيلو"
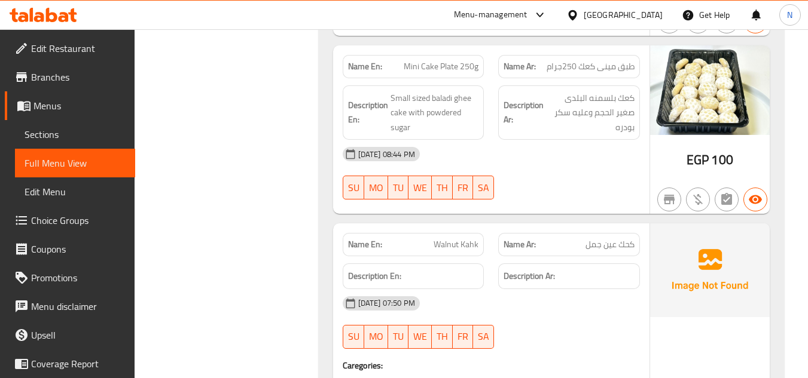
scroll to position [9274, 0]
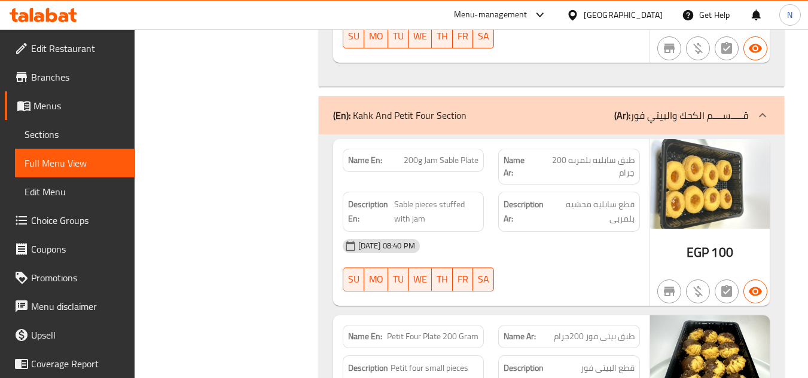
scroll to position [8736, 0]
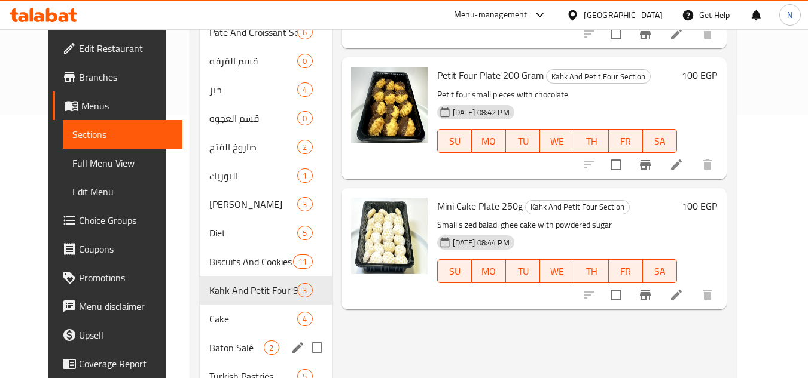
scroll to position [276, 0]
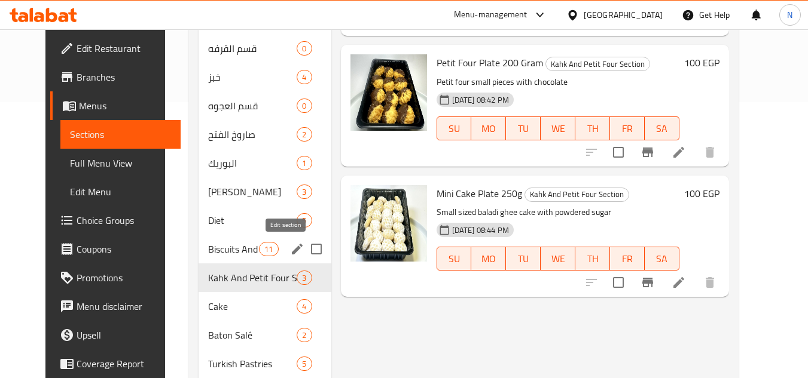
click at [290, 253] on icon "edit" at bounding box center [297, 249] width 14 height 14
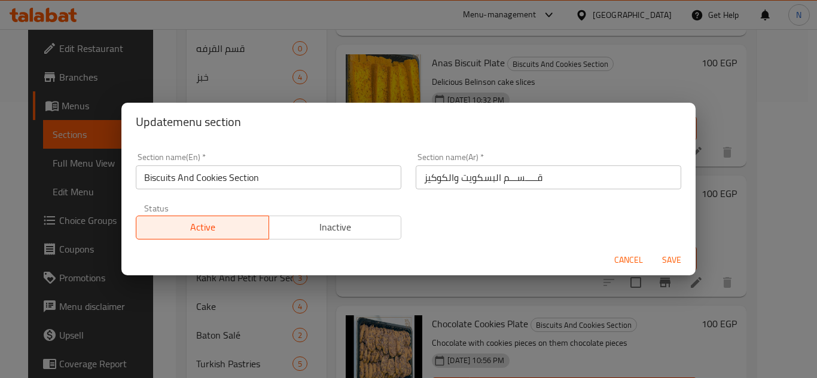
click at [629, 261] on span "Cancel" at bounding box center [628, 260] width 29 height 15
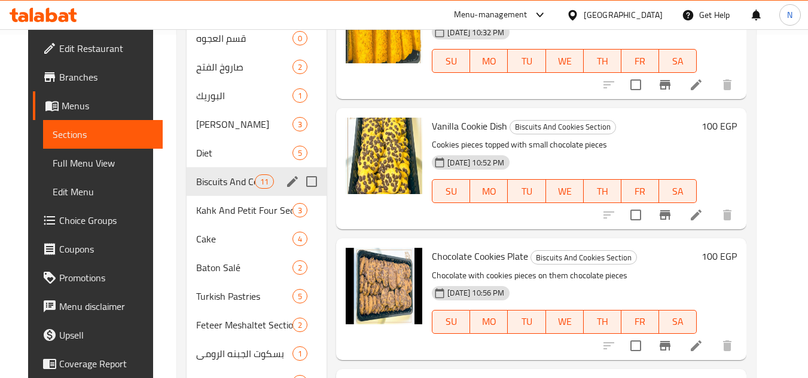
scroll to position [359, 0]
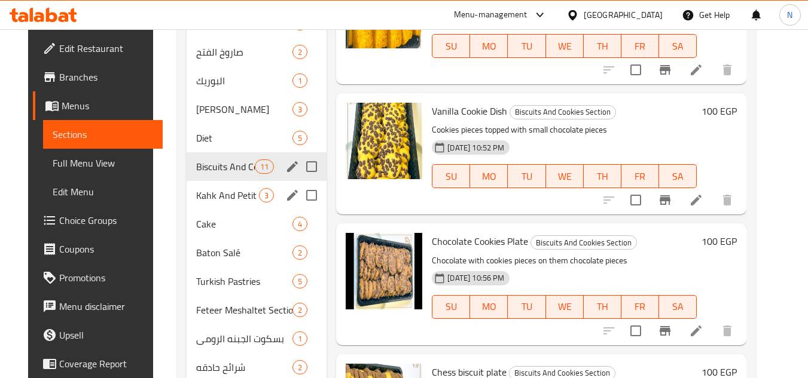
click at [225, 198] on span "Kahk And Petit Four Section" at bounding box center [227, 195] width 63 height 14
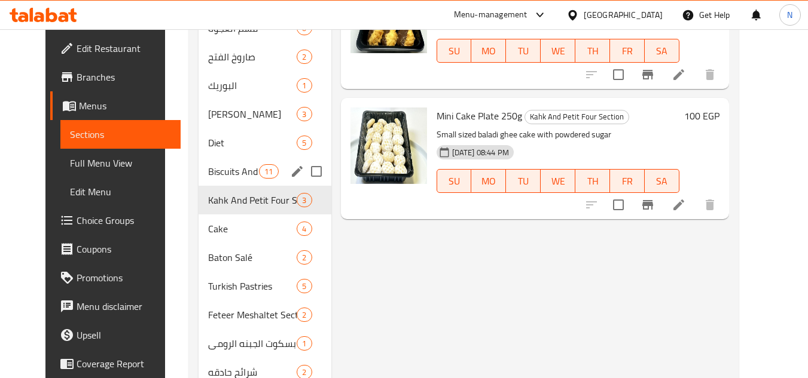
scroll to position [359, 0]
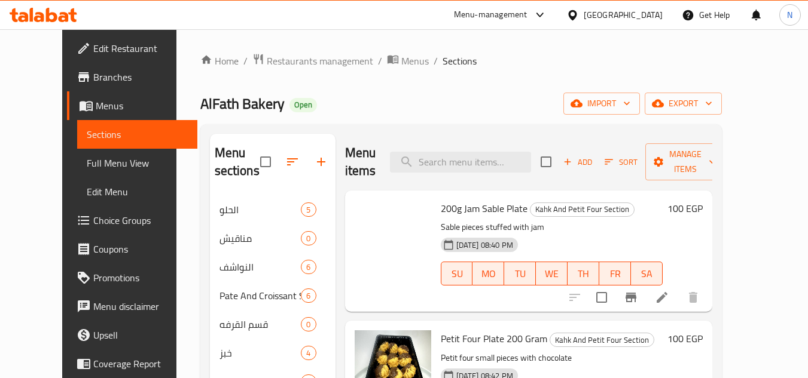
scroll to position [359, 0]
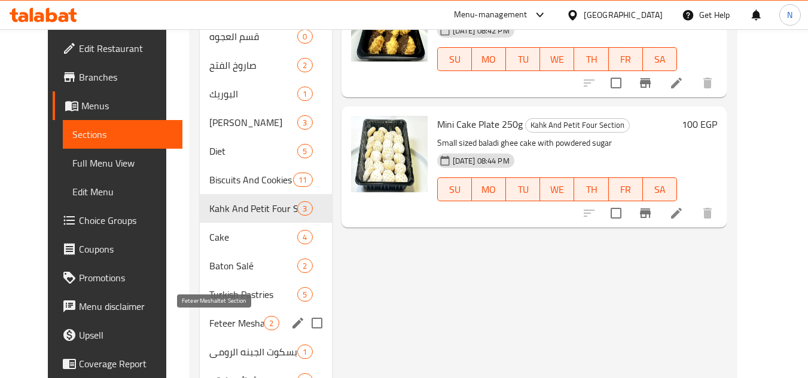
scroll to position [359, 0]
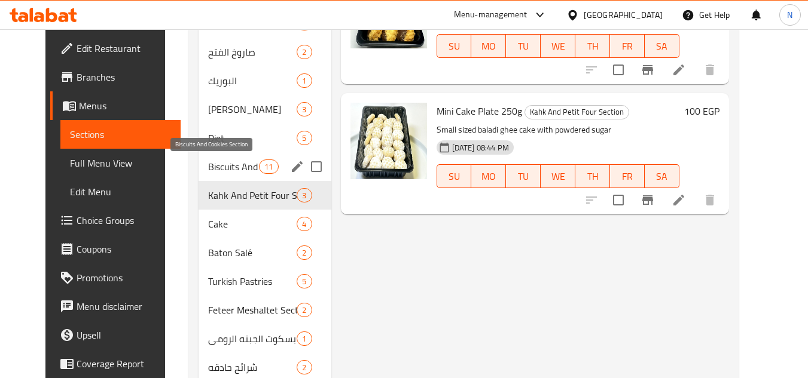
click at [228, 168] on span "Biscuits And Cookies Section" at bounding box center [233, 167] width 51 height 14
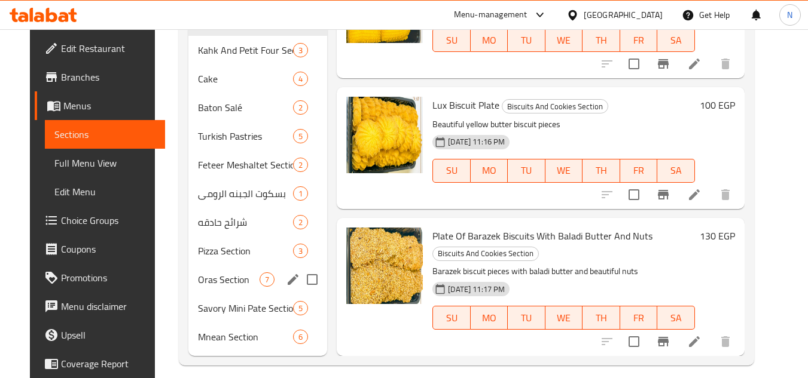
scroll to position [515, 0]
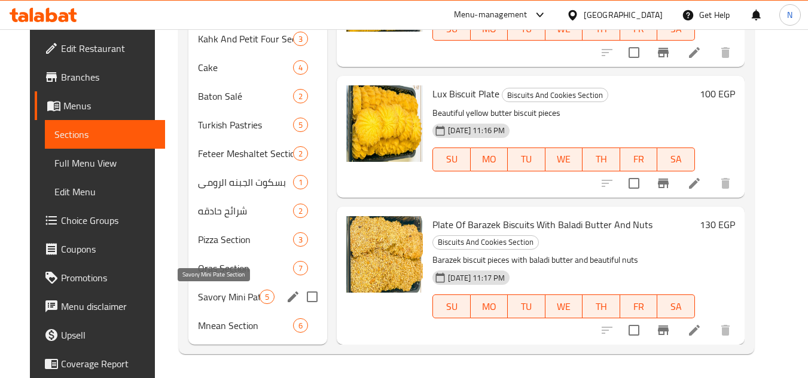
click at [228, 302] on span "Savory Mini Pate Section" at bounding box center [229, 297] width 62 height 14
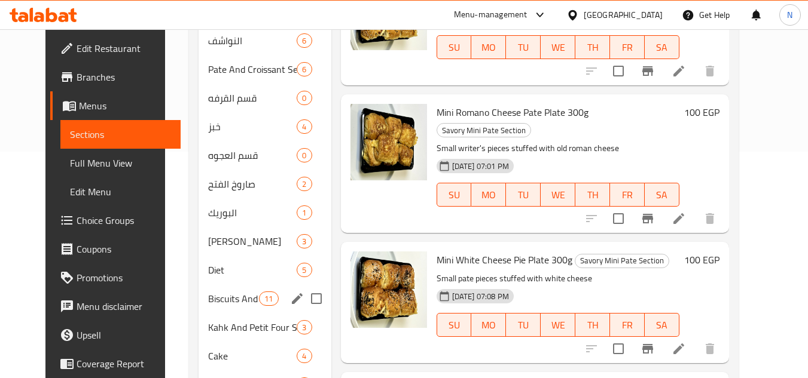
scroll to position [216, 0]
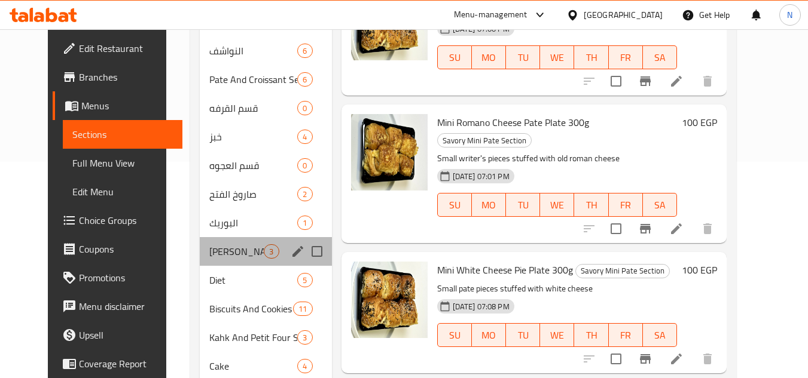
click at [213, 260] on div "مينى ساندوتش 3" at bounding box center [266, 251] width 132 height 29
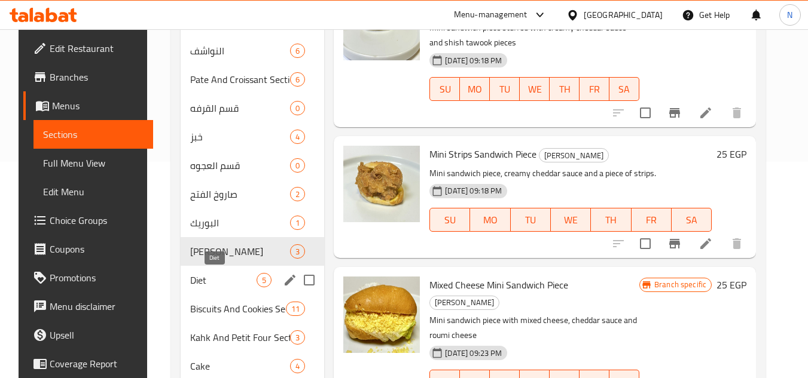
click at [209, 276] on span "Diet" at bounding box center [223, 280] width 66 height 14
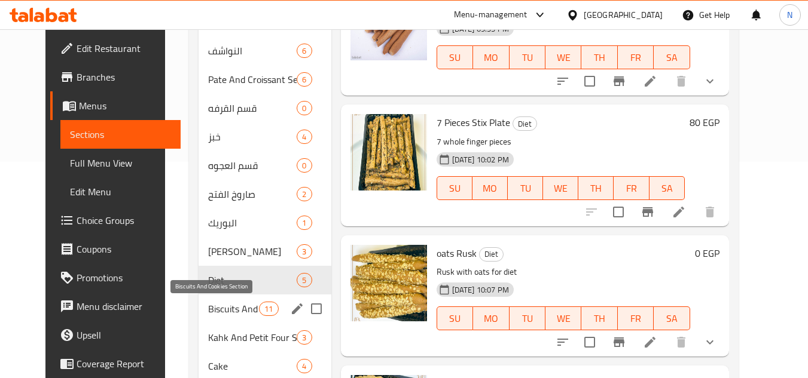
click at [221, 308] on span "Biscuits And Cookies Section" at bounding box center [233, 309] width 51 height 14
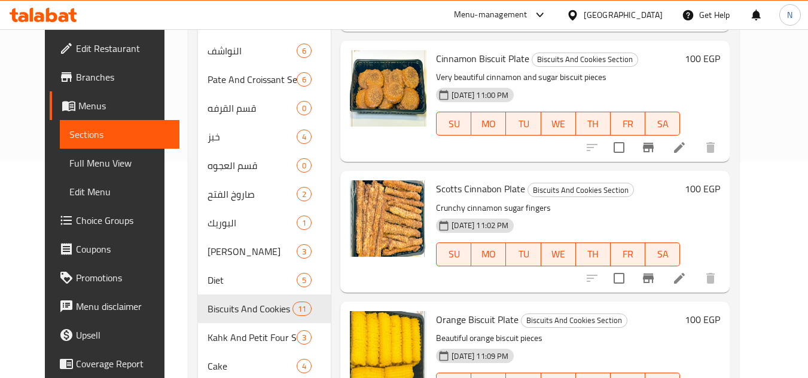
scroll to position [775, 0]
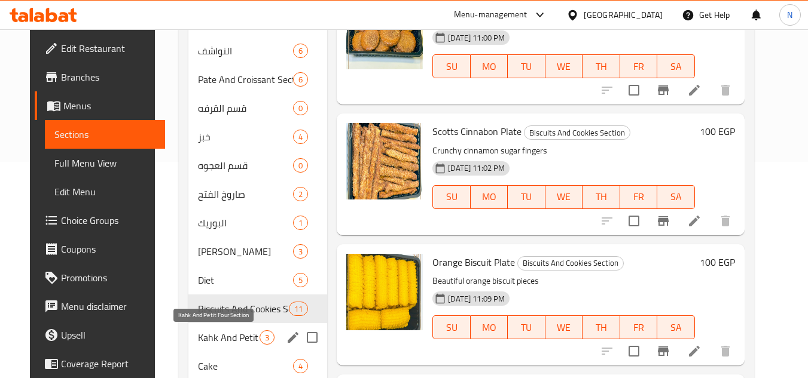
click at [225, 341] on span "Kahk And Petit Four Section" at bounding box center [229, 338] width 62 height 14
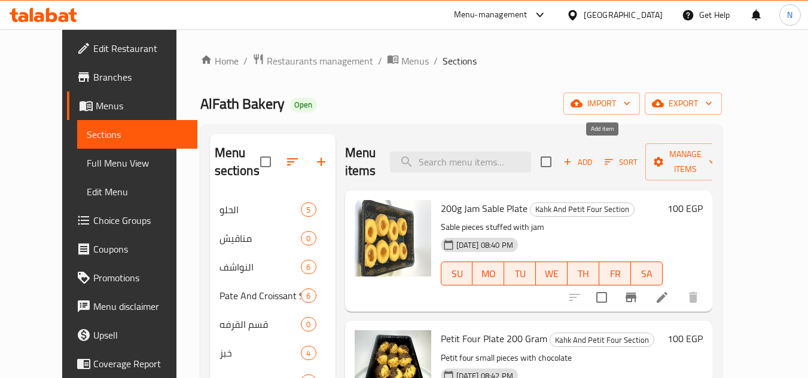
click at [594, 158] on span "Add" at bounding box center [577, 162] width 32 height 14
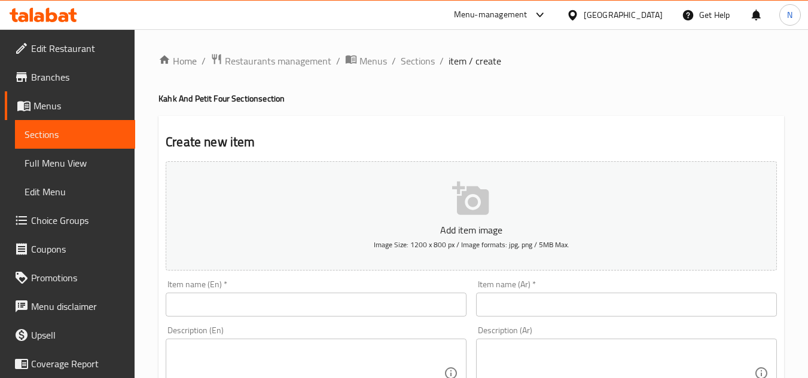
click at [518, 310] on input "text" at bounding box center [626, 305] width 301 height 24
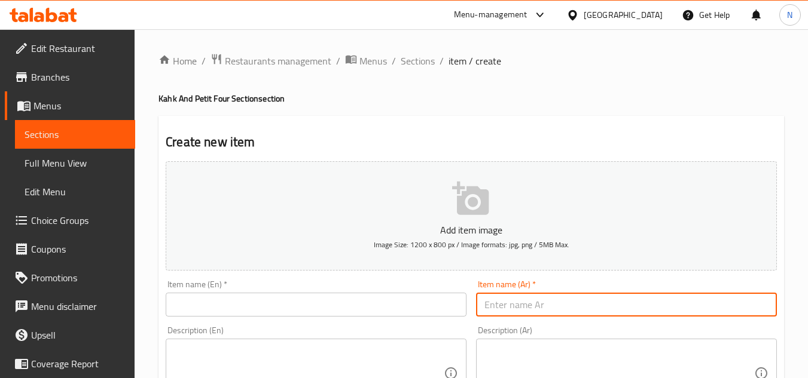
paste input "كحك مشكل"
click at [518, 302] on input "كحك مشكل" at bounding box center [626, 305] width 301 height 24
paste input "ساده بدون سكر"
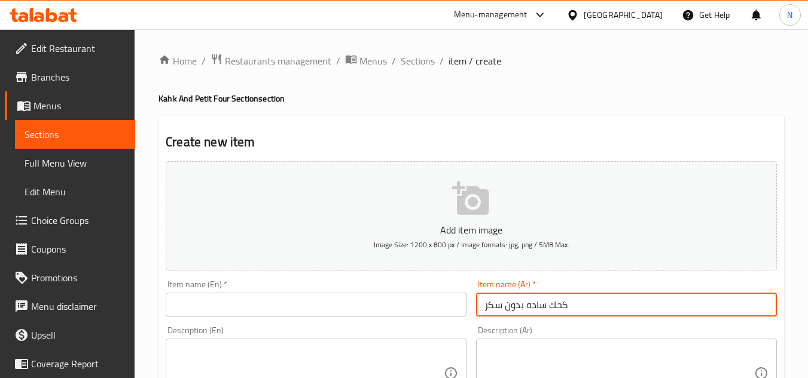
type input "كحك ساده بدون سكر"
click at [325, 305] on input "text" at bounding box center [316, 305] width 301 height 24
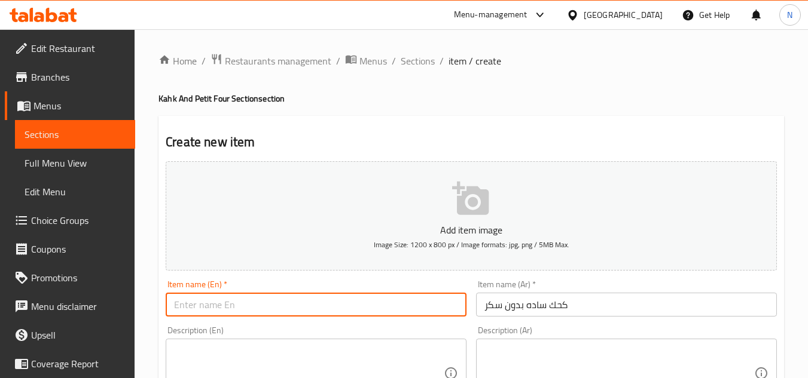
paste input "Plain Kahk Without Sugar"
type input "Plain Kahk Without Sugar"
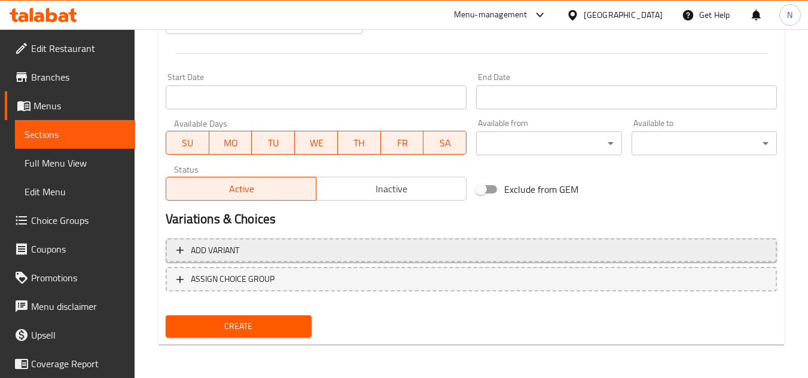
click at [531, 243] on span "Add variant" at bounding box center [470, 250] width 589 height 15
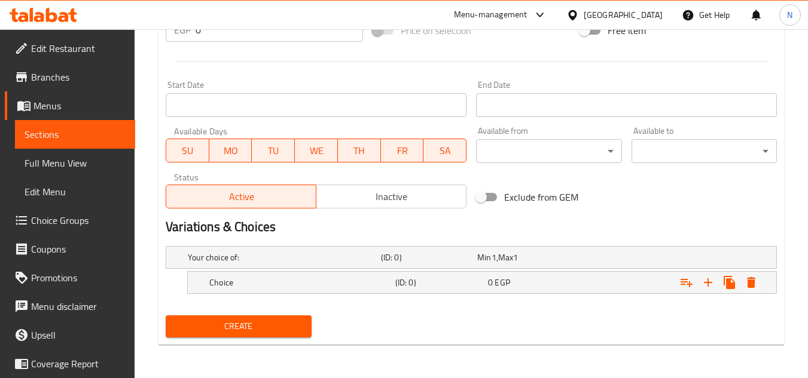
scroll to position [459, 0]
click at [708, 286] on icon "Expand" at bounding box center [708, 283] width 14 height 14
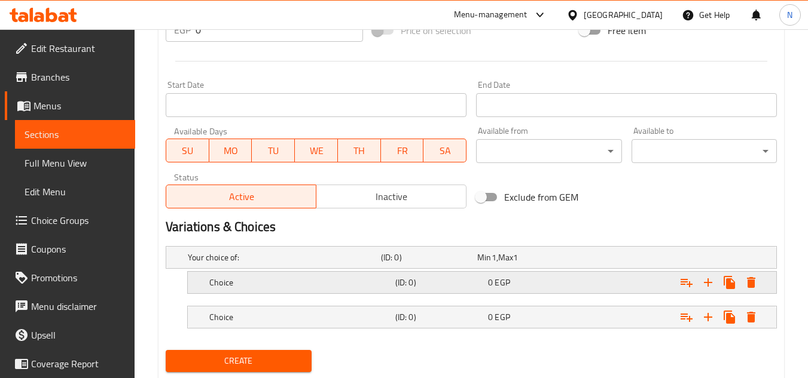
click at [514, 289] on div "0 EGP" at bounding box center [531, 282] width 93 height 17
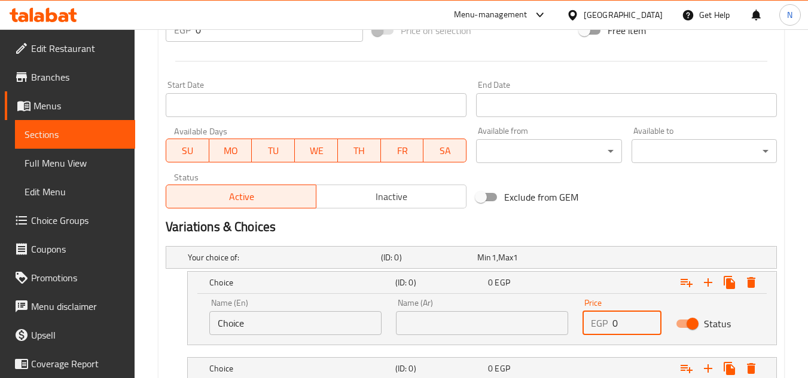
drag, startPoint x: 617, startPoint y: 323, endPoint x: 613, endPoint y: 328, distance: 6.4
click at [613, 328] on input "0" at bounding box center [636, 323] width 49 height 24
paste input "172.5"
type input "172.5"
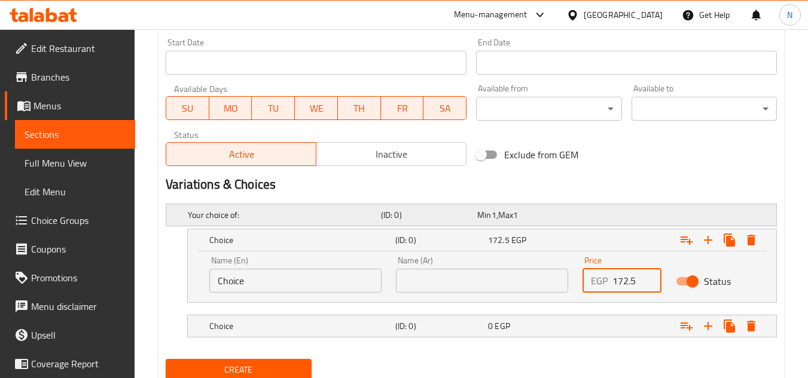
scroll to position [545, 0]
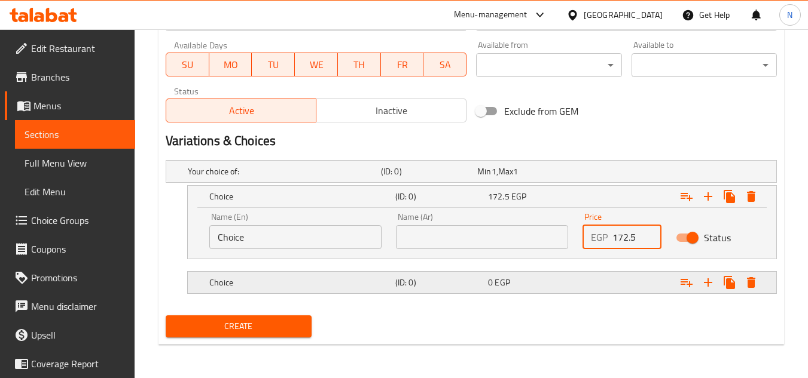
click at [621, 280] on div "Expand" at bounding box center [671, 283] width 186 height 26
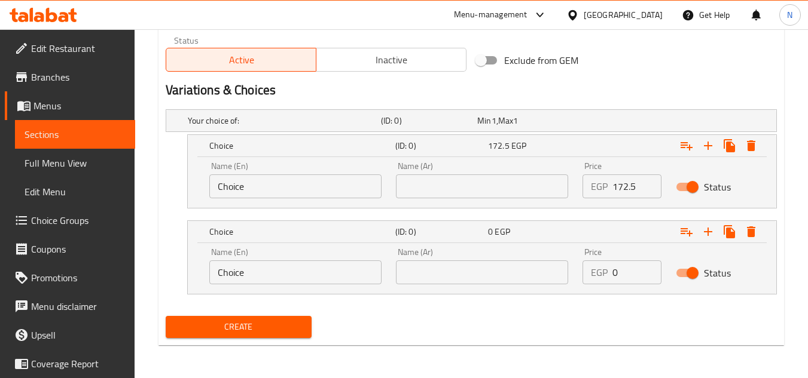
scroll to position [596, 0]
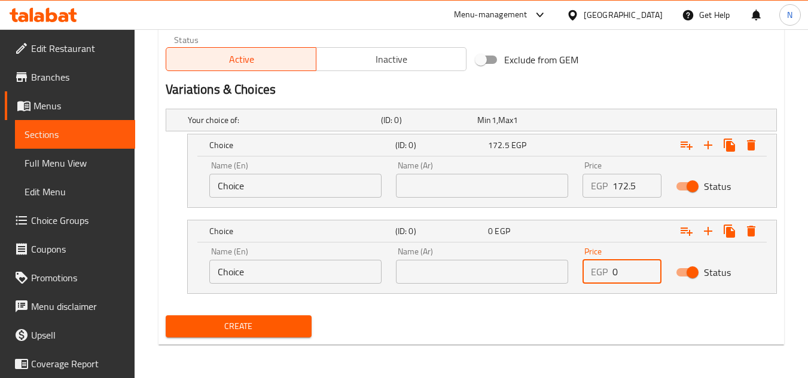
drag, startPoint x: 623, startPoint y: 274, endPoint x: 583, endPoint y: 276, distance: 39.5
click at [583, 276] on div "EGP 0 Price" at bounding box center [621, 272] width 79 height 24
paste input "345"
type input "345"
click at [298, 190] on input "Choice" at bounding box center [295, 186] width 172 height 24
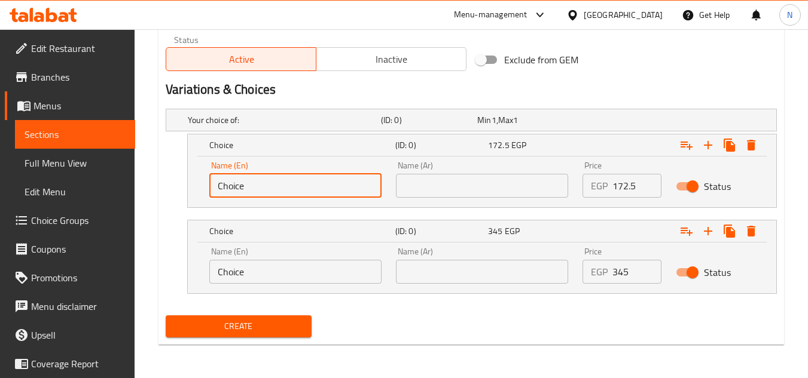
click at [298, 190] on input "Choice" at bounding box center [295, 186] width 172 height 24
type input "1/2 Kilo"
click at [427, 190] on input "text" at bounding box center [482, 186] width 172 height 24
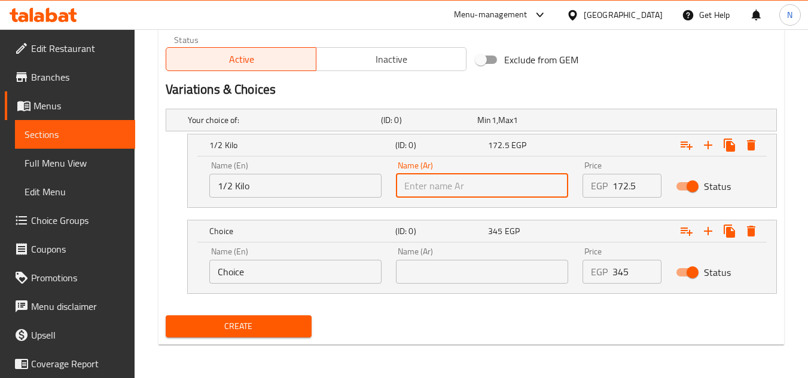
type input "1/2 كيلو"
click at [243, 182] on input "1/2 Kilo" at bounding box center [295, 186] width 172 height 24
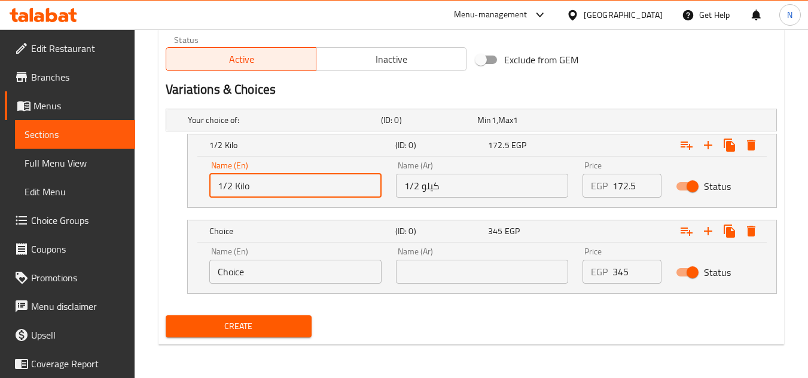
click at [243, 182] on input "1/2 Kilo" at bounding box center [295, 186] width 172 height 24
click at [223, 274] on input "Choice" at bounding box center [295, 272] width 172 height 24
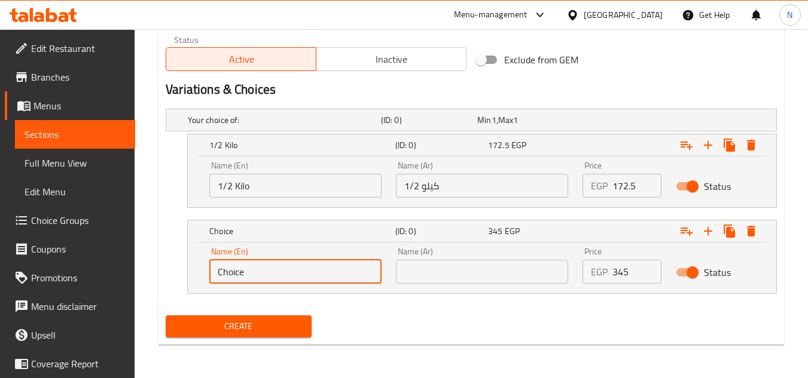
paste input "Kilo"
type input "Kilo"
click at [430, 188] on input "1/2 كيلو" at bounding box center [482, 186] width 172 height 24
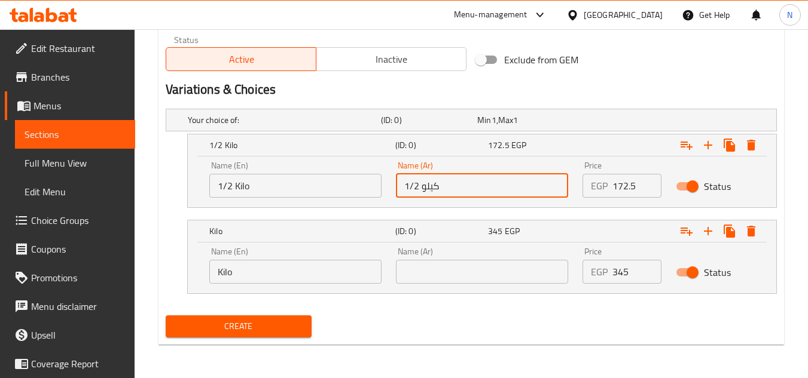
click at [430, 188] on input "1/2 كيلو" at bounding box center [482, 186] width 172 height 24
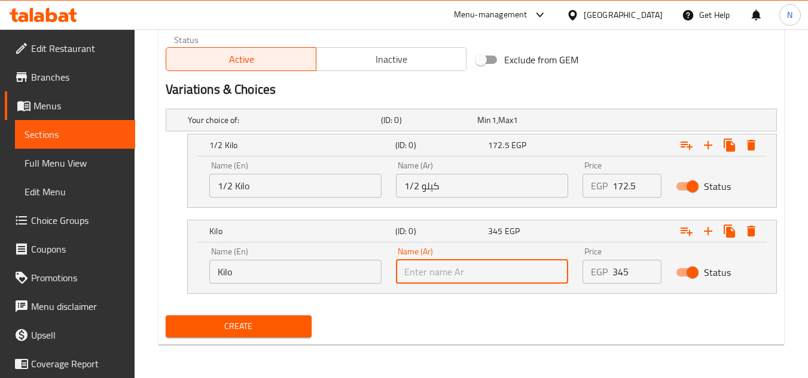
click at [442, 273] on input "text" at bounding box center [482, 272] width 172 height 24
paste input "كيلو"
type input "كيلو"
click at [400, 65] on span "Inactive" at bounding box center [391, 59] width 140 height 17
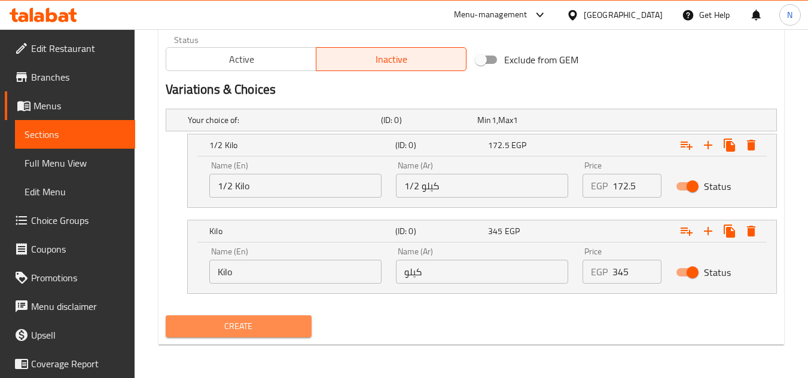
click at [255, 322] on span "Create" at bounding box center [238, 326] width 126 height 15
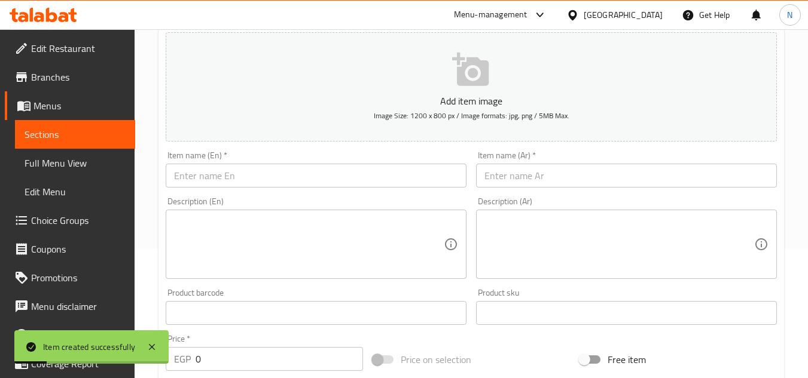
scroll to position [118, 0]
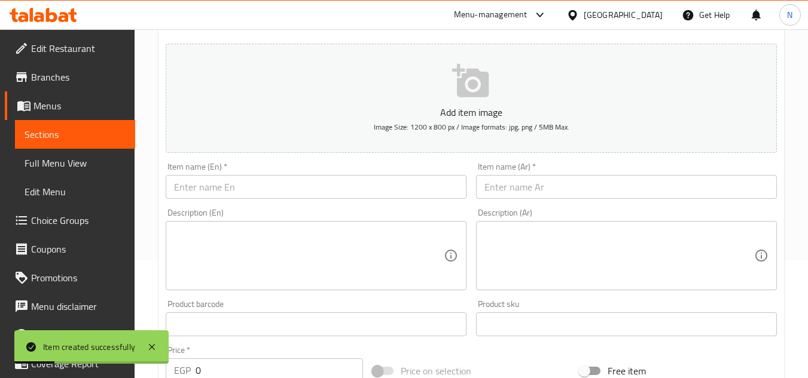
click at [498, 189] on input "text" at bounding box center [626, 187] width 301 height 24
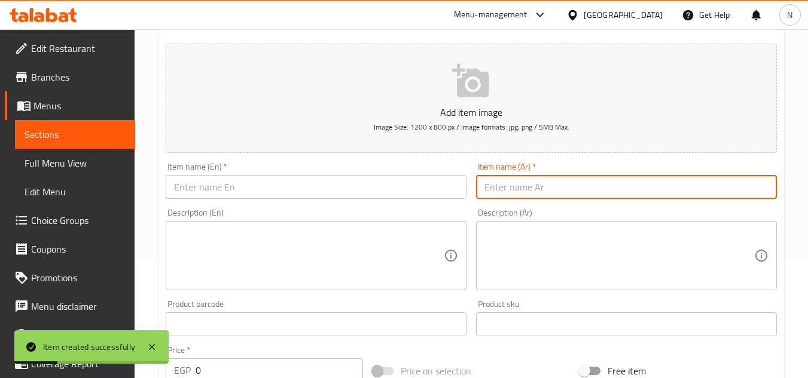
paste input "كحك سادة سكر"
type input "كحك سادة سكر"
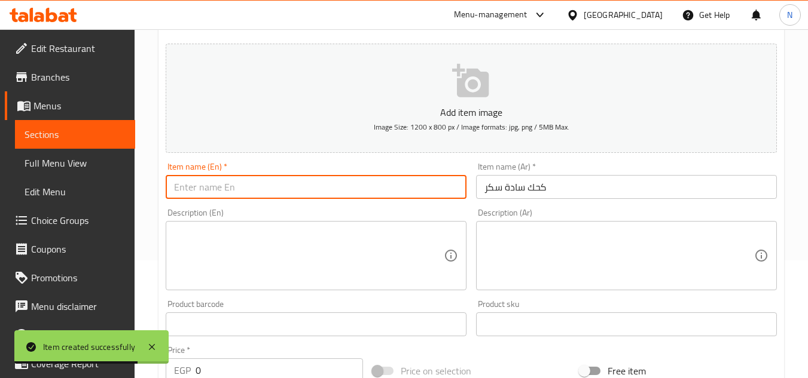
click at [321, 192] on input "text" at bounding box center [316, 187] width 301 height 24
paste input "Plain Sugar Kahk"
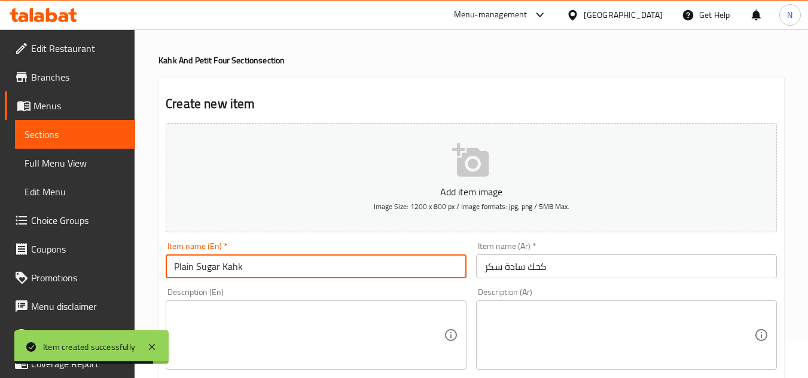
scroll to position [0, 0]
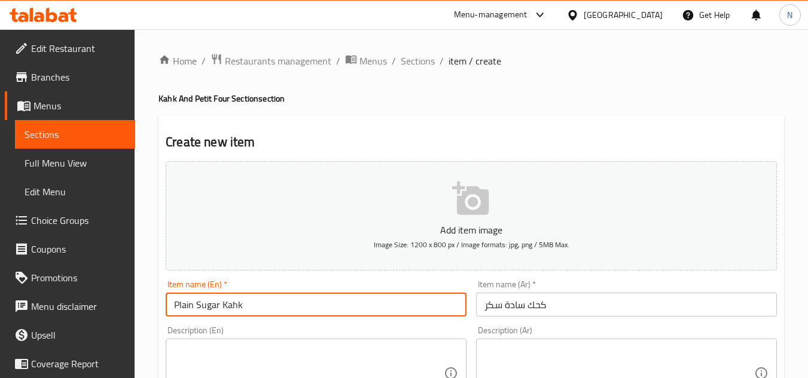
type input "Plain Sugar Kahk"
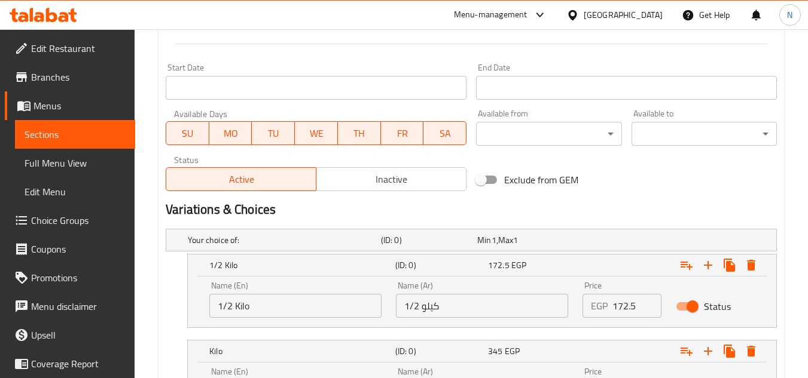
scroll to position [596, 0]
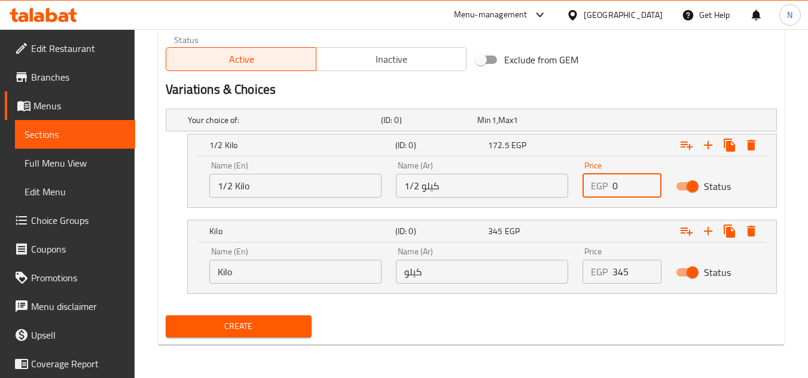
drag, startPoint x: 619, startPoint y: 189, endPoint x: 605, endPoint y: 199, distance: 17.1
click at [605, 199] on div "Price EGP 0 Price" at bounding box center [621, 179] width 93 height 51
paste input "161"
type input "161"
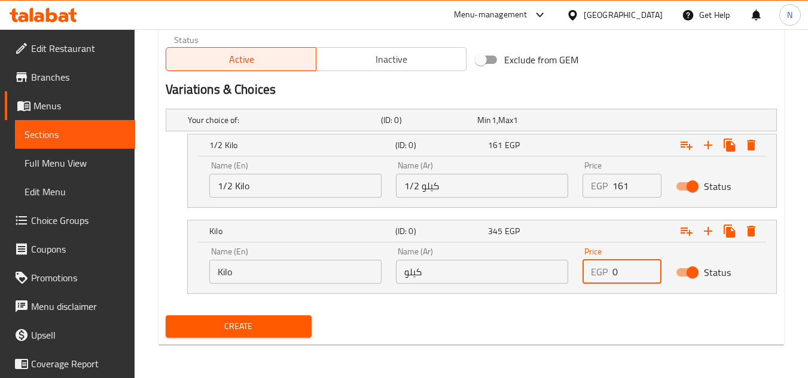
click at [595, 280] on div "EGP 0 Price" at bounding box center [621, 272] width 79 height 24
paste input "322"
type input "322"
click at [402, 61] on span "Inactive" at bounding box center [391, 59] width 140 height 17
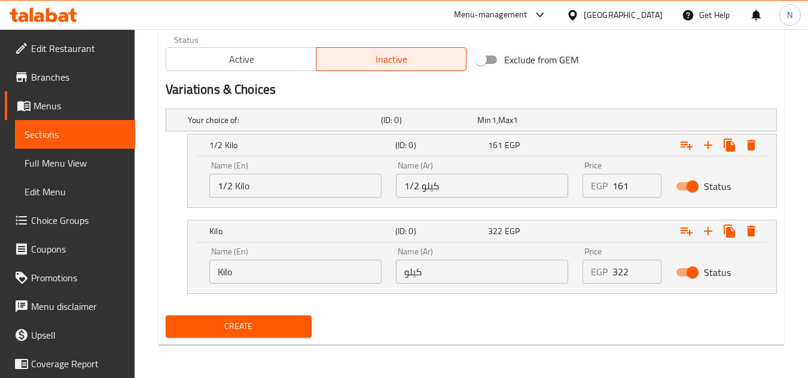
click at [285, 330] on span "Create" at bounding box center [238, 326] width 126 height 15
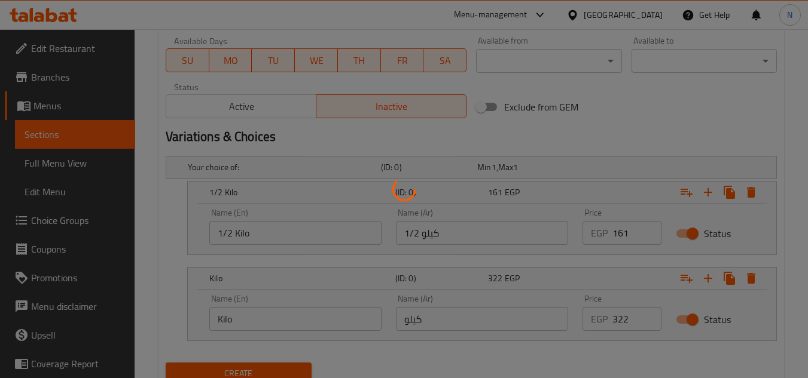
scroll to position [357, 0]
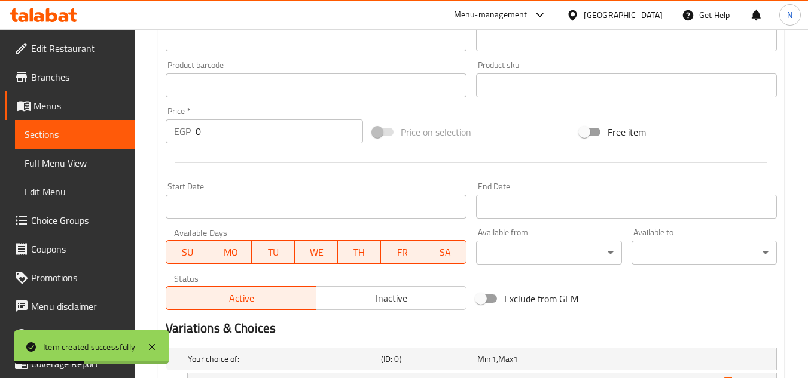
click at [65, 135] on span "Sections" at bounding box center [75, 134] width 101 height 14
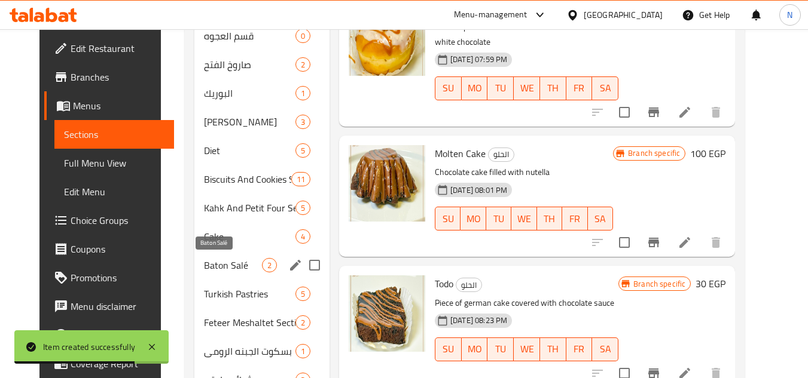
scroll to position [359, 0]
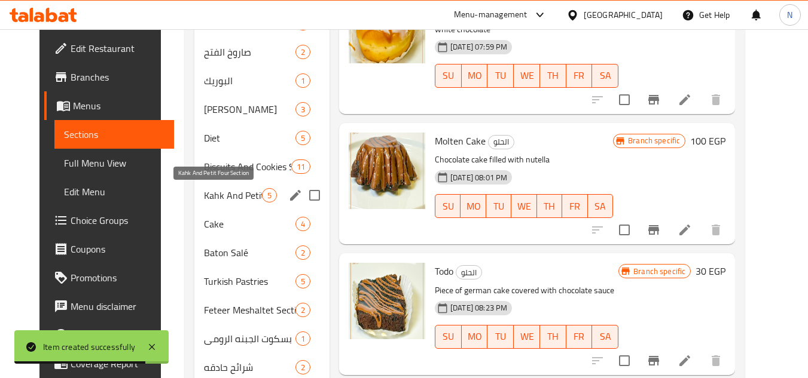
click at [228, 196] on span "Kahk And Petit Four Section" at bounding box center [233, 195] width 58 height 14
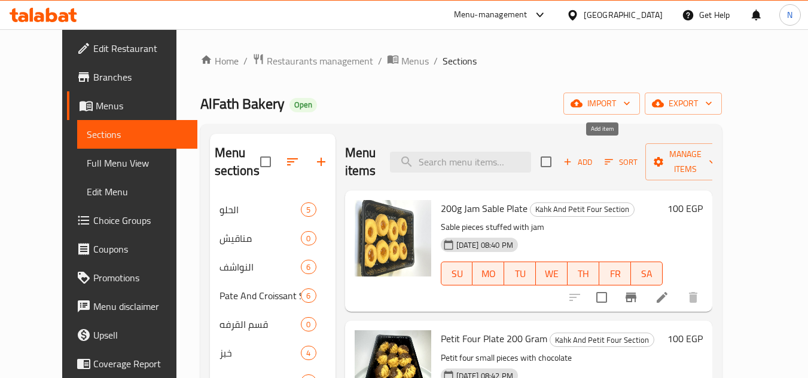
click at [594, 155] on span "Add" at bounding box center [577, 162] width 32 height 14
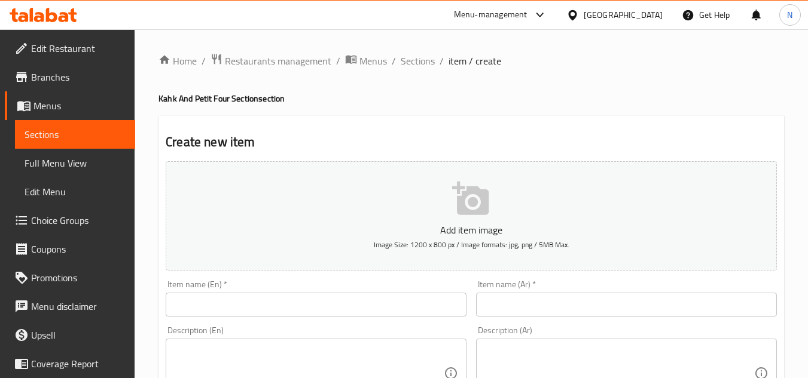
click at [559, 298] on input "text" at bounding box center [626, 305] width 301 height 24
paste input "كحك عجوة"
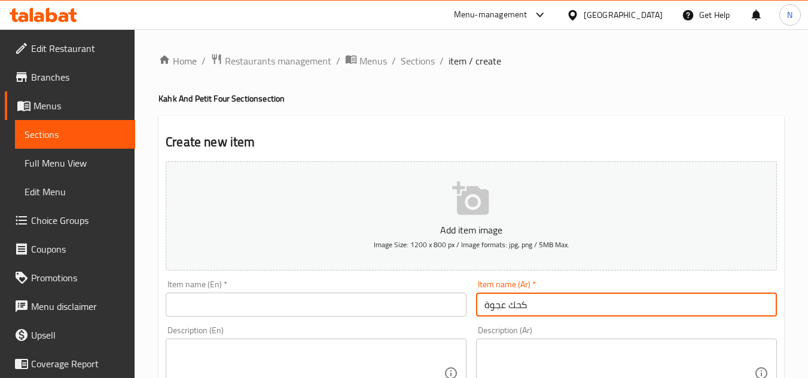
type input "كحك عجوة"
click at [278, 307] on input "text" at bounding box center [316, 305] width 301 height 24
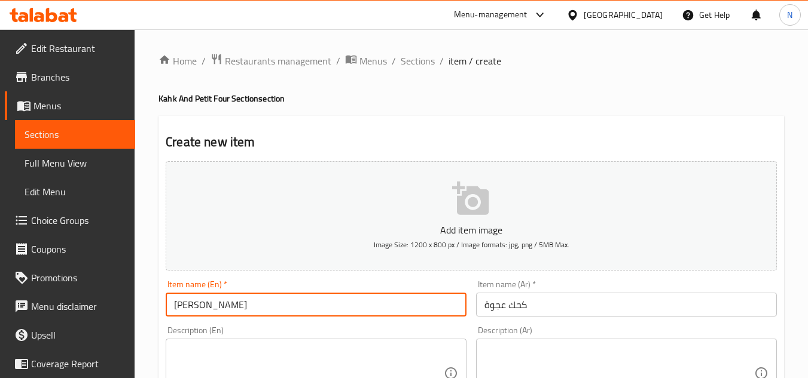
type input "Ajwa Kahk"
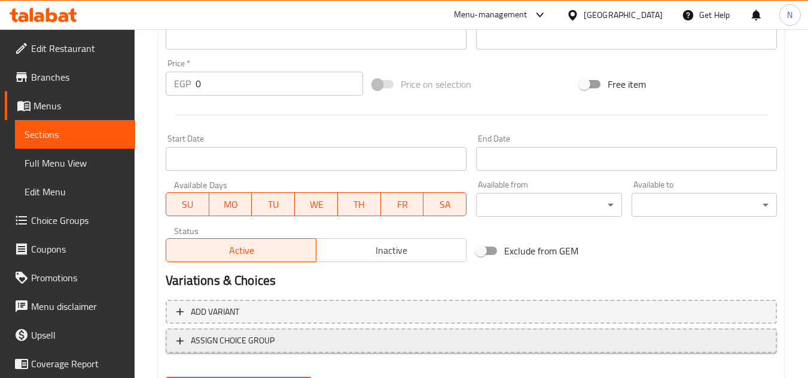
scroll to position [466, 0]
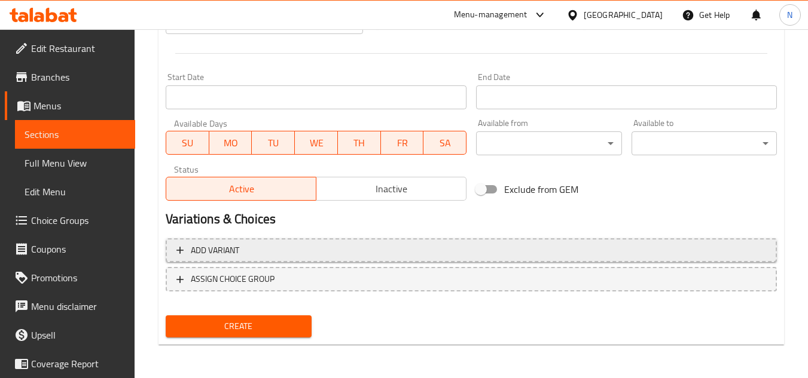
click at [571, 252] on span "Add variant" at bounding box center [470, 250] width 589 height 15
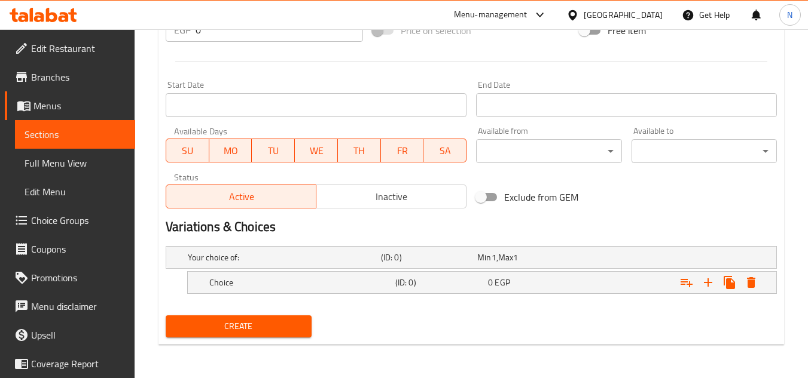
scroll to position [459, 0]
click at [708, 279] on icon "Expand" at bounding box center [708, 283] width 14 height 14
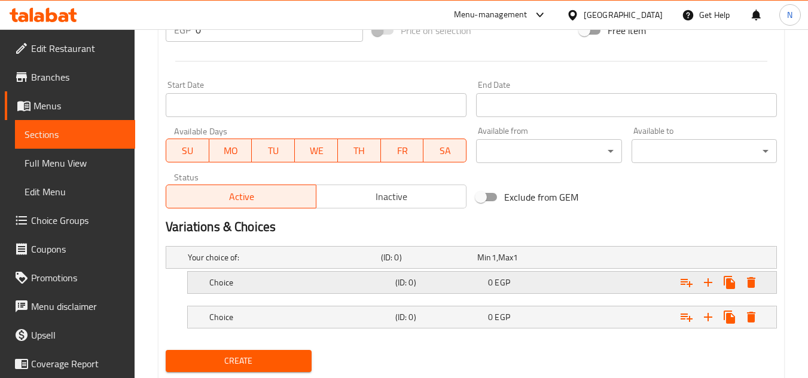
click at [603, 289] on div "Expand" at bounding box center [671, 283] width 186 height 26
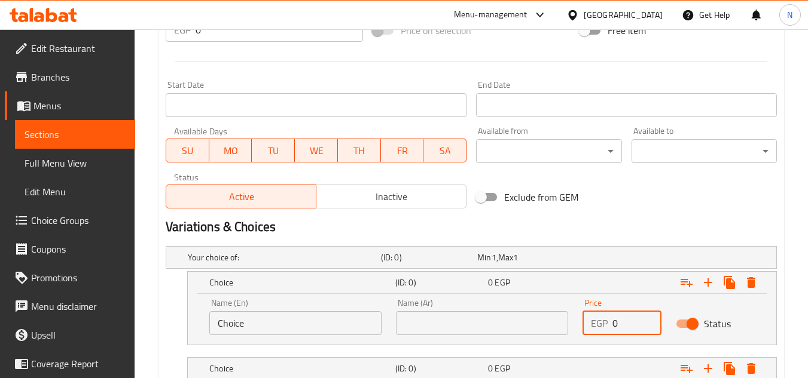
drag, startPoint x: 626, startPoint y: 322, endPoint x: 604, endPoint y: 334, distance: 25.7
click at [604, 334] on div "EGP 0 Price" at bounding box center [621, 323] width 79 height 24
paste input "149.5"
type input "149.5"
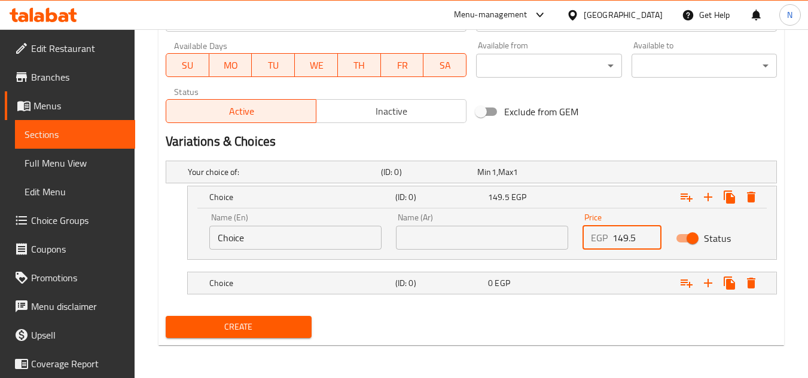
scroll to position [545, 0]
click at [613, 282] on div "Expand" at bounding box center [671, 283] width 186 height 26
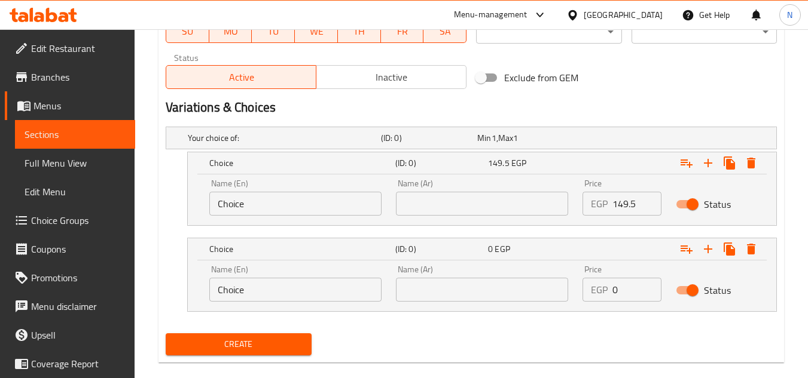
scroll to position [596, 0]
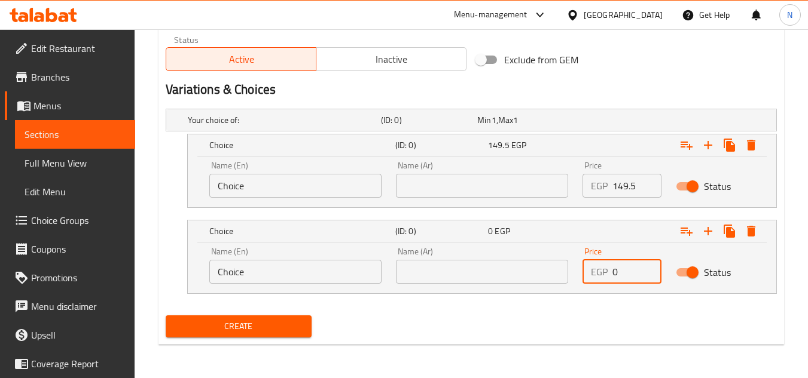
drag, startPoint x: 624, startPoint y: 271, endPoint x: 600, endPoint y: 289, distance: 29.9
click at [600, 289] on div "Price EGP 0 Price" at bounding box center [621, 265] width 93 height 51
paste input "299"
type input "299"
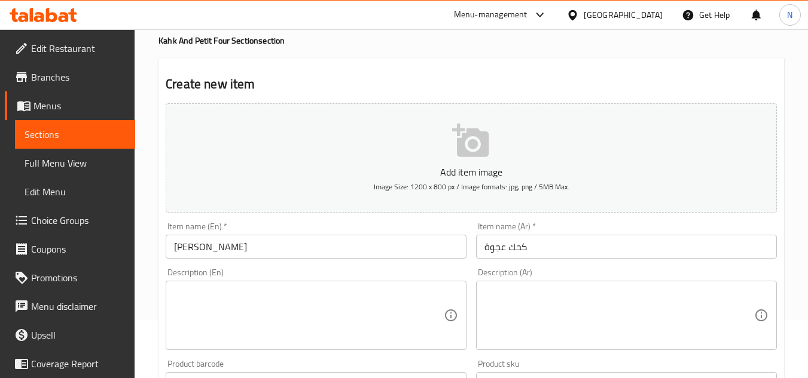
scroll to position [118, 0]
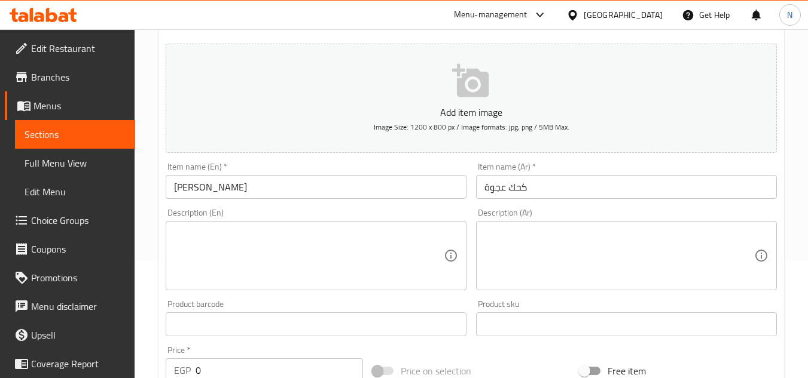
click at [264, 191] on input "Ajwa Kahk" at bounding box center [316, 187] width 301 height 24
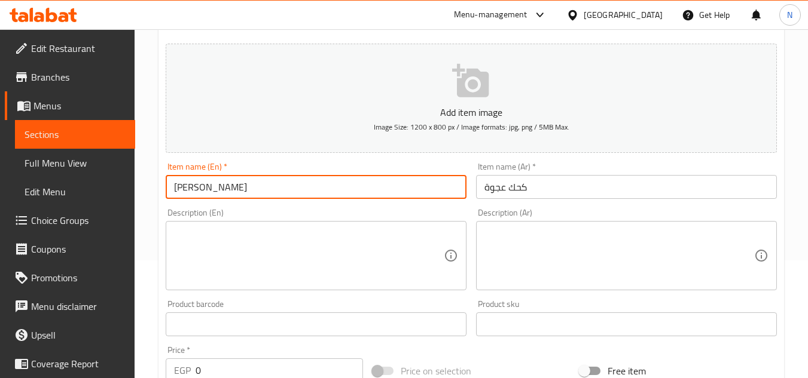
click at [264, 191] on input "Ajwa Kahk" at bounding box center [316, 187] width 301 height 24
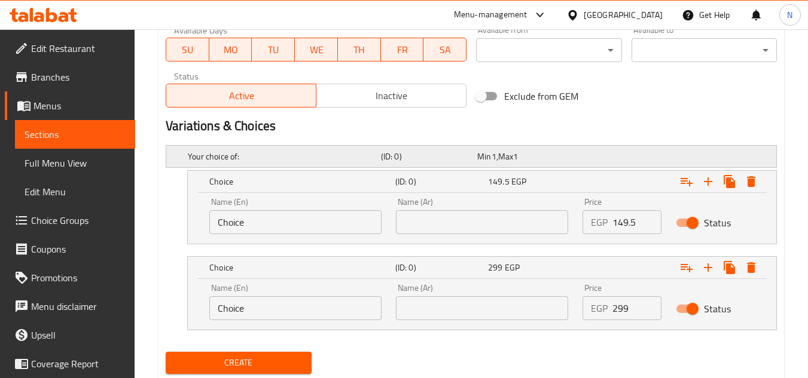
scroll to position [596, 0]
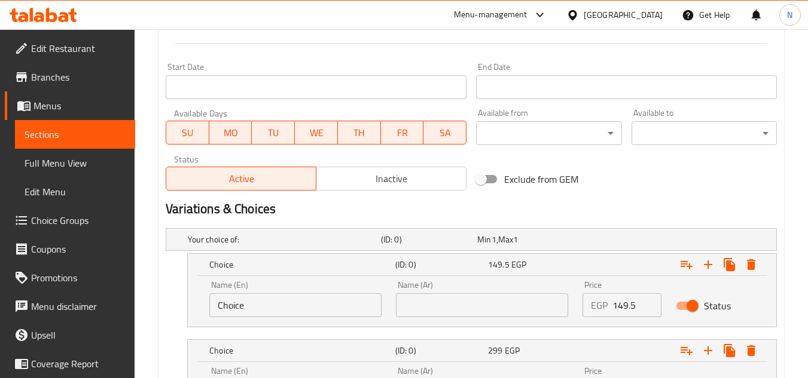
click at [384, 175] on span "Inactive" at bounding box center [391, 178] width 140 height 17
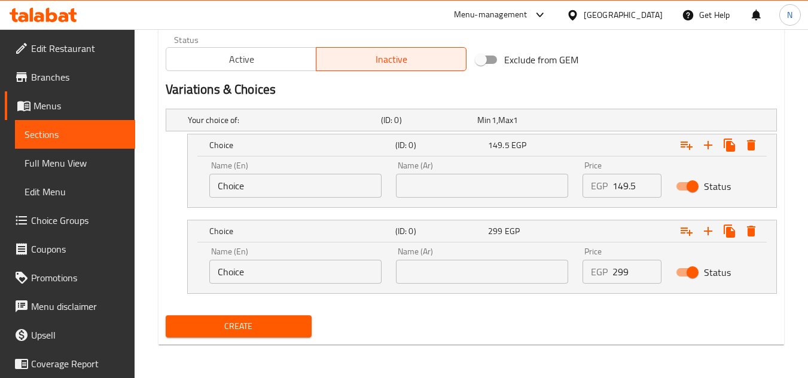
click at [267, 331] on span "Create" at bounding box center [238, 326] width 126 height 15
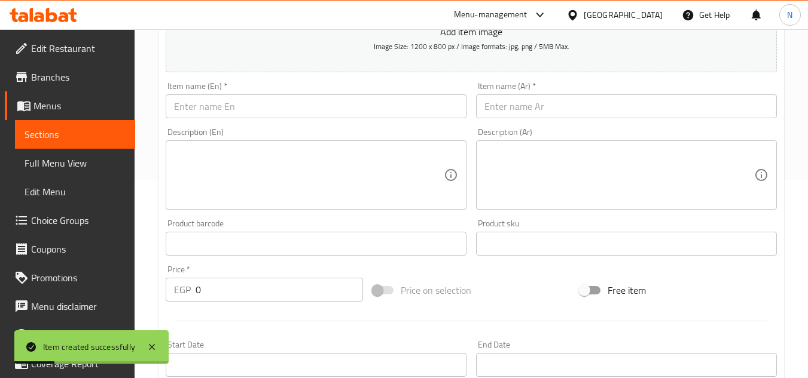
scroll to position [178, 0]
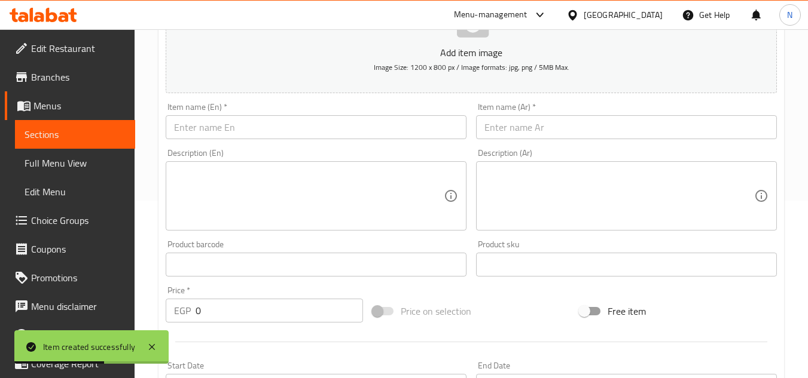
click at [560, 127] on input "text" at bounding box center [626, 127] width 301 height 24
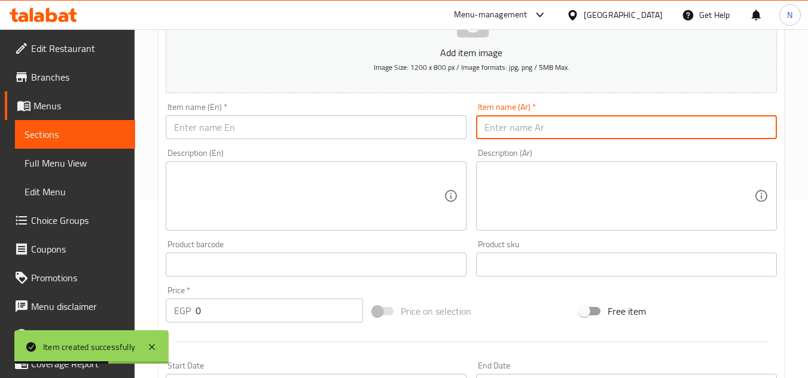
paste input "كحك ملبن"
type input "كحك ملبن"
click at [377, 133] on input "text" at bounding box center [316, 127] width 301 height 24
paste input "Malban"
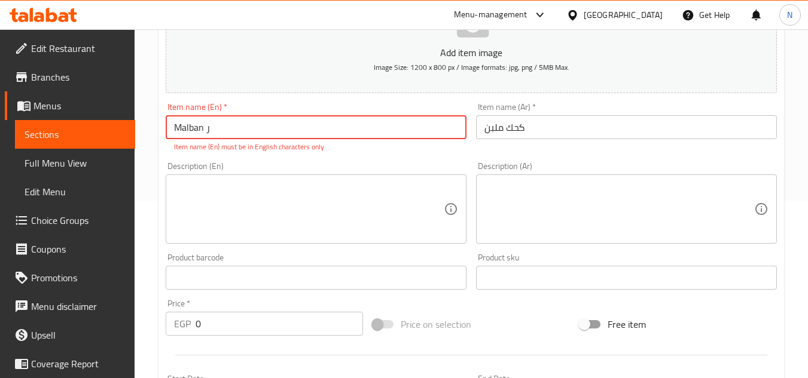
drag, startPoint x: 204, startPoint y: 135, endPoint x: 240, endPoint y: 130, distance: 36.1
click at [240, 130] on input "Malban ر" at bounding box center [316, 127] width 301 height 24
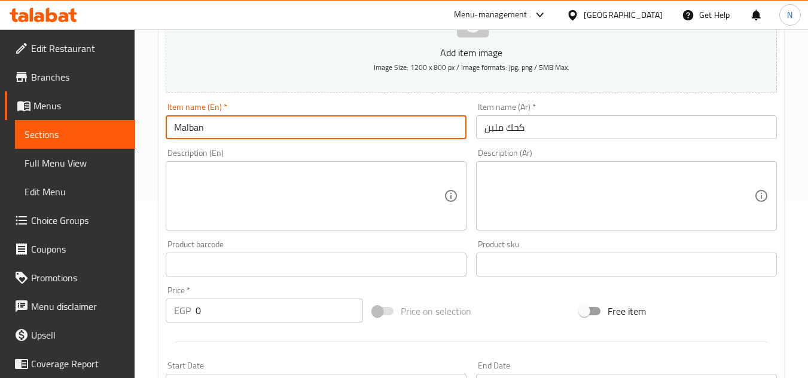
paste input "Kahk"
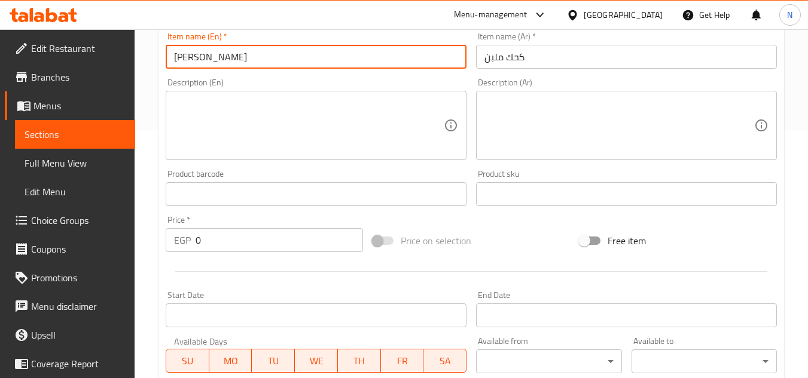
scroll to position [596, 0]
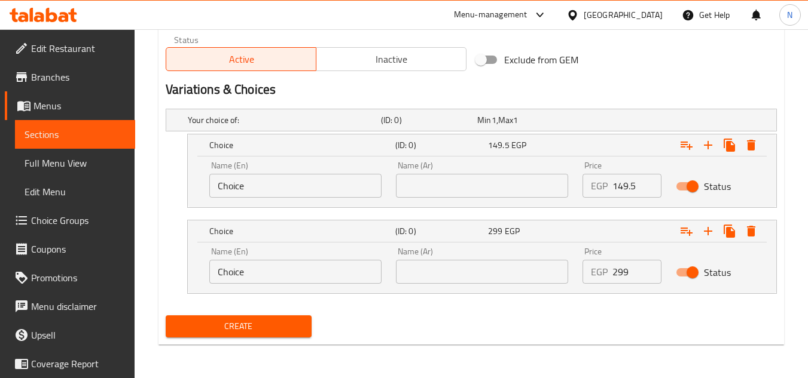
type input "Malban Kahk"
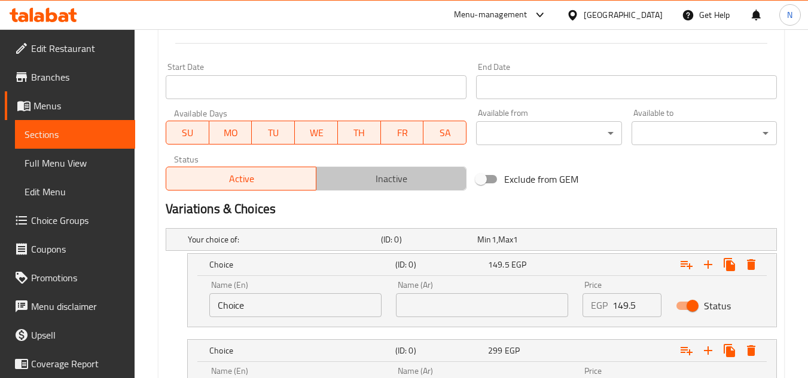
click at [353, 183] on span "Inactive" at bounding box center [391, 178] width 140 height 17
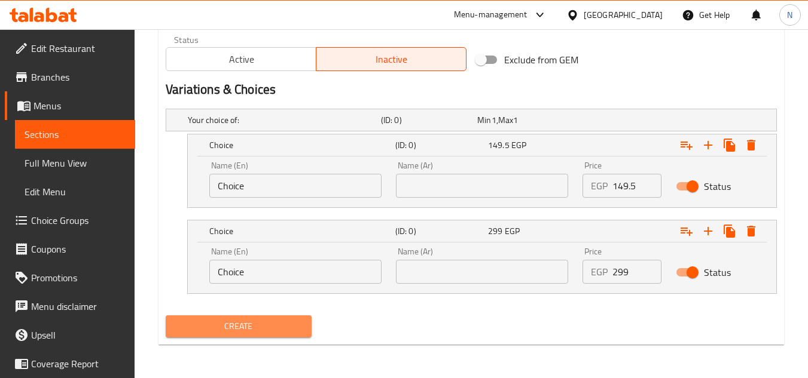
click at [255, 322] on span "Create" at bounding box center [238, 326] width 126 height 15
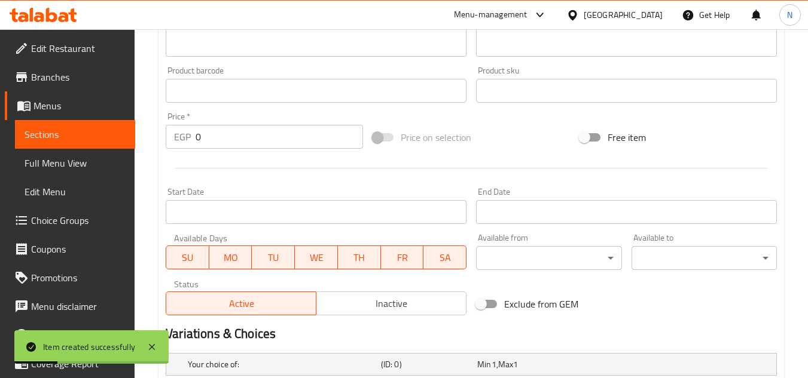
scroll to position [237, 0]
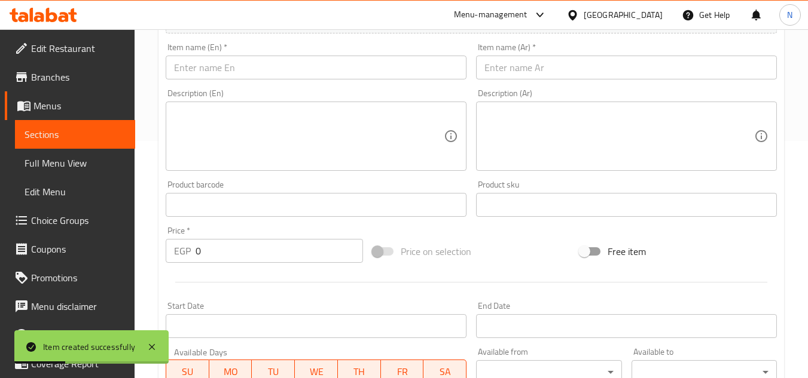
click at [549, 65] on input "text" at bounding box center [626, 68] width 301 height 24
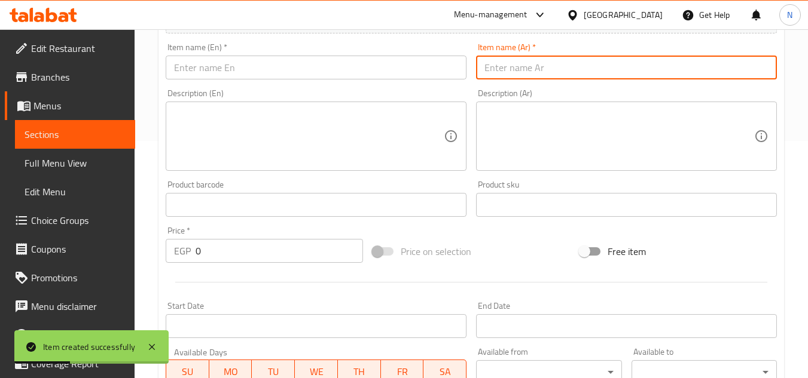
paste input "كحك عين جمل"
type input "كحك عين جمل"
click at [392, 68] on input "text" at bounding box center [316, 68] width 301 height 24
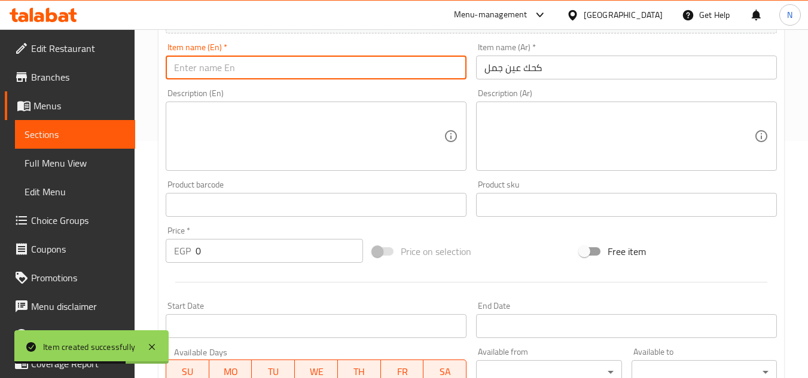
paste input "Walnut"
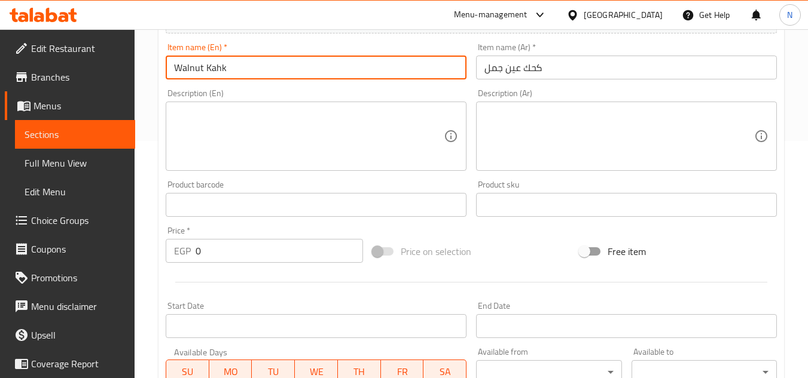
type input "Walnut Kahk"
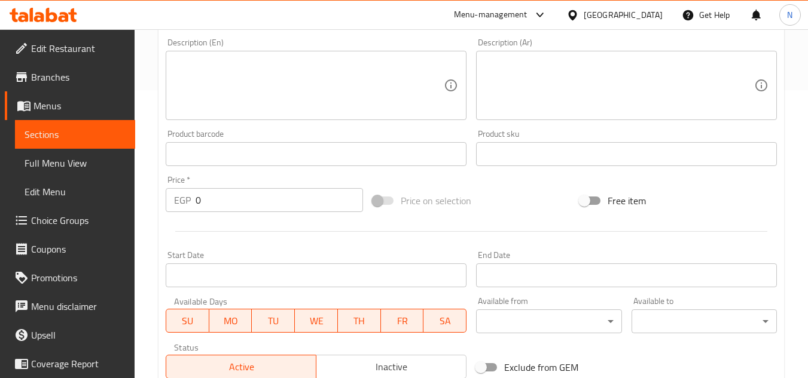
scroll to position [596, 0]
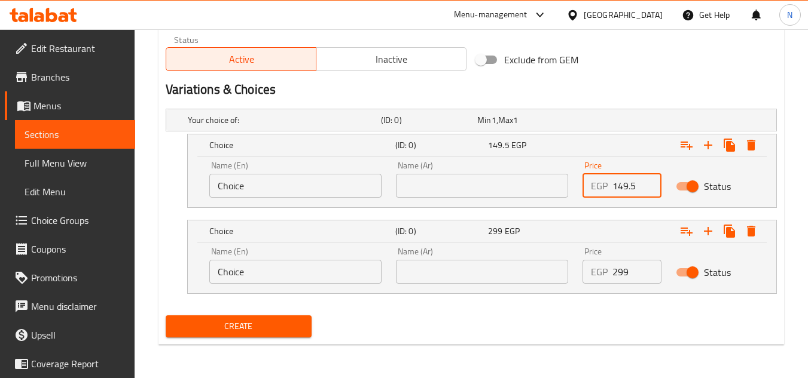
drag, startPoint x: 621, startPoint y: 191, endPoint x: 607, endPoint y: 195, distance: 13.8
click at [607, 195] on div "EGP 149.5 Price" at bounding box center [621, 186] width 79 height 24
paste input "23"
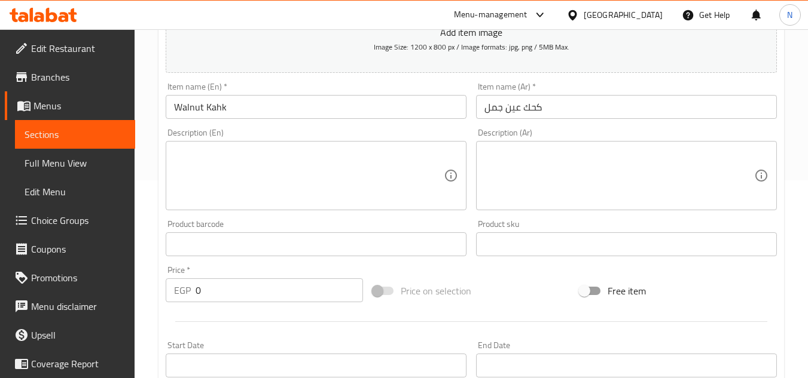
scroll to position [178, 0]
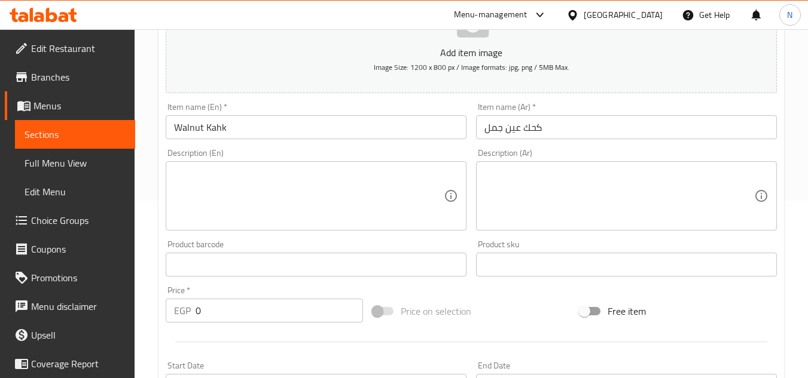
type input "230"
drag, startPoint x: 531, startPoint y: 258, endPoint x: 551, endPoint y: 267, distance: 21.4
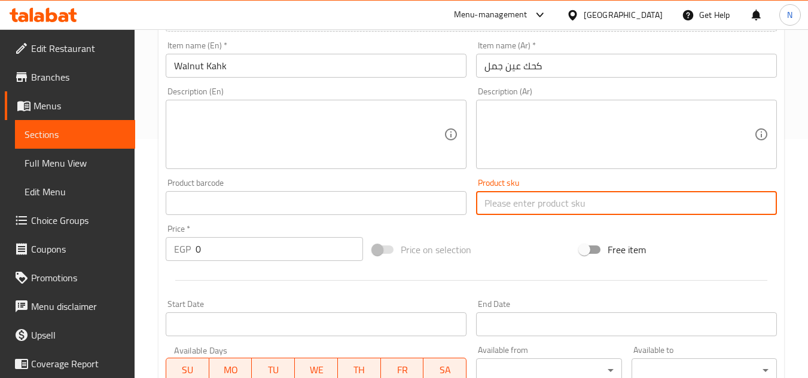
scroll to position [297, 0]
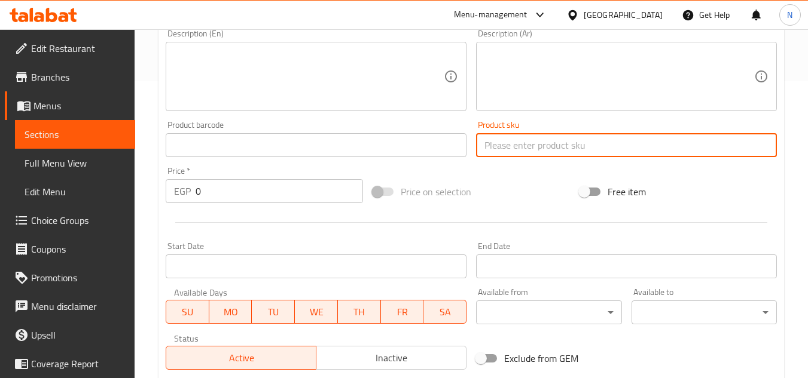
drag, startPoint x: 551, startPoint y: 267, endPoint x: 508, endPoint y: 190, distance: 88.0
click at [508, 190] on div "Price on selection" at bounding box center [471, 192] width 207 height 32
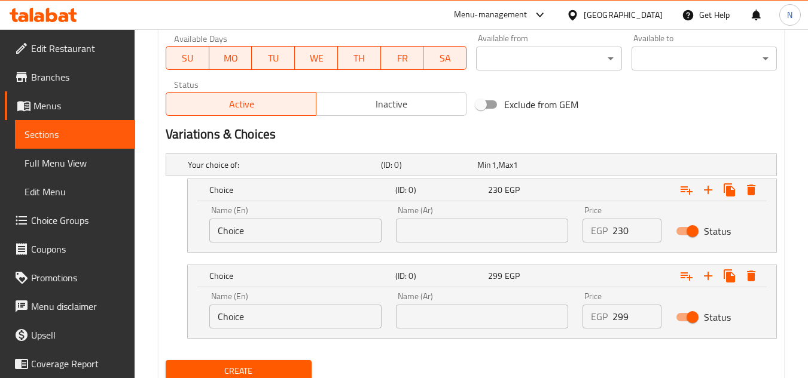
scroll to position [596, 0]
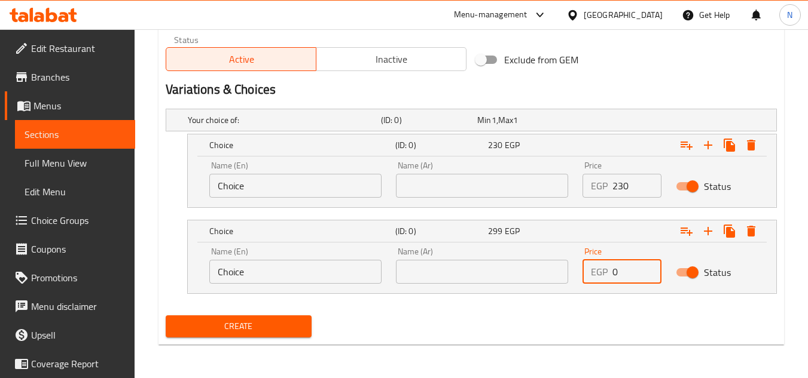
click at [586, 287] on div "Price EGP 0 Price" at bounding box center [621, 265] width 93 height 51
paste input "46"
type input "460"
click at [404, 57] on span "Inactive" at bounding box center [391, 59] width 140 height 17
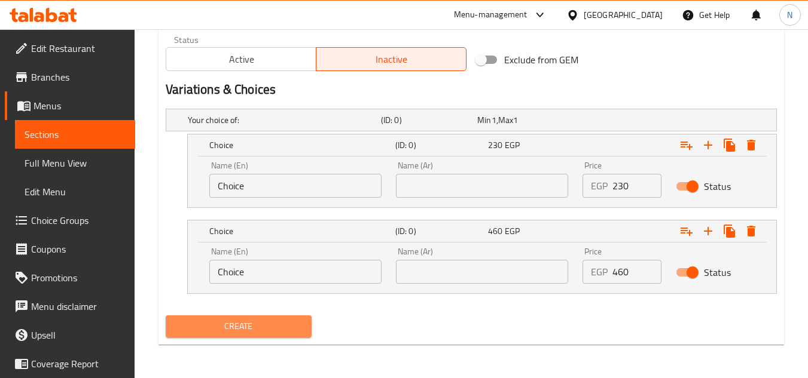
click at [236, 335] on button "Create" at bounding box center [238, 327] width 145 height 22
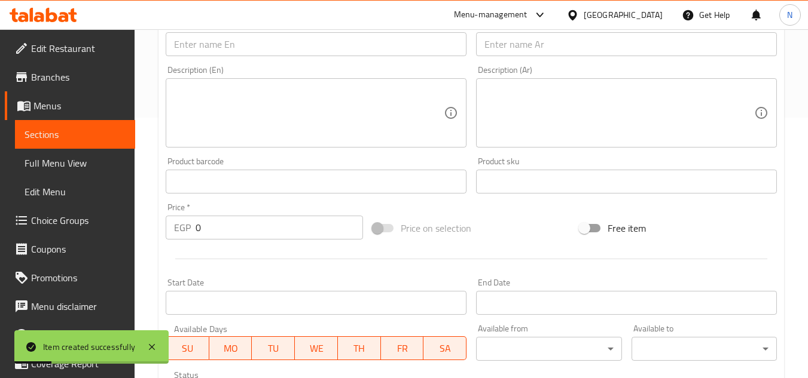
scroll to position [118, 0]
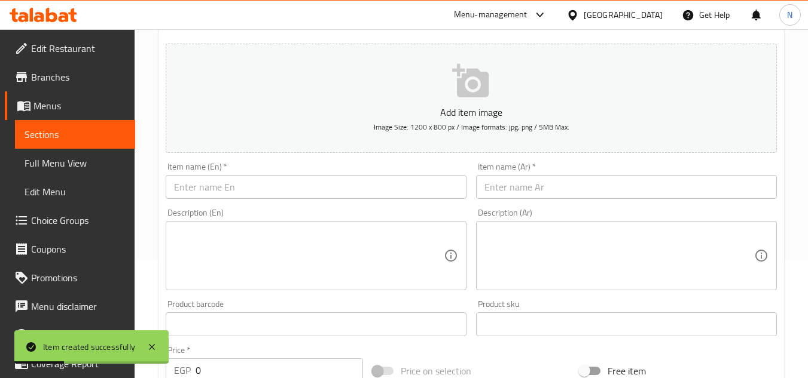
click at [509, 187] on input "text" at bounding box center [626, 187] width 301 height 24
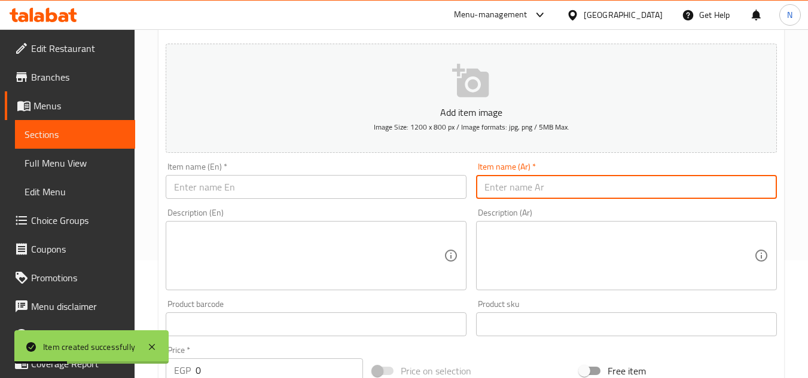
paste input "كحك لوز"
type input "كحك لوز"
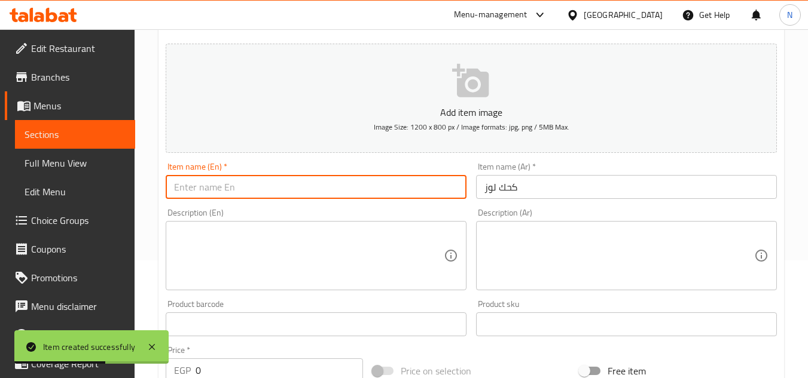
click at [307, 178] on input "text" at bounding box center [316, 187] width 301 height 24
paste input "Almond"
paste input "Kahk"
type input "Almond Kahk"
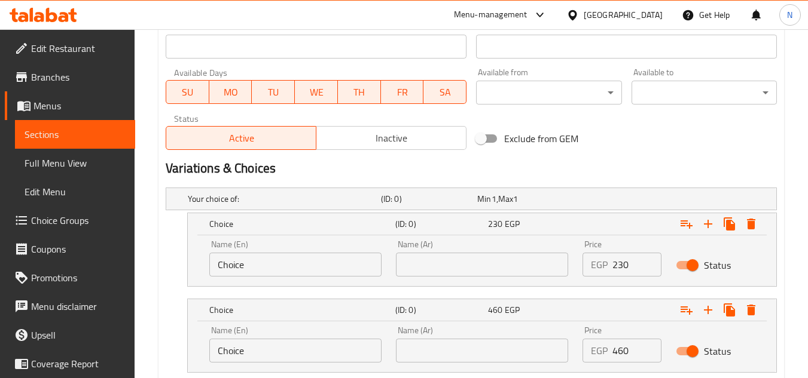
scroll to position [536, 0]
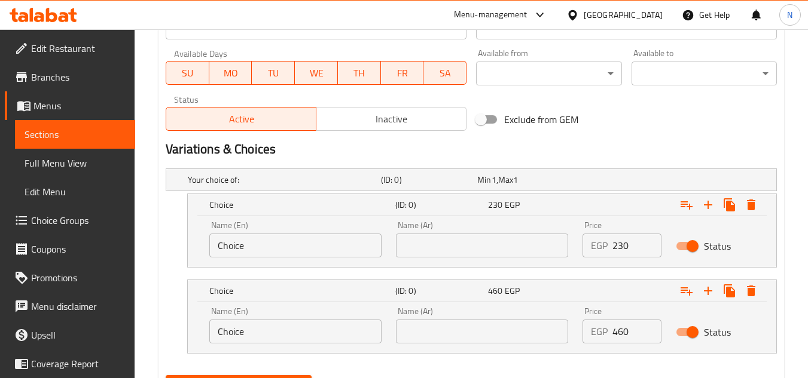
click at [401, 115] on span "Inactive" at bounding box center [391, 119] width 140 height 17
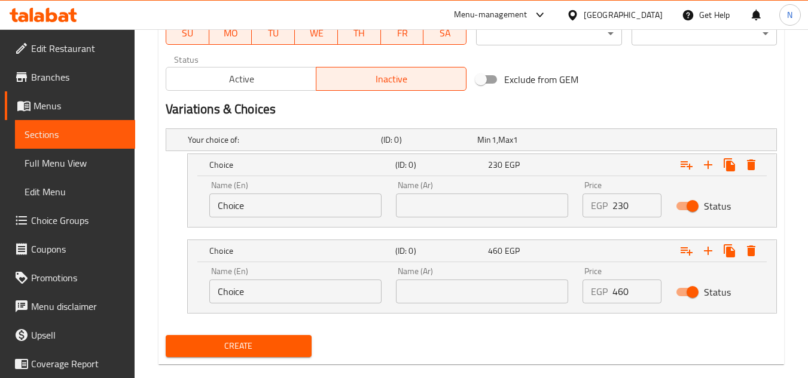
scroll to position [596, 0]
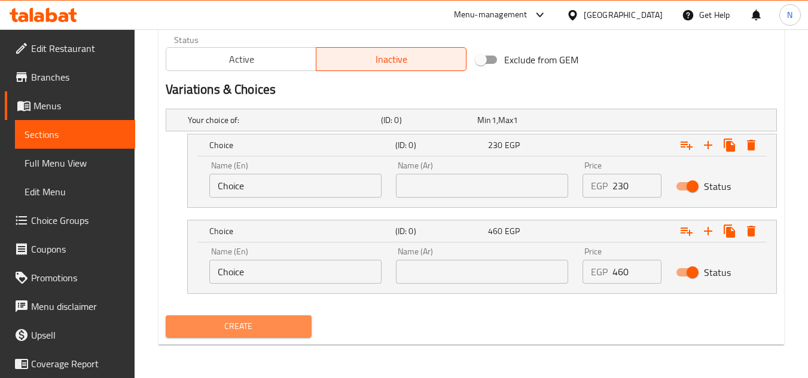
click at [272, 325] on span "Create" at bounding box center [238, 326] width 126 height 15
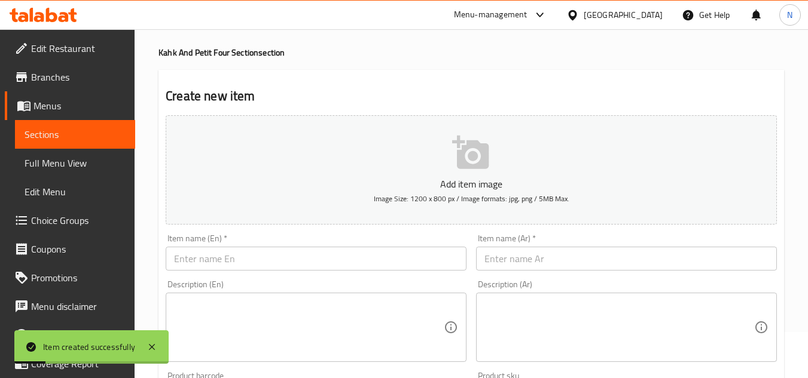
scroll to position [0, 0]
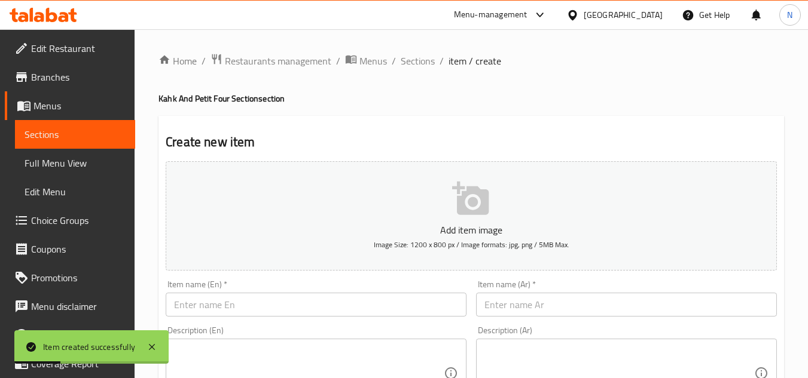
click at [557, 312] on input "text" at bounding box center [626, 305] width 301 height 24
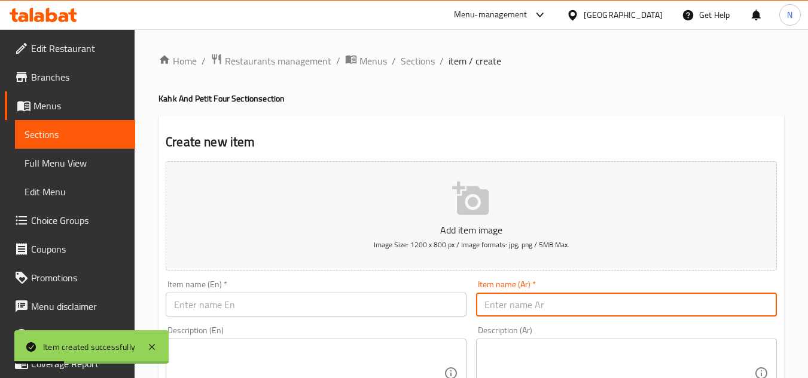
paste input "كحك بندق"
type input "كحك بندق"
click at [313, 307] on input "text" at bounding box center [316, 305] width 301 height 24
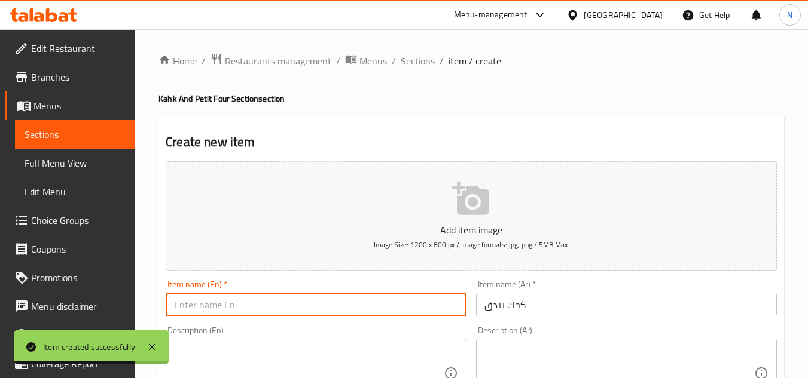
paste input "Hazelnut"
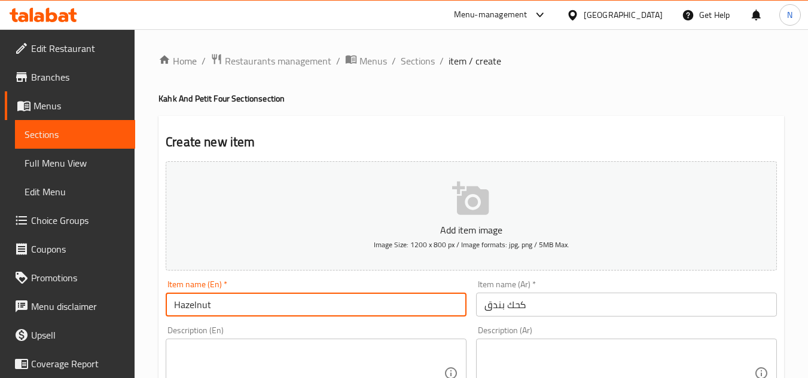
paste input "Kahk"
type input "Hazelnut Kahk"
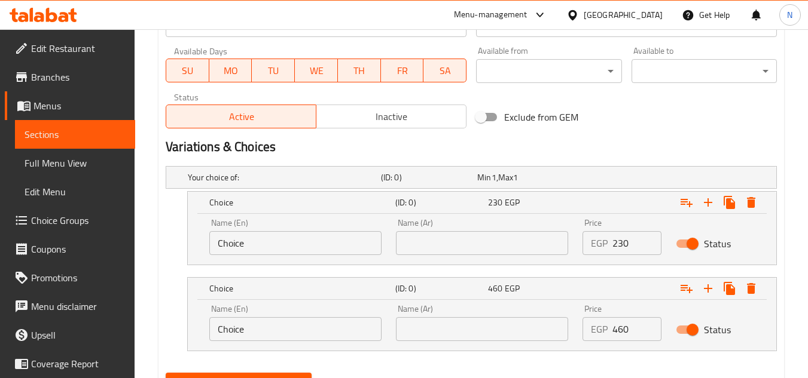
scroll to position [596, 0]
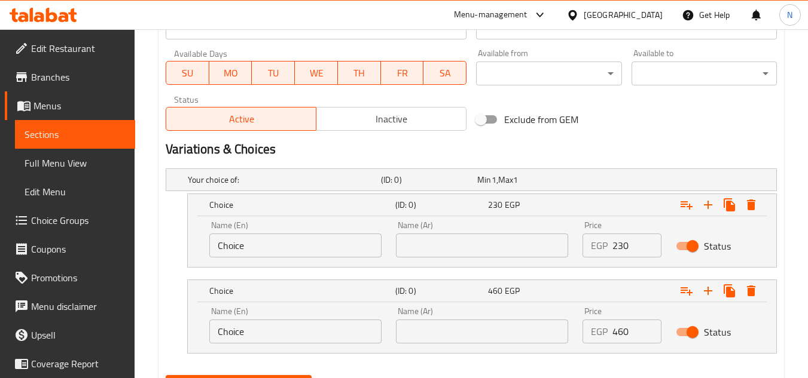
click at [373, 118] on span "Inactive" at bounding box center [391, 119] width 140 height 17
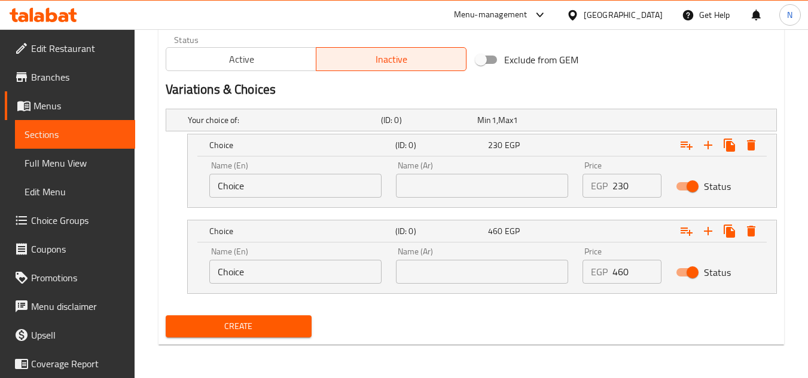
click at [279, 325] on span "Create" at bounding box center [238, 326] width 126 height 15
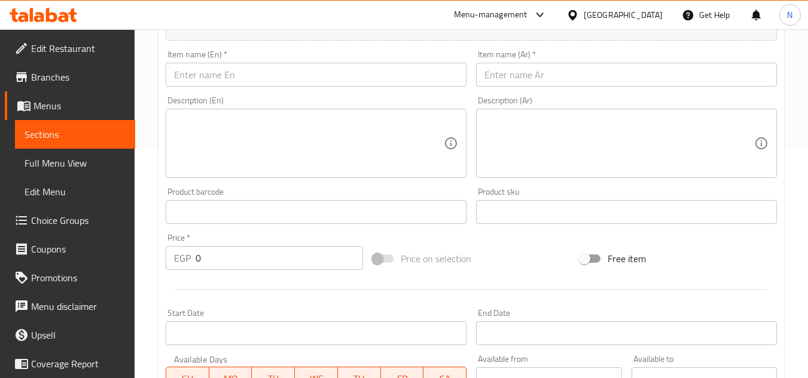
scroll to position [179, 0]
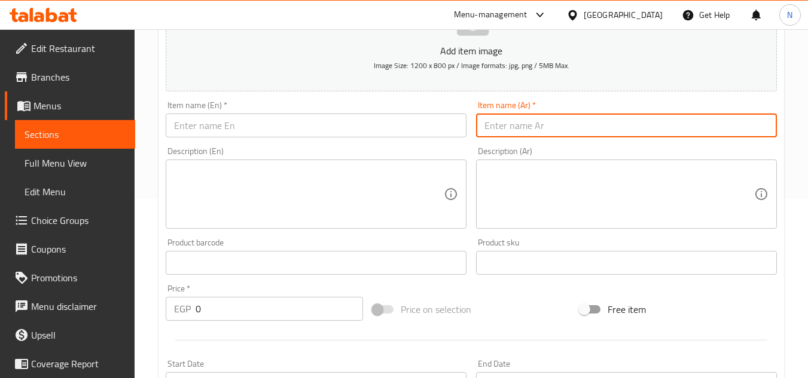
click at [533, 126] on input "text" at bounding box center [626, 126] width 301 height 24
paste input "كحك فسدق"
type input "كحك فسدق"
click at [504, 128] on input "كحك فسدق" at bounding box center [626, 126] width 301 height 24
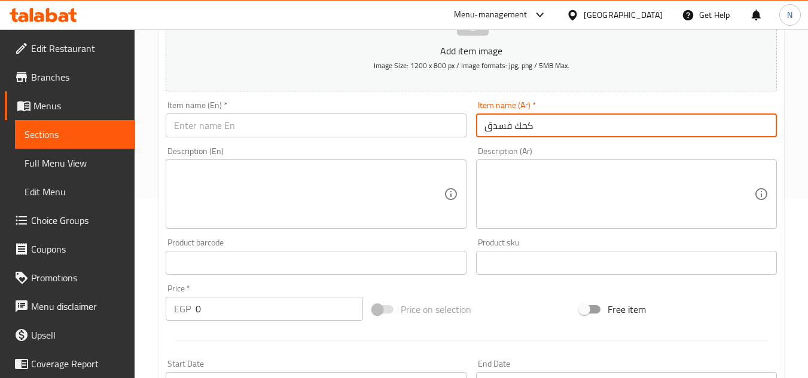
click at [504, 127] on input "كحك فسدق" at bounding box center [626, 126] width 301 height 24
click at [343, 124] on input "text" at bounding box center [316, 126] width 301 height 24
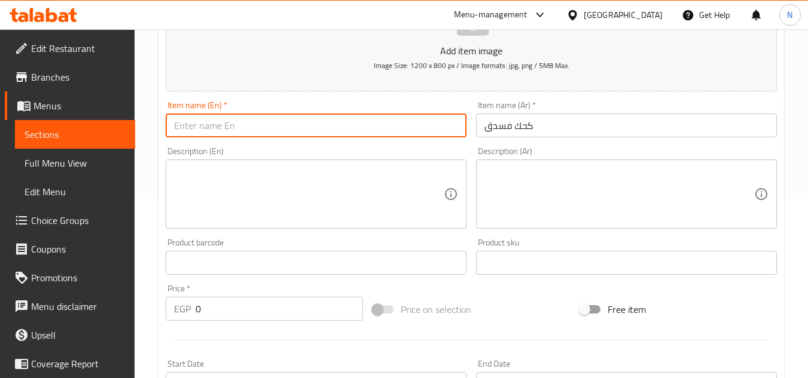
paste input "Pistachio"
type input "Pistachio Kahk"
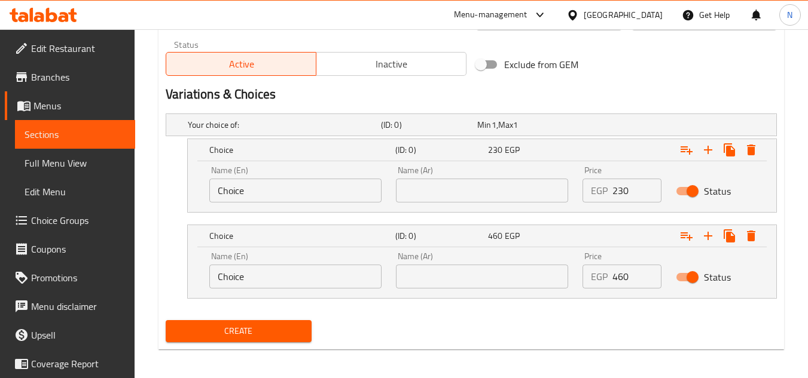
scroll to position [596, 0]
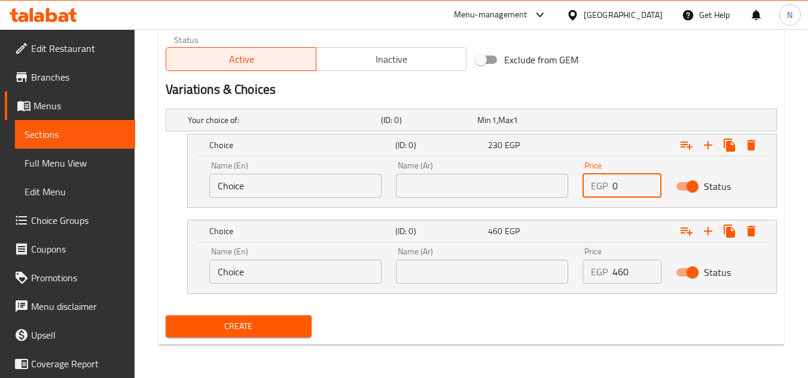
drag, startPoint x: 618, startPoint y: 184, endPoint x: 599, endPoint y: 192, distance: 20.6
click at [599, 192] on div "EGP 0 Price" at bounding box center [621, 186] width 79 height 24
paste input "276"
type input "276"
drag, startPoint x: 622, startPoint y: 276, endPoint x: 570, endPoint y: 286, distance: 53.1
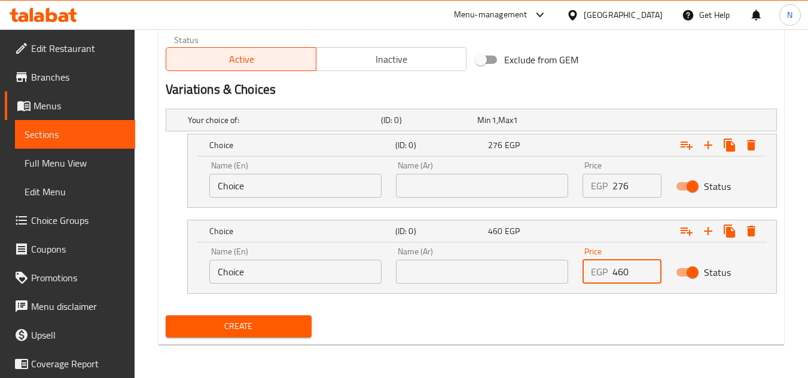
click at [575, 286] on div "Price EGP 460 Price" at bounding box center [621, 265] width 93 height 51
paste input "552"
type input "552"
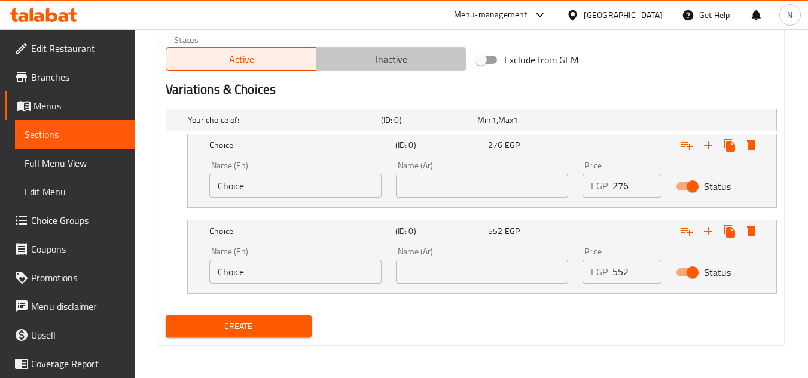
click at [380, 60] on span "Inactive" at bounding box center [391, 59] width 140 height 17
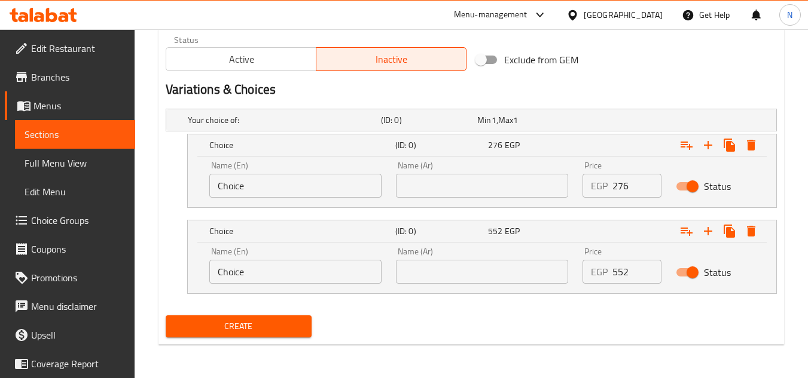
click at [269, 327] on span "Create" at bounding box center [238, 326] width 126 height 15
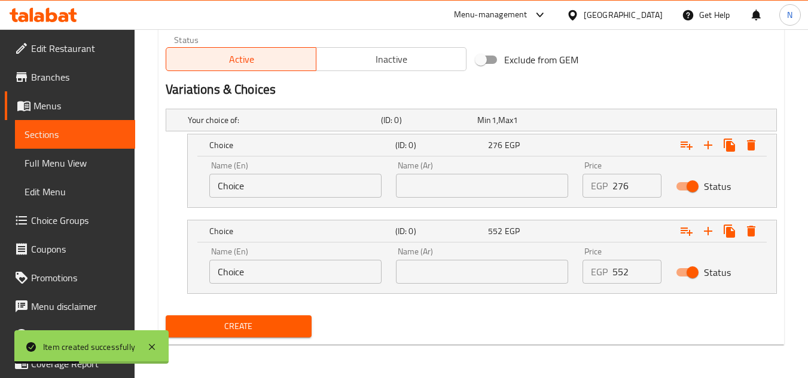
click at [69, 142] on link "Sections" at bounding box center [75, 134] width 120 height 29
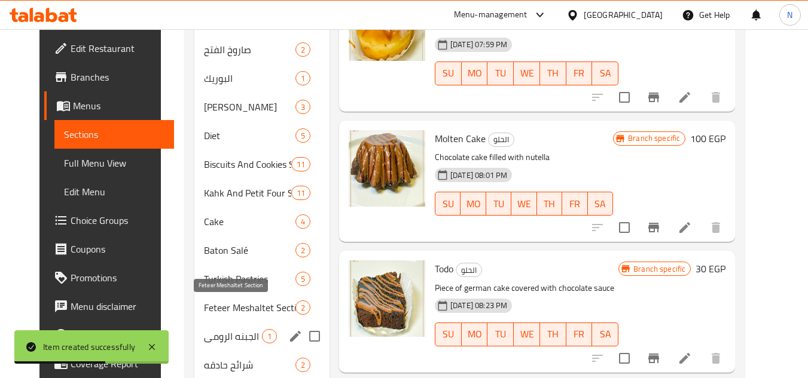
scroll to position [478, 0]
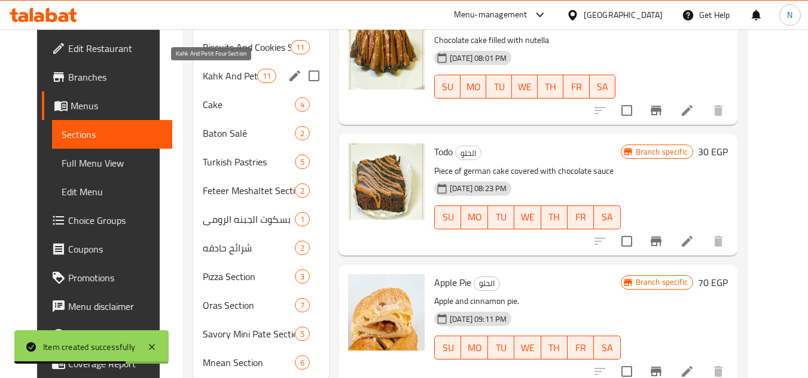
click at [245, 81] on span "Kahk And Petit Four Section" at bounding box center [230, 76] width 54 height 14
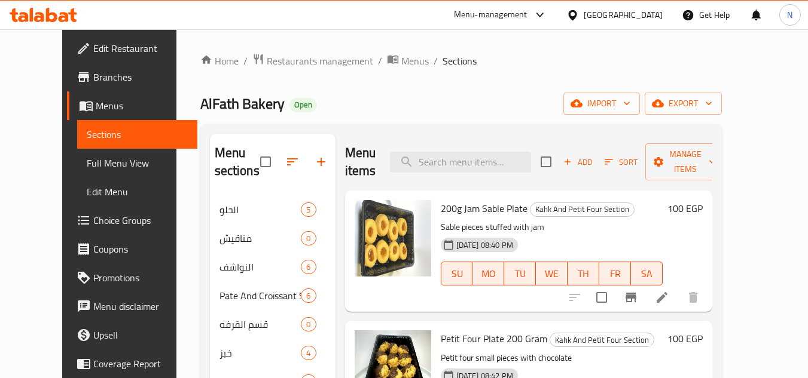
click at [594, 164] on span "Add" at bounding box center [577, 162] width 32 height 14
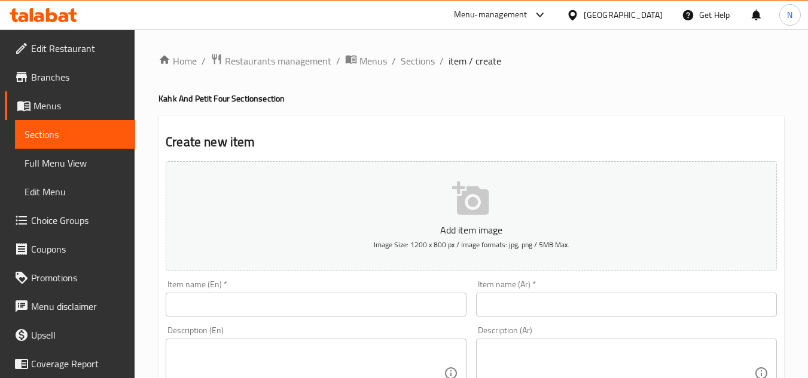
drag, startPoint x: 424, startPoint y: 294, endPoint x: 528, endPoint y: 286, distance: 104.3
click at [424, 294] on input "text" at bounding box center [316, 305] width 301 height 24
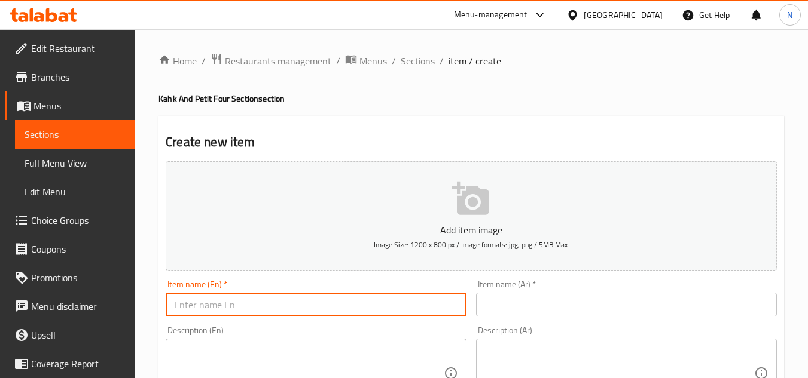
click at [542, 302] on input "text" at bounding box center [626, 305] width 301 height 24
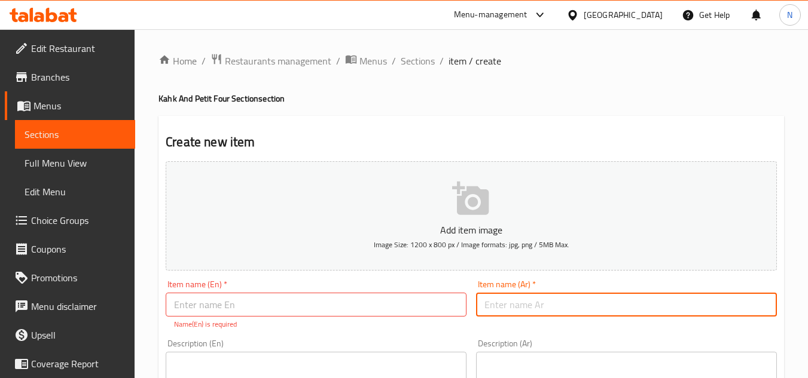
paste input "كحك مشكل"
type input "كحك مشكل"
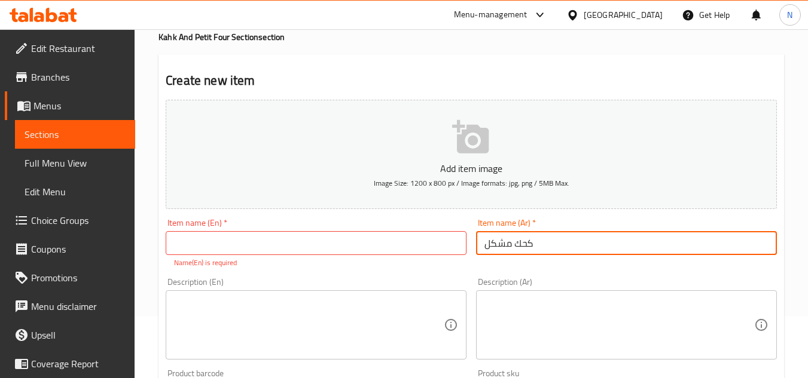
scroll to position [120, 0]
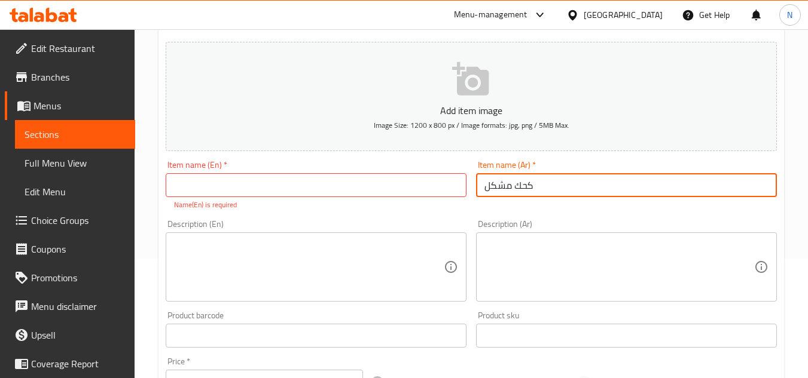
click at [342, 186] on input "text" at bounding box center [316, 185] width 301 height 24
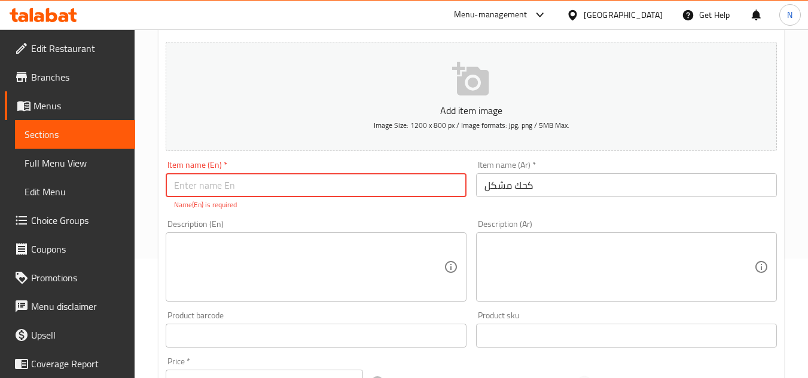
paste input "Mixed Kahk"
type input "Mixed Kahk"
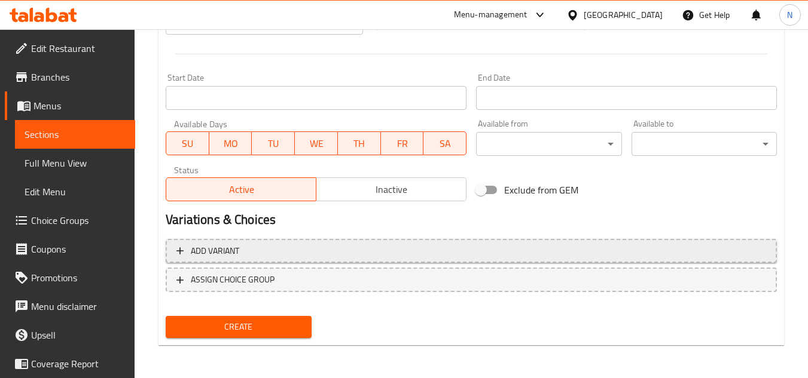
scroll to position [466, 0]
click at [420, 240] on button "Add variant" at bounding box center [471, 251] width 611 height 25
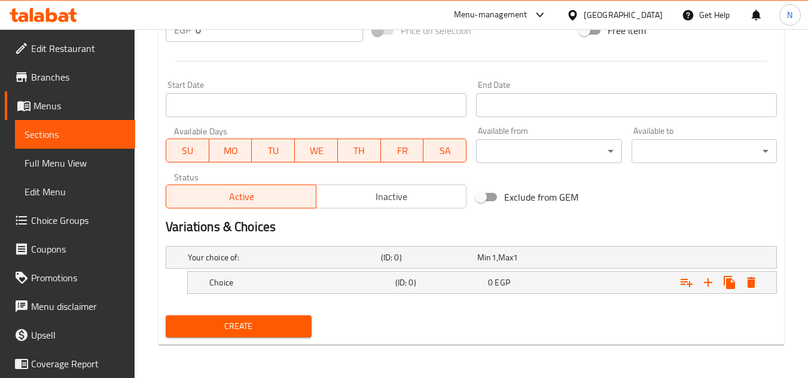
scroll to position [459, 0]
click at [709, 286] on icon "Expand" at bounding box center [708, 283] width 14 height 14
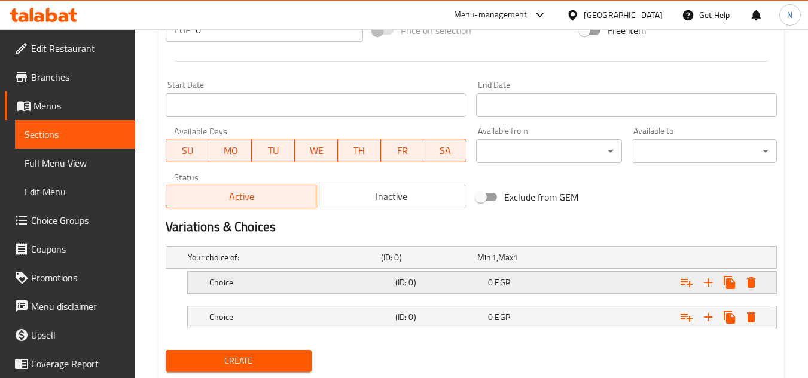
click at [484, 273] on div "Choice (ID: 0) 0 EGP" at bounding box center [485, 283] width 557 height 26
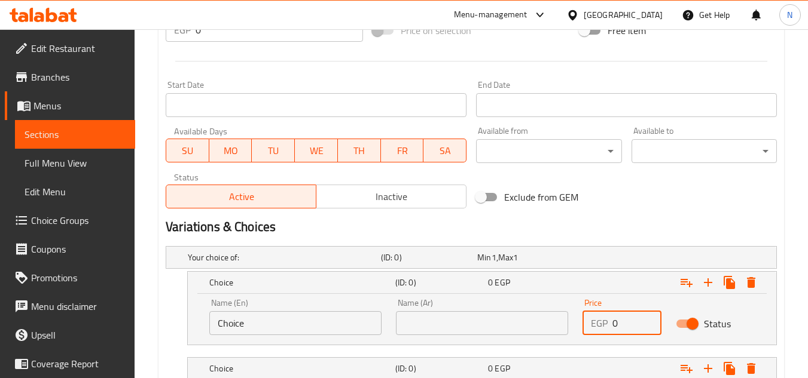
drag, startPoint x: 612, startPoint y: 325, endPoint x: 626, endPoint y: 324, distance: 15.0
click at [626, 324] on div "EGP 0 Price" at bounding box center [621, 323] width 79 height 24
paste input "195.5"
type input "195.5"
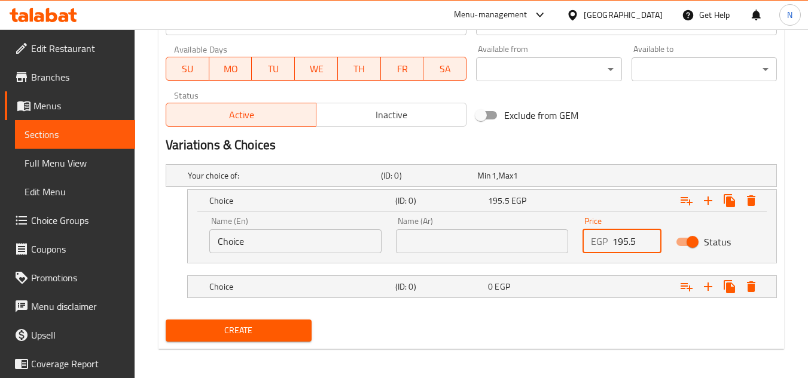
scroll to position [545, 0]
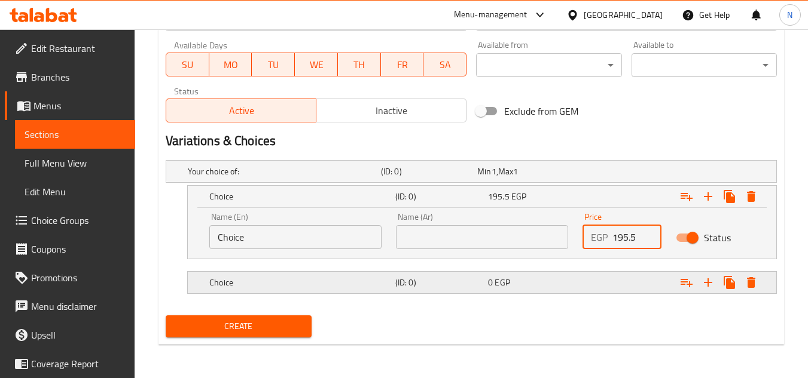
click at [633, 276] on div "Expand" at bounding box center [671, 283] width 186 height 26
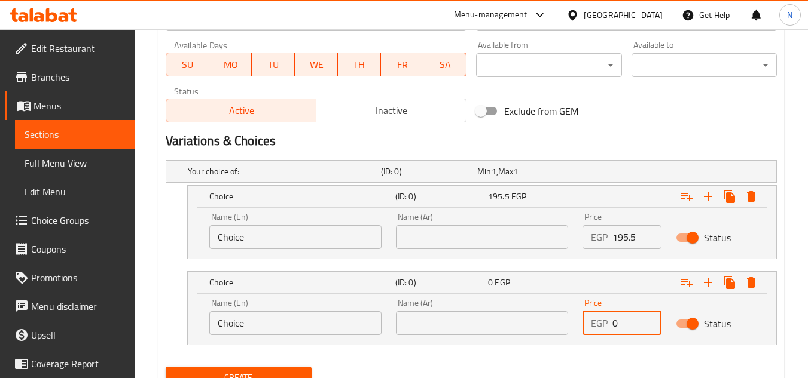
drag, startPoint x: 619, startPoint y: 329, endPoint x: 601, endPoint y: 334, distance: 19.0
click at [601, 334] on div "EGP 0 Price" at bounding box center [621, 323] width 79 height 24
paste input "391"
type input "391"
click at [241, 239] on input "Choice" at bounding box center [295, 237] width 172 height 24
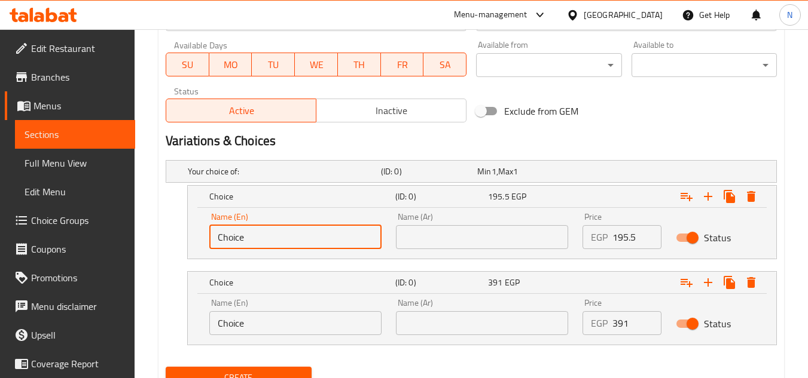
click at [265, 239] on input "Choice" at bounding box center [295, 237] width 172 height 24
paste input "1/2 Kilo"
type input "1/2 Kilo"
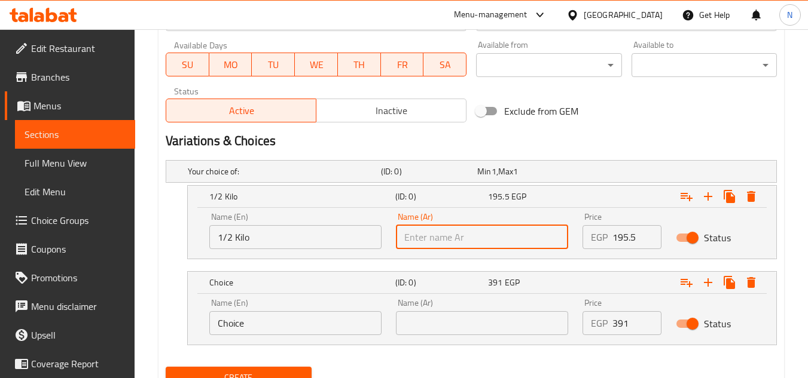
click at [520, 240] on input "text" at bounding box center [482, 237] width 172 height 24
paste input "1/2 كيلو"
type input "1/2 كيلو"
click at [219, 321] on input "Choice" at bounding box center [295, 323] width 172 height 24
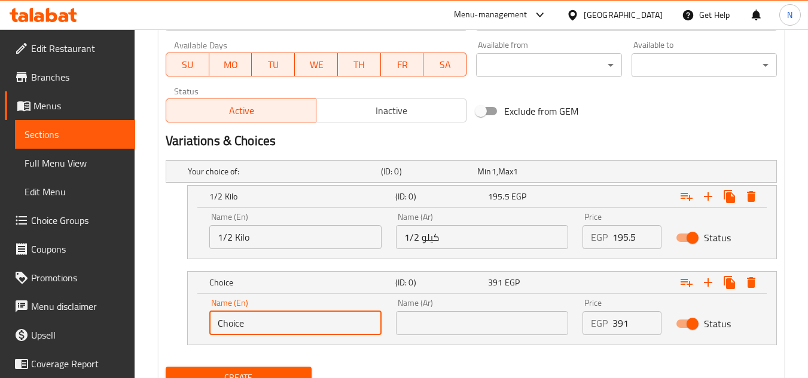
paste input "Kilo"
type input "Kilo"
click at [506, 326] on input "text" at bounding box center [482, 323] width 172 height 24
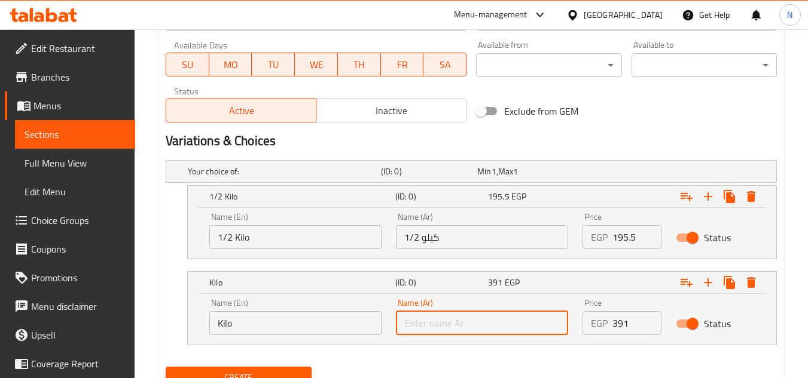
paste input "كيلو"
type input "كيلو"
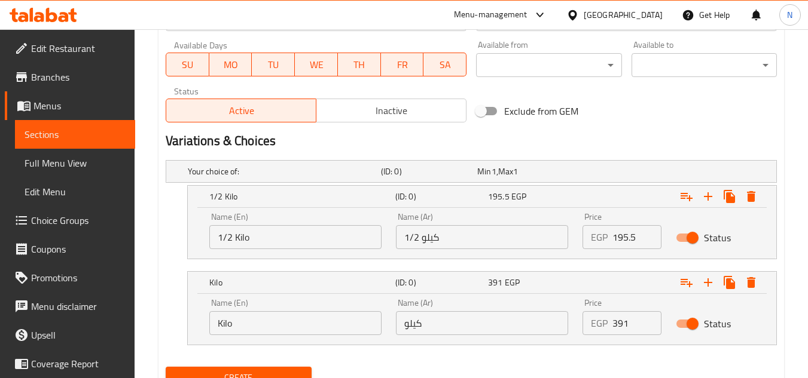
click at [359, 98] on div "Active Inactive" at bounding box center [316, 105] width 301 height 36
click at [339, 118] on span "Inactive" at bounding box center [391, 110] width 140 height 17
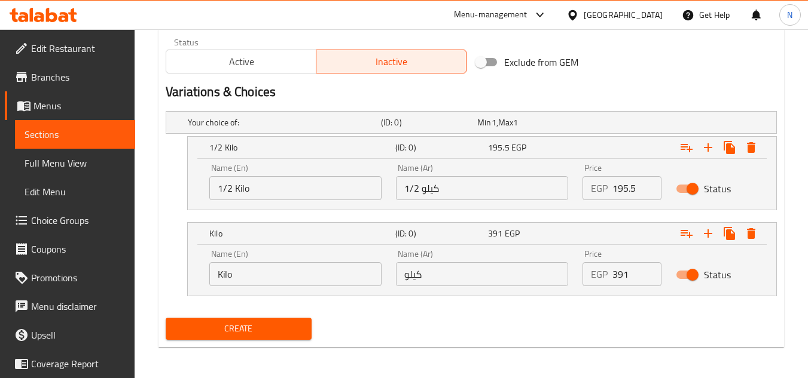
scroll to position [596, 0]
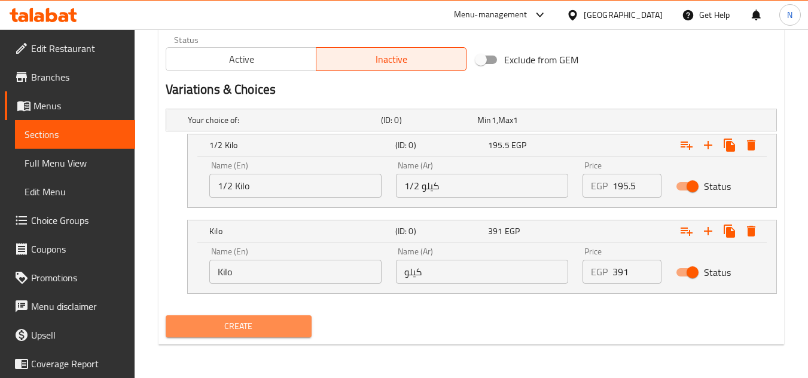
click at [271, 331] on span "Create" at bounding box center [238, 326] width 126 height 15
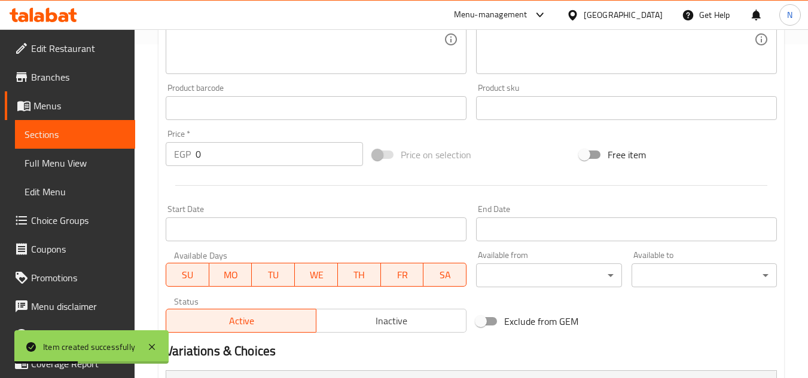
scroll to position [237, 0]
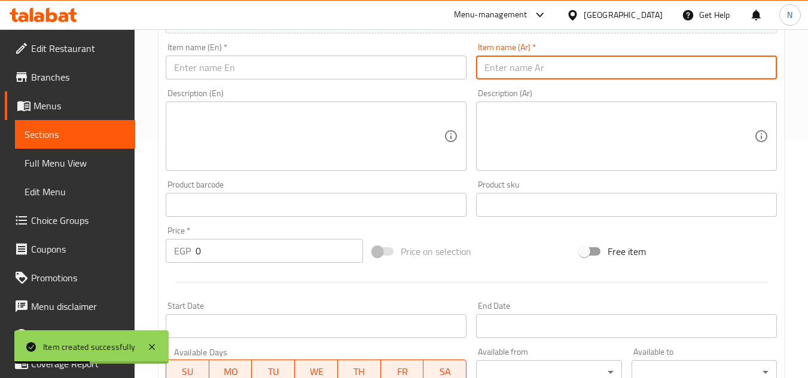
click at [539, 64] on input "text" at bounding box center [626, 68] width 301 height 24
paste input "بيتي فور شكولاته بني"
type input "بيتي فور شكولاته بني"
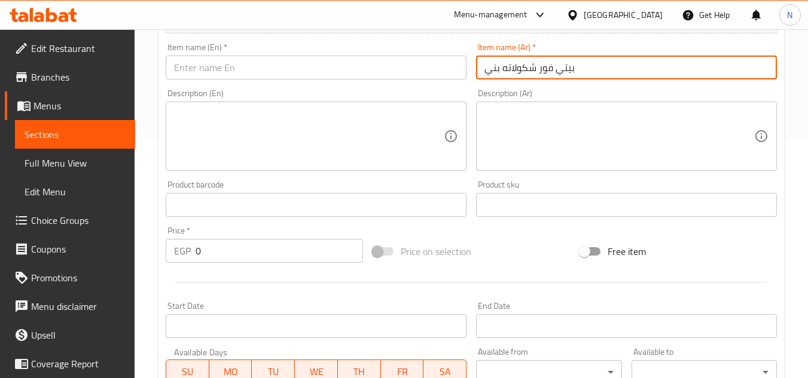
click at [357, 71] on input "text" at bounding box center [316, 68] width 301 height 24
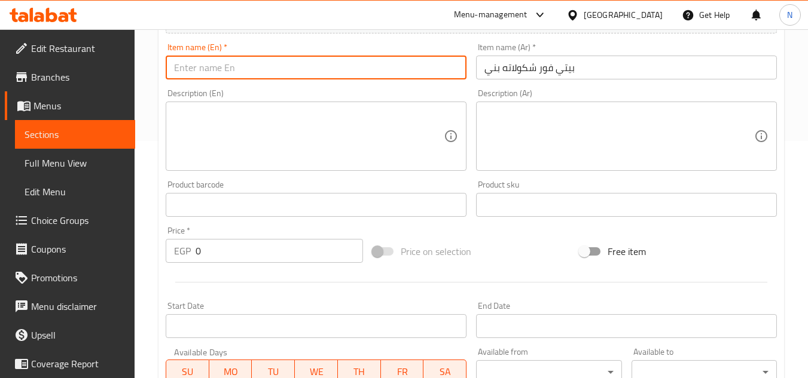
paste input "Brown Chocolate Petit Four"
type input "Brown Chocolate Petit Four"
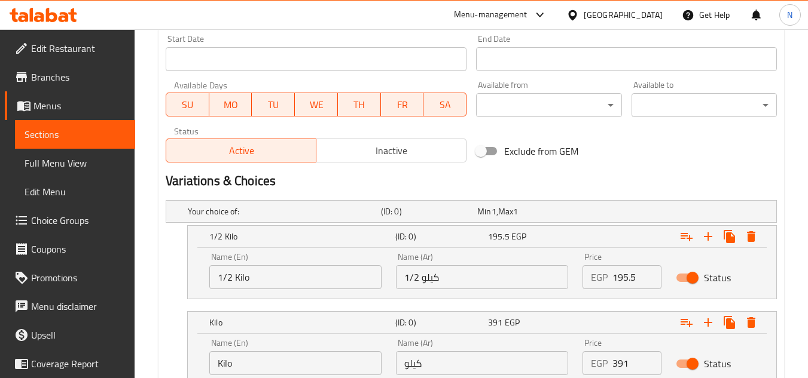
scroll to position [596, 0]
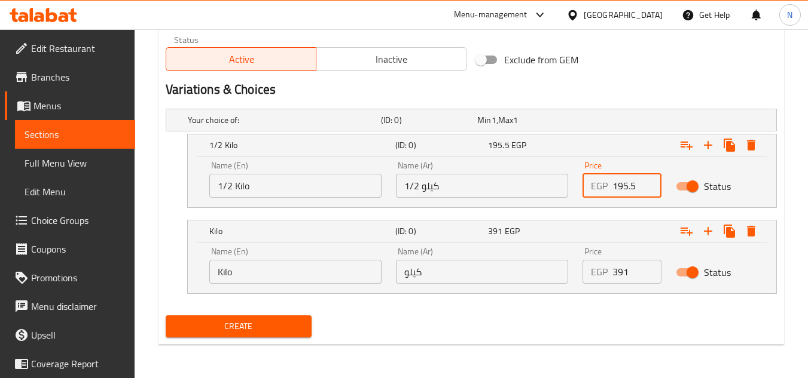
drag, startPoint x: 619, startPoint y: 187, endPoint x: 597, endPoint y: 197, distance: 23.8
click at [597, 197] on div "EGP 195.5 Price" at bounding box center [621, 186] width 79 height 24
paste input "149.5"
type input "149.5"
drag, startPoint x: 632, startPoint y: 266, endPoint x: 596, endPoint y: 279, distance: 38.2
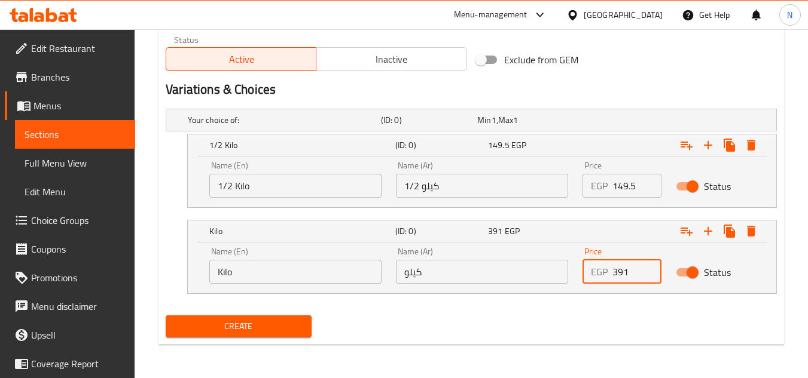
click at [596, 279] on div "EGP 391 Price" at bounding box center [621, 272] width 79 height 24
paste input "299"
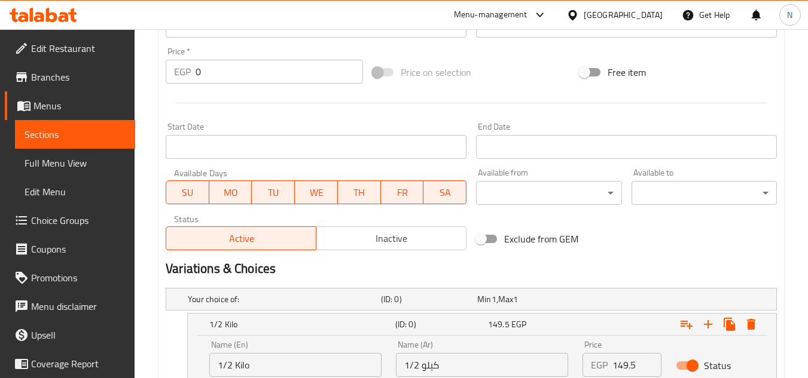
type input "299"
click at [379, 239] on span "Inactive" at bounding box center [391, 238] width 140 height 17
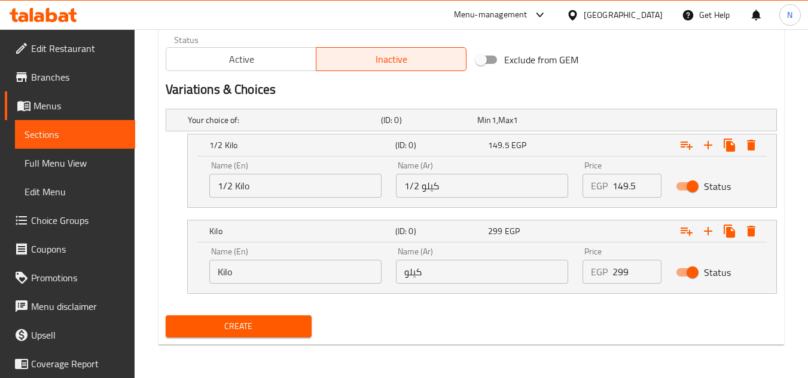
click at [252, 333] on span "Create" at bounding box center [238, 326] width 126 height 15
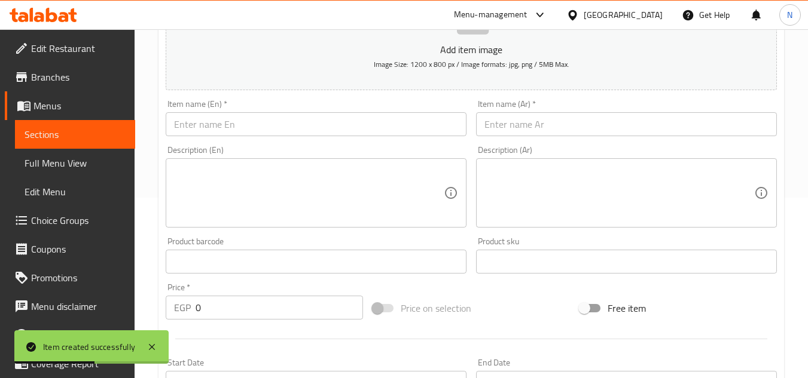
scroll to position [178, 0]
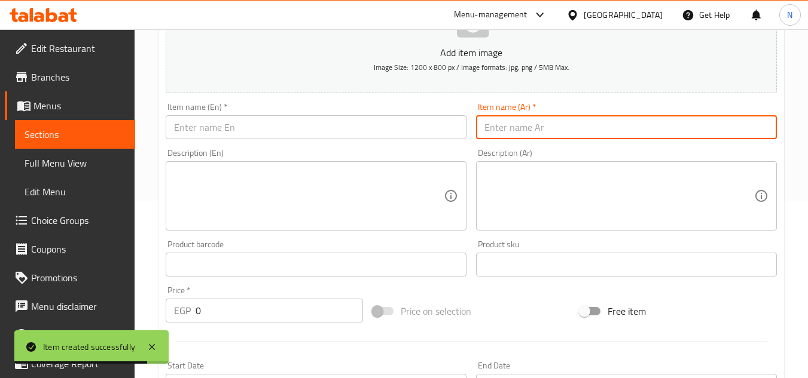
click at [555, 128] on input "text" at bounding box center [626, 127] width 301 height 24
paste input "بيتي فور شكولاته وايت"
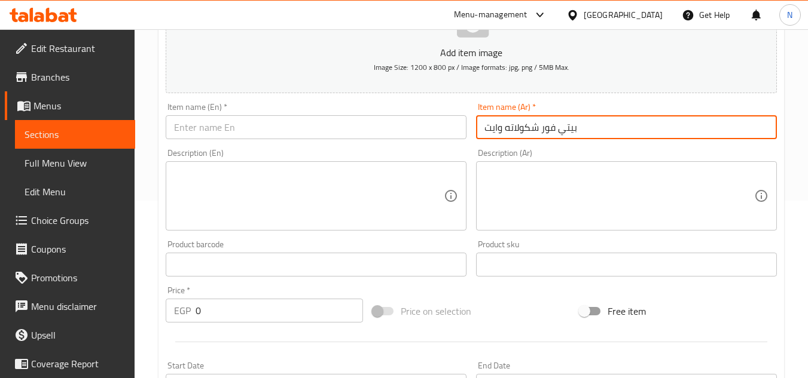
type input "بيتي فور شكولاته وايت"
click at [386, 132] on input "text" at bounding box center [316, 127] width 301 height 24
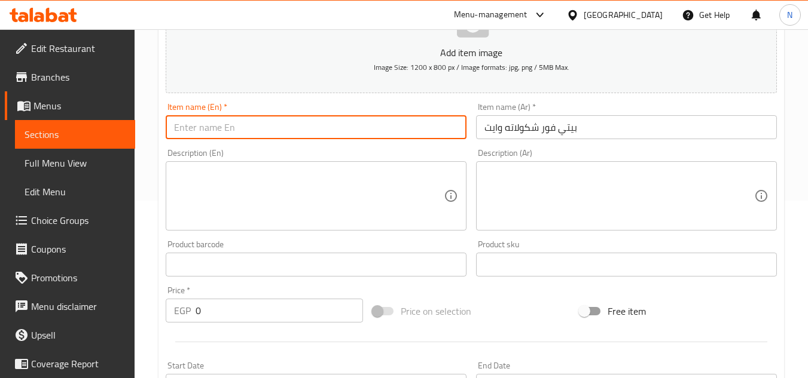
paste input "White Chocolate Petit Four"
type input "White Chocolate Petit Four"
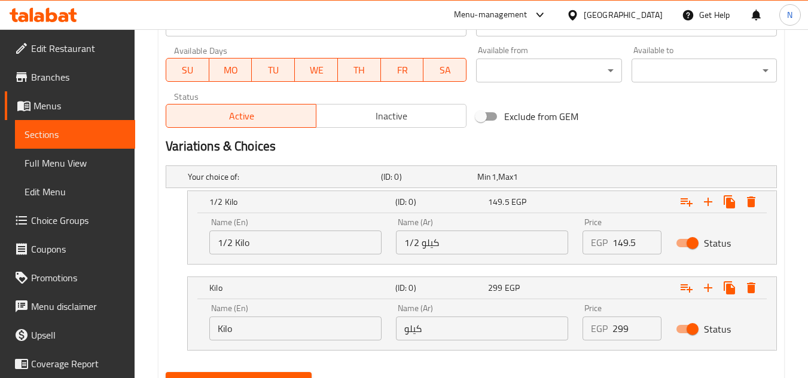
scroll to position [596, 0]
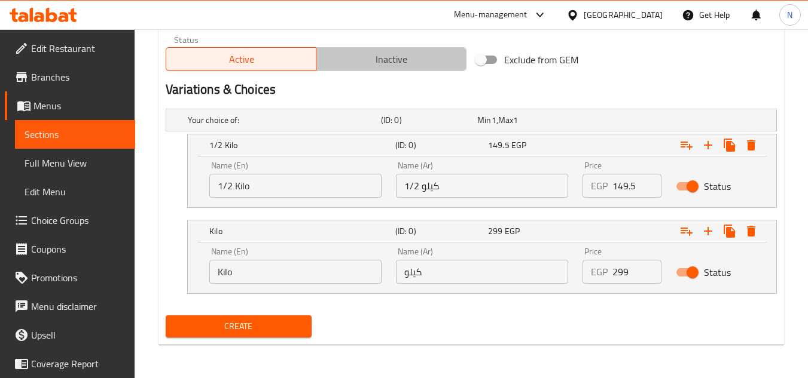
click at [371, 69] on button "Inactive" at bounding box center [391, 59] width 151 height 24
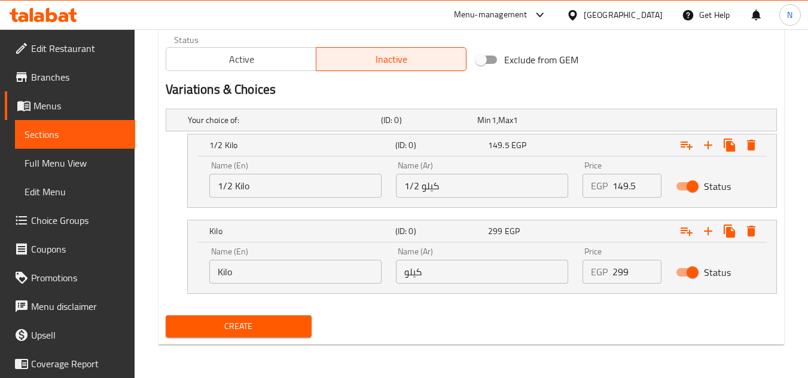
click at [263, 324] on span "Create" at bounding box center [238, 326] width 126 height 15
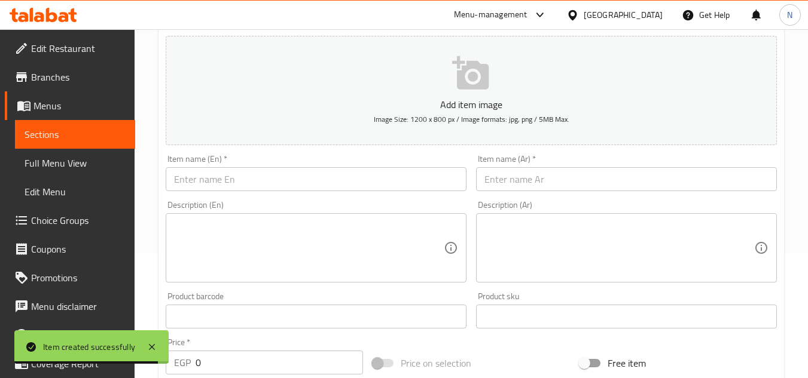
scroll to position [118, 0]
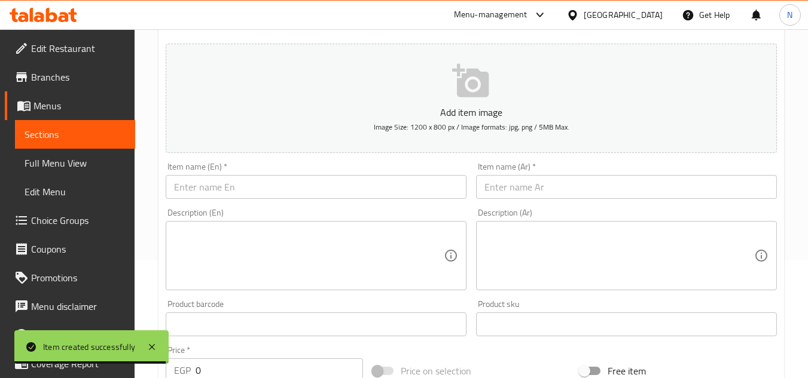
click at [519, 191] on input "text" at bounding box center [626, 187] width 301 height 24
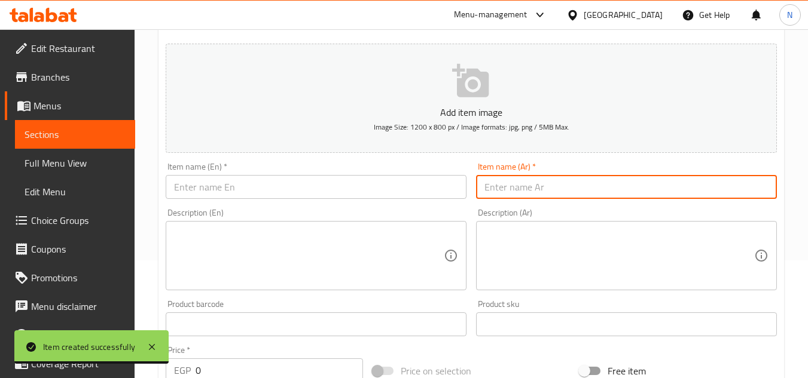
paste input "بيتي فور فارمسيل بنى"
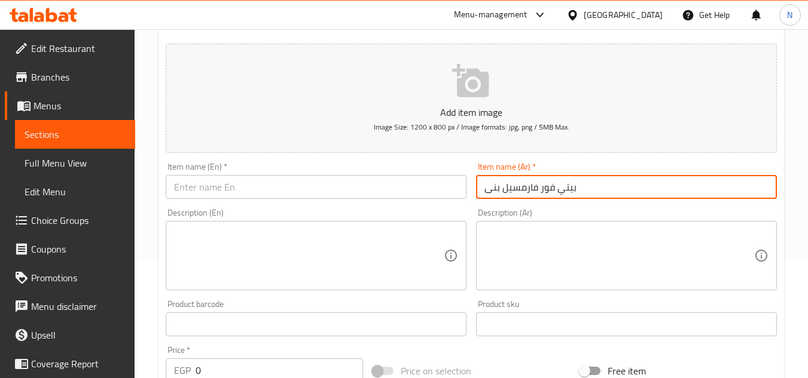
type input "بيتي فور فارمسيل بنى"
click at [546, 188] on input "بيتي فور فارمسيل بنى" at bounding box center [626, 187] width 301 height 24
click at [387, 197] on input "text" at bounding box center [316, 187] width 301 height 24
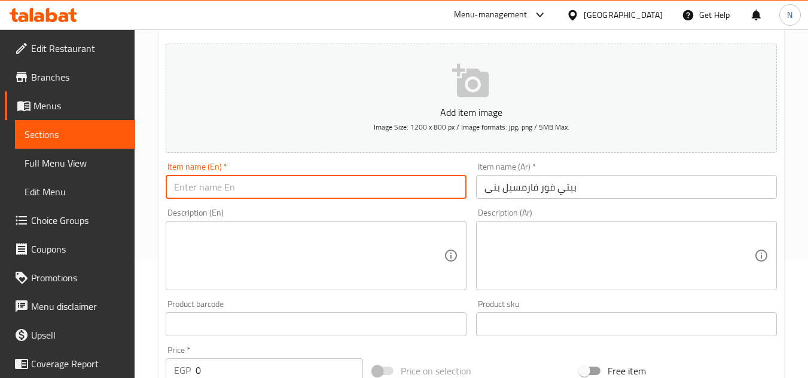
paste input "Petit Four Farmsil Brown"
click at [520, 197] on input "بيتي فور فارمسيل بنى" at bounding box center [626, 187] width 301 height 24
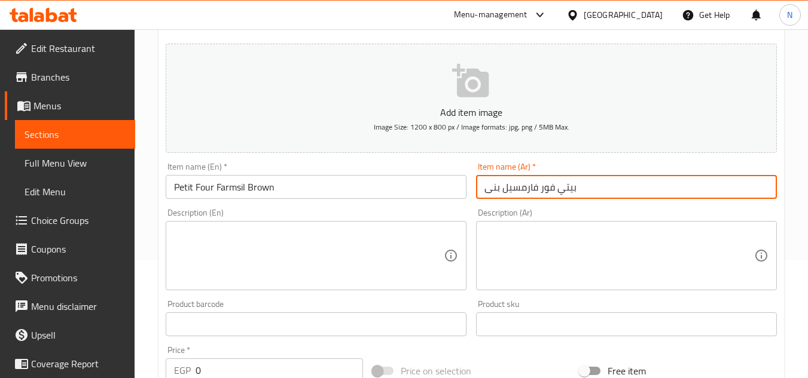
click at [520, 196] on input "بيتي فور فارمسيل بنى" at bounding box center [626, 187] width 301 height 24
click at [231, 191] on input "Petit Four Farmsil Brown" at bounding box center [316, 187] width 301 height 24
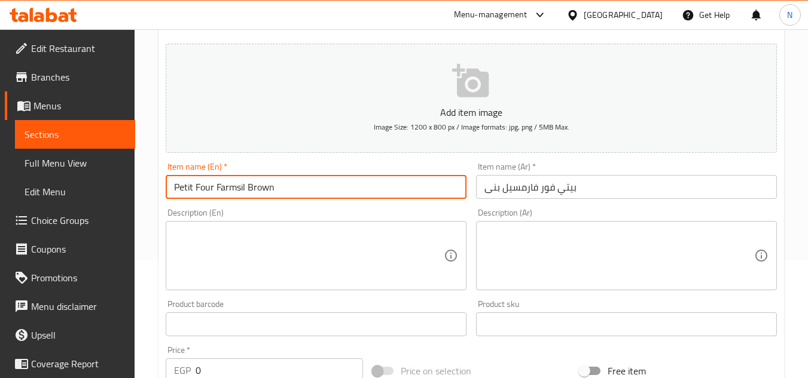
click at [231, 191] on input "Petit Four Farmsil Brown" at bounding box center [316, 187] width 301 height 24
paste input "Vermicelli"
click at [249, 187] on input "Petit Four Vermicelli Brown" at bounding box center [316, 187] width 301 height 24
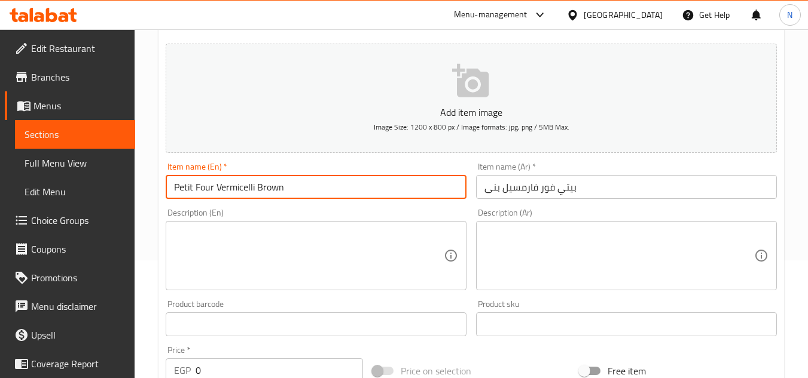
click at [277, 181] on input "Petit Four Vermicelli Brown" at bounding box center [316, 187] width 301 height 24
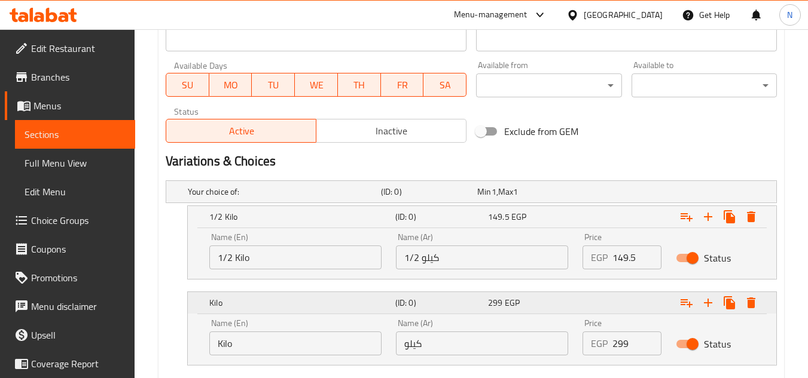
scroll to position [596, 0]
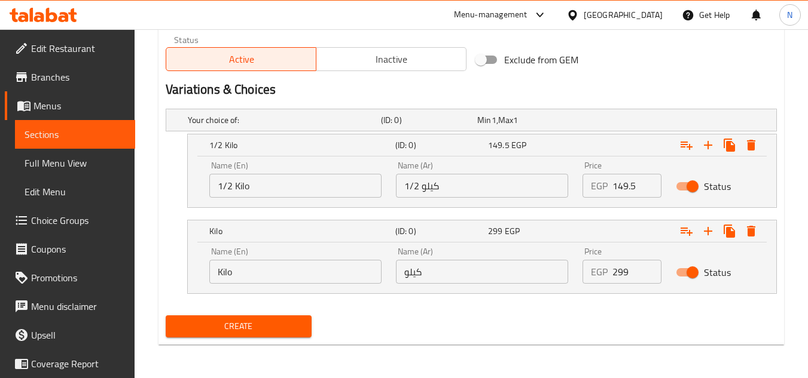
type input "Petit Four Vermicelli Brown"
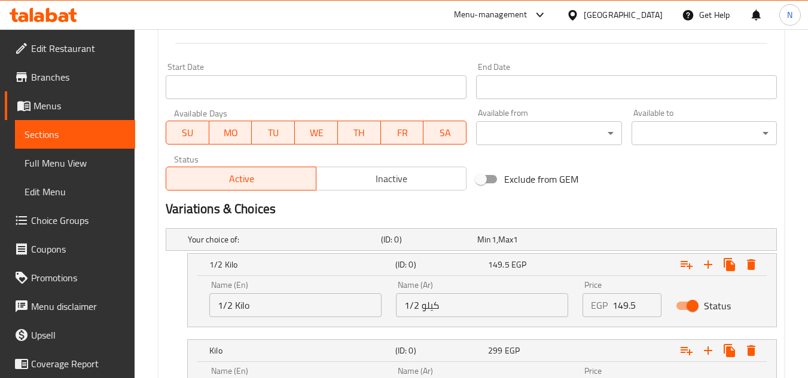
click at [386, 163] on div "Active Inactive" at bounding box center [316, 173] width 301 height 36
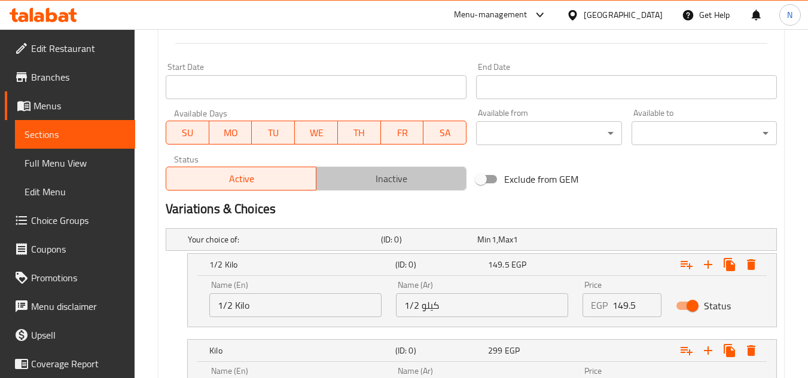
click at [370, 182] on span "Inactive" at bounding box center [391, 178] width 140 height 17
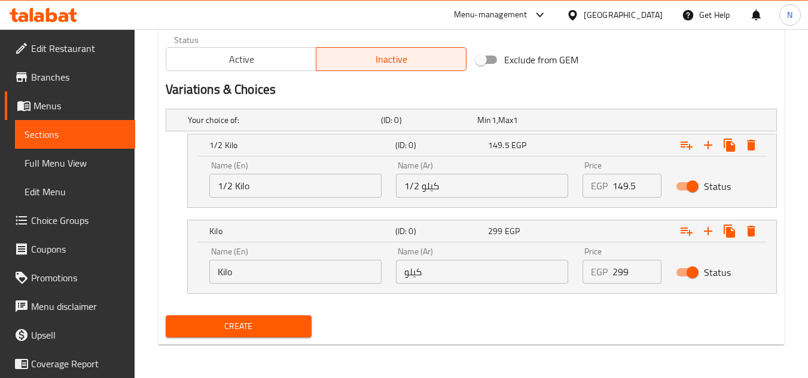
click at [280, 329] on span "Create" at bounding box center [238, 326] width 126 height 15
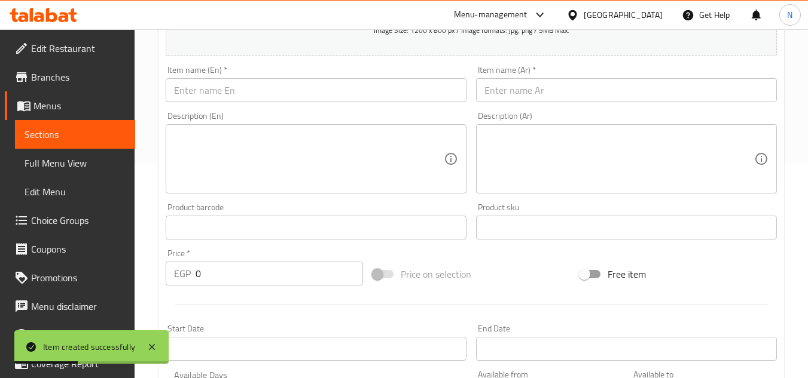
scroll to position [118, 0]
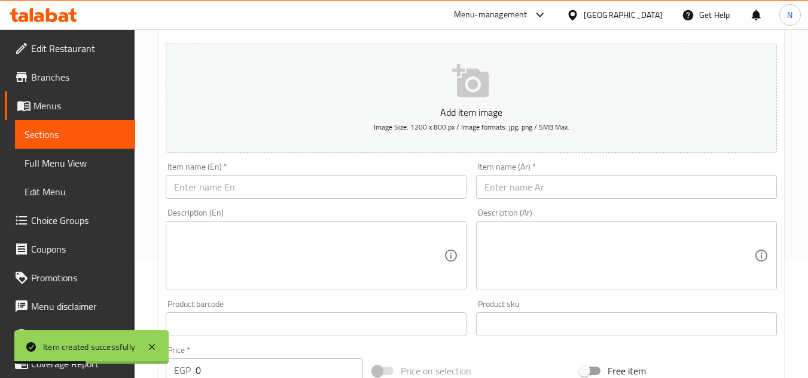
click at [557, 187] on input "text" at bounding box center [626, 187] width 301 height 24
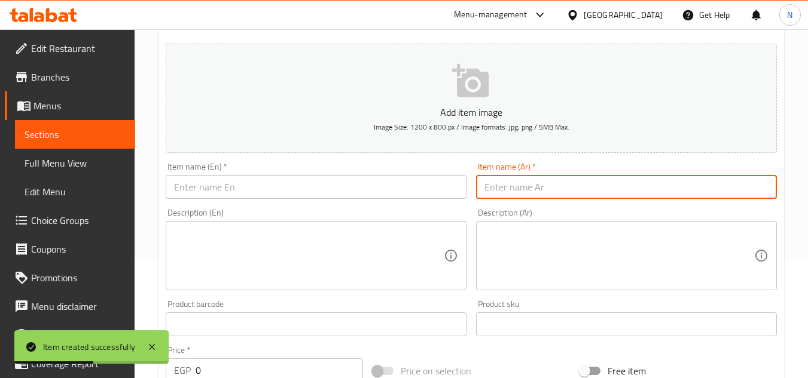
paste input "بيتي فور سودانى"
type input "بيتي فور سودانى"
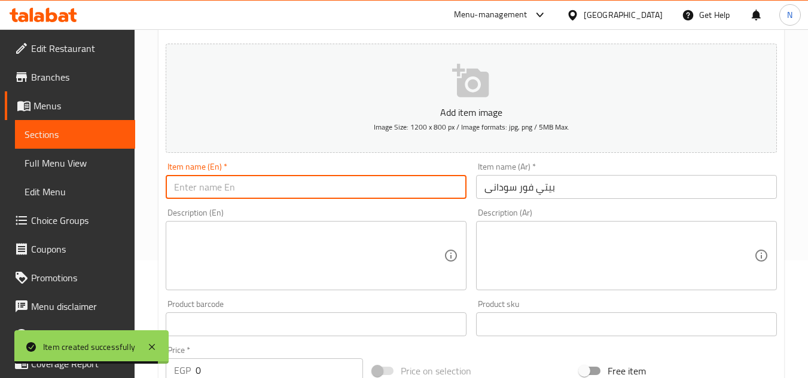
click at [395, 187] on input "text" at bounding box center [316, 187] width 301 height 24
paste input "Sudanese Petit Four"
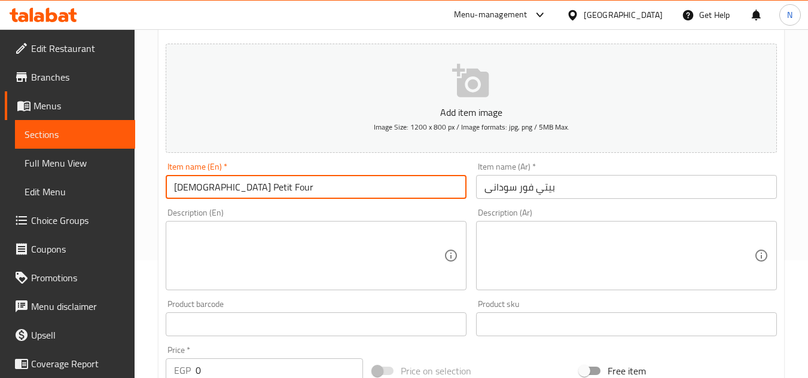
click at [206, 189] on input "Sudanese Petit Four" at bounding box center [316, 187] width 301 height 24
click at [184, 190] on input "Peanut Petit Four" at bounding box center [316, 187] width 301 height 24
type input "Peanut Petit Four"
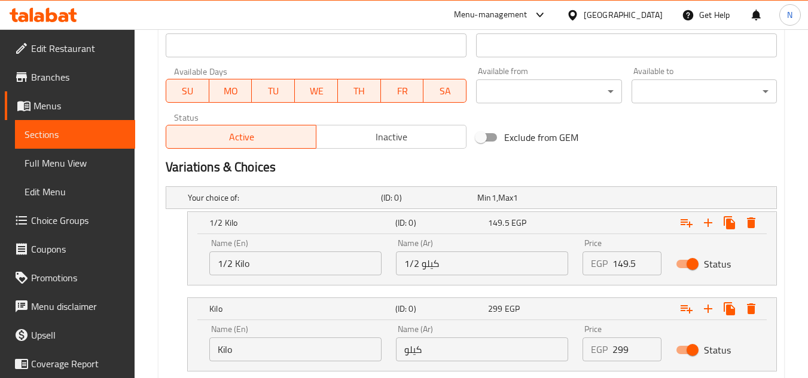
scroll to position [536, 0]
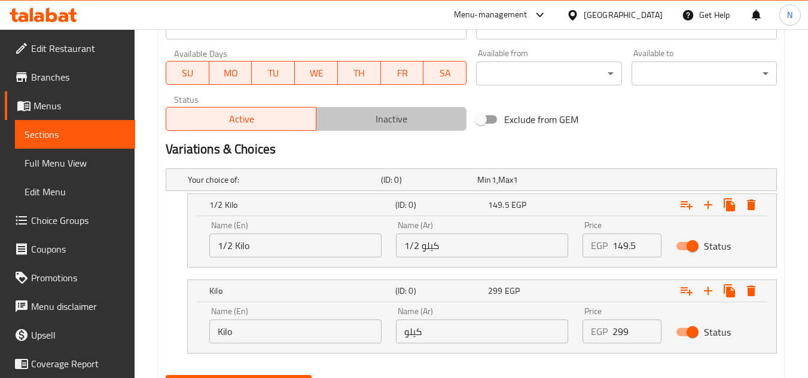
click at [373, 109] on button "Inactive" at bounding box center [391, 119] width 151 height 24
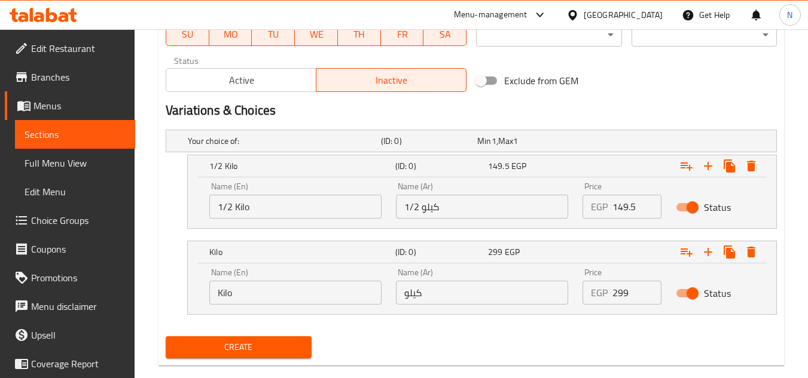
scroll to position [596, 0]
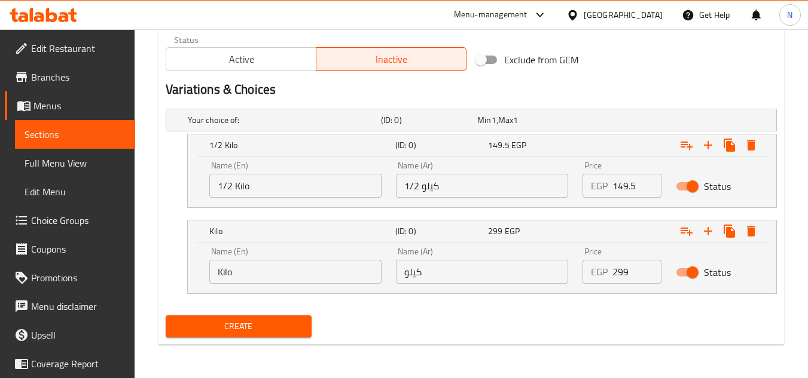
click at [272, 325] on span "Create" at bounding box center [238, 326] width 126 height 15
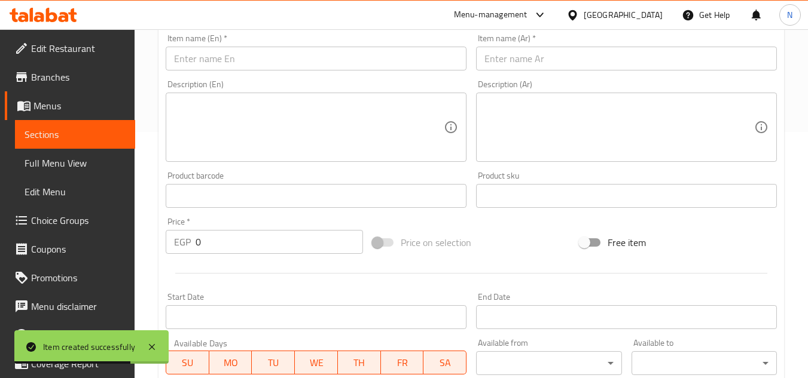
scroll to position [178, 0]
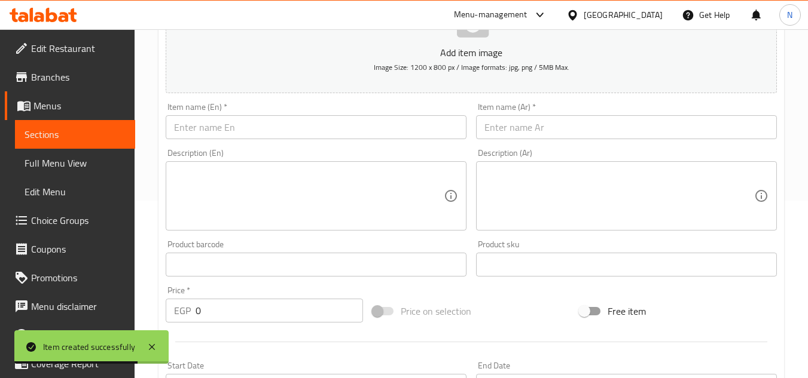
click at [558, 129] on input "text" at bounding box center [626, 127] width 301 height 24
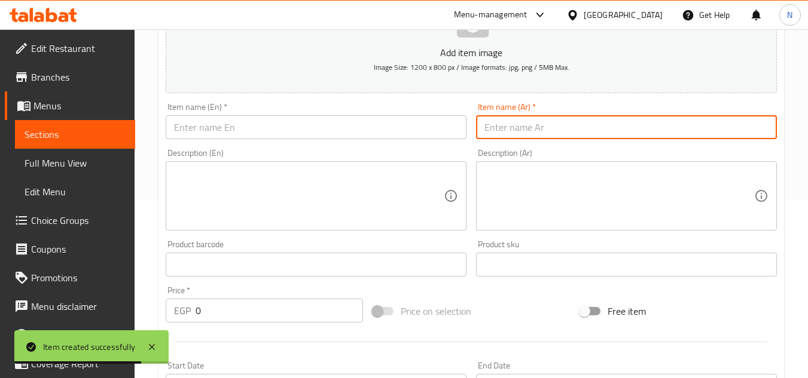
paste input "بيتي فور جوز هند"
type input "بيتي فور جوز هند"
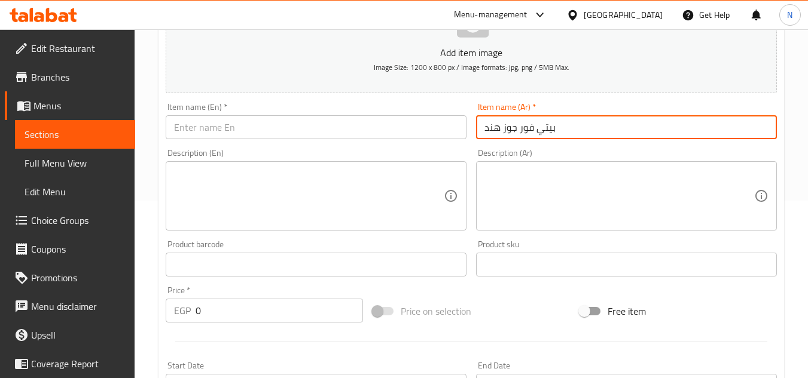
click at [411, 132] on input "text" at bounding box center [316, 127] width 301 height 24
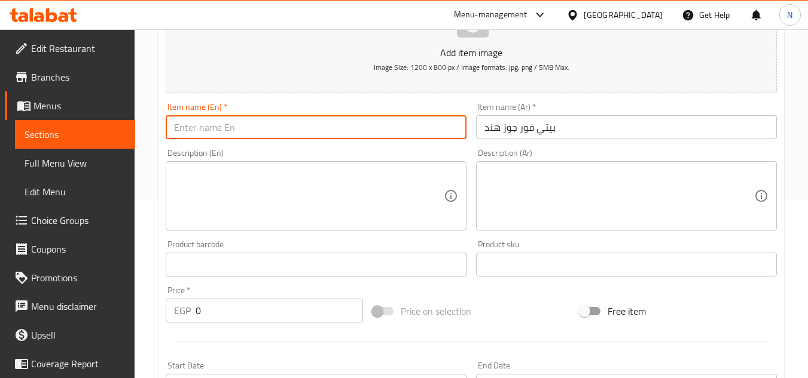
paste input "Coconut Petit Four"
type input "Coconut Petit Four"
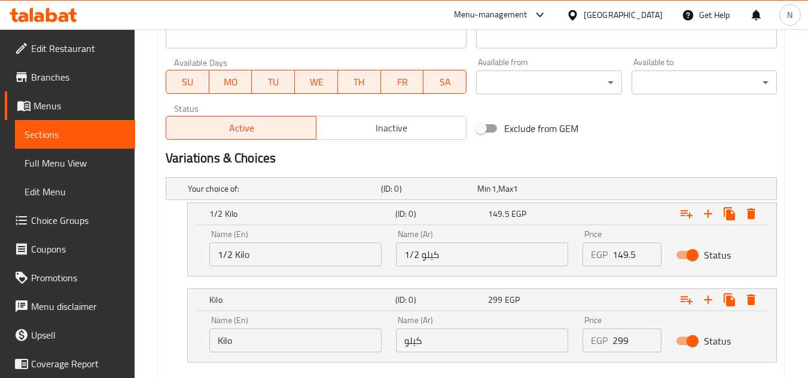
scroll to position [596, 0]
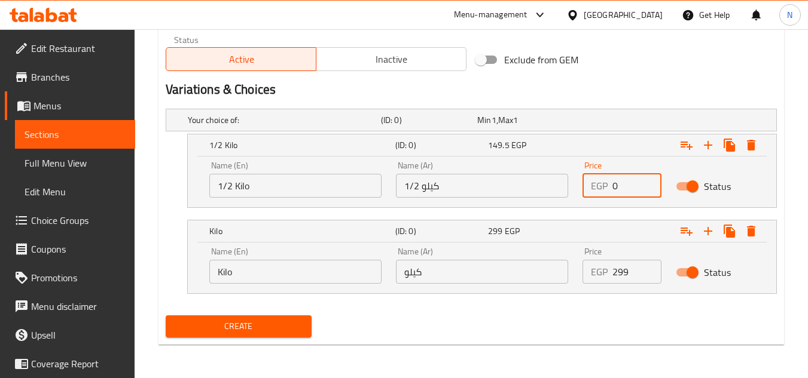
drag, startPoint x: 615, startPoint y: 179, endPoint x: 627, endPoint y: 201, distance: 24.9
click at [627, 201] on div "Price EGP 0 Price" at bounding box center [621, 179] width 93 height 51
paste input "161"
type input "161"
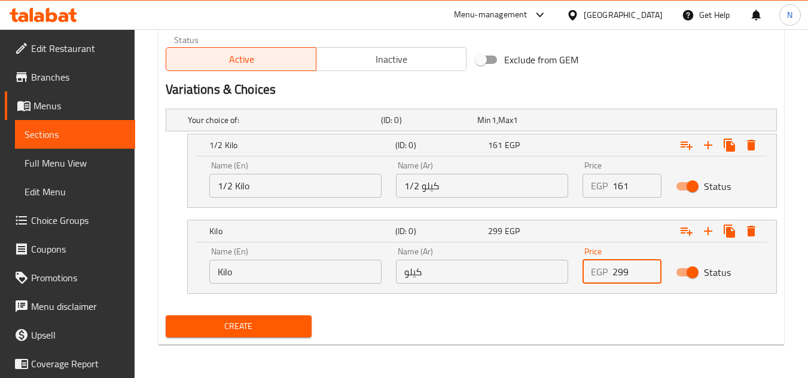
click at [588, 287] on div "Price EGP 299 Price" at bounding box center [621, 265] width 93 height 51
paste input "322"
type input "322"
click at [383, 62] on span "Inactive" at bounding box center [391, 59] width 140 height 17
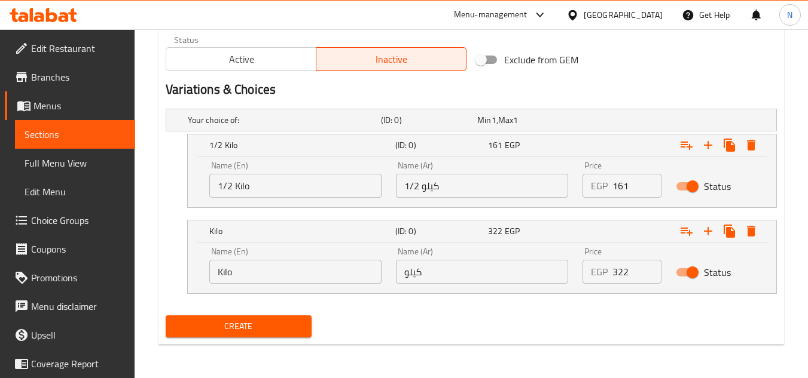
click at [265, 329] on span "Create" at bounding box center [238, 326] width 126 height 15
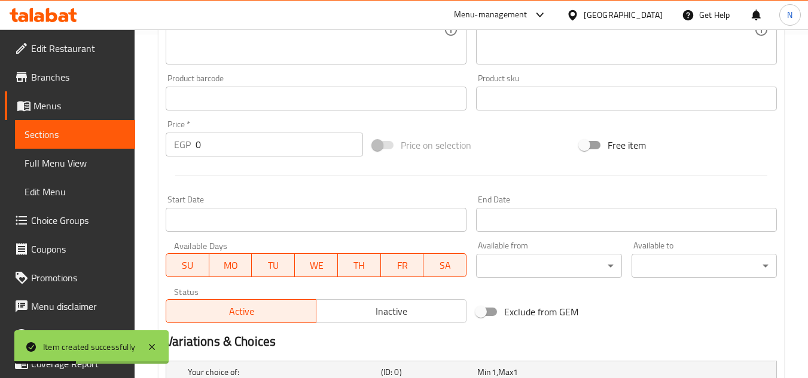
scroll to position [237, 0]
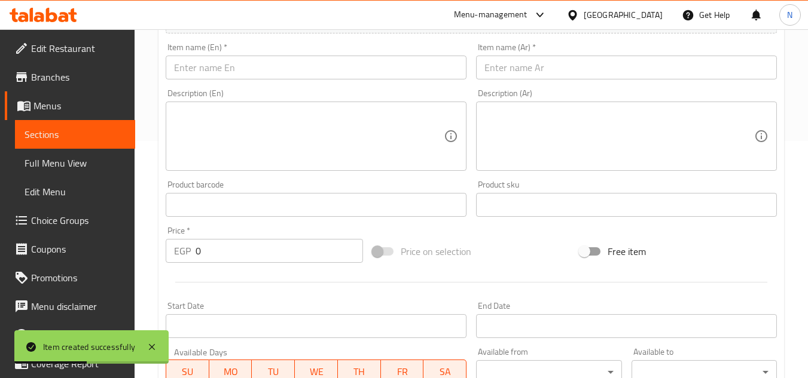
click at [521, 68] on input "text" at bounding box center [626, 68] width 301 height 24
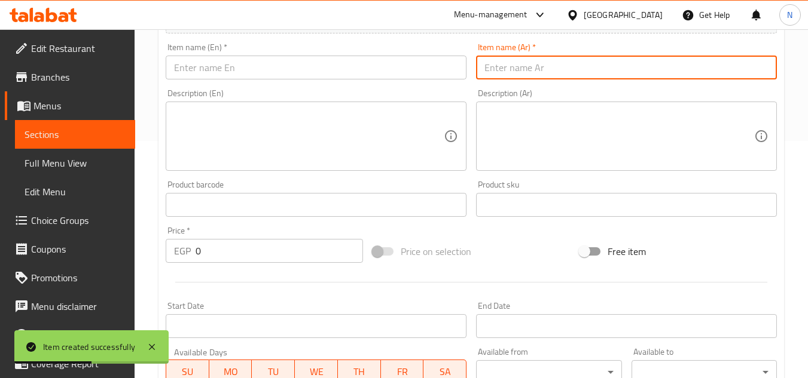
paste input "مسكرات"
type input "مسكرات"
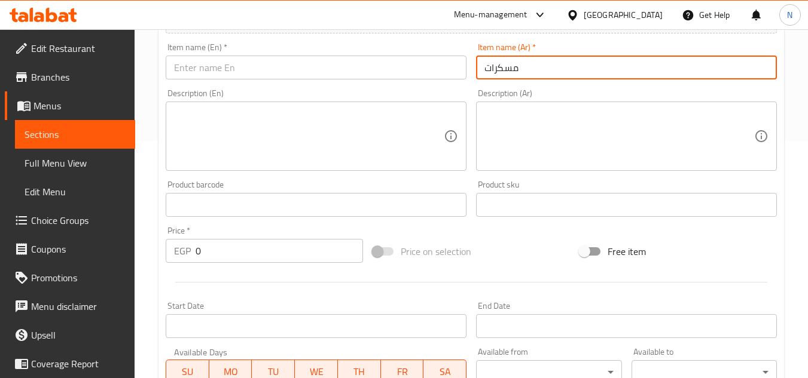
click at [509, 69] on input "مسكرات" at bounding box center [626, 68] width 301 height 24
click at [316, 77] on input "text" at bounding box center [316, 68] width 301 height 24
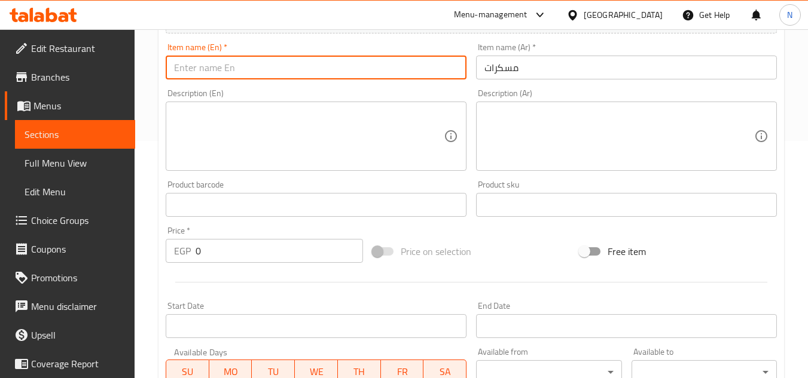
paste input "Muskrat"
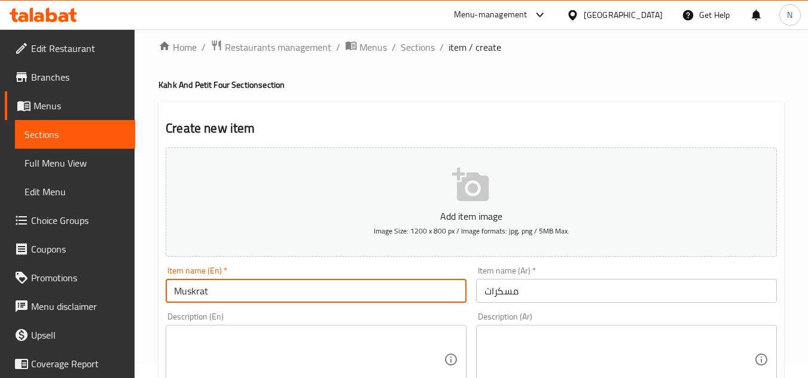
scroll to position [0, 0]
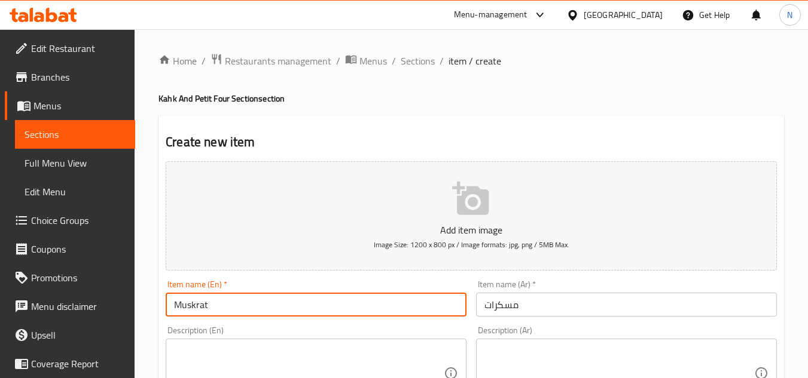
type input "Muskrat"
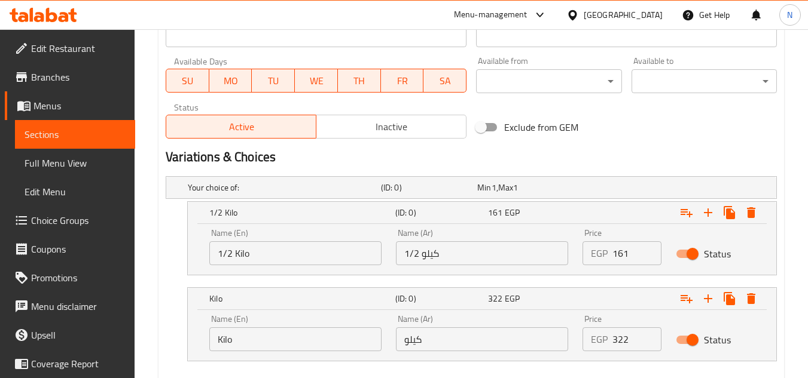
scroll to position [596, 0]
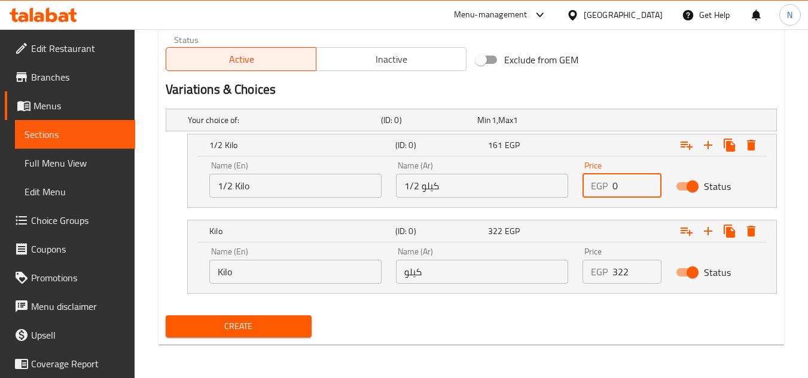
drag, startPoint x: 625, startPoint y: 189, endPoint x: 613, endPoint y: 196, distance: 13.4
click at [613, 196] on input "0" at bounding box center [636, 186] width 49 height 24
paste input "172.5"
type input "172.5"
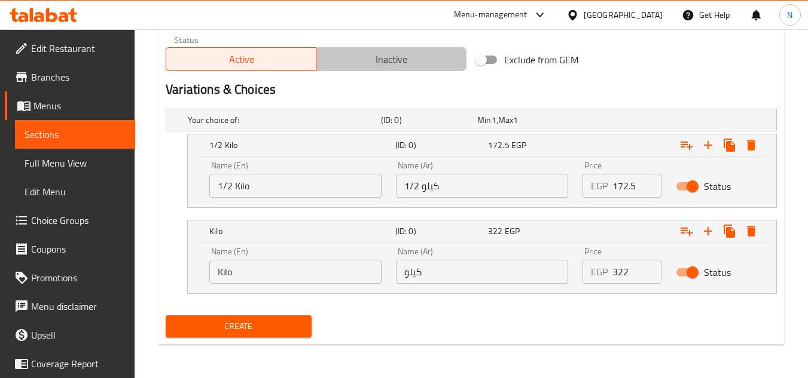
drag, startPoint x: 389, startPoint y: 63, endPoint x: 618, endPoint y: 280, distance: 315.0
click at [388, 63] on span "Inactive" at bounding box center [391, 59] width 140 height 17
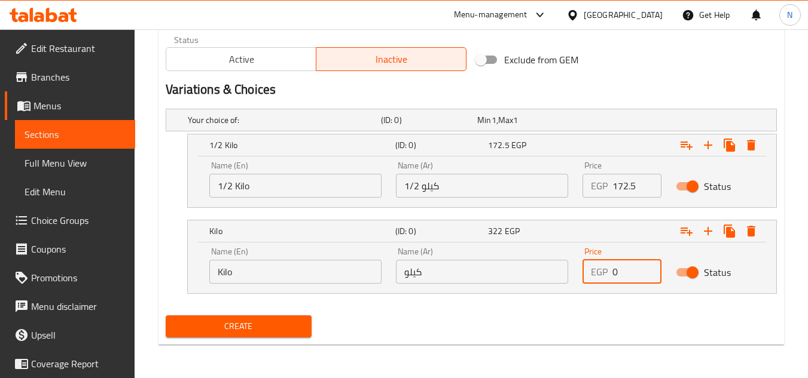
drag, startPoint x: 623, startPoint y: 272, endPoint x: 595, endPoint y: 288, distance: 32.1
click at [595, 288] on div "Price EGP 0 Price" at bounding box center [621, 265] width 93 height 51
paste input "345"
type input "345"
click at [283, 324] on span "Create" at bounding box center [238, 326] width 126 height 15
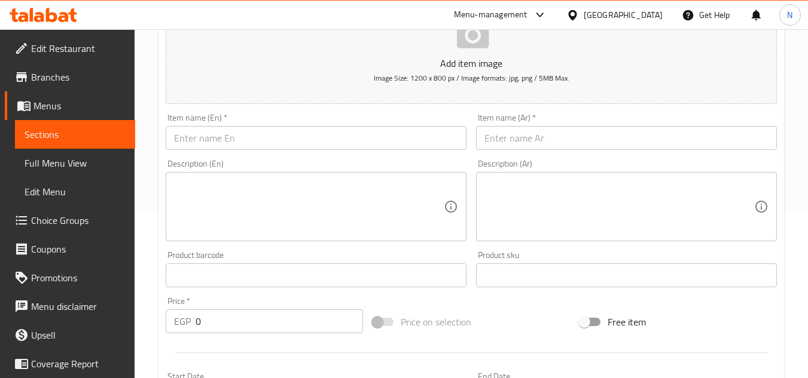
scroll to position [118, 0]
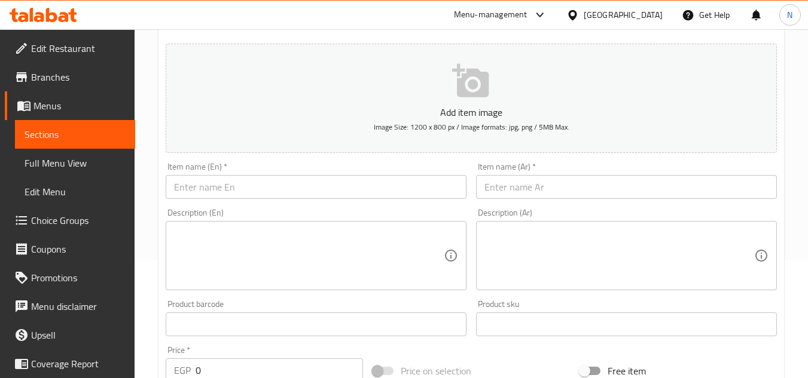
click at [505, 191] on input "text" at bounding box center [626, 187] width 301 height 24
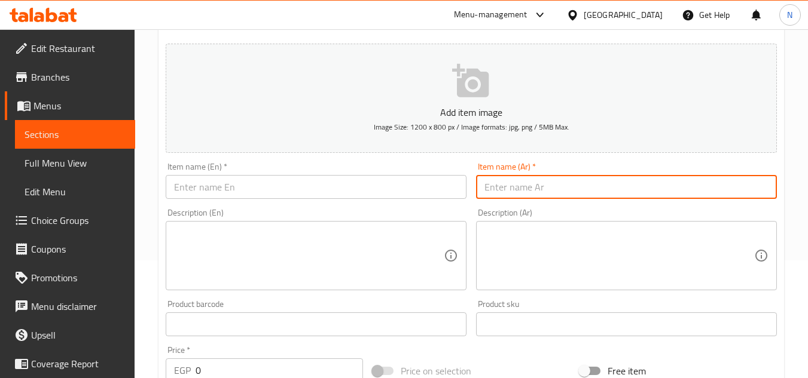
paste input "بيتي فور مشكل"
type input "بيتي فور مشكل"
click at [506, 193] on input "بيتي فور مشكل" at bounding box center [626, 187] width 301 height 24
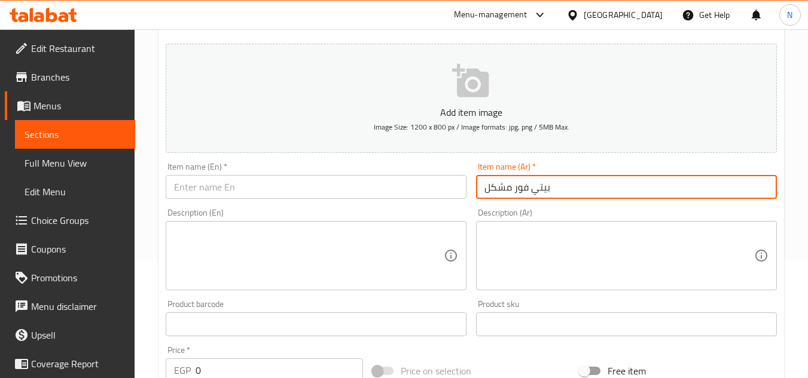
click at [382, 184] on input "text" at bounding box center [316, 187] width 301 height 24
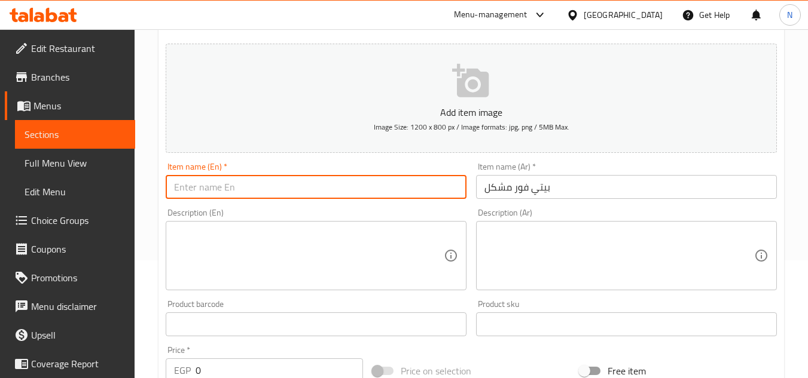
paste input "Assorted Petit Fours"
type input "Assorted Petit Fours"
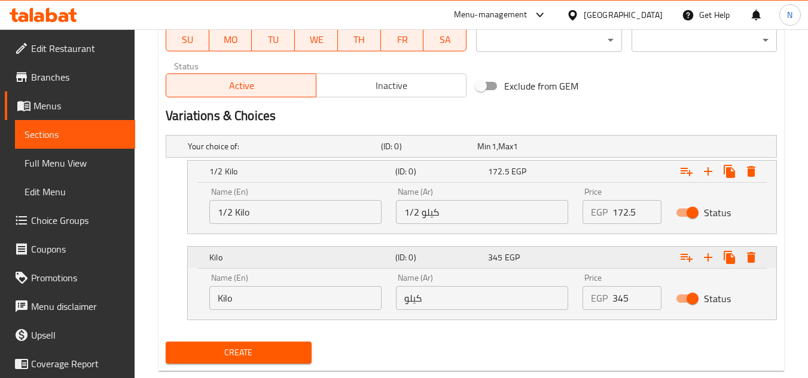
scroll to position [596, 0]
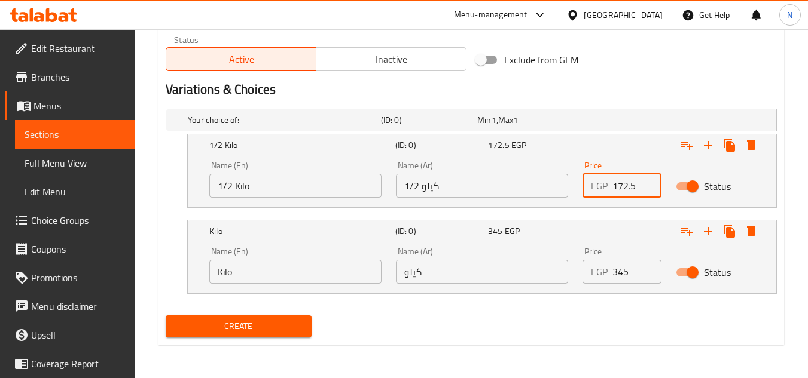
drag, startPoint x: 628, startPoint y: 182, endPoint x: 609, endPoint y: 189, distance: 20.4
click at [609, 189] on div "EGP 172.5 Price" at bounding box center [621, 186] width 79 height 24
paste input "161"
type input "161"
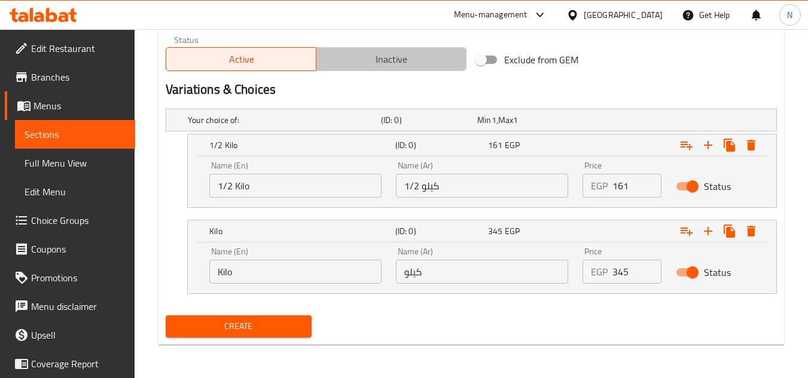
click at [367, 62] on span "Inactive" at bounding box center [391, 59] width 140 height 17
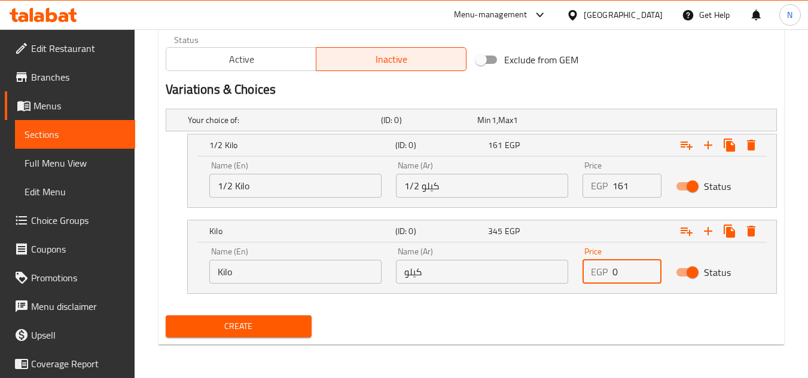
drag, startPoint x: 624, startPoint y: 268, endPoint x: 537, endPoint y: 293, distance: 90.7
click at [537, 293] on div "Name (En) Kilo Name (En) Name (Ar) كيلو Name (Ar) Price EGP 0 Price Status" at bounding box center [482, 268] width 588 height 51
paste input "322"
type input "322"
click at [295, 326] on span "Create" at bounding box center [238, 326] width 126 height 15
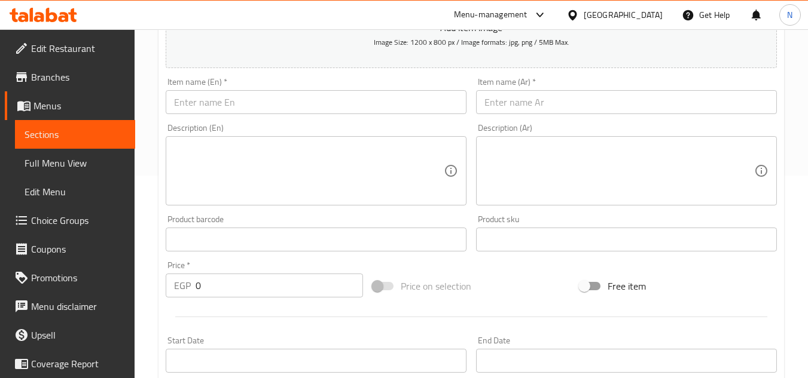
scroll to position [118, 0]
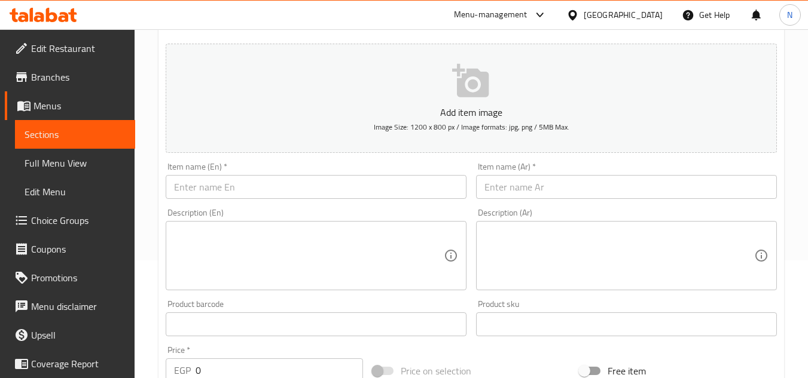
click at [533, 192] on input "text" at bounding box center [626, 187] width 301 height 24
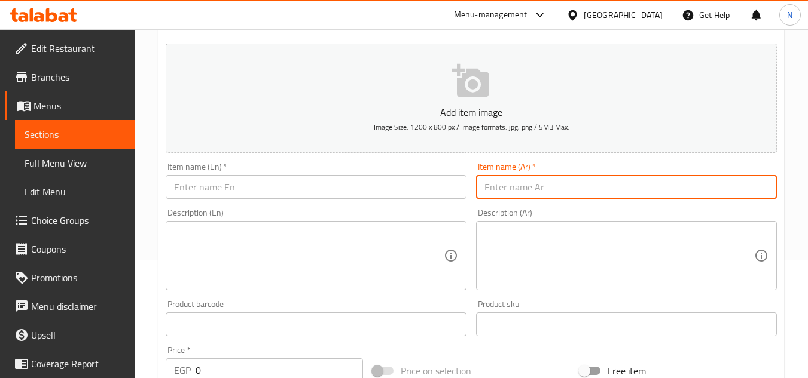
paste input "سابلنة لوكس"
type input "سابلنة لوكس"
click at [368, 192] on input "text" at bounding box center [316, 187] width 301 height 24
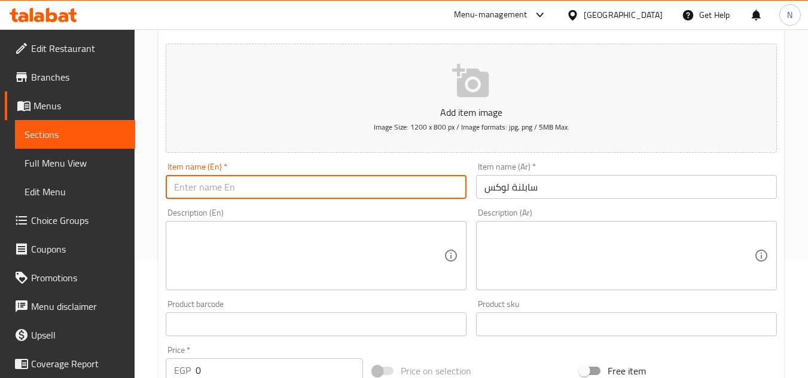
paste input "Sablina Lux"
click at [192, 187] on input "Sablina Lux" at bounding box center [316, 187] width 301 height 24
paste input "e"
type input "Sable Lux"
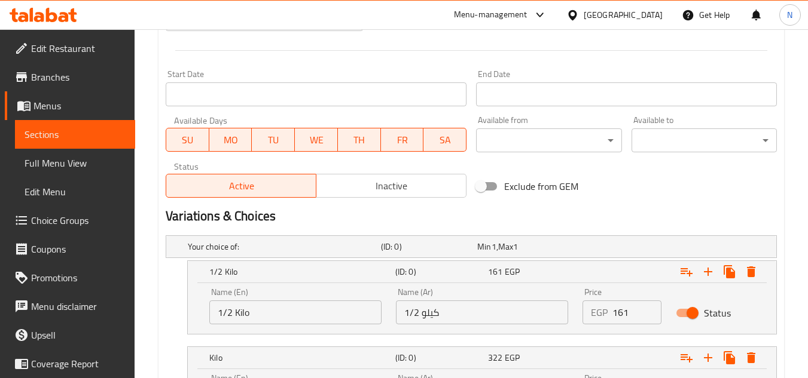
scroll to position [476, 0]
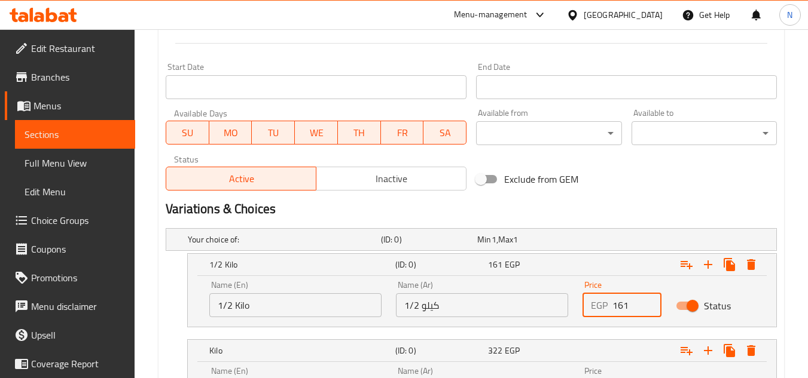
drag, startPoint x: 620, startPoint y: 308, endPoint x: 586, endPoint y: 315, distance: 34.8
click at [586, 315] on div "EGP 161 Price" at bounding box center [621, 306] width 79 height 24
paste input "23"
type input "230"
click at [379, 174] on span "Inactive" at bounding box center [391, 178] width 140 height 17
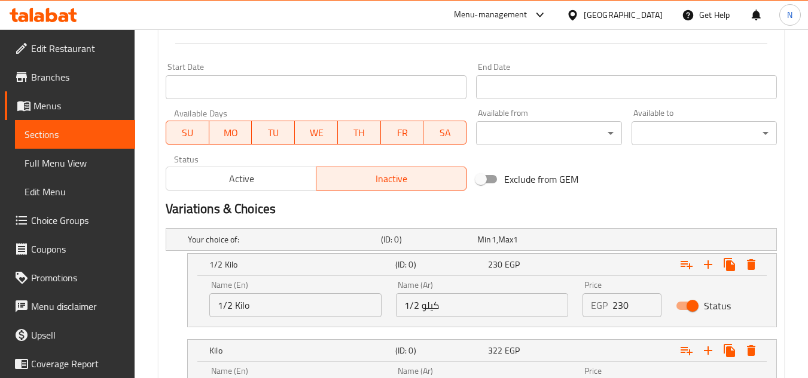
scroll to position [596, 0]
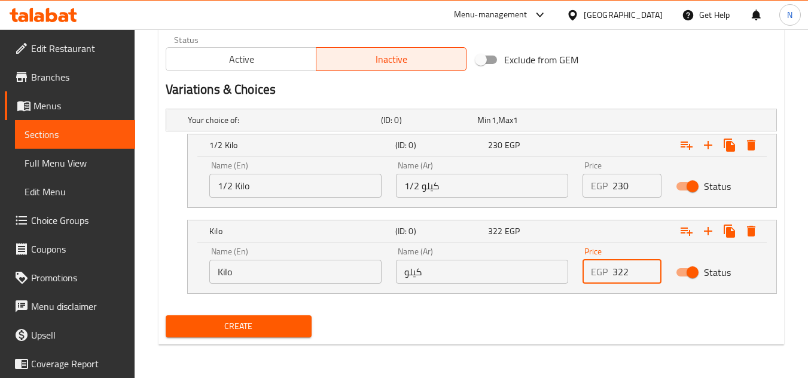
drag, startPoint x: 631, startPoint y: 270, endPoint x: 592, endPoint y: 287, distance: 42.3
click at [592, 287] on div "Price EGP 322 Price" at bounding box center [621, 265] width 93 height 51
paste input "46"
type input "460"
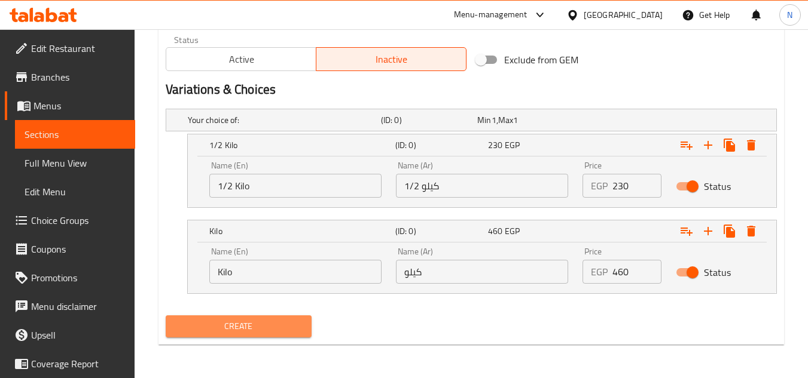
click at [268, 328] on span "Create" at bounding box center [238, 326] width 126 height 15
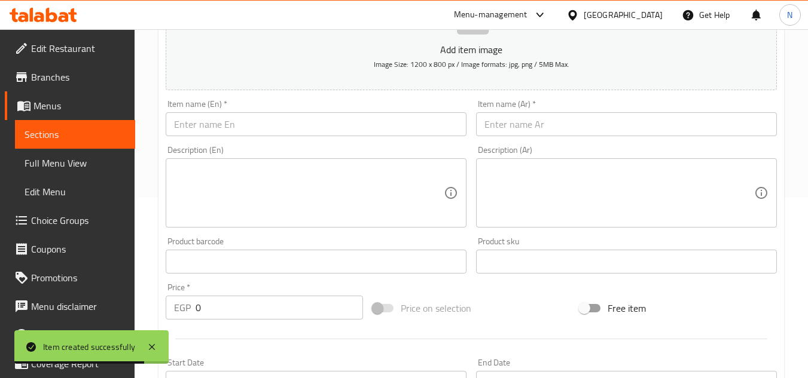
scroll to position [178, 0]
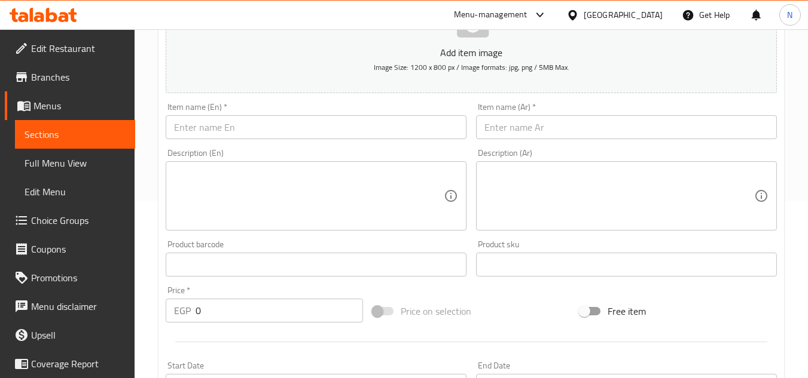
click at [55, 141] on span "Sections" at bounding box center [75, 134] width 101 height 14
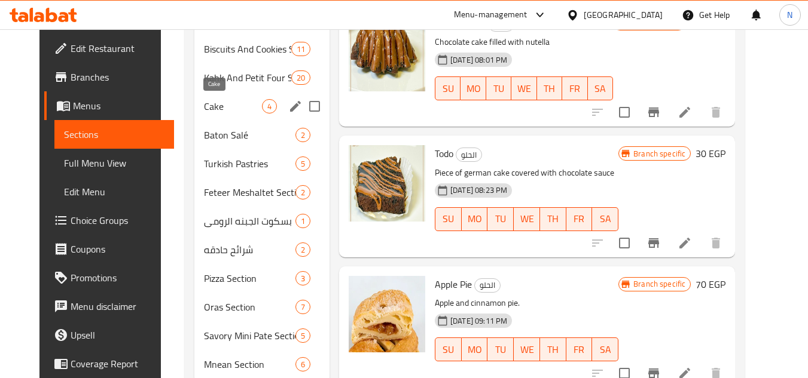
scroll to position [456, 0]
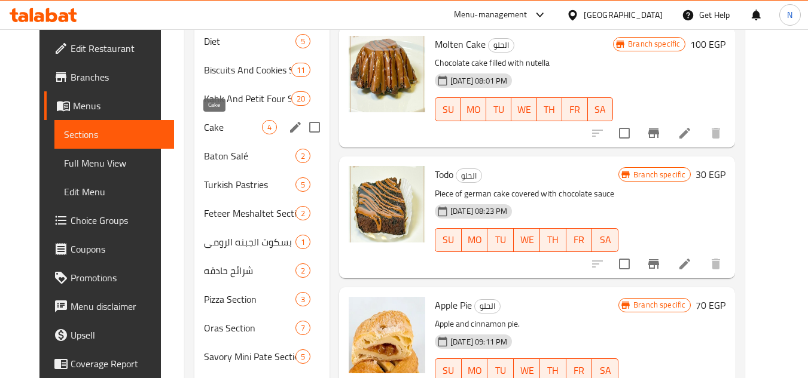
click at [233, 126] on span "Cake" at bounding box center [233, 127] width 58 height 14
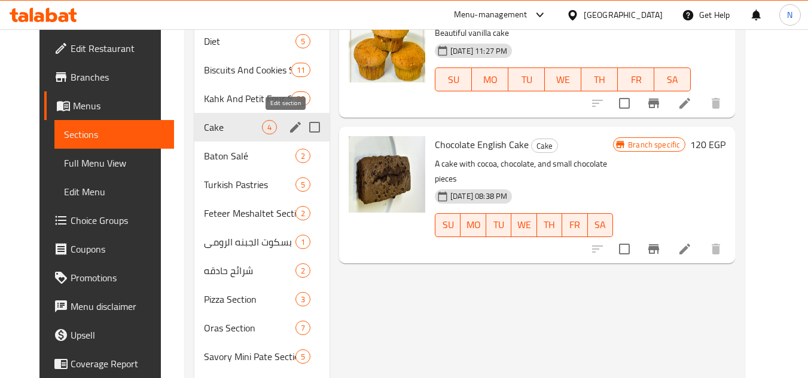
click at [291, 128] on icon "edit" at bounding box center [295, 127] width 14 height 14
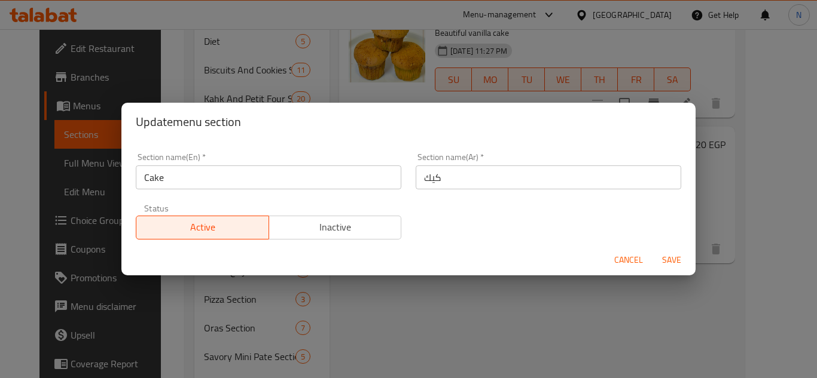
click at [419, 178] on input "كيك" at bounding box center [547, 178] width 265 height 24
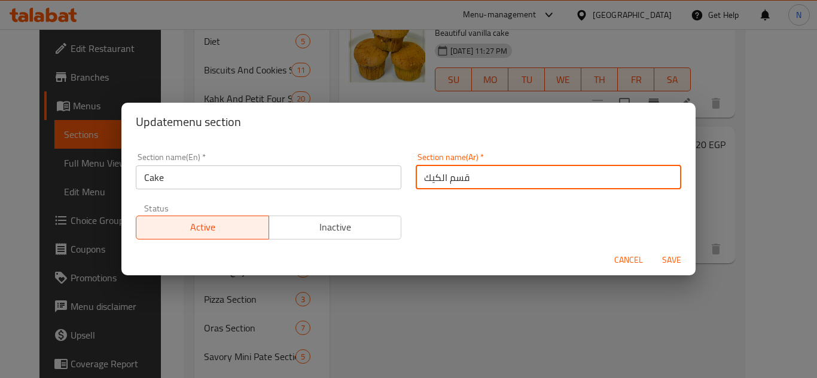
type input "قسم الكيك"
click at [205, 183] on input "Cake" at bounding box center [268, 178] width 265 height 24
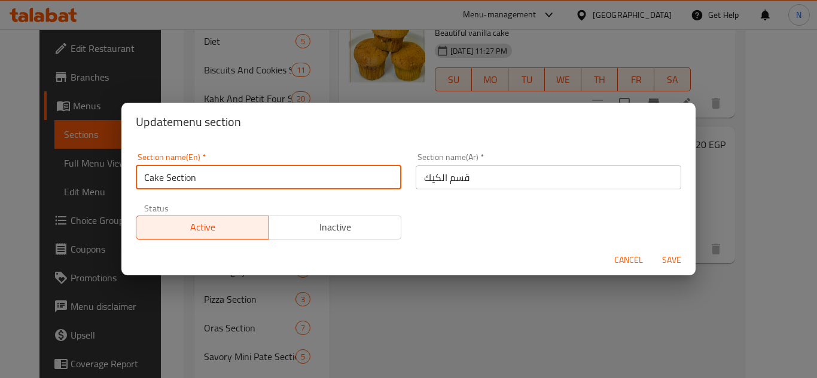
type input "Cake Section"
click at [675, 267] on span "Save" at bounding box center [671, 260] width 29 height 15
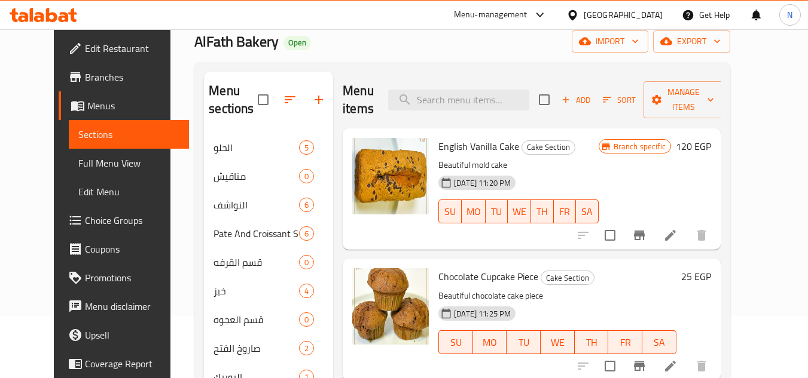
scroll to position [60, 0]
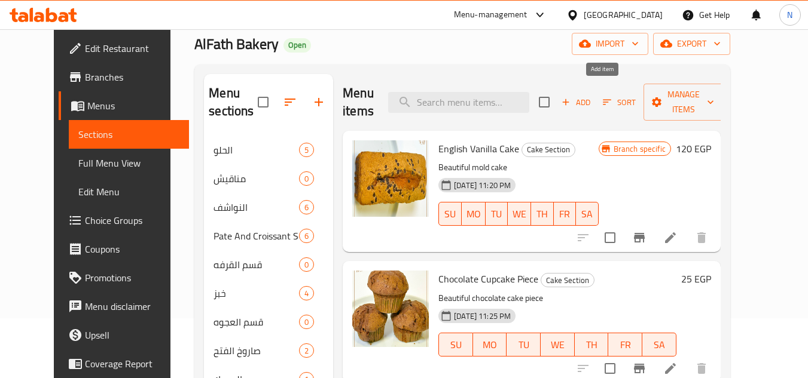
click at [592, 97] on span "Add" at bounding box center [576, 103] width 32 height 14
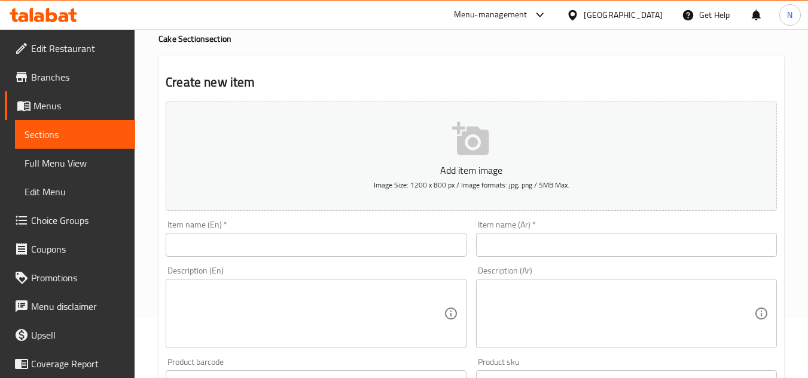
click at [576, 245] on input "text" at bounding box center [626, 245] width 301 height 24
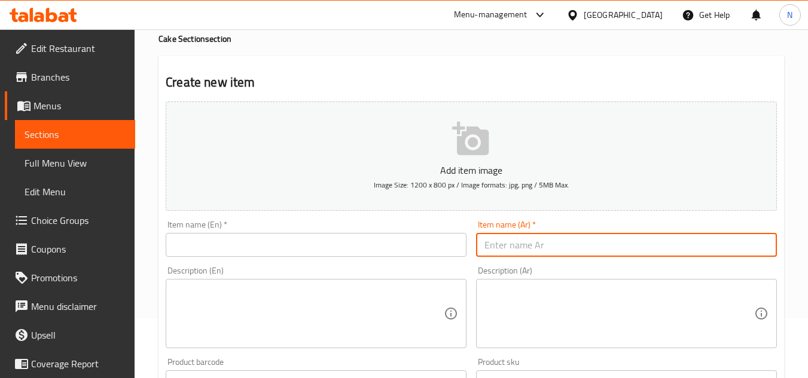
paste input "كيك برتقال"
type input "كيك برتقال"
click at [384, 243] on input "text" at bounding box center [316, 245] width 301 height 24
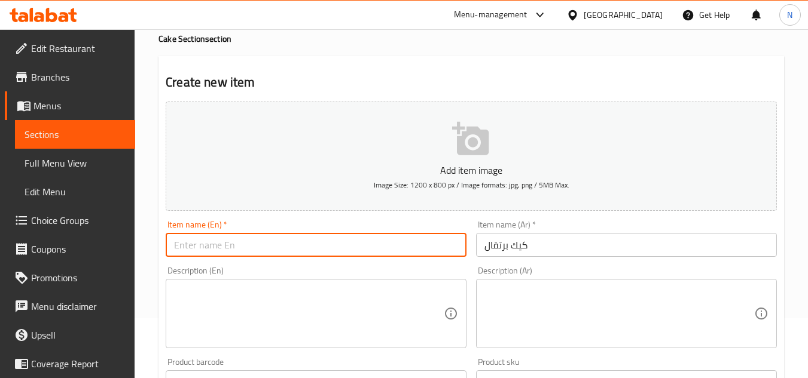
paste input "Orange Cake"
type input "Orange Cake"
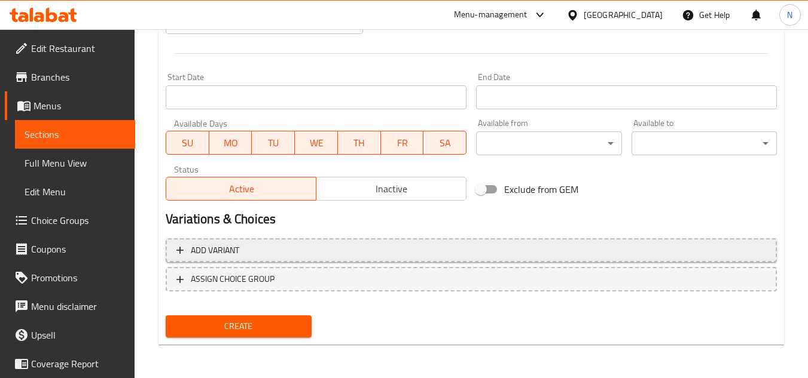
click at [504, 241] on button "Add variant" at bounding box center [471, 251] width 611 height 25
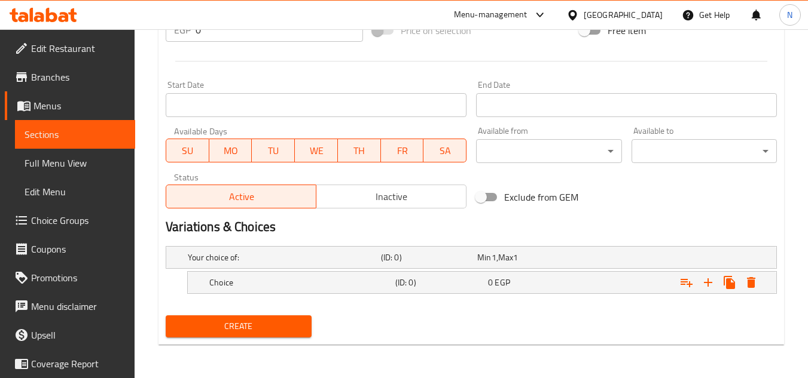
scroll to position [459, 0]
click at [707, 282] on icon "Expand" at bounding box center [708, 283] width 8 height 8
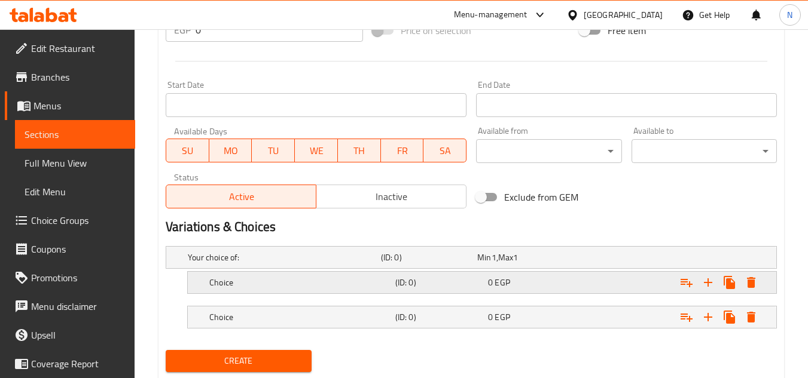
click at [514, 280] on div "0 EGP" at bounding box center [532, 283] width 88 height 12
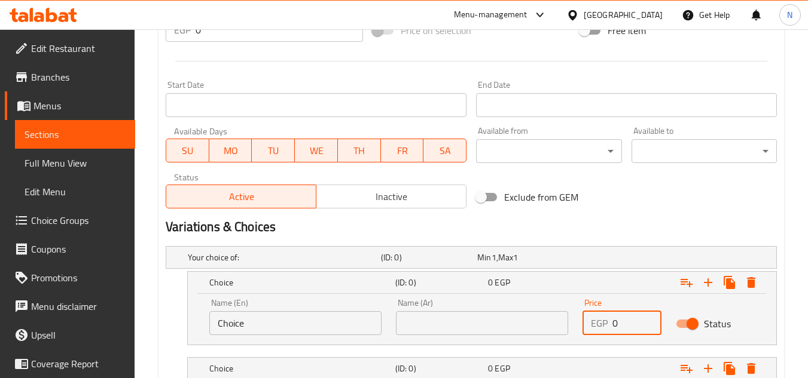
drag, startPoint x: 608, startPoint y: 317, endPoint x: 618, endPoint y: 320, distance: 10.0
click at [618, 320] on div "EGP 0 Price" at bounding box center [621, 323] width 79 height 24
paste input "10"
type input "100"
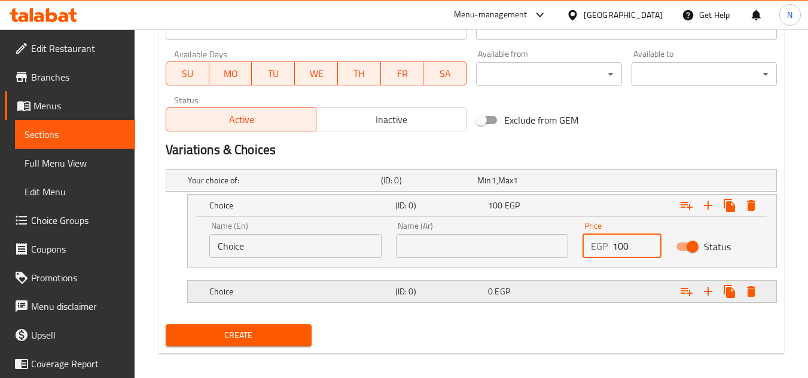
scroll to position [545, 0]
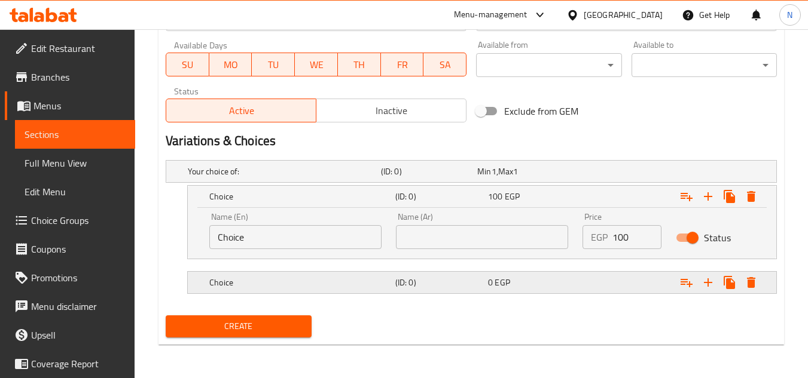
click at [616, 275] on div "Expand" at bounding box center [671, 283] width 186 height 26
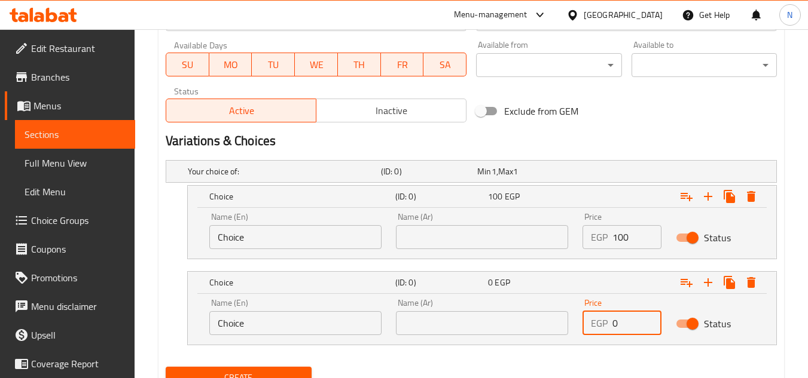
drag, startPoint x: 624, startPoint y: 323, endPoint x: 591, endPoint y: 333, distance: 34.2
click at [591, 333] on div "EGP 0 Price" at bounding box center [621, 323] width 79 height 24
paste input "20"
type input "200"
click at [252, 240] on input "Choice" at bounding box center [295, 237] width 172 height 24
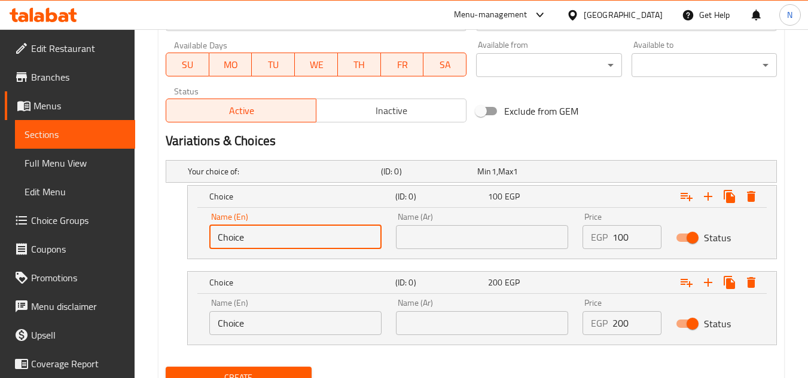
click at [252, 240] on input "Choice" at bounding box center [295, 237] width 172 height 24
type input "1/2 Kilo"
click at [470, 232] on input "text" at bounding box center [482, 237] width 172 height 24
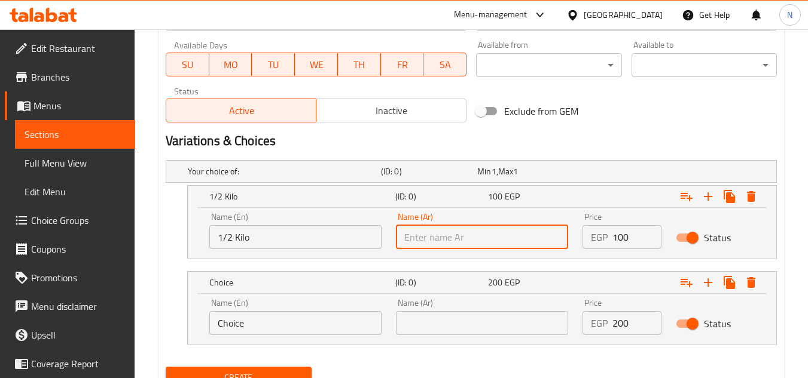
type input "1/2 كيلو"
click at [243, 239] on input "1/2 Kilo" at bounding box center [295, 237] width 172 height 24
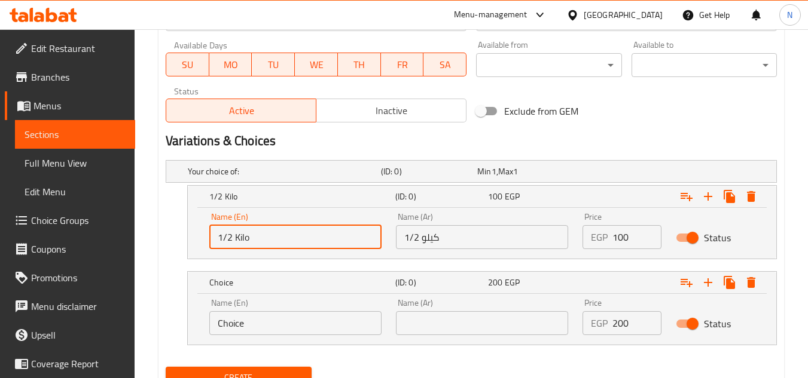
click at [243, 239] on input "1/2 Kilo" at bounding box center [295, 237] width 172 height 24
click at [264, 334] on input "Choice" at bounding box center [295, 323] width 172 height 24
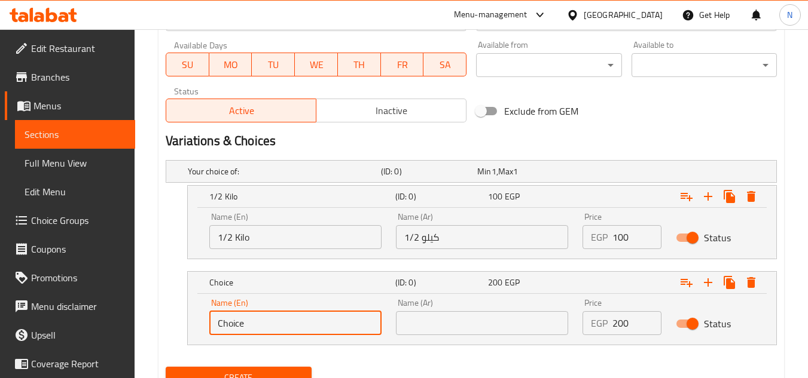
click at [264, 334] on input "Choice" at bounding box center [295, 323] width 172 height 24
paste input "Kilo"
type input "Kilo"
click at [435, 242] on input "1/2 كيلو" at bounding box center [482, 237] width 172 height 24
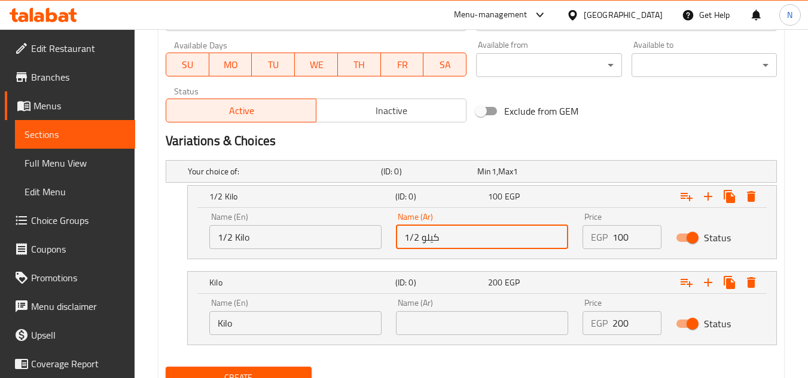
click at [435, 242] on input "1/2 كيلو" at bounding box center [482, 237] width 172 height 24
click at [431, 329] on input "text" at bounding box center [482, 323] width 172 height 24
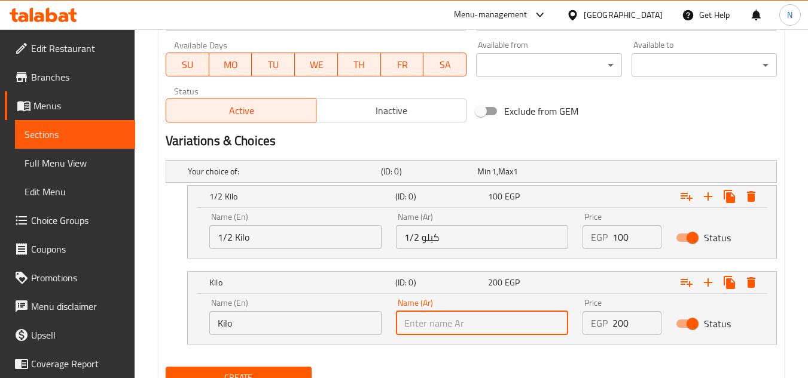
paste input "كيلو"
type input "كيلو"
click at [341, 113] on span "Inactive" at bounding box center [391, 110] width 140 height 17
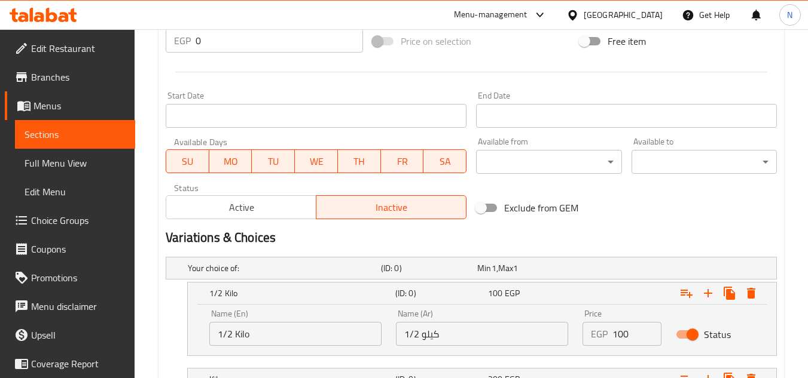
scroll to position [596, 0]
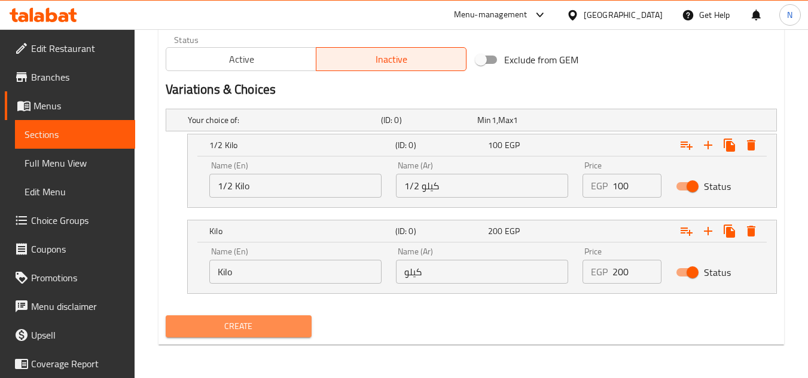
click at [263, 328] on span "Create" at bounding box center [238, 326] width 126 height 15
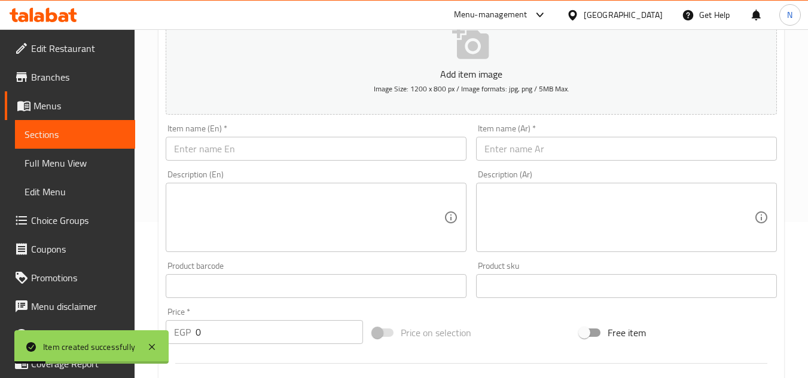
scroll to position [118, 0]
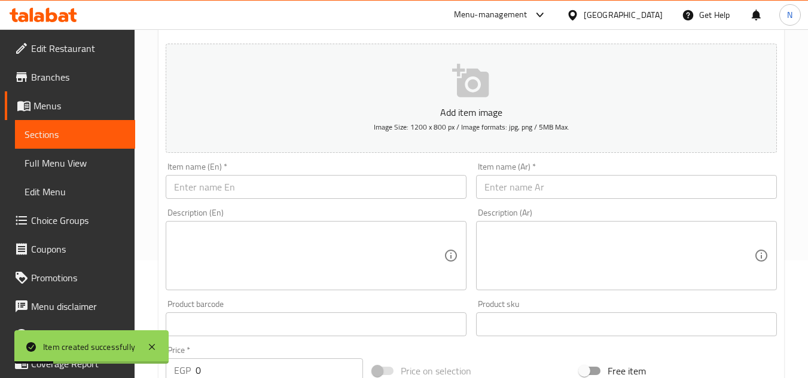
click at [530, 190] on input "text" at bounding box center [626, 187] width 301 height 24
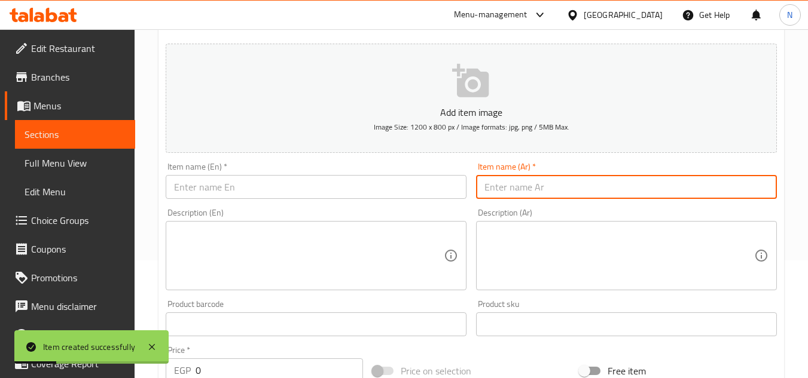
paste input "كيك شيكولاته"
click at [530, 190] on input "كيك شيكولاته" at bounding box center [626, 187] width 301 height 24
type input "كيك شيكولاته"
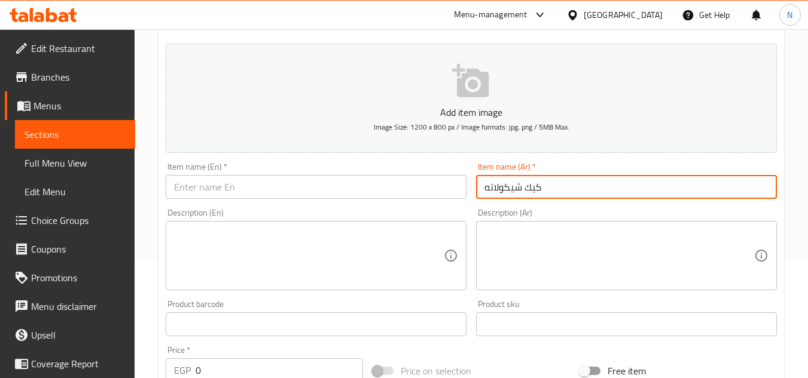
click at [522, 197] on input "كيك شيكولاته" at bounding box center [626, 187] width 301 height 24
click at [524, 187] on input "كيك شيكولاته" at bounding box center [626, 187] width 301 height 24
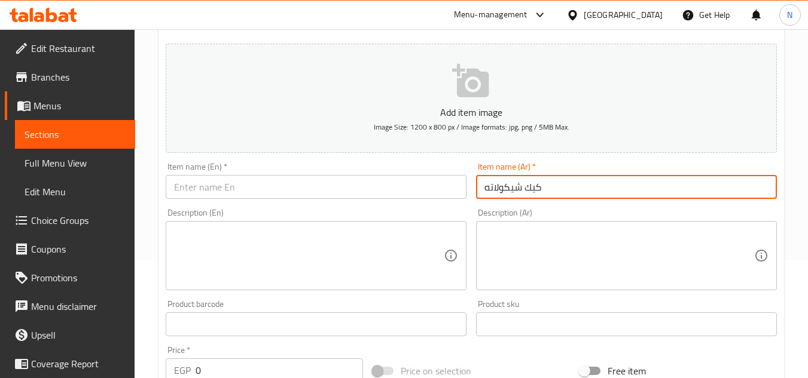
click at [524, 187] on input "كيك شيكولاته" at bounding box center [626, 187] width 301 height 24
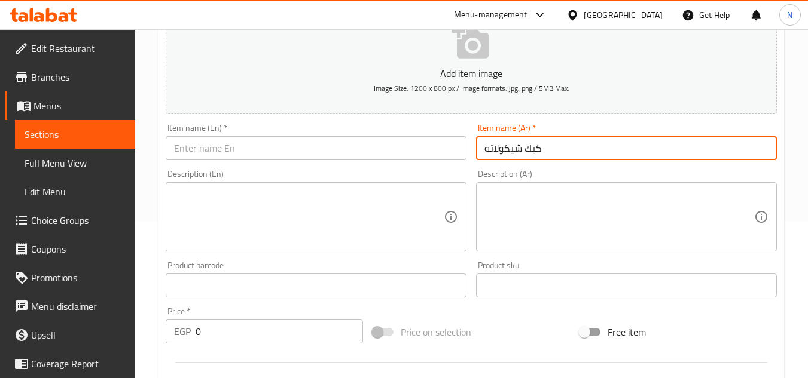
scroll to position [178, 0]
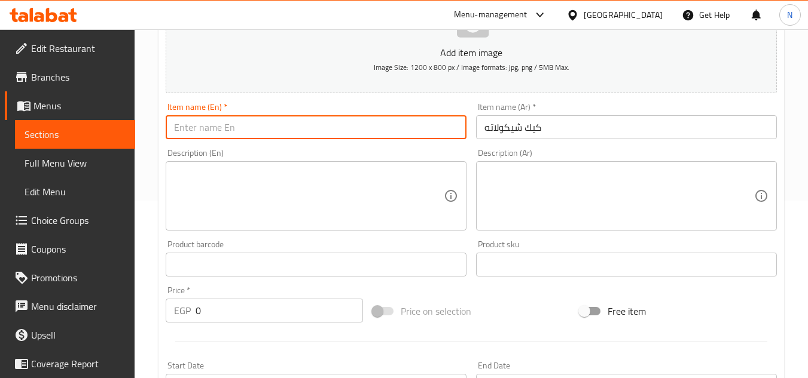
click at [357, 132] on input "text" at bounding box center [316, 127] width 301 height 24
paste input "Chocolate Cake"
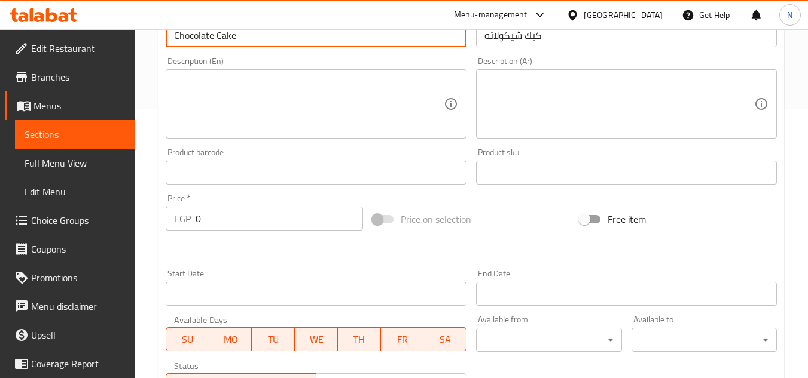
scroll to position [476, 0]
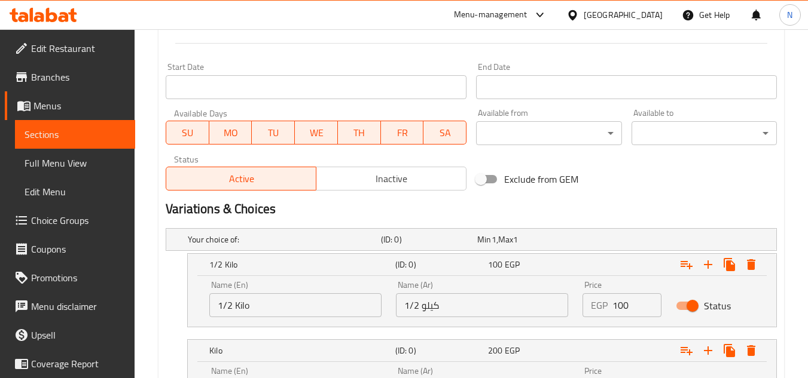
type input "Chocolate Cake"
click at [352, 182] on span "Inactive" at bounding box center [391, 178] width 140 height 17
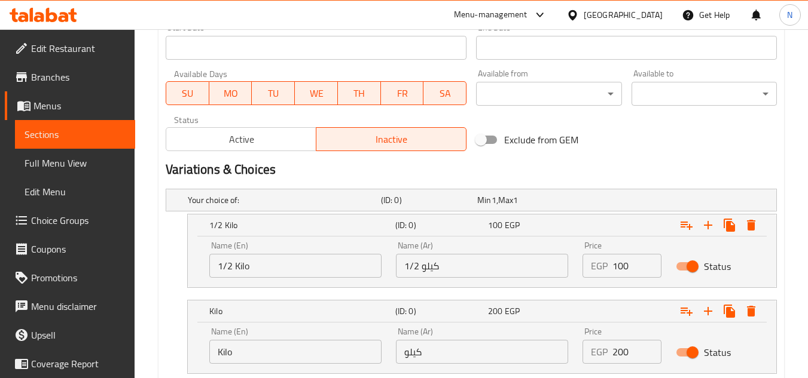
scroll to position [596, 0]
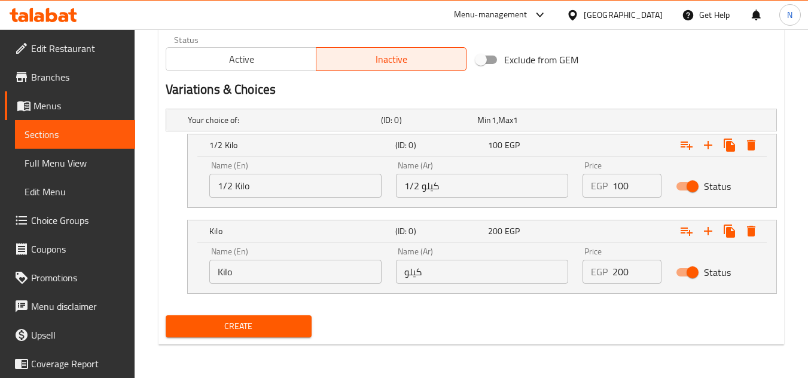
click at [293, 328] on span "Create" at bounding box center [238, 326] width 126 height 15
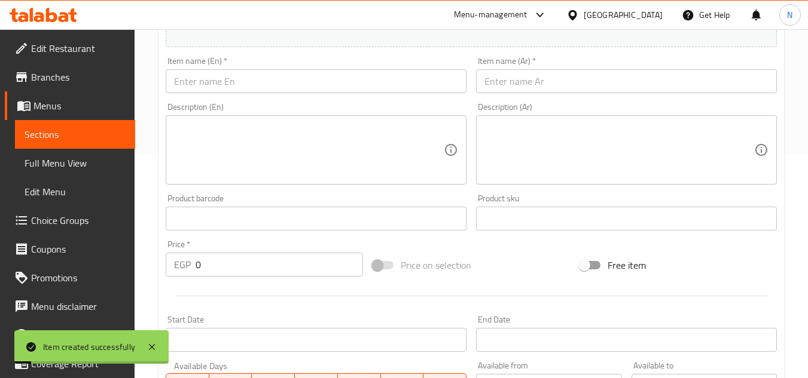
scroll to position [178, 0]
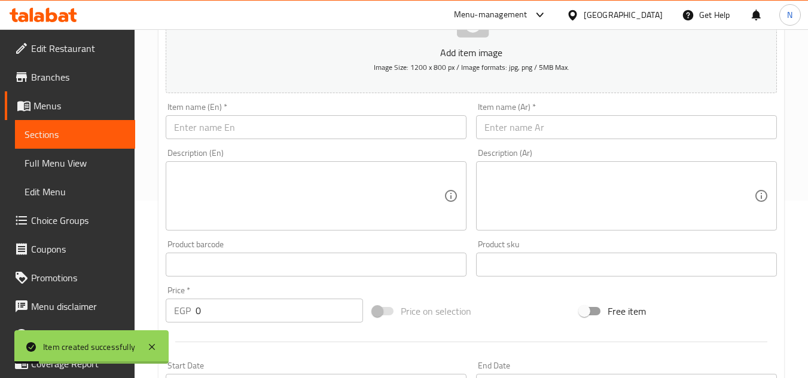
click at [538, 127] on input "text" at bounding box center [626, 127] width 301 height 24
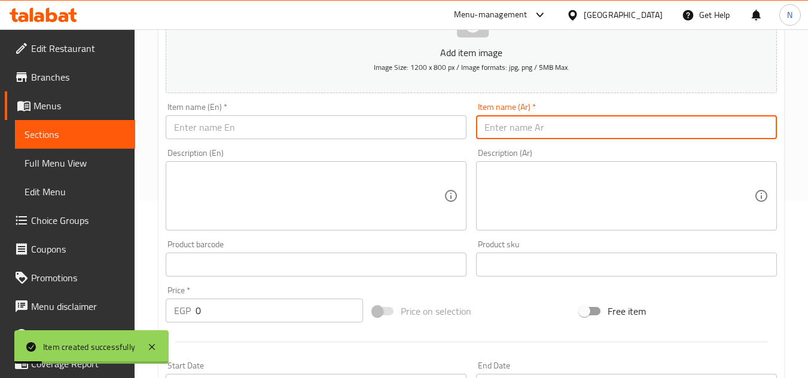
paste input "كيك فانيليا"
type input "كيك فانيليا"
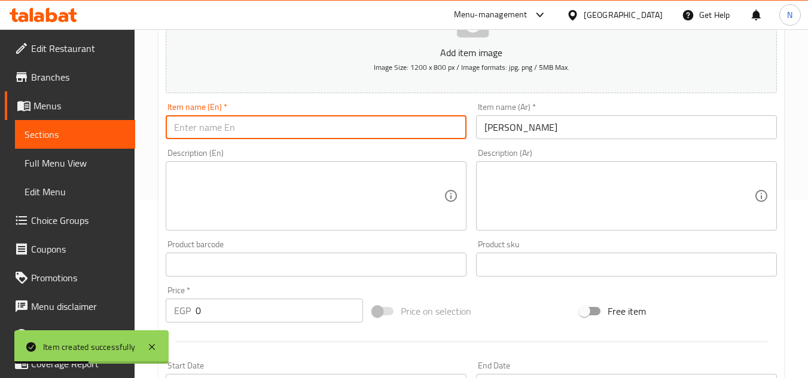
click at [359, 124] on input "text" at bounding box center [316, 127] width 301 height 24
paste input "Vanilla Cake"
type input "Vanilla Cake"
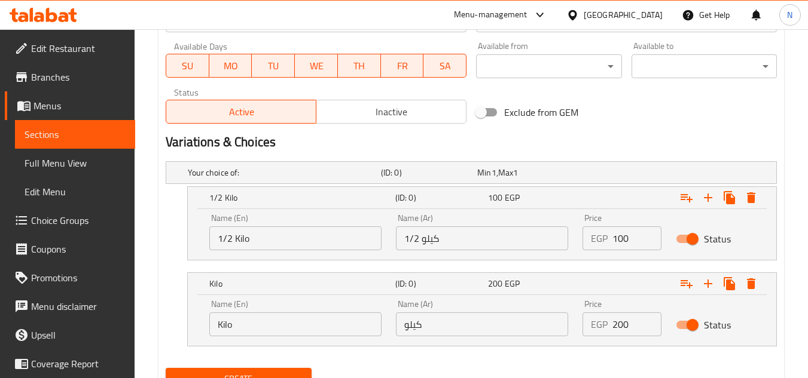
scroll to position [596, 0]
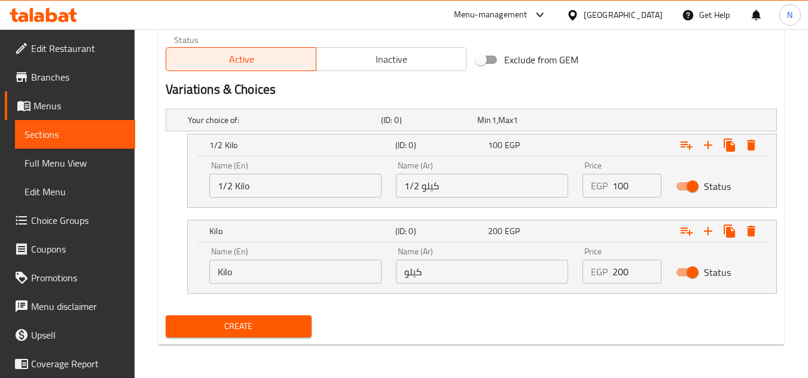
click at [374, 59] on span "Inactive" at bounding box center [391, 59] width 140 height 17
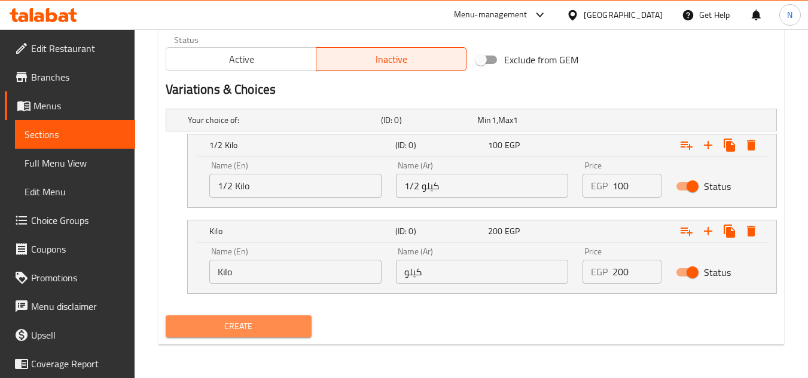
click at [269, 332] on span "Create" at bounding box center [238, 326] width 126 height 15
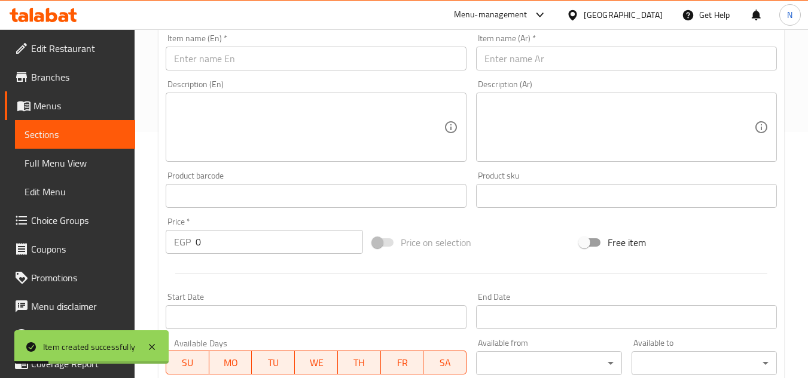
scroll to position [178, 0]
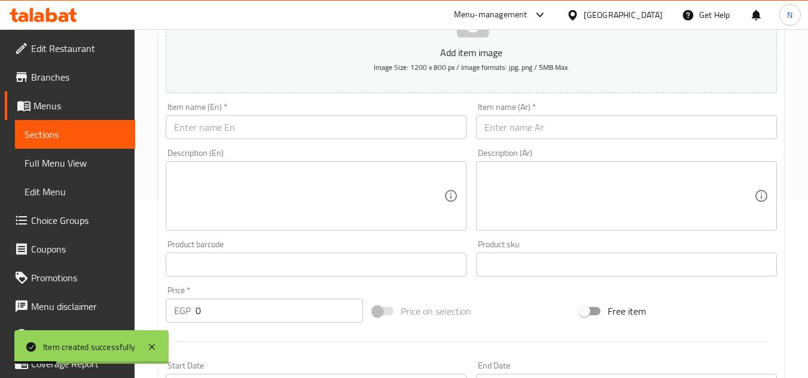
click at [522, 121] on input "text" at bounding box center [626, 127] width 301 height 24
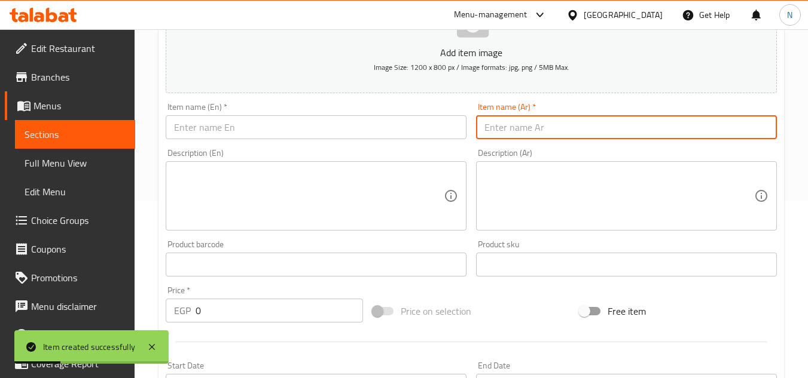
paste input "كيك دقيق ذرة (بسيسه)"
click at [515, 133] on input "كيك دقيق ذرة (بسيسه)" at bounding box center [626, 127] width 301 height 24
drag, startPoint x: 571, startPoint y: 128, endPoint x: 581, endPoint y: 132, distance: 10.4
click at [581, 132] on input "كيك دقيق ذرة بسيسه)" at bounding box center [626, 127] width 301 height 24
click at [560, 132] on input "كيك دقيق ذرة بسيسه" at bounding box center [626, 127] width 301 height 24
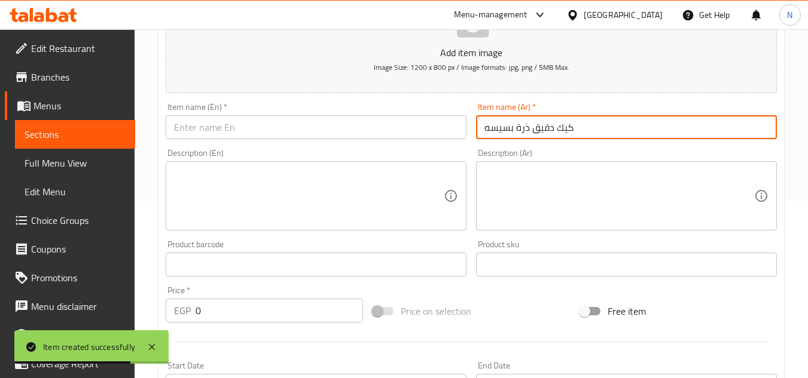
click at [560, 132] on input "كيك دقيق ذرة بسيسه" at bounding box center [626, 127] width 301 height 24
type input "كيك دقيق ذرة بسيسه"
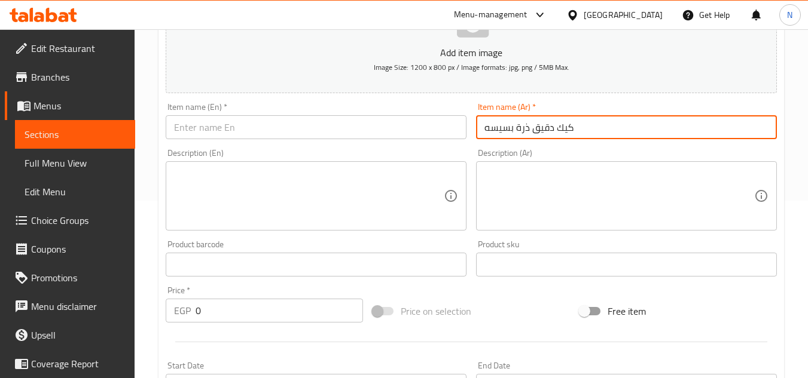
click at [315, 130] on input "text" at bounding box center [316, 127] width 301 height 24
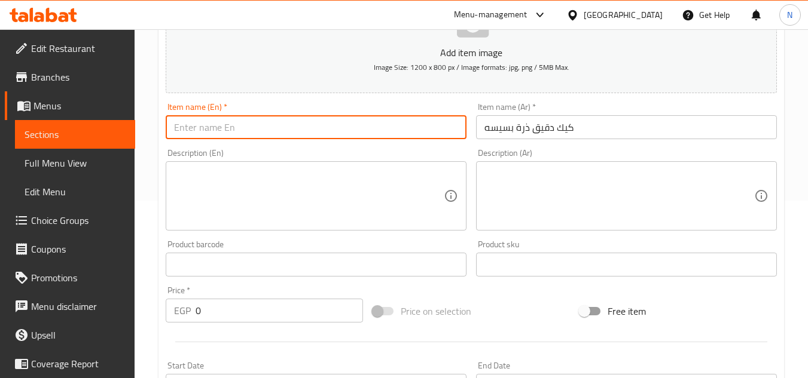
paste input "Corn Flour Cake With Basisa"
type input "Corn Flour Cake With Basisa"
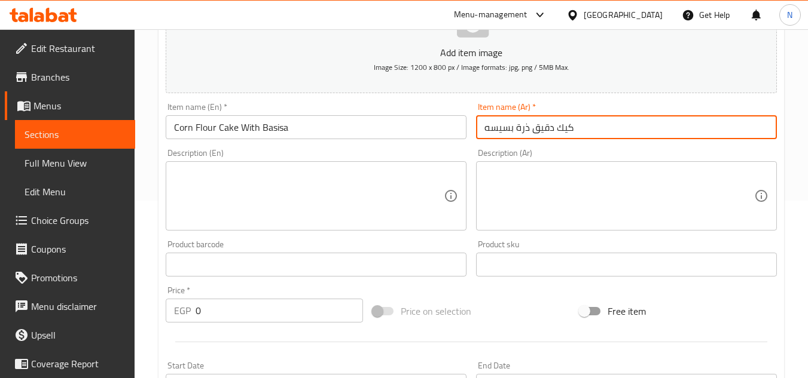
click at [505, 132] on input "كيك دقيق ذرة بسيسه" at bounding box center [626, 127] width 301 height 24
click at [273, 129] on input "Corn Flour Cake With Basisa" at bounding box center [316, 127] width 301 height 24
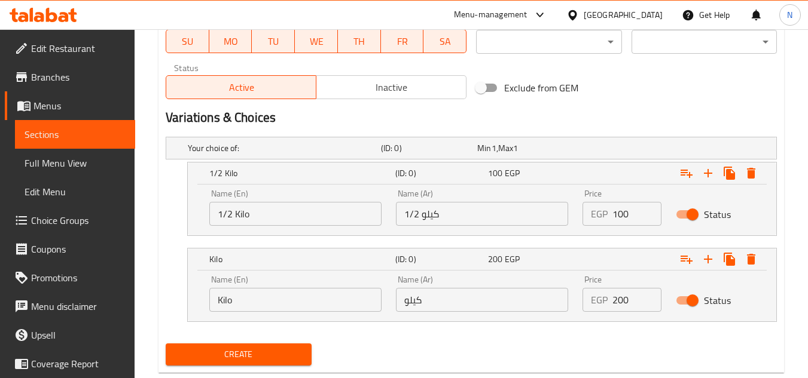
scroll to position [596, 0]
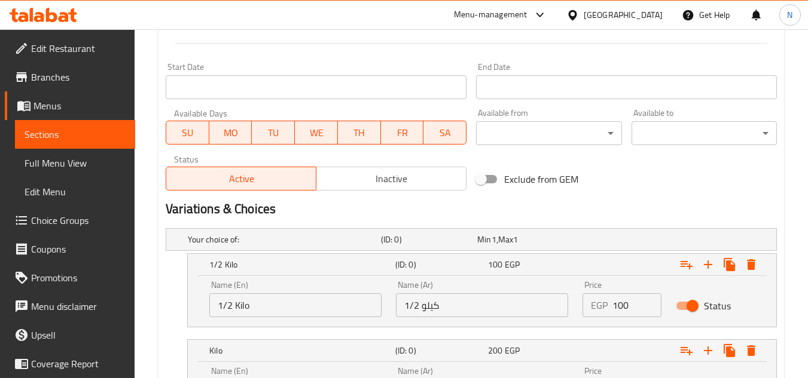
click at [406, 173] on span "Inactive" at bounding box center [391, 178] width 140 height 17
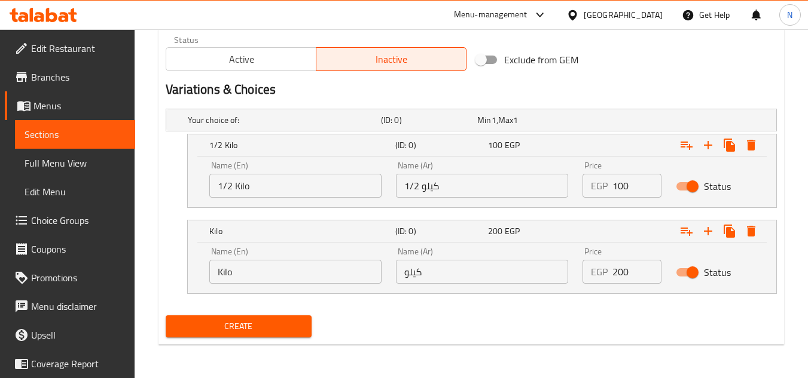
click at [295, 326] on span "Create" at bounding box center [238, 326] width 126 height 15
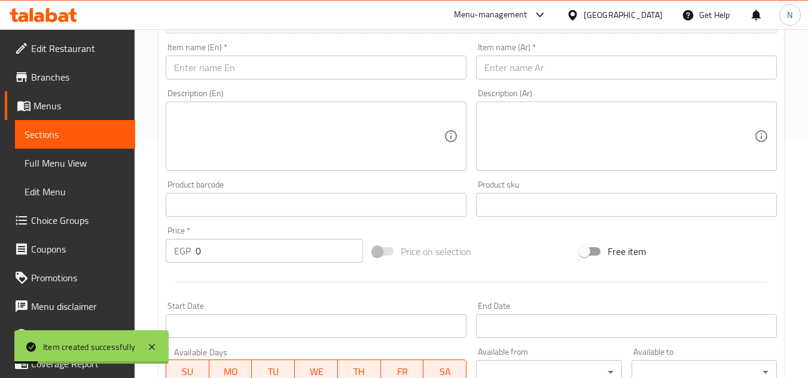
scroll to position [237, 0]
click at [544, 67] on input "text" at bounding box center [626, 68] width 301 height 24
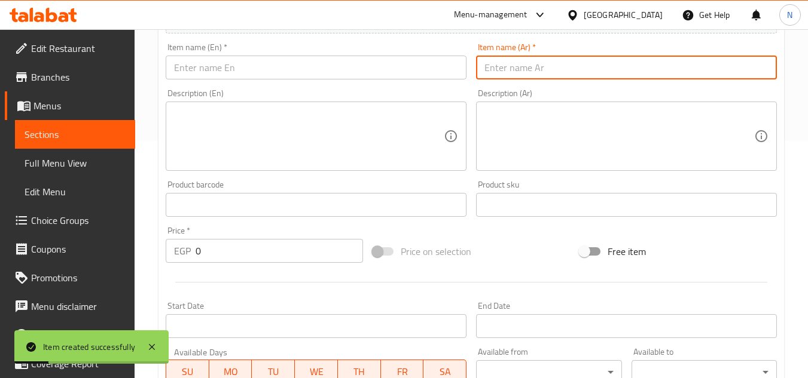
paste input "أنجلش كيك فانيليا"
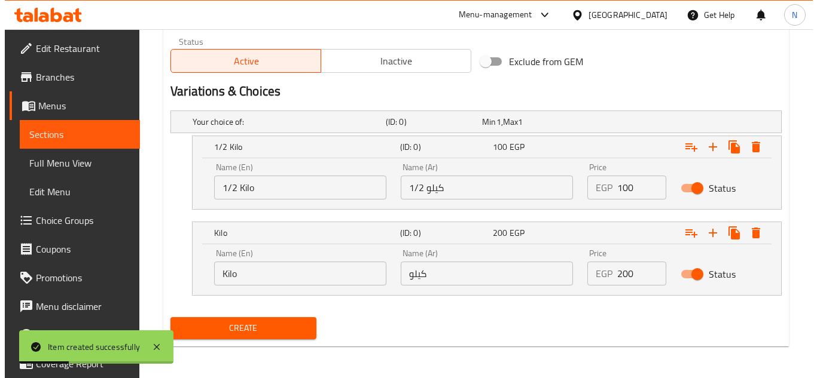
scroll to position [596, 0]
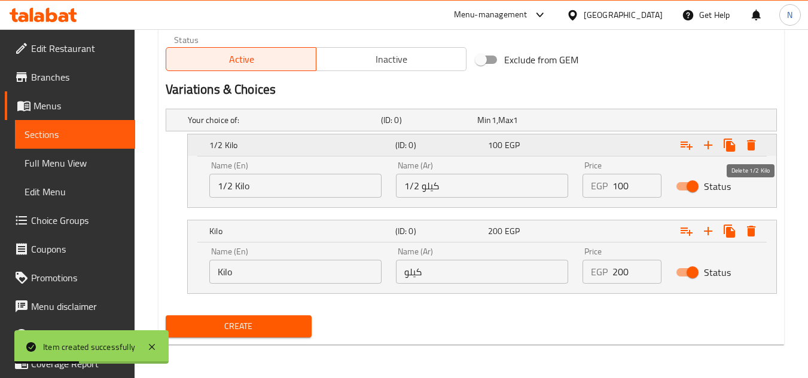
type input "أنجلش كيك فانيليا"
click at [752, 146] on icon "Expand" at bounding box center [751, 145] width 8 height 11
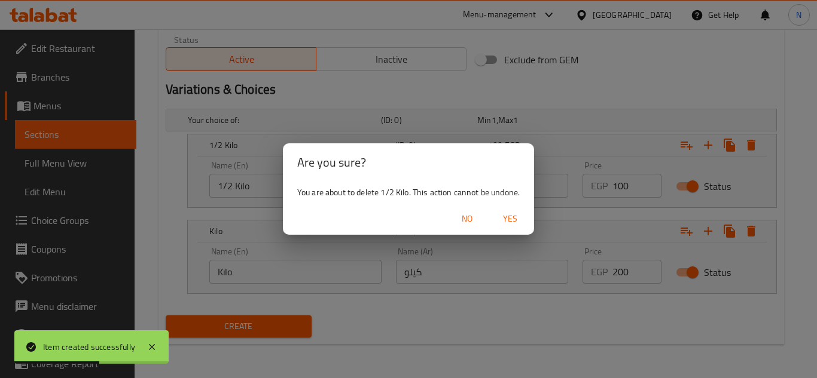
click at [518, 220] on span "Yes" at bounding box center [510, 219] width 29 height 15
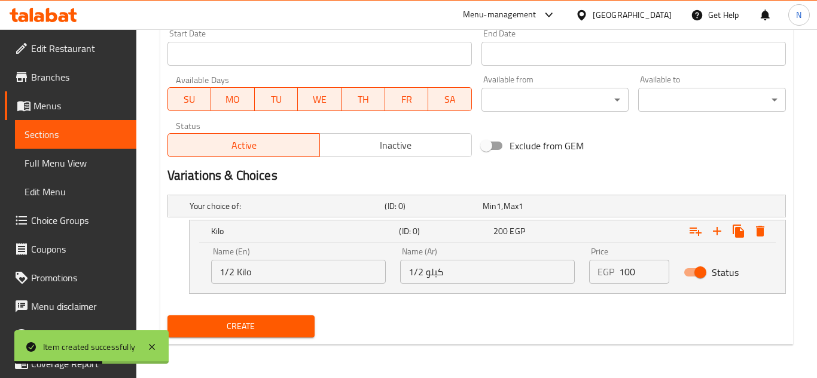
scroll to position [510, 0]
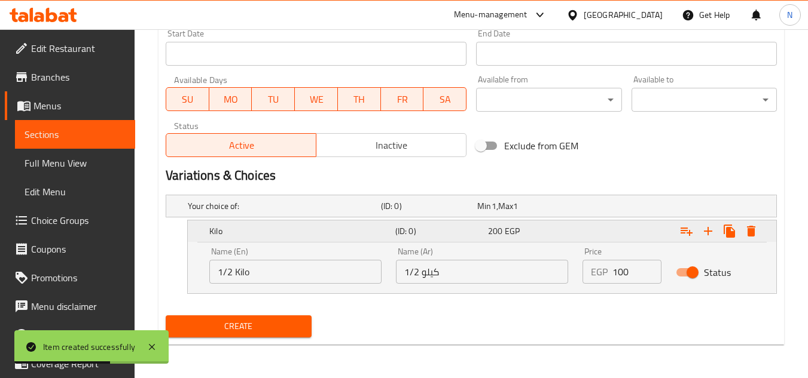
click at [745, 228] on icon "Expand" at bounding box center [751, 231] width 14 height 14
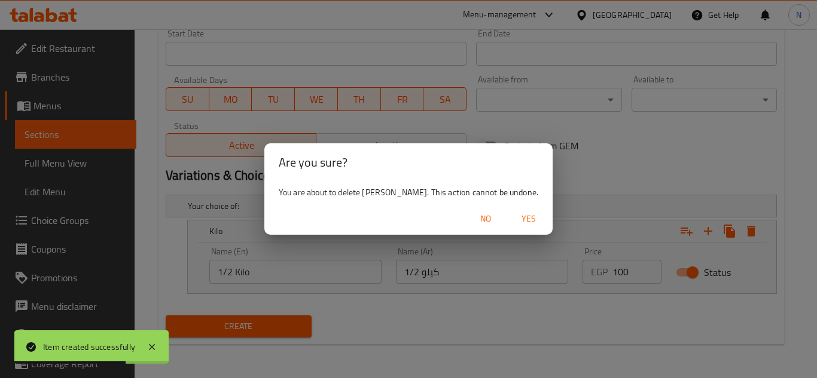
click at [514, 222] on span "Yes" at bounding box center [528, 219] width 29 height 15
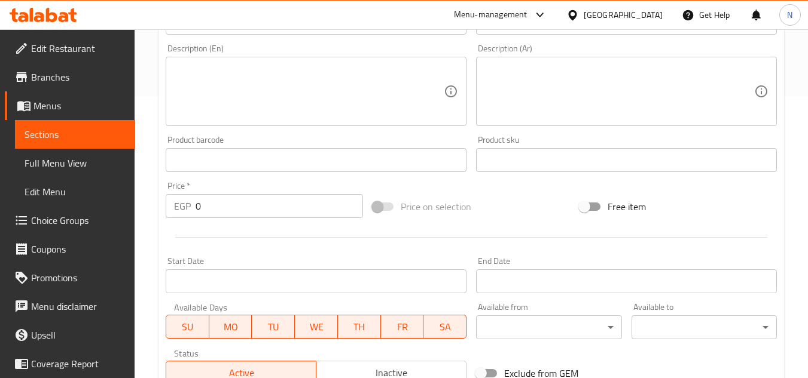
scroll to position [347, 0]
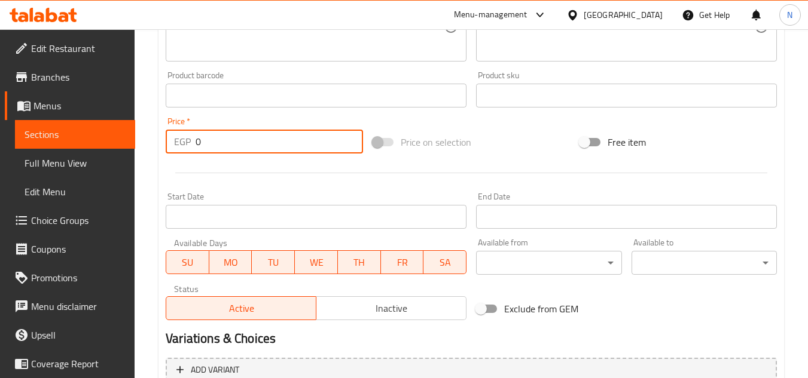
drag, startPoint x: 210, startPoint y: 151, endPoint x: 182, endPoint y: 152, distance: 28.1
click at [182, 152] on div "EGP 0 Price *" at bounding box center [264, 142] width 197 height 24
paste input "10"
type input "100"
click at [381, 306] on span "Inactive" at bounding box center [391, 308] width 140 height 17
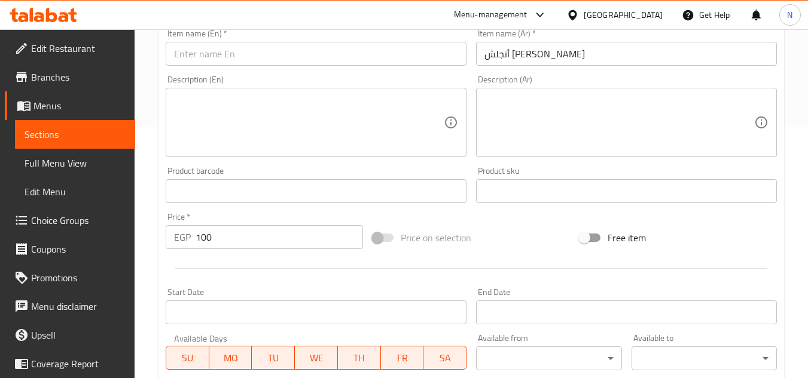
scroll to position [48, 0]
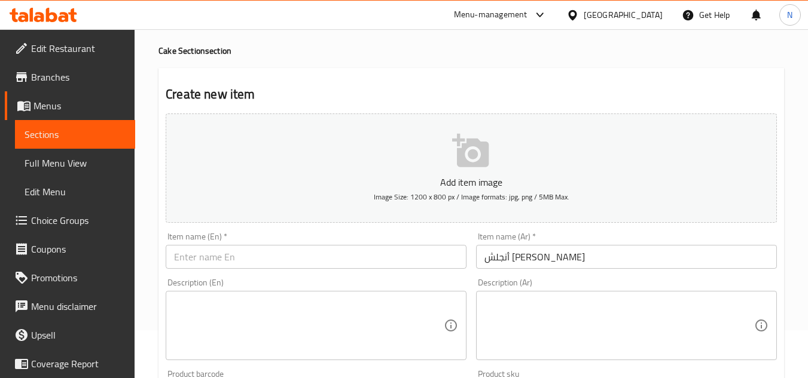
click at [504, 258] on input "أنجلش كيك فانيليا" at bounding box center [626, 257] width 301 height 24
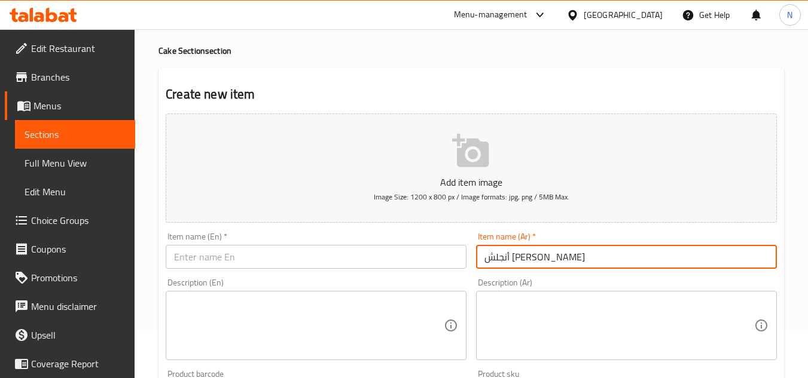
click at [504, 258] on input "أنجلش كيك فانيليا" at bounding box center [626, 257] width 301 height 24
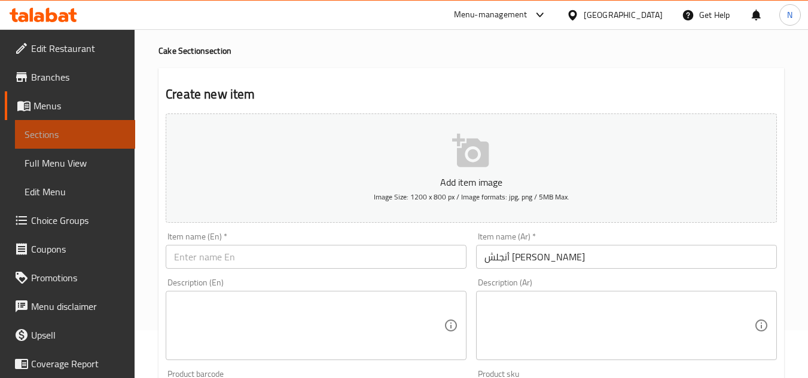
click at [87, 133] on span "Sections" at bounding box center [75, 134] width 101 height 14
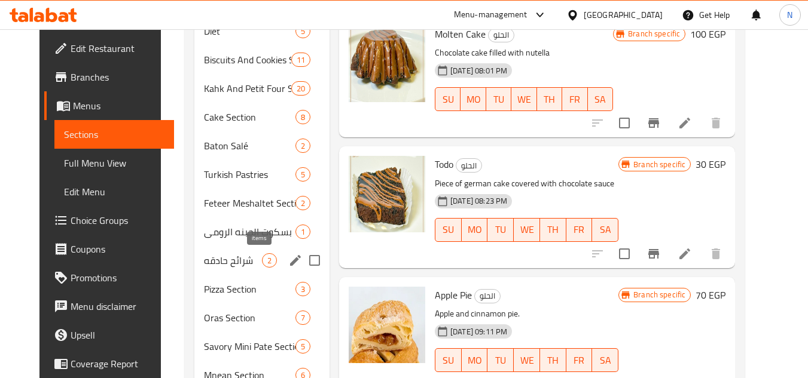
scroll to position [478, 0]
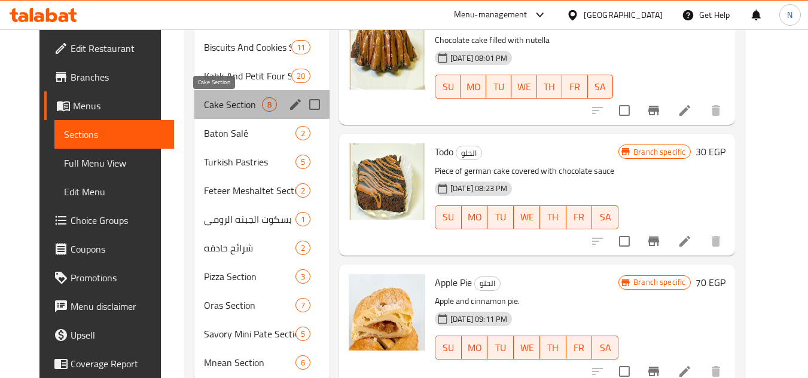
click at [212, 107] on span "Cake Section" at bounding box center [233, 104] width 58 height 14
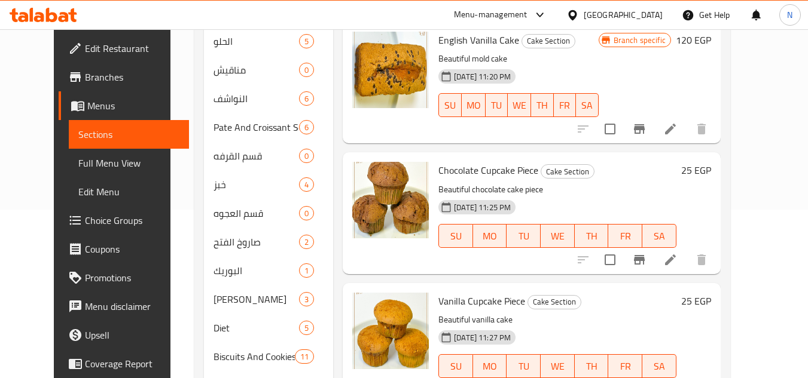
scroll to position [157, 0]
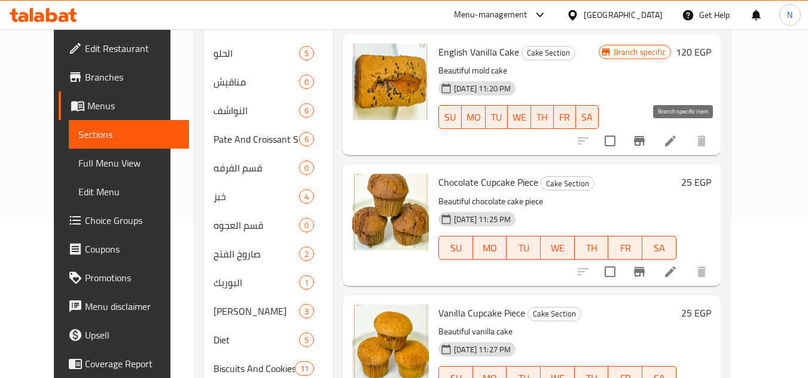
click at [646, 140] on icon "Branch-specific-item" at bounding box center [639, 141] width 14 height 14
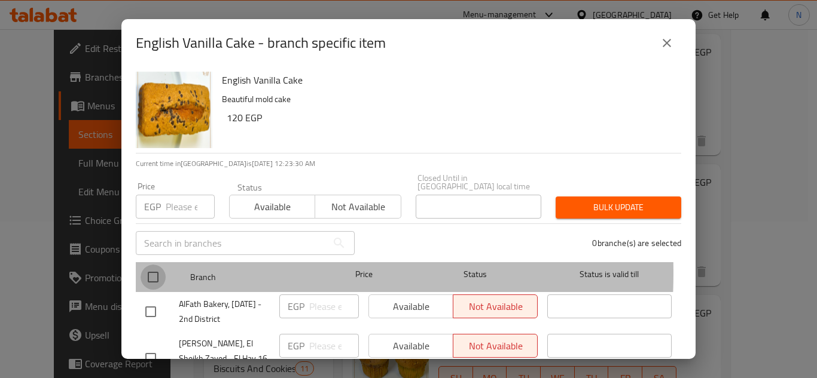
click at [149, 265] on input "checkbox" at bounding box center [152, 277] width 25 height 25
checkbox input "true"
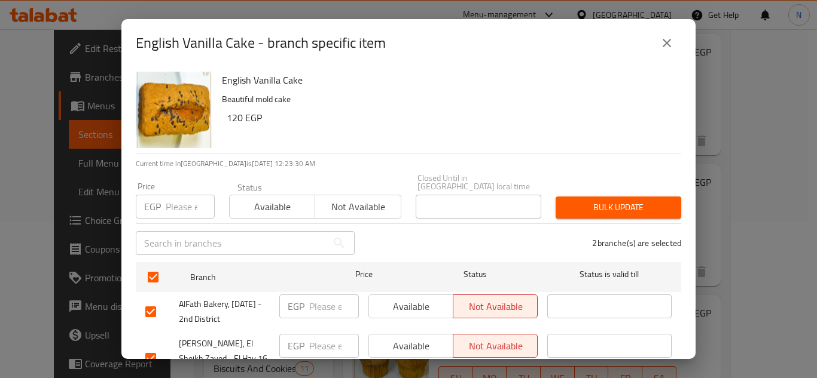
click at [175, 197] on input "number" at bounding box center [190, 207] width 49 height 24
paste input "100"
type input "100"
click at [583, 200] on span "Bulk update" at bounding box center [618, 207] width 106 height 15
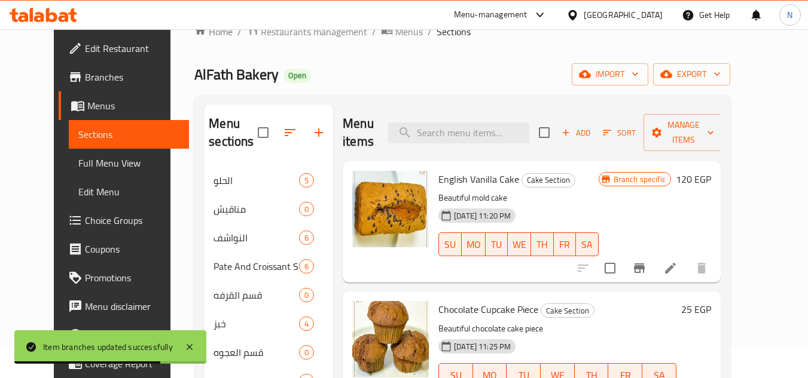
scroll to position [0, 0]
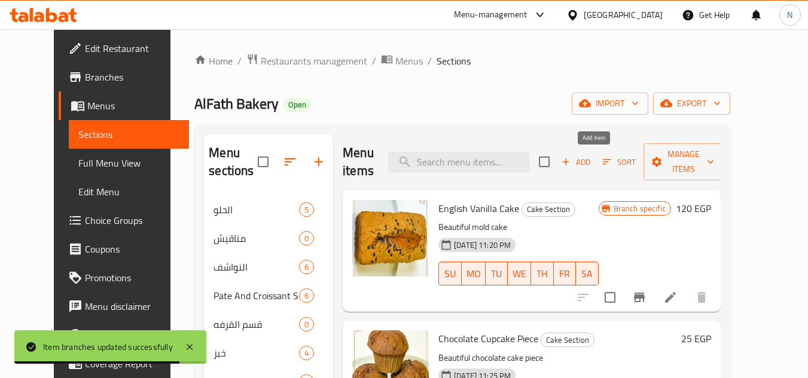
click at [592, 164] on span "Add" at bounding box center [576, 162] width 32 height 14
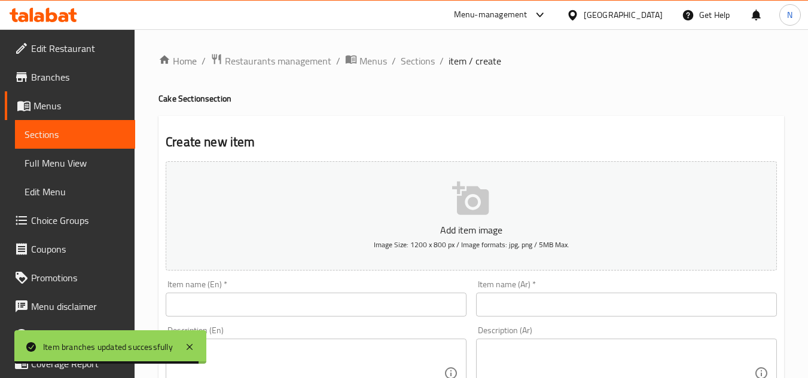
click at [534, 301] on input "text" at bounding box center [626, 305] width 301 height 24
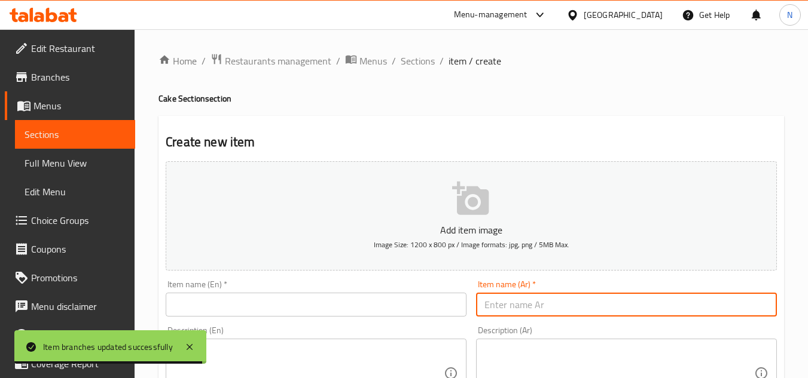
paste input "أنجلش كيك شيكولاته (القطعة)"
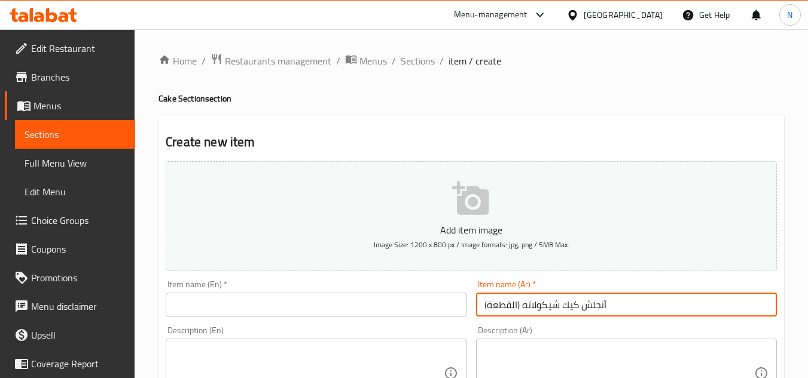
click at [516, 309] on input "أنجلش كيك شيكولاته (القطعة)" at bounding box center [626, 305] width 301 height 24
drag, startPoint x: 602, startPoint y: 305, endPoint x: 612, endPoint y: 304, distance: 9.6
click at [612, 304] on input "أنجلش كيك شيكولاته القطعة)" at bounding box center [626, 305] width 301 height 24
click at [525, 305] on input "أنجلش كيك شيكولاته القطعة" at bounding box center [626, 305] width 301 height 24
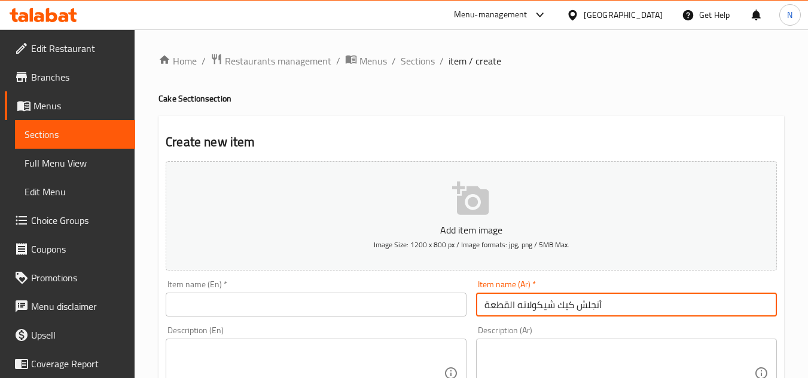
click at [525, 305] on input "أنجلش كيك شيكولاته القطعة" at bounding box center [626, 305] width 301 height 24
type input "أنجلش كيك شيكولاته القطعة"
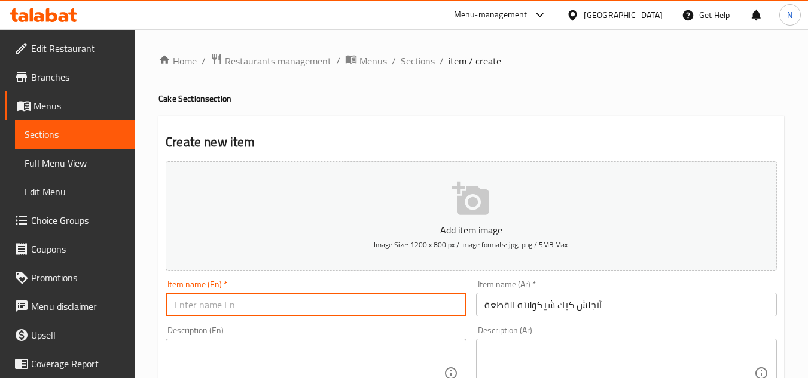
click at [280, 301] on input "text" at bounding box center [316, 305] width 301 height 24
paste input "English Chocolate Cake Piece"
type input "English Chocolate Cake Piece"
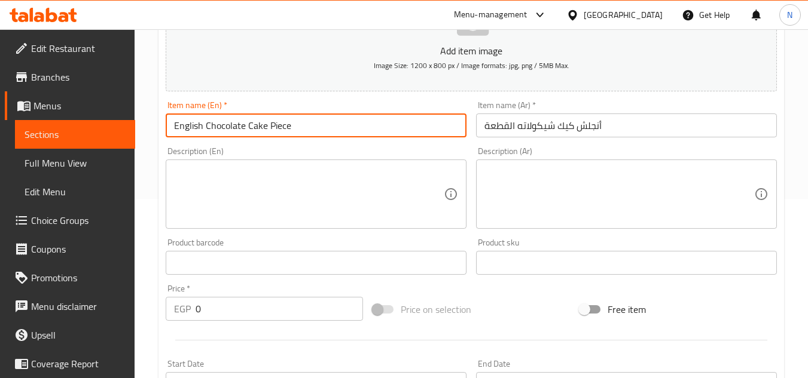
scroll to position [299, 0]
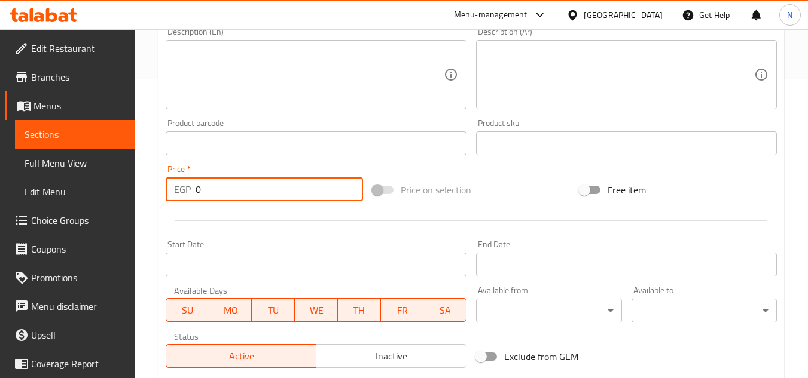
drag, startPoint x: 226, startPoint y: 200, endPoint x: 167, endPoint y: 211, distance: 59.7
click at [167, 211] on div "Add item image Image Size: 1200 x 800 px / Image formats: jpg, png / 5MB Max. I…" at bounding box center [471, 115] width 621 height 515
paste input "10"
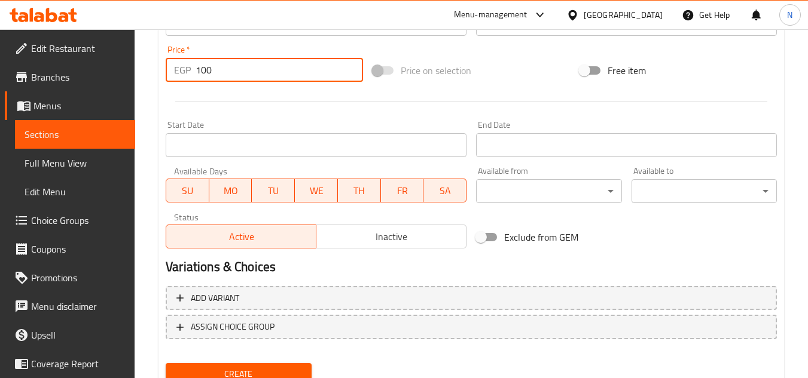
type input "100"
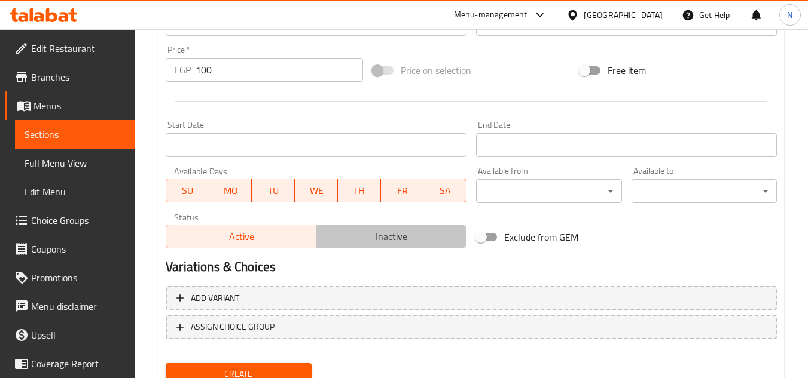
click at [381, 237] on span "Inactive" at bounding box center [391, 236] width 140 height 17
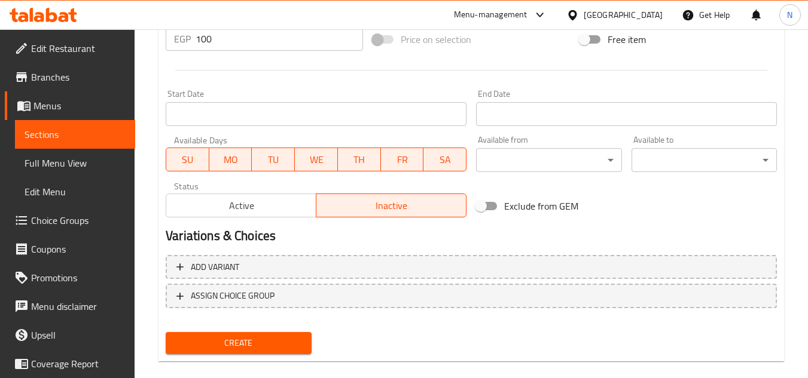
scroll to position [466, 0]
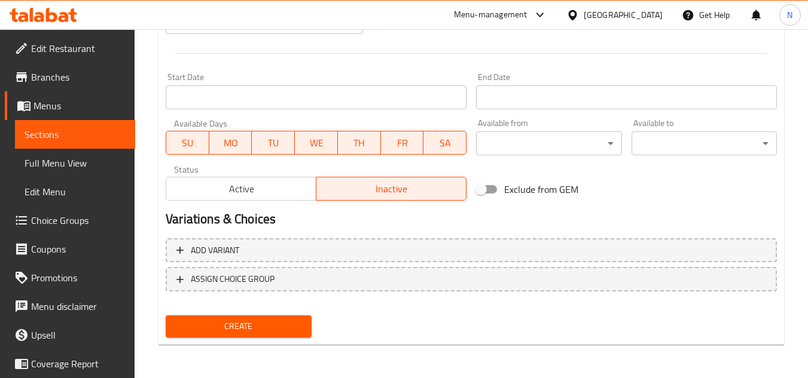
click at [271, 327] on span "Create" at bounding box center [238, 326] width 126 height 15
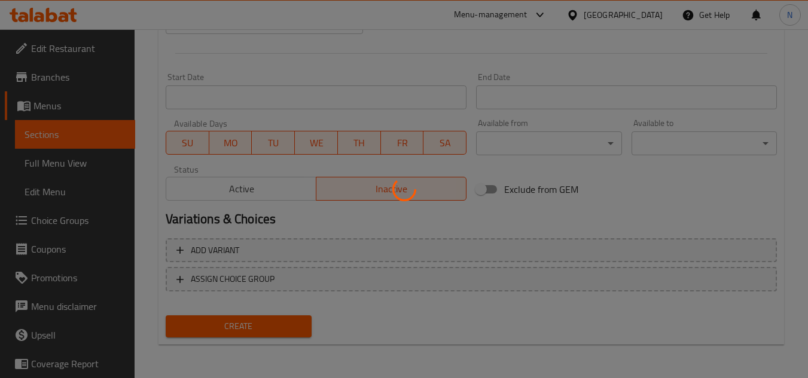
type input "0"
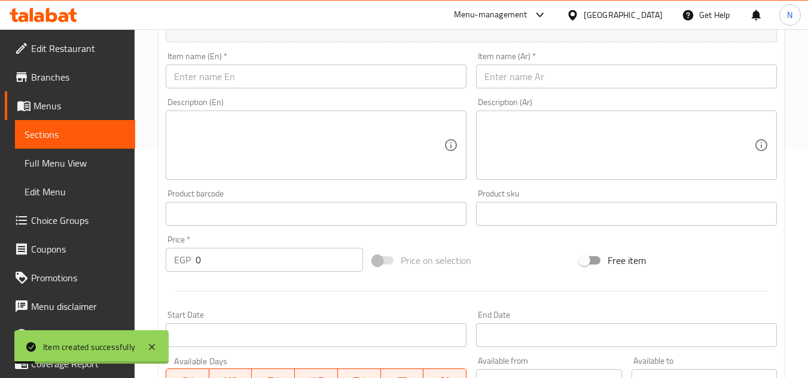
scroll to position [227, 0]
click at [536, 88] on input "text" at bounding box center [626, 78] width 301 height 24
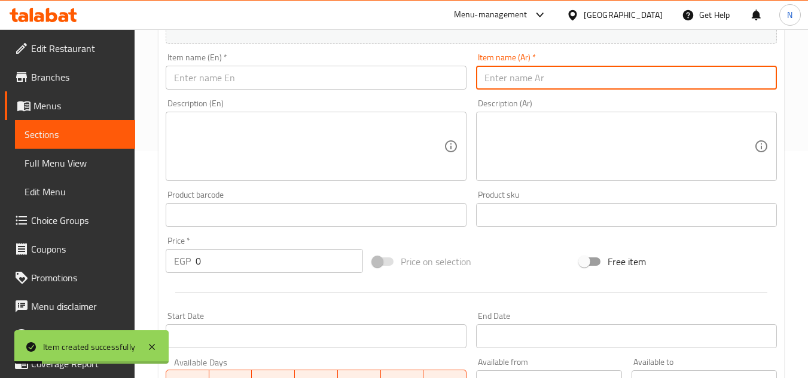
paste input "أنجلش كيك مكس (القطعة)"
click at [519, 81] on input "أنجلش كيك مكس (القطعة)" at bounding box center [626, 78] width 301 height 24
drag, startPoint x: 588, startPoint y: 83, endPoint x: 604, endPoint y: 85, distance: 16.9
click at [604, 85] on input "أنجلش كيك مكس القطعة)" at bounding box center [626, 78] width 301 height 24
click at [572, 85] on input "أنجلش كيك مكس القطعة" at bounding box center [626, 78] width 301 height 24
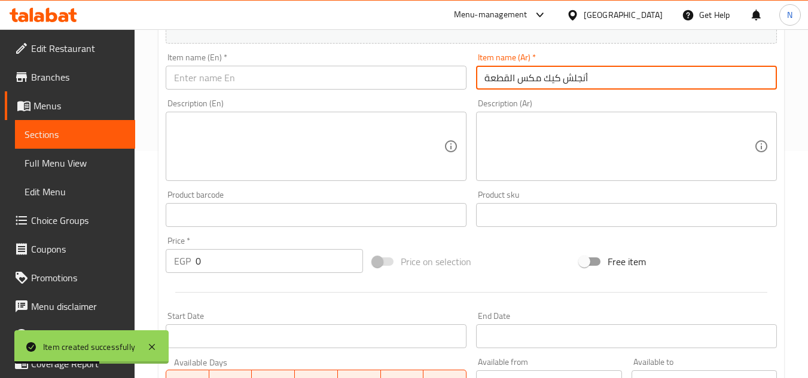
click at [572, 85] on input "أنجلش كيك مكس القطعة" at bounding box center [626, 78] width 301 height 24
type input "أنجلش كيك مكس القطعة"
click at [317, 85] on input "text" at bounding box center [316, 78] width 301 height 24
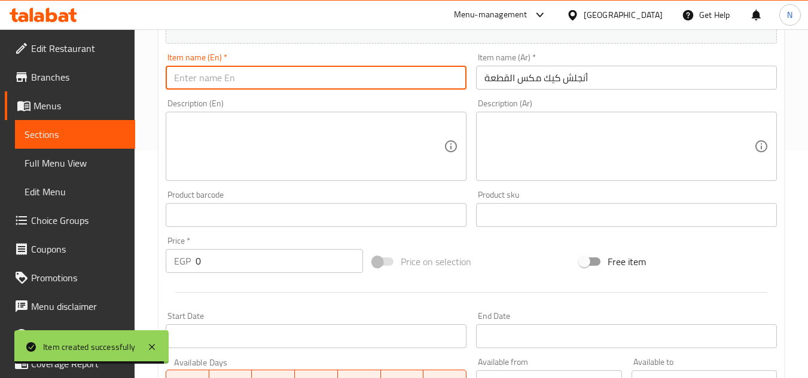
paste input "English Mix Cake Piece"
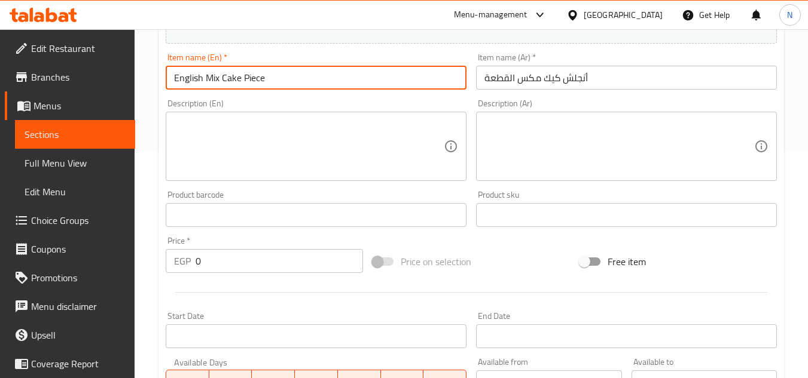
type input "English Mix Cake Piece"
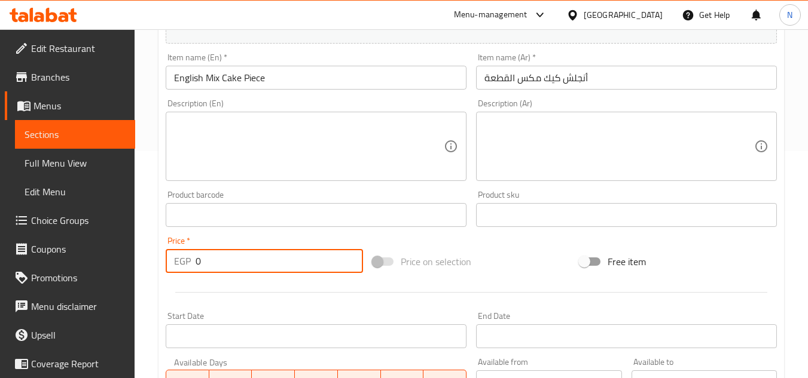
drag, startPoint x: 246, startPoint y: 252, endPoint x: 152, endPoint y: 274, distance: 95.8
click at [152, 274] on div "Home / Restaurants management / Menus / Sections / item / create Cake Section s…" at bounding box center [471, 209] width 673 height 815
paste input "10"
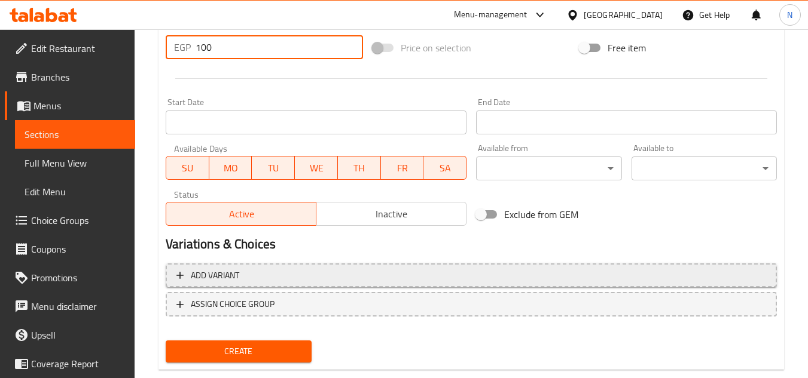
scroll to position [466, 0]
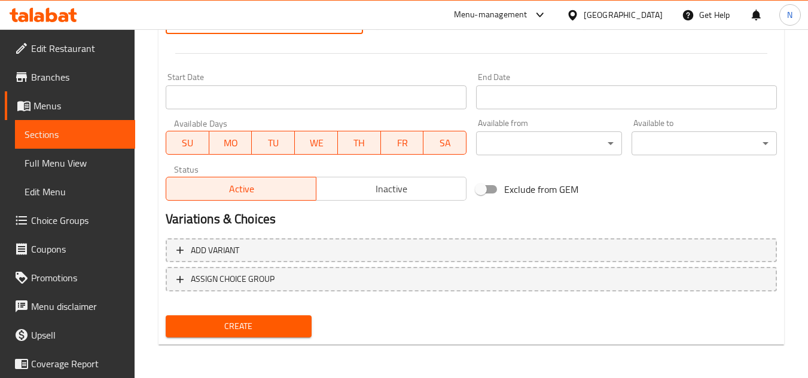
type input "100"
click at [411, 188] on span "Inactive" at bounding box center [391, 189] width 140 height 17
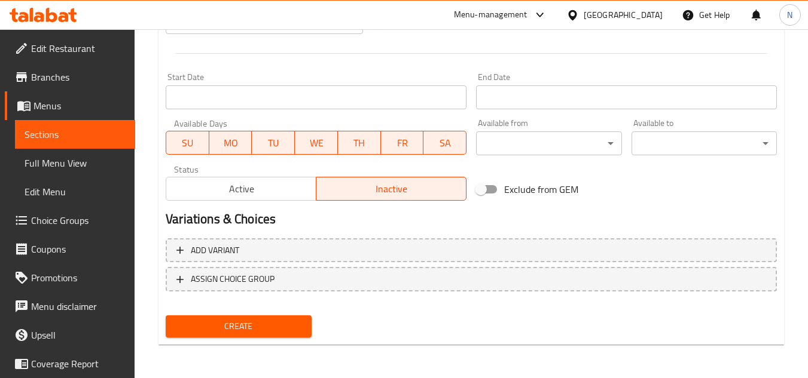
click at [285, 316] on button "Create" at bounding box center [238, 327] width 145 height 22
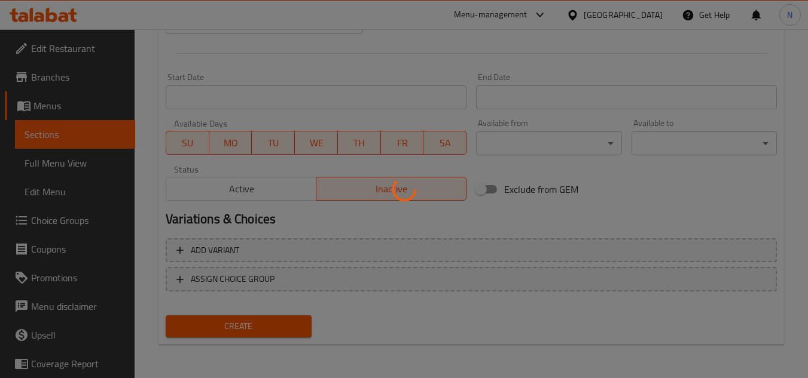
type input "0"
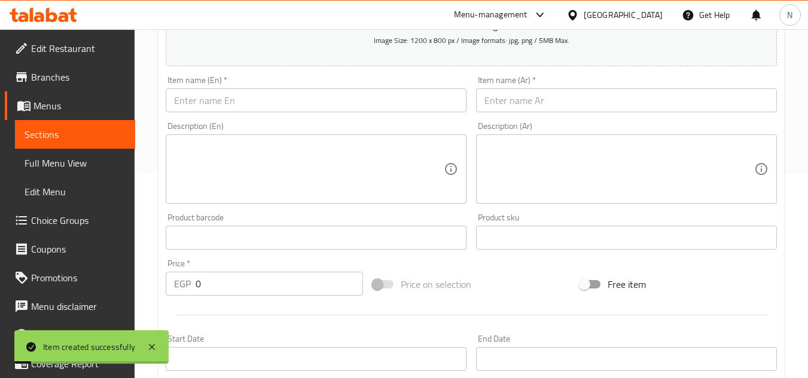
scroll to position [108, 0]
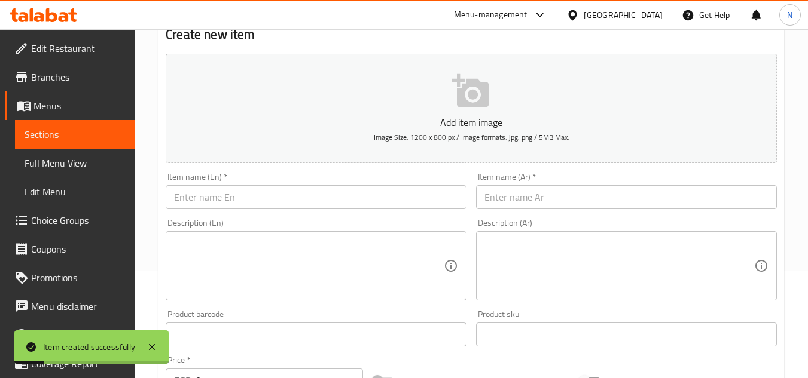
click at [507, 201] on input "text" at bounding box center [626, 197] width 301 height 24
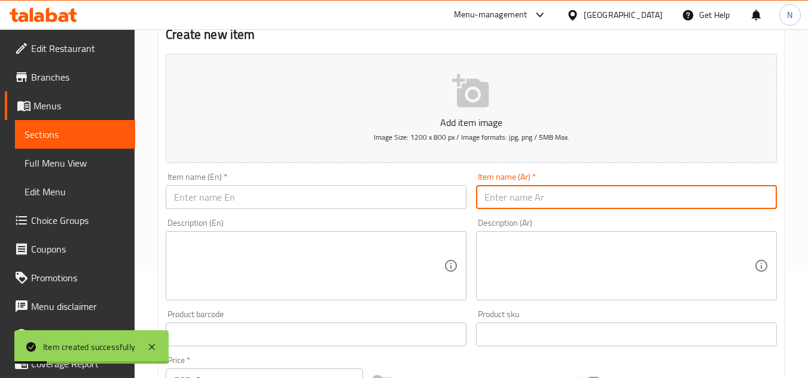
paste input "أنجلش تمر وقرفه (القطعة)"
click at [519, 206] on input "أنجلش تمر وقرفه (القطعة)" at bounding box center [626, 197] width 301 height 24
drag, startPoint x: 584, startPoint y: 200, endPoint x: 592, endPoint y: 206, distance: 9.8
click at [592, 206] on input "أنجلش تمر وقرفه القطعة)" at bounding box center [626, 197] width 301 height 24
click at [562, 204] on input "أنجلش تمر وقرفه القطعة" at bounding box center [626, 197] width 301 height 24
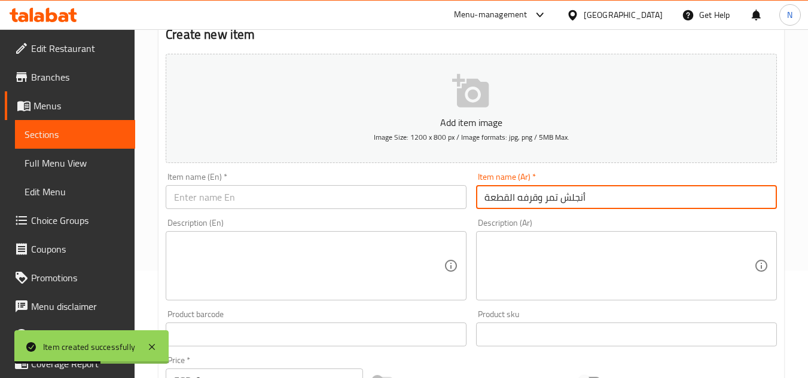
click at [562, 204] on input "أنجلش تمر وقرفه القطعة" at bounding box center [626, 197] width 301 height 24
type input "أنجلش تمر وقرفه القطعة"
click at [337, 194] on input "text" at bounding box center [316, 197] width 301 height 24
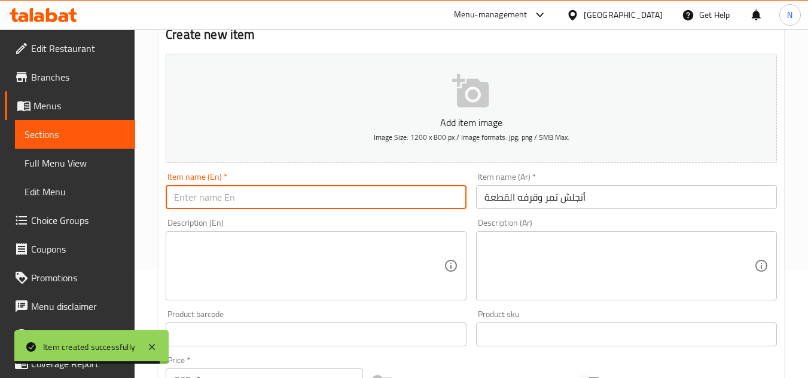
paste input "English Date And Cinnamon Piece"
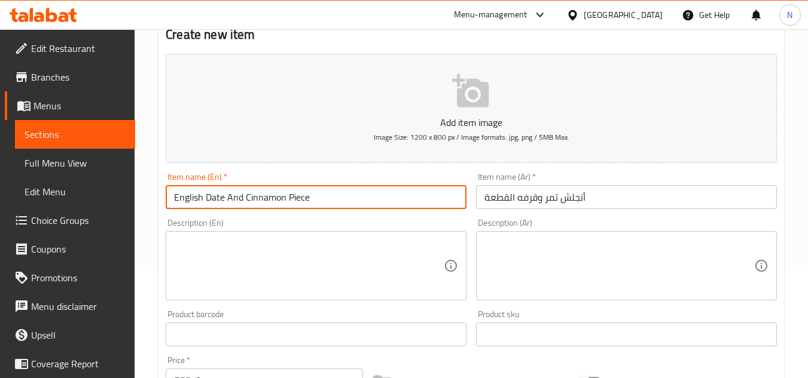
type input "English Date And Cinnamon Piece"
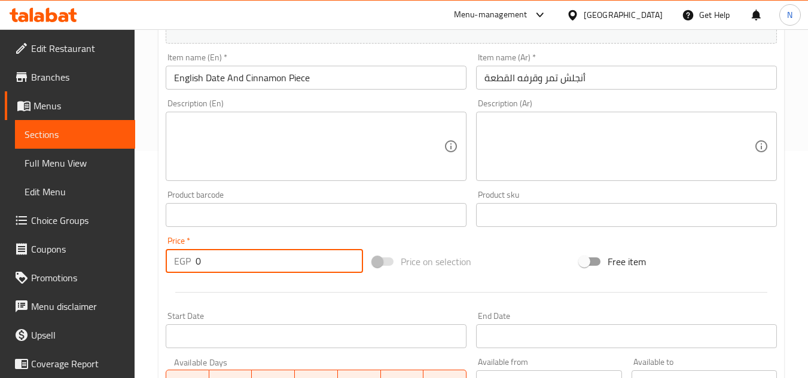
drag, startPoint x: 216, startPoint y: 259, endPoint x: 179, endPoint y: 268, distance: 38.6
click at [179, 268] on div "EGP 0 Price *" at bounding box center [264, 261] width 197 height 24
paste input "11"
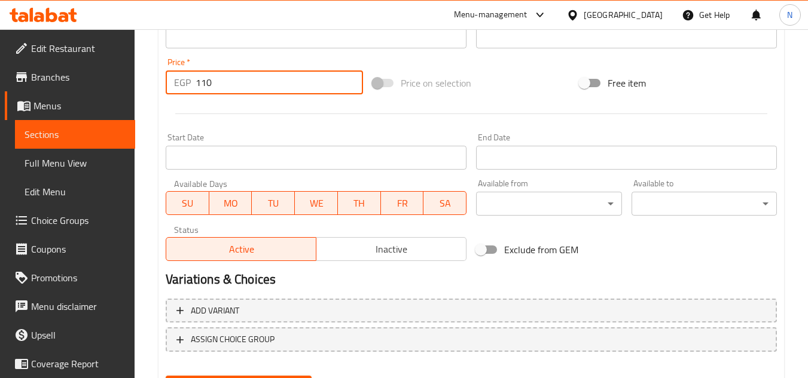
scroll to position [407, 0]
type input "110"
click at [384, 249] on span "Inactive" at bounding box center [391, 248] width 140 height 17
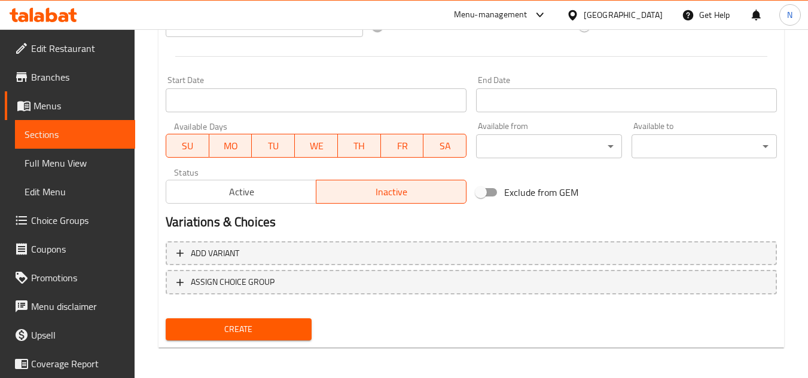
scroll to position [466, 0]
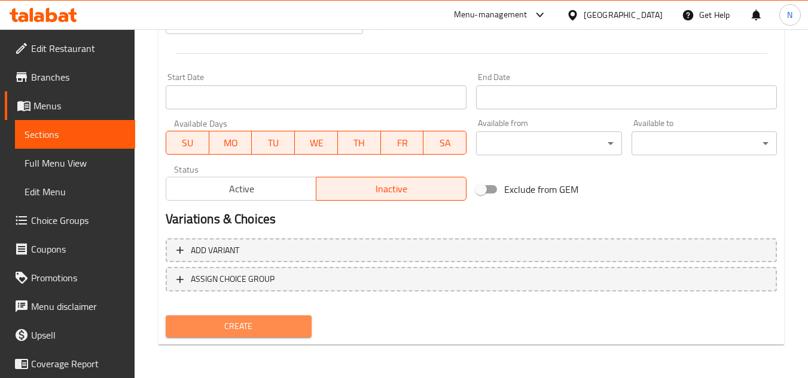
click at [264, 325] on span "Create" at bounding box center [238, 326] width 126 height 15
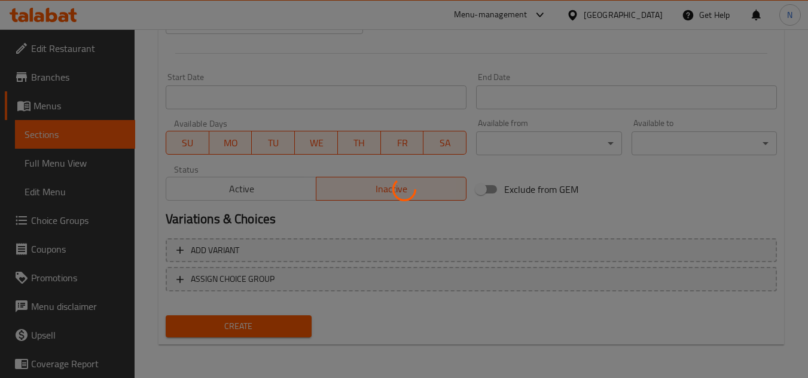
type input "0"
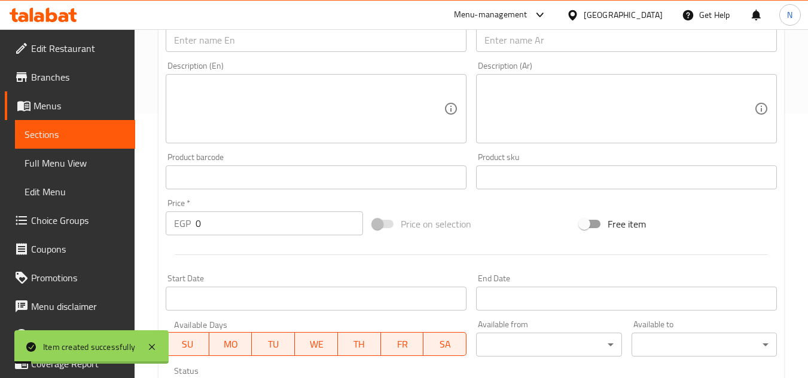
scroll to position [108, 0]
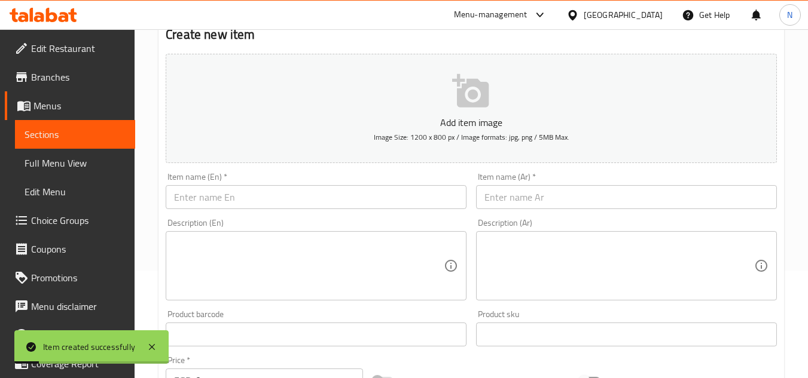
click at [518, 212] on div "Item name (Ar)   * Item name (Ar) *" at bounding box center [626, 191] width 310 height 46
click at [546, 199] on input "text" at bounding box center [626, 197] width 301 height 24
paste input "أنجلش كيك برتقال (القطعة)"
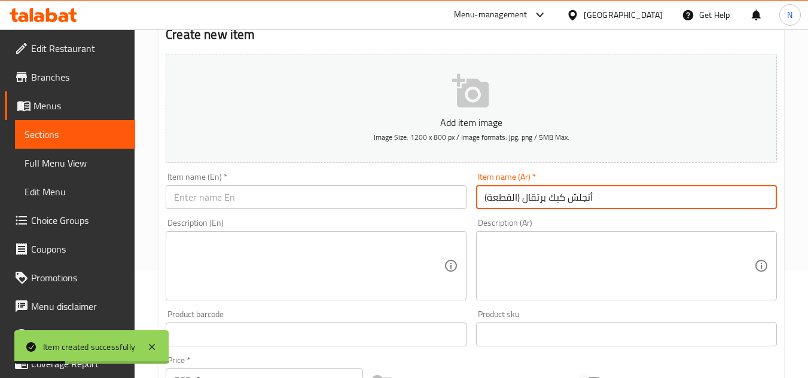
click at [519, 200] on input "أنجلش كيك برتقال (القطعة)" at bounding box center [626, 197] width 301 height 24
drag, startPoint x: 588, startPoint y: 197, endPoint x: 598, endPoint y: 197, distance: 10.2
click at [598, 197] on input "أنجلش كيك برتقال القطعة)" at bounding box center [626, 197] width 301 height 24
click at [579, 198] on input "أنجلش كيك برتقال القطعة" at bounding box center [626, 197] width 301 height 24
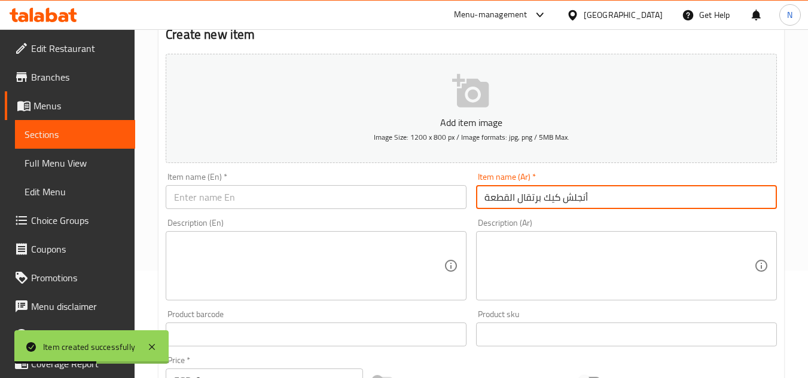
click at [579, 198] on input "أنجلش كيك برتقال القطعة" at bounding box center [626, 197] width 301 height 24
type input "أنجلش كيك برتقال القطعة"
click at [360, 188] on div "Item name (En)   * Item name (En) *" at bounding box center [316, 191] width 301 height 36
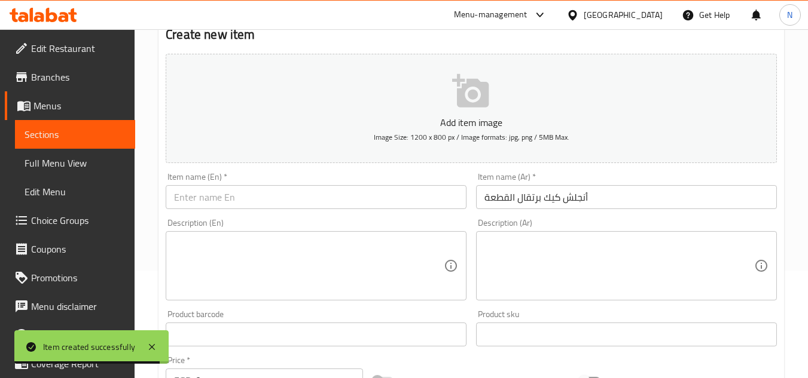
click at [347, 195] on input "text" at bounding box center [316, 197] width 301 height 24
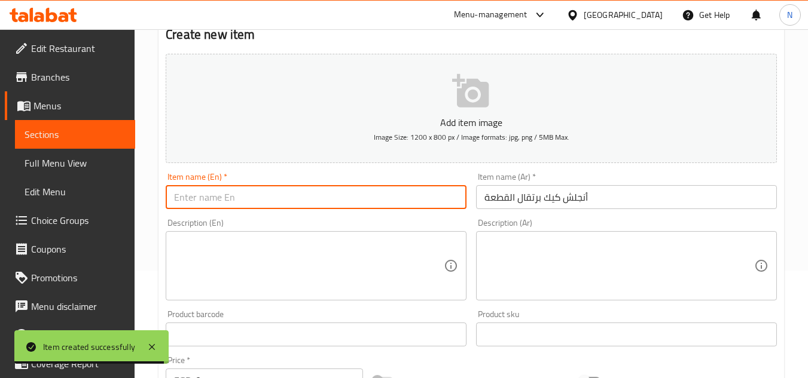
paste input "English Orange Cake Piece"
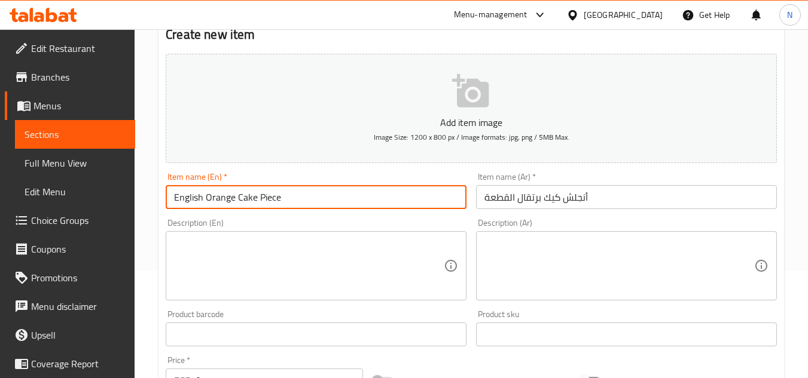
type input "English Orange Cake Piece"
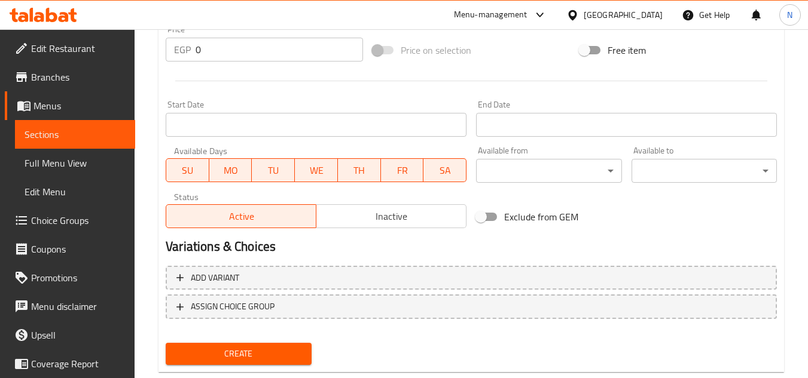
scroll to position [466, 0]
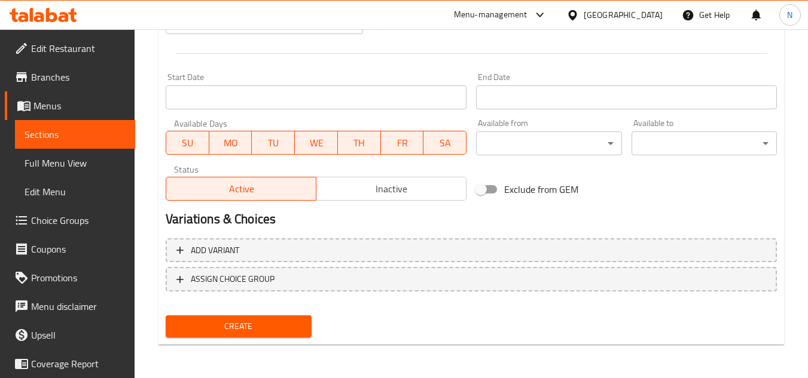
click at [350, 187] on span "Inactive" at bounding box center [391, 189] width 140 height 17
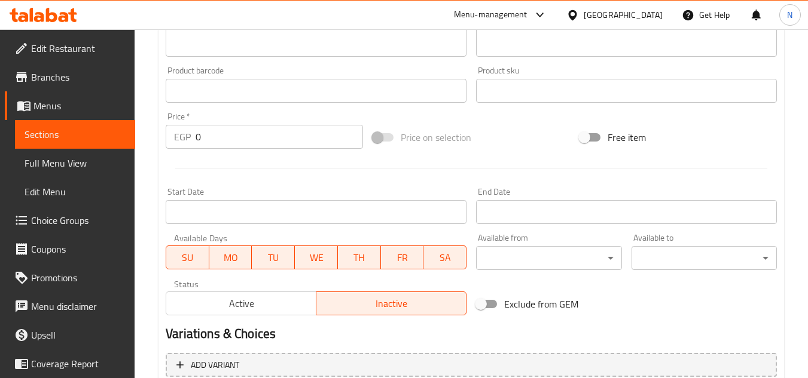
scroll to position [347, 0]
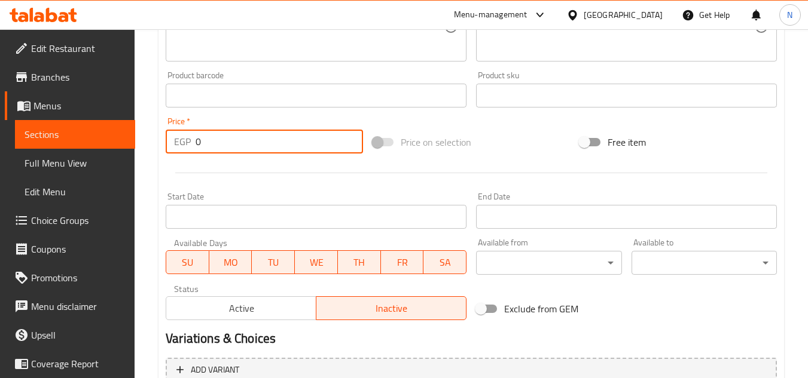
drag, startPoint x: 212, startPoint y: 146, endPoint x: 172, endPoint y: 157, distance: 41.5
click at [172, 157] on div "Price   * EGP 0 Price *" at bounding box center [264, 135] width 207 height 46
paste input "10"
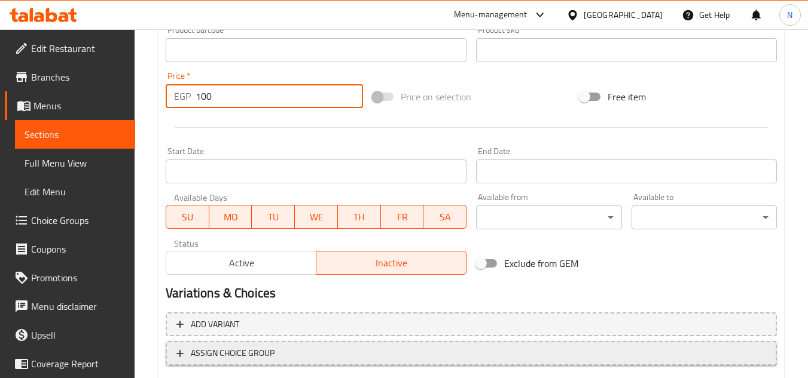
scroll to position [466, 0]
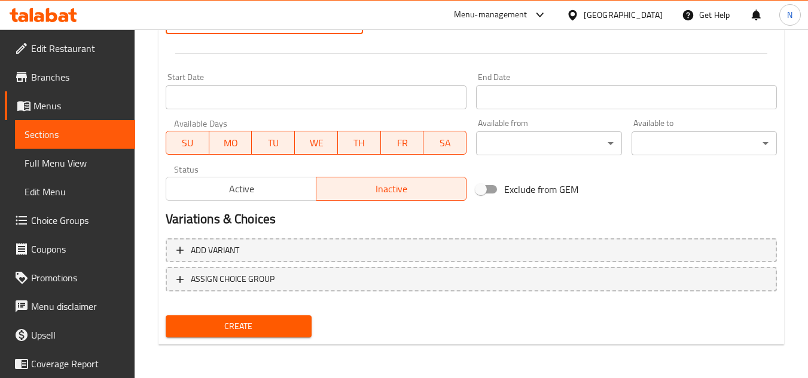
type input "100"
click at [255, 324] on span "Create" at bounding box center [238, 326] width 126 height 15
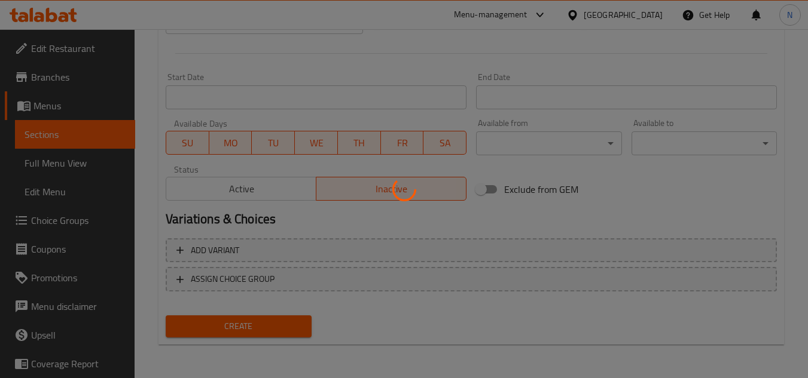
type input "0"
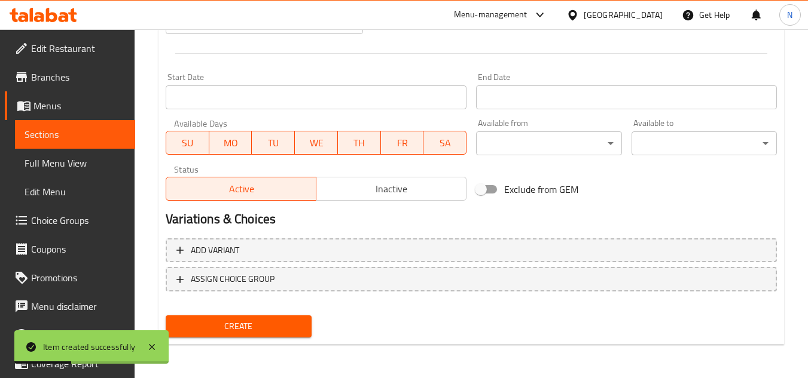
click at [114, 134] on span "Sections" at bounding box center [75, 134] width 101 height 14
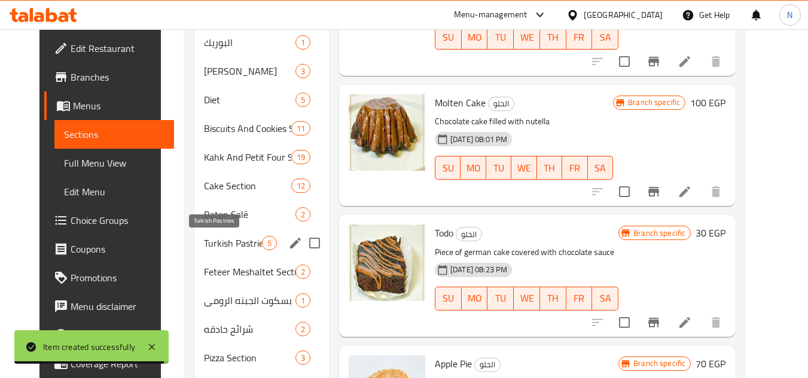
scroll to position [396, 0]
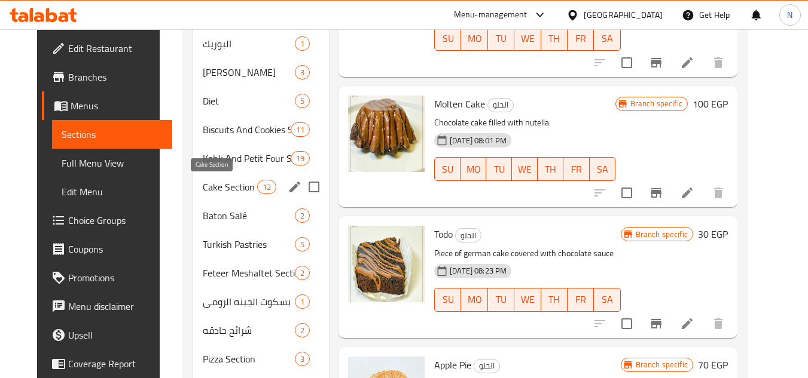
click at [203, 187] on span "Cake Section" at bounding box center [230, 187] width 54 height 14
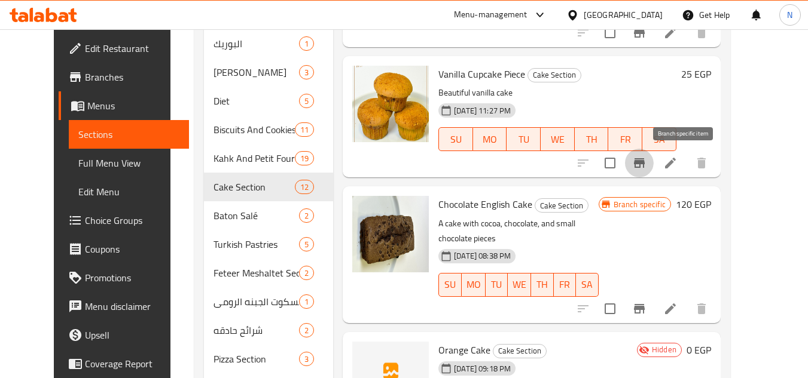
click at [644, 164] on icon "Branch-specific-item" at bounding box center [639, 163] width 11 height 10
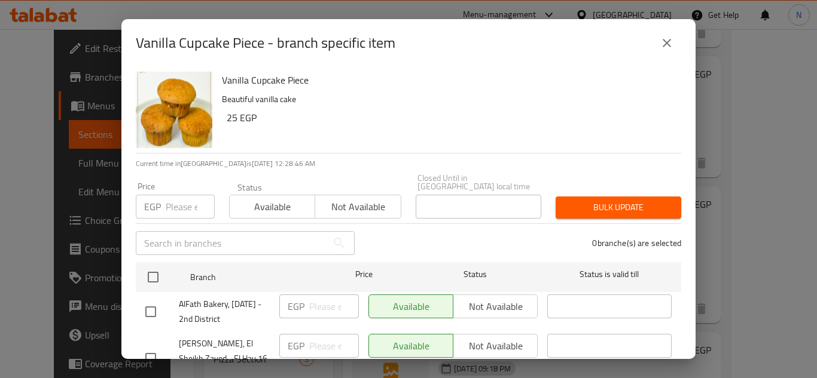
drag, startPoint x: 159, startPoint y: 270, endPoint x: 286, endPoint y: 293, distance: 128.9
click at [161, 271] on input "checkbox" at bounding box center [152, 277] width 25 height 25
checkbox input "true"
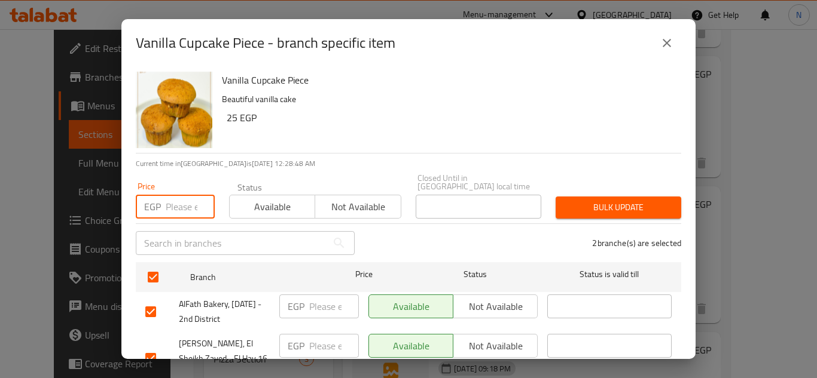
click at [182, 200] on input "number" at bounding box center [190, 207] width 49 height 24
paste input "20"
type input "20"
drag, startPoint x: 613, startPoint y: 197, endPoint x: 615, endPoint y: 214, distance: 16.8
click at [615, 200] on span "Bulk update" at bounding box center [618, 207] width 106 height 15
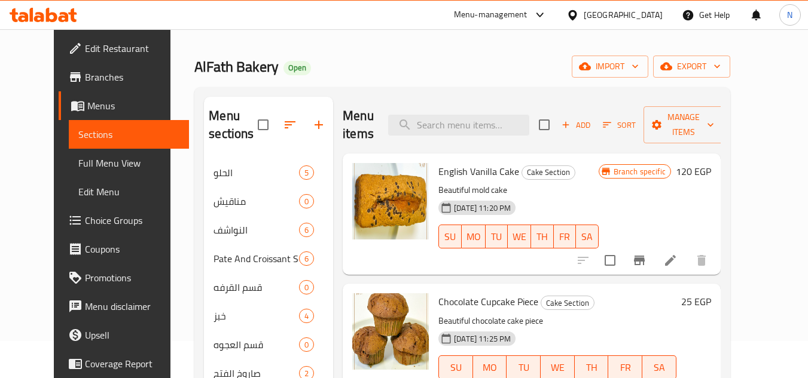
scroll to position [120, 0]
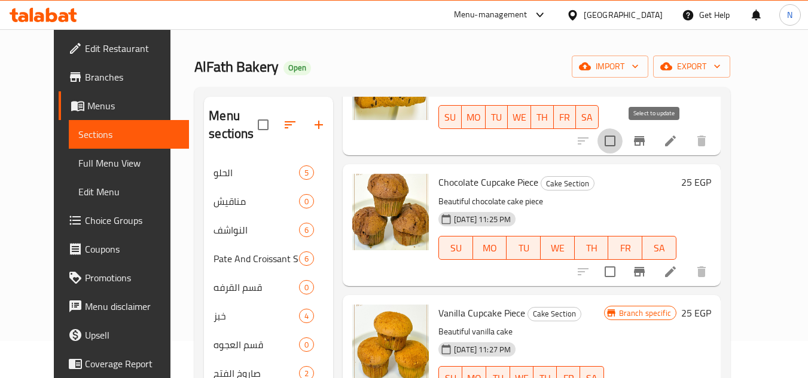
drag, startPoint x: 719, startPoint y: 274, endPoint x: 662, endPoint y: 145, distance: 141.1
click at [622, 145] on input "checkbox" at bounding box center [609, 141] width 25 height 25
click at [622, 140] on input "checkbox" at bounding box center [609, 141] width 25 height 25
checkbox input "false"
click at [646, 267] on icon "Branch-specific-item" at bounding box center [639, 272] width 14 height 14
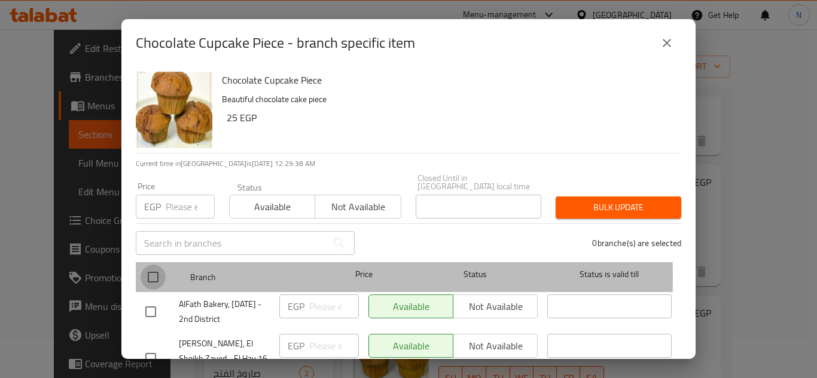
click at [156, 270] on input "checkbox" at bounding box center [152, 277] width 25 height 25
checkbox input "true"
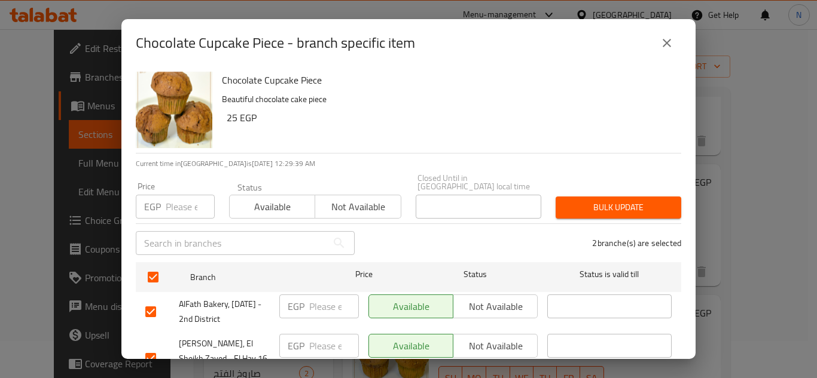
click at [185, 195] on input "number" at bounding box center [190, 207] width 49 height 24
paste input "20"
type input "20"
click at [622, 204] on span "Bulk update" at bounding box center [618, 207] width 106 height 15
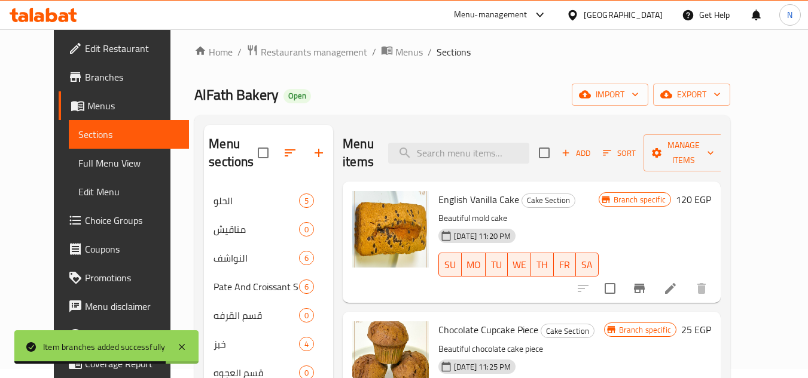
scroll to position [0, 0]
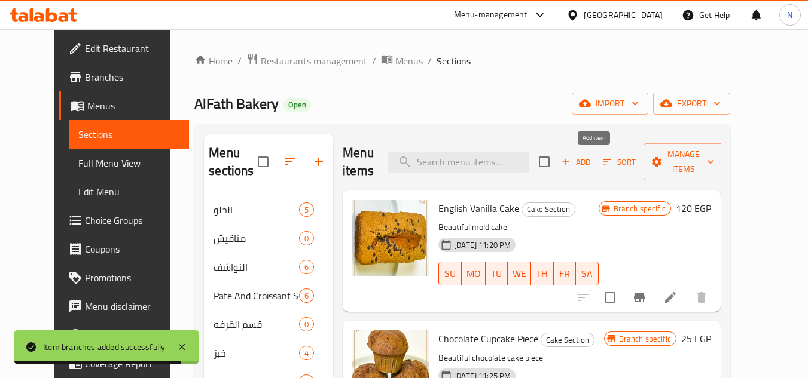
click at [592, 161] on span "Add" at bounding box center [576, 162] width 32 height 14
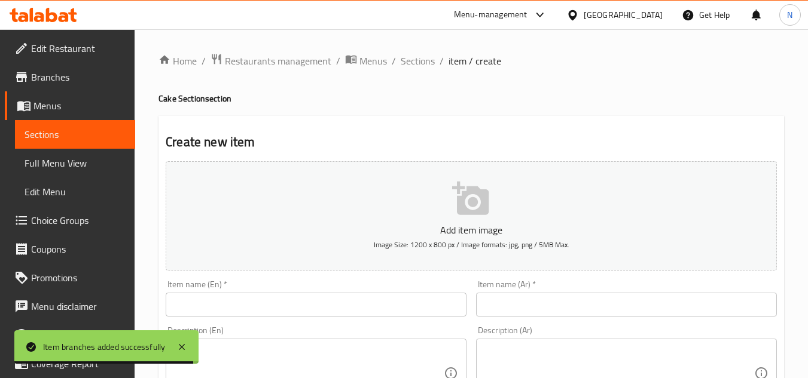
click at [586, 311] on input "text" at bounding box center [626, 305] width 301 height 24
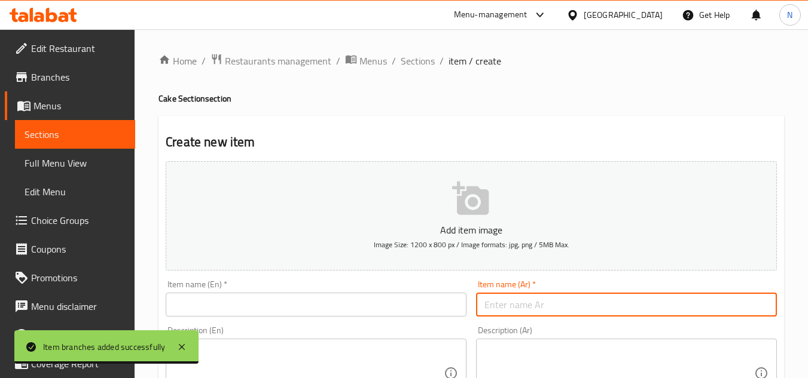
paste input "مافن كيك 5 قطع (القطعة)"
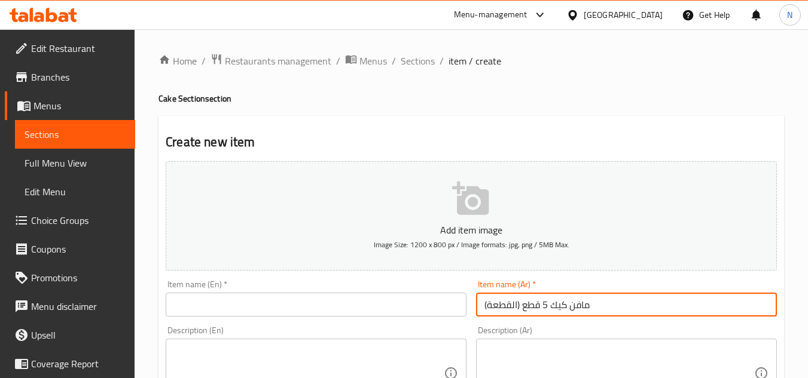
click at [519, 304] on input "مافن كيك 5 قطع (القطعة)" at bounding box center [626, 305] width 301 height 24
drag, startPoint x: 585, startPoint y: 306, endPoint x: 603, endPoint y: 317, distance: 21.4
click at [603, 317] on input "مافن كيك 5 قطع القطعة)" at bounding box center [626, 305] width 301 height 24
type input "مافن كيك 5 قطع القطعة"
click at [84, 131] on span "Sections" at bounding box center [75, 134] width 101 height 14
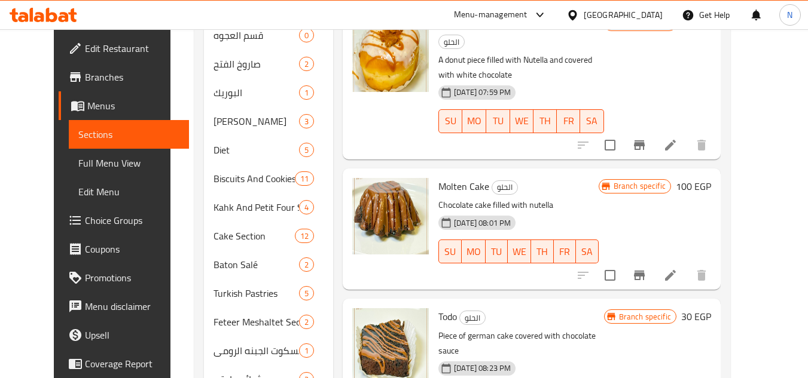
scroll to position [359, 0]
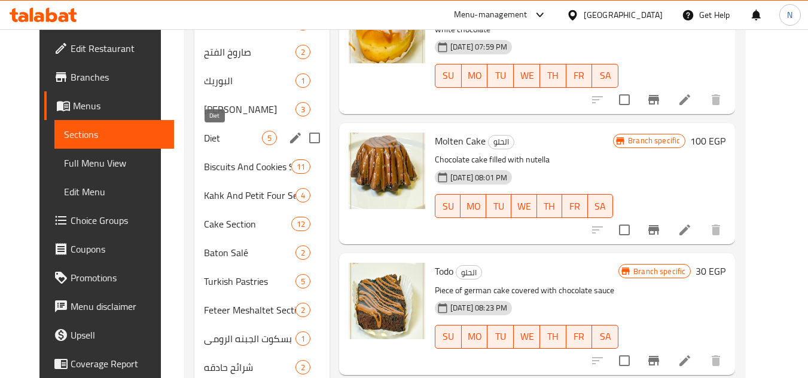
click at [204, 137] on span "Diet" at bounding box center [233, 138] width 58 height 14
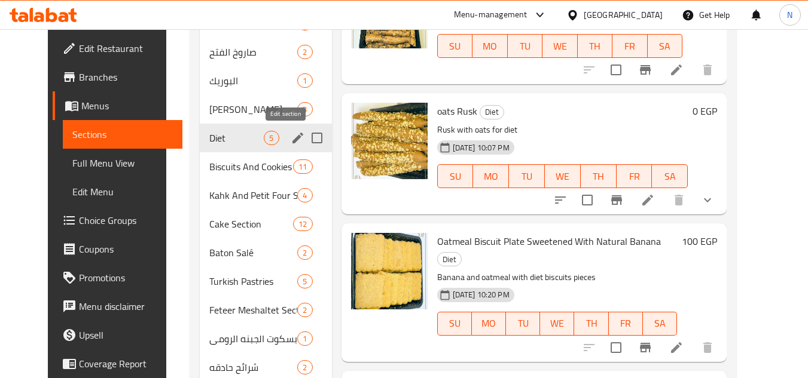
click at [291, 140] on icon "edit" at bounding box center [298, 138] width 14 height 14
click at [292, 140] on icon "edit" at bounding box center [297, 138] width 11 height 11
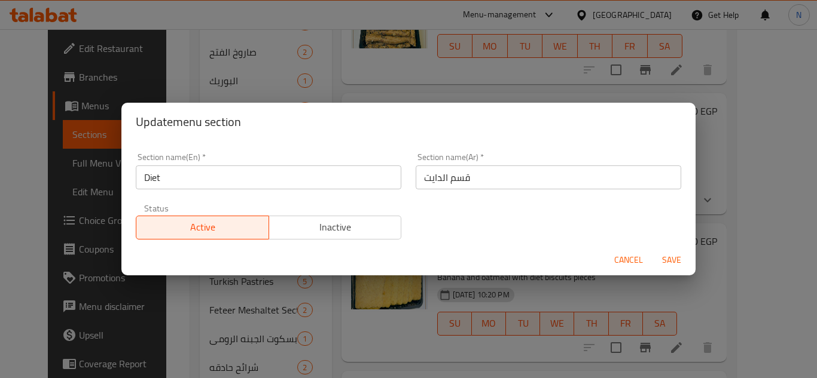
click at [454, 180] on input "قسم الدايت" at bounding box center [547, 178] width 265 height 24
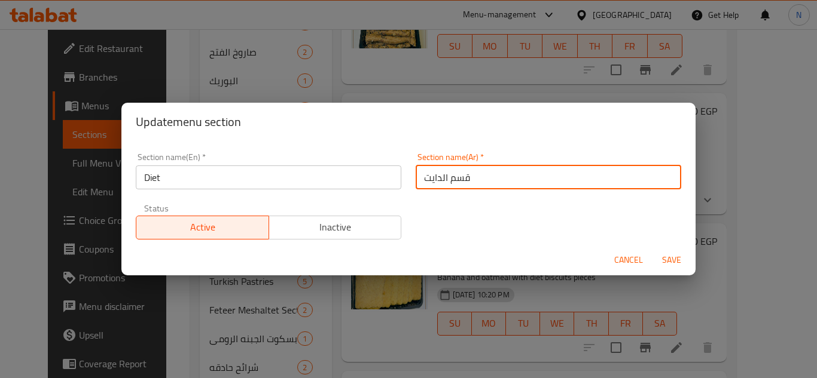
click at [454, 180] on input "قسم الدايت" at bounding box center [547, 178] width 265 height 24
click at [246, 175] on input "Diet" at bounding box center [268, 178] width 265 height 24
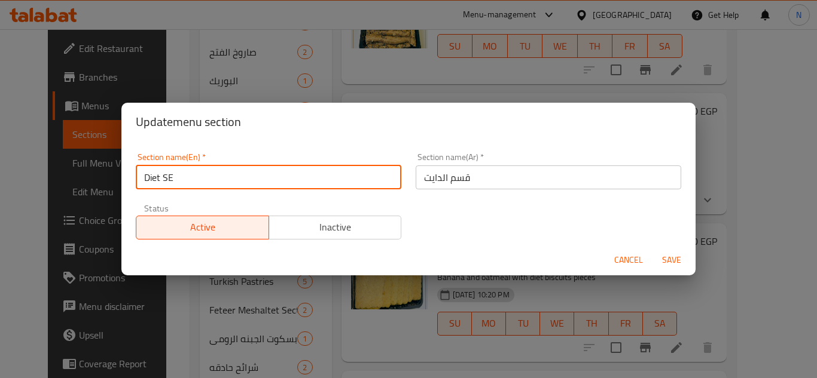
drag, startPoint x: 166, startPoint y: 177, endPoint x: 194, endPoint y: 184, distance: 28.9
click at [194, 184] on input "Diet SE" at bounding box center [268, 178] width 265 height 24
type input "Diet Section"
click at [677, 258] on span "Save" at bounding box center [671, 260] width 29 height 15
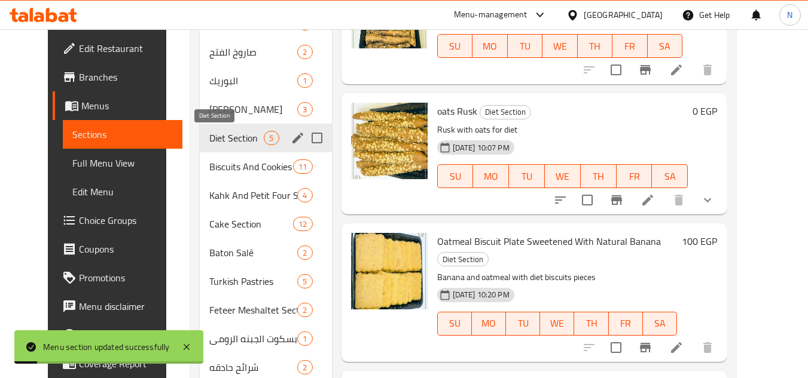
click at [217, 143] on span "Diet Section" at bounding box center [236, 138] width 54 height 14
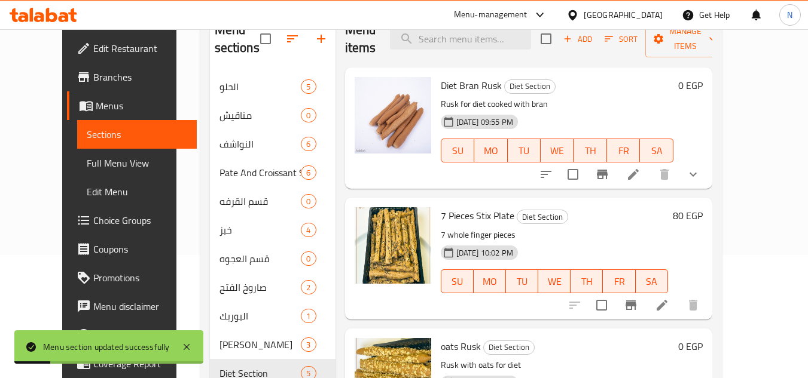
scroll to position [60, 0]
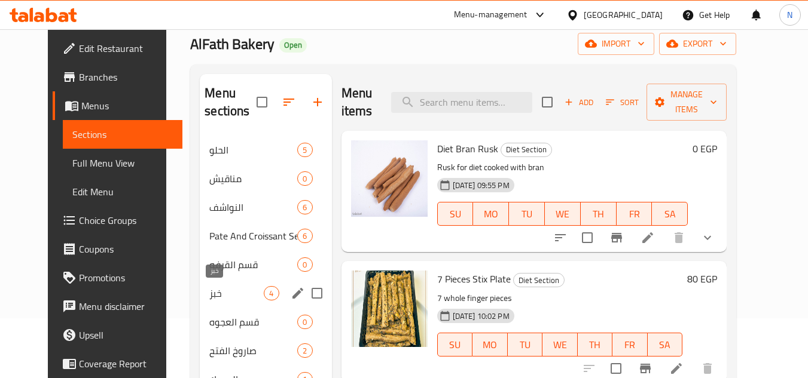
drag, startPoint x: 195, startPoint y: 291, endPoint x: 202, endPoint y: 289, distance: 7.6
click at [209, 291] on span "خبز" at bounding box center [236, 293] width 54 height 14
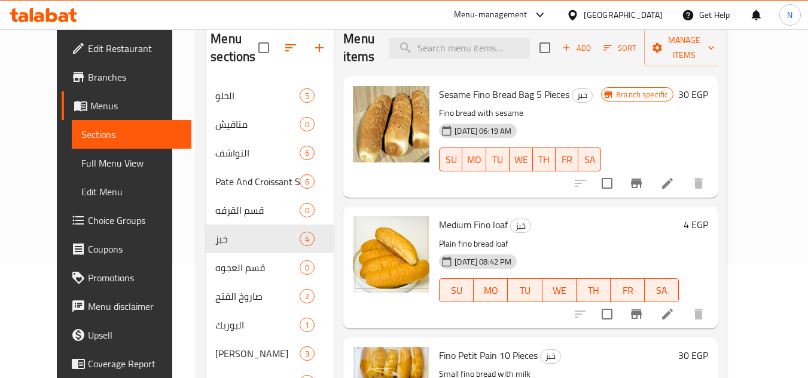
scroll to position [60, 0]
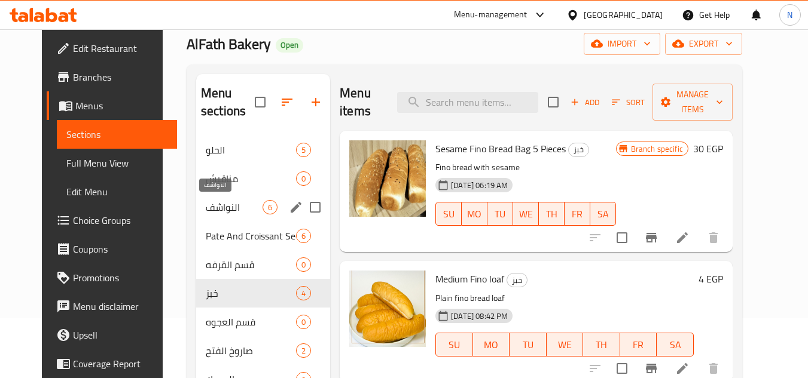
click at [213, 214] on span "النواشف" at bounding box center [234, 207] width 57 height 14
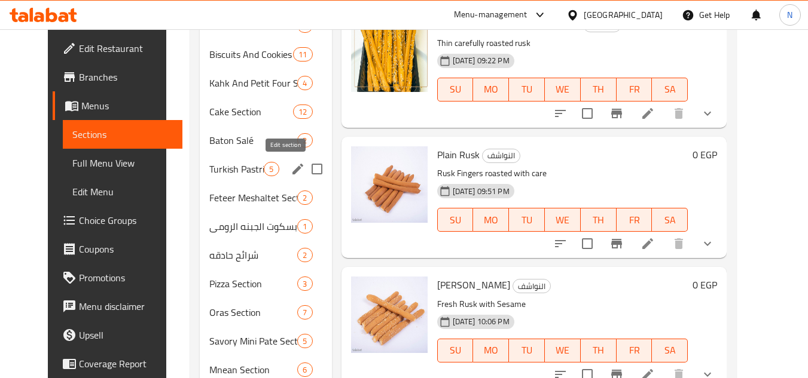
scroll to position [336, 0]
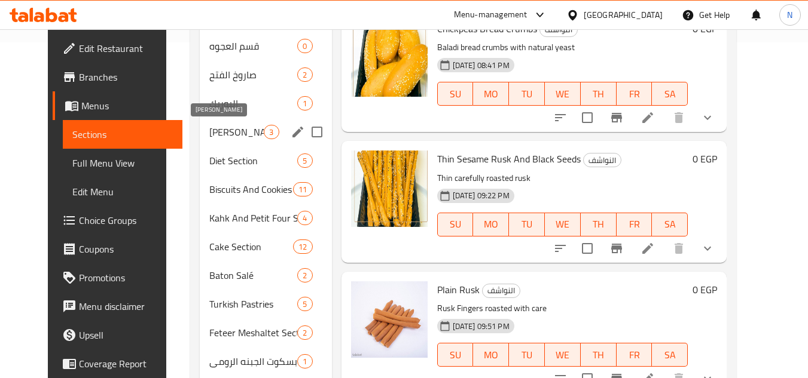
click at [209, 131] on span "[PERSON_NAME]" at bounding box center [236, 132] width 54 height 14
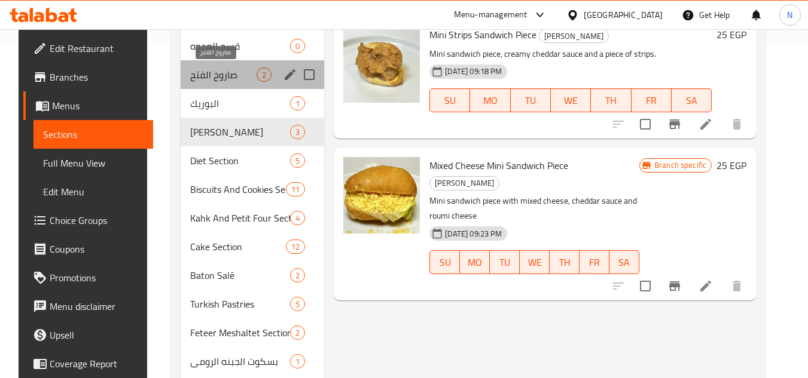
click at [213, 77] on span "صاروخ الفتح" at bounding box center [223, 75] width 66 height 14
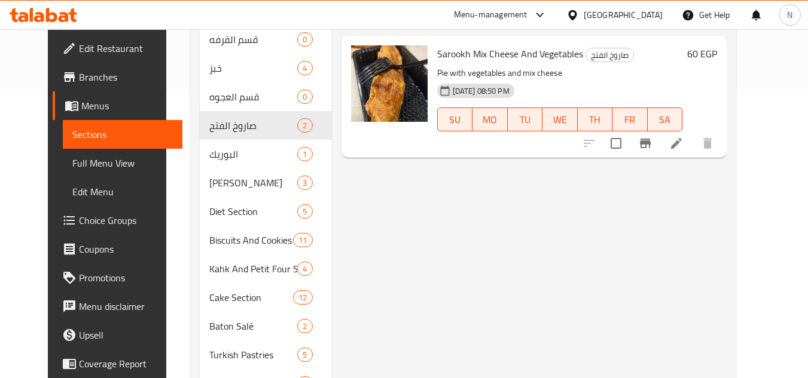
scroll to position [216, 0]
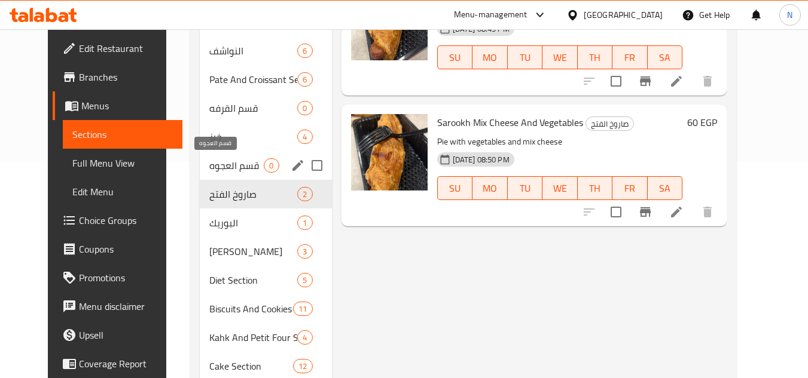
click at [209, 159] on span "قسم العجوه" at bounding box center [236, 165] width 54 height 14
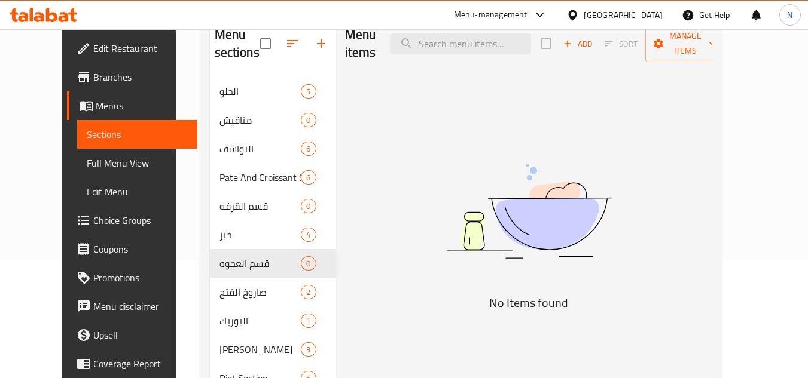
scroll to position [120, 0]
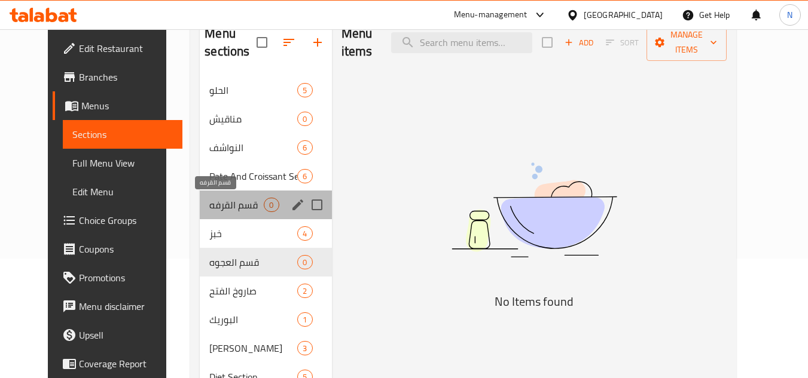
click at [209, 203] on span "قسم القرفه" at bounding box center [236, 205] width 54 height 14
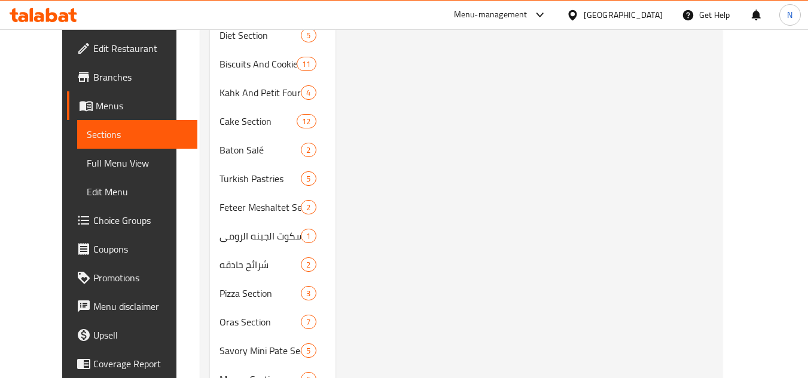
scroll to position [478, 0]
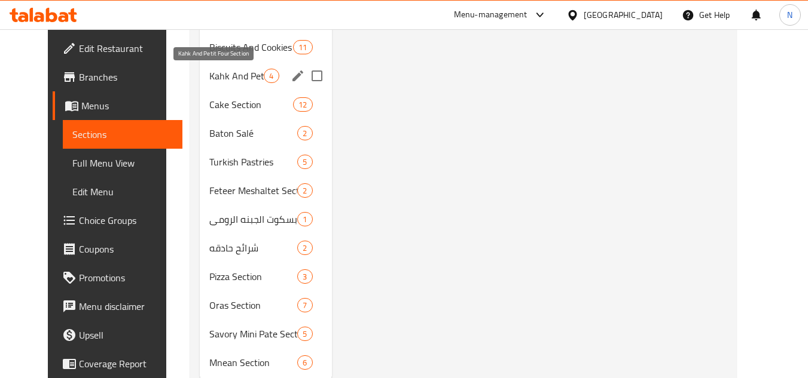
click at [247, 77] on span "Kahk And Petit Four Section" at bounding box center [236, 76] width 54 height 14
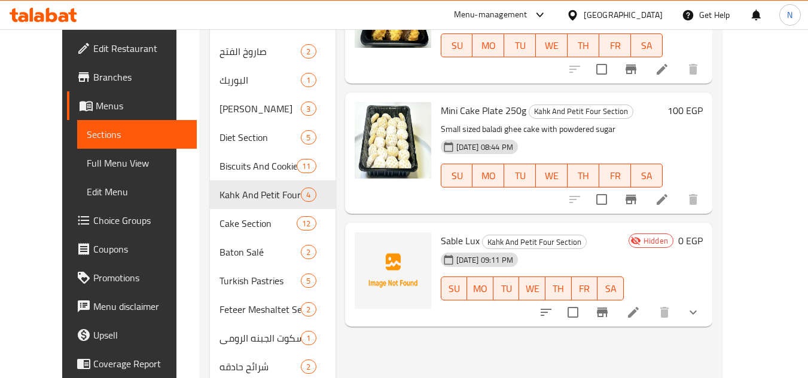
scroll to position [359, 0]
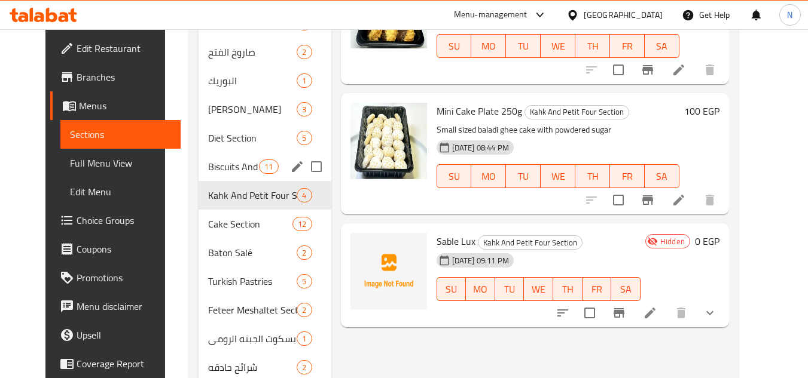
click at [215, 164] on span "Biscuits And Cookies Section" at bounding box center [233, 167] width 51 height 14
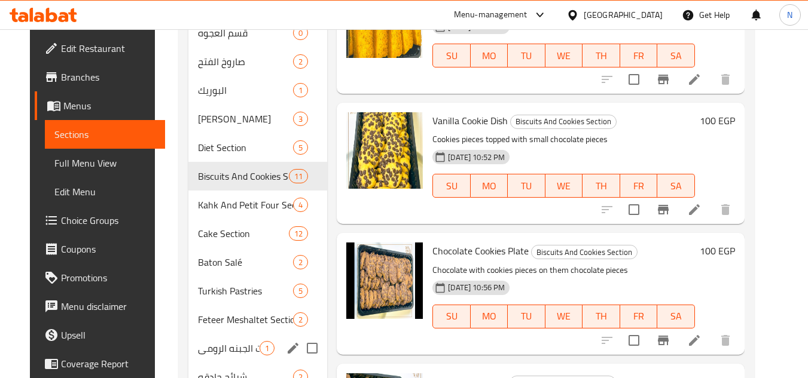
scroll to position [418, 0]
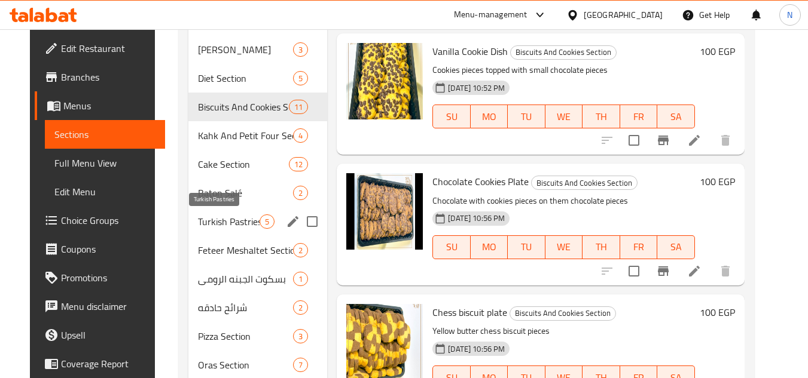
drag, startPoint x: 220, startPoint y: 215, endPoint x: 246, endPoint y: 220, distance: 26.3
click at [219, 215] on span "Turkish Pastries" at bounding box center [229, 222] width 62 height 14
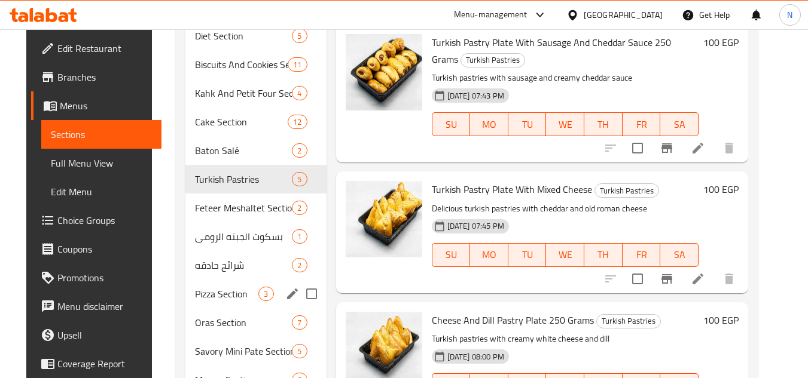
scroll to position [515, 0]
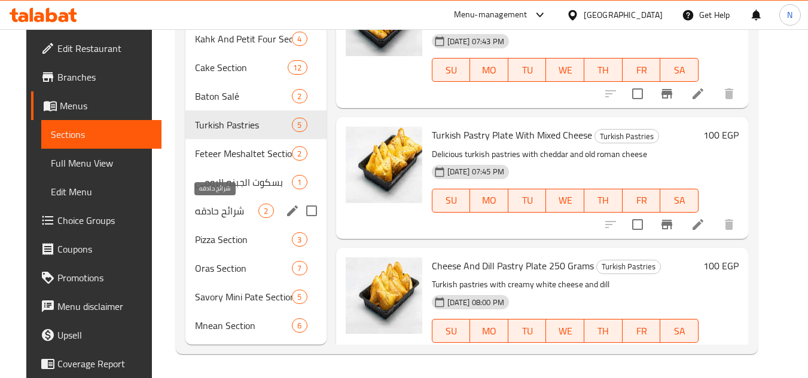
click at [229, 208] on span "شرائح حادقه" at bounding box center [226, 211] width 63 height 14
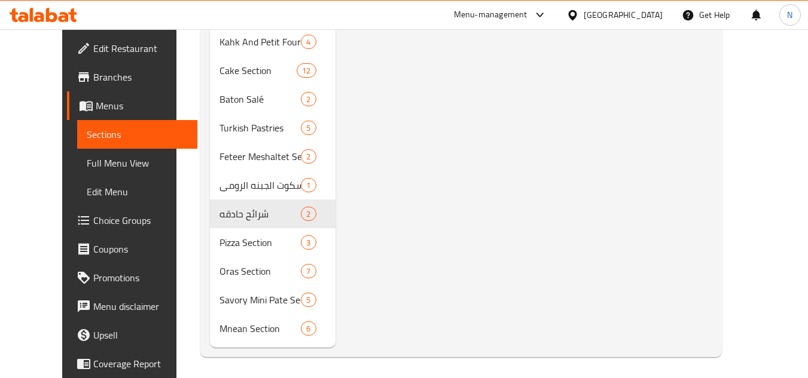
scroll to position [515, 0]
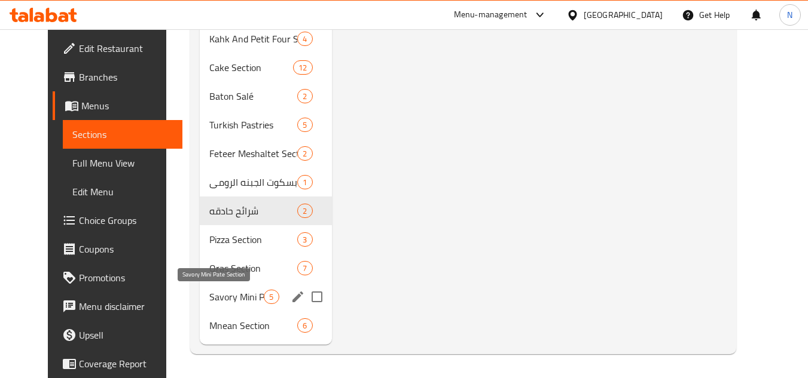
click at [247, 298] on span "Savory Mini Pate Section" at bounding box center [236, 297] width 54 height 14
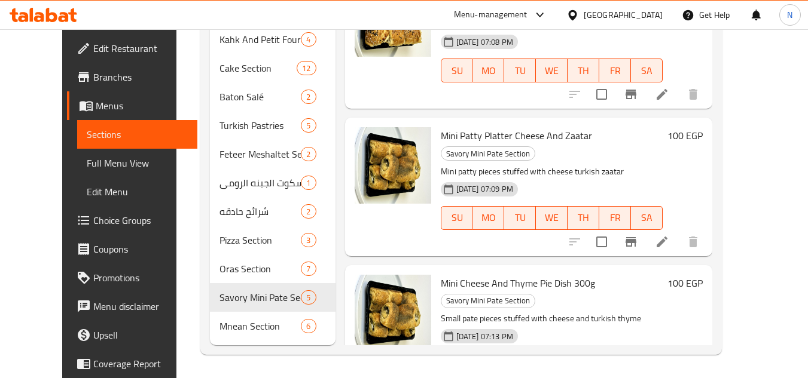
scroll to position [515, 0]
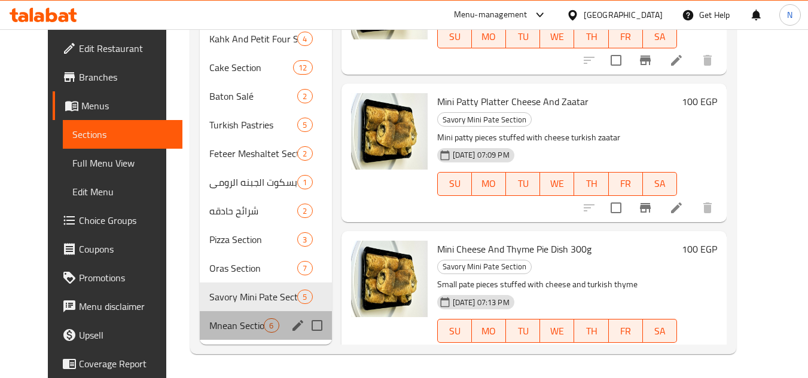
click at [209, 334] on div "Mnean Section 6" at bounding box center [266, 325] width 132 height 29
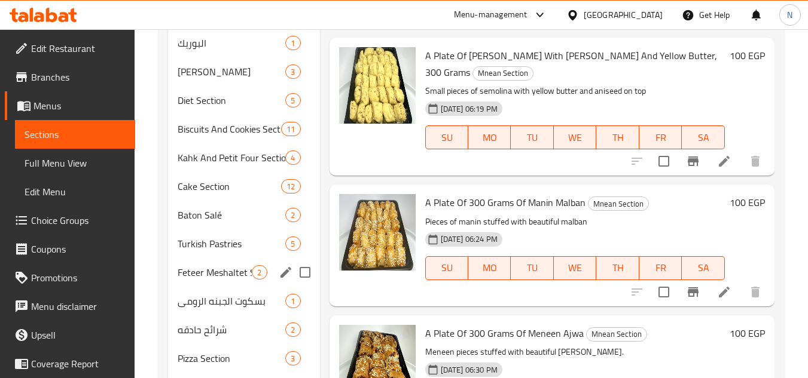
scroll to position [396, 0]
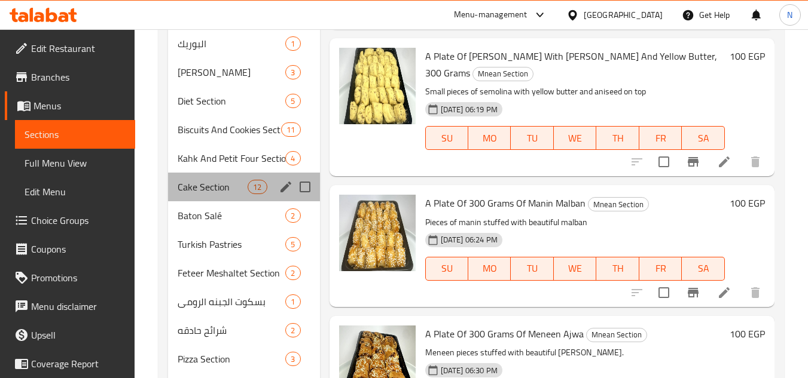
click at [230, 195] on div "Cake Section 12" at bounding box center [243, 187] width 151 height 29
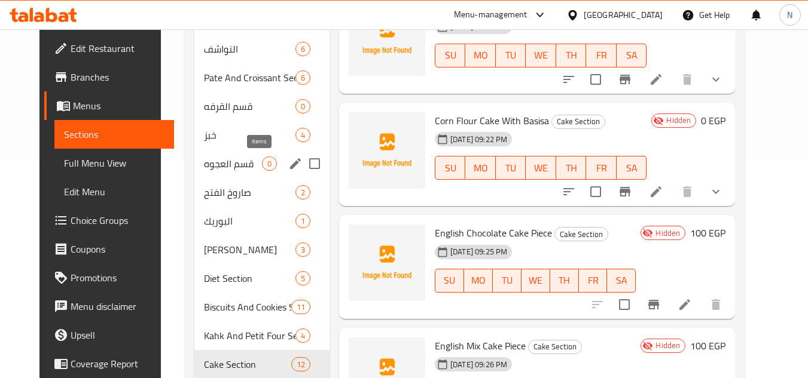
scroll to position [216, 0]
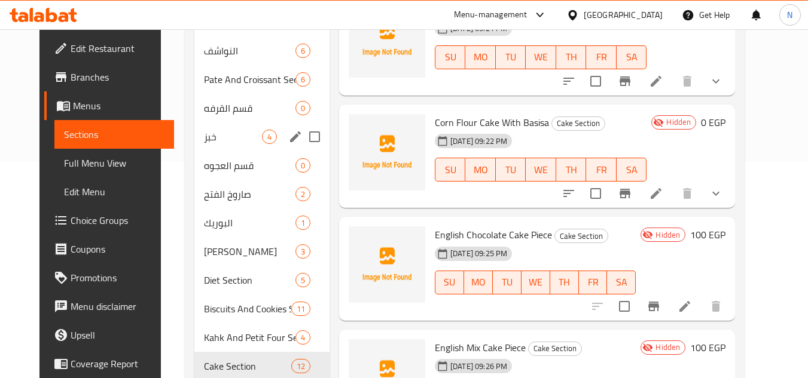
click at [204, 133] on span "خبز" at bounding box center [233, 137] width 58 height 14
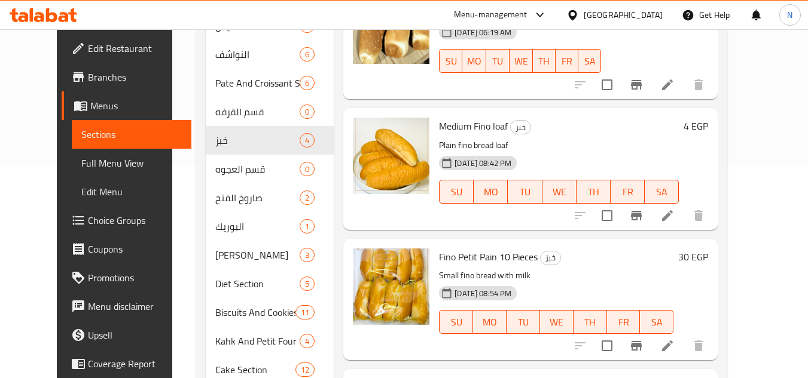
scroll to position [179, 0]
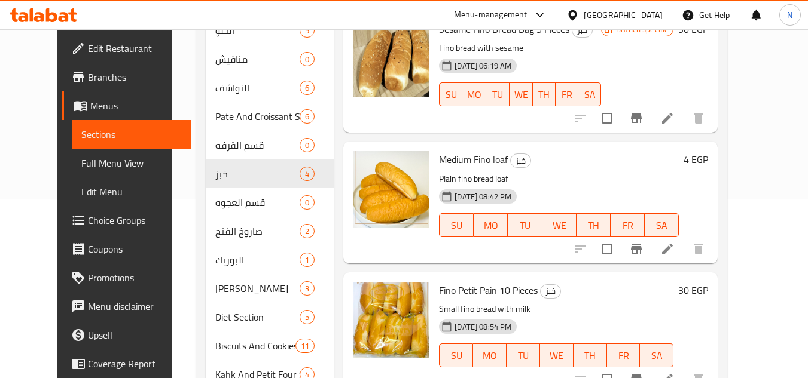
click at [81, 161] on span "Full Menu View" at bounding box center [131, 163] width 101 height 14
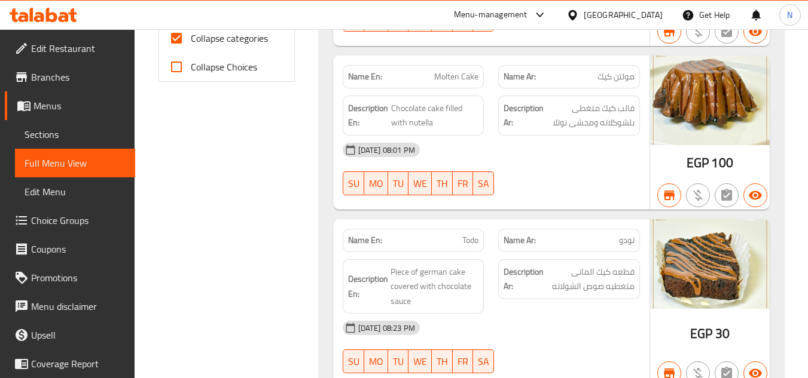
scroll to position [538, 0]
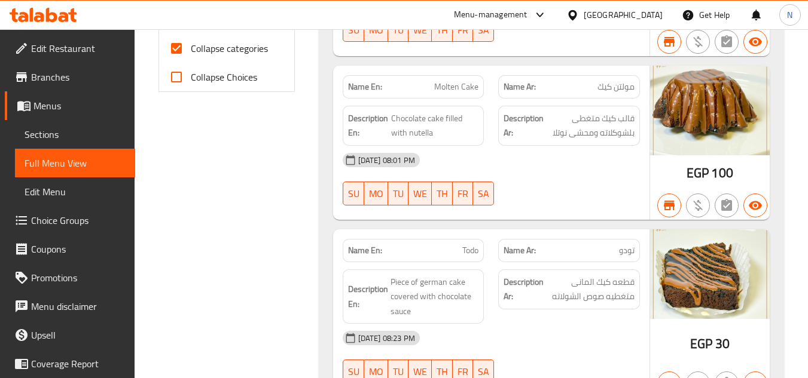
drag, startPoint x: 181, startPoint y: 46, endPoint x: 292, endPoint y: 20, distance: 113.5
click at [181, 46] on input "Collapse categories" at bounding box center [176, 48] width 29 height 29
checkbox input "false"
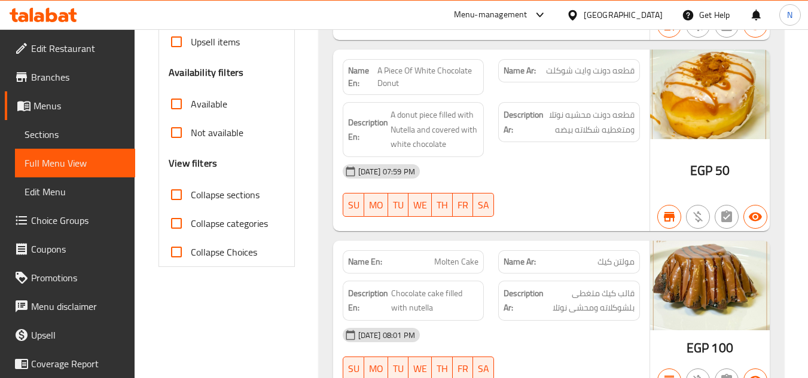
scroll to position [359, 0]
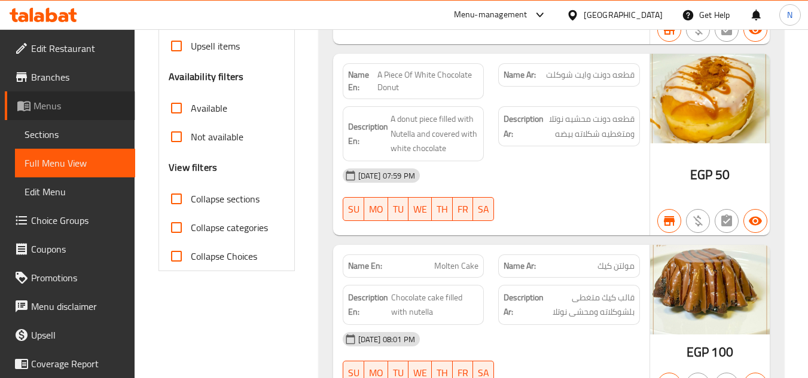
click at [81, 108] on span "Menus" at bounding box center [79, 106] width 92 height 14
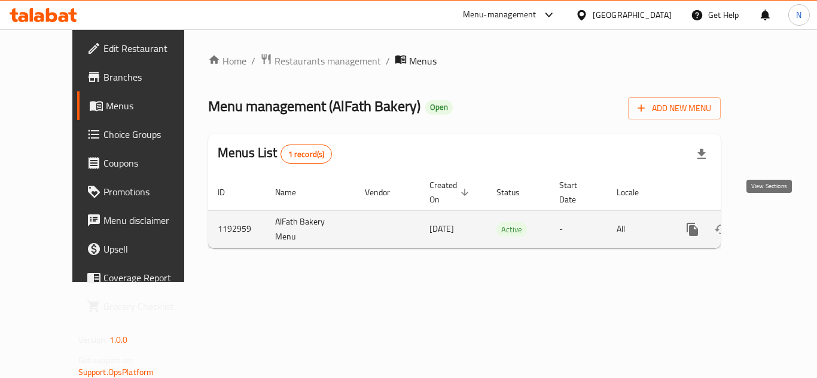
click at [771, 222] on icon "enhanced table" at bounding box center [778, 229] width 14 height 14
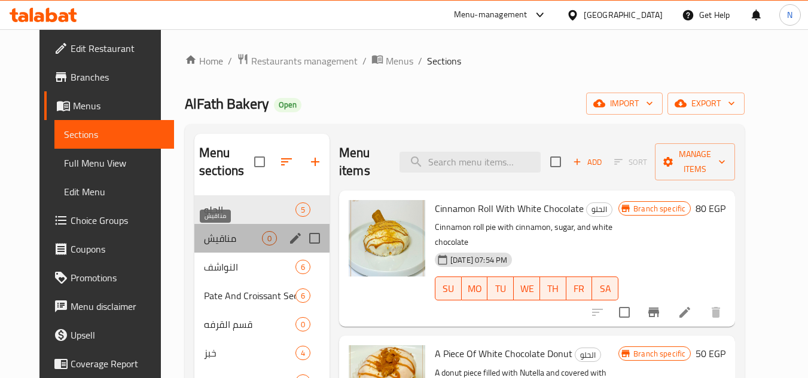
click at [236, 235] on span "مناقيش" at bounding box center [233, 238] width 58 height 14
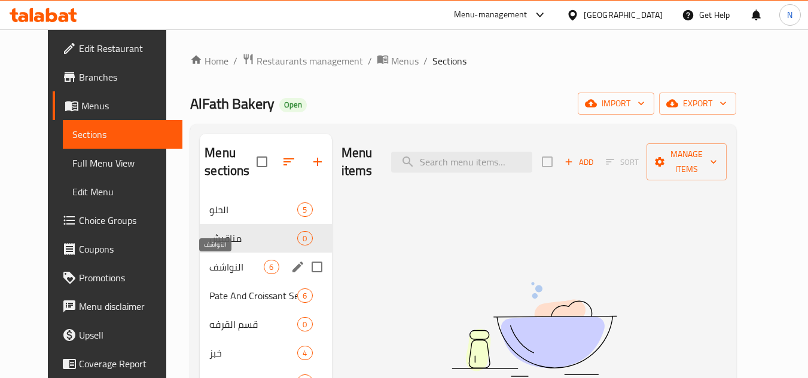
click at [222, 264] on span "النواشف" at bounding box center [236, 267] width 54 height 14
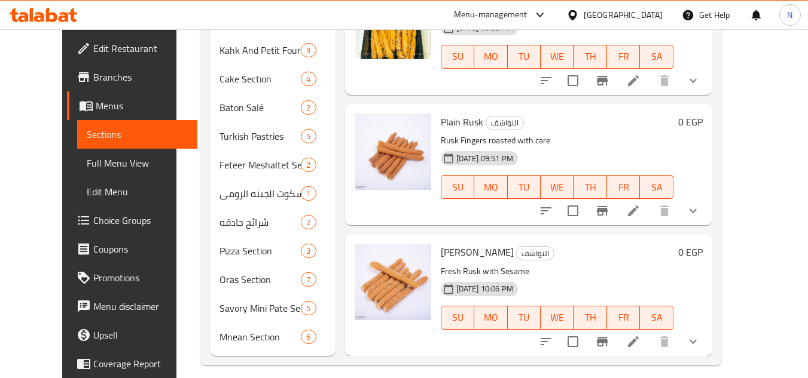
scroll to position [515, 0]
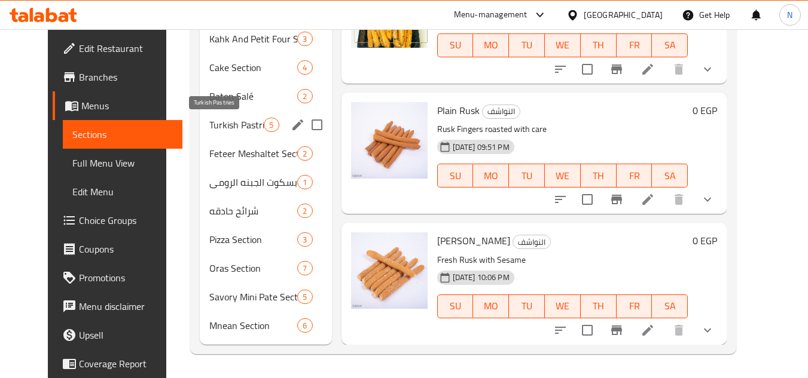
click at [213, 129] on span "Turkish Pastries" at bounding box center [236, 125] width 54 height 14
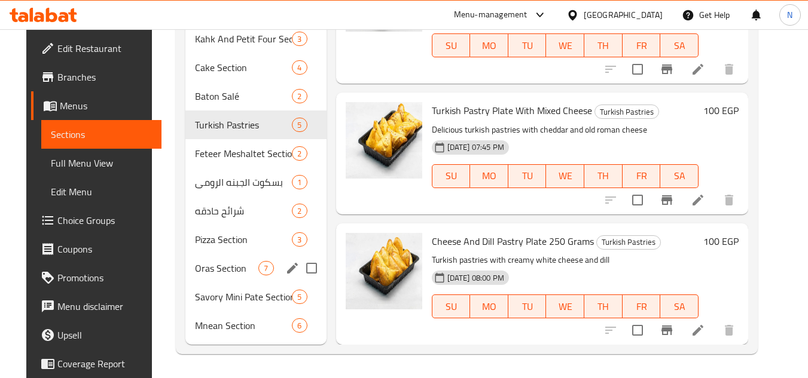
click at [185, 263] on div "Oras Section 7" at bounding box center [255, 268] width 140 height 29
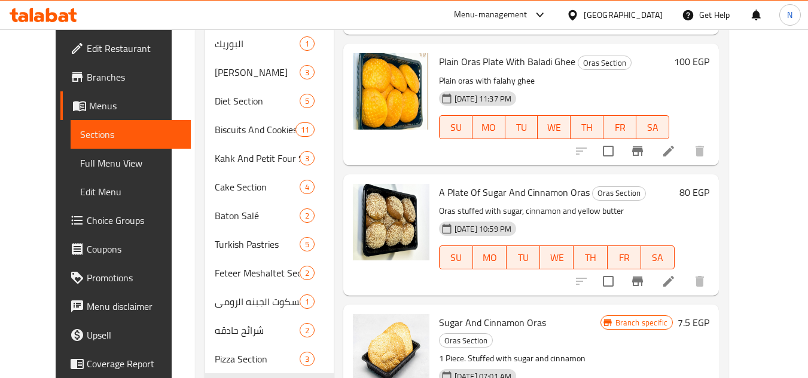
scroll to position [218, 0]
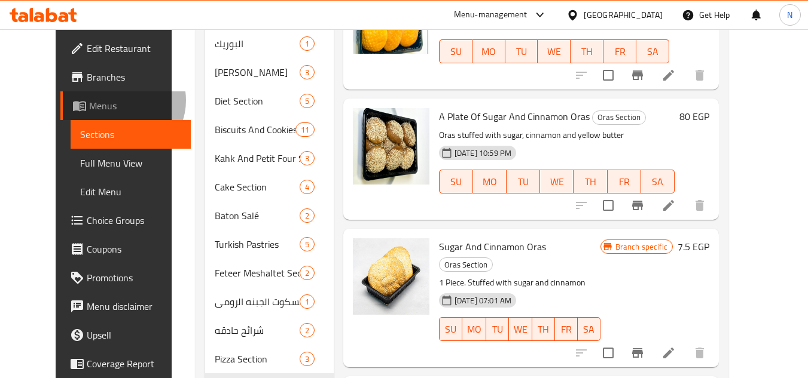
click at [89, 100] on span "Menus" at bounding box center [135, 106] width 92 height 14
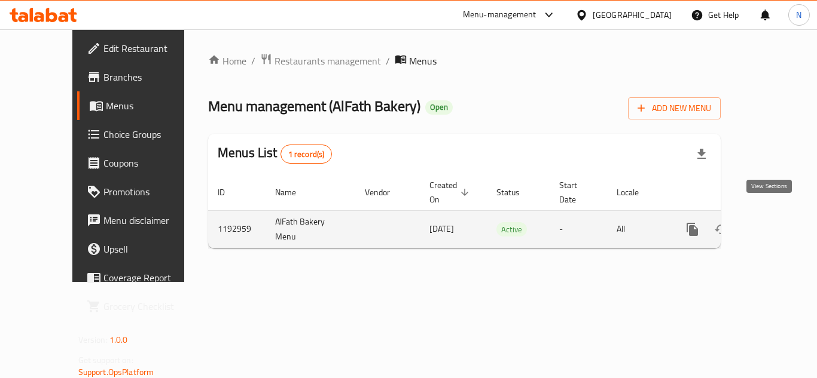
click at [766, 215] on link "enhanced table" at bounding box center [778, 229] width 29 height 29
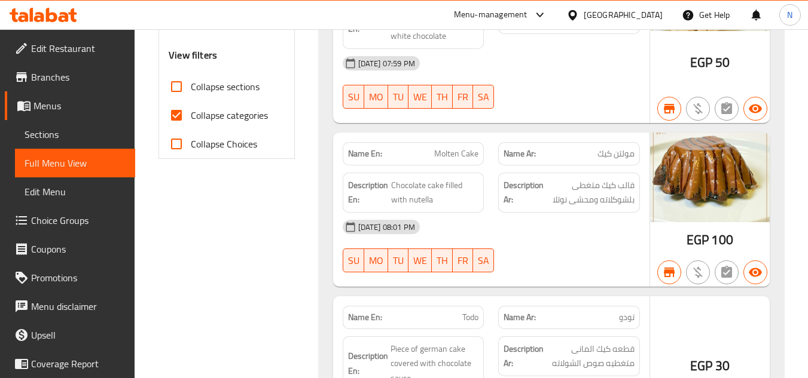
scroll to position [478, 0]
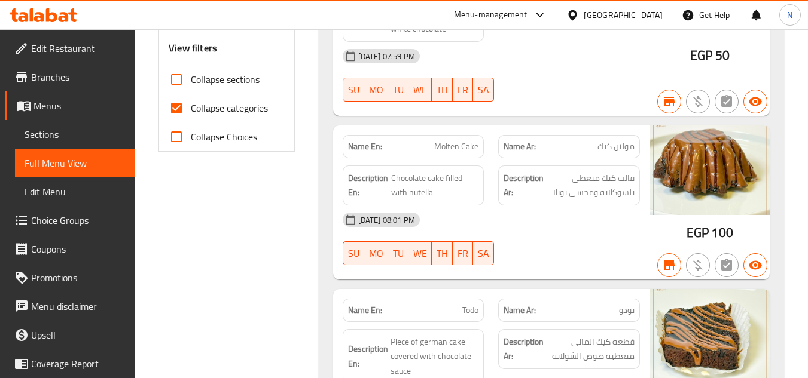
click at [178, 111] on input "Collapse categories" at bounding box center [176, 108] width 29 height 29
checkbox input "false"
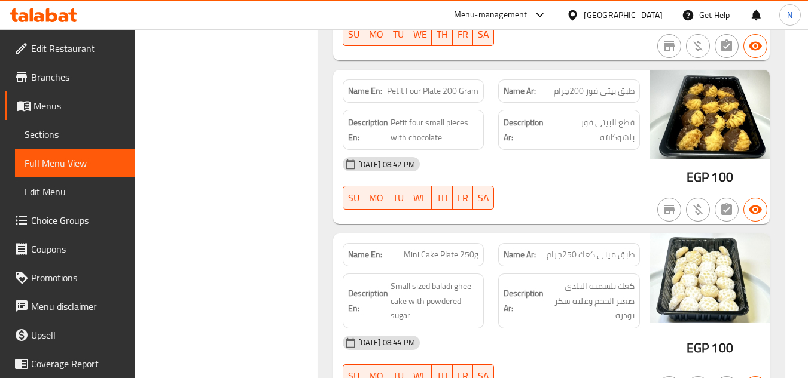
scroll to position [9961, 0]
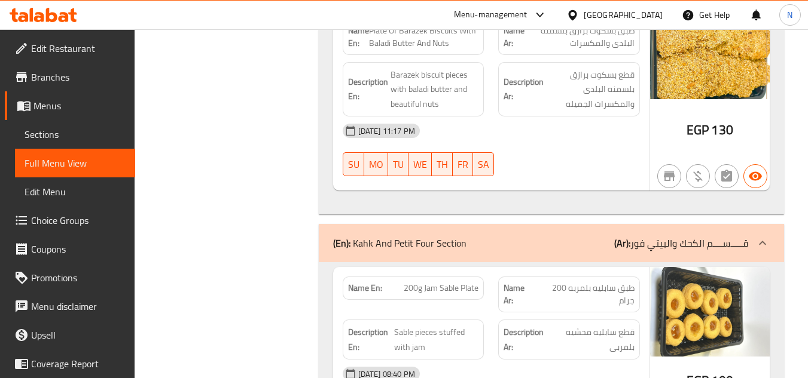
click at [449, 282] on span "200g Jam Sable Plate" at bounding box center [441, 288] width 75 height 13
copy span "Sable"
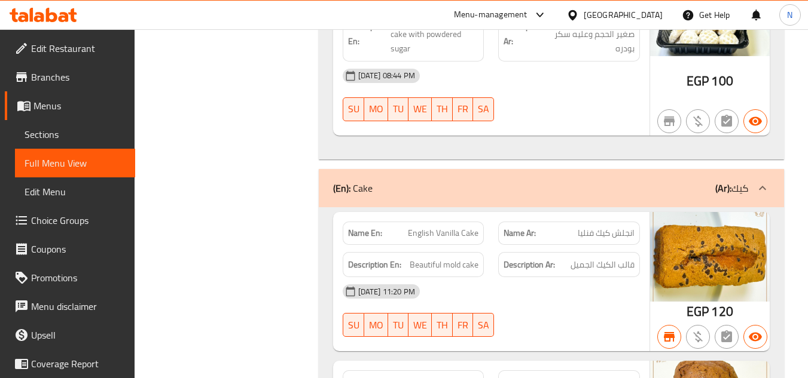
scroll to position [10578, 0]
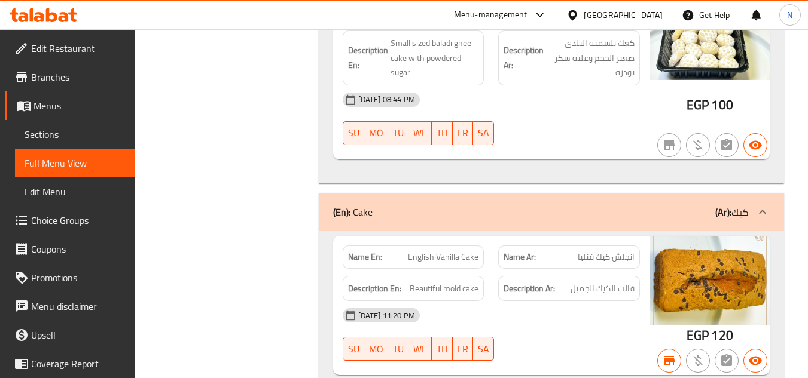
click at [462, 246] on div "Name En: English Vanilla Cake" at bounding box center [414, 257] width 142 height 23
click at [472, 251] on span "English Vanilla Cake" at bounding box center [443, 257] width 71 height 13
copy span "English Vanilla Cake"
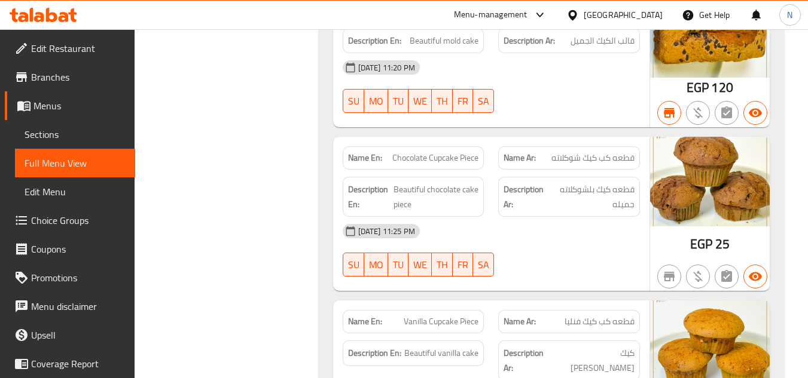
scroll to position [10829, 0]
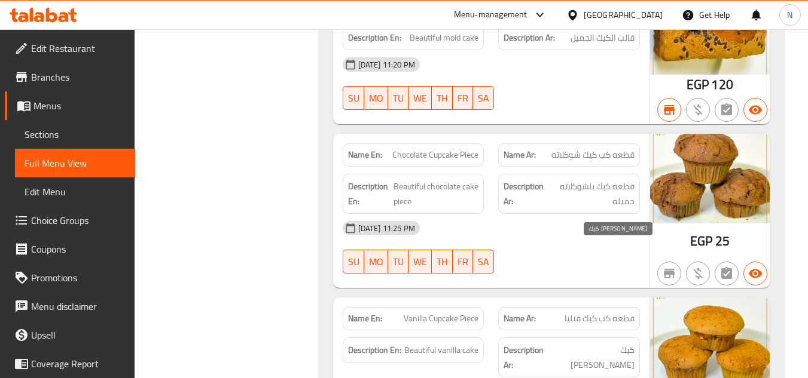
click at [592, 343] on span "كيك [PERSON_NAME]" at bounding box center [595, 357] width 78 height 29
click at [424, 313] on span "Vanilla Cupcake Piece" at bounding box center [441, 319] width 75 height 13
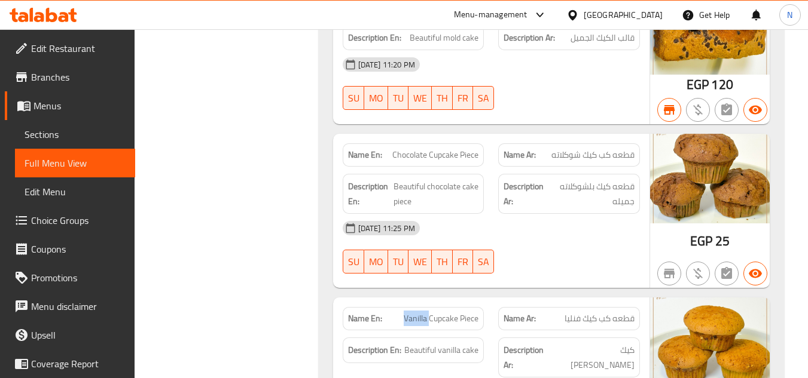
click at [424, 313] on span "Vanilla Cupcake Piece" at bounding box center [441, 319] width 75 height 13
copy span "Vanilla Cupcake Piece"
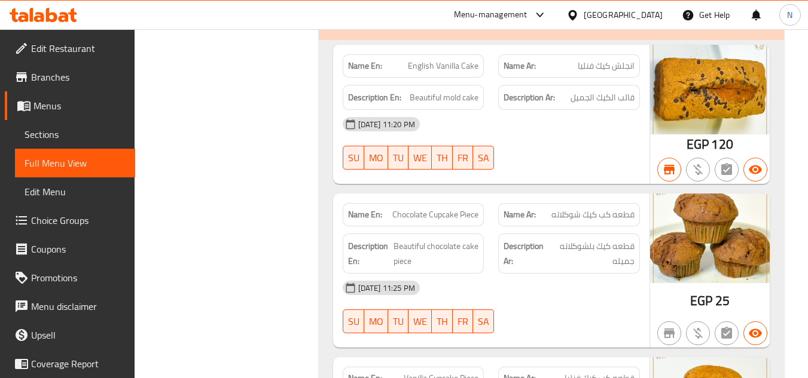
scroll to position [6673, 0]
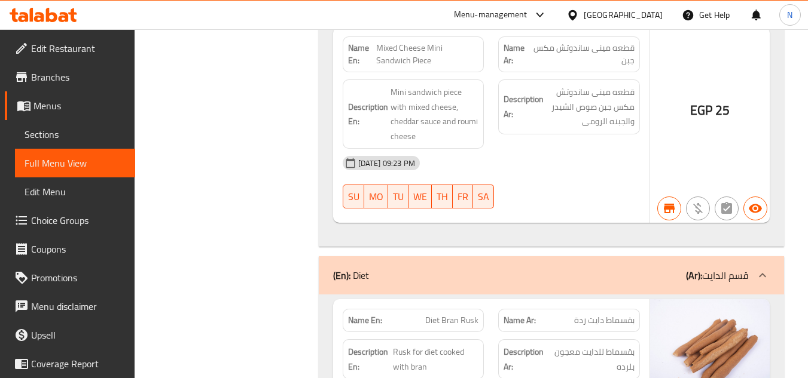
drag, startPoint x: 374, startPoint y: 191, endPoint x: 331, endPoint y: 192, distance: 43.6
click at [331, 256] on div "(En): Diet (Ar): قسم الدايت" at bounding box center [551, 275] width 465 height 38
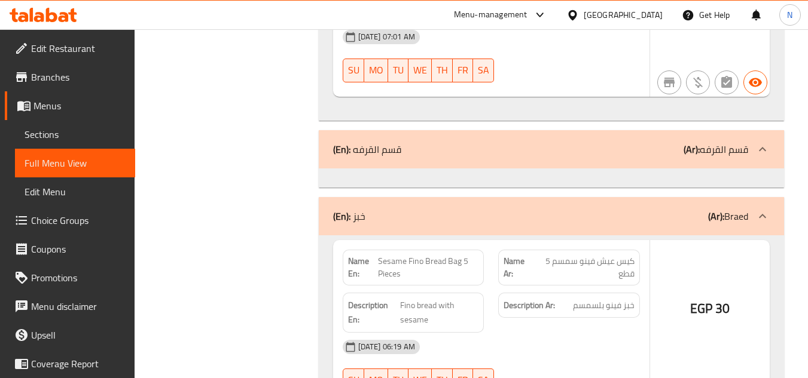
scroll to position [4659, 0]
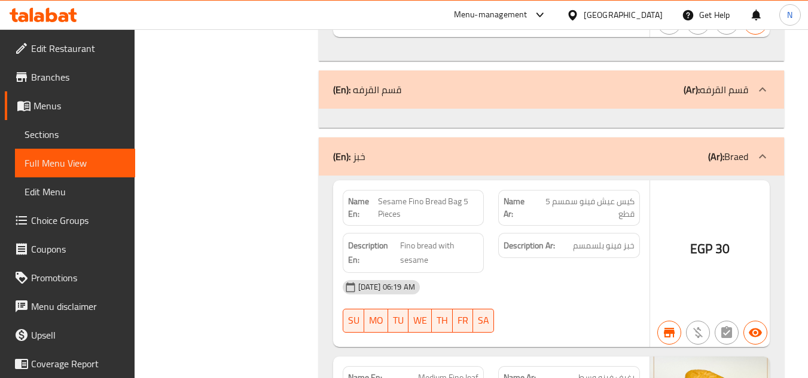
click at [582, 195] on span "كيس عيش فينو سمسم 5 قطع" at bounding box center [584, 207] width 100 height 25
click at [571, 326] on div at bounding box center [569, 333] width 156 height 14
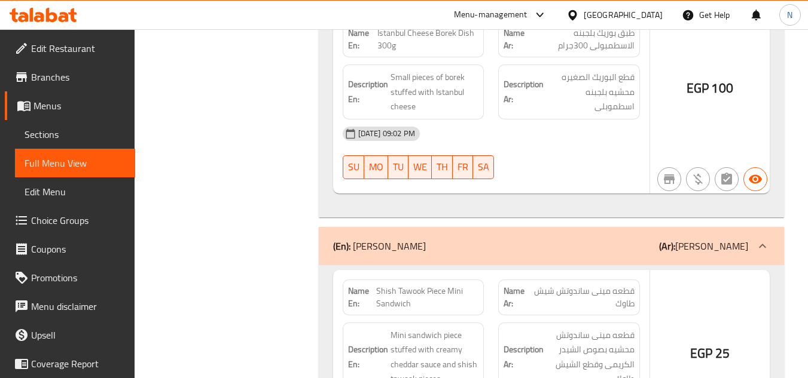
scroll to position [5914, 0]
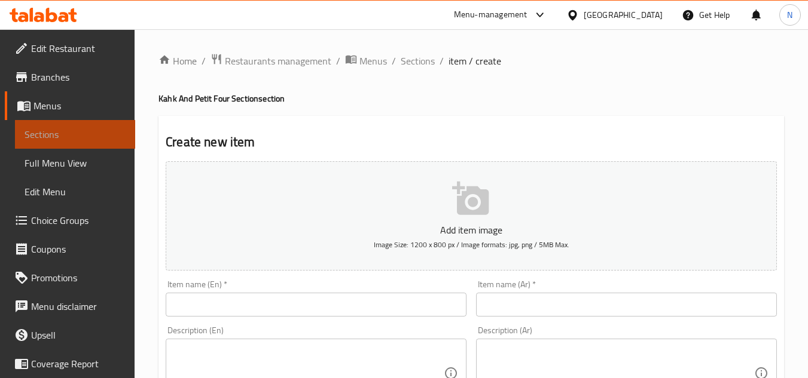
click at [81, 137] on span "Sections" at bounding box center [75, 134] width 101 height 14
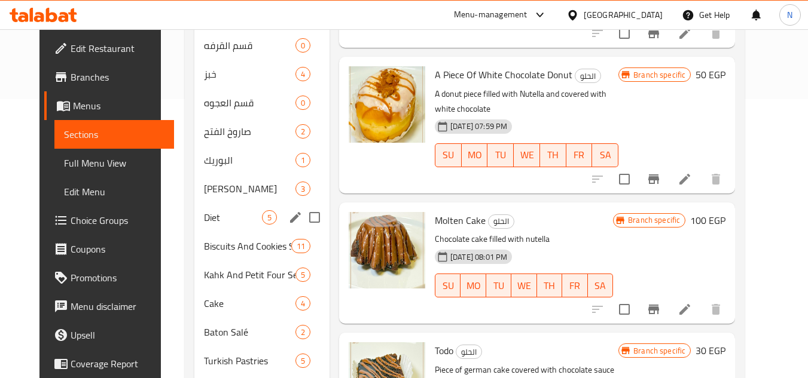
scroll to position [299, 0]
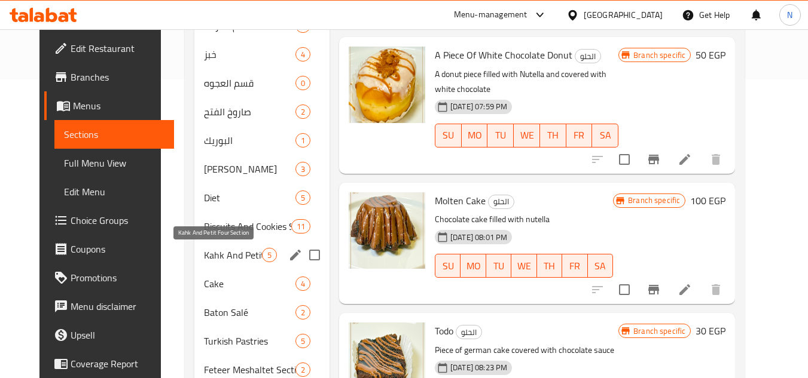
click at [221, 252] on span "Kahk And Petit Four Section" at bounding box center [233, 255] width 58 height 14
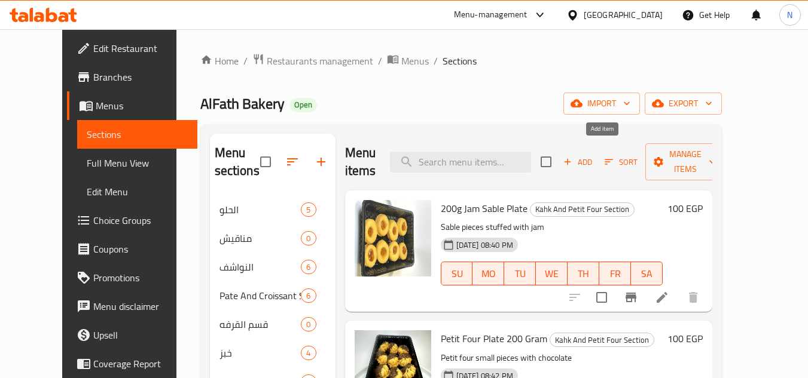
click at [594, 155] on span "Add" at bounding box center [577, 162] width 32 height 14
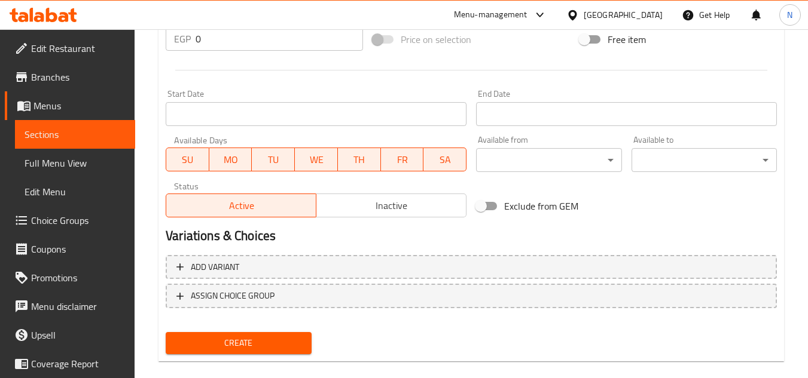
scroll to position [466, 0]
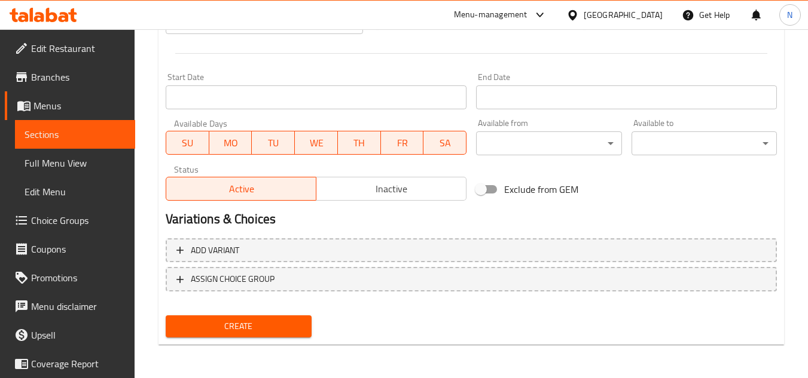
click at [59, 125] on link "Sections" at bounding box center [75, 134] width 120 height 29
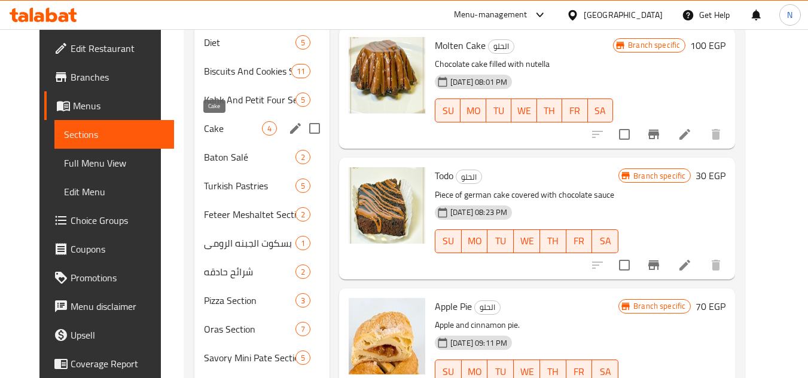
scroll to position [396, 0]
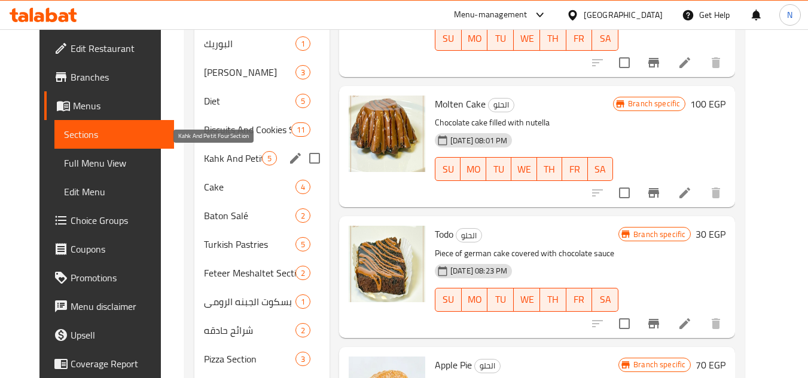
click at [231, 161] on span "Kahk And Petit Four Section" at bounding box center [233, 158] width 58 height 14
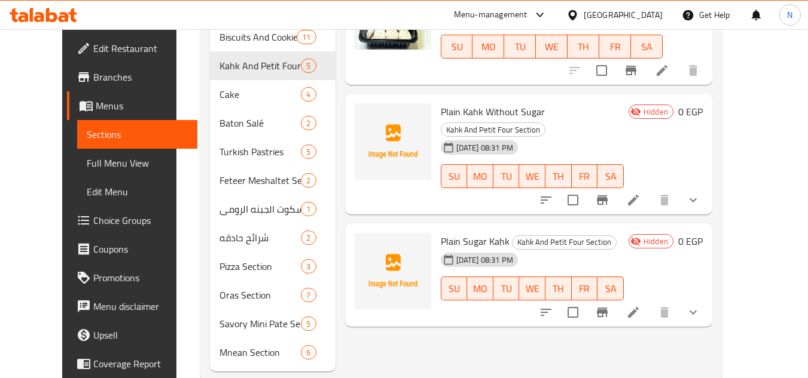
scroll to position [515, 0]
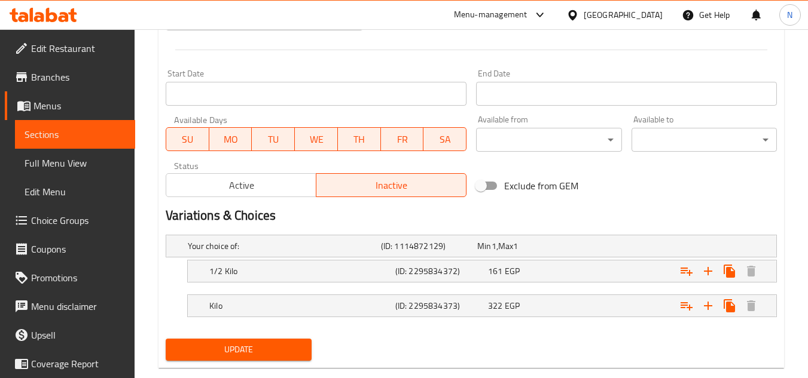
scroll to position [493, 0]
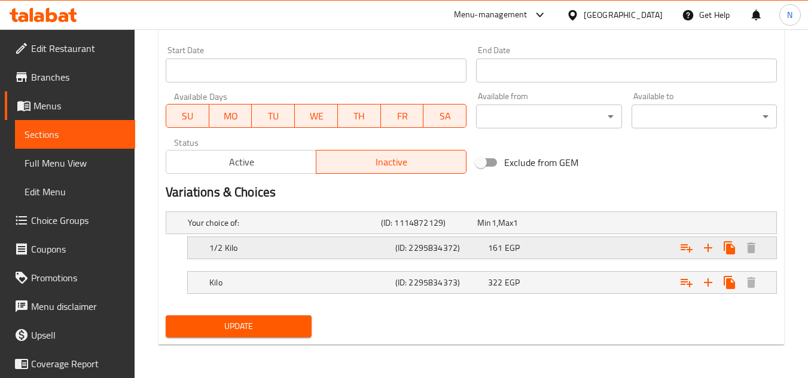
click at [439, 250] on h5 "(ID: 2295834372)" at bounding box center [439, 248] width 88 height 12
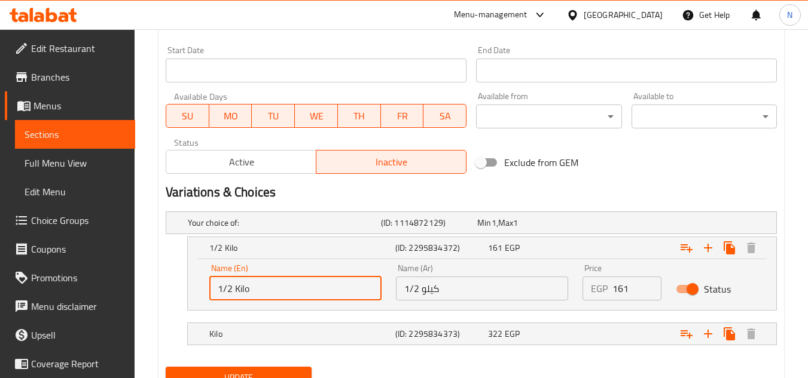
click at [236, 289] on input "1/2 Kilo" at bounding box center [295, 289] width 172 height 24
click at [473, 287] on input "1/2 كيلو" at bounding box center [482, 289] width 172 height 24
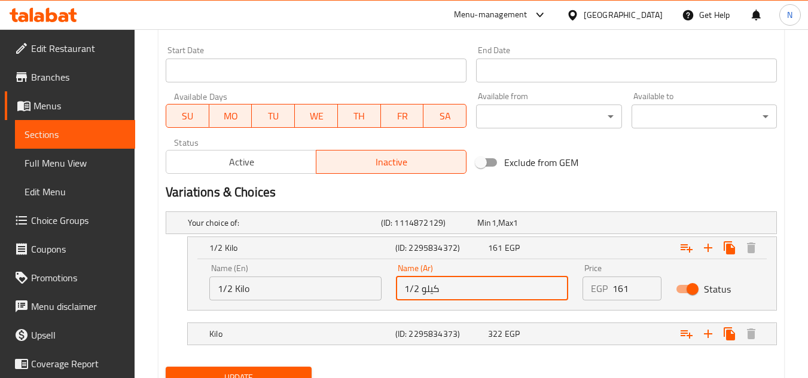
click at [473, 287] on input "1/2 كيلو" at bounding box center [482, 289] width 172 height 24
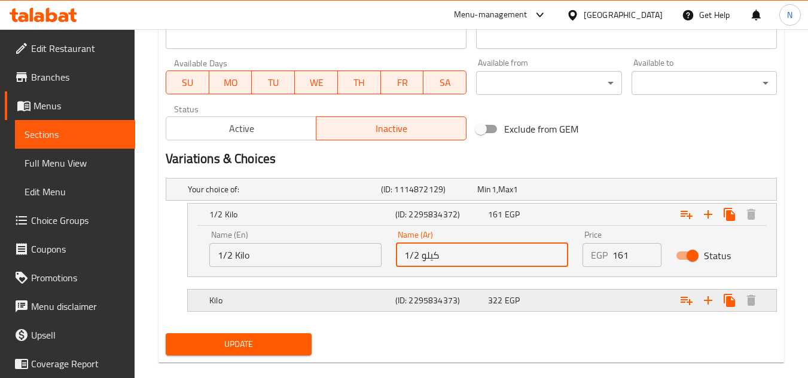
scroll to position [545, 0]
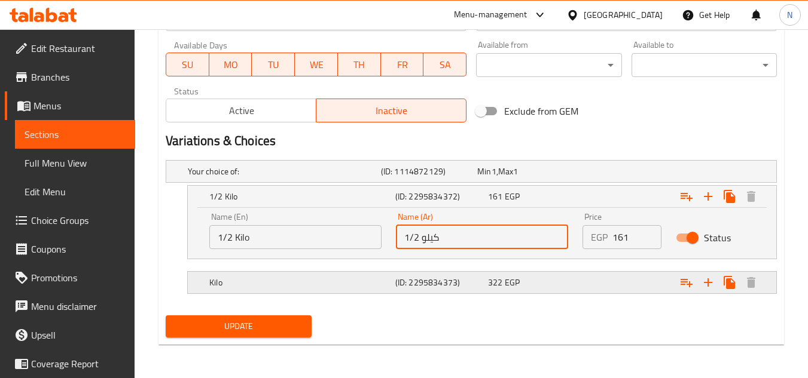
click at [302, 283] on h5 "Kilo" at bounding box center [299, 283] width 181 height 12
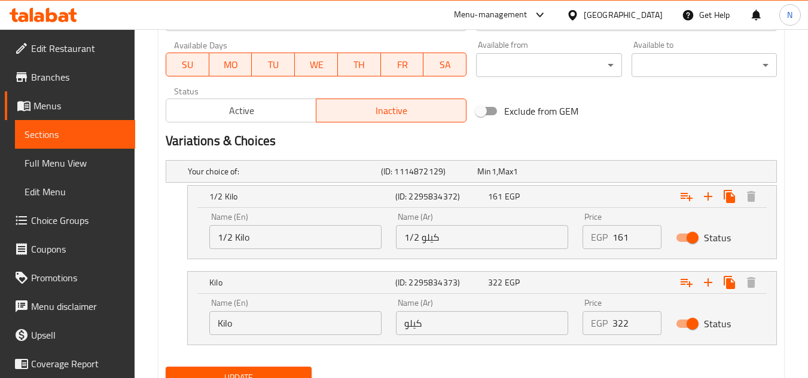
click at [311, 322] on input "Kilo" at bounding box center [295, 323] width 172 height 24
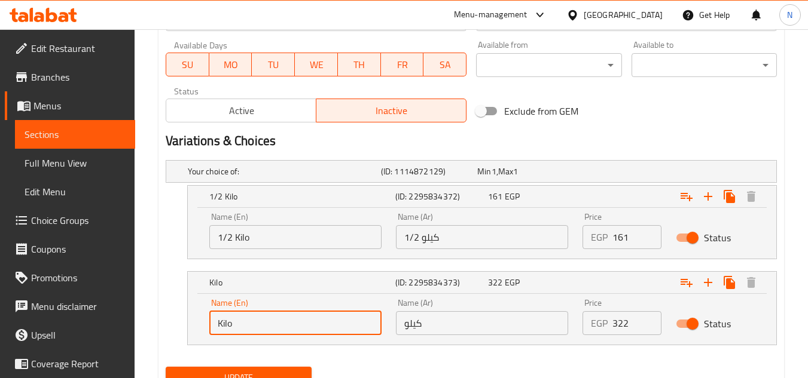
click at [311, 322] on input "Kilo" at bounding box center [295, 323] width 172 height 24
click at [438, 326] on input "كيلو" at bounding box center [482, 323] width 172 height 24
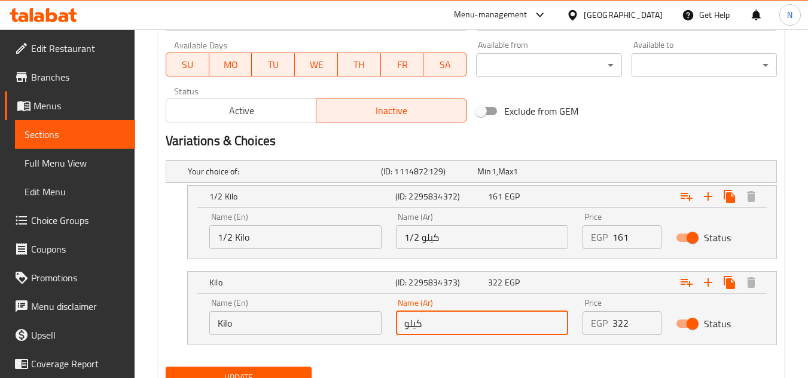
click at [438, 326] on input "كيلو" at bounding box center [482, 323] width 172 height 24
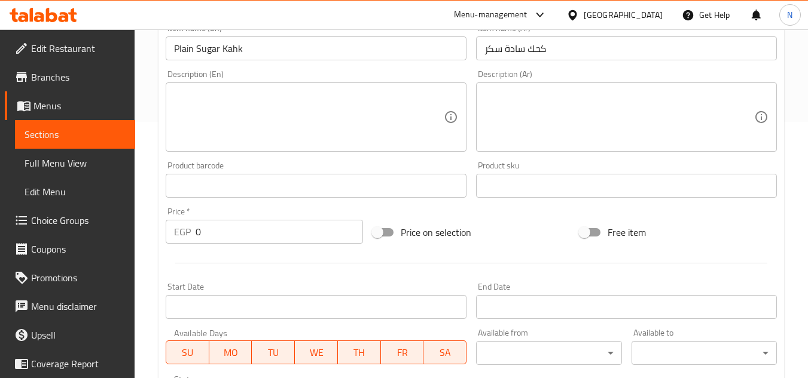
scroll to position [237, 0]
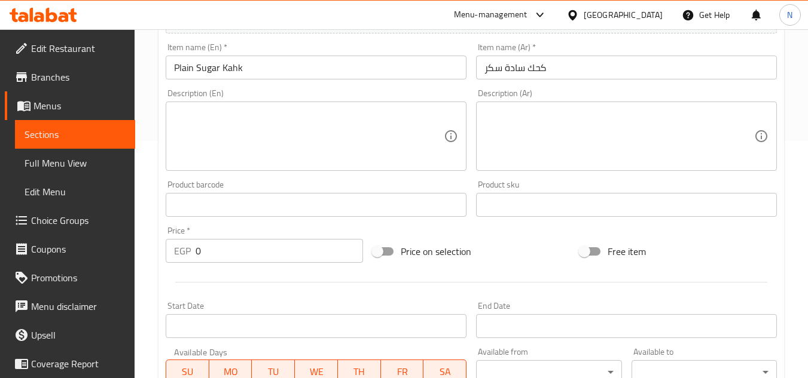
click at [200, 69] on input "Plain Sugar Kahk" at bounding box center [316, 68] width 301 height 24
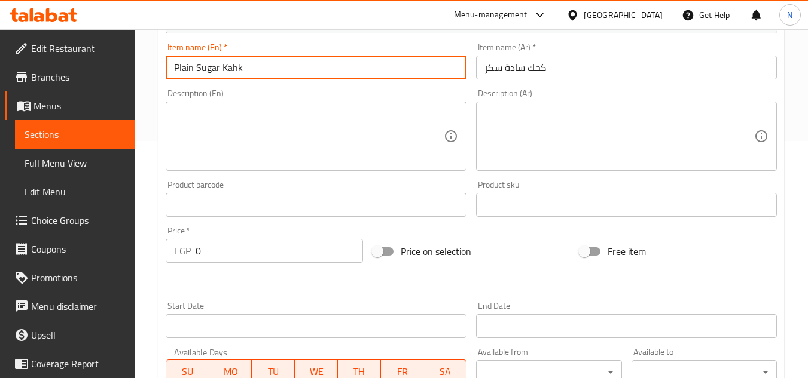
click at [200, 69] on input "Plain Sugar Kahk" at bounding box center [316, 68] width 301 height 24
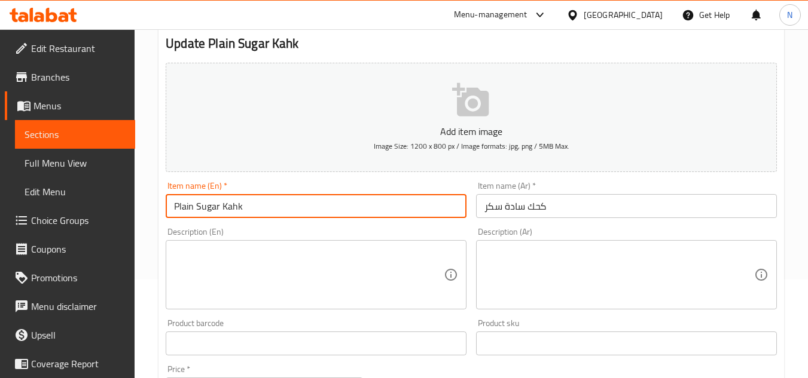
scroll to position [58, 0]
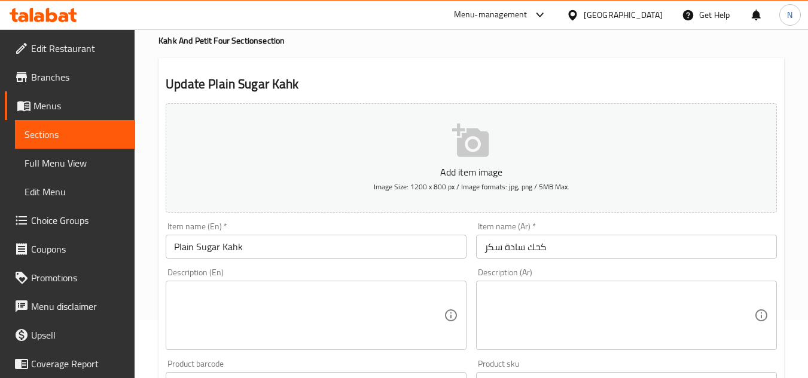
click at [347, 221] on div "Item name (En)   * Plain Sugar Kahk Item name (En) *" at bounding box center [316, 241] width 310 height 46
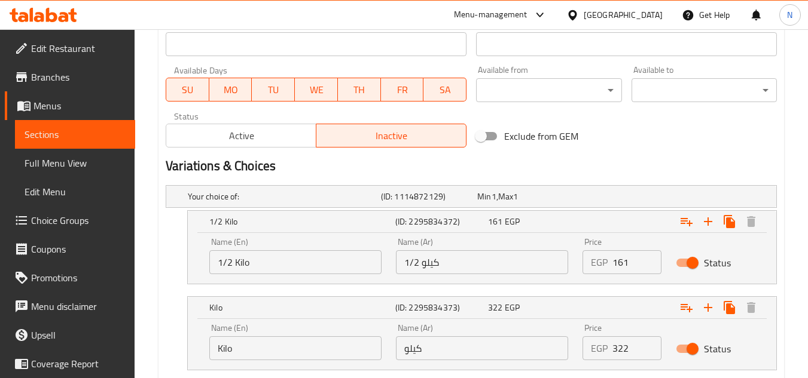
scroll to position [596, 0]
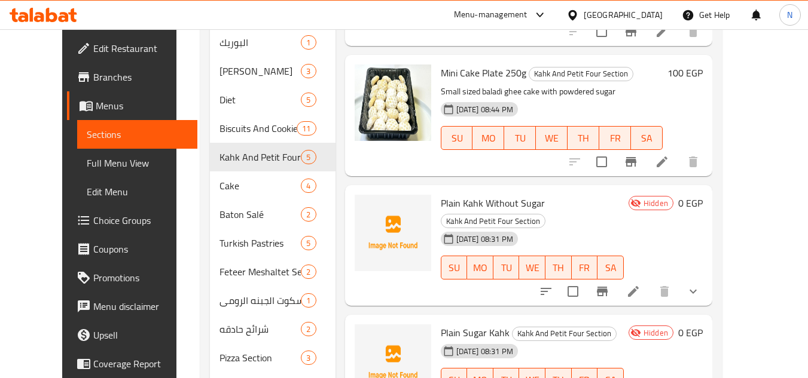
scroll to position [396, 0]
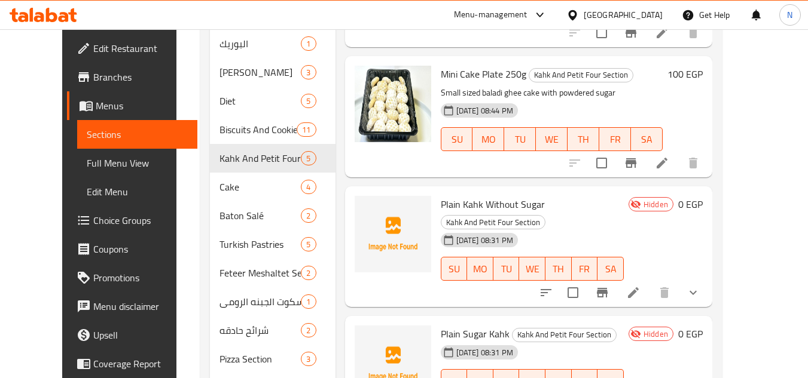
click at [454, 195] on span "Plain Kahk Without Sugar" at bounding box center [493, 204] width 104 height 18
copy span "Kahk"
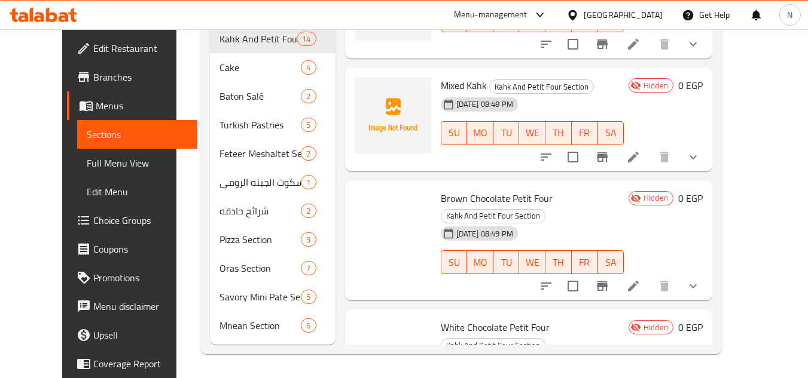
scroll to position [953, 0]
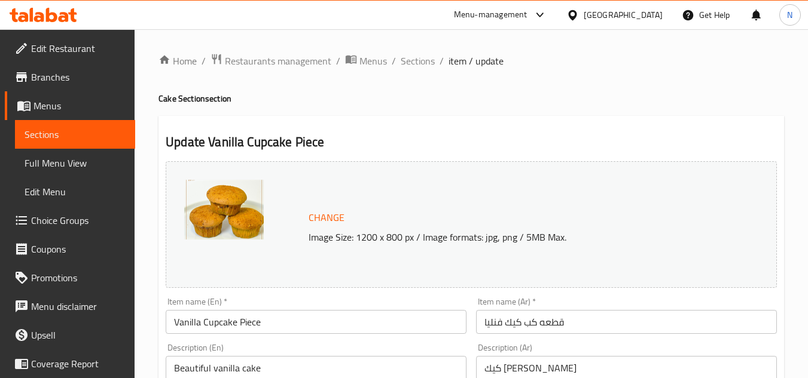
click at [556, 333] on input "قطعه كب كيك فنليا" at bounding box center [626, 322] width 301 height 24
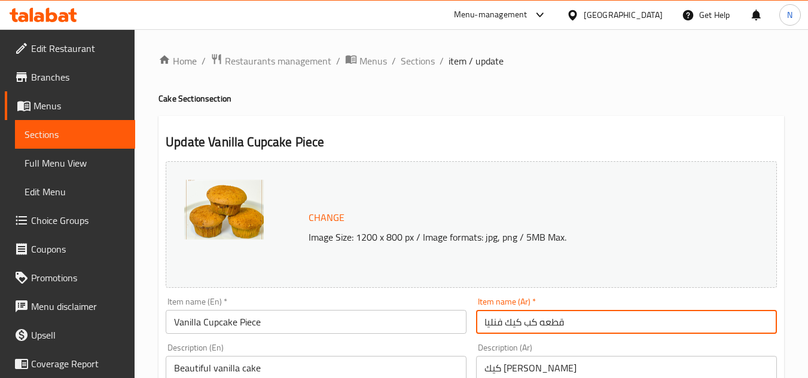
click at [556, 333] on input "قطعه كب كيك فنليا" at bounding box center [626, 322] width 301 height 24
paste input "ب كيك فانيليا (القطعة)"
click at [517, 326] on input "كب كيك فانيليا (القطعة)" at bounding box center [626, 322] width 301 height 24
drag, startPoint x: 574, startPoint y: 325, endPoint x: 586, endPoint y: 326, distance: 11.4
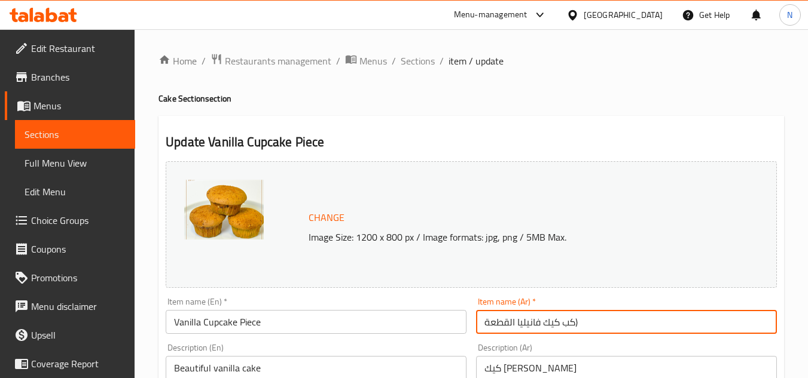
click at [585, 326] on input "كب كيك فانيليا القطعة)" at bounding box center [626, 322] width 301 height 24
type input "كب كيك فانيليا القطعة"
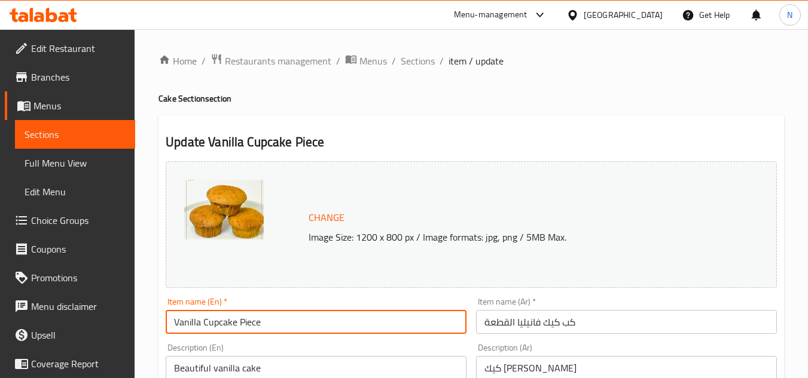
drag, startPoint x: 207, startPoint y: 329, endPoint x: 340, endPoint y: 331, distance: 132.7
click at [340, 331] on input "Vanilla Cupcake Piece" at bounding box center [316, 322] width 301 height 24
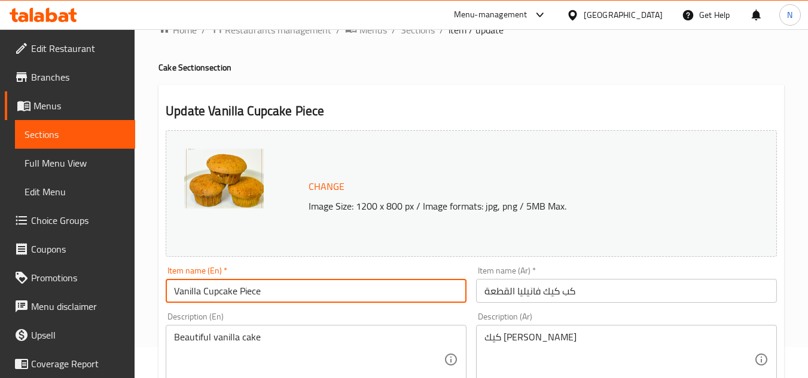
scroll to position [60, 0]
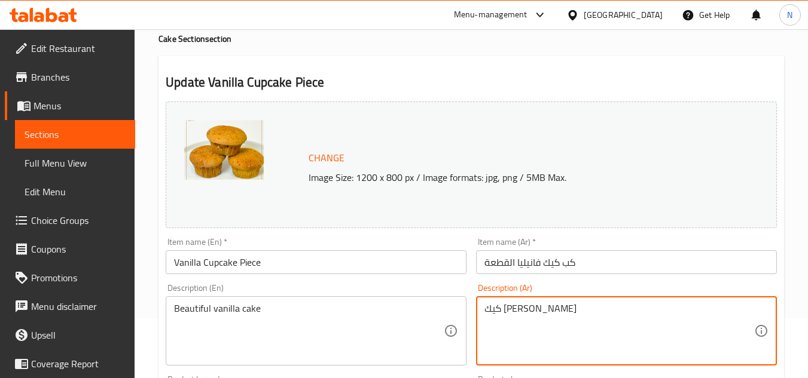
click at [519, 321] on textarea "كيك [PERSON_NAME]" at bounding box center [619, 331] width 270 height 57
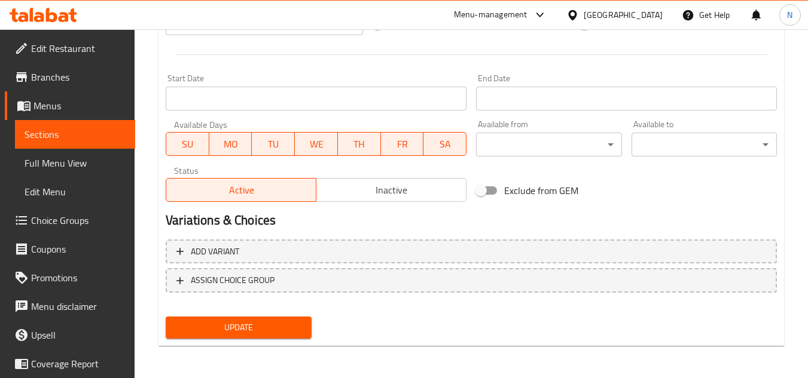
scroll to position [484, 0]
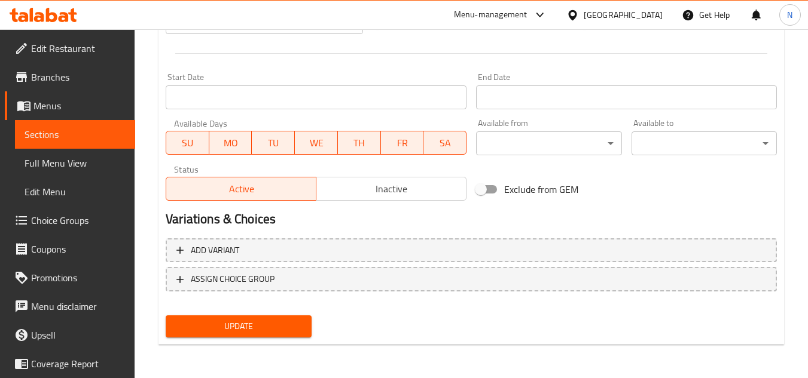
click at [268, 334] on span "Update" at bounding box center [238, 326] width 126 height 15
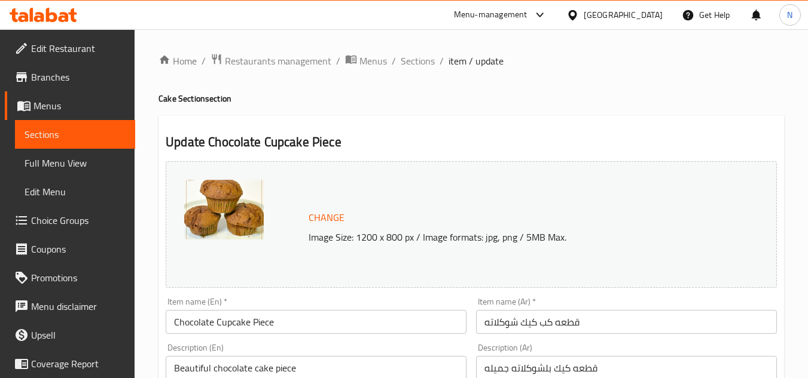
click at [528, 317] on input "قطعه كب كيك شوكلاته" at bounding box center [626, 322] width 301 height 24
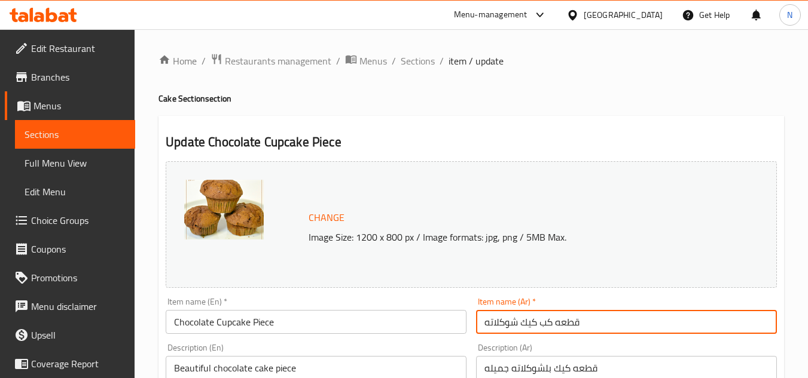
click at [528, 317] on input "قطعه كب كيك شوكلاته" at bounding box center [626, 322] width 301 height 24
paste input "ب كيك شيكولاته (القطعة)"
click at [518, 323] on input "كب كيك شيكولاته (القطعة)" at bounding box center [626, 322] width 301 height 24
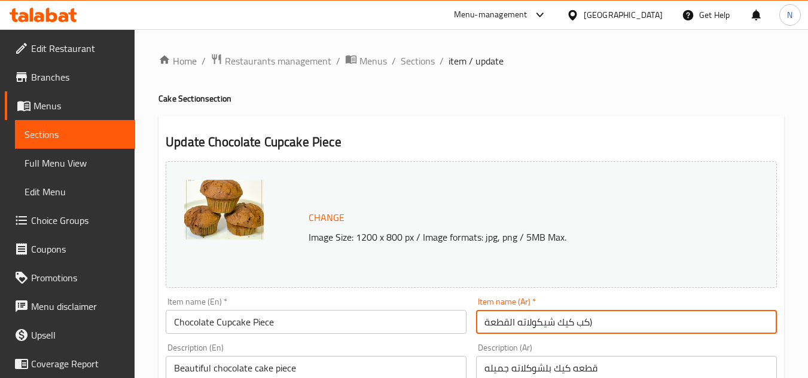
click at [607, 331] on input "كب كيك شيكولاته القطعة)" at bounding box center [626, 322] width 301 height 24
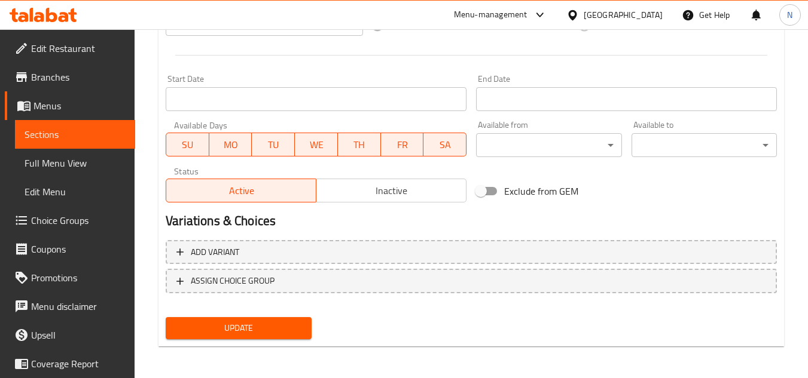
scroll to position [484, 0]
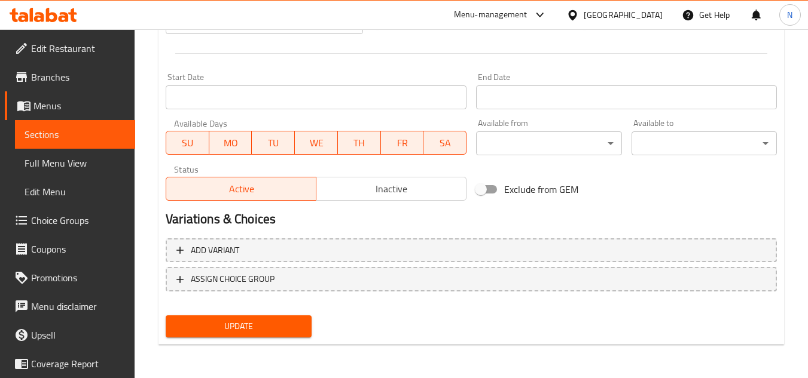
type input "كب كيك شيكولاته القطعة"
click at [277, 329] on span "Update" at bounding box center [238, 326] width 126 height 15
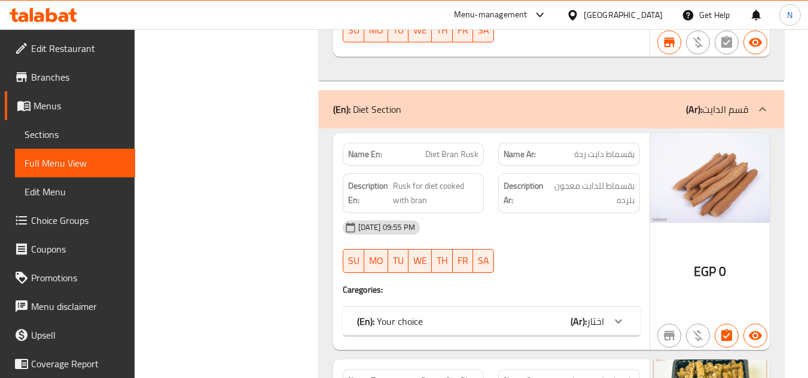
scroll to position [5854, 0]
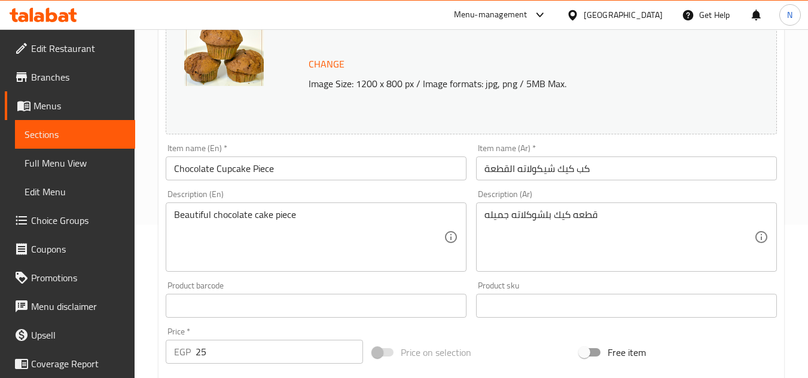
scroll to position [179, 0]
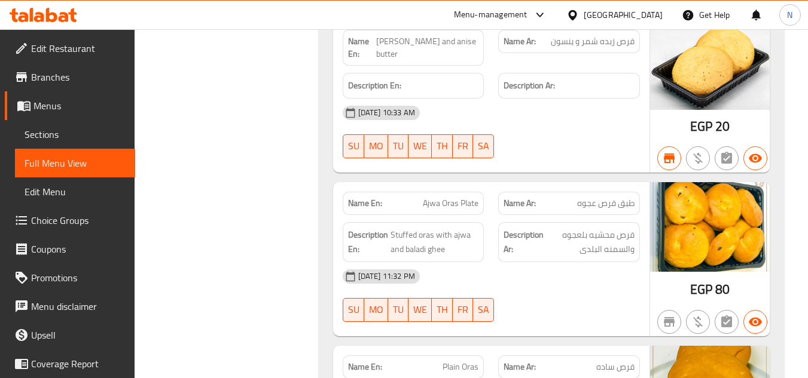
scroll to position [13603, 0]
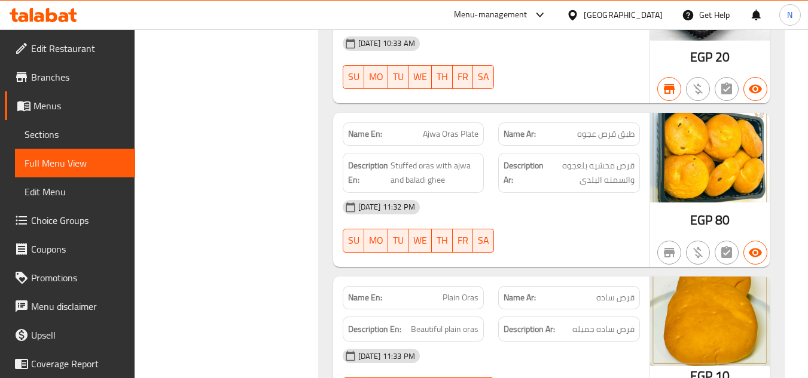
drag, startPoint x: 60, startPoint y: 48, endPoint x: 78, endPoint y: 49, distance: 17.9
click at [60, 48] on span "Edit Restaurant" at bounding box center [78, 48] width 94 height 14
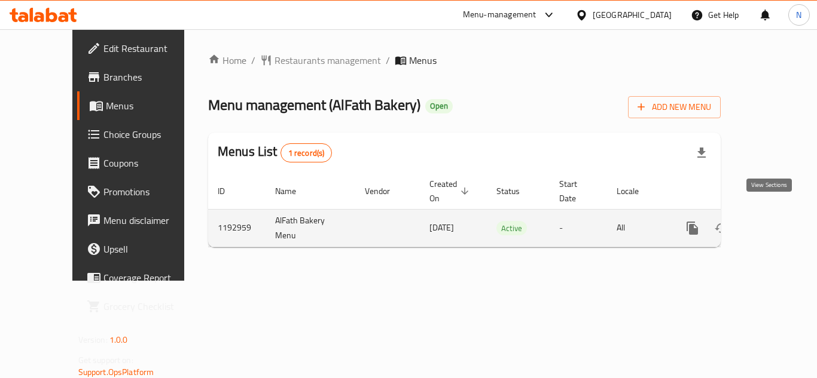
click at [775, 221] on icon "enhanced table" at bounding box center [778, 228] width 14 height 14
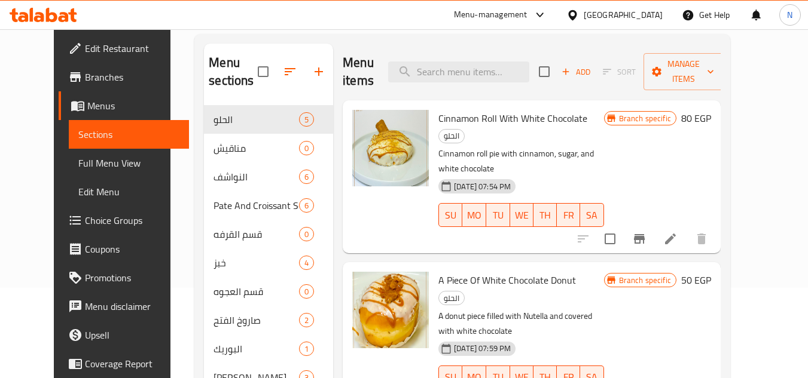
scroll to position [179, 0]
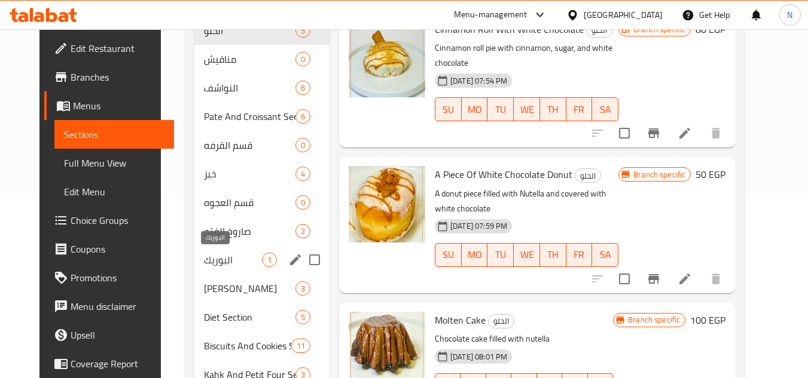
click at [221, 255] on span "البوريك" at bounding box center [233, 260] width 58 height 14
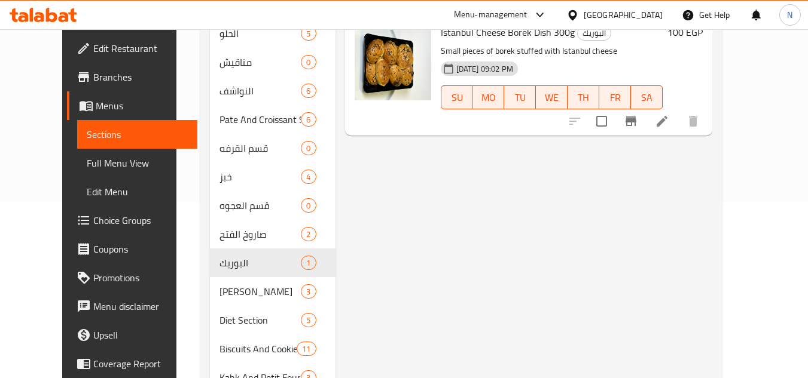
scroll to position [299, 0]
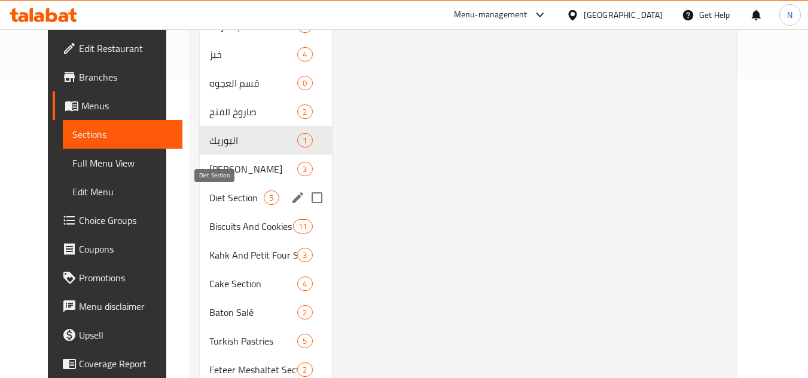
click at [209, 197] on span "Diet Section" at bounding box center [236, 198] width 54 height 14
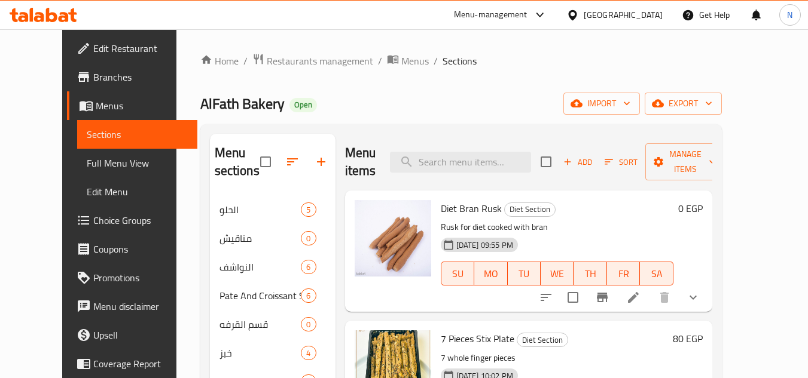
click at [602, 164] on div "Add Sort Manage items" at bounding box center [632, 161] width 185 height 37
click at [594, 155] on span "Add" at bounding box center [577, 162] width 32 height 14
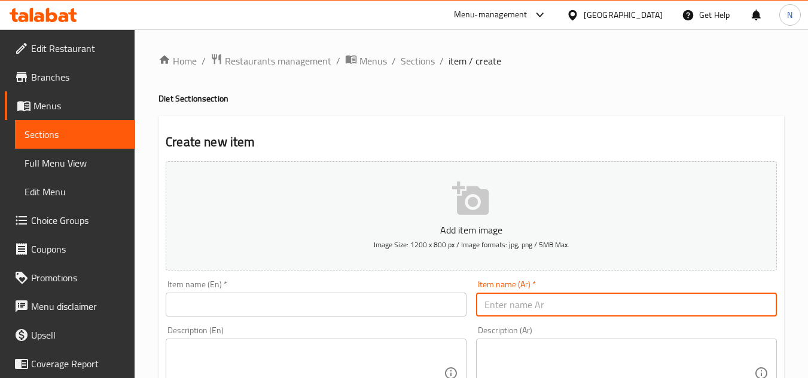
click at [566, 301] on input "text" at bounding box center [626, 305] width 301 height 24
paste input "عيش سن ناشف"
type input "عيش سن ناشف"
click at [539, 314] on input "عيش سن ناشف" at bounding box center [626, 305] width 301 height 24
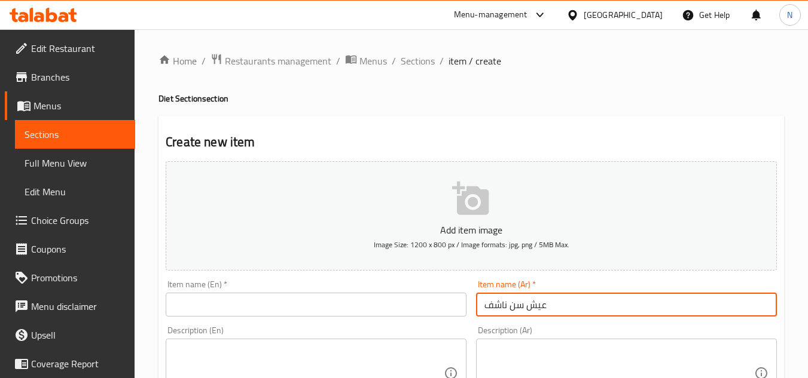
click at [539, 314] on input "عيش سن ناشف" at bounding box center [626, 305] width 301 height 24
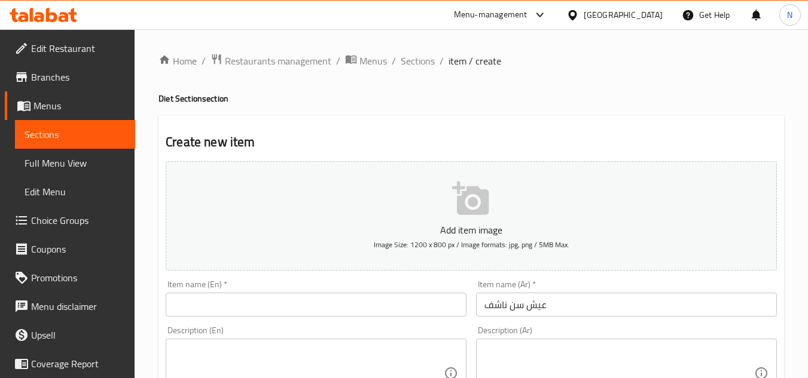
drag, startPoint x: 305, startPoint y: 291, endPoint x: 277, endPoint y: 311, distance: 34.3
click at [305, 291] on div "Item name (En)   * Item name (En) *" at bounding box center [316, 298] width 301 height 36
click at [277, 312] on input "text" at bounding box center [316, 305] width 301 height 24
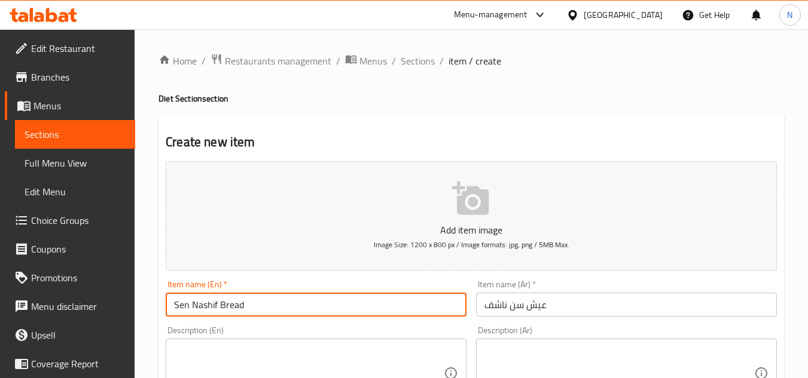
type input "Sen Nashif Bread"
click at [86, 171] on link "Full Menu View" at bounding box center [75, 163] width 120 height 29
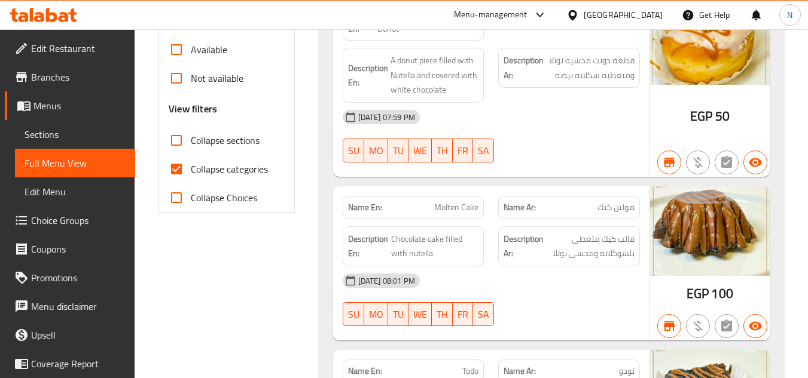
scroll to position [418, 0]
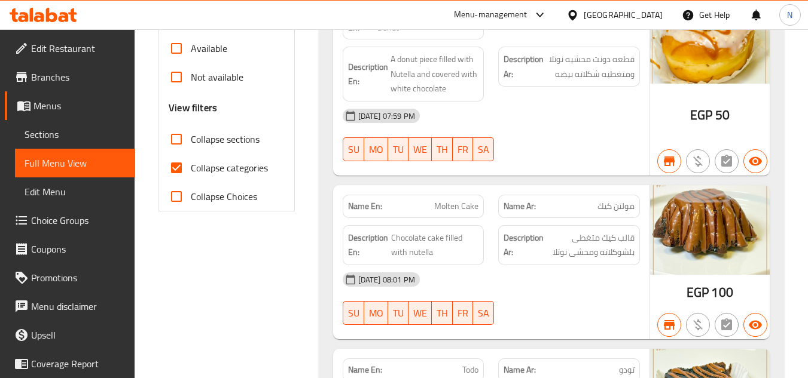
click at [176, 165] on input "Collapse categories" at bounding box center [176, 168] width 29 height 29
checkbox input "false"
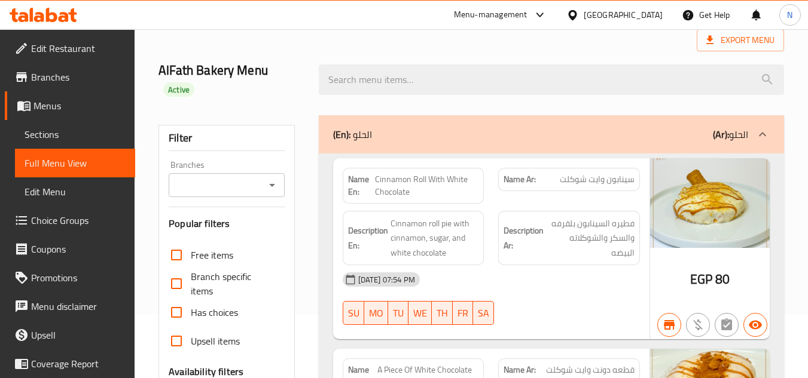
scroll to position [60, 0]
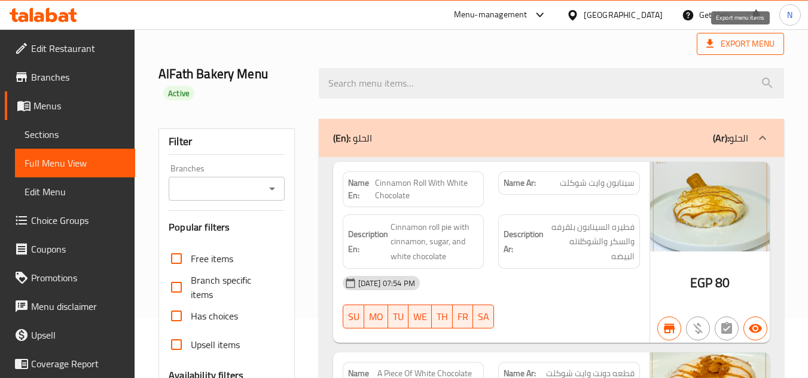
click at [729, 50] on span "Export Menu" at bounding box center [740, 43] width 68 height 15
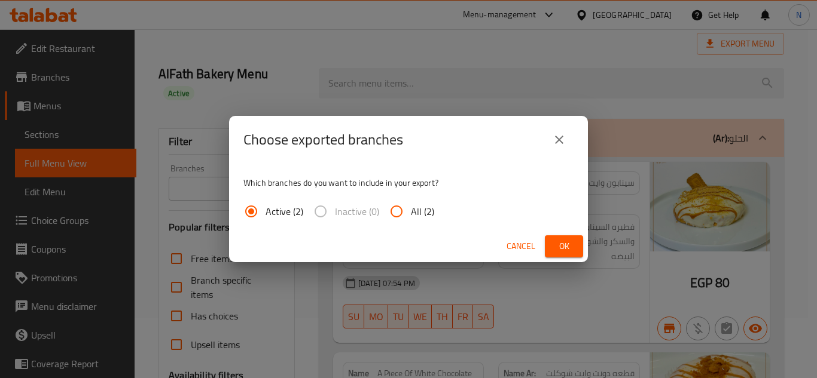
click at [420, 219] on span "All (2)" at bounding box center [422, 211] width 23 height 14
click at [411, 220] on input "All (2)" at bounding box center [396, 211] width 29 height 29
radio input "true"
click at [572, 245] on span "Ok" at bounding box center [563, 246] width 19 height 15
